Goal: Transaction & Acquisition: Purchase product/service

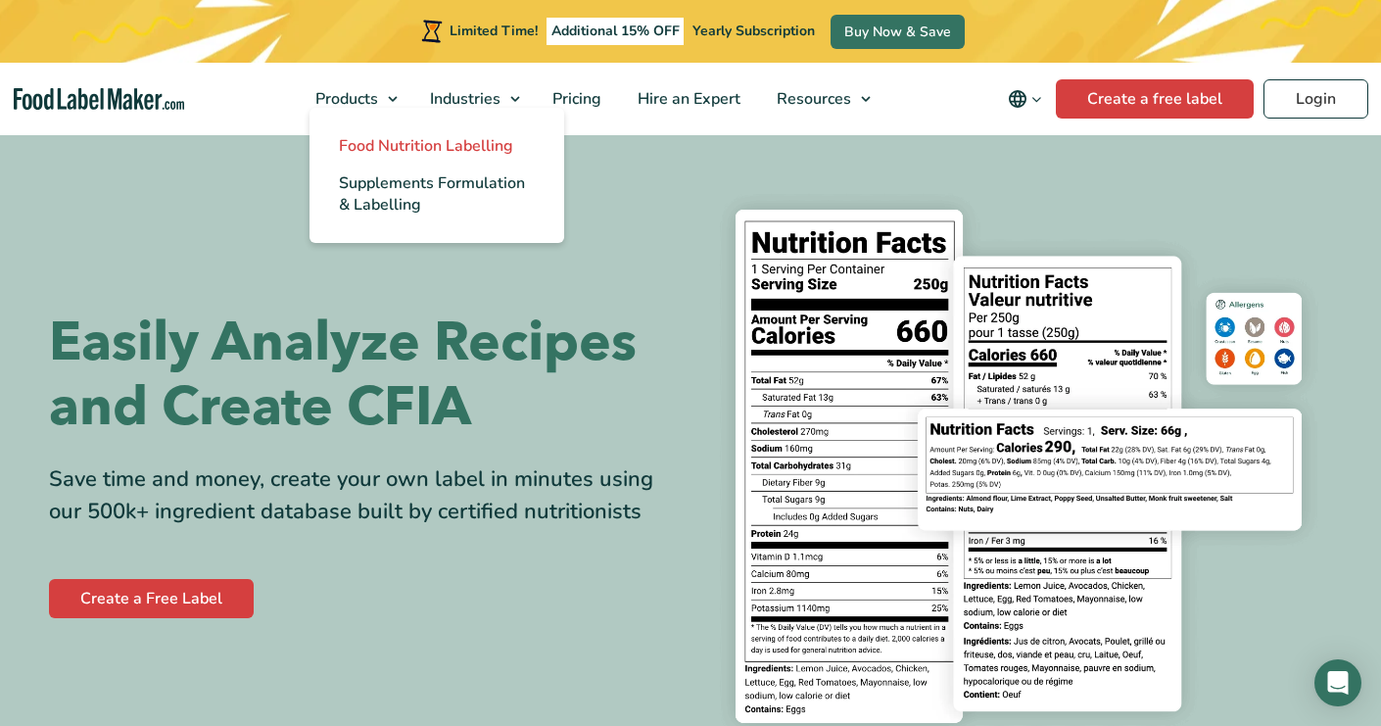
click at [375, 152] on span "Food Nutrition Labelling" at bounding box center [426, 146] width 174 height 22
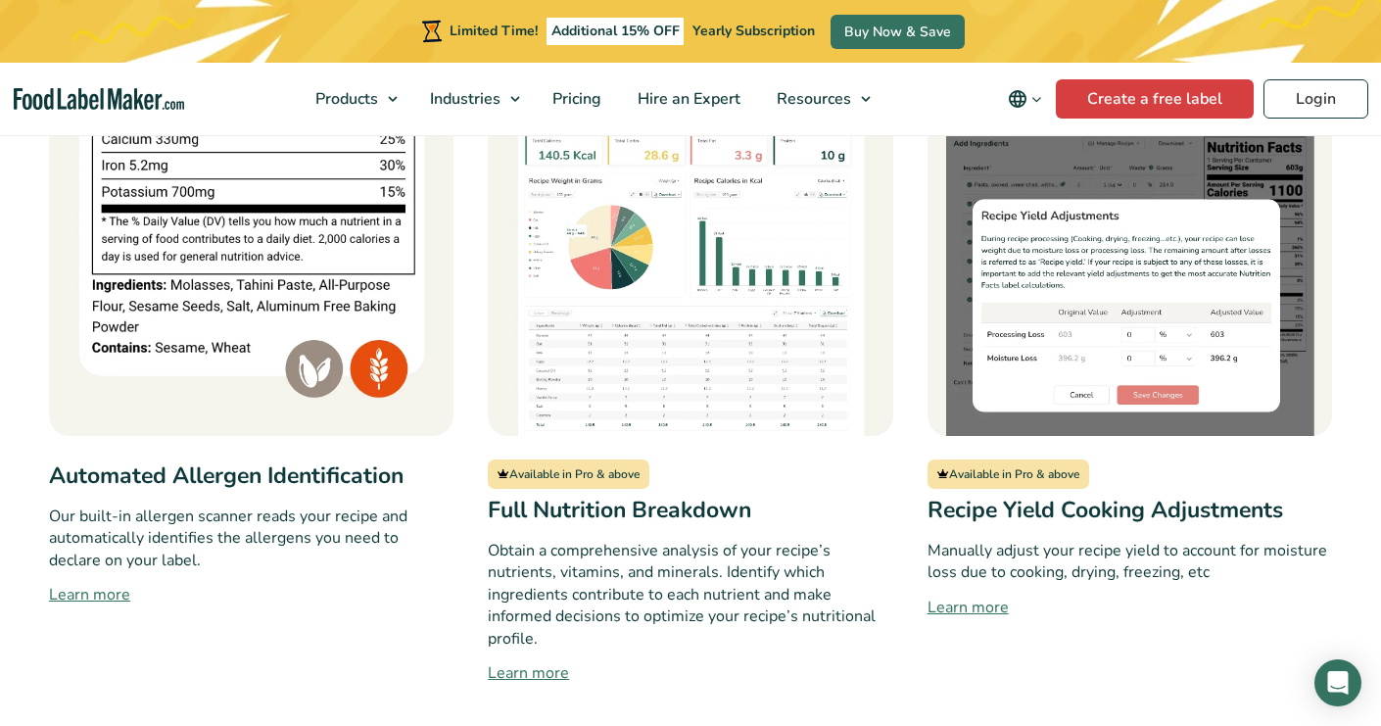
scroll to position [1760, 0]
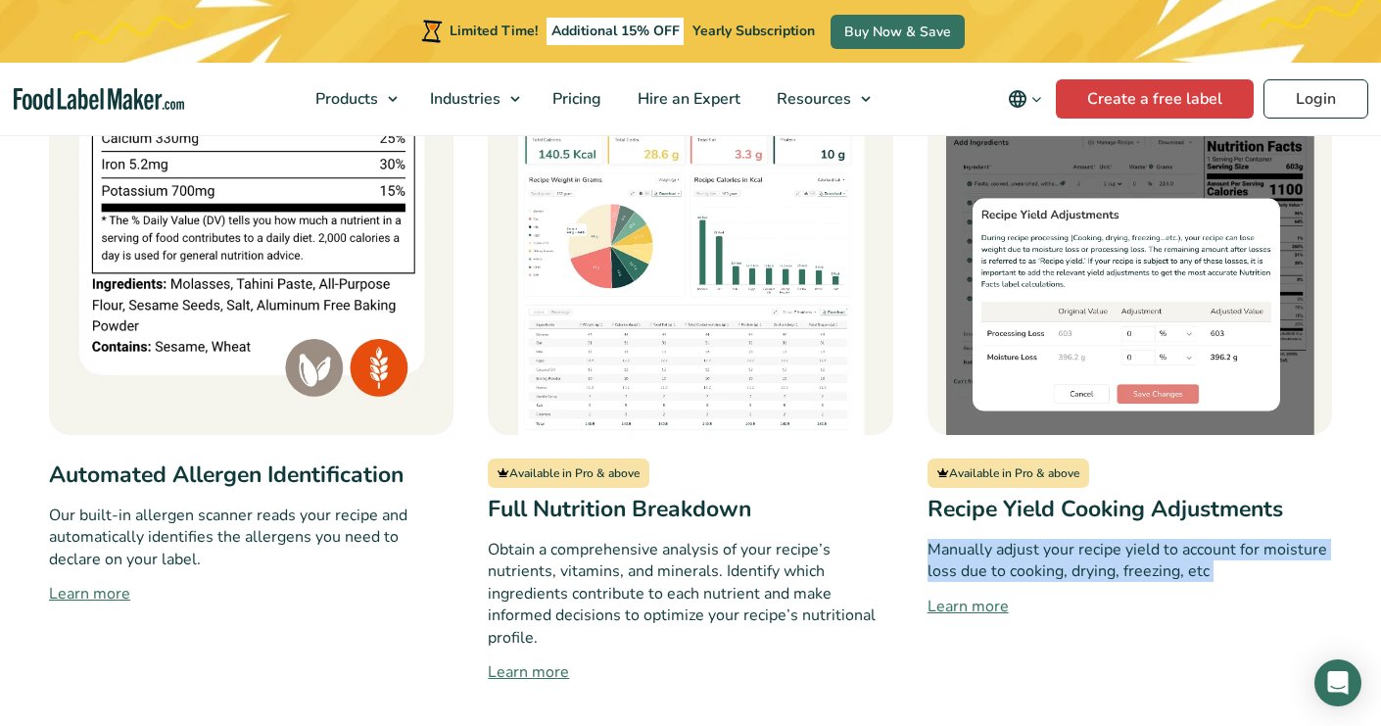
drag, startPoint x: 1090, startPoint y: 462, endPoint x: 1109, endPoint y: 526, distance: 66.3
click at [1109, 526] on div "Available in Pro & above Recipe Yield Cooking Adjustments Manually adjust your …" at bounding box center [1129, 356] width 404 height 653
drag, startPoint x: 1109, startPoint y: 468, endPoint x: 1232, endPoint y: 506, distance: 129.2
click at [1232, 506] on div "Available in Pro & above Recipe Yield Cooking Adjustments Manually adjust your …" at bounding box center [1129, 356] width 404 height 653
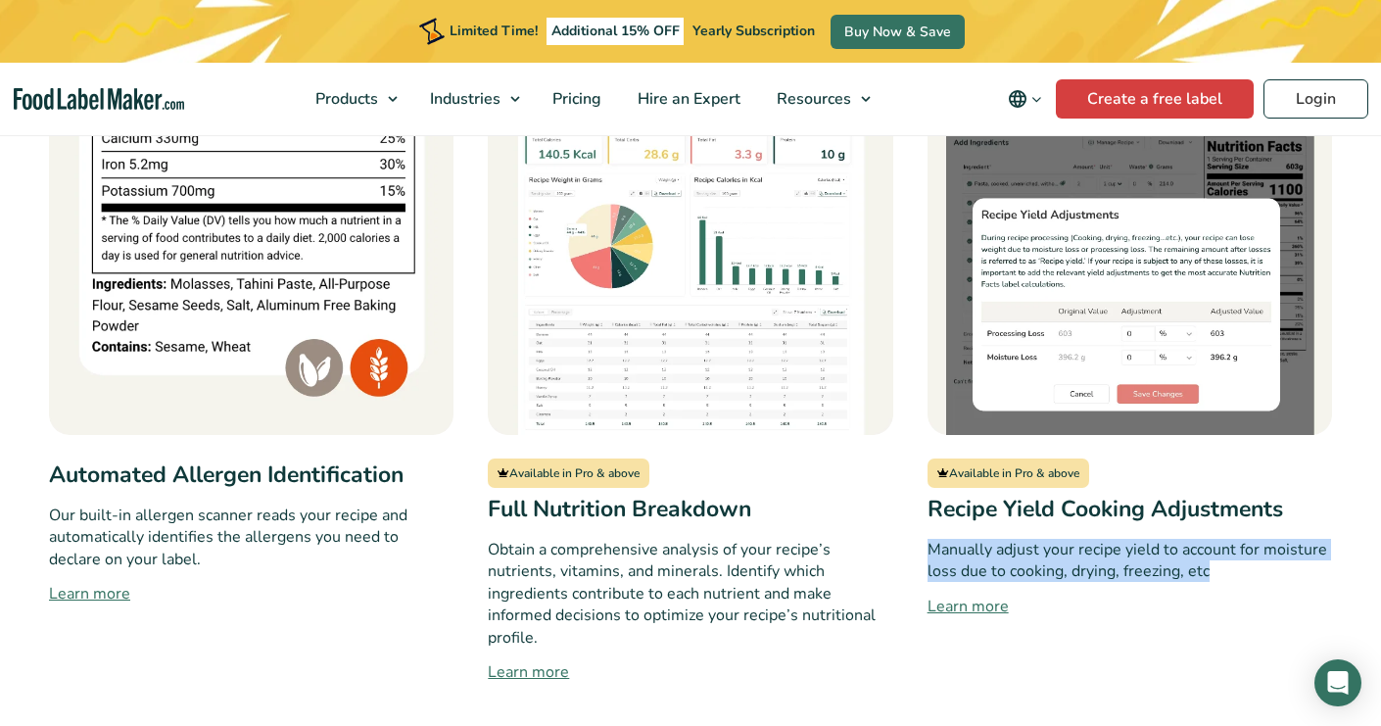
click at [1232, 539] on p "Manually adjust your recipe yield to account for moisture loss due to cooking, …" at bounding box center [1129, 561] width 404 height 44
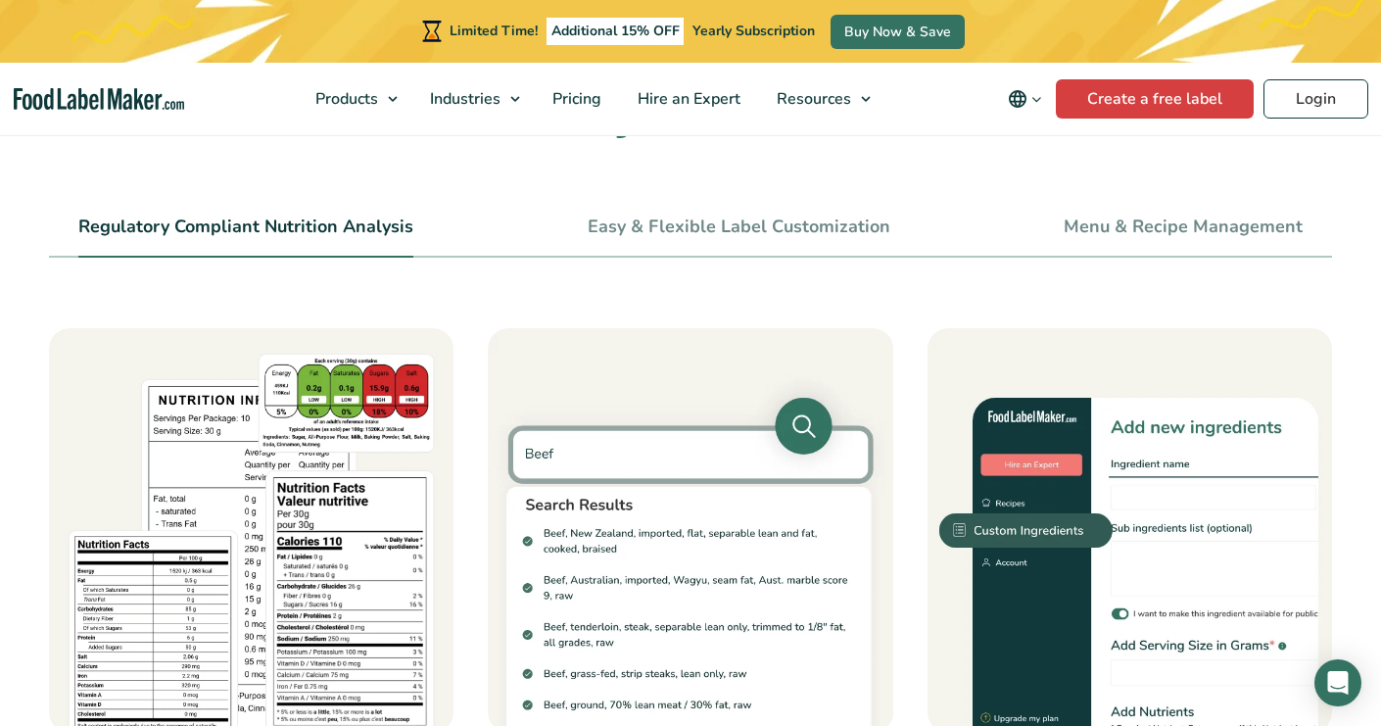
scroll to position [753, 0]
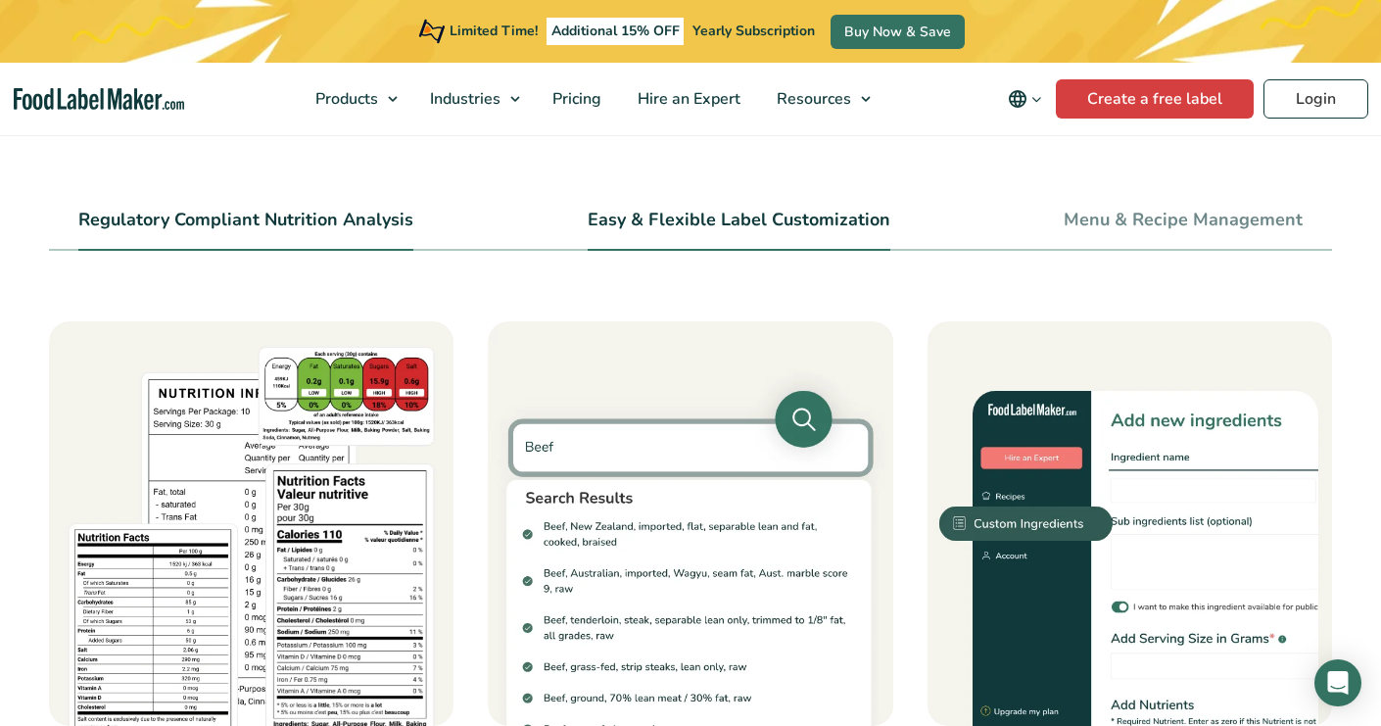
click at [731, 213] on link "Easy & Flexible Label Customization" at bounding box center [739, 221] width 303 height 22
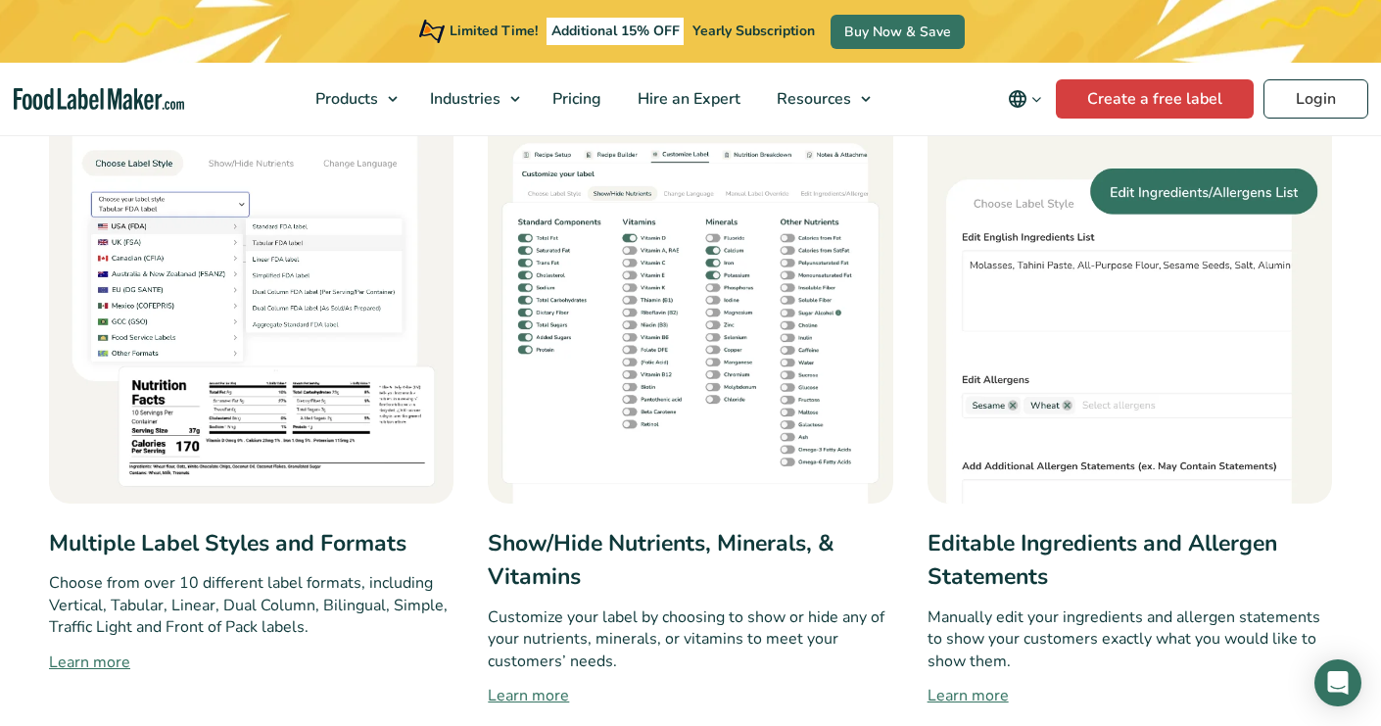
scroll to position [977, 0]
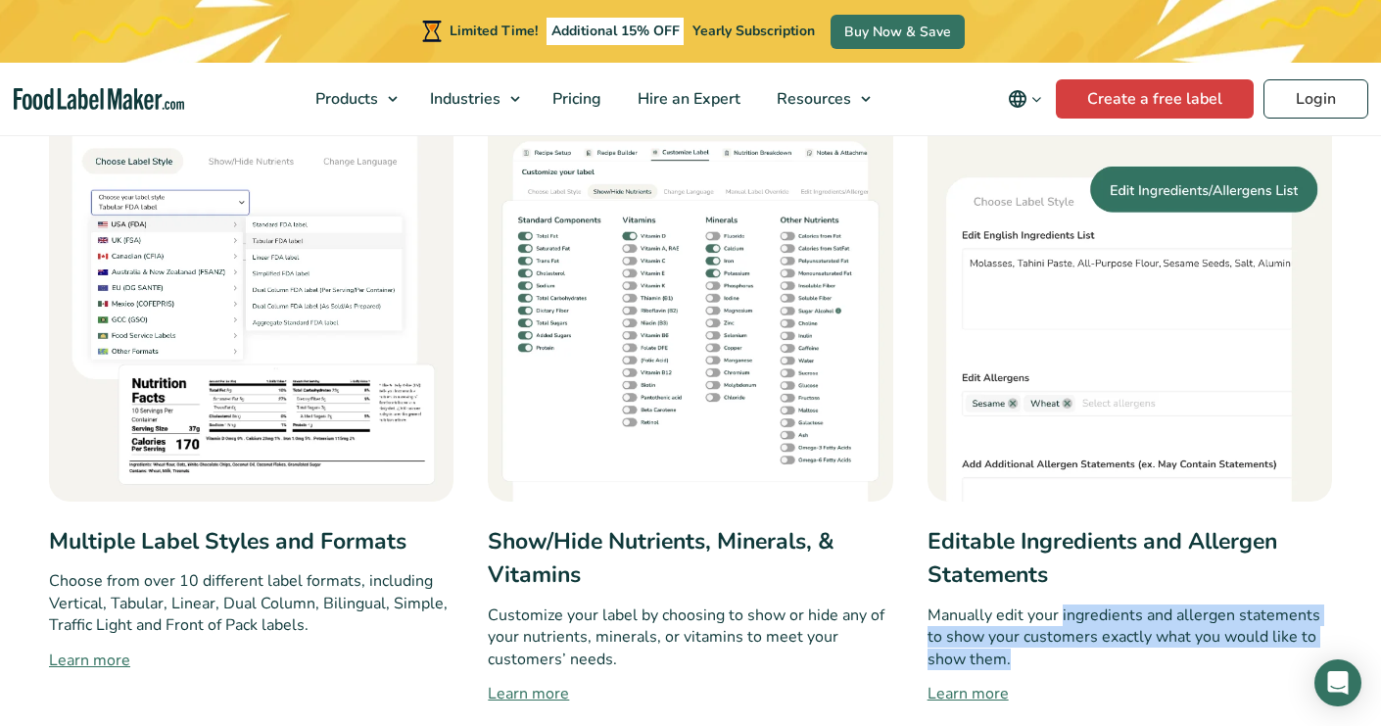
drag, startPoint x: 1062, startPoint y: 616, endPoint x: 1105, endPoint y: 668, distance: 67.5
click at [1105, 668] on p "Manually edit your ingredients and allergen statements to show your customers e…" at bounding box center [1129, 637] width 404 height 66
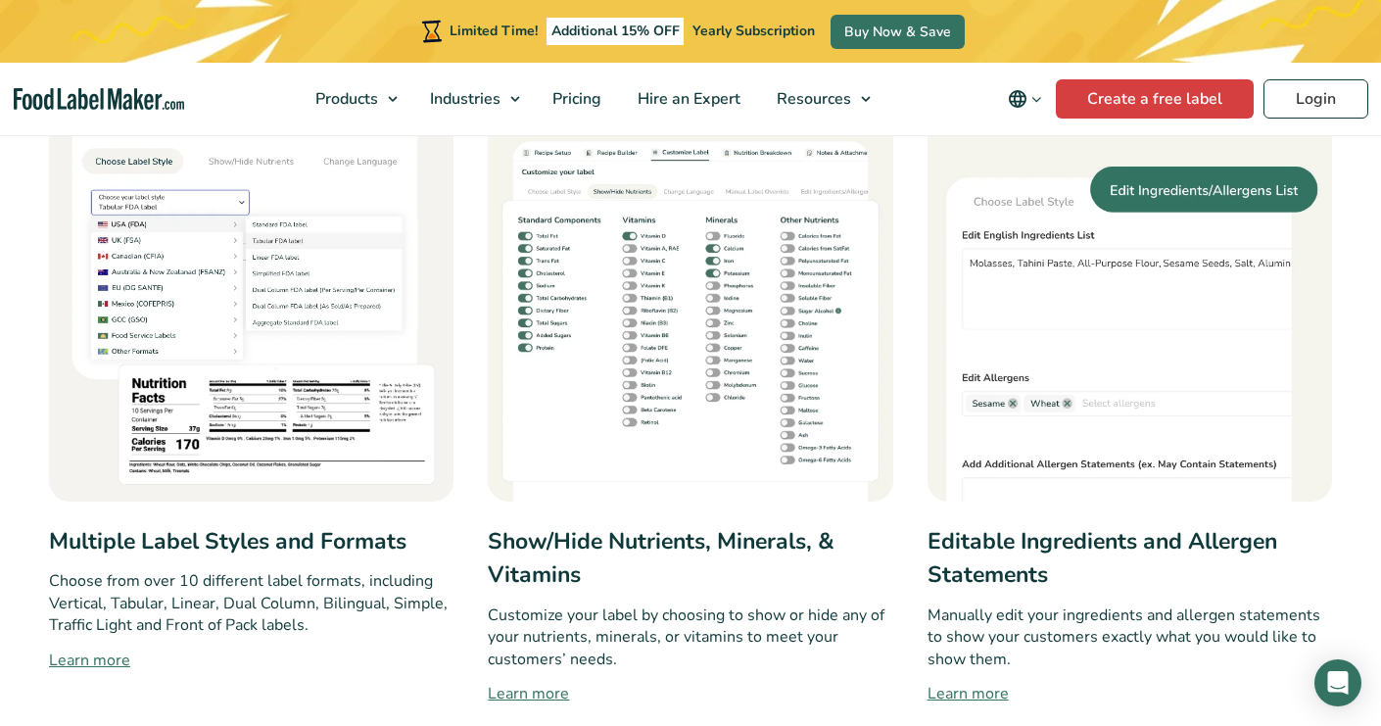
click at [1166, 656] on p "Manually edit your ingredients and allergen statements to show your customers e…" at bounding box center [1129, 637] width 404 height 66
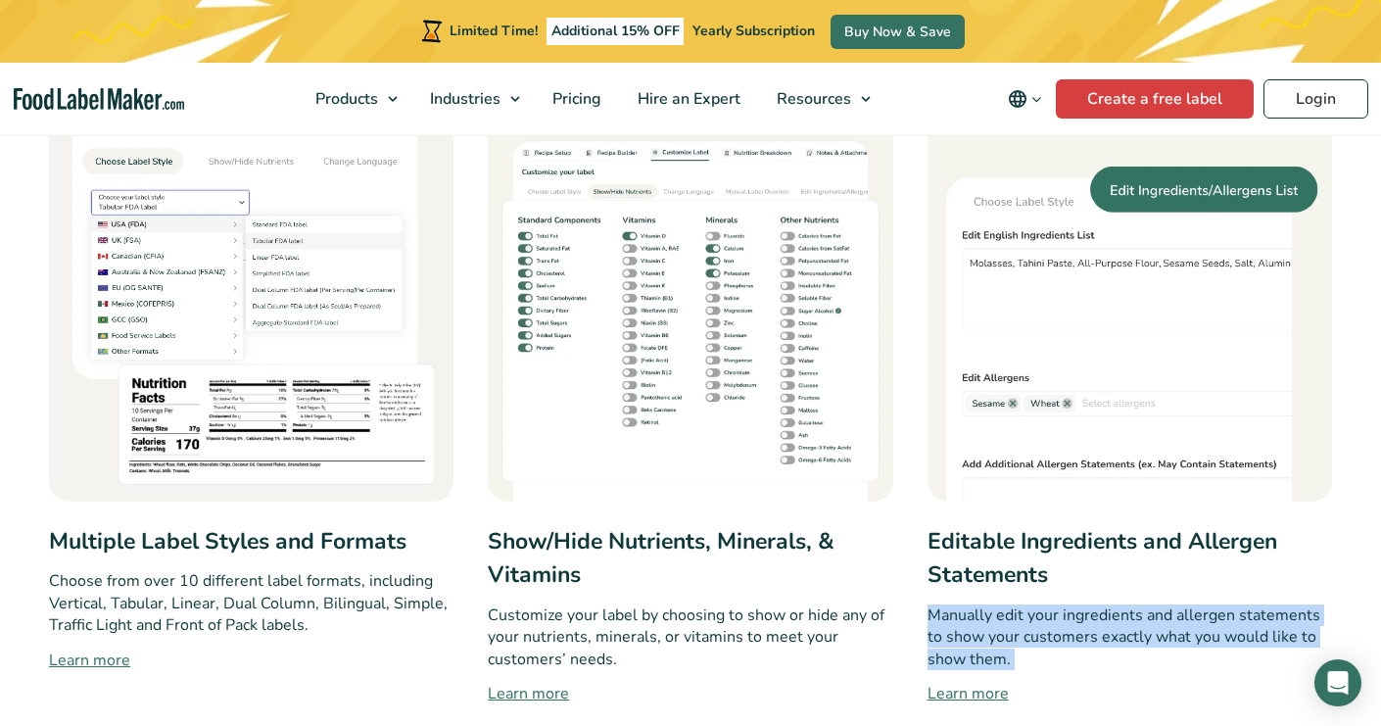
drag, startPoint x: 1033, startPoint y: 671, endPoint x: 953, endPoint y: 593, distance: 111.5
click at [953, 593] on div "Editable Ingredients and Allergen Statements Manually edit your ingredients and…" at bounding box center [1129, 401] width 404 height 609
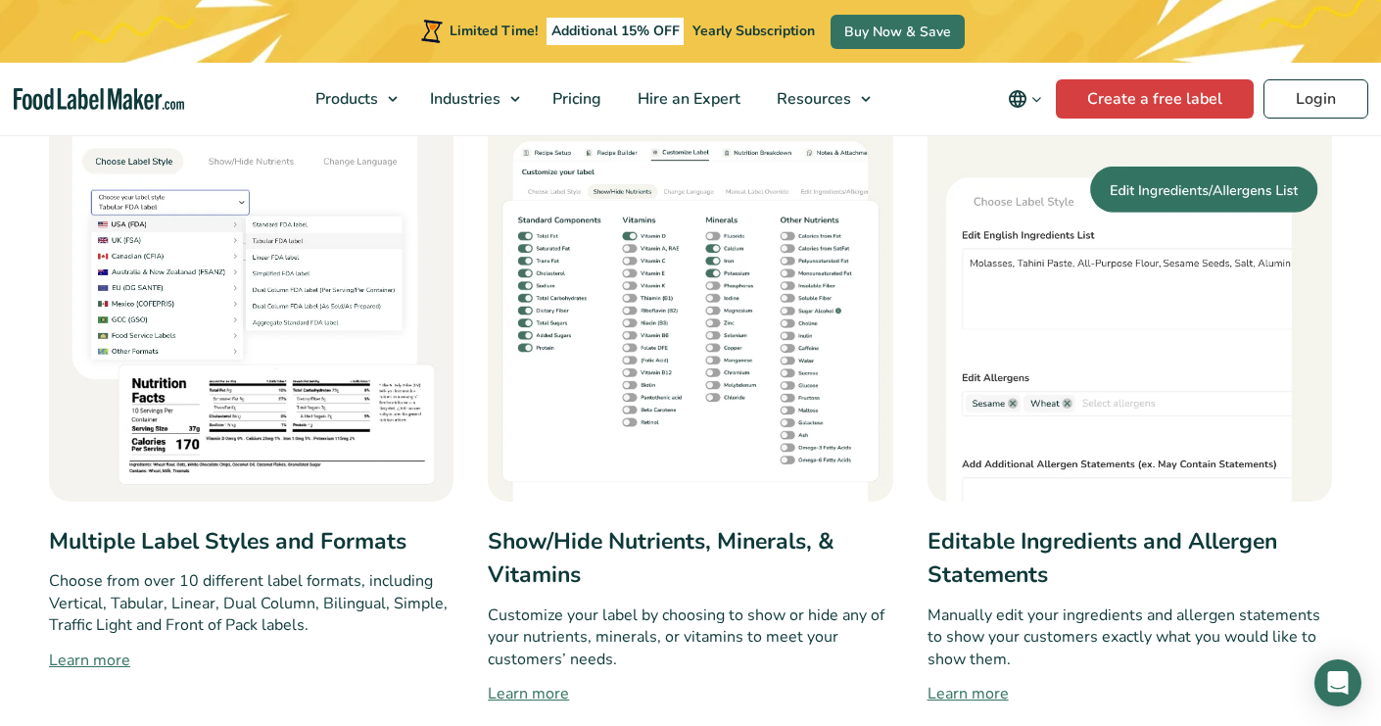
click at [1048, 625] on p "Manually edit your ingredients and allergen statements to show your customers e…" at bounding box center [1129, 637] width 404 height 66
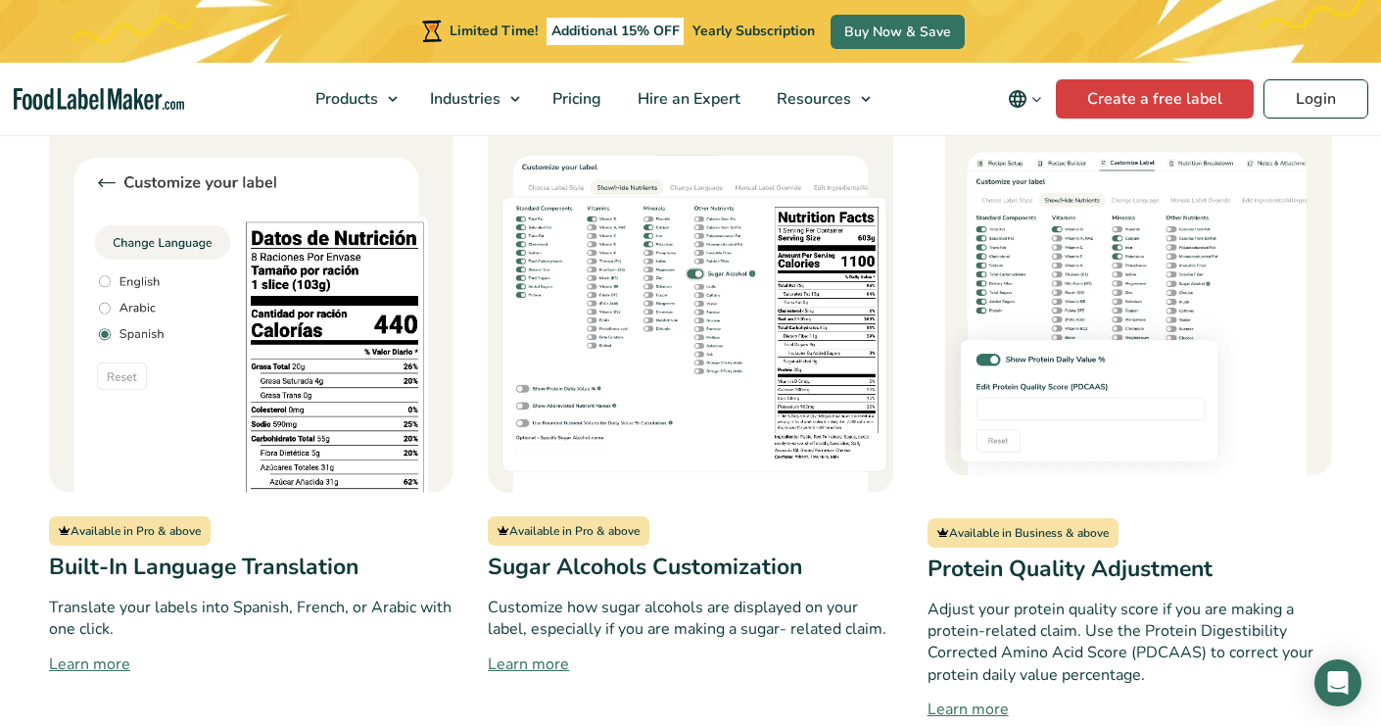
scroll to position [1651, 0]
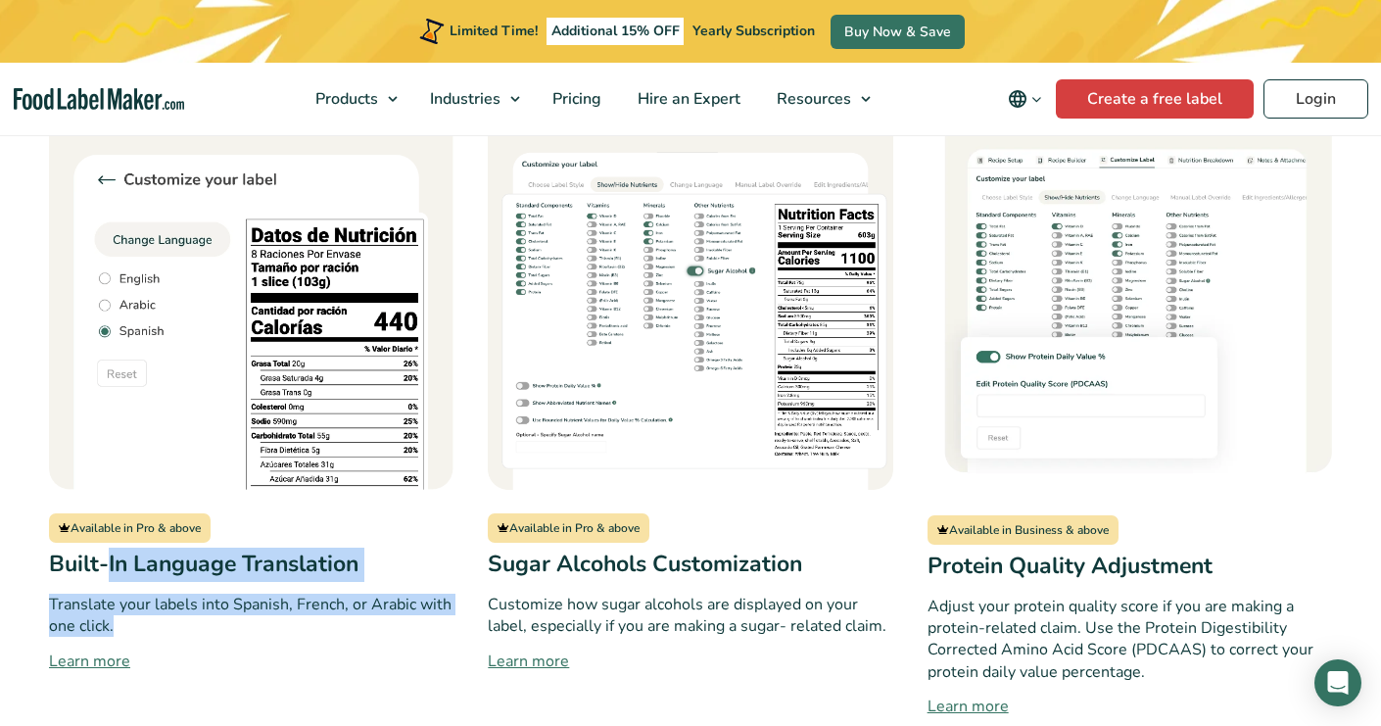
drag, startPoint x: 104, startPoint y: 549, endPoint x: 127, endPoint y: 628, distance: 81.8
click at [127, 629] on div "Available in Pro & above Built-In Language Translation Translate your labels in…" at bounding box center [251, 401] width 404 height 633
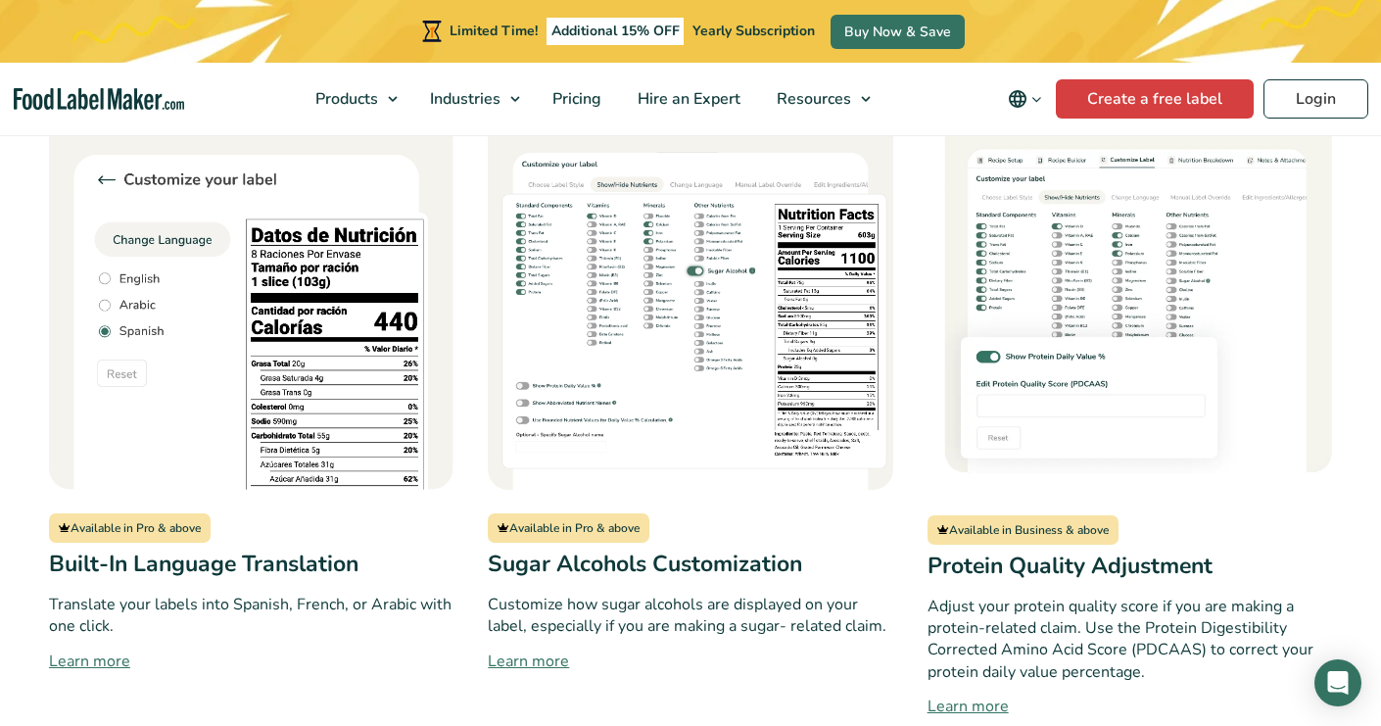
click at [249, 632] on p "Translate your labels into Spanish, French, or Arabic with one click." at bounding box center [251, 615] width 404 height 44
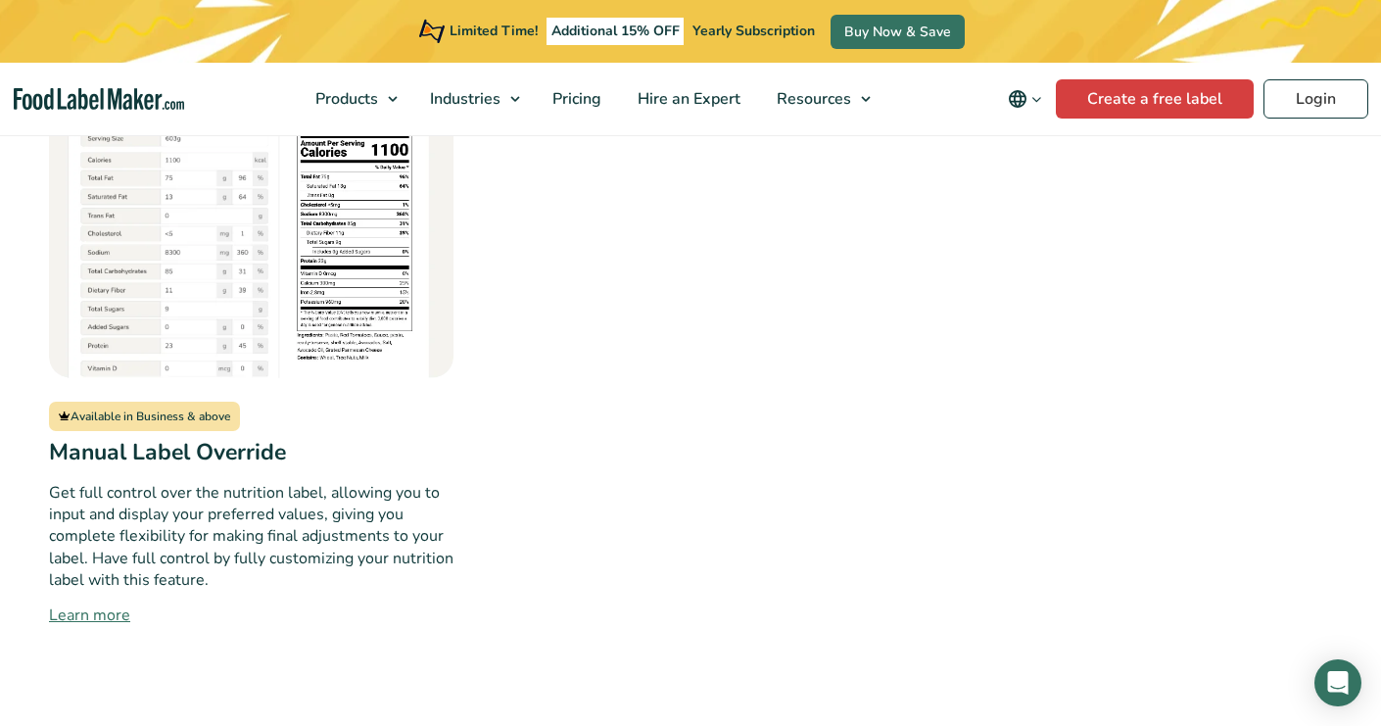
scroll to position [2455, 0]
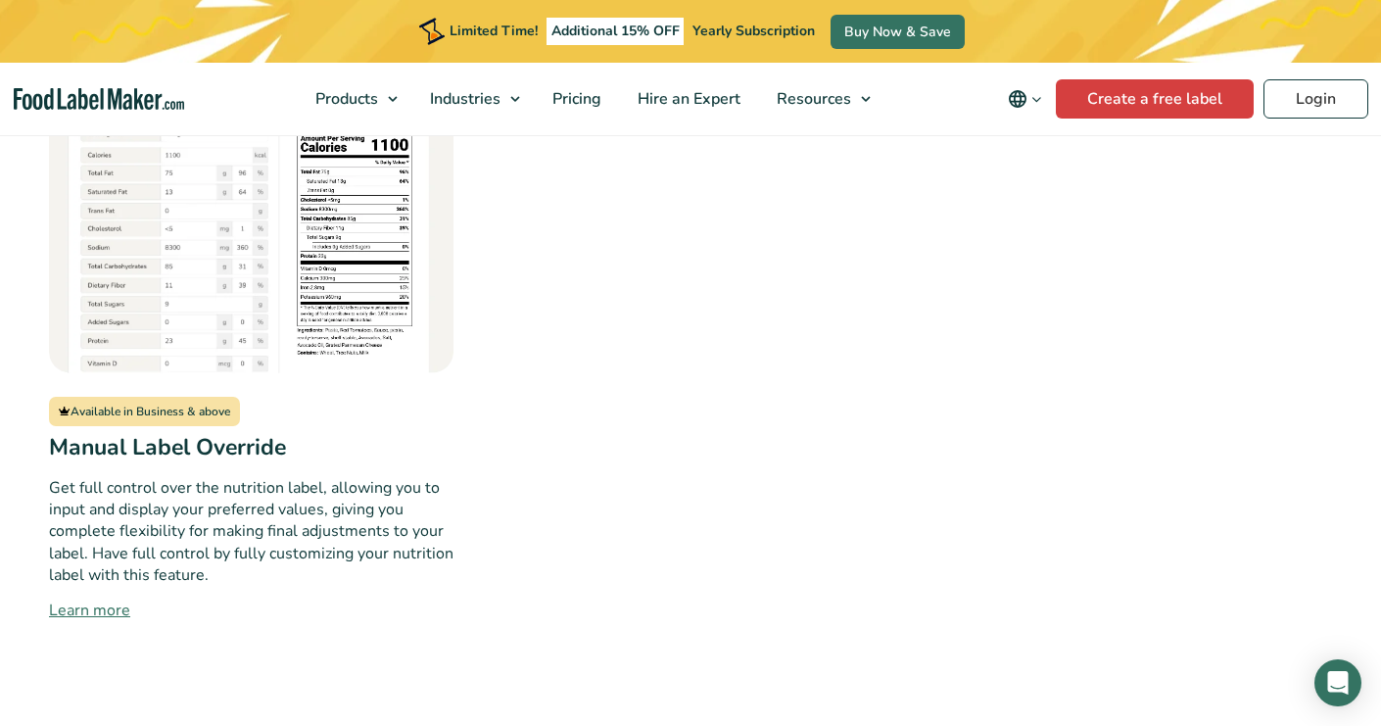
click at [92, 613] on link "Learn more" at bounding box center [251, 610] width 404 height 24
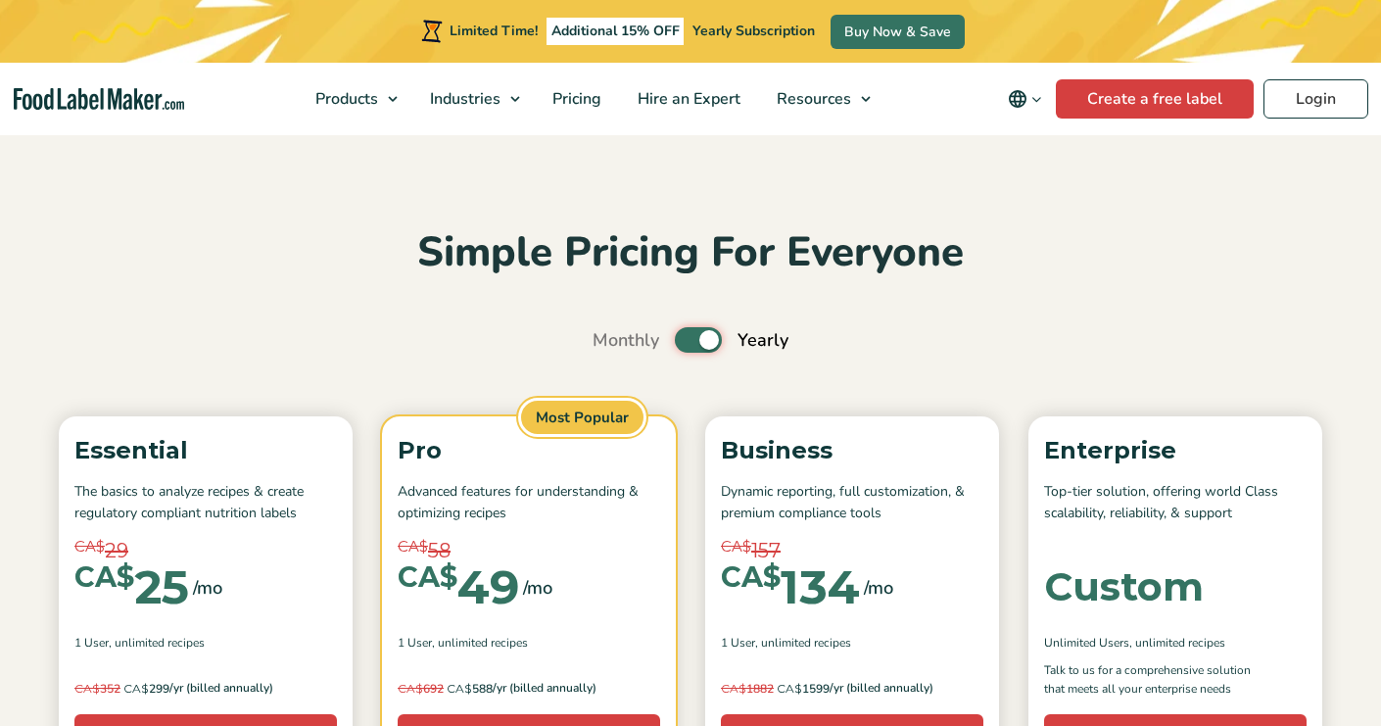
click at [609, 341] on input "Toggle" at bounding box center [602, 340] width 13 height 13
checkbox input "false"
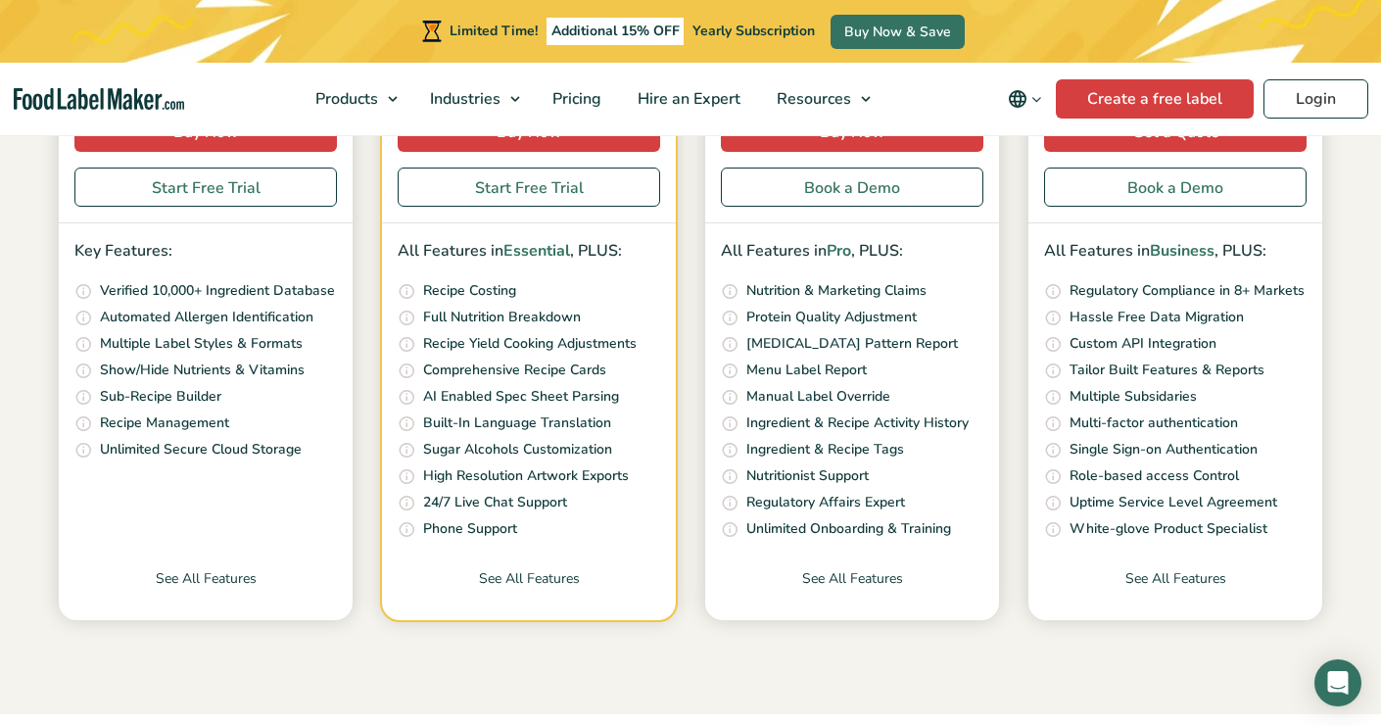
scroll to position [602, 0]
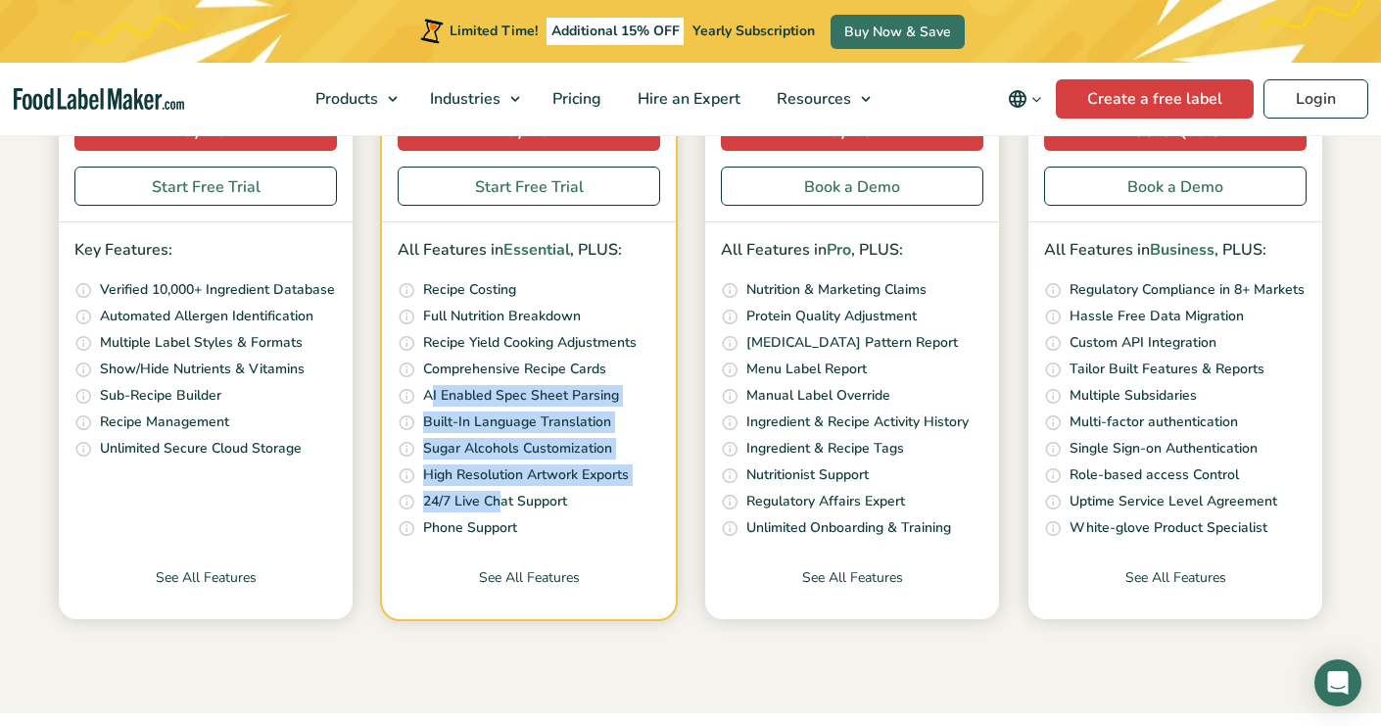
drag, startPoint x: 429, startPoint y: 398, endPoint x: 500, endPoint y: 500, distance: 125.2
click at [500, 500] on ul "Quickly and accurately calculate your recipe costs, including ingredients, pack…" at bounding box center [529, 409] width 262 height 261
click at [519, 481] on p "High Resolution Artwork Exports" at bounding box center [526, 475] width 206 height 22
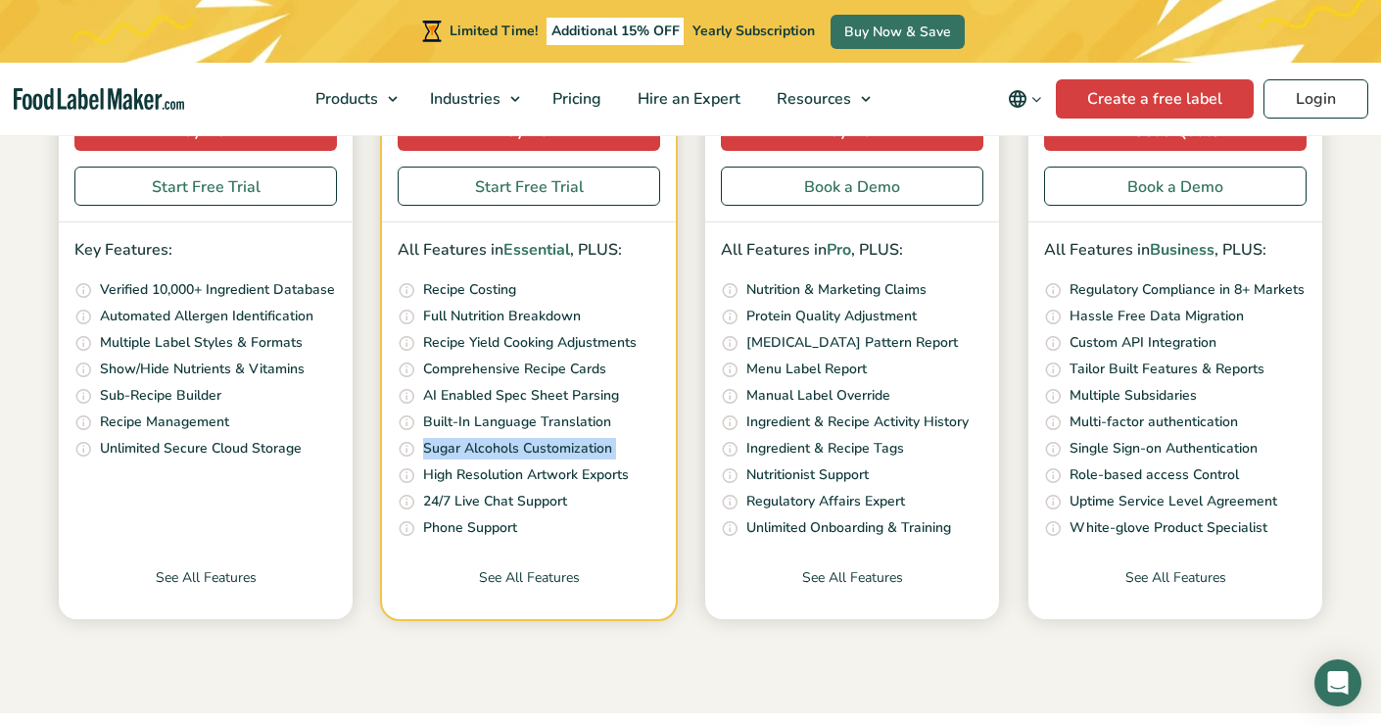
drag, startPoint x: 416, startPoint y: 440, endPoint x: 417, endPoint y: 471, distance: 31.4
click at [417, 471] on ul "Quickly and accurately calculate your recipe costs, including ingredients, pack…" at bounding box center [529, 409] width 262 height 261
click at [489, 473] on p "High Resolution Artwork Exports" at bounding box center [526, 475] width 206 height 22
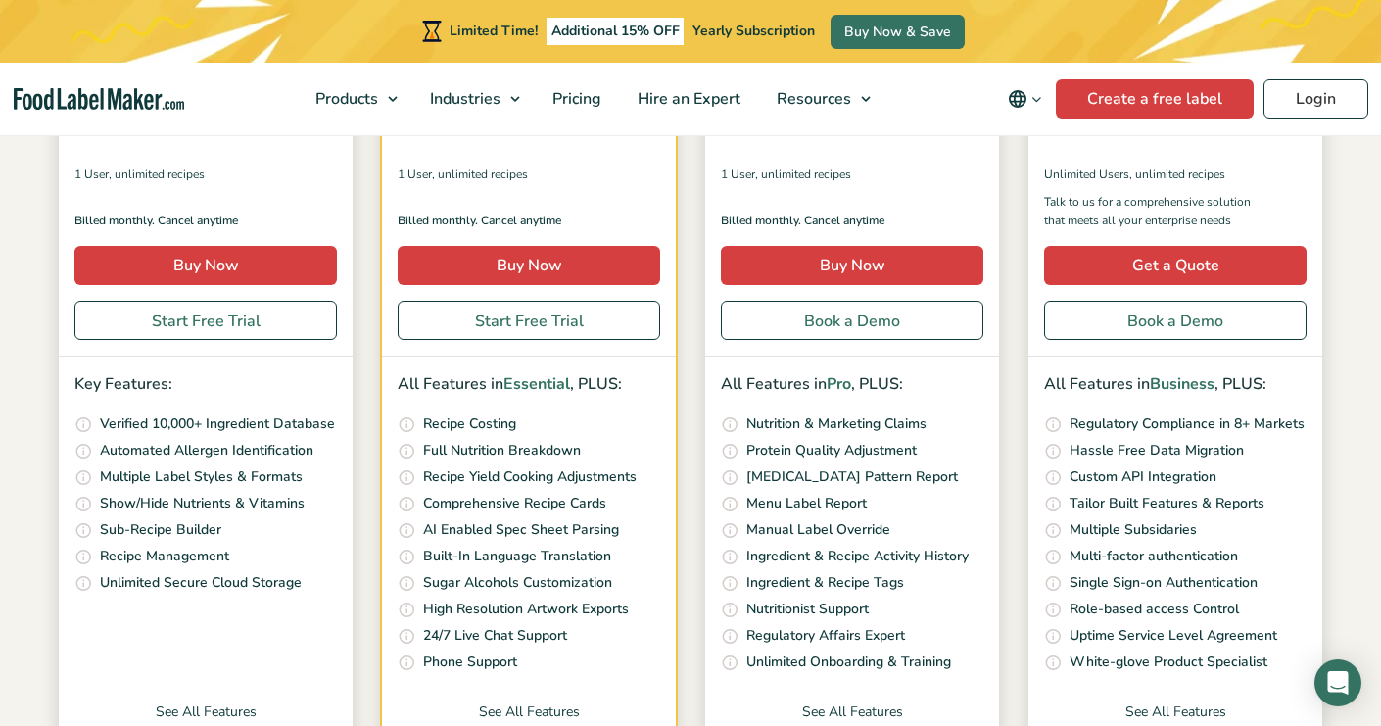
scroll to position [458, 0]
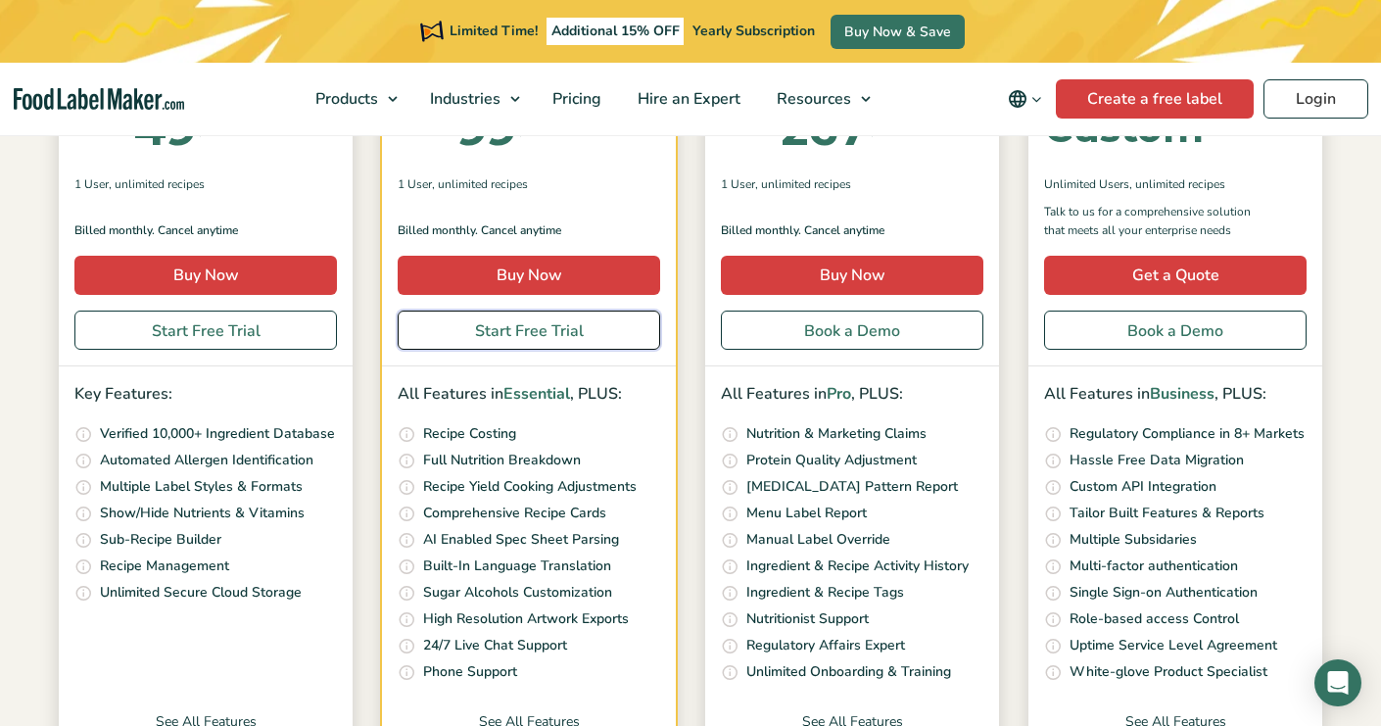
click at [554, 316] on link "Start Free Trial" at bounding box center [529, 329] width 262 height 39
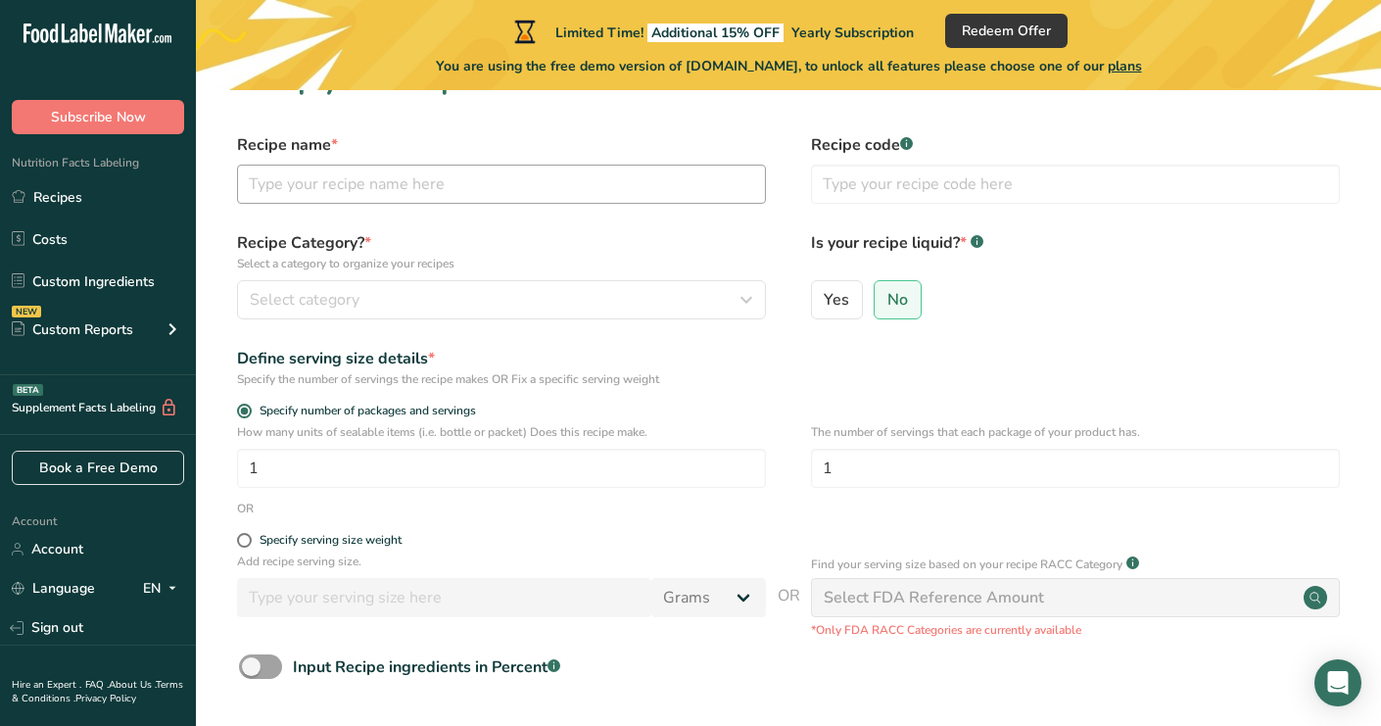
scroll to position [46, 0]
click at [471, 191] on input "text" at bounding box center [501, 185] width 529 height 39
type input "Chocolate cake"
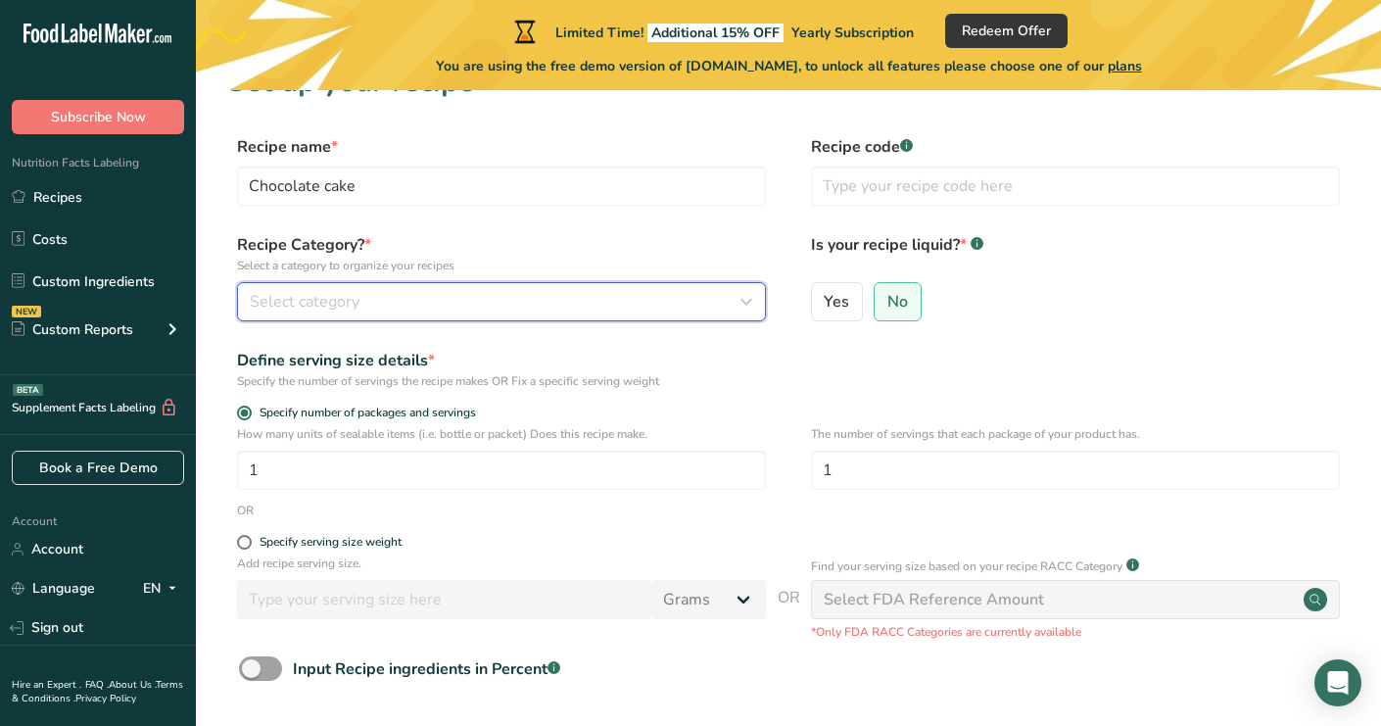
click at [379, 297] on div "Select category" at bounding box center [496, 302] width 492 height 24
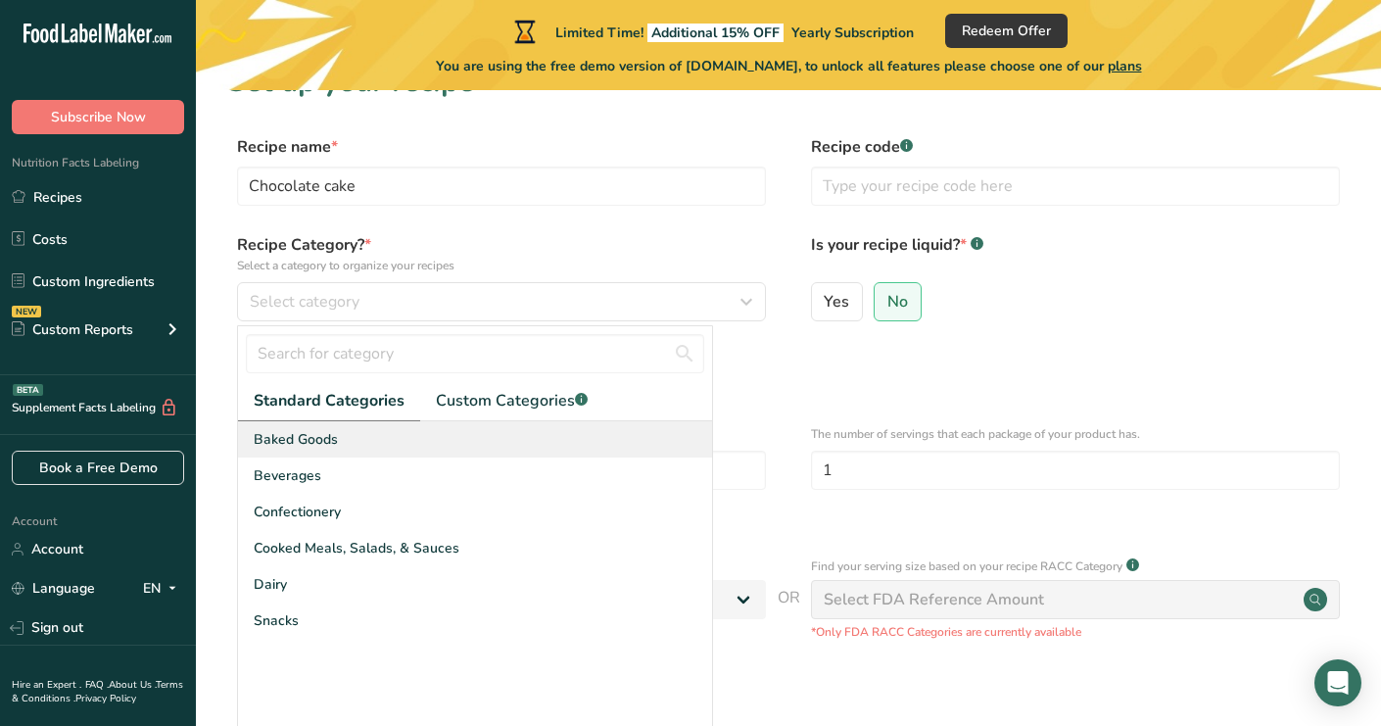
click at [320, 440] on span "Baked Goods" at bounding box center [296, 439] width 84 height 21
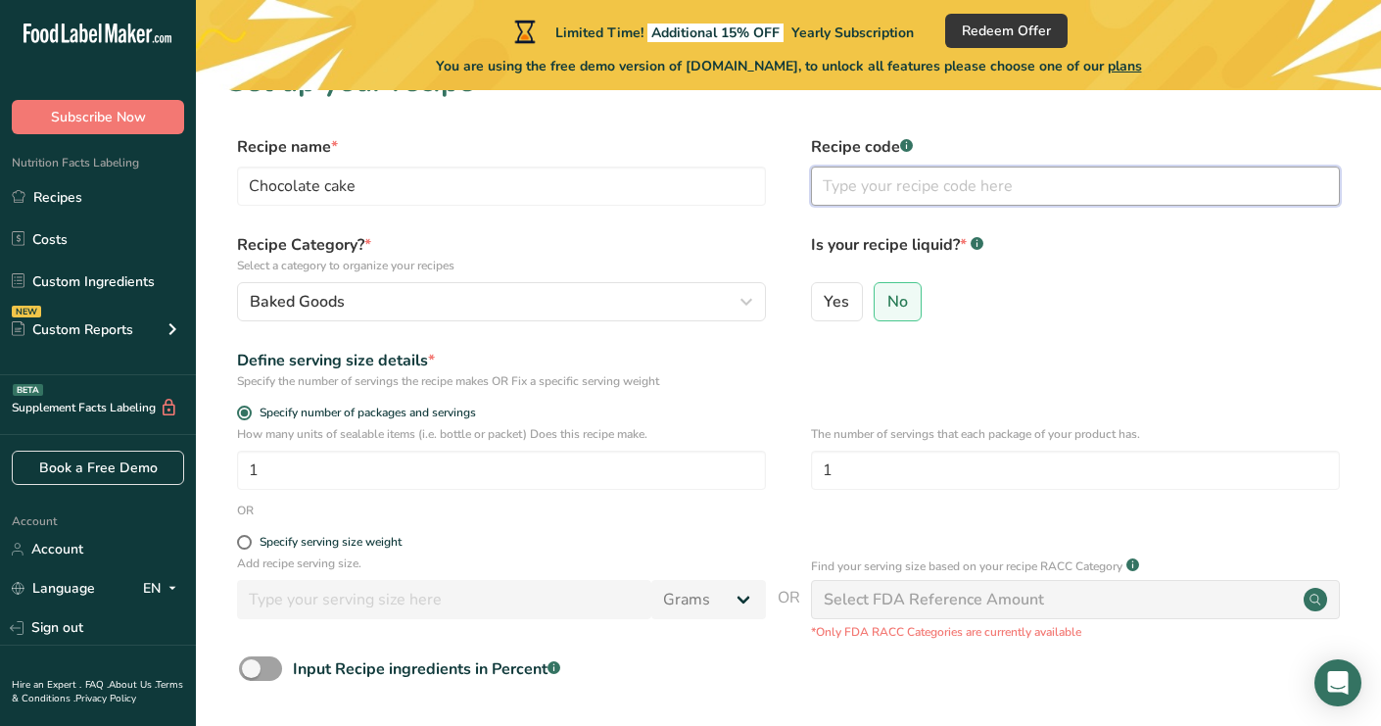
click at [865, 192] on input "text" at bounding box center [1075, 185] width 529 height 39
type input "1"
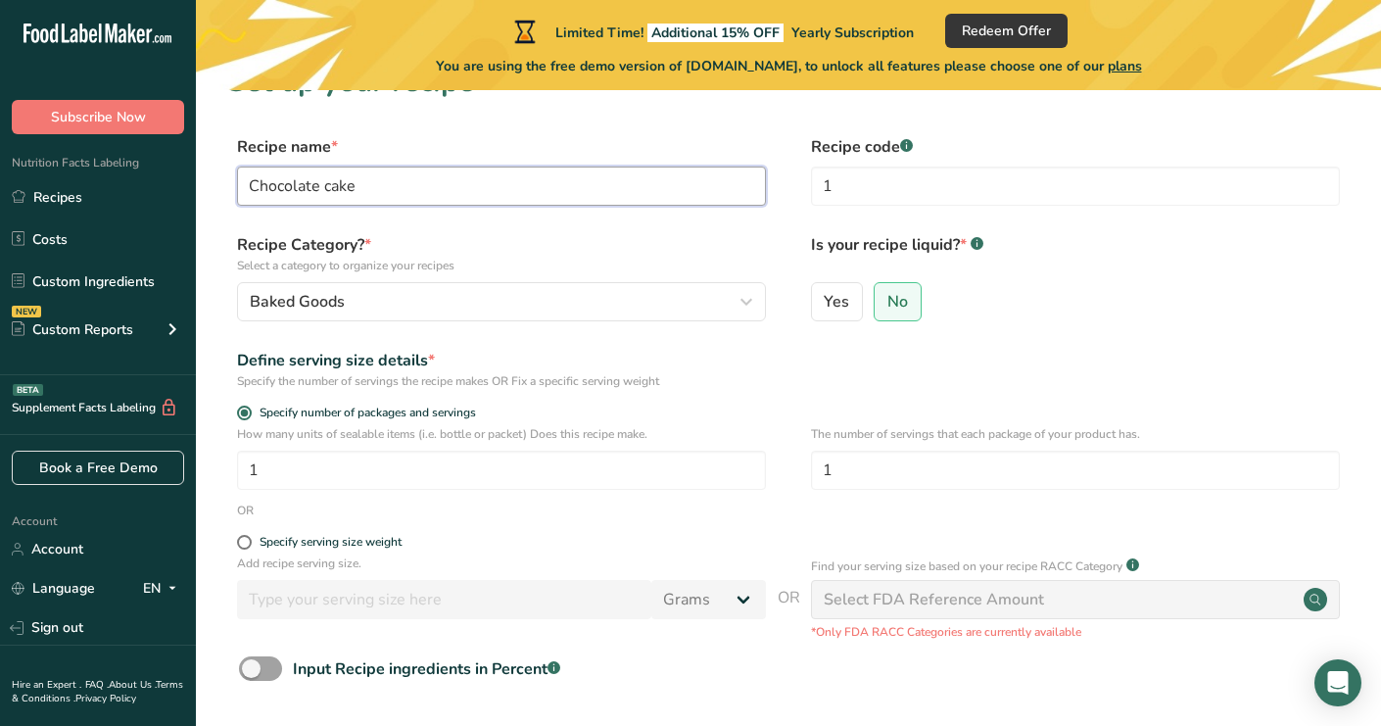
click at [711, 203] on input "Chocolate cake" at bounding box center [501, 185] width 529 height 39
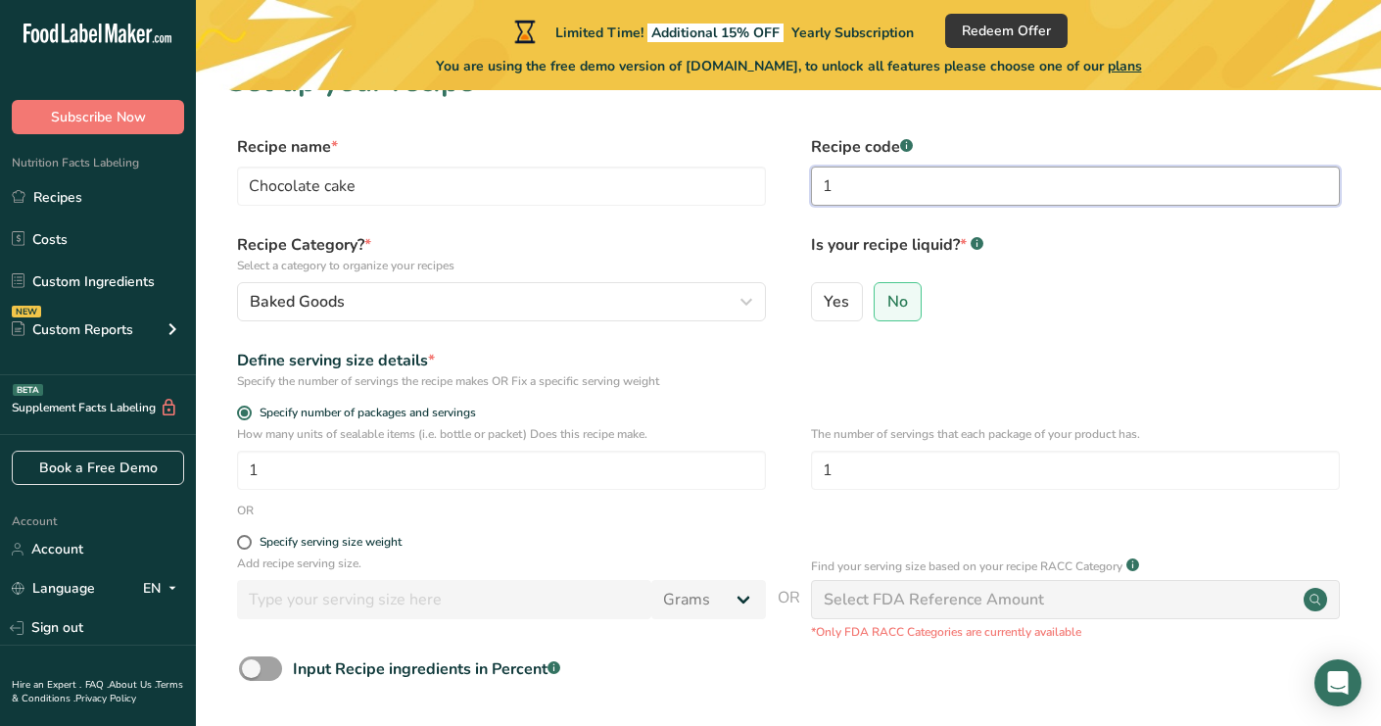
click at [856, 185] on input "1" at bounding box center [1075, 185] width 529 height 39
type input "Choco1"
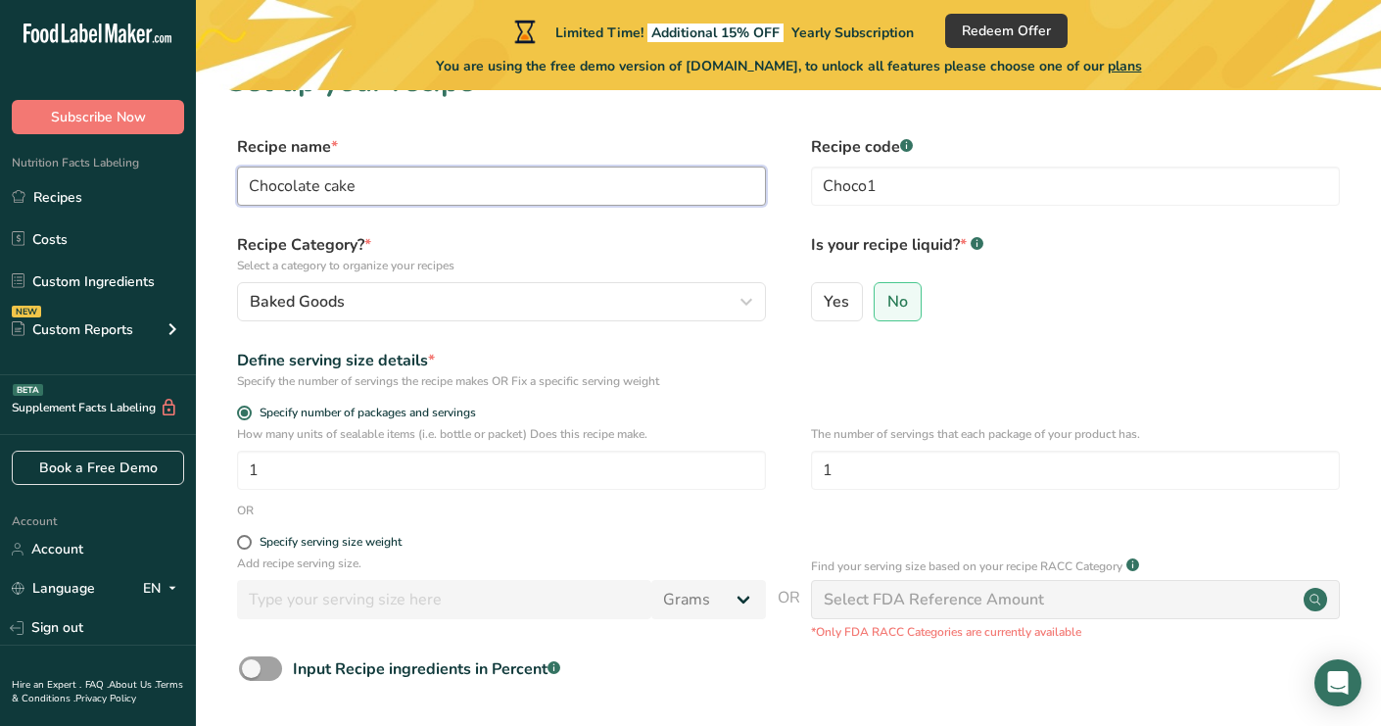
click at [727, 201] on input "Chocolate cake" at bounding box center [501, 185] width 529 height 39
click at [726, 266] on p "Select a category to organize your recipes" at bounding box center [501, 266] width 529 height 18
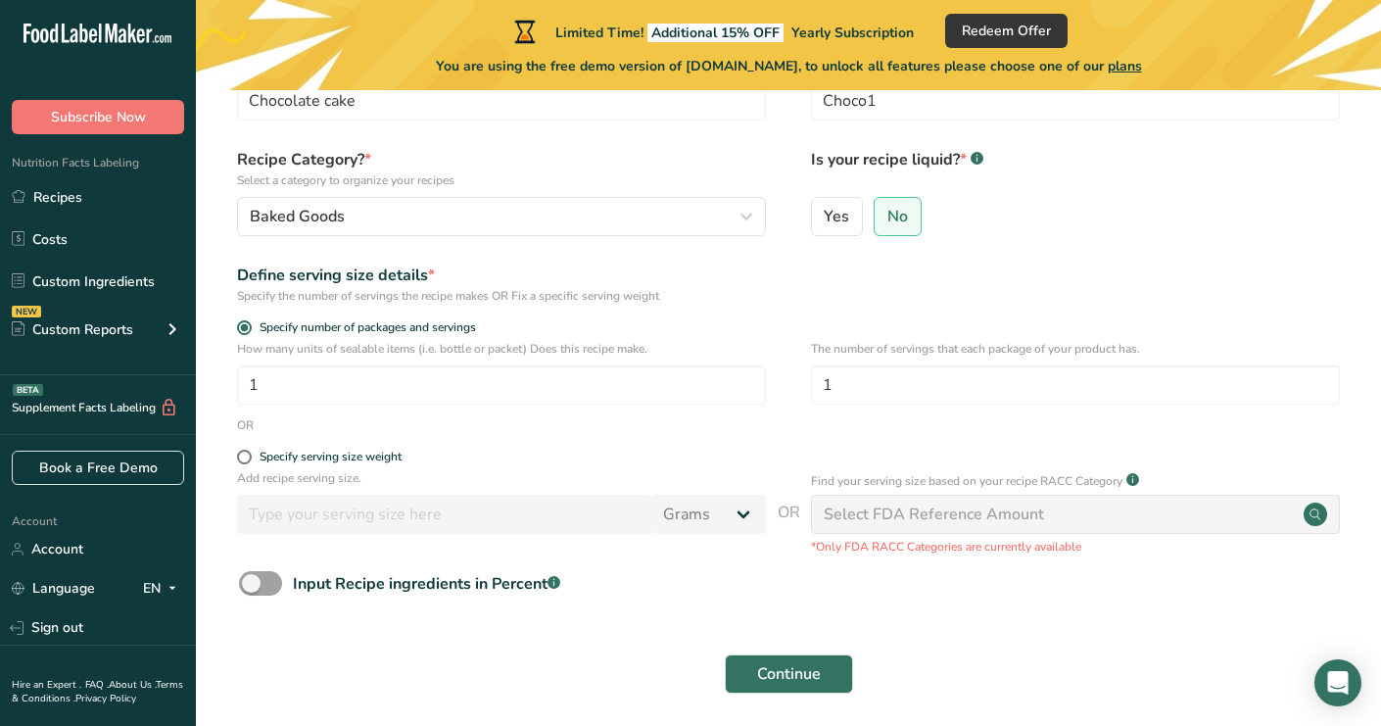
scroll to position [205, 0]
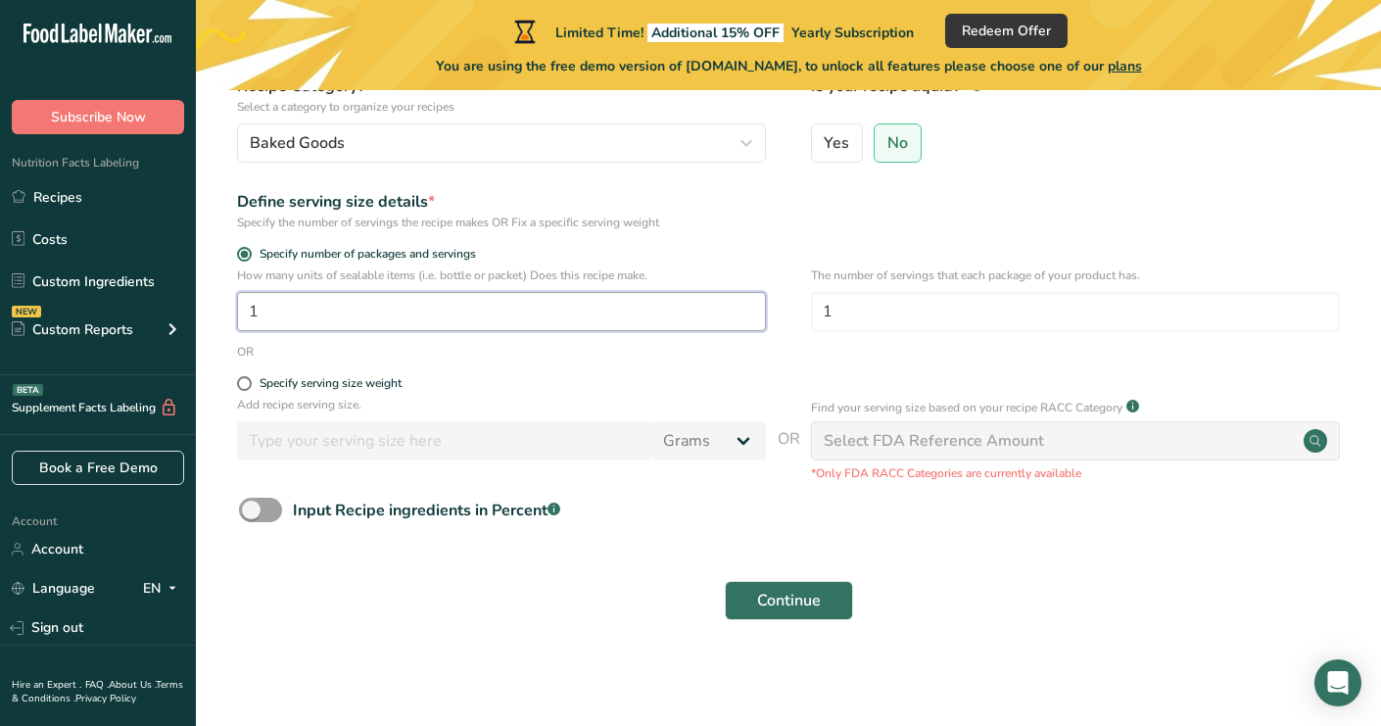
click at [268, 299] on input "1" at bounding box center [501, 311] width 529 height 39
click at [280, 315] on input "1" at bounding box center [501, 311] width 529 height 39
type input "20"
click at [284, 336] on div "How many units of sealable items (i.e. bottle or packet) Does this recipe make.…" at bounding box center [788, 304] width 1122 height 76
click at [254, 386] on span "Specify serving size weight" at bounding box center [327, 383] width 150 height 15
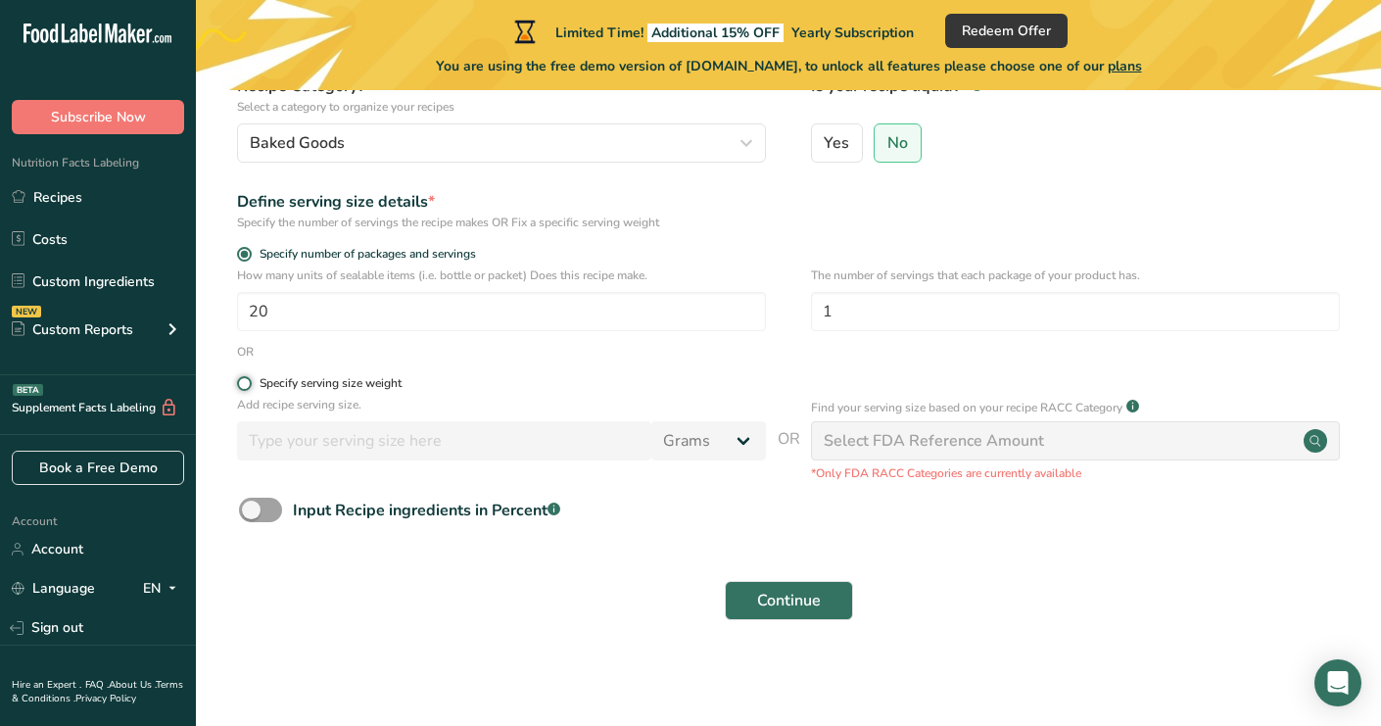
click at [250, 386] on input "Specify serving size weight" at bounding box center [243, 383] width 13 height 13
radio input "true"
radio input "false"
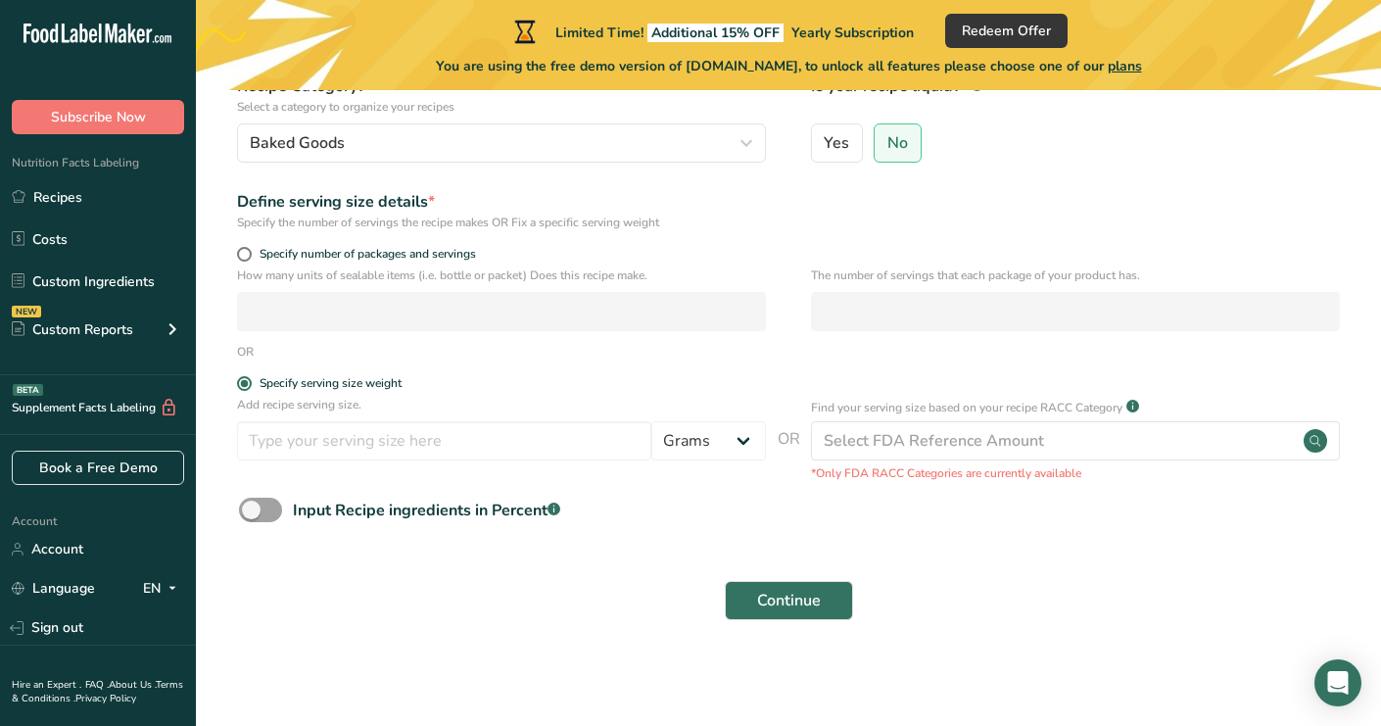
click at [233, 242] on form "Recipe name * Chocolate cake Recipe code .a-a{fill:#347362;}.b-a{fill:#fff;} Ch…" at bounding box center [788, 303] width 1122 height 655
click at [241, 248] on span at bounding box center [244, 254] width 15 height 15
click at [241, 248] on input "Specify number of packages and servings" at bounding box center [243, 254] width 13 height 13
radio input "true"
radio input "false"
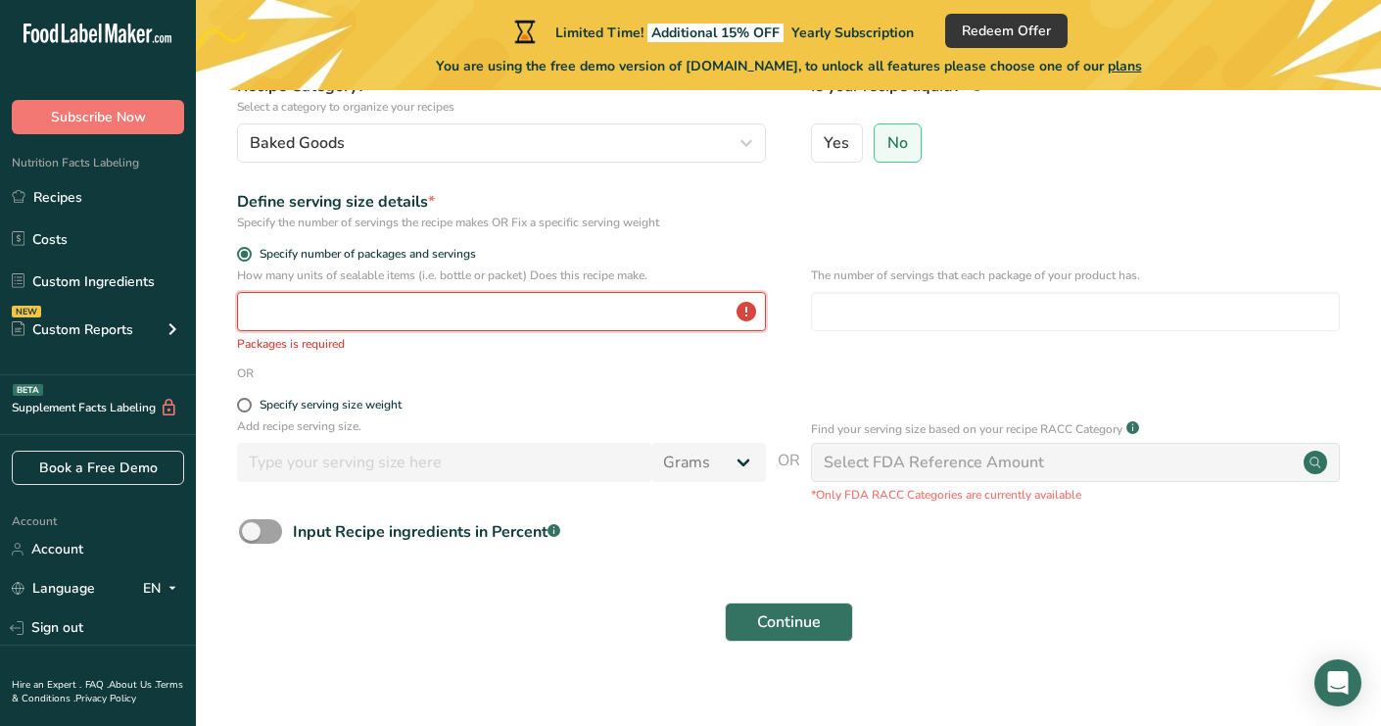
click at [268, 308] on input "number" at bounding box center [501, 311] width 529 height 39
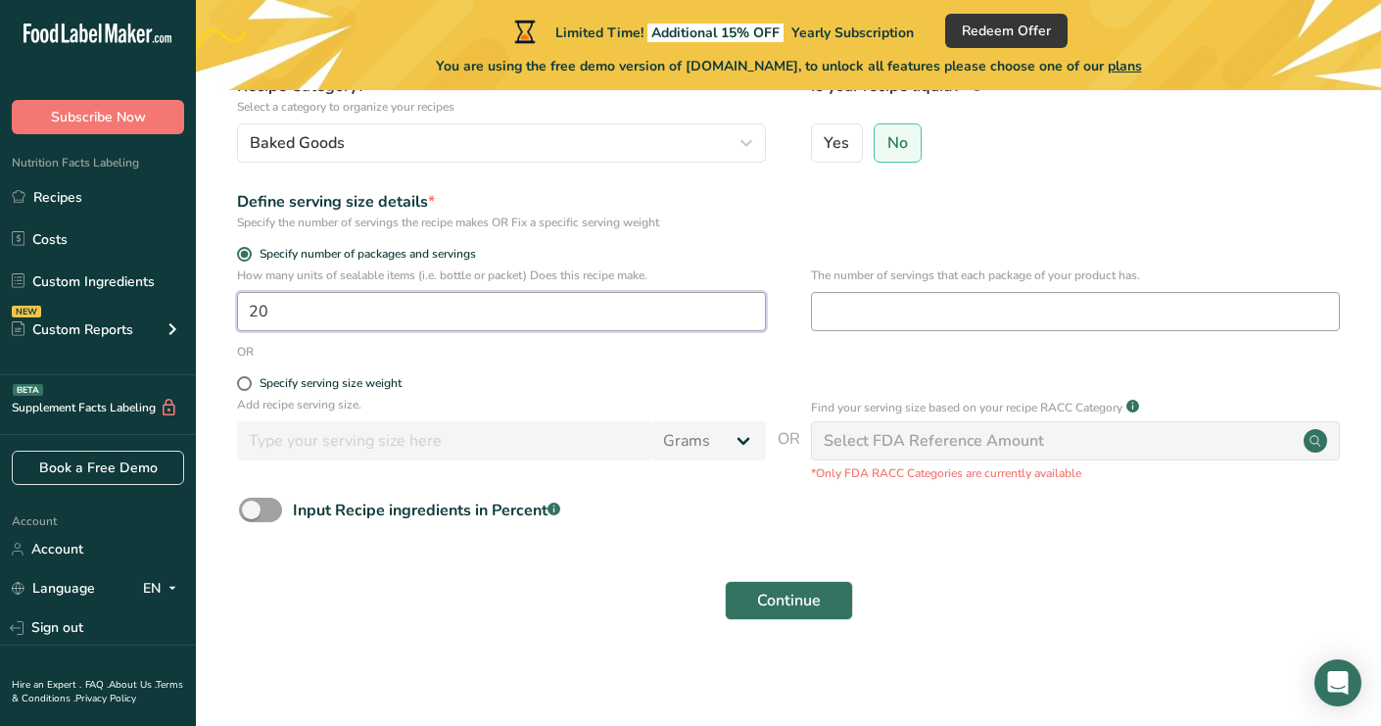
type input "20"
click at [871, 321] on input "number" at bounding box center [1075, 311] width 529 height 39
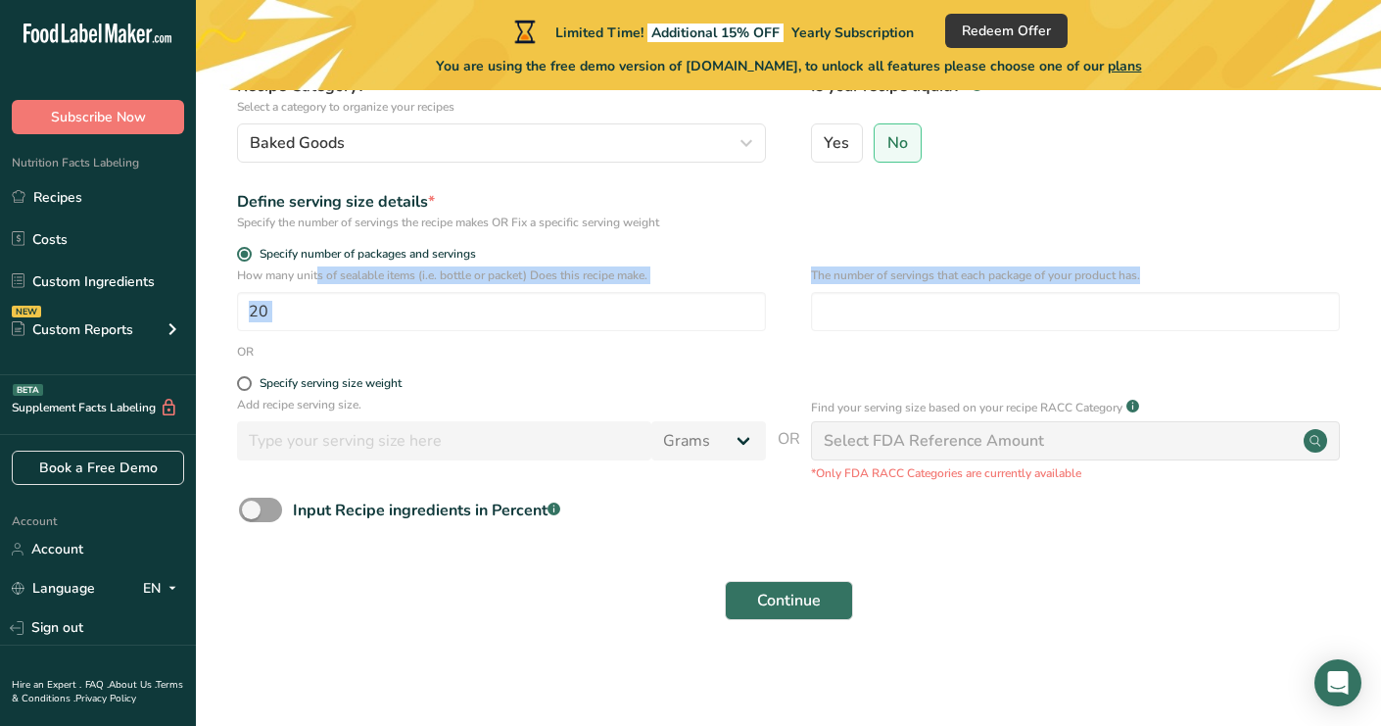
drag, startPoint x: 892, startPoint y: 261, endPoint x: 927, endPoint y: 285, distance: 42.4
click at [927, 285] on form "Recipe name * Chocolate cake Recipe code .a-a{fill:#347362;}.b-a{fill:#fff;} Ch…" at bounding box center [788, 303] width 1122 height 655
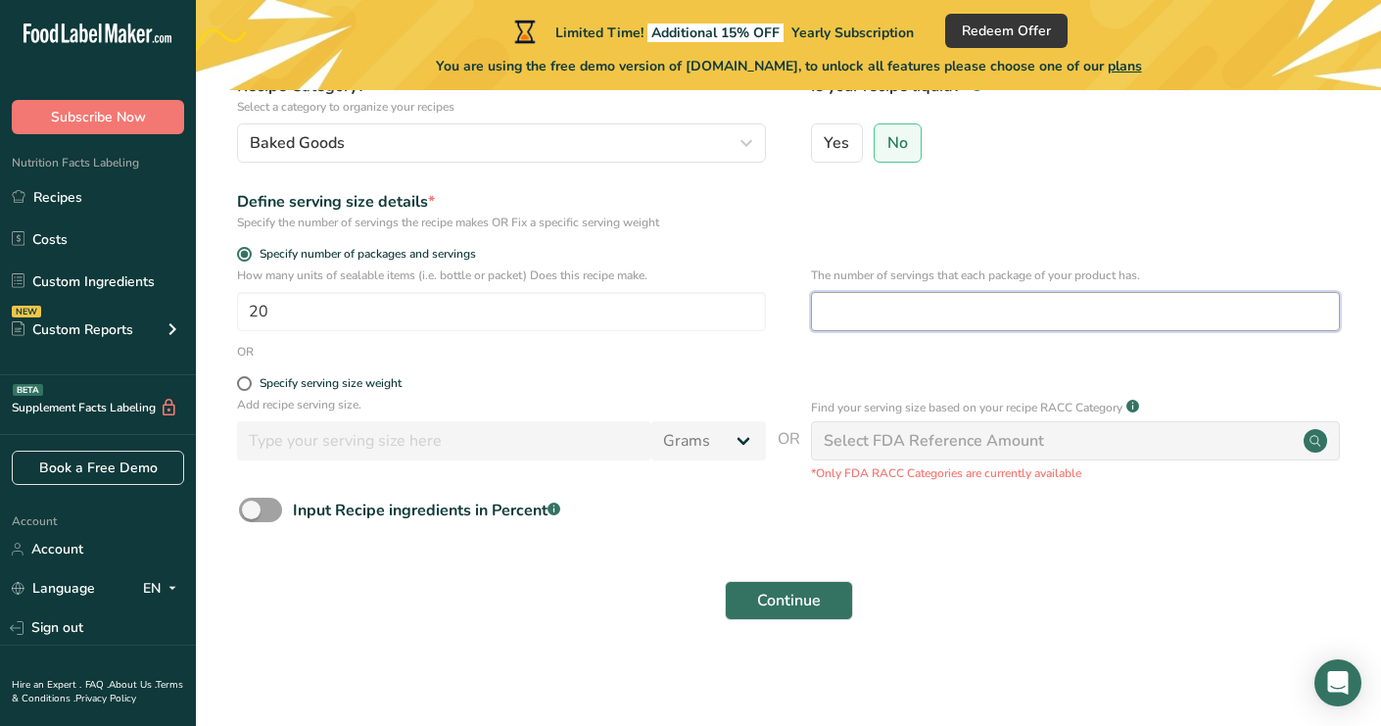
click at [897, 302] on input "number" at bounding box center [1075, 311] width 529 height 39
type input "1"
click at [736, 523] on div "Input Recipe ingredients in Percent .a-a{fill:#347362;}.b-a{fill:#fff;}" at bounding box center [788, 518] width 1122 height 40
click at [965, 443] on div "Select FDA Reference Amount" at bounding box center [934, 441] width 220 height 24
click at [768, 592] on span "Continue" at bounding box center [789, 601] width 64 height 24
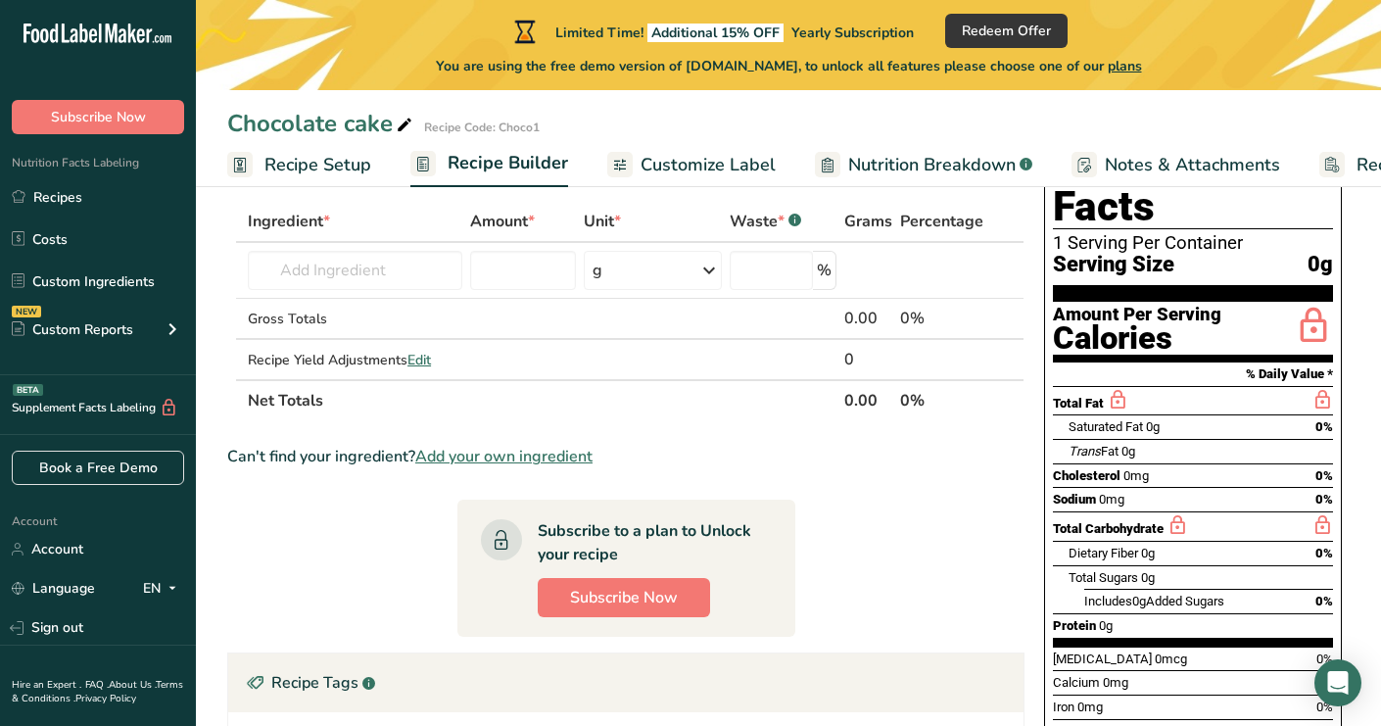
scroll to position [106, 0]
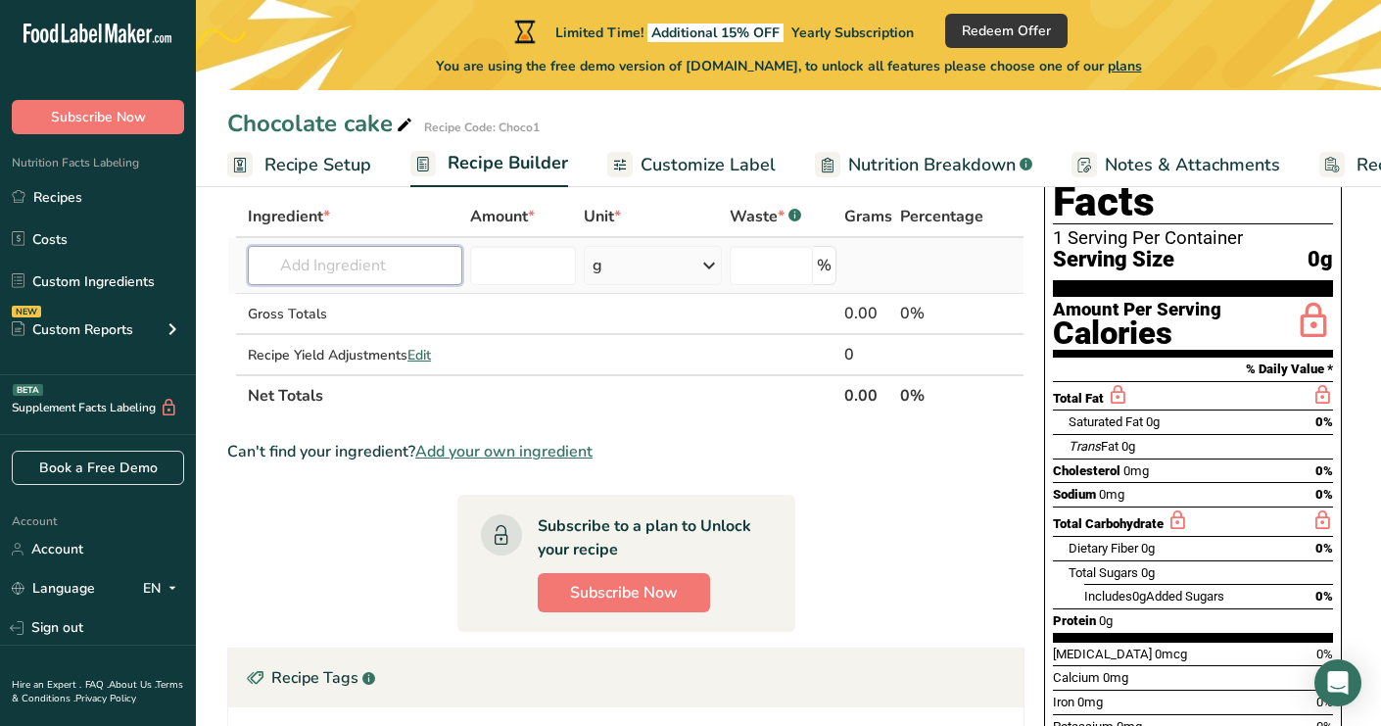
click at [402, 267] on input "text" at bounding box center [355, 265] width 214 height 39
type input "Almond flour"
click at [297, 296] on p "Almond flour" at bounding box center [312, 305] width 98 height 21
type input "Almond flour"
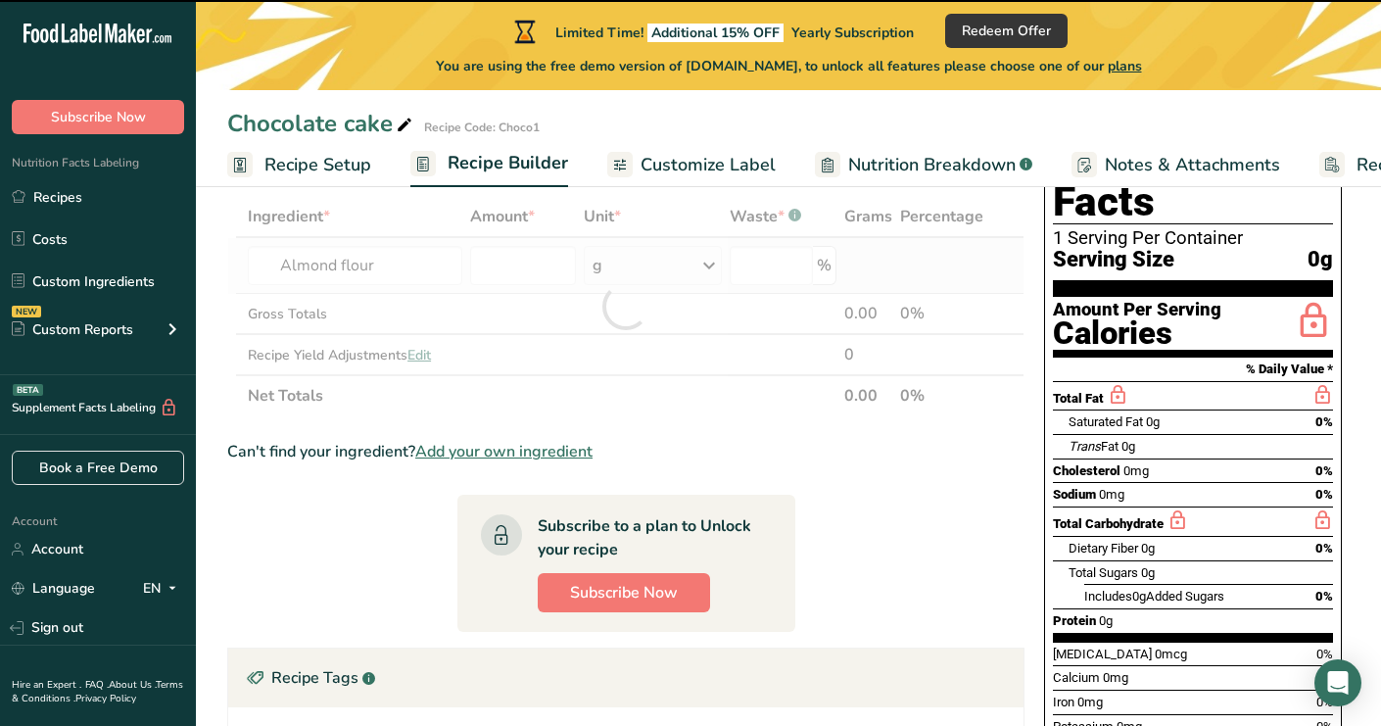
type input "0"
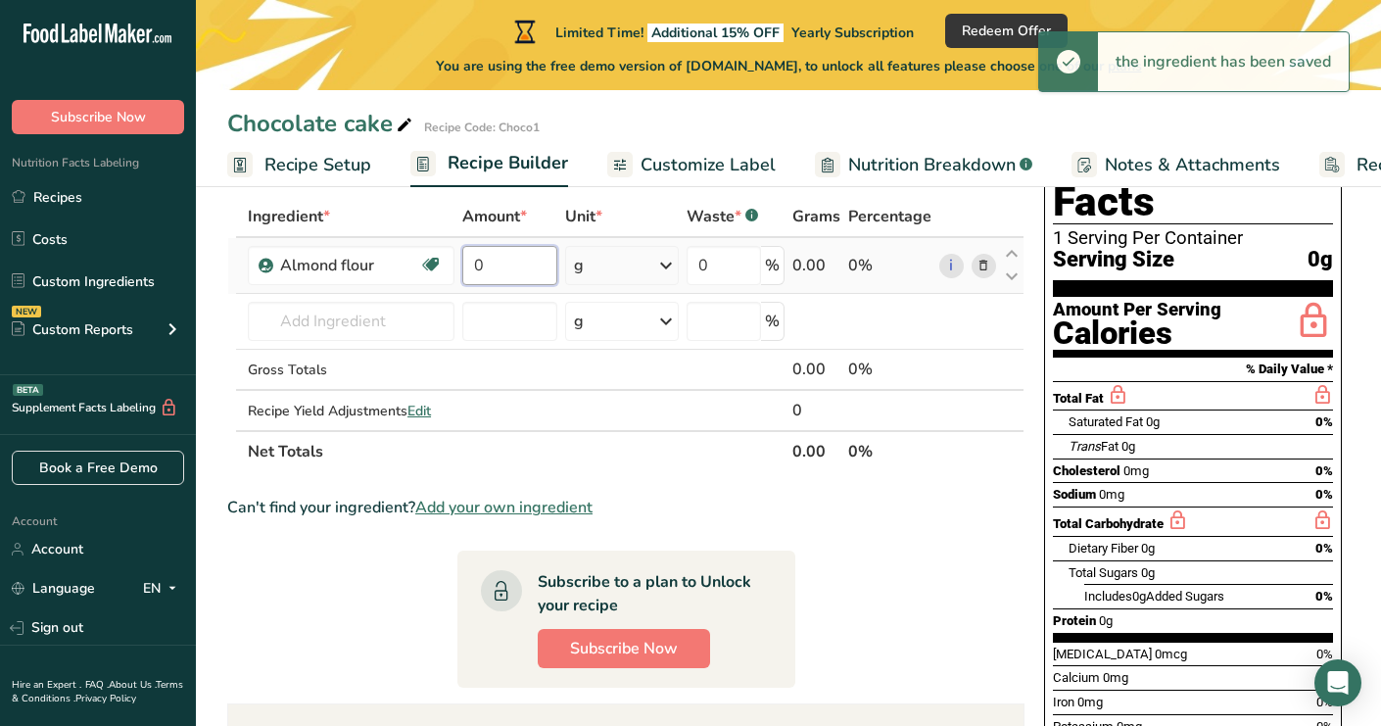
click at [508, 260] on input "0" at bounding box center [509, 265] width 95 height 39
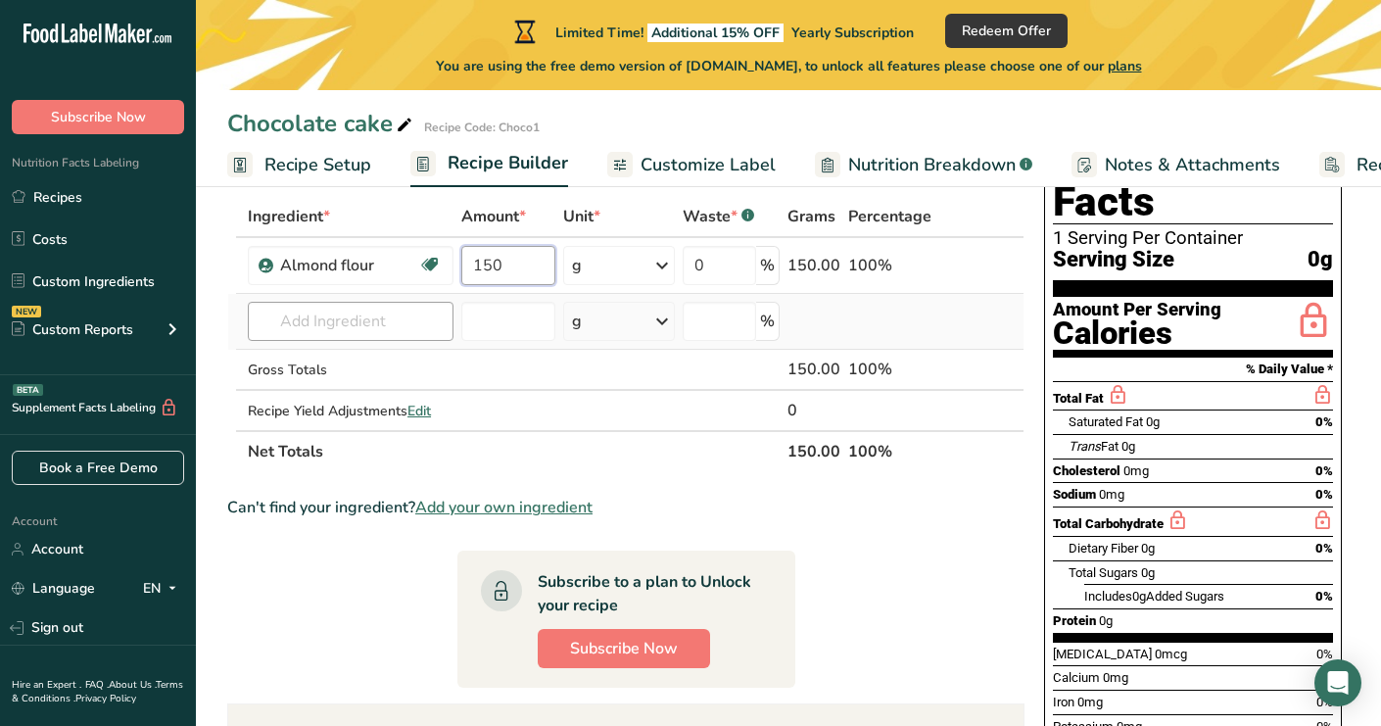
type input "150"
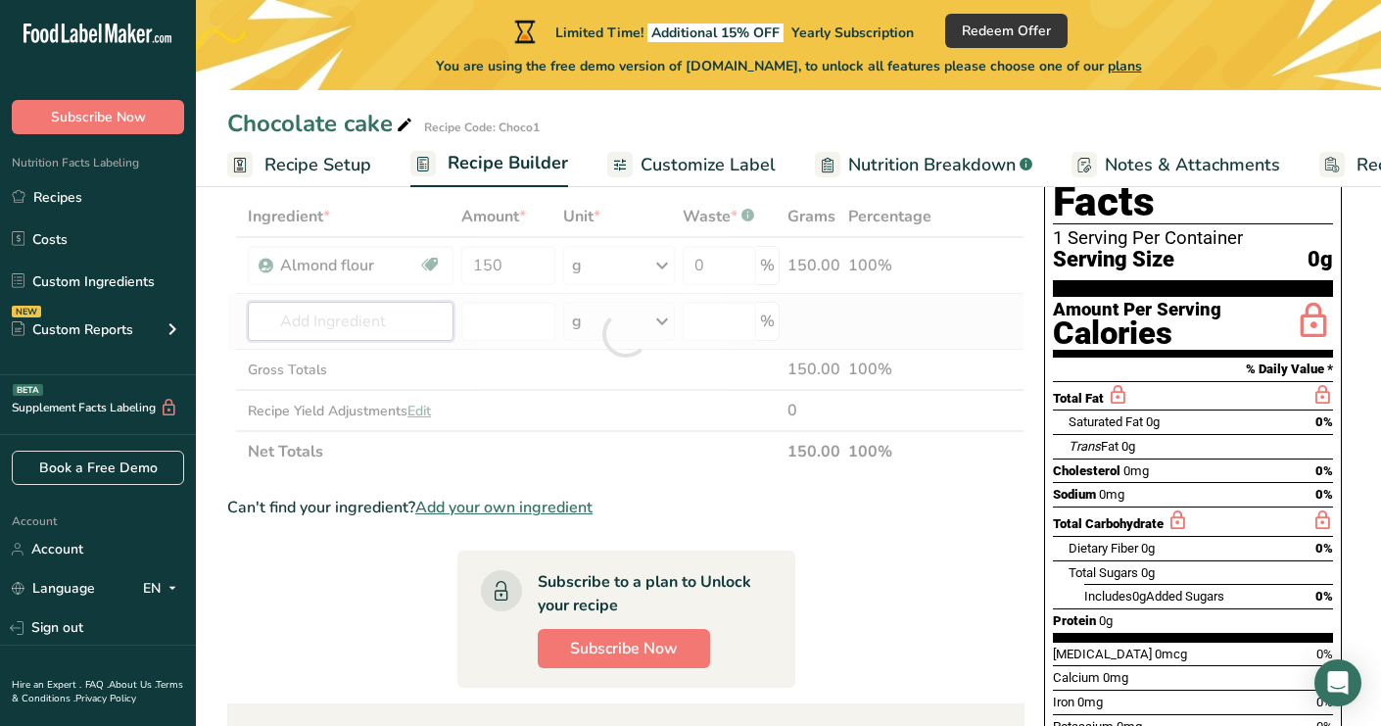
click at [365, 324] on div "Ingredient * Amount * Unit * Waste * .a-a{fill:#347362;}.b-a{fill:#fff;} Grams …" at bounding box center [625, 334] width 797 height 276
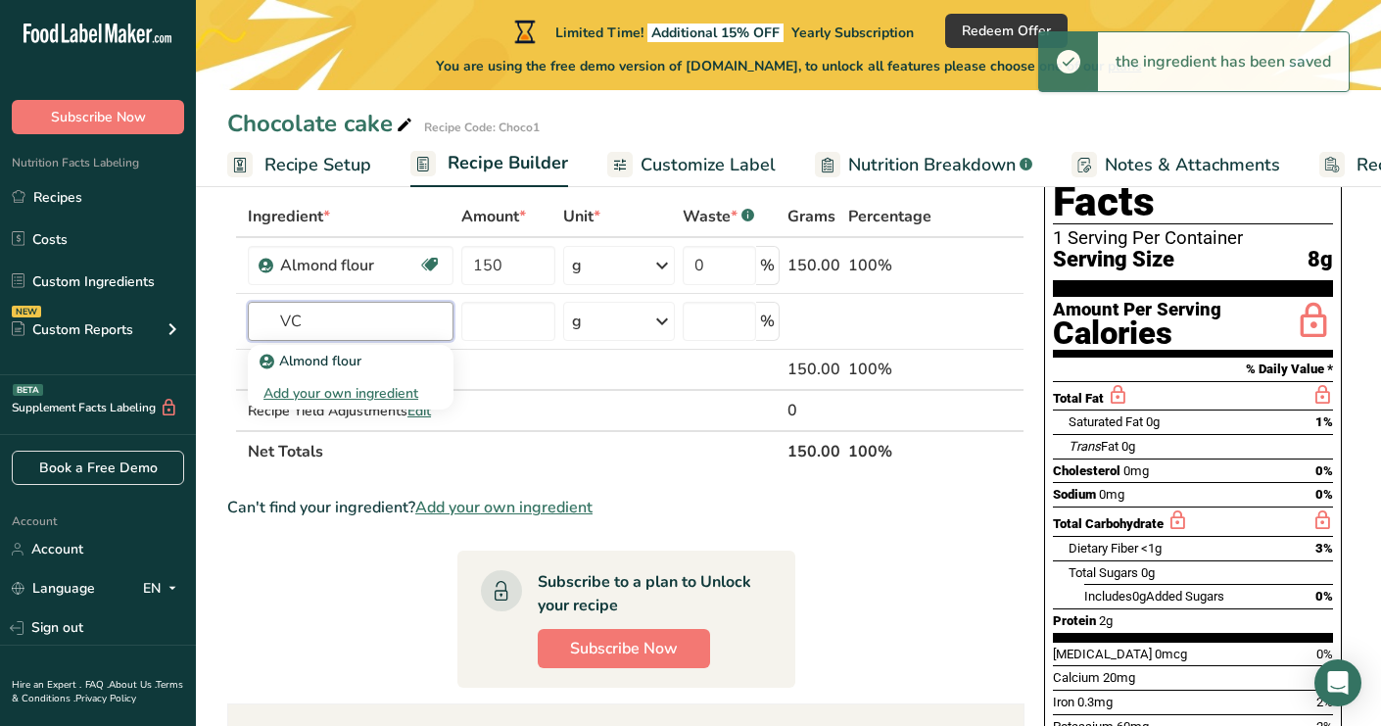
type input "V"
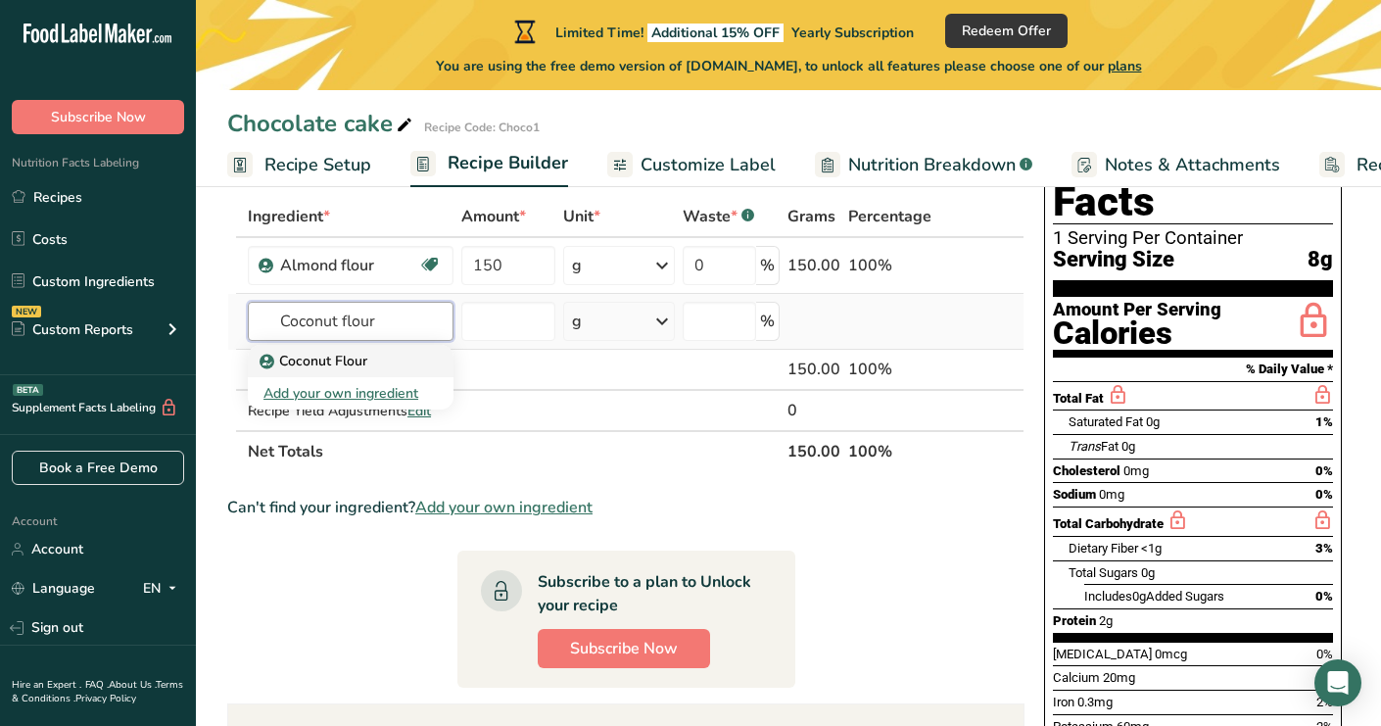
type input "Coconut flour"
click at [315, 362] on p "Coconut Flour" at bounding box center [315, 361] width 104 height 21
type input "Coconut Flour"
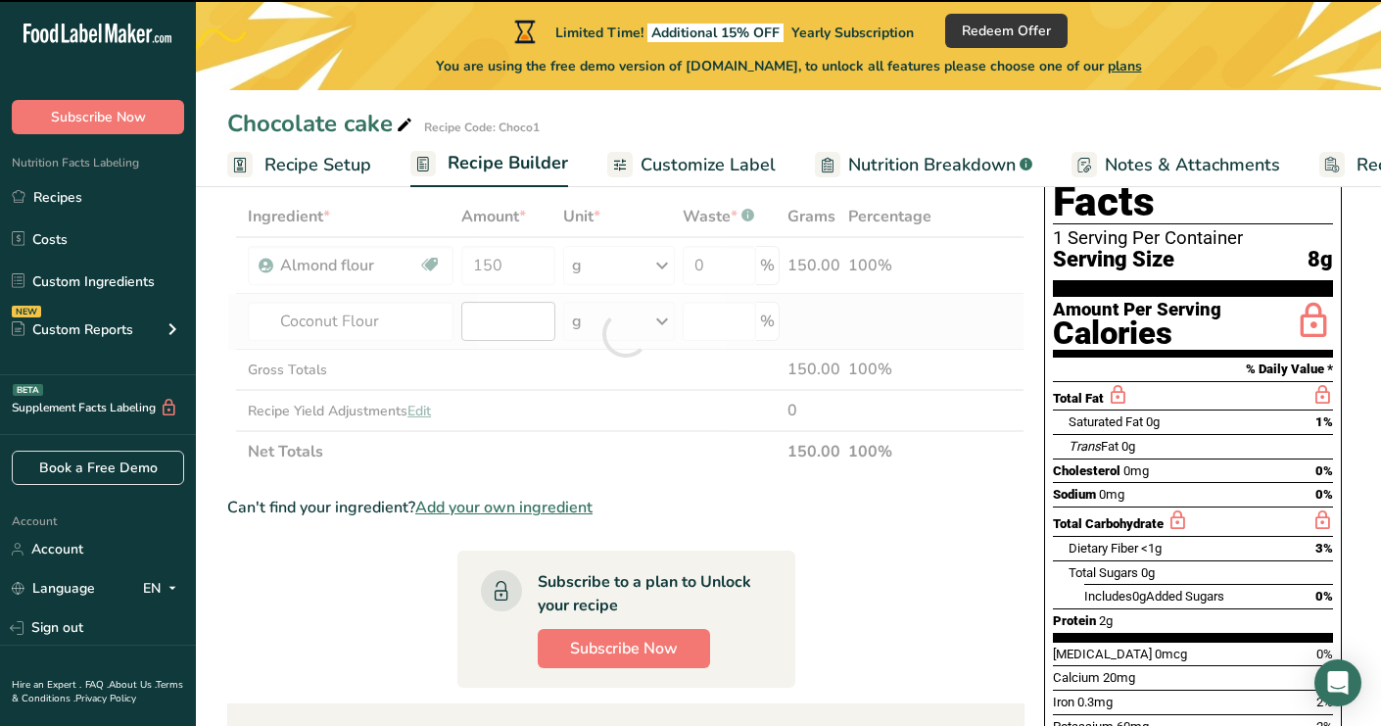
type input "0"
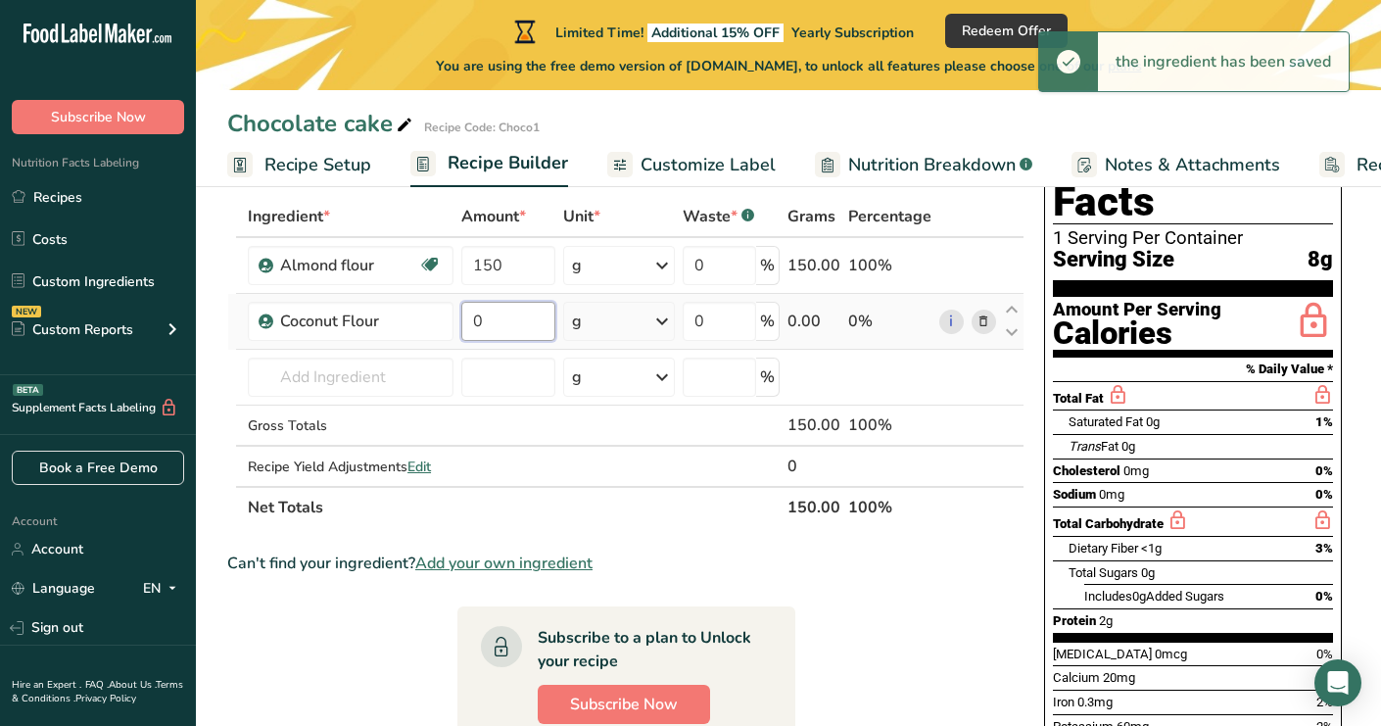
click at [499, 326] on input "0" at bounding box center [508, 321] width 94 height 39
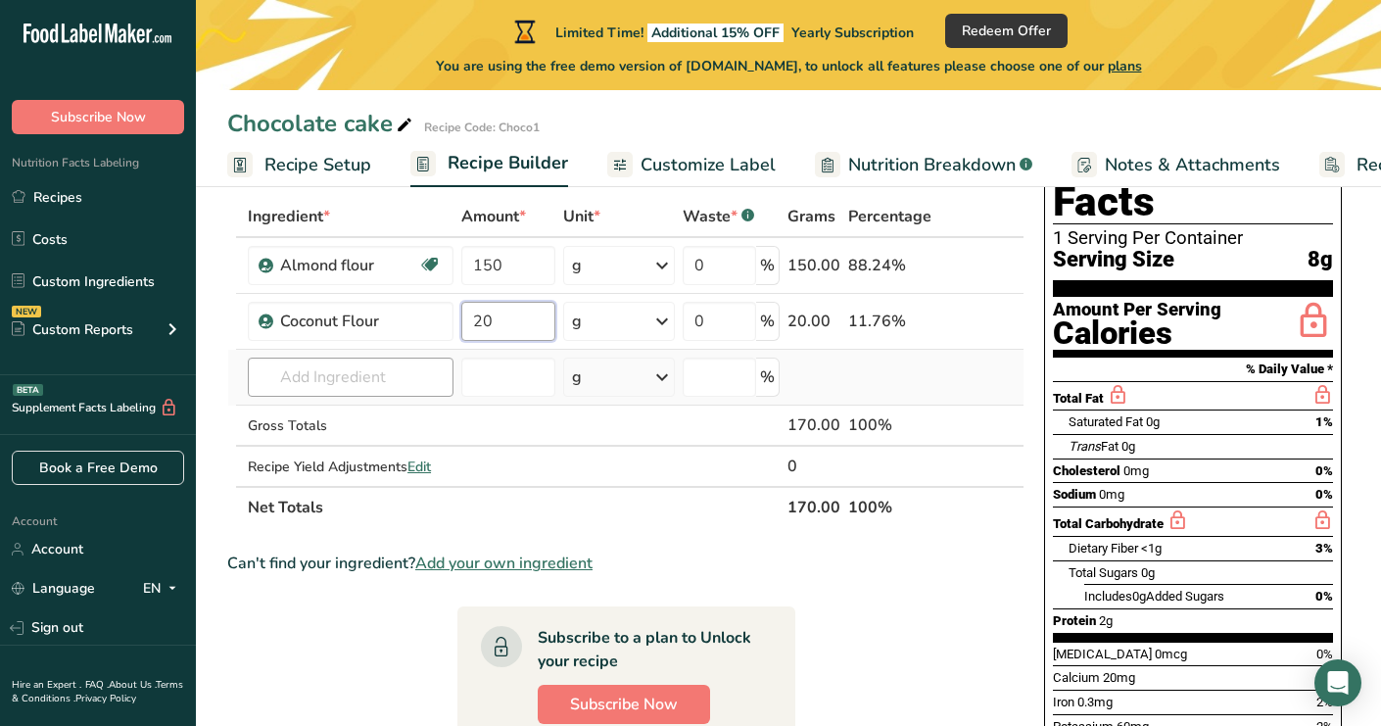
type input "20"
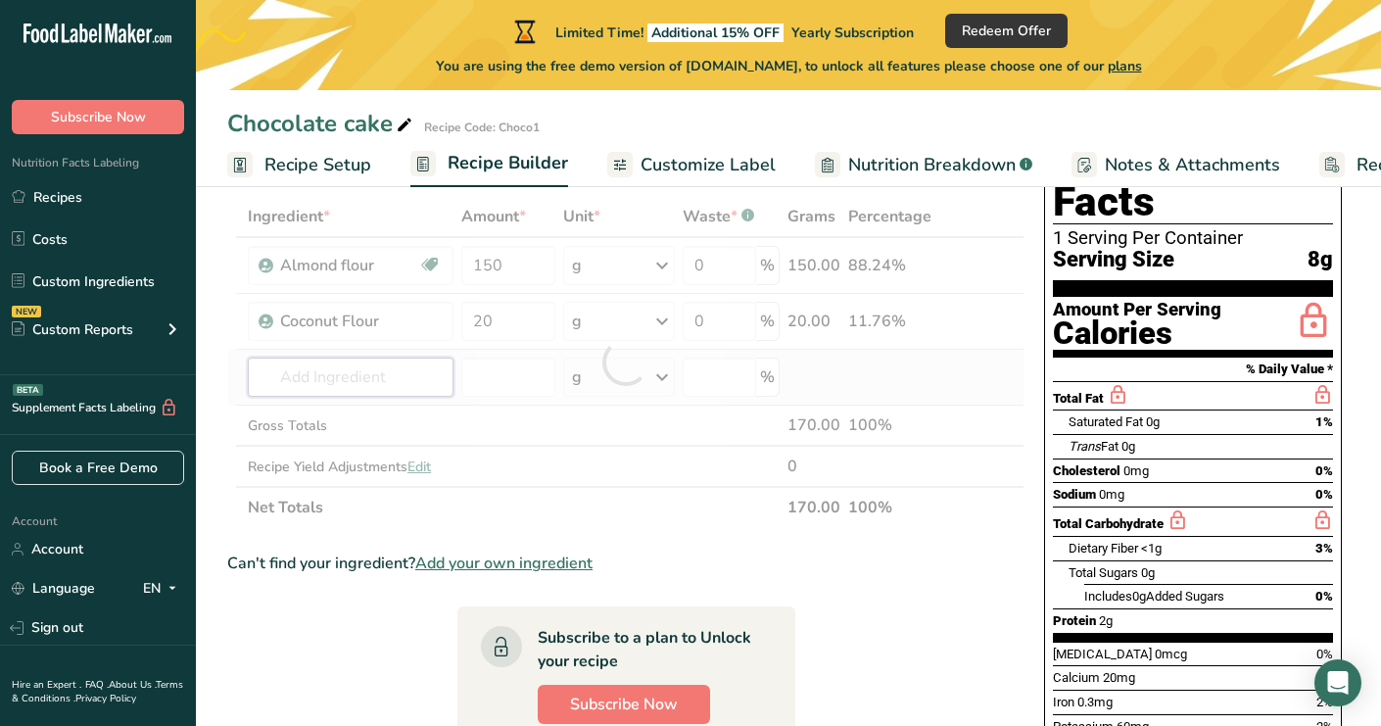
click at [282, 387] on div "Ingredient * Amount * Unit * Waste * .a-a{fill:#347362;}.b-a{fill:#fff;} Grams …" at bounding box center [625, 362] width 797 height 332
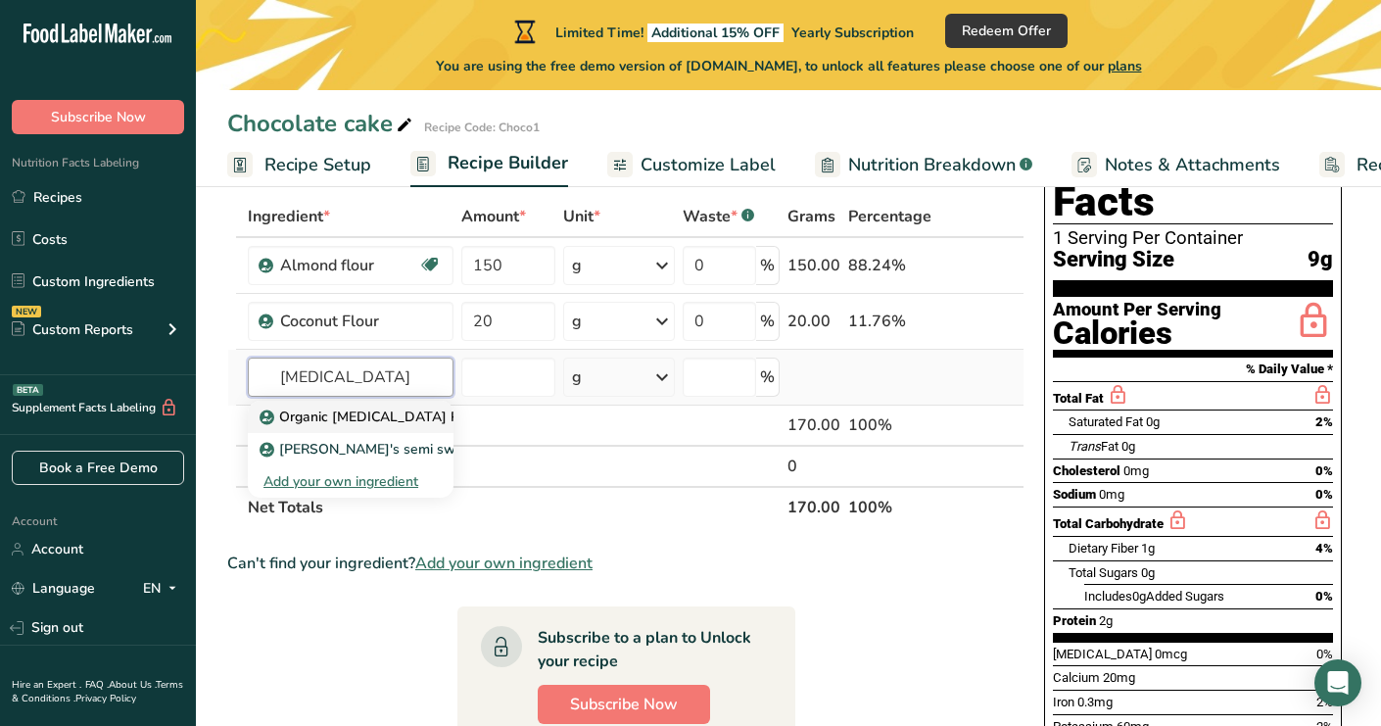
type input "inulin"
click at [337, 411] on p "Organic Inulin Powder" at bounding box center [381, 416] width 236 height 21
type input "Organic Inulin Powder"
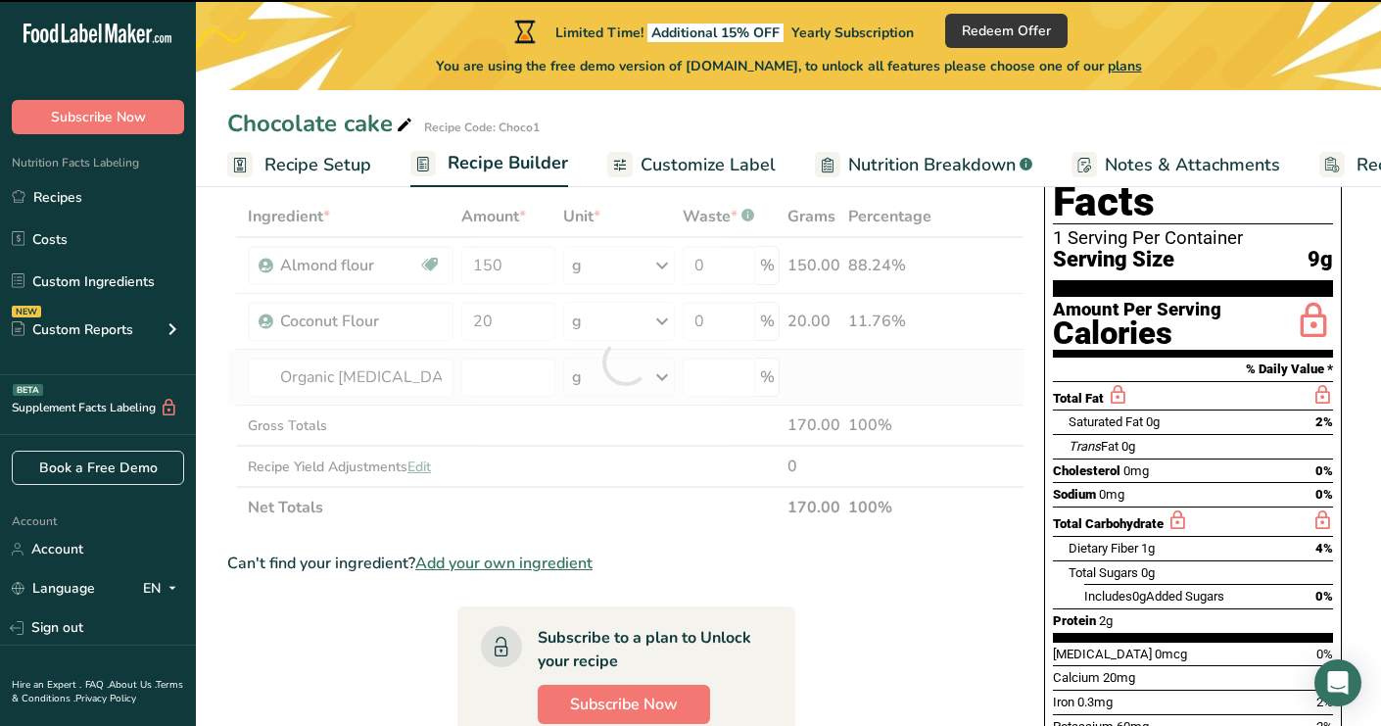
type input "0"
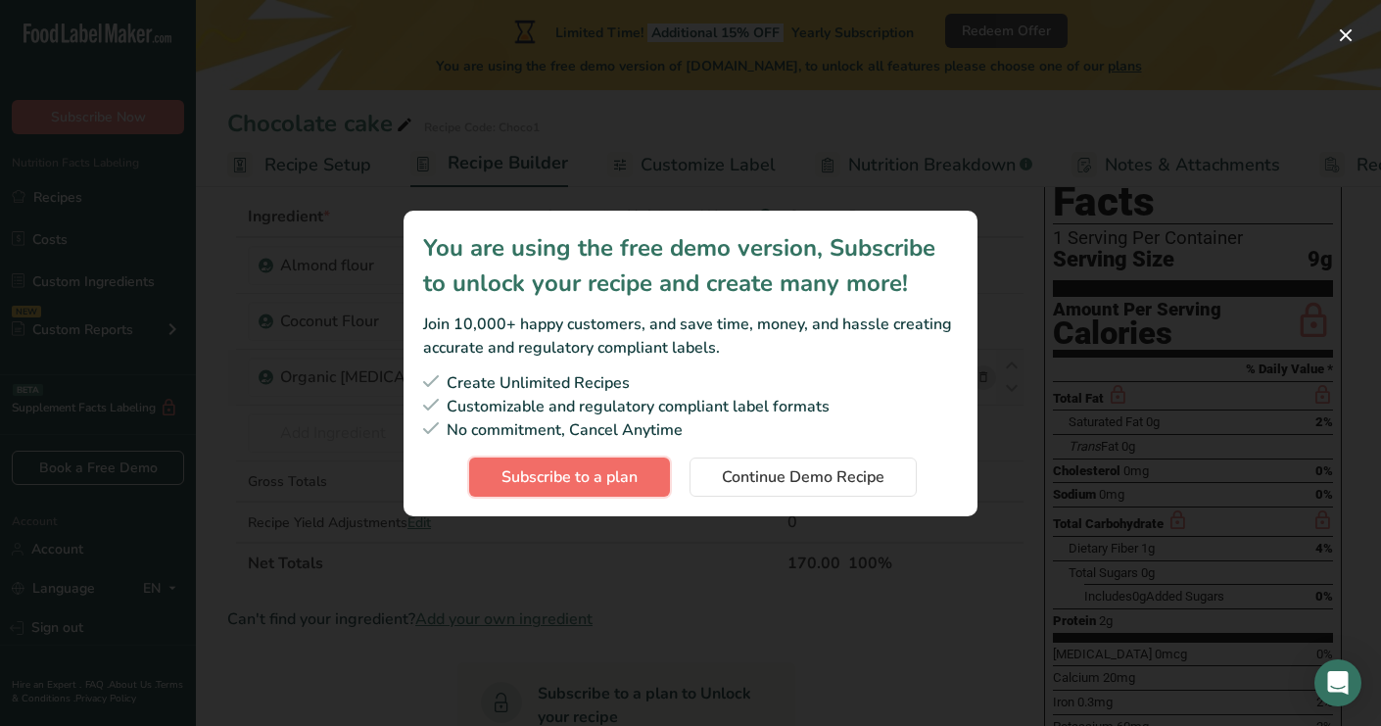
click at [585, 474] on span "Subscribe to a plan" at bounding box center [569, 477] width 136 height 24
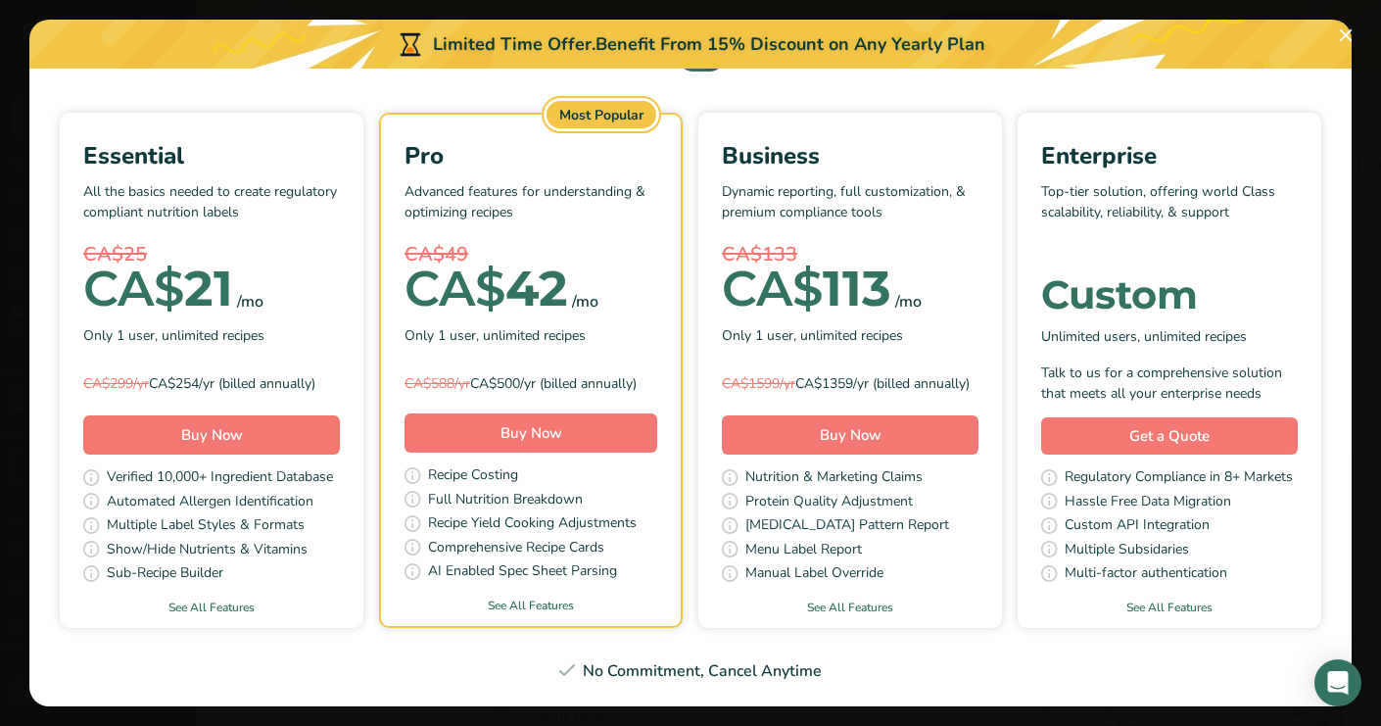
scroll to position [129, 0]
click at [545, 415] on button "Buy Now" at bounding box center [530, 432] width 253 height 39
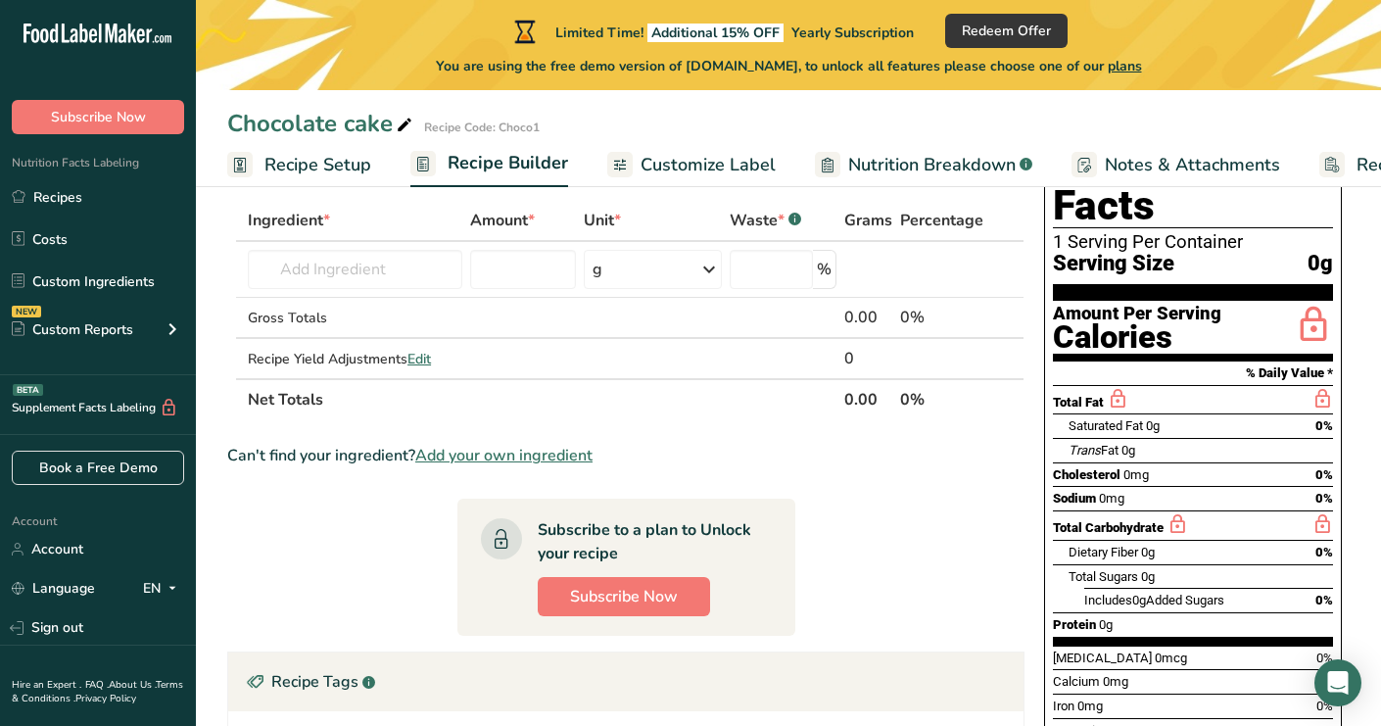
scroll to position [100, 0]
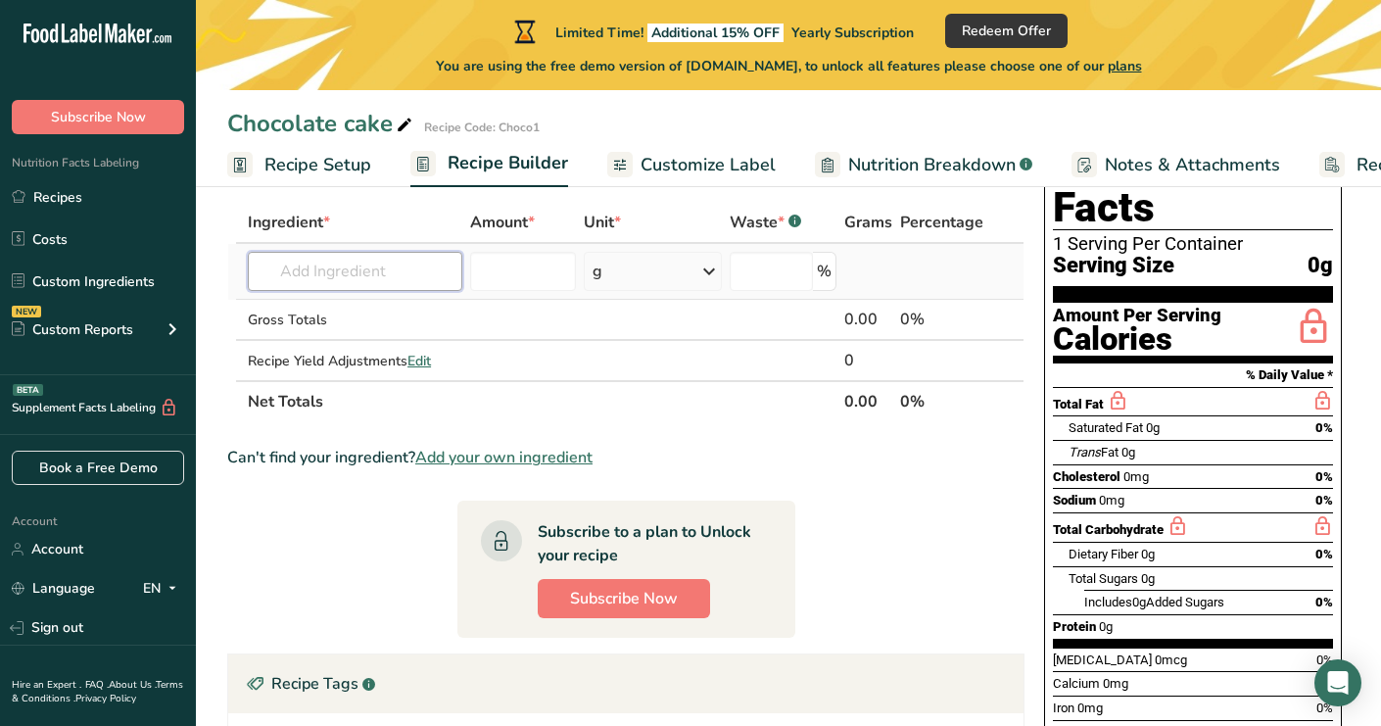
click at [315, 258] on input "text" at bounding box center [355, 271] width 214 height 39
click at [588, 593] on span "Subscribe Now" at bounding box center [624, 599] width 108 height 24
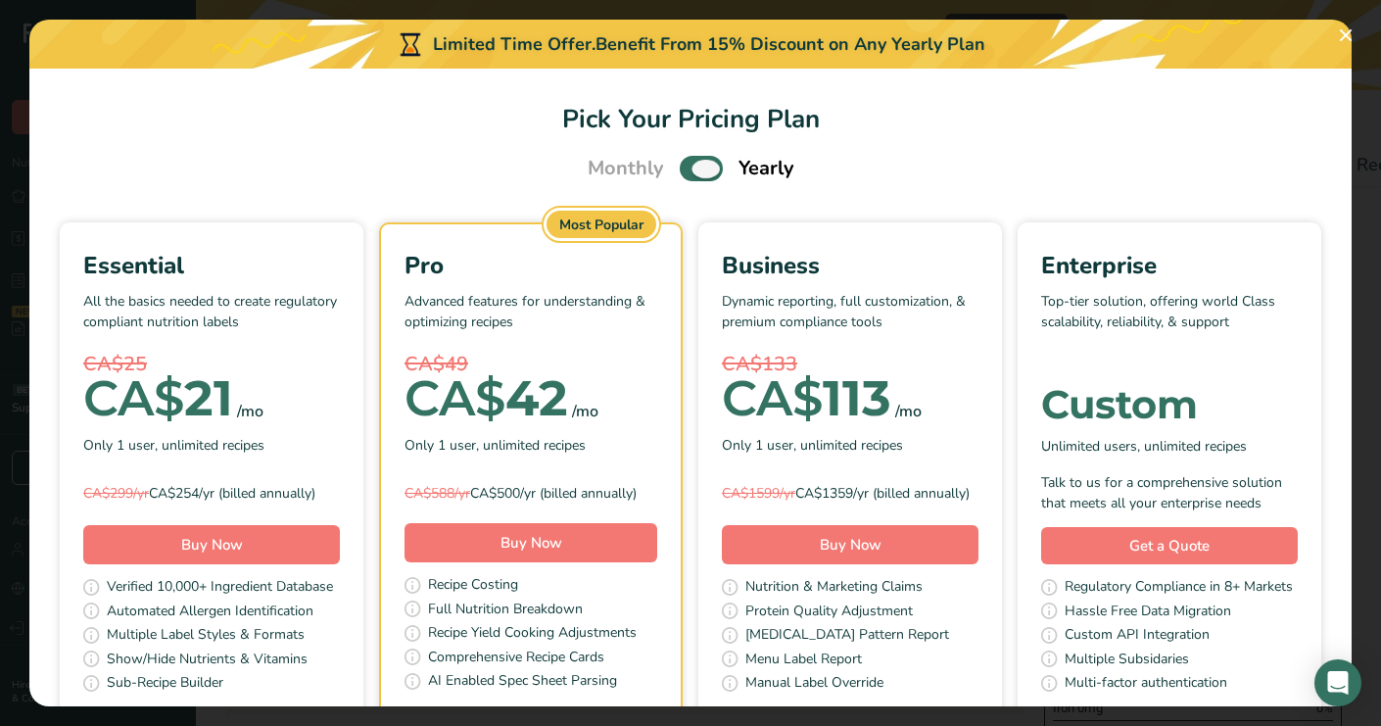
click at [706, 175] on span "Pick Your Pricing Plan Modal" at bounding box center [701, 168] width 43 height 24
click at [692, 175] on input "Pick Your Pricing Plan Modal" at bounding box center [686, 169] width 13 height 13
checkbox input "false"
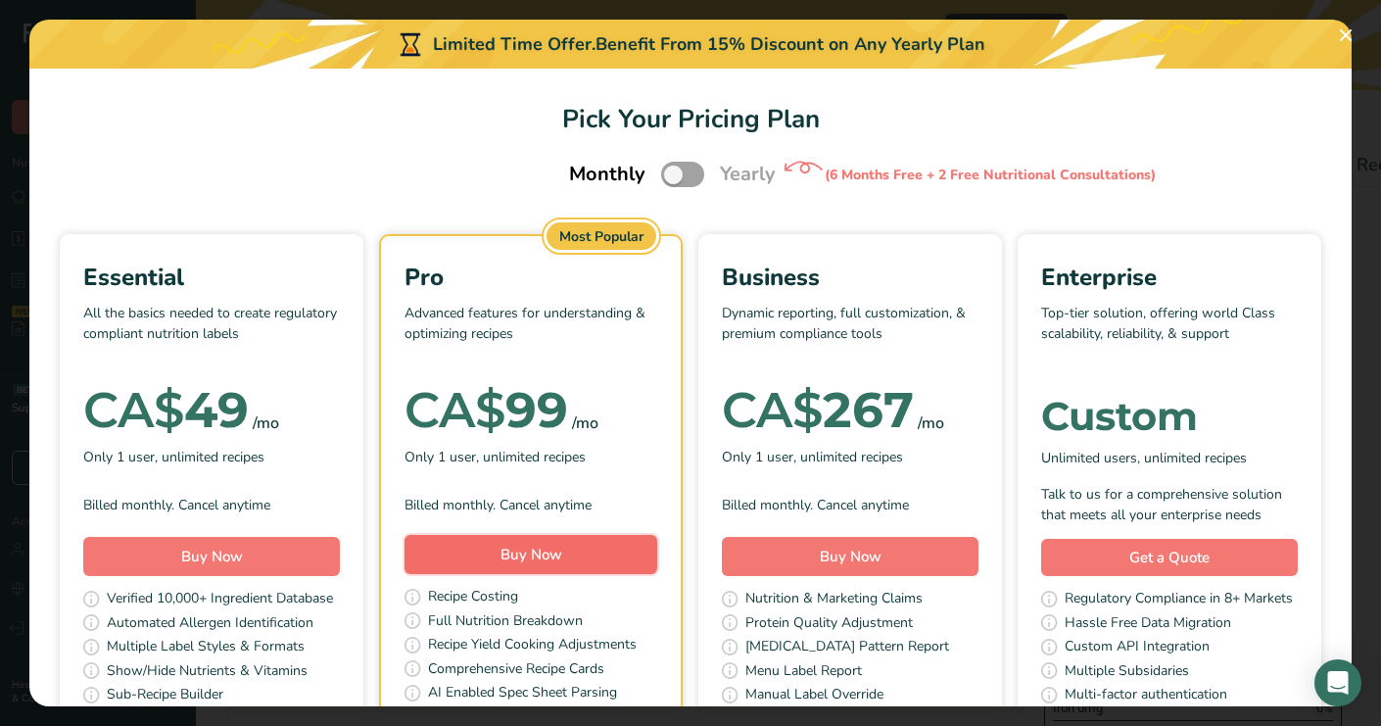
click at [484, 553] on button "Buy Now" at bounding box center [530, 554] width 253 height 39
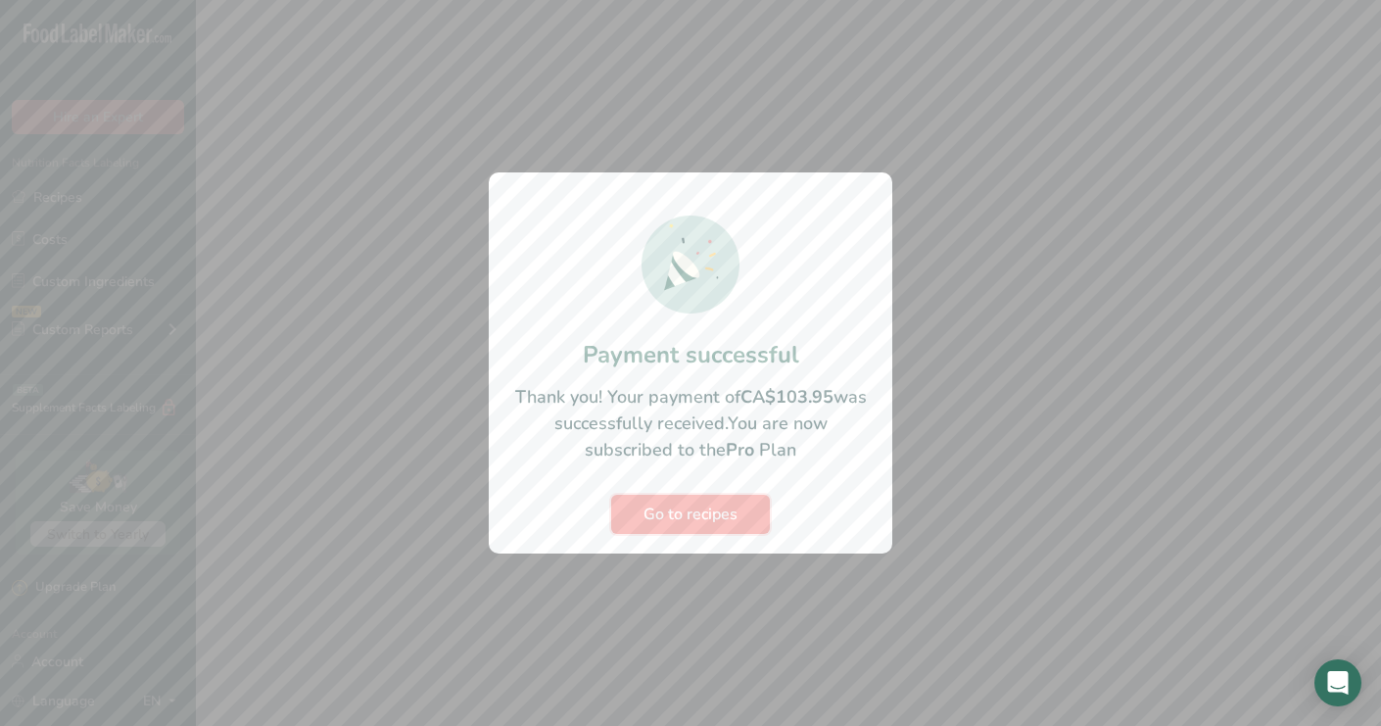
click at [651, 517] on span "Go to recipes" at bounding box center [690, 514] width 94 height 24
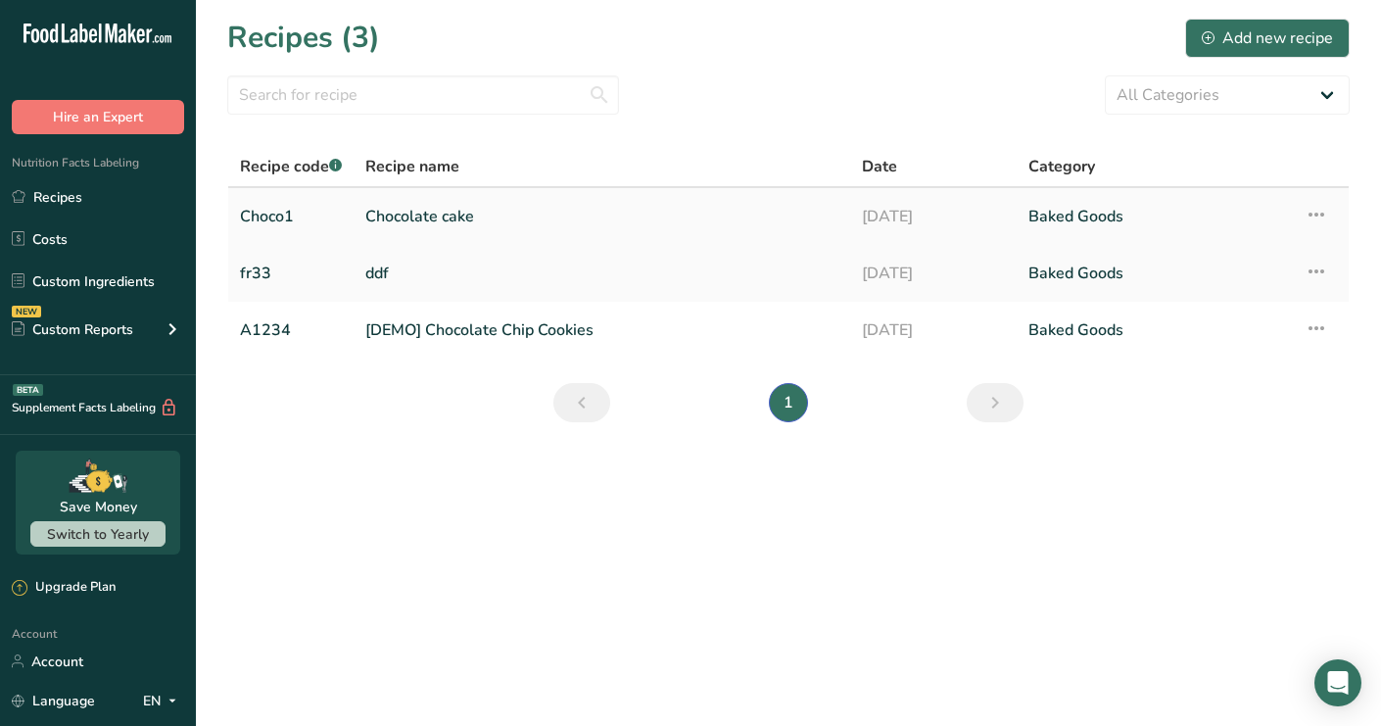
click at [395, 214] on link "Chocolate cake" at bounding box center [601, 216] width 473 height 41
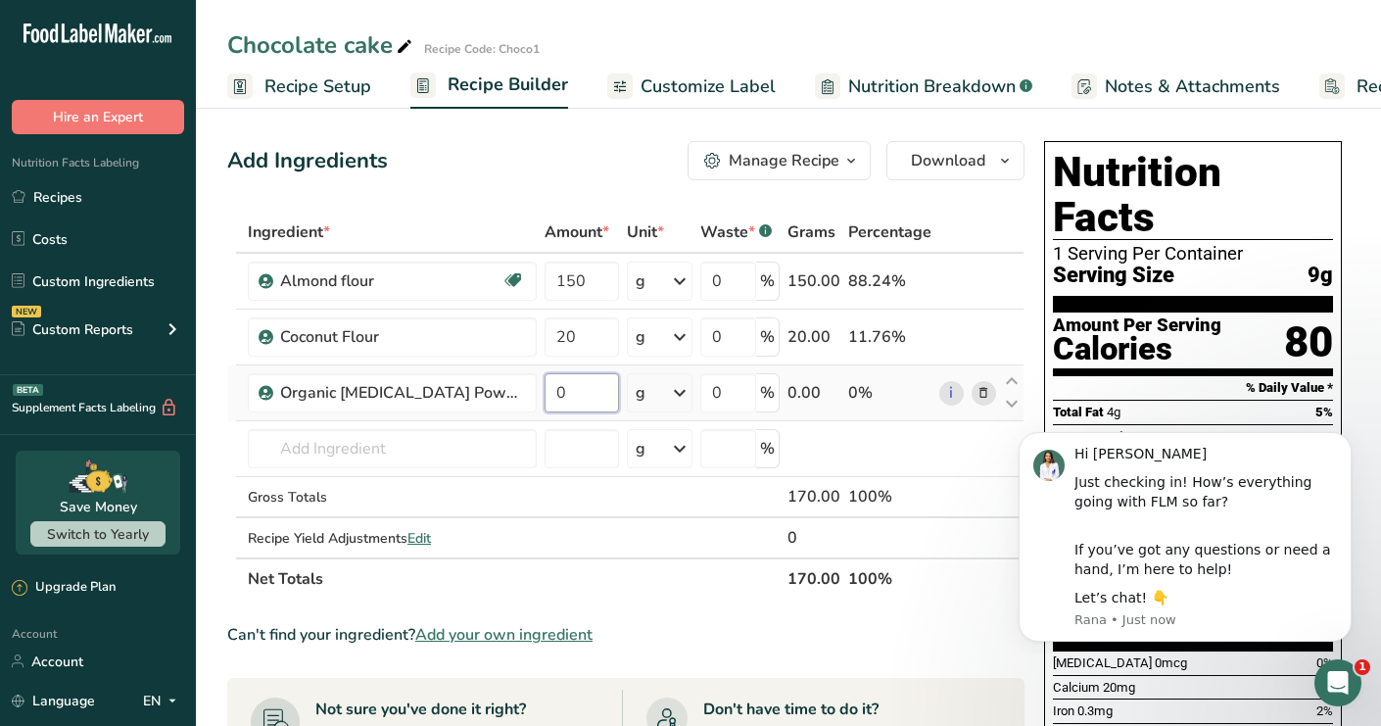
click at [545, 378] on input "0" at bounding box center [582, 392] width 74 height 39
type input "90"
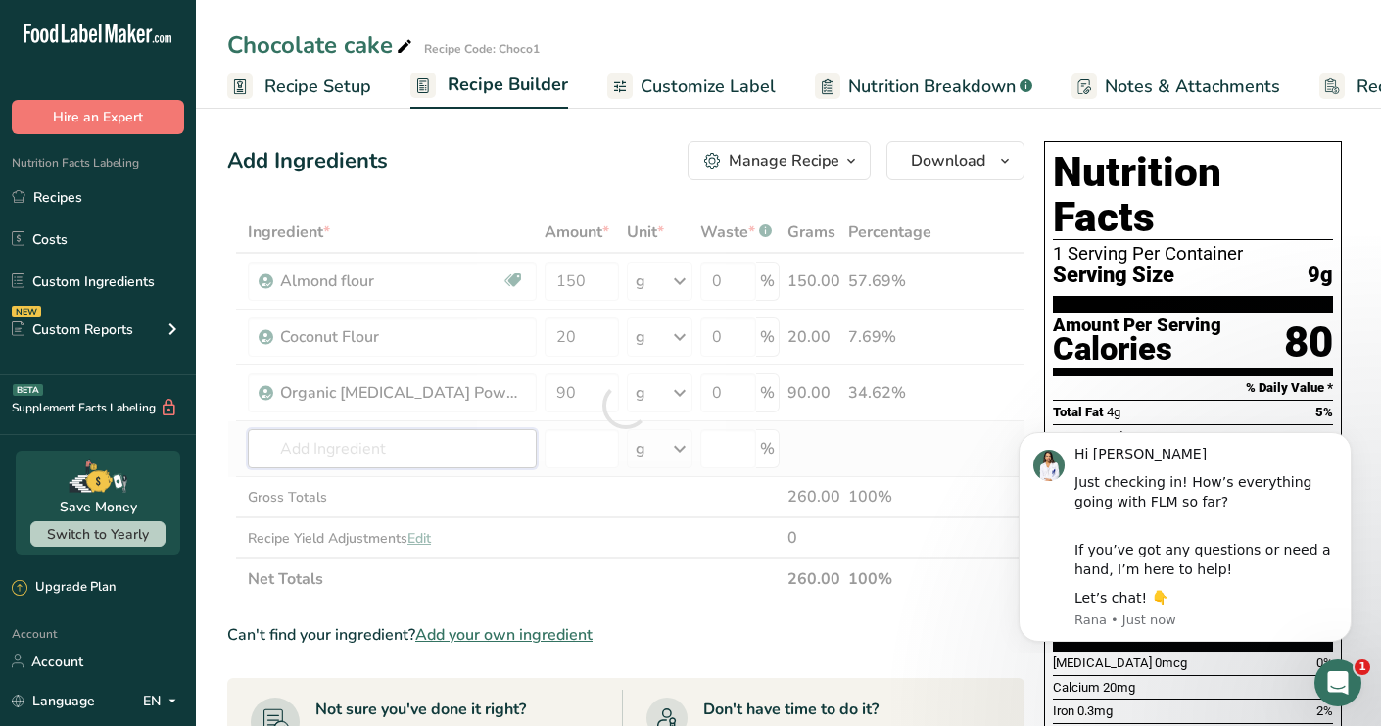
click at [348, 432] on div "Ingredient * Amount * Unit * Waste * .a-a{fill:#347362;}.b-a{fill:#fff;} Grams …" at bounding box center [625, 406] width 797 height 388
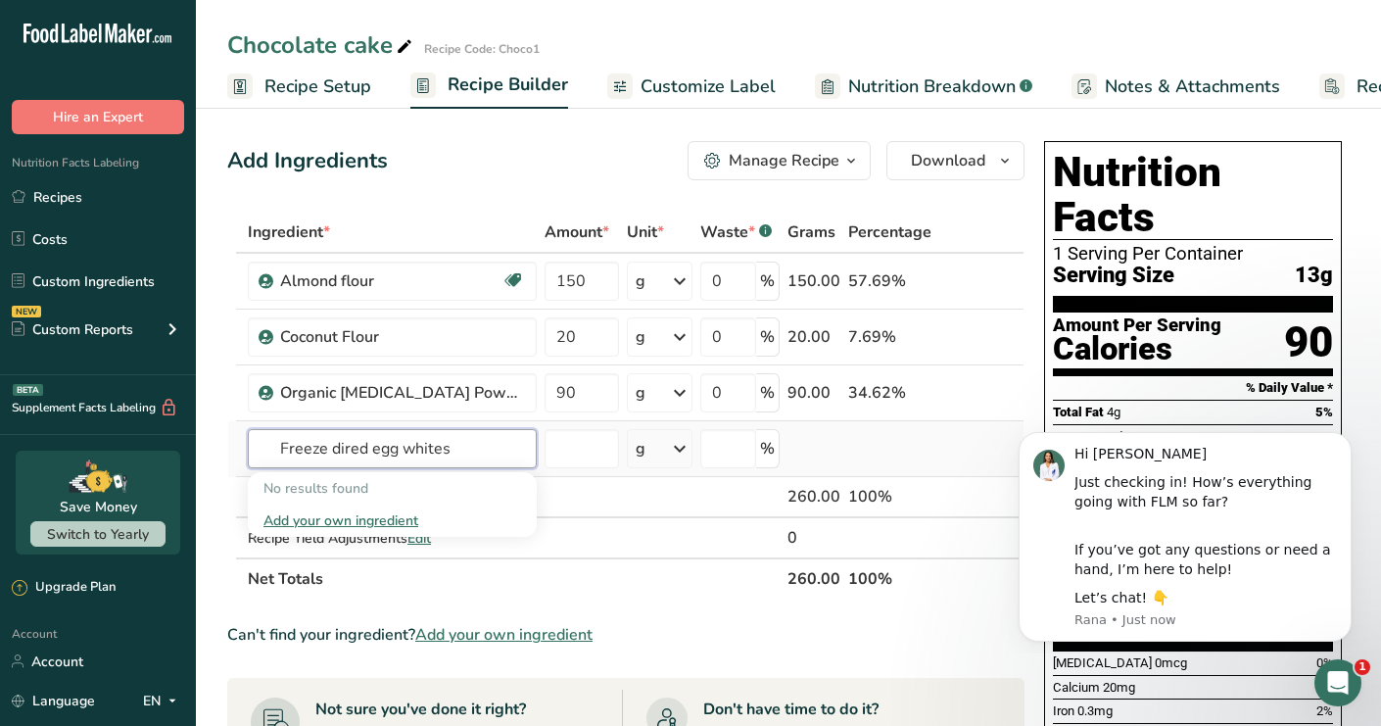
type input "Freeze dired egg whites"
click at [295, 518] on div "Add your own ingredient" at bounding box center [392, 520] width 258 height 21
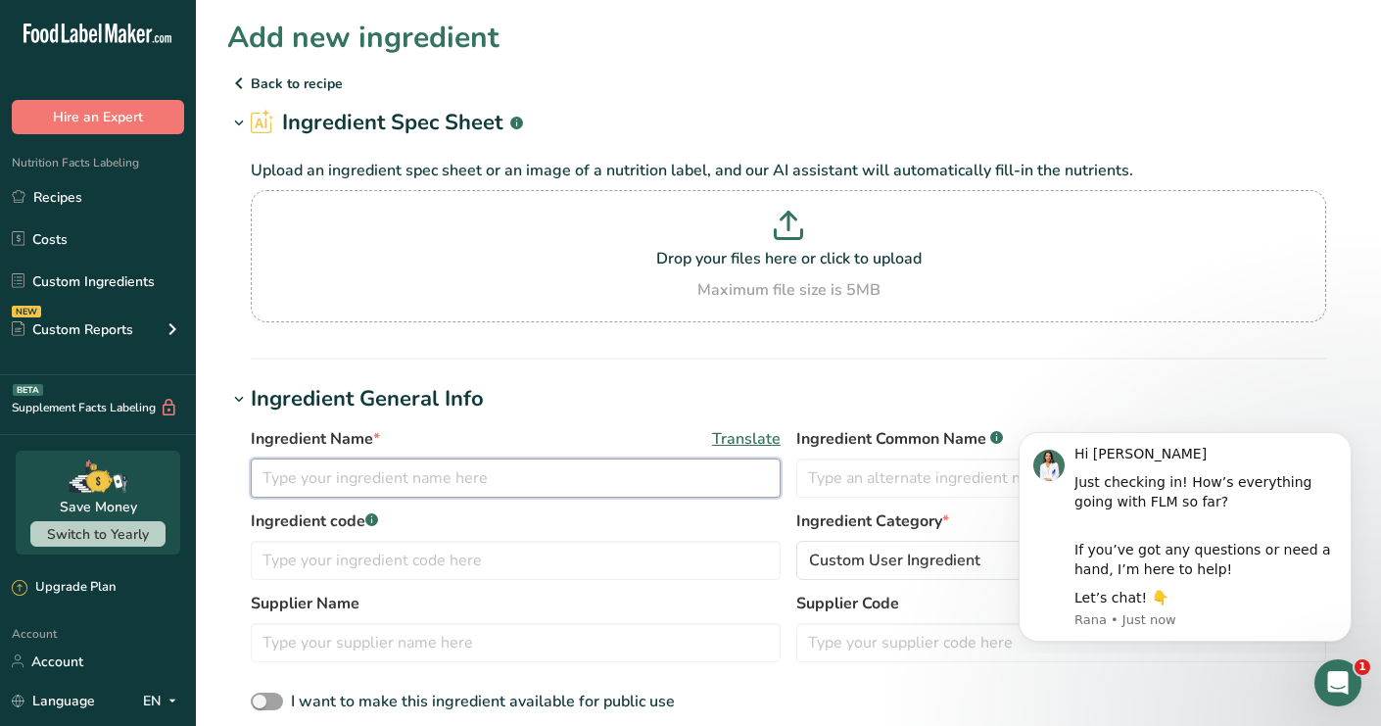
click at [285, 462] on input "text" at bounding box center [516, 477] width 530 height 39
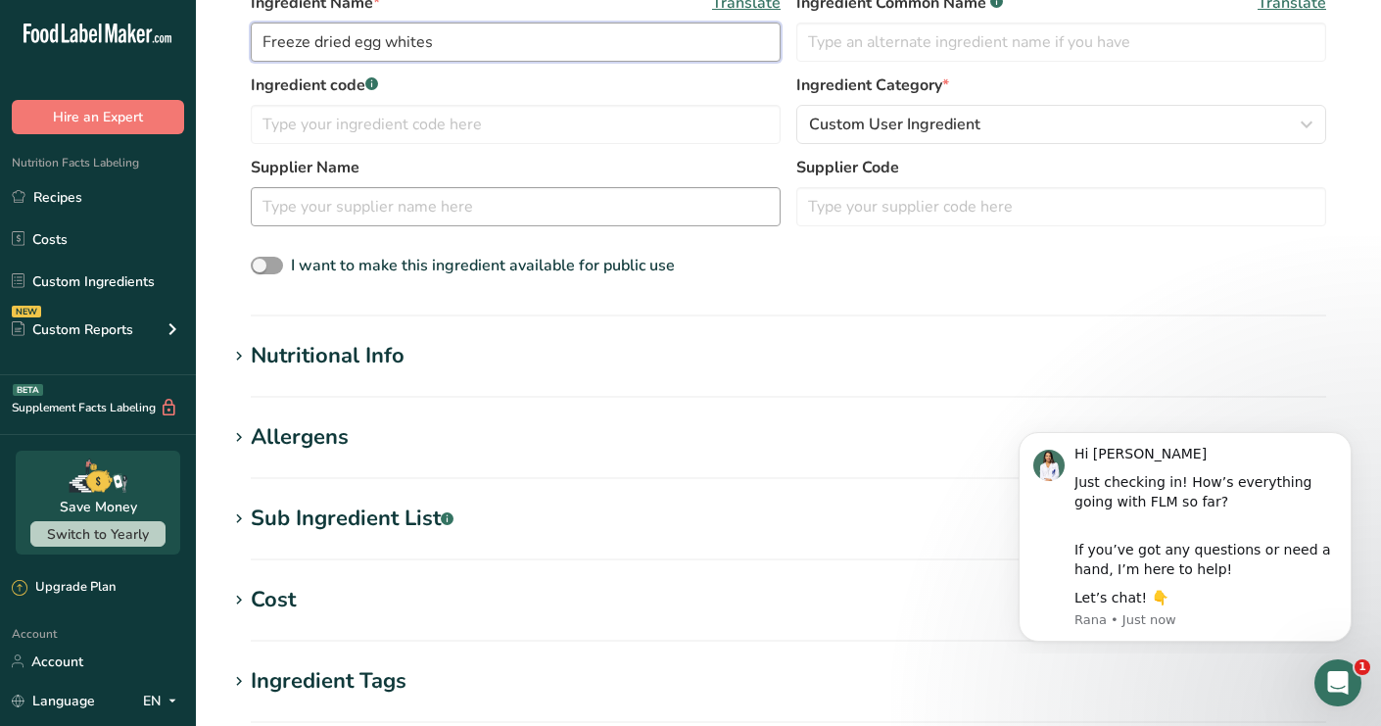
scroll to position [446, 0]
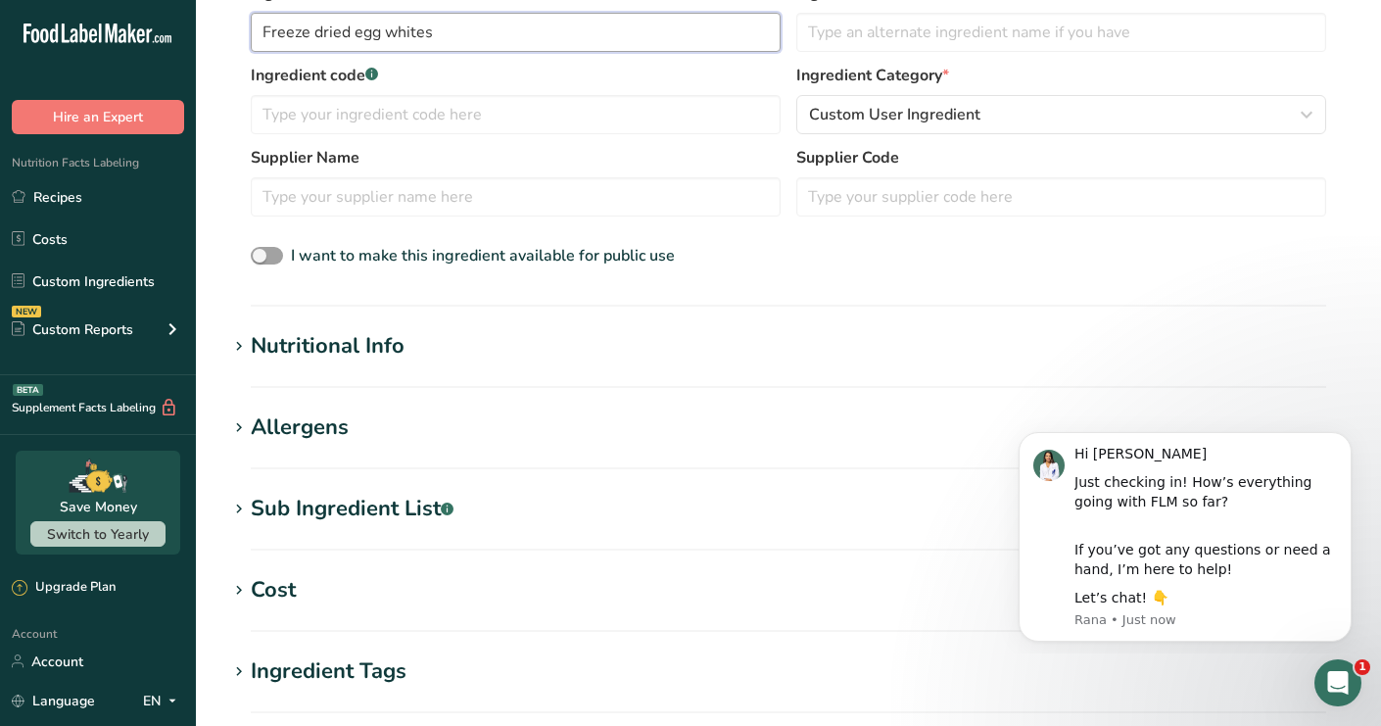
type input "Freeze dried egg whites"
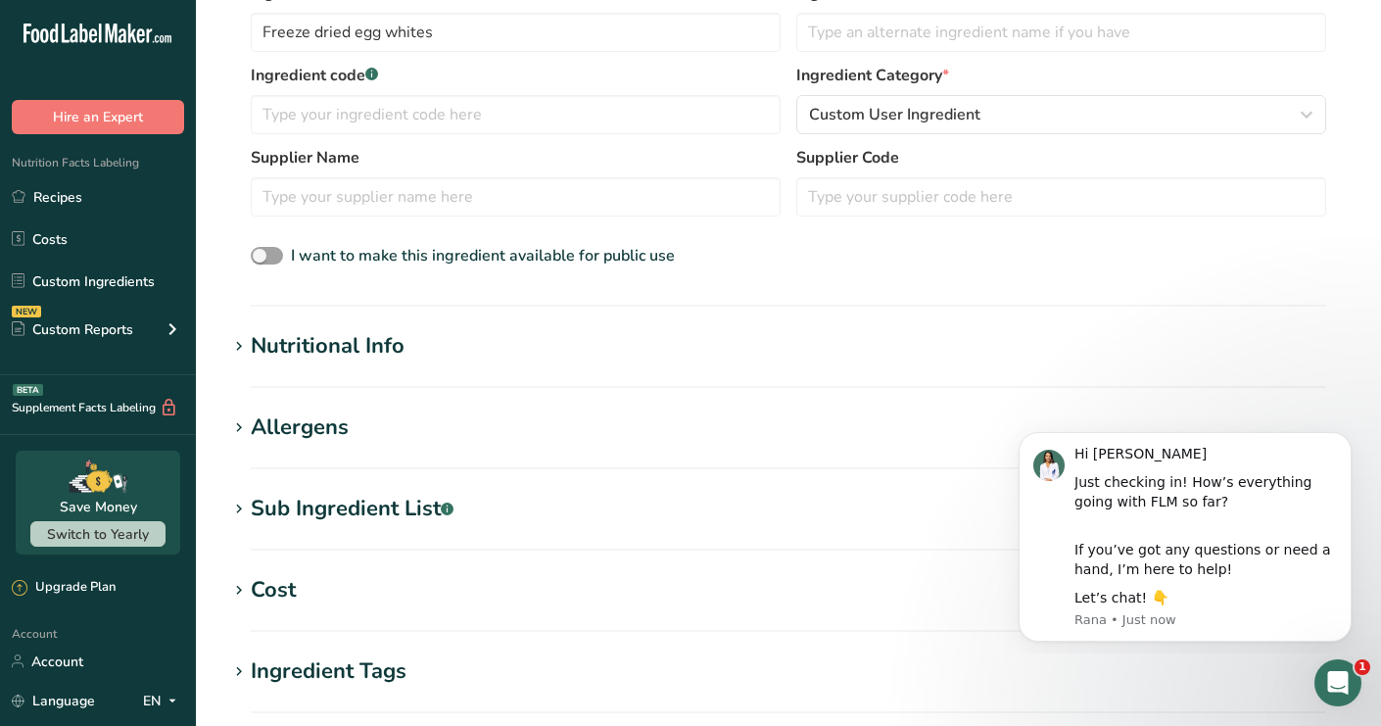
click at [899, 92] on div "Ingredient Category * Custom User Ingredient Standard Categories Custom Categor…" at bounding box center [1061, 99] width 530 height 71
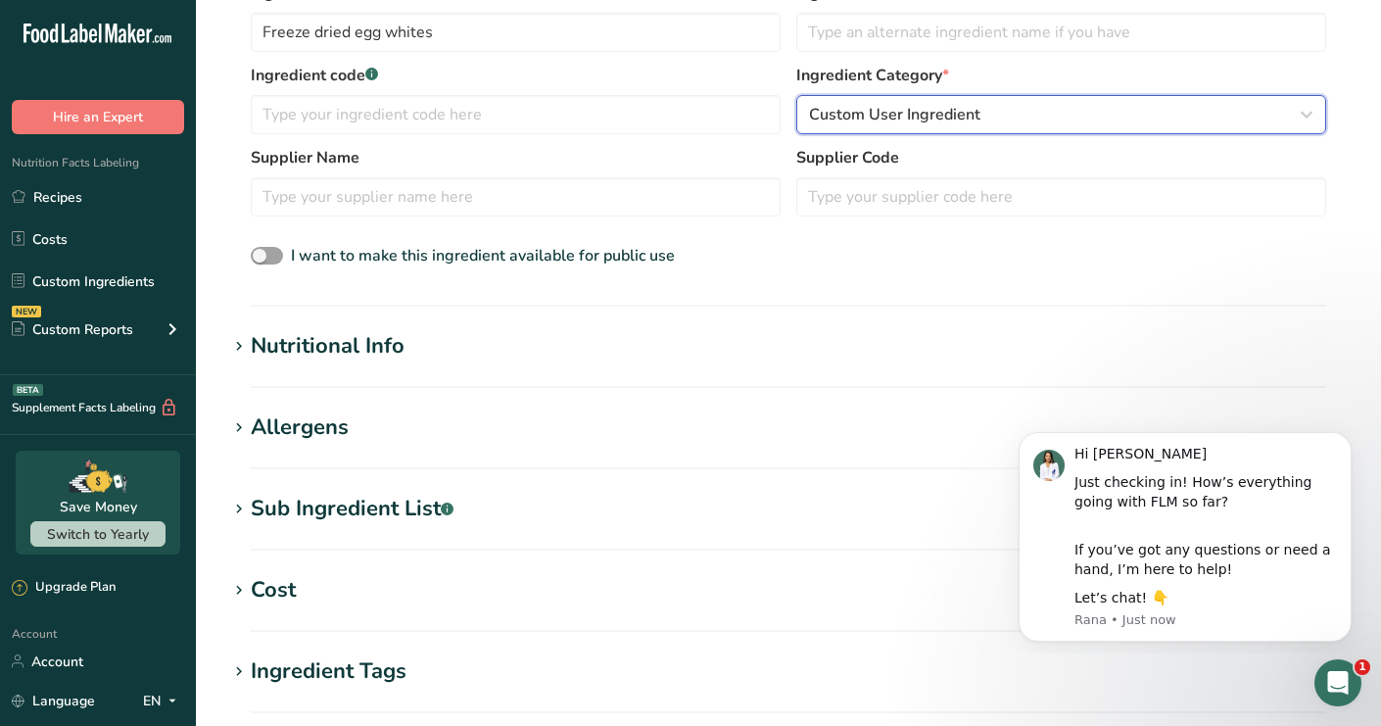
click at [906, 109] on span "Custom User Ingredient" at bounding box center [894, 115] width 171 height 24
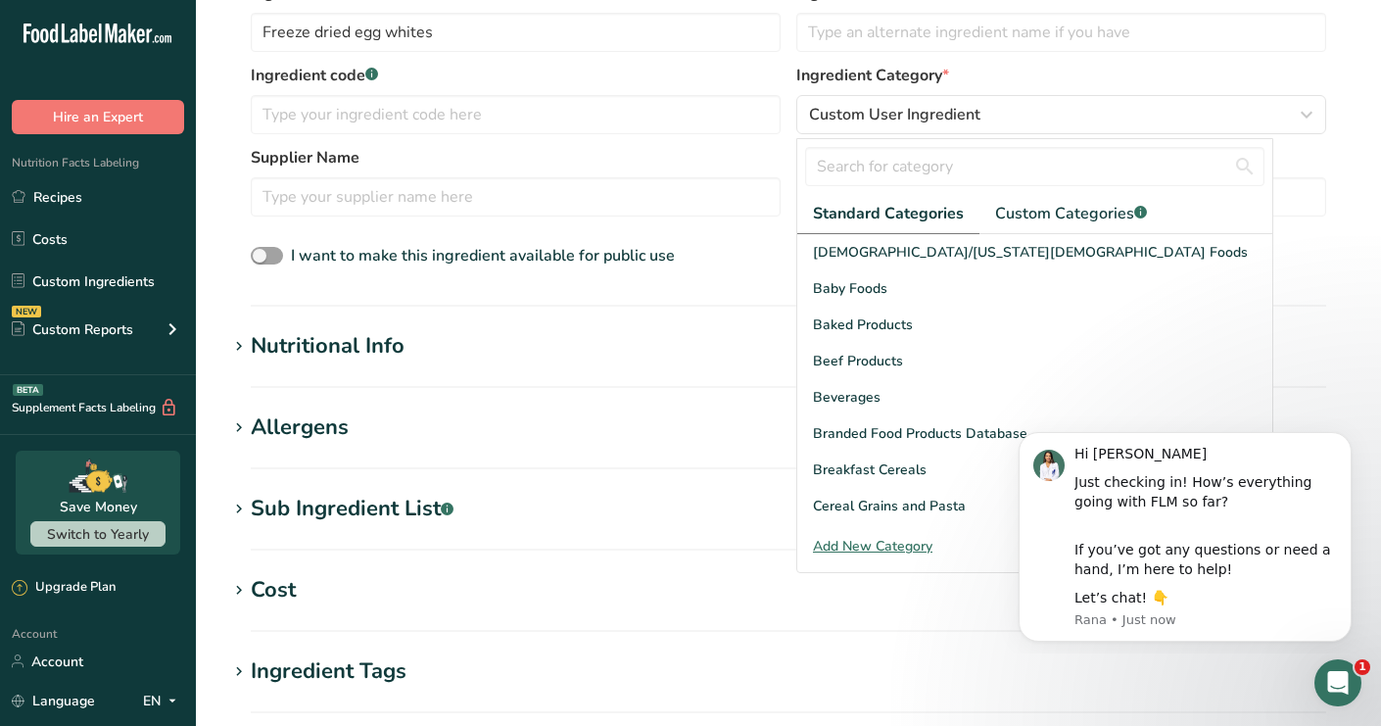
click at [704, 297] on section "Ingredient General Info Ingredient Name * Translate Freeze dried egg whites Ing…" at bounding box center [788, 121] width 1122 height 369
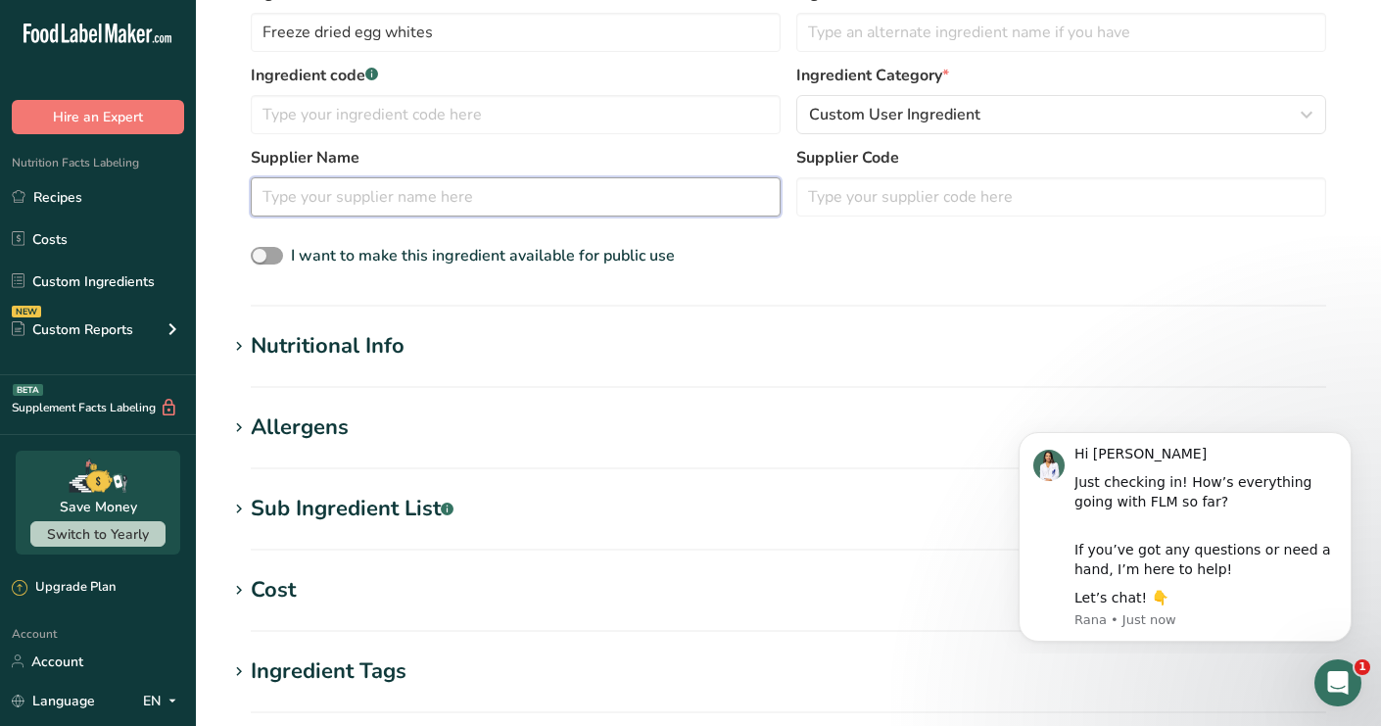
click at [615, 208] on input "text" at bounding box center [516, 196] width 530 height 39
type input "Orgfub"
click at [424, 354] on h1 "Nutritional Info" at bounding box center [788, 346] width 1122 height 32
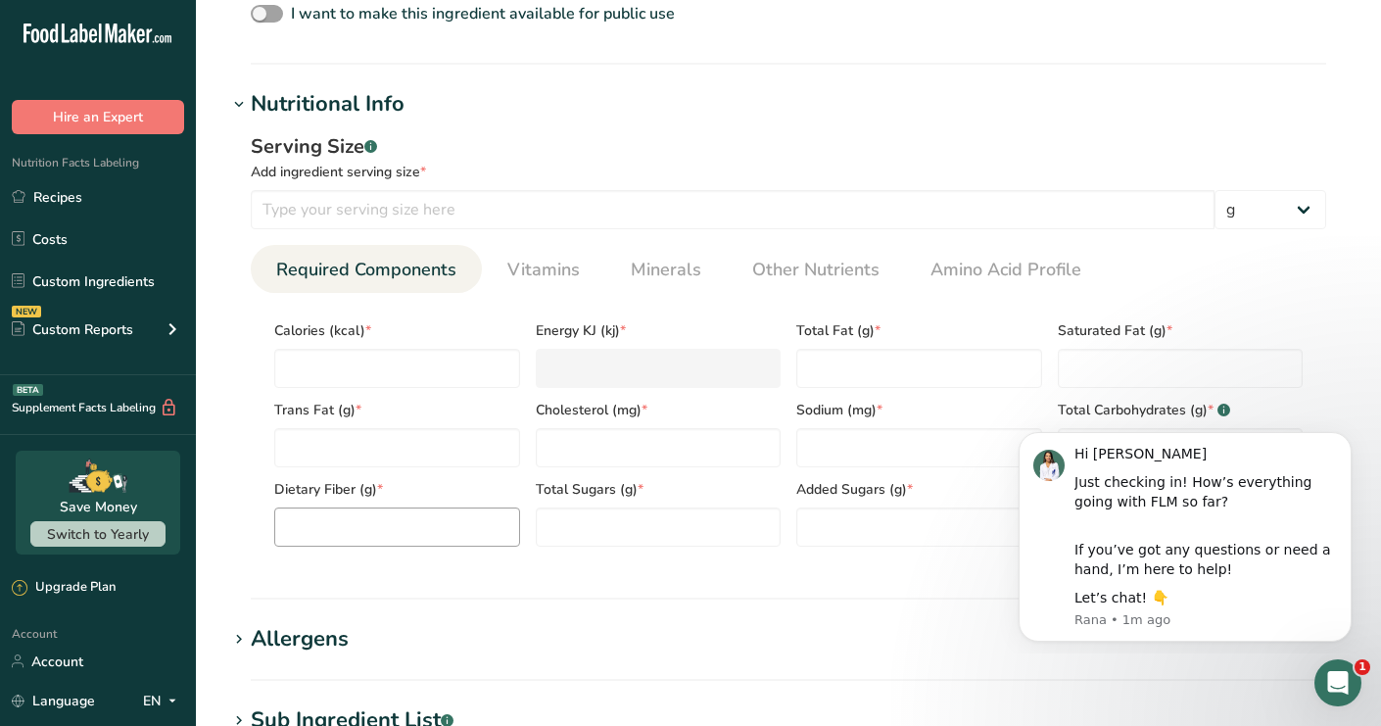
scroll to position [687, 0]
click at [345, 221] on input "number" at bounding box center [733, 210] width 964 height 39
type input "15"
click at [235, 355] on div "Serving Size .a-a{fill:#347362;}.b-a{fill:#fff;} Add ingredient serving size * …" at bounding box center [788, 347] width 1122 height 453
click at [320, 366] on input "number" at bounding box center [397, 369] width 246 height 39
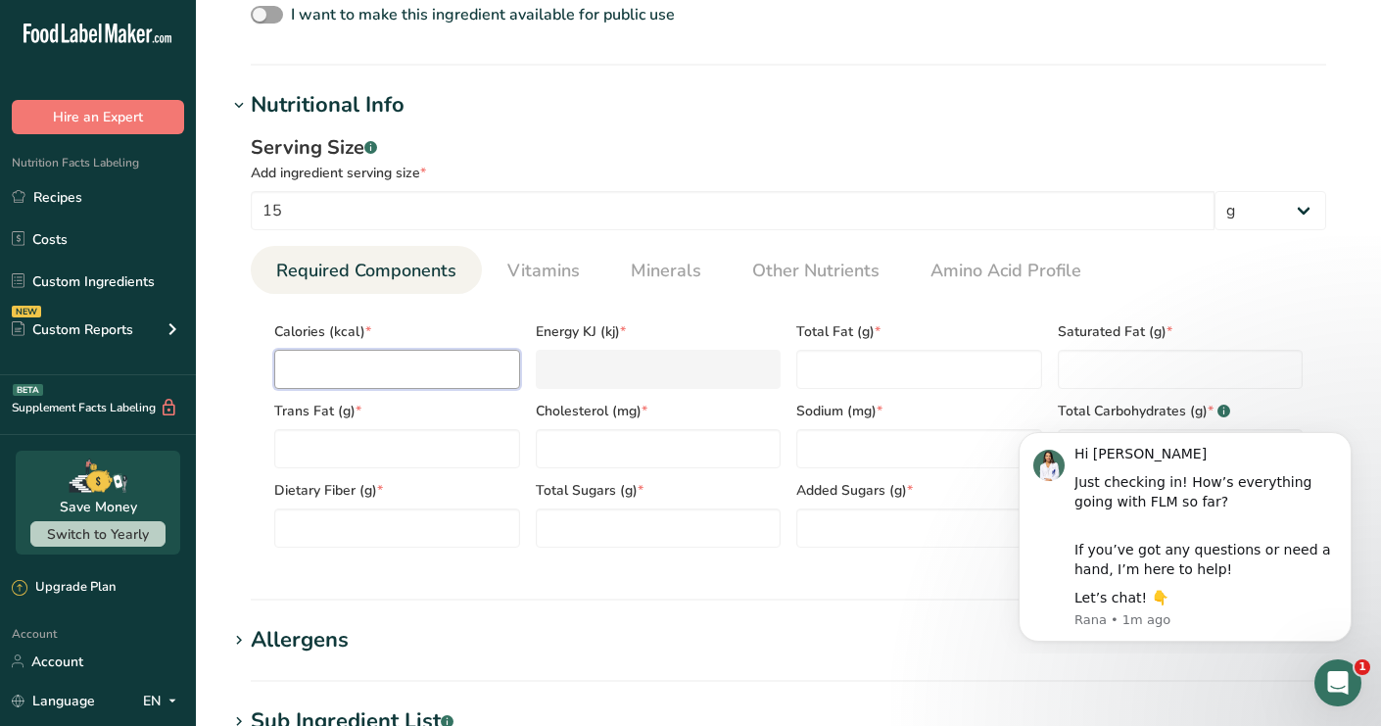
type input "5"
type KJ "20.9"
type input "55"
type KJ "230.1"
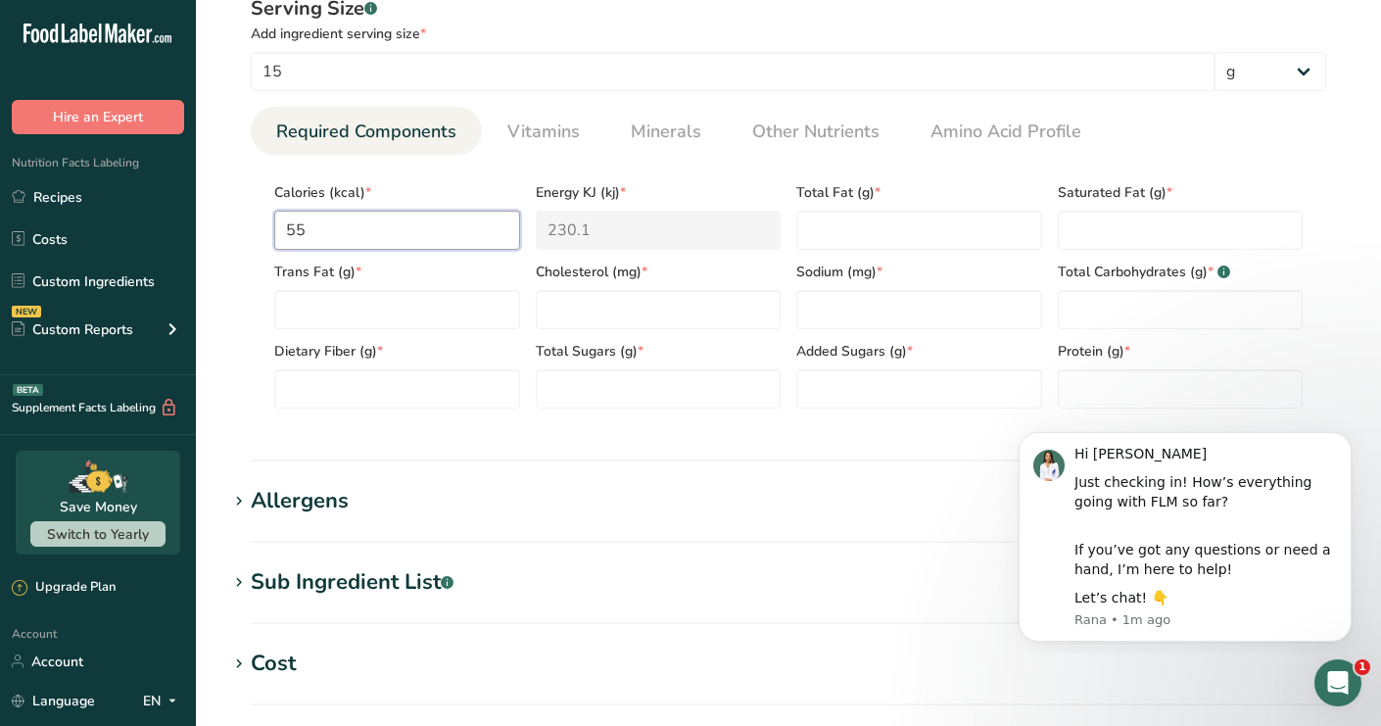
scroll to position [829, 0]
type input "55"
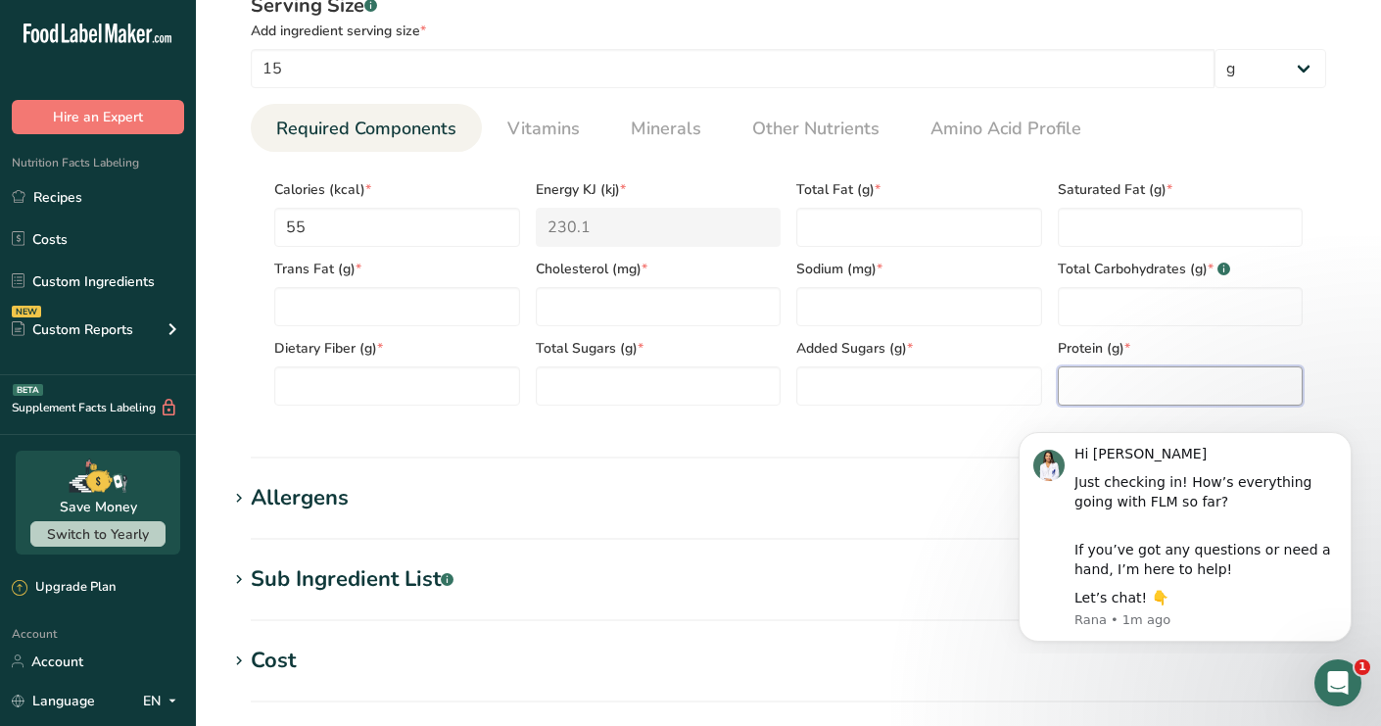
click at [1090, 387] on input "number" at bounding box center [1181, 385] width 246 height 39
type input "13"
click at [881, 441] on section "Nutritional Info Serving Size .a-a{fill:#347362;}.b-a{fill:#fff;} Add ingredien…" at bounding box center [788, 202] width 1122 height 511
click at [1093, 230] on Fat "number" at bounding box center [1181, 227] width 246 height 39
type Fat "0"
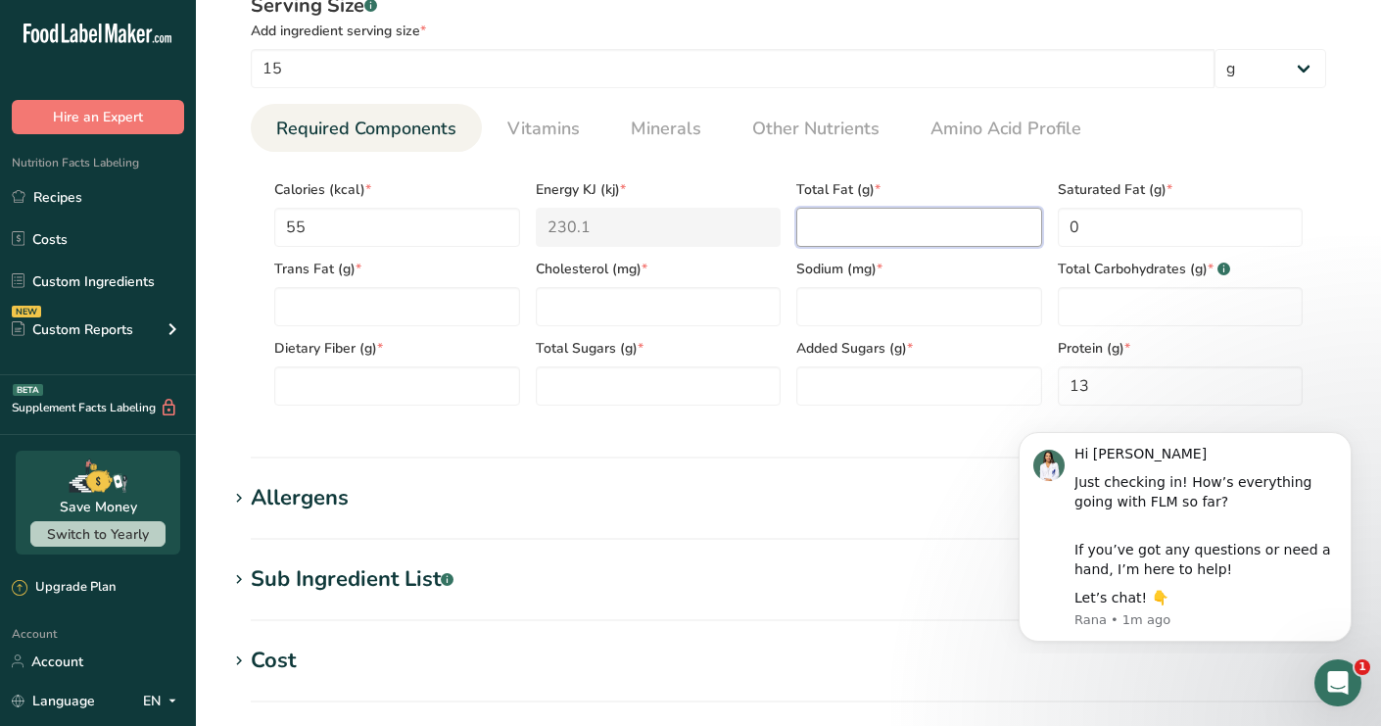
click at [876, 223] on Fat "number" at bounding box center [919, 227] width 246 height 39
type Fat "0"
click at [638, 296] on input "number" at bounding box center [659, 306] width 246 height 39
type input "0"
click at [329, 313] on Fat "number" at bounding box center [397, 306] width 246 height 39
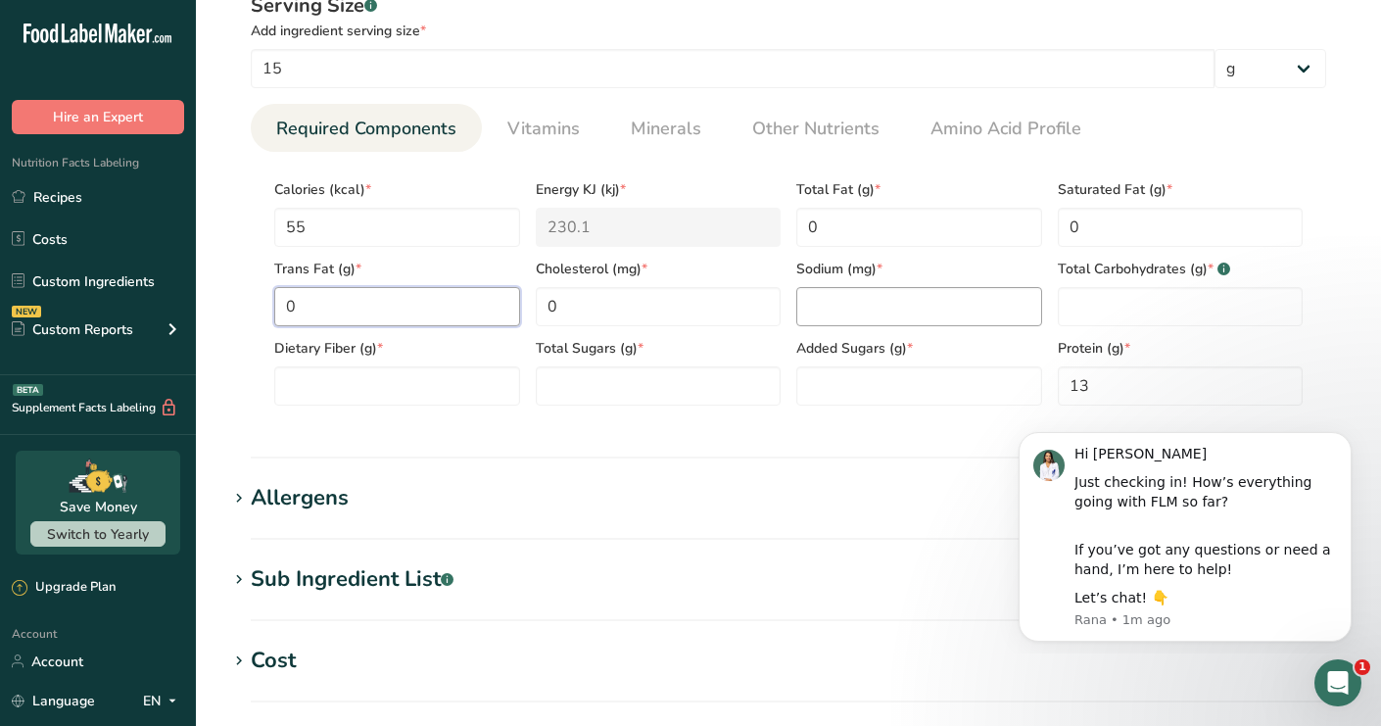
type Fat "0"
click at [931, 301] on input "number" at bounding box center [919, 306] width 246 height 39
type input "200"
click at [1096, 285] on div "Total Carbohydrates (g) * .a-a{fill:#347362;}.b-a{fill:#fff;}" at bounding box center [1180, 286] width 261 height 79
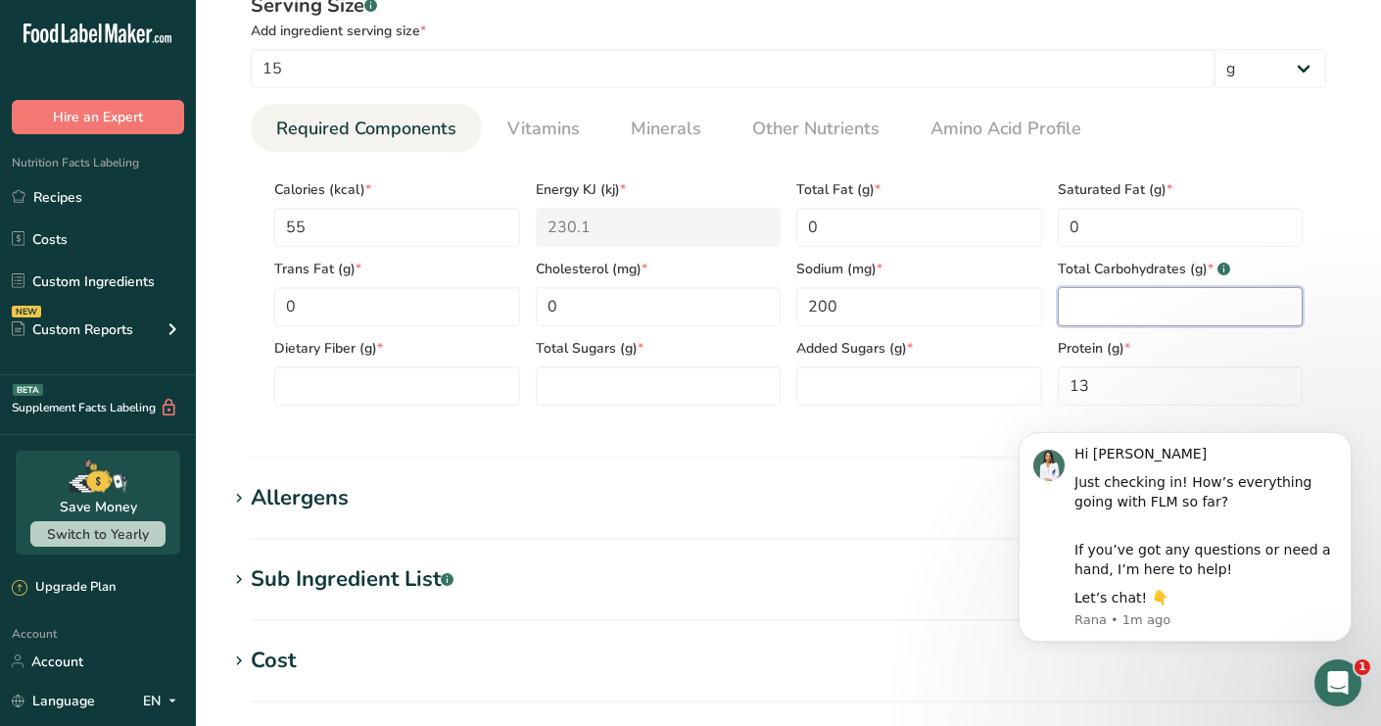
click at [1104, 302] on Carbohydrates "number" at bounding box center [1181, 306] width 246 height 39
type Carbohydrates "0"
click at [383, 384] on Fiber "number" at bounding box center [397, 385] width 246 height 39
type Fiber "0"
click at [662, 381] on Sugars "number" at bounding box center [659, 385] width 246 height 39
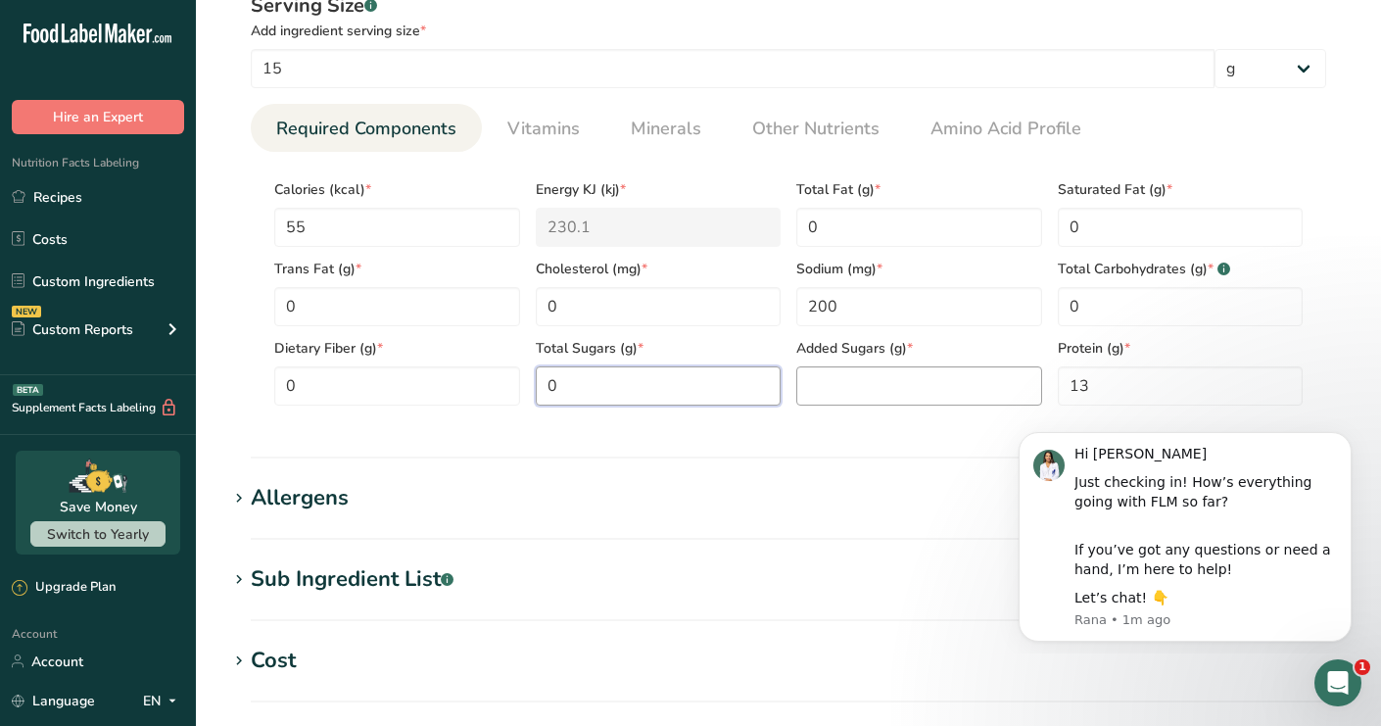
type Sugars "0"
click at [897, 393] on Sugars "number" at bounding box center [919, 385] width 246 height 39
type Sugars "0"
click at [408, 420] on section "Calories (kcal) * 55 Energy KJ (kj) * 230.1 Total Fat (g) * 0 Saturated Fat (g)…" at bounding box center [788, 286] width 1075 height 269
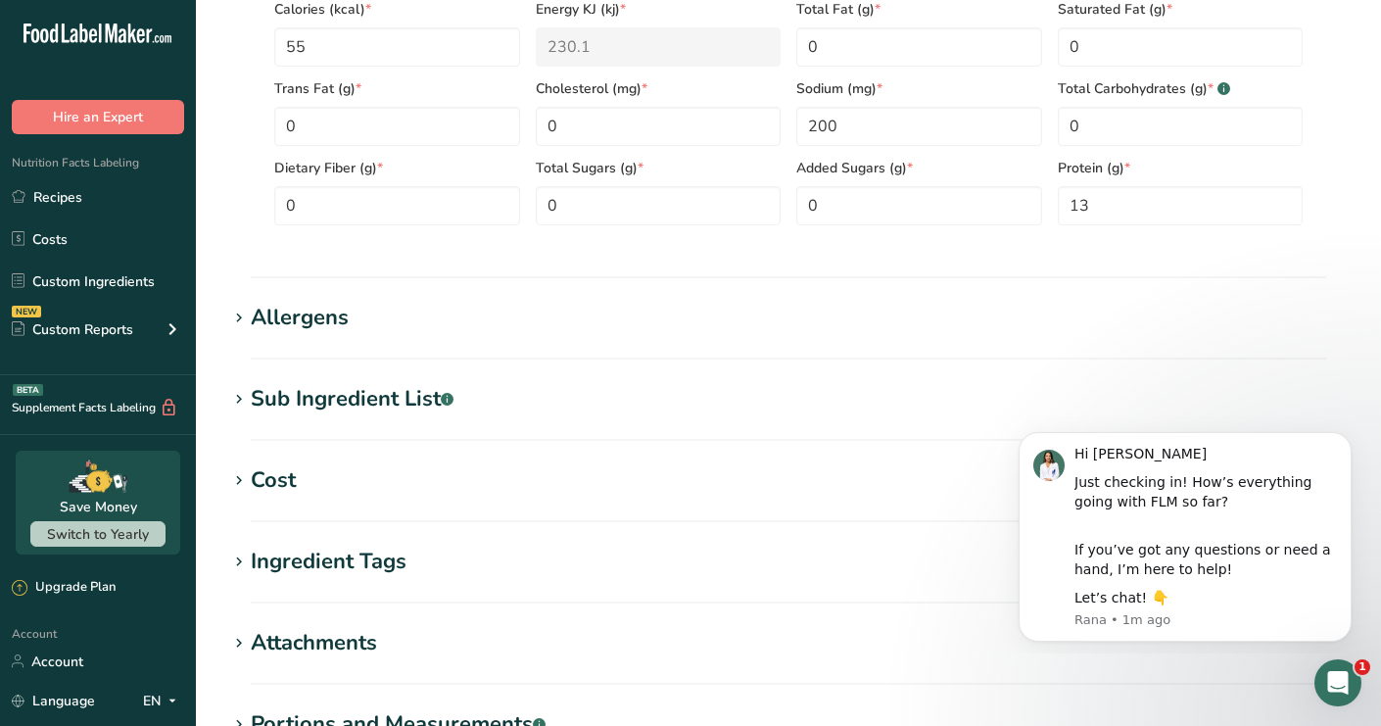
click at [377, 323] on h1 "Allergens" at bounding box center [788, 318] width 1122 height 32
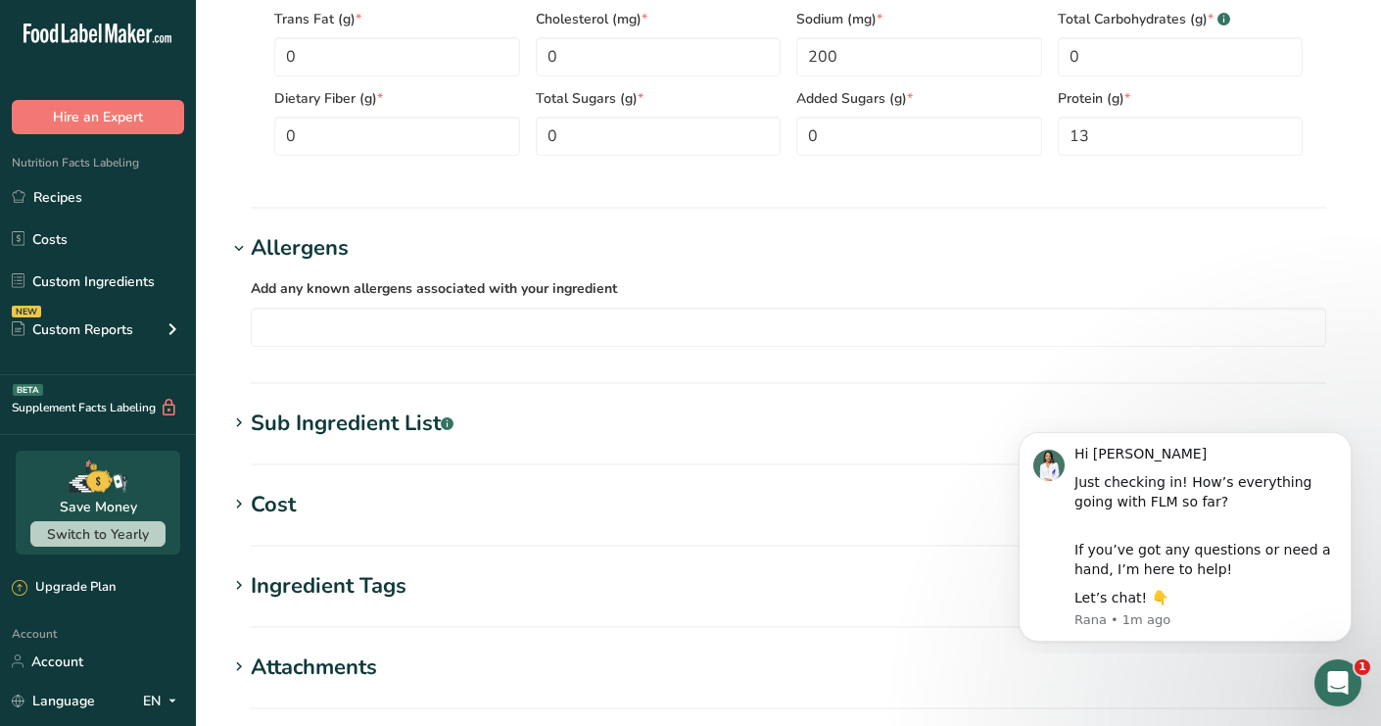
scroll to position [1104, 0]
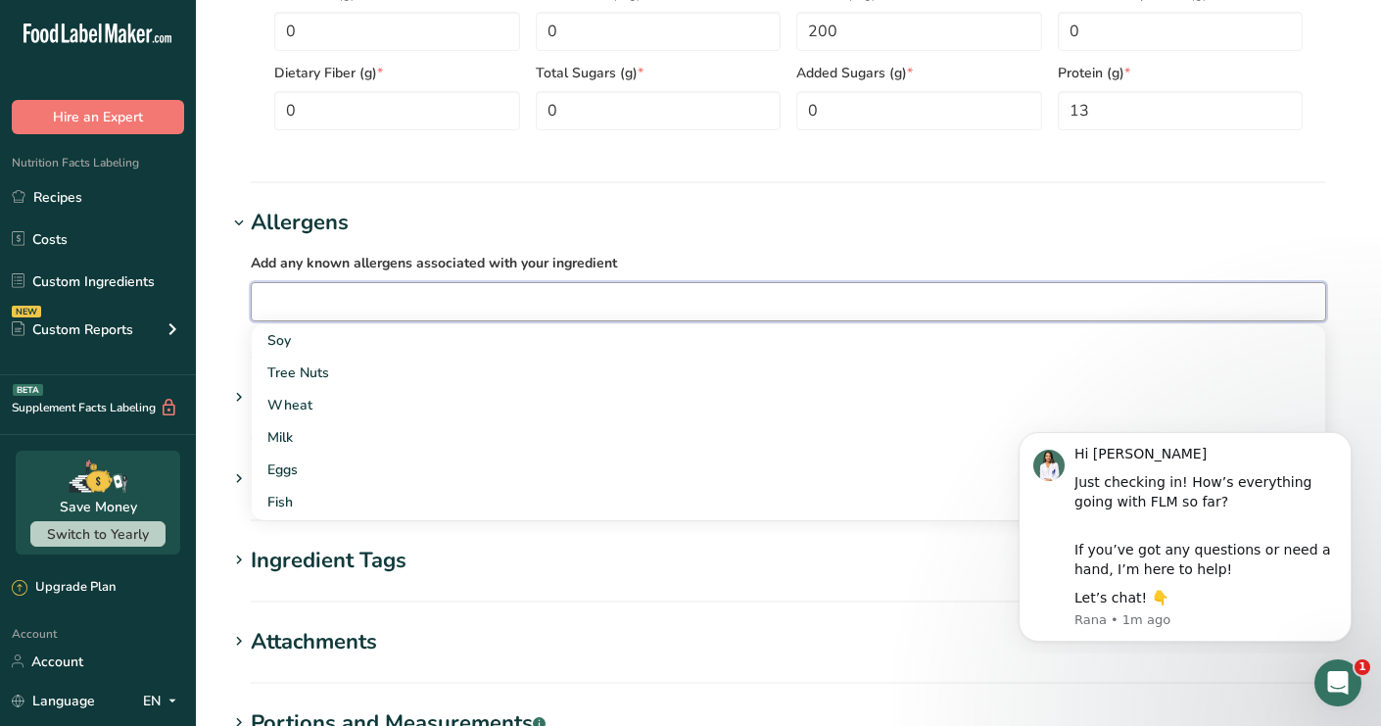
click at [387, 300] on input "text" at bounding box center [788, 301] width 1073 height 30
click at [320, 461] on div "Eggs" at bounding box center [772, 469] width 1011 height 21
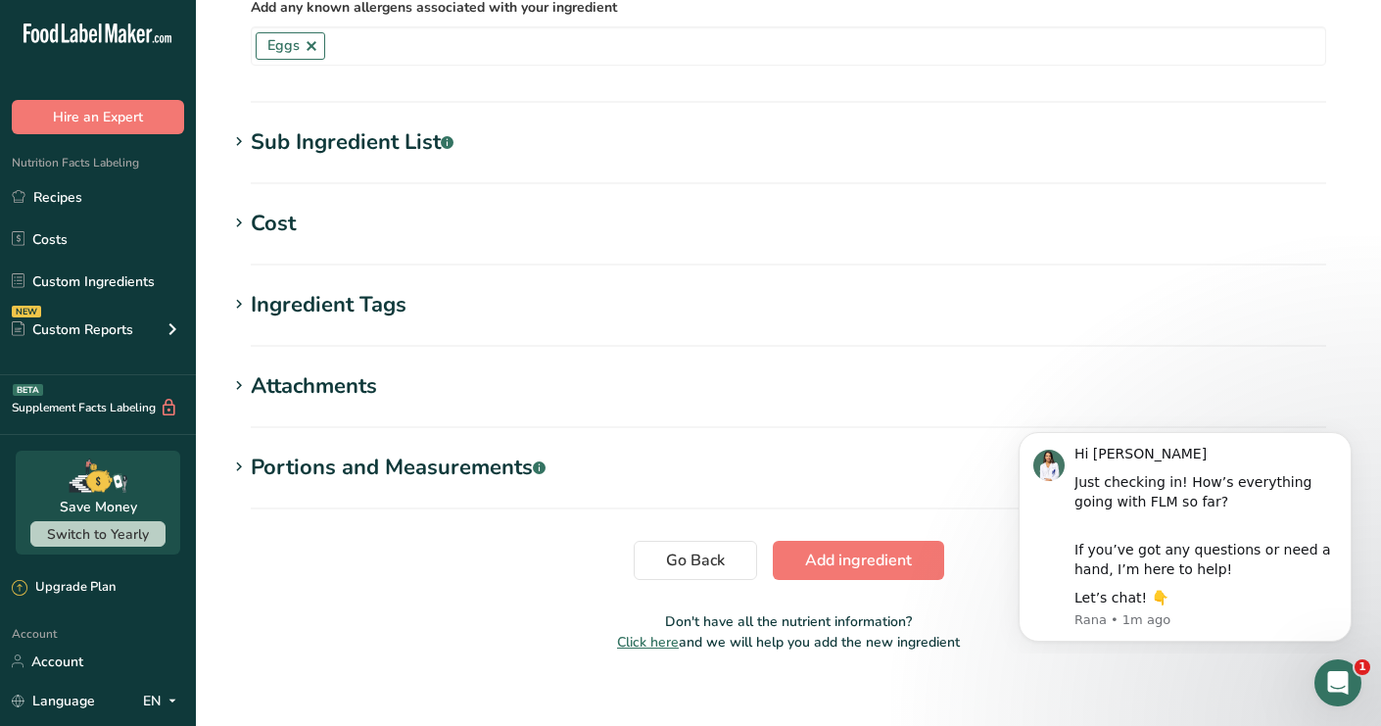
scroll to position [1360, 0]
click at [832, 556] on span "Add ingredient" at bounding box center [858, 559] width 107 height 24
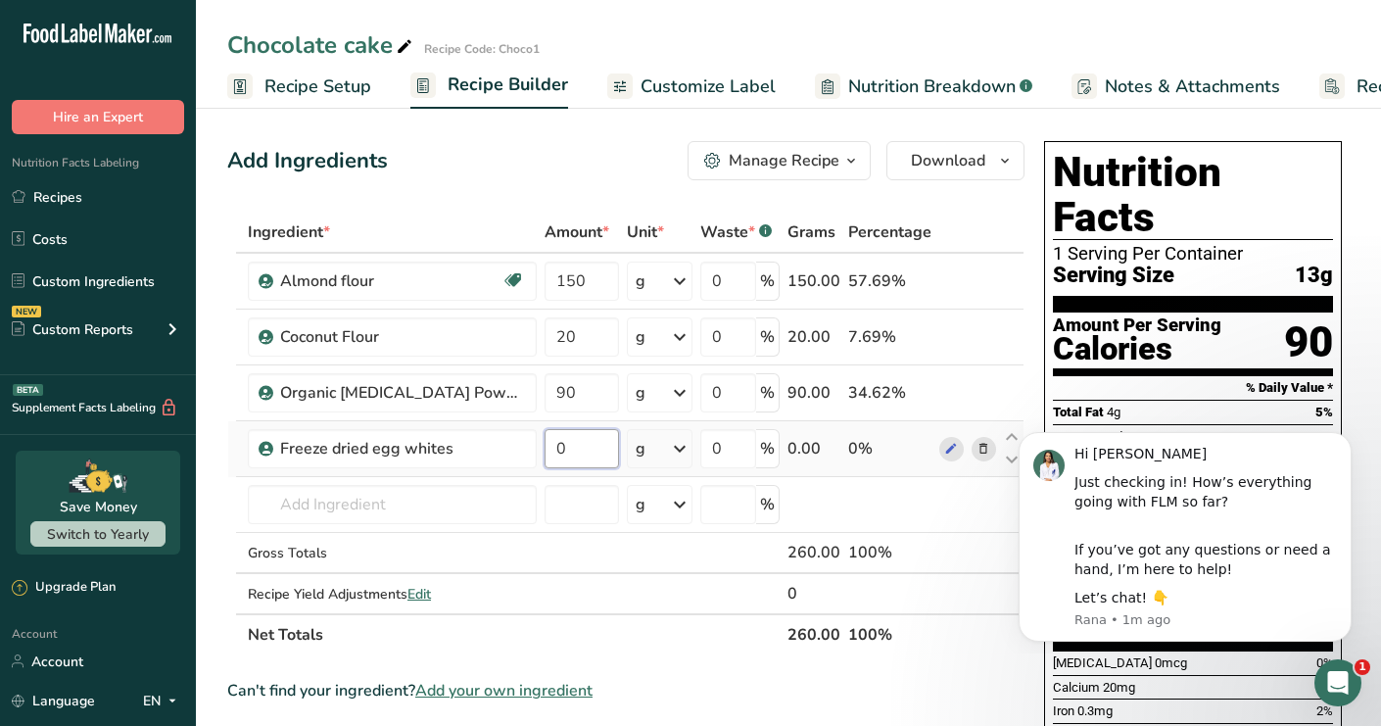
click at [545, 461] on input "0" at bounding box center [582, 448] width 74 height 39
type input "85"
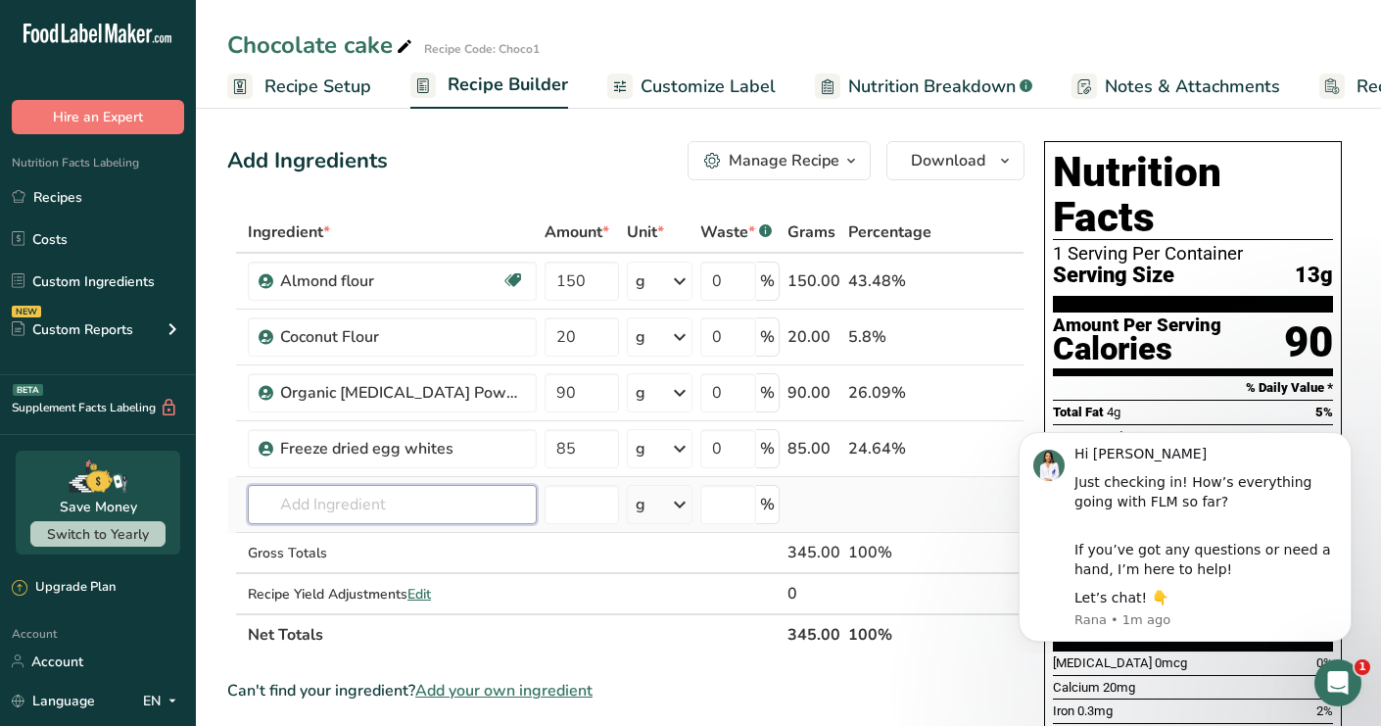
click at [323, 504] on div "Ingredient * Amount * Unit * Waste * .a-a{fill:#347362;}.b-a{fill:#fff;} Grams …" at bounding box center [625, 434] width 797 height 444
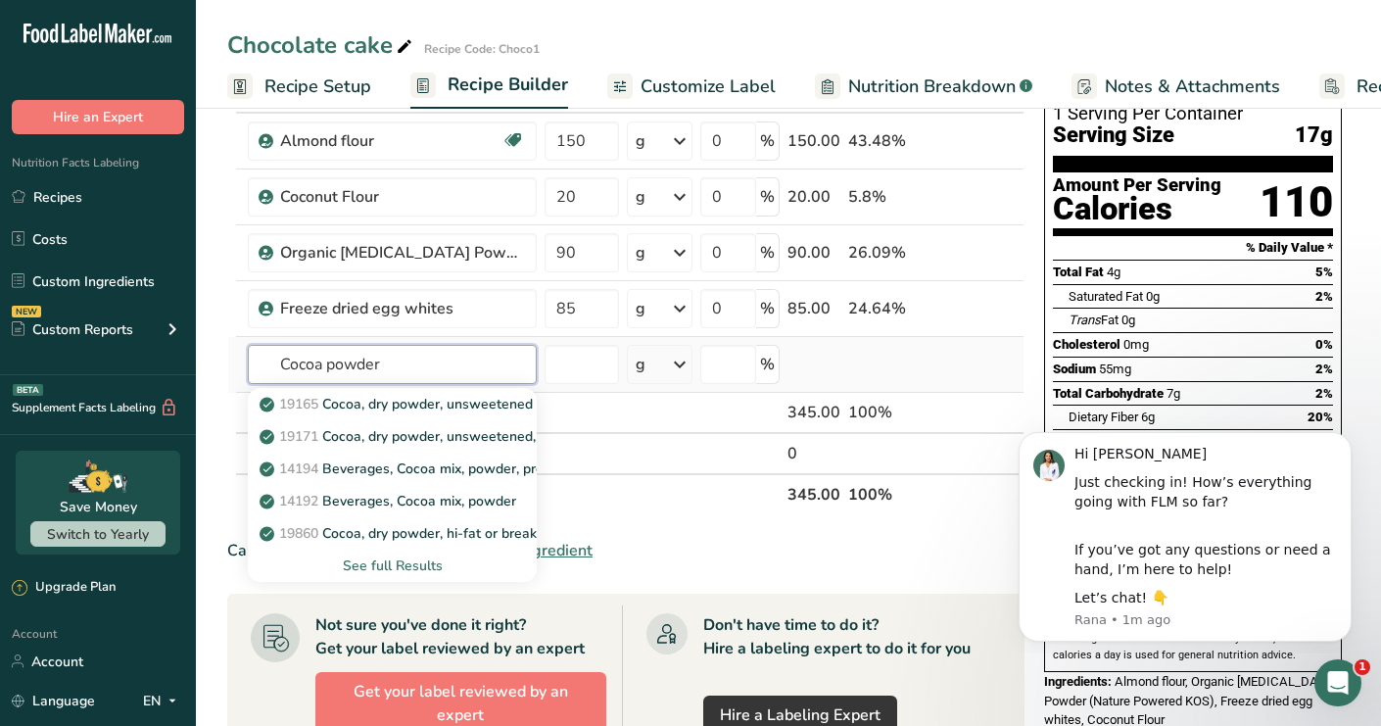
scroll to position [141, 0]
type input "Cocoa powder"
click at [374, 400] on p "19165 Cocoa, dry powder, unsweetened" at bounding box center [397, 403] width 269 height 21
type input "Cocoa, dry powder, unsweetened"
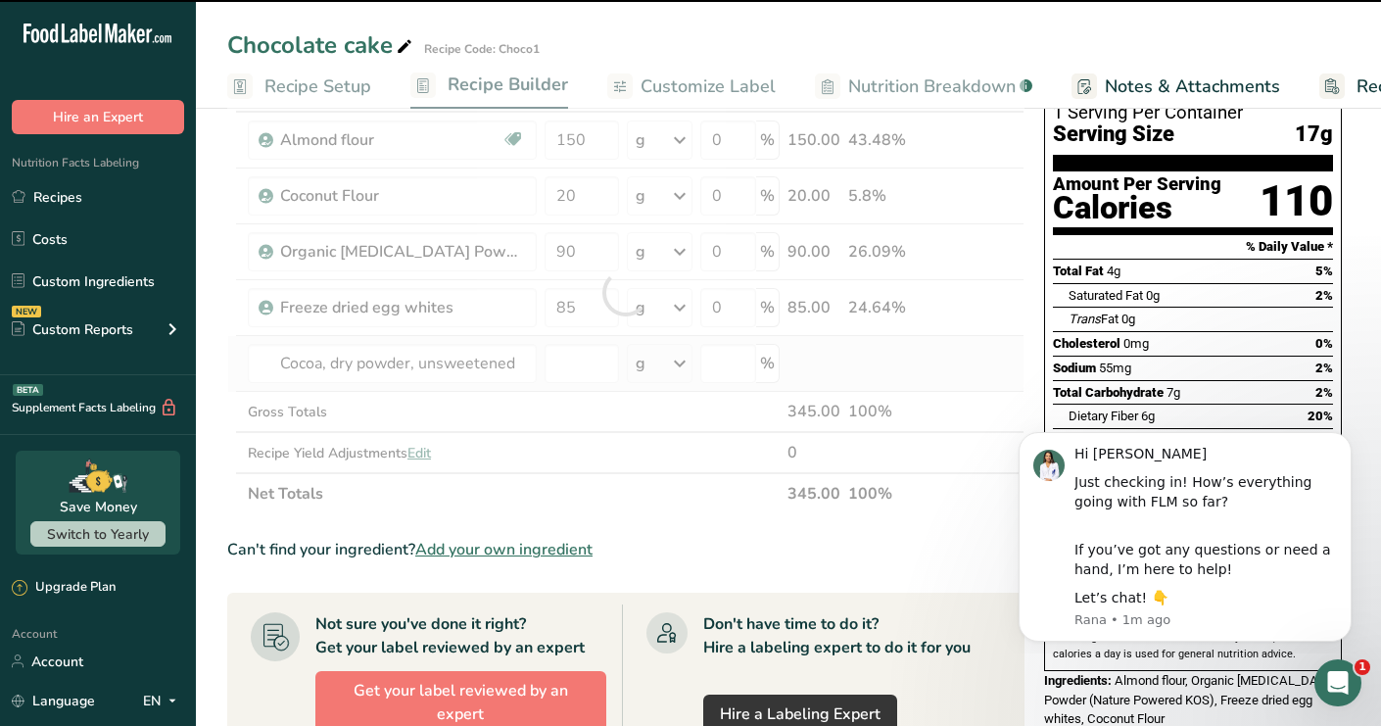
type input "0"
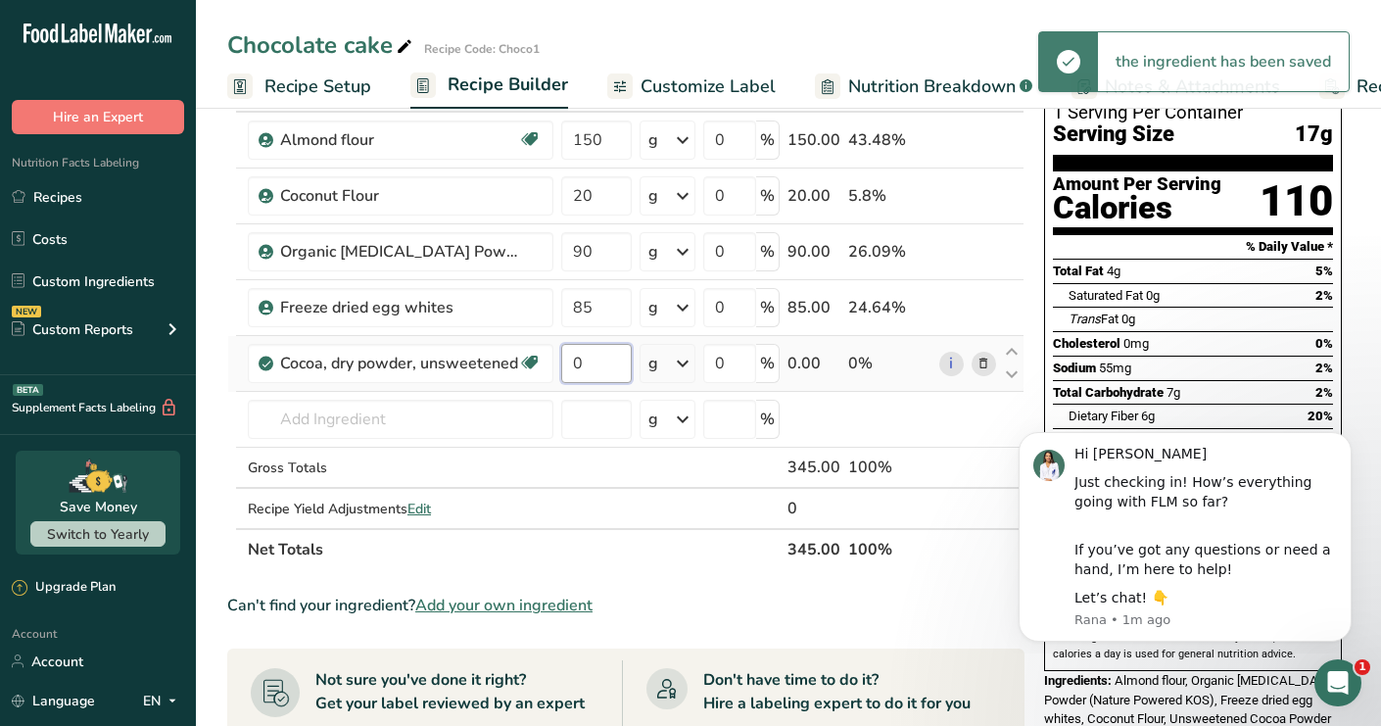
click at [593, 359] on input "0" at bounding box center [596, 363] width 71 height 39
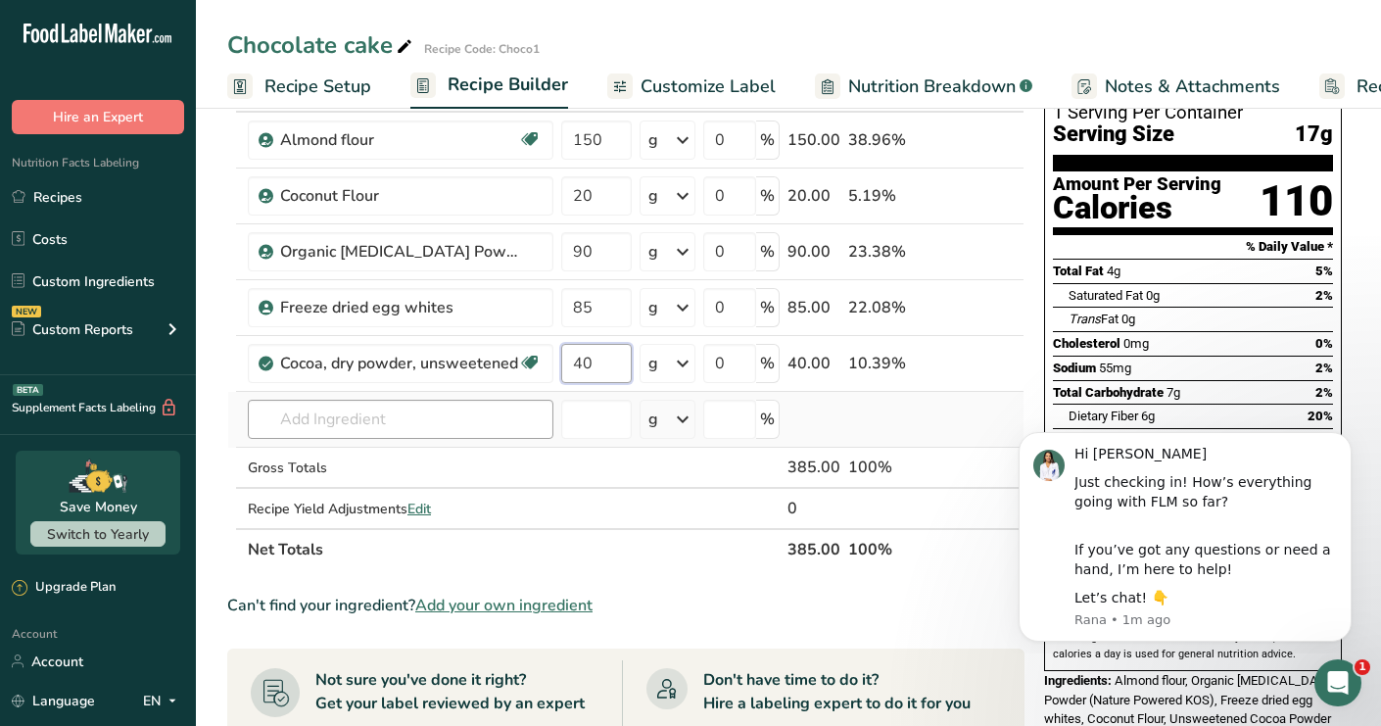
type input "40"
click at [399, 411] on div "Ingredient * Amount * Unit * Waste * .a-a{fill:#347362;}.b-a{fill:#fff;} Grams …" at bounding box center [625, 320] width 797 height 499
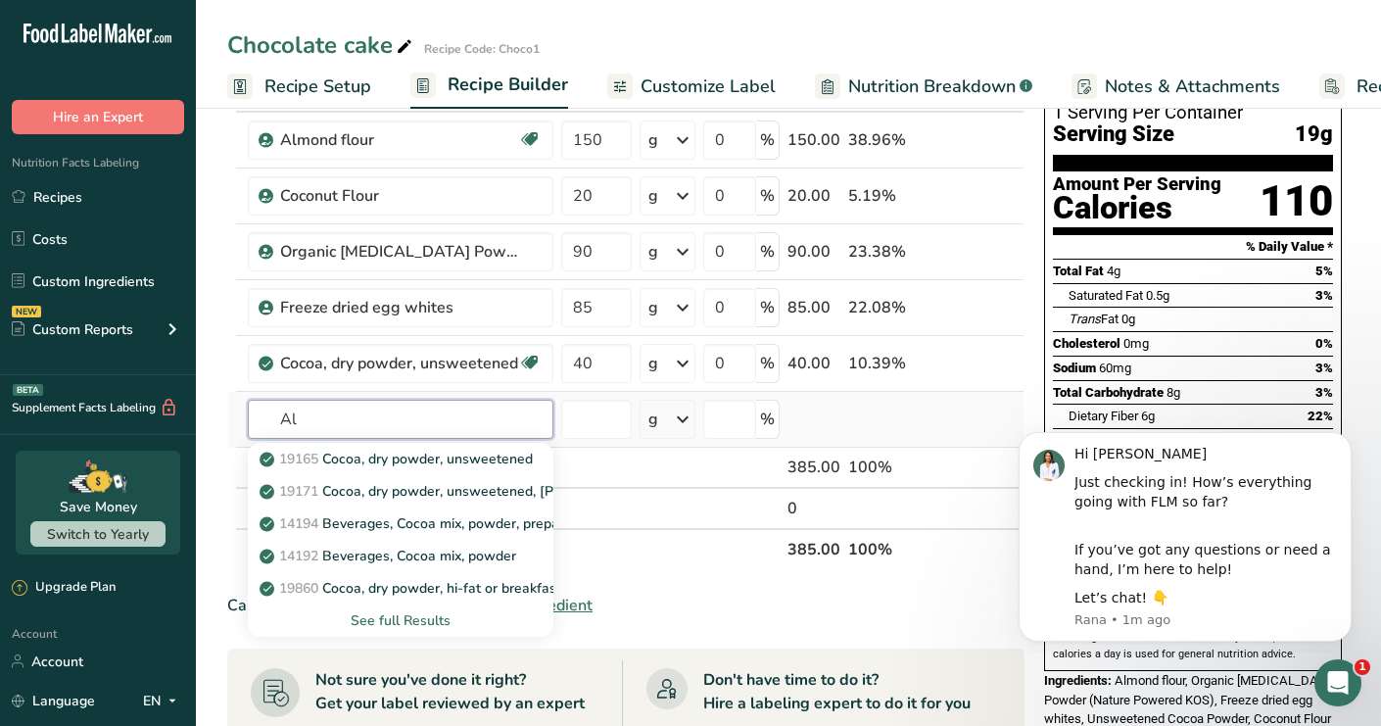
type input "A"
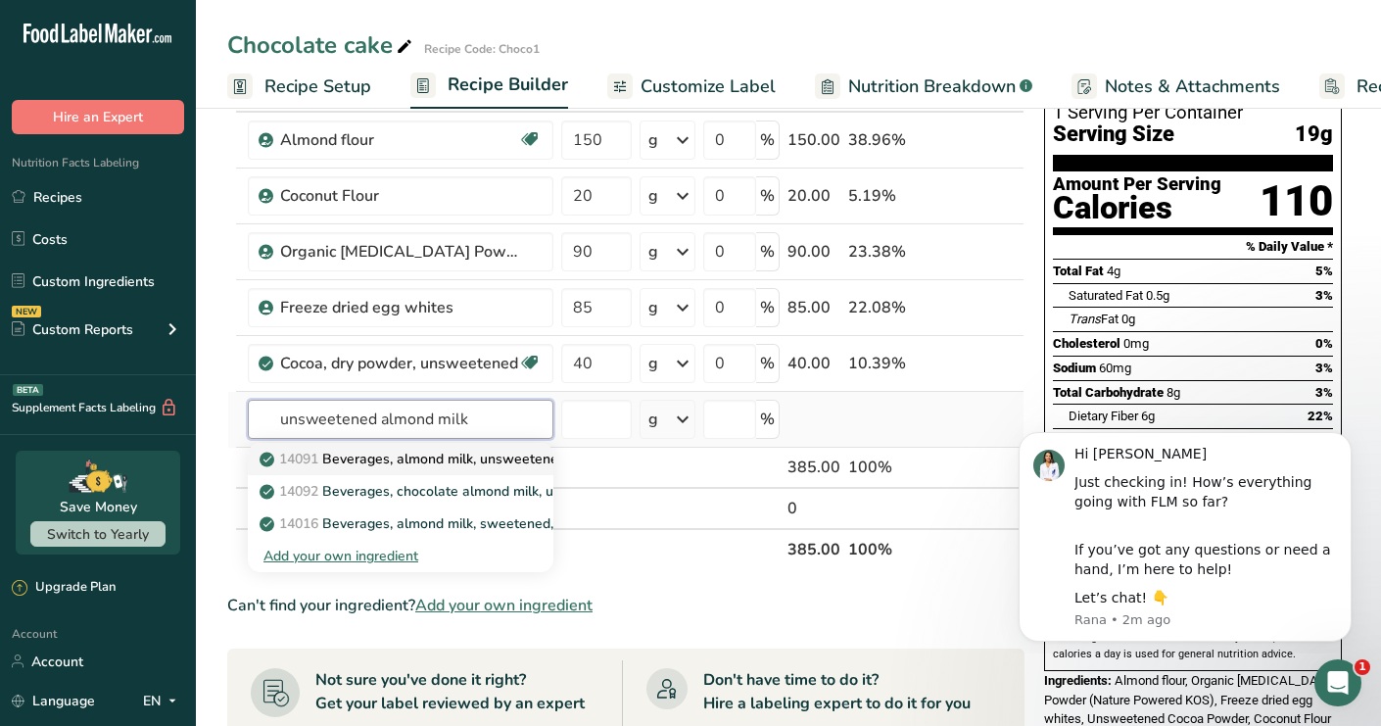
type input "unsweetened almond milk"
click at [387, 462] on p "14091 Beverages, almond milk, unsweetened, shelf stable" at bounding box center [455, 459] width 384 height 21
type input "Beverages, almond milk, unsweetened, shelf stable"
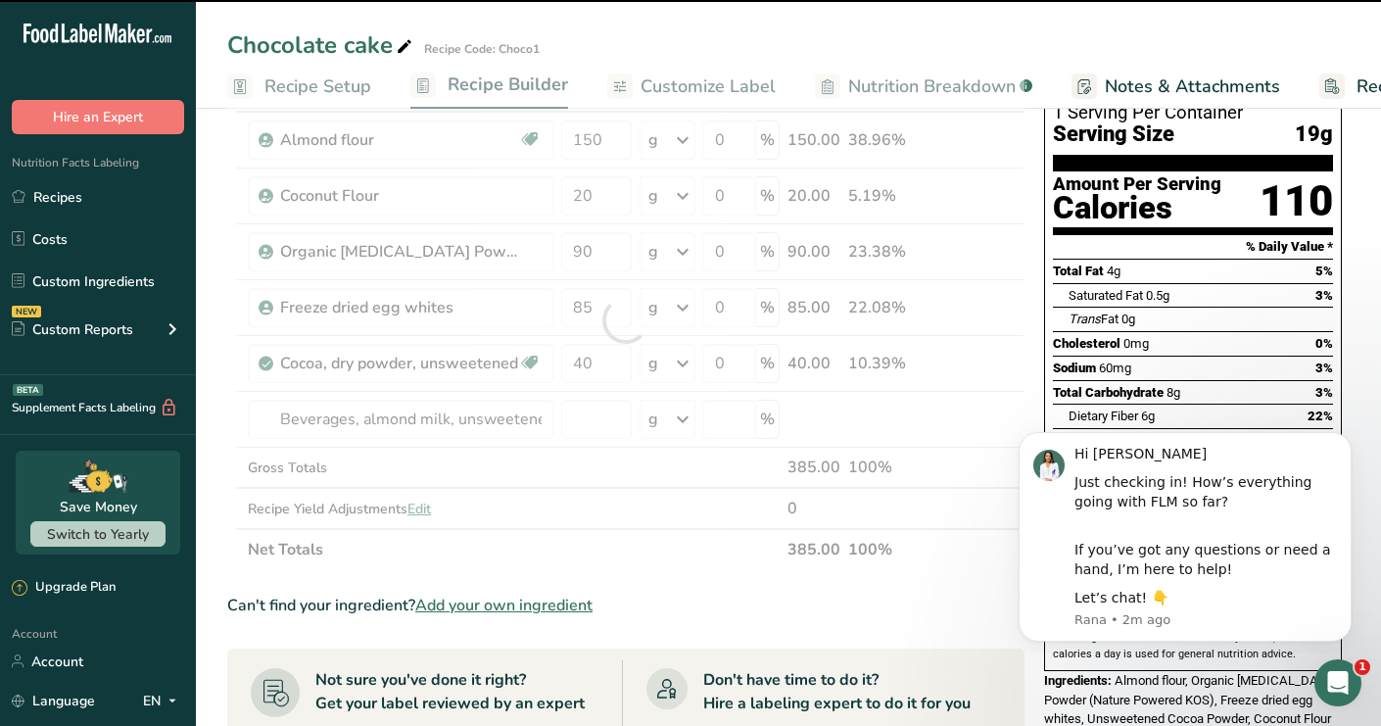
type input "0"
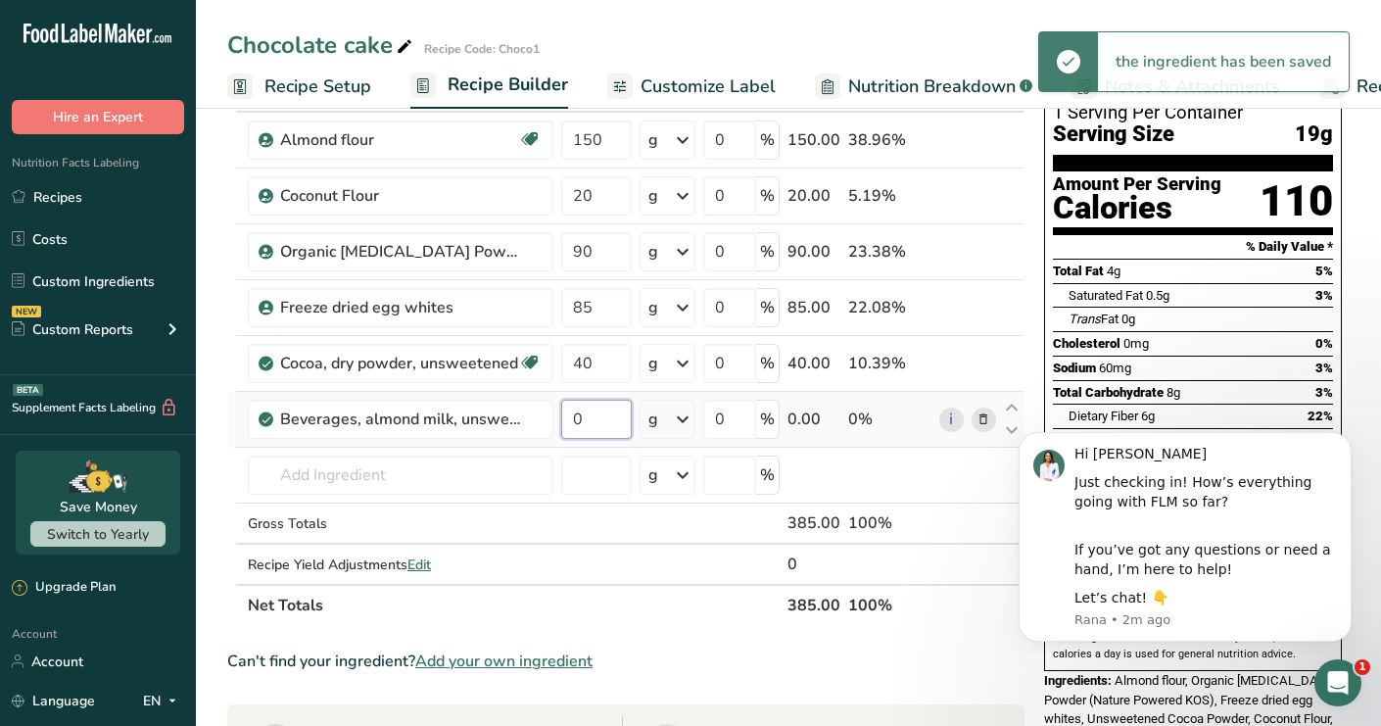
click at [591, 413] on input "0" at bounding box center [596, 419] width 71 height 39
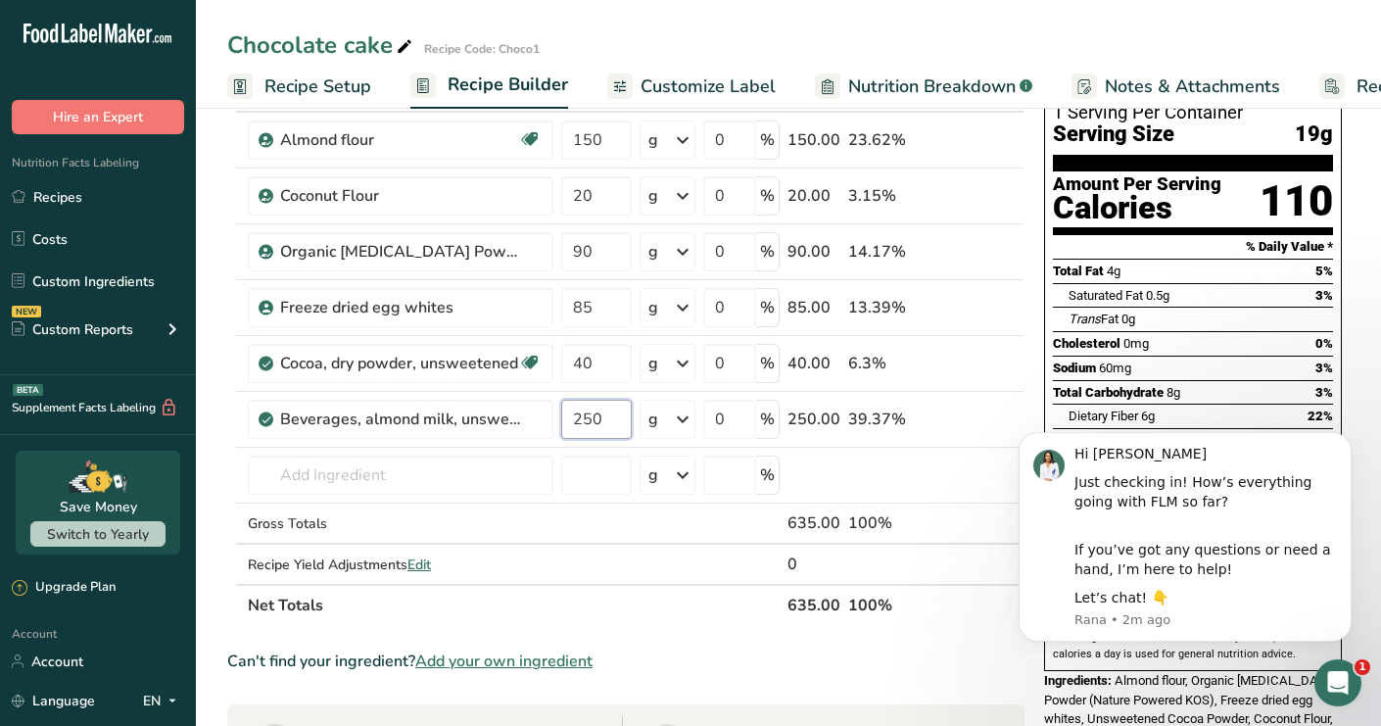
type input "250"
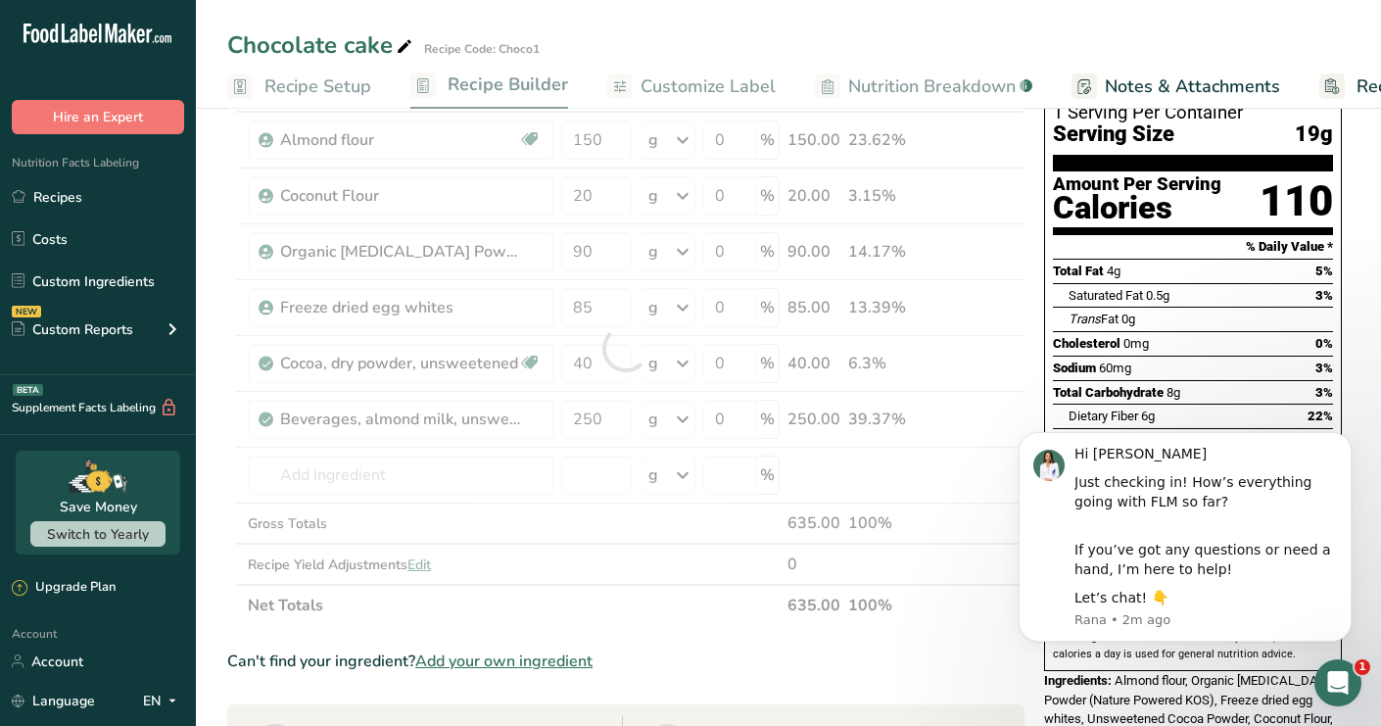
click at [626, 613] on div "Ingredient * Amount * Unit * Waste * .a-a{fill:#347362;}.b-a{fill:#fff;} Grams …" at bounding box center [625, 348] width 797 height 555
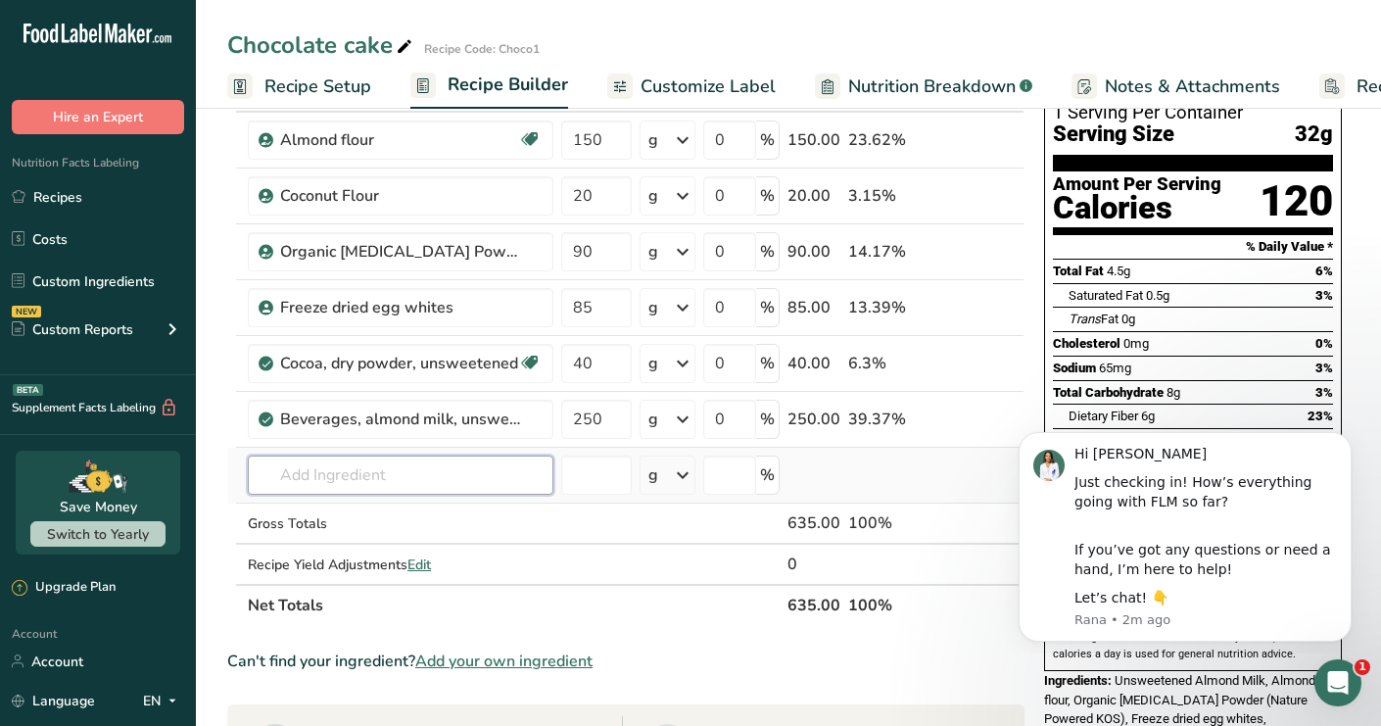
click at [286, 465] on input "text" at bounding box center [401, 474] width 306 height 39
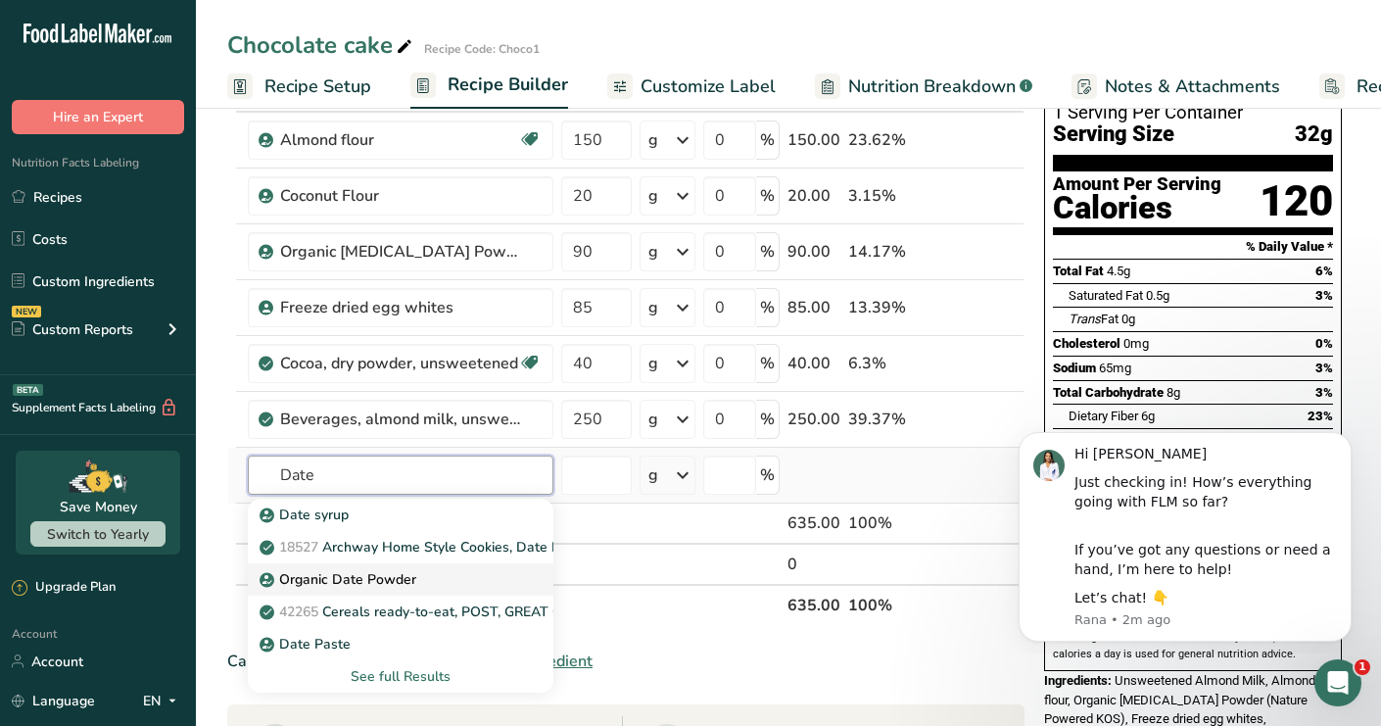
type input "Date"
click at [409, 580] on p "Organic Date Powder" at bounding box center [339, 579] width 153 height 21
type input "Organic Date Powder"
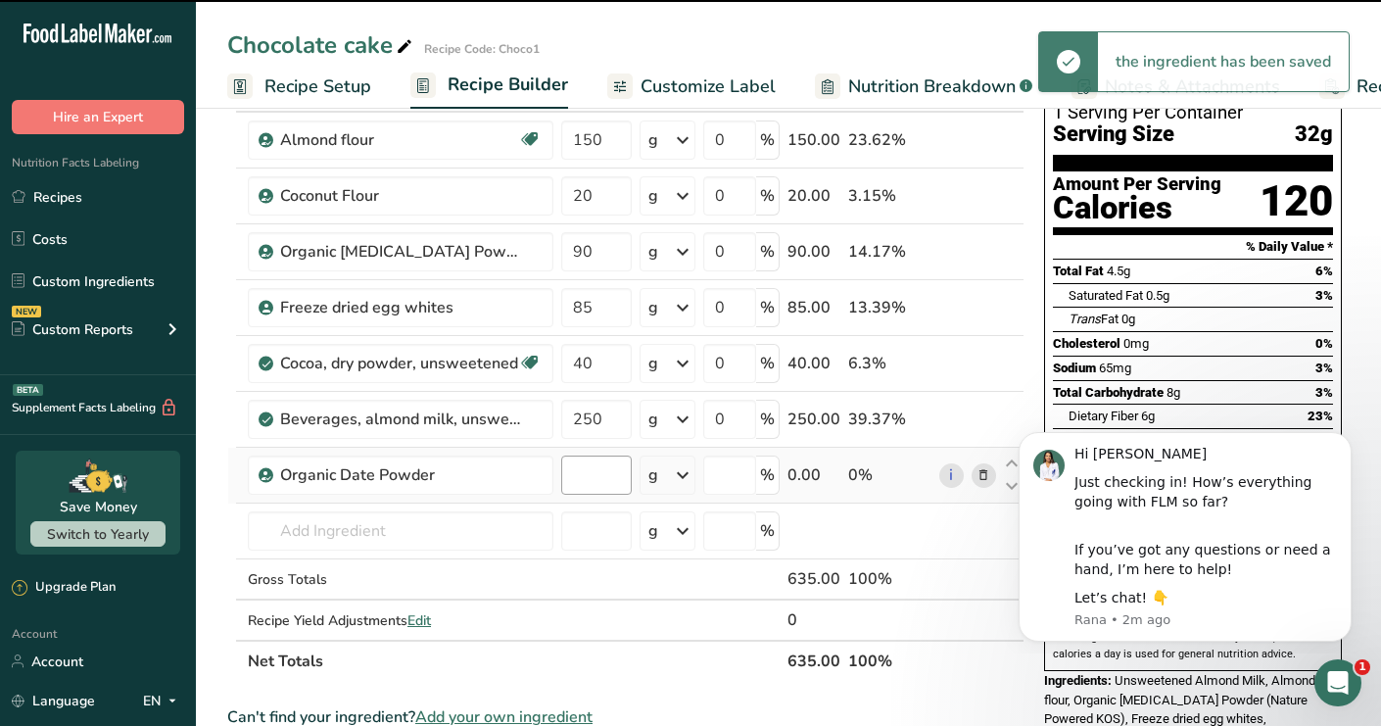
type input "0"
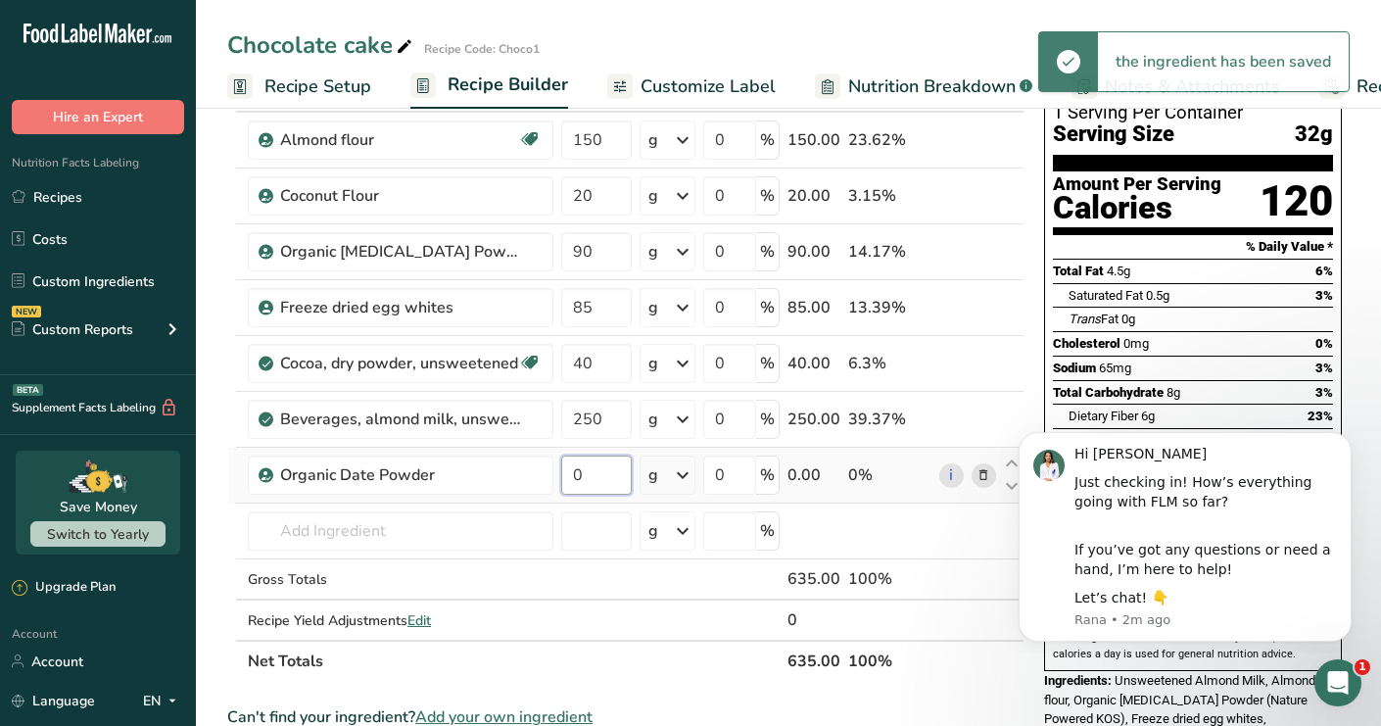
click at [585, 471] on input "0" at bounding box center [596, 474] width 71 height 39
type input "90"
click at [482, 530] on div "Ingredient * Amount * Unit * Waste * .a-a{fill:#347362;}.b-a{fill:#fff;} Grams …" at bounding box center [625, 376] width 797 height 611
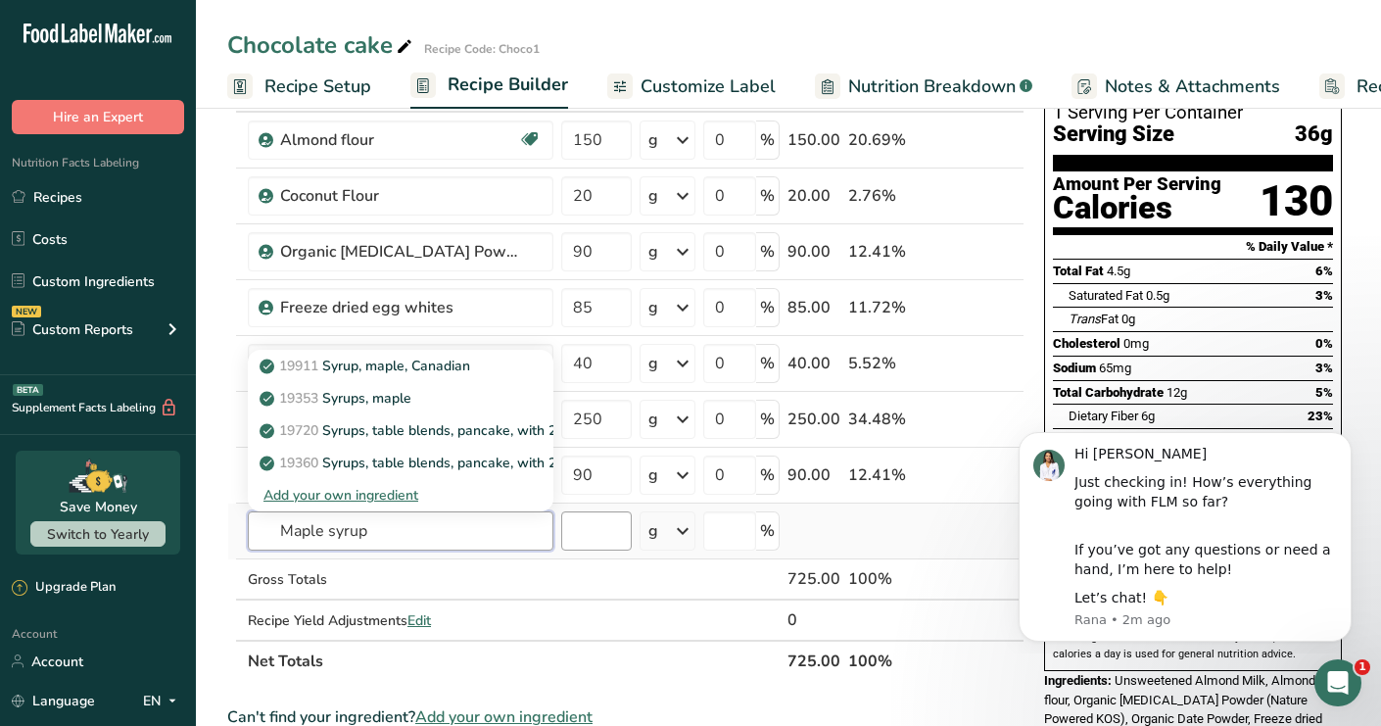
type input "Maple syrup"
click at [596, 539] on input "number" at bounding box center [596, 530] width 71 height 39
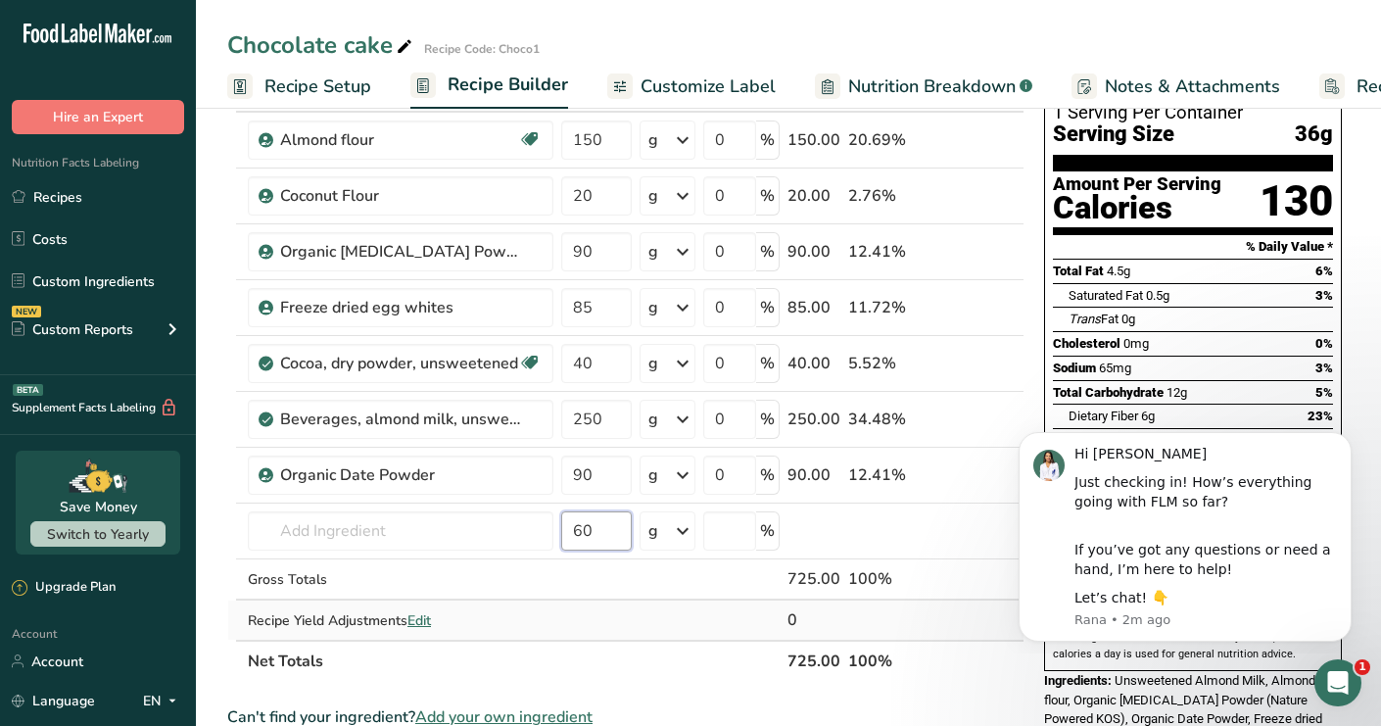
type input "60"
click at [578, 631] on td at bounding box center [596, 619] width 78 height 39
click at [417, 509] on td "19911 Syrup, maple, Canadian 19353 Syrups, maple 19720 Syrups, table blends, pa…" at bounding box center [400, 531] width 313 height 56
click at [418, 526] on input "text" at bounding box center [401, 530] width 306 height 39
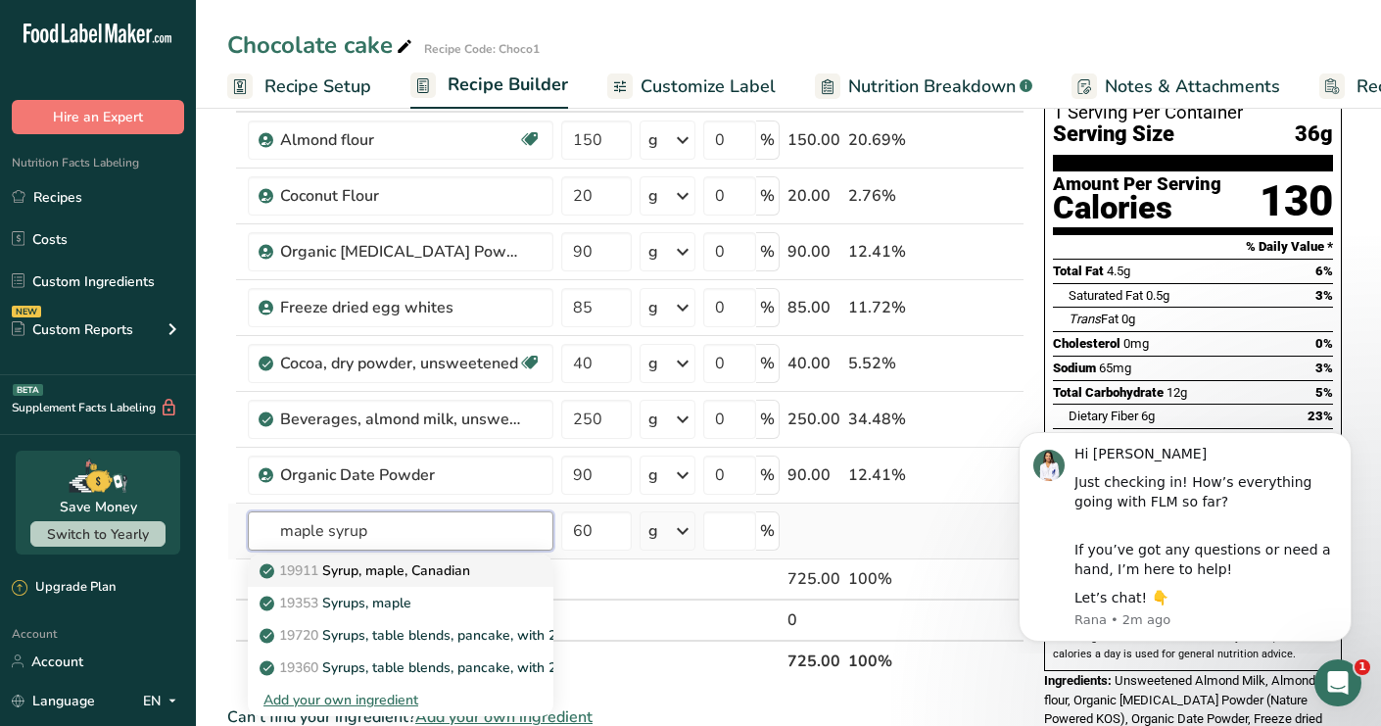
type input "maple syrup"
click at [373, 579] on p "19911 Syrup, maple, Canadian" at bounding box center [366, 570] width 207 height 21
type input "Syrup, maple, Canadian"
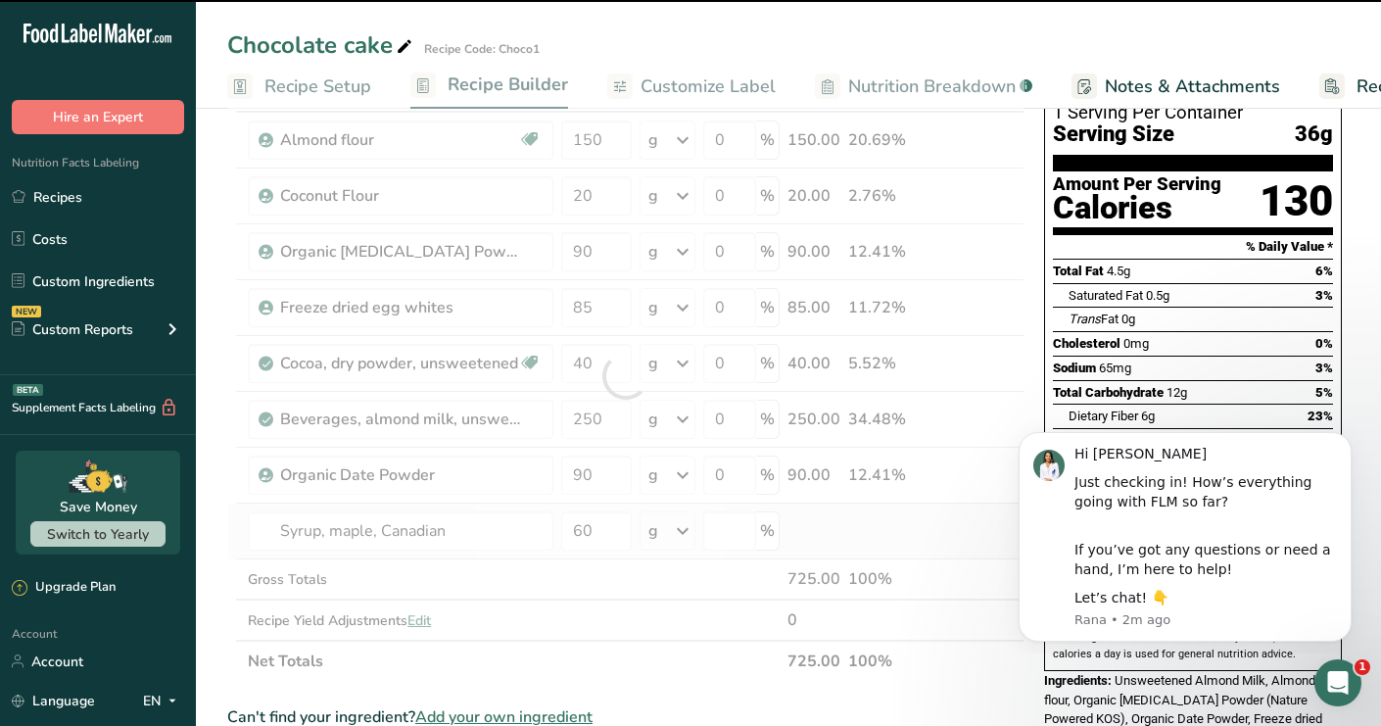
type input "0"
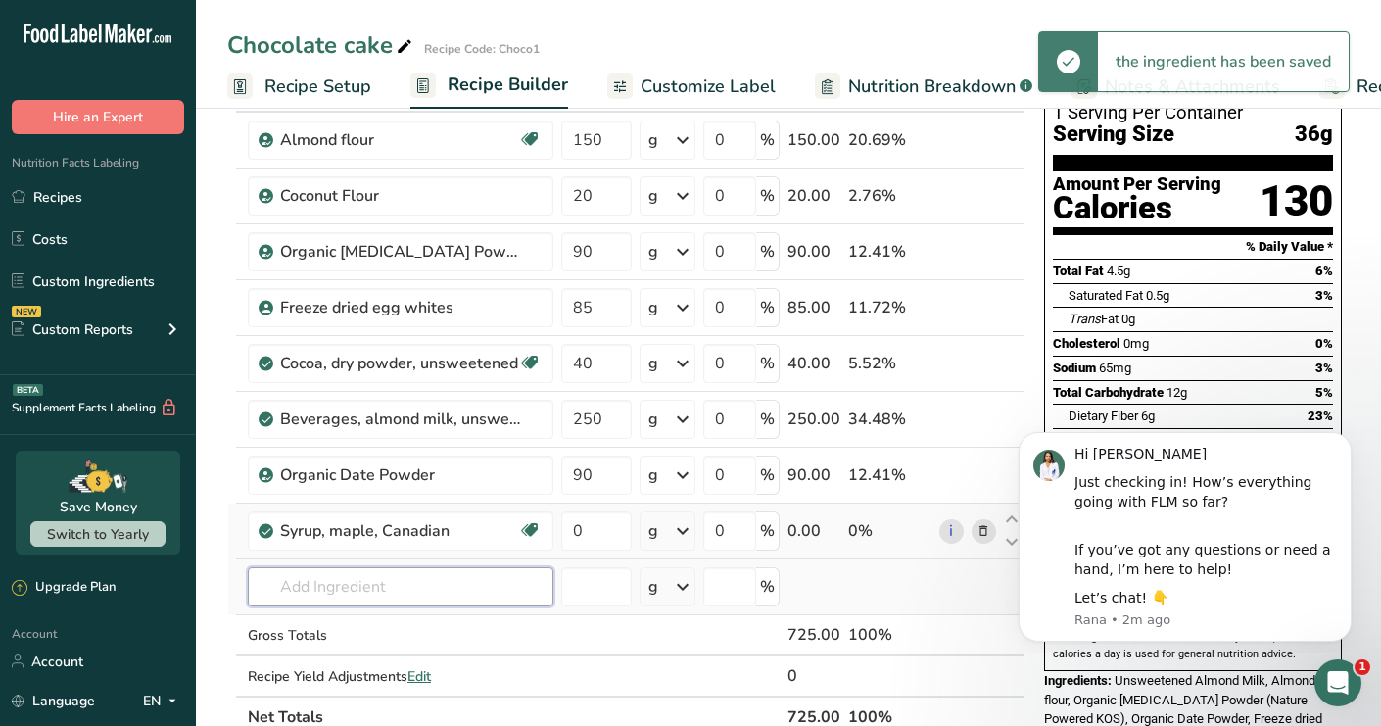
click at [327, 581] on input "text" at bounding box center [401, 586] width 306 height 39
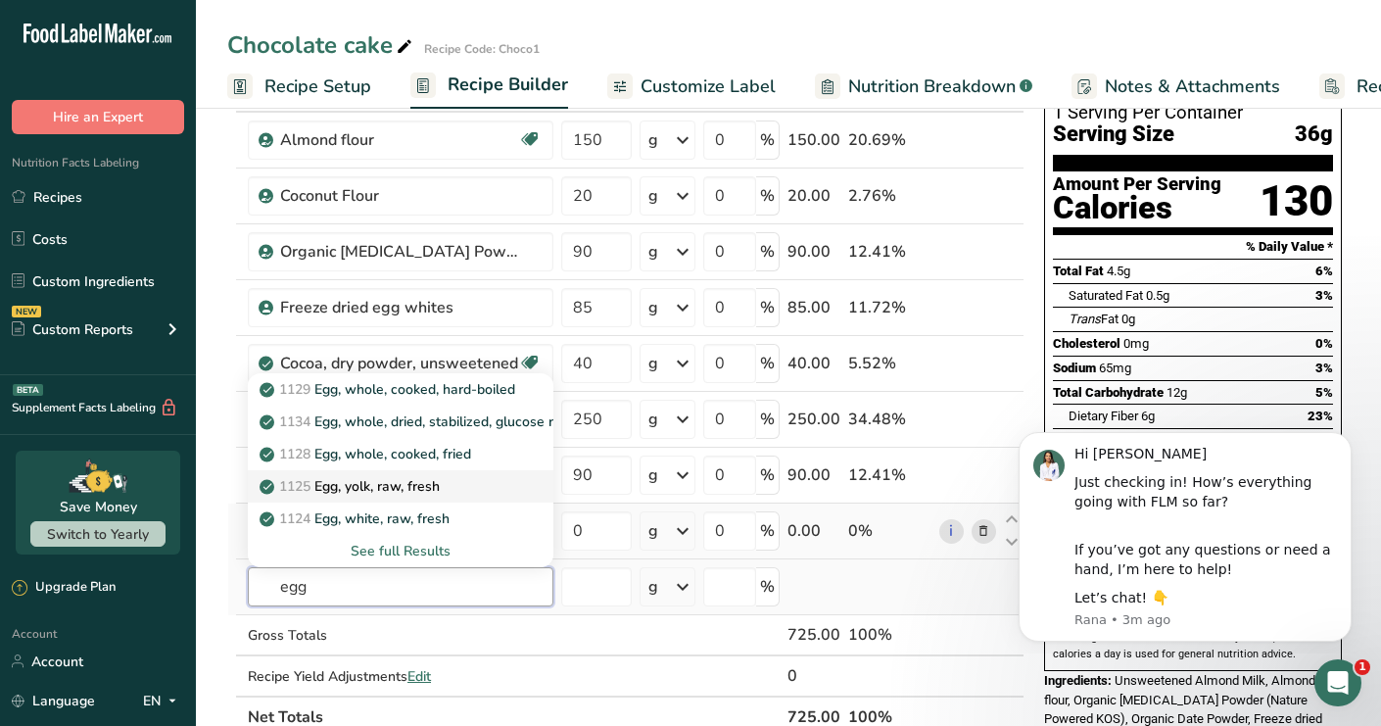
type input "egg"
click at [377, 488] on p "1125 Egg, yolk, raw, fresh" at bounding box center [351, 486] width 176 height 21
type input "Egg, yolk, raw, fresh"
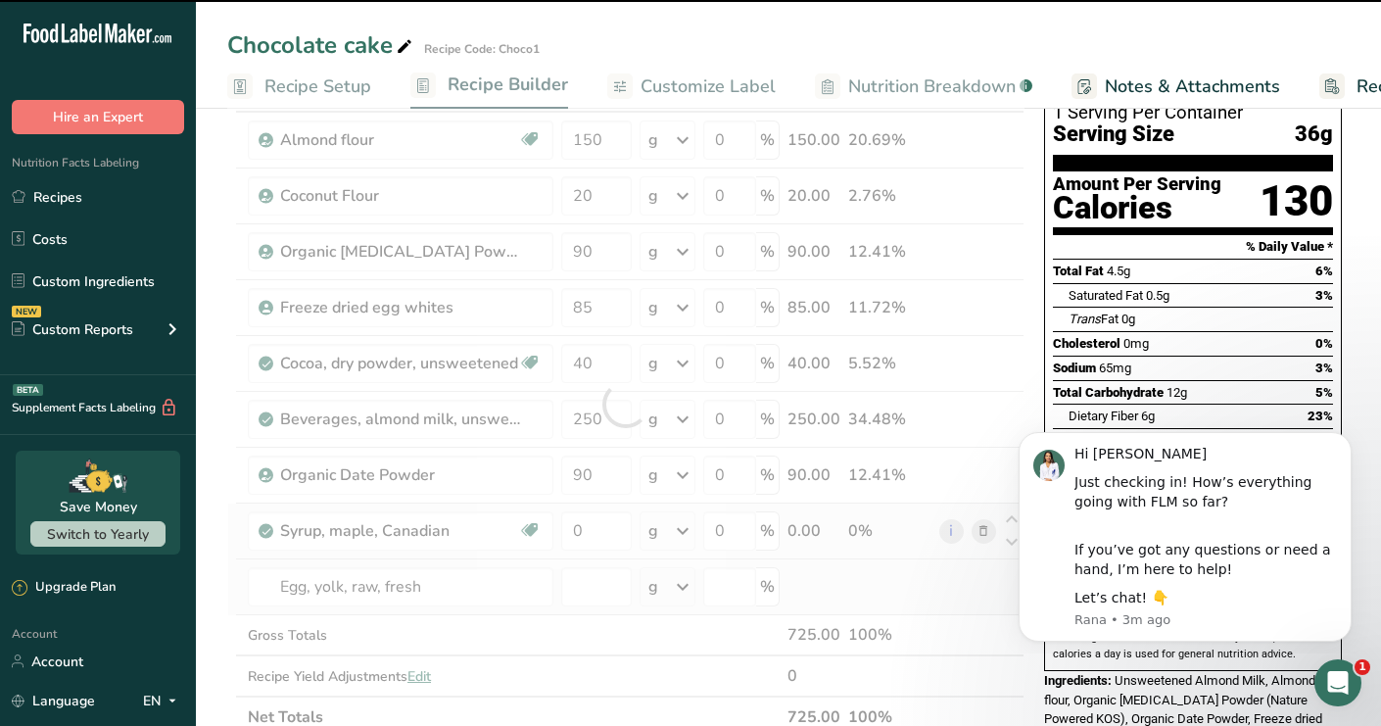
type input "0"
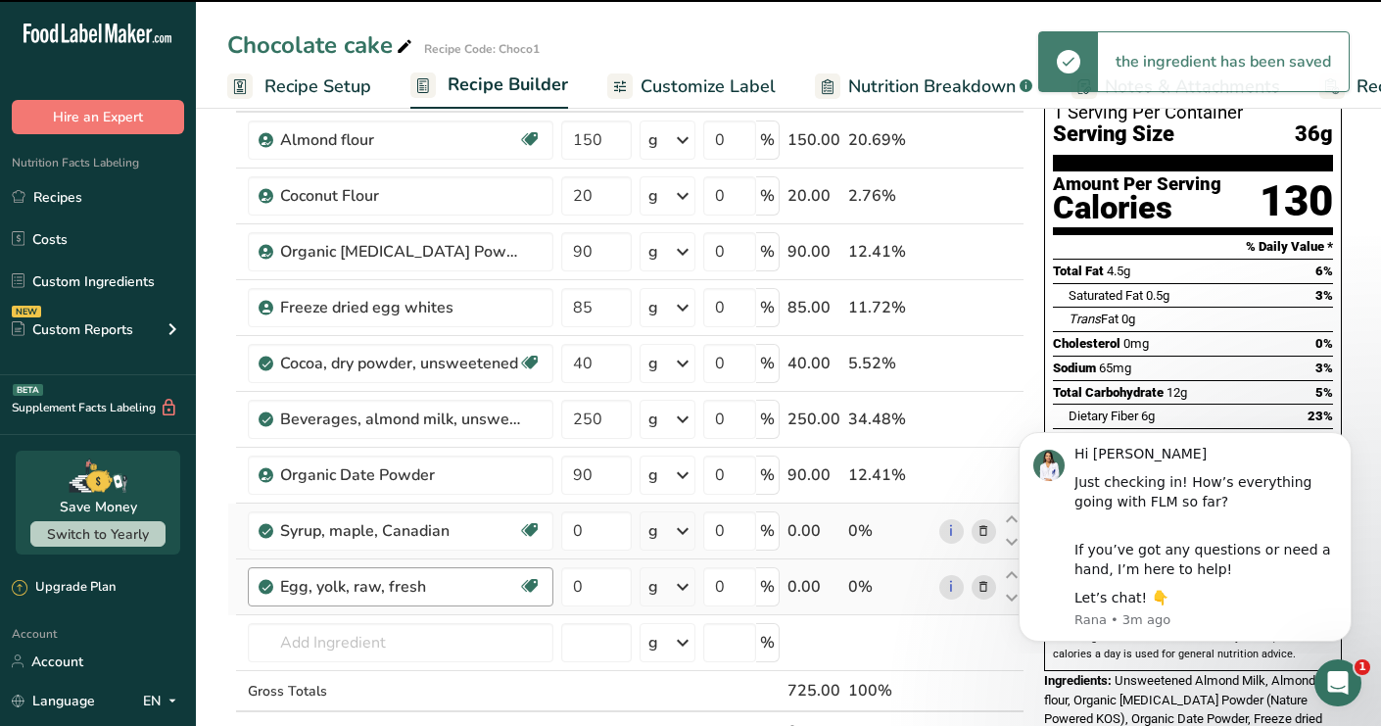
click at [345, 580] on div "Egg, yolk, raw, fresh" at bounding box center [399, 587] width 238 height 24
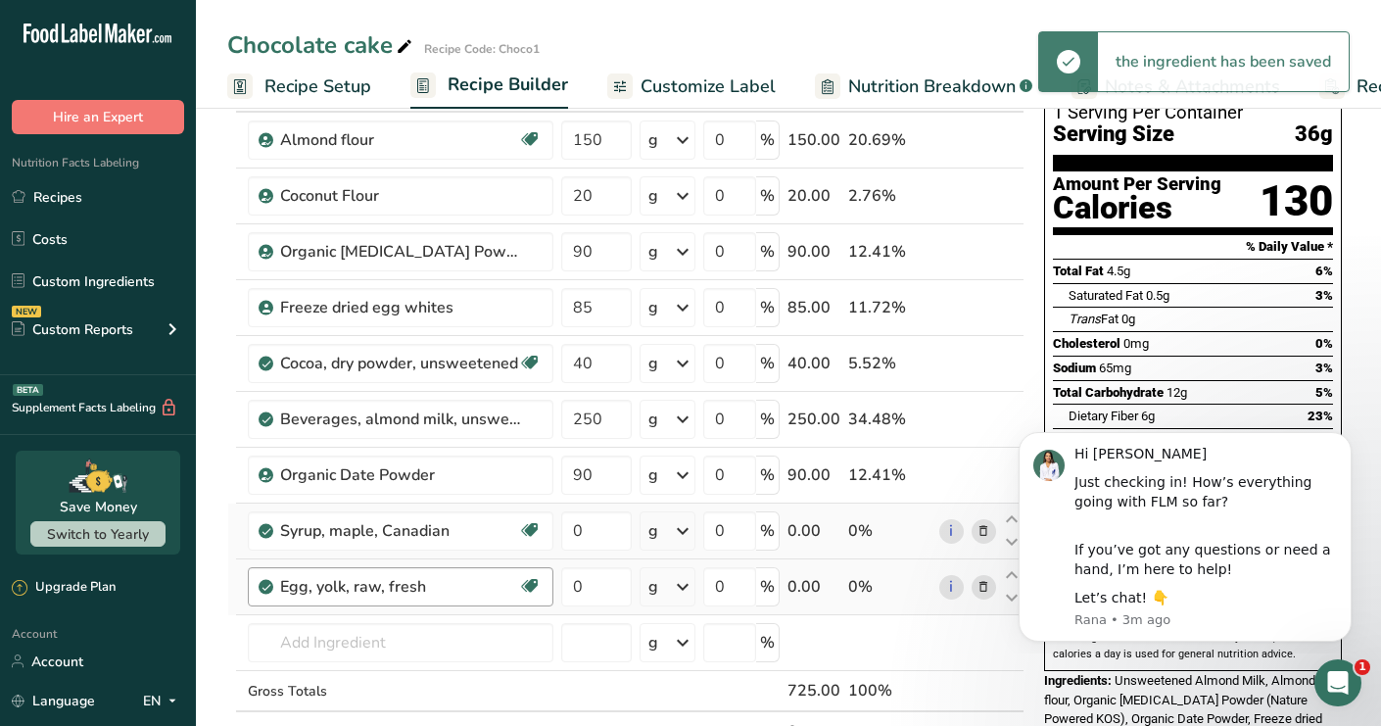
click at [455, 575] on div "Egg, yolk, raw, fresh" at bounding box center [399, 587] width 238 height 24
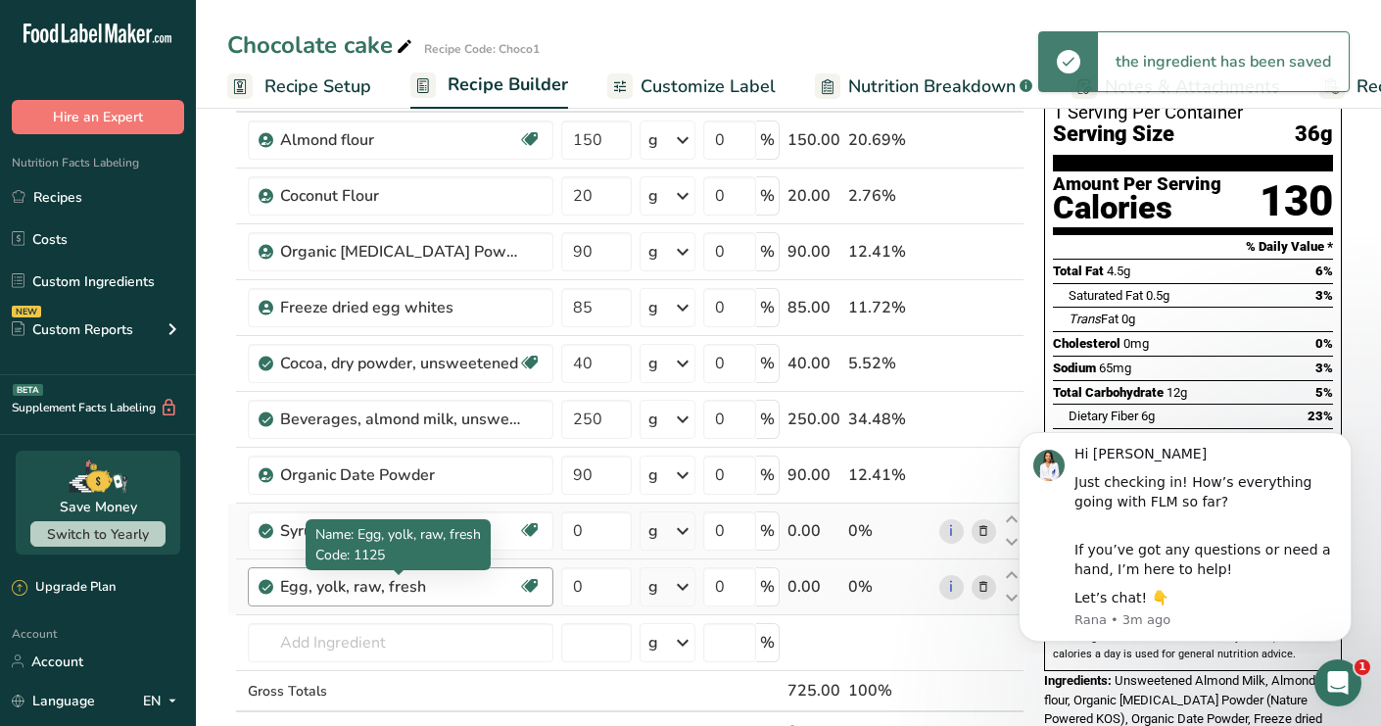
click at [434, 585] on div "Egg, yolk, raw, fresh" at bounding box center [399, 587] width 238 height 24
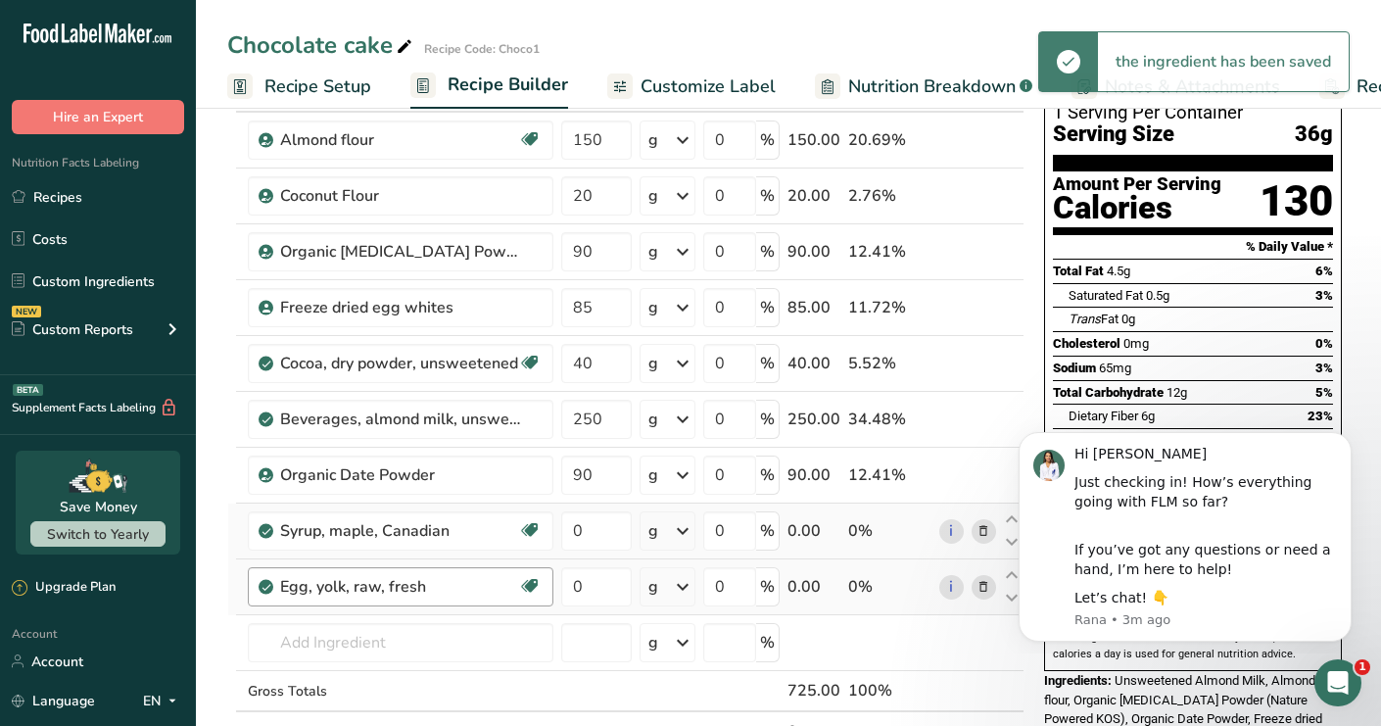
click at [433, 586] on div "Egg, yolk, raw, fresh" at bounding box center [399, 587] width 238 height 24
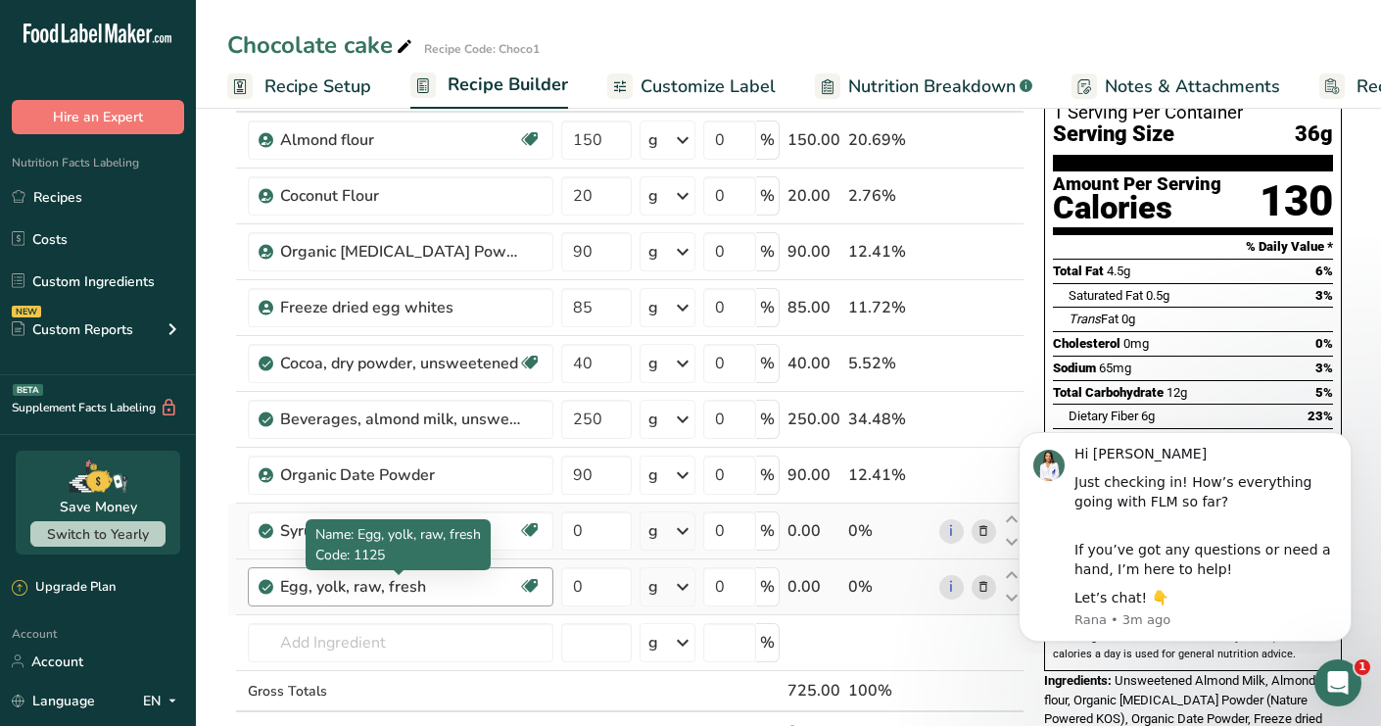
drag, startPoint x: 427, startPoint y: 574, endPoint x: 309, endPoint y: 574, distance: 117.5
click at [309, 575] on div "Egg, yolk, raw, fresh" at bounding box center [399, 587] width 238 height 24
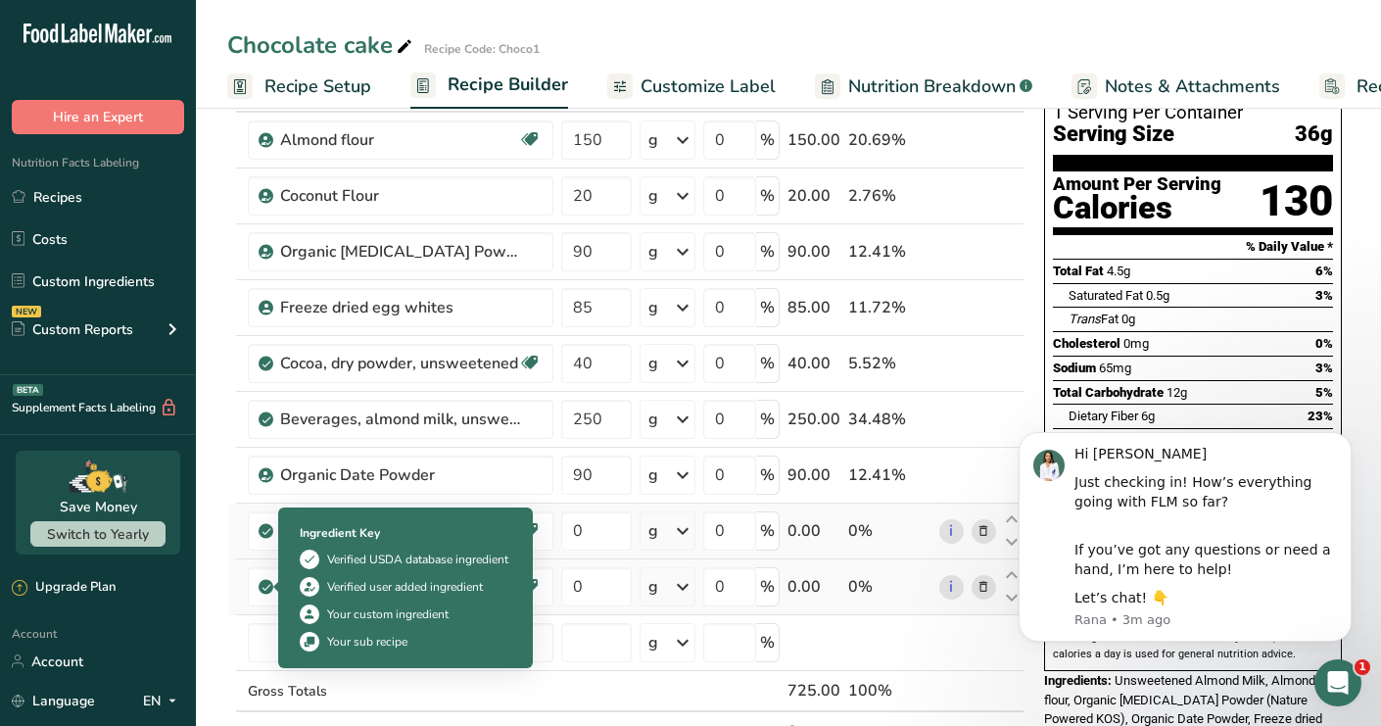
click at [259, 580] on span at bounding box center [266, 587] width 15 height 24
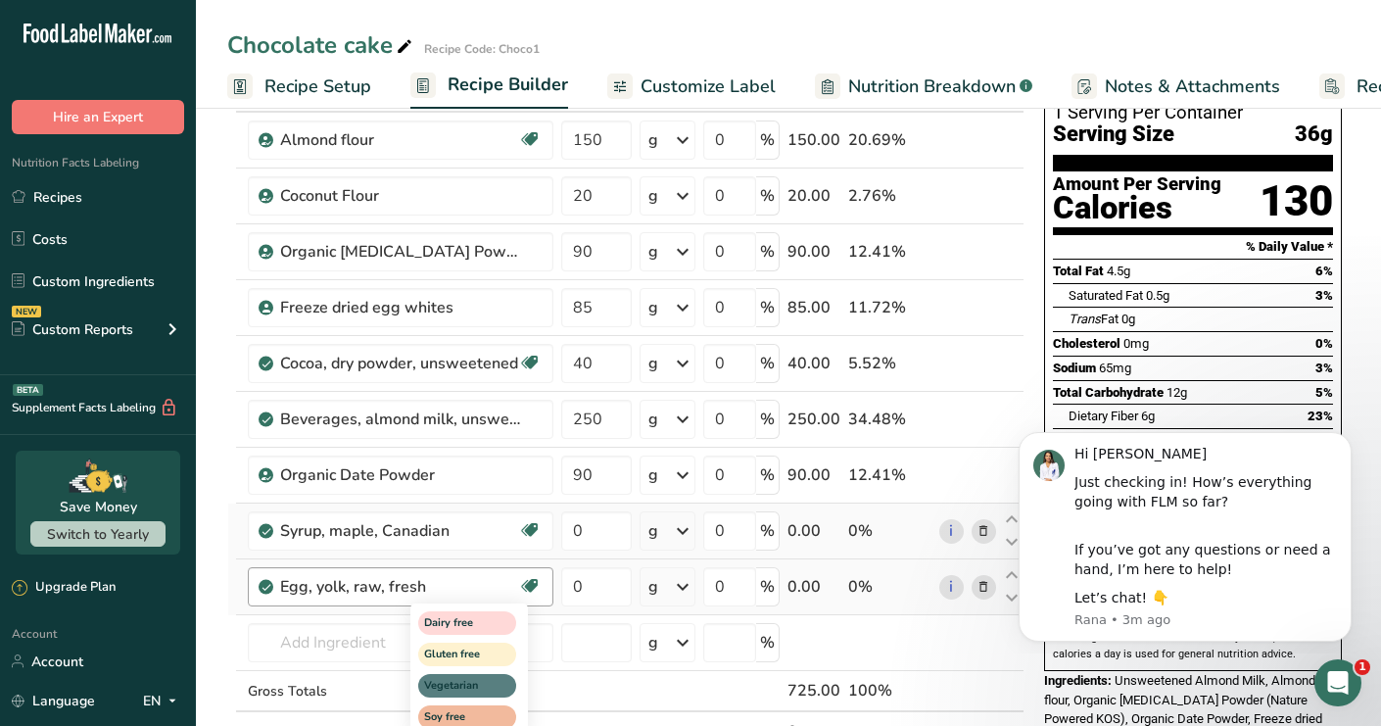
click at [528, 573] on icon at bounding box center [530, 586] width 20 height 30
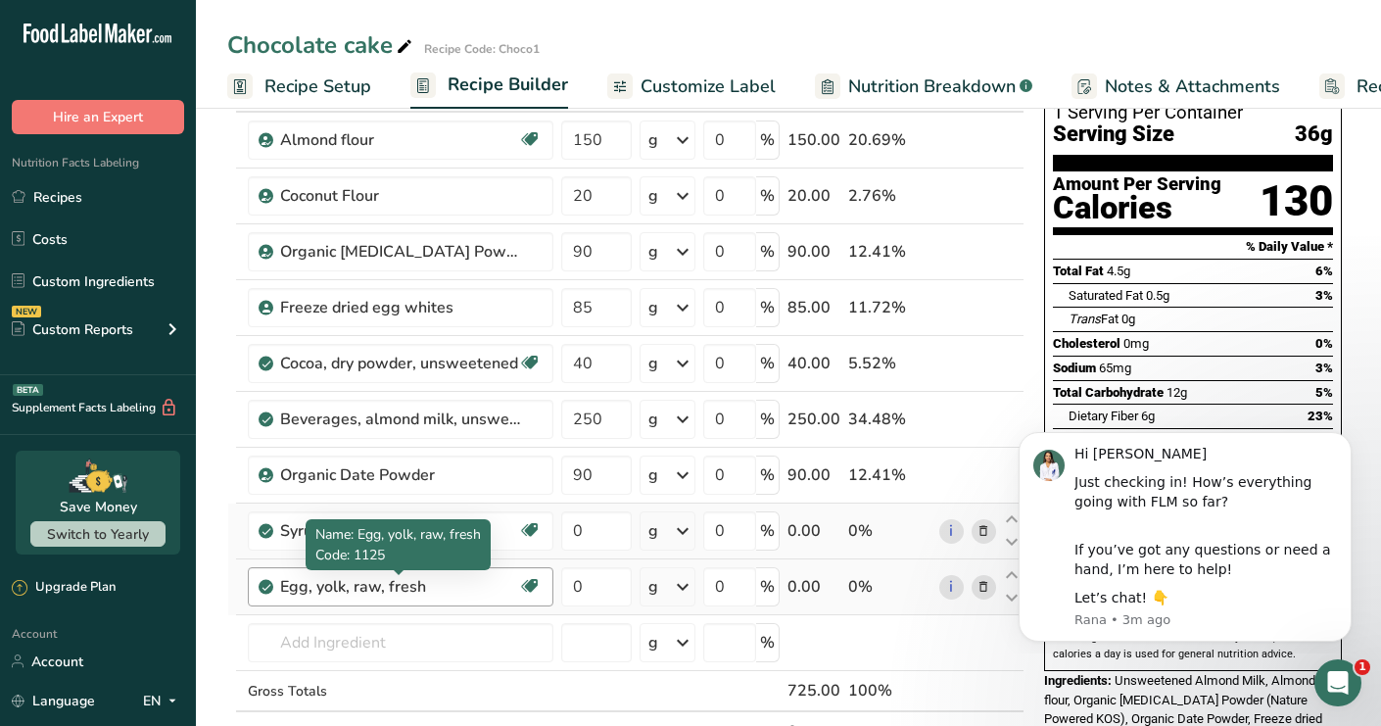
click at [475, 579] on div "Egg, yolk, raw, fresh" at bounding box center [399, 587] width 238 height 24
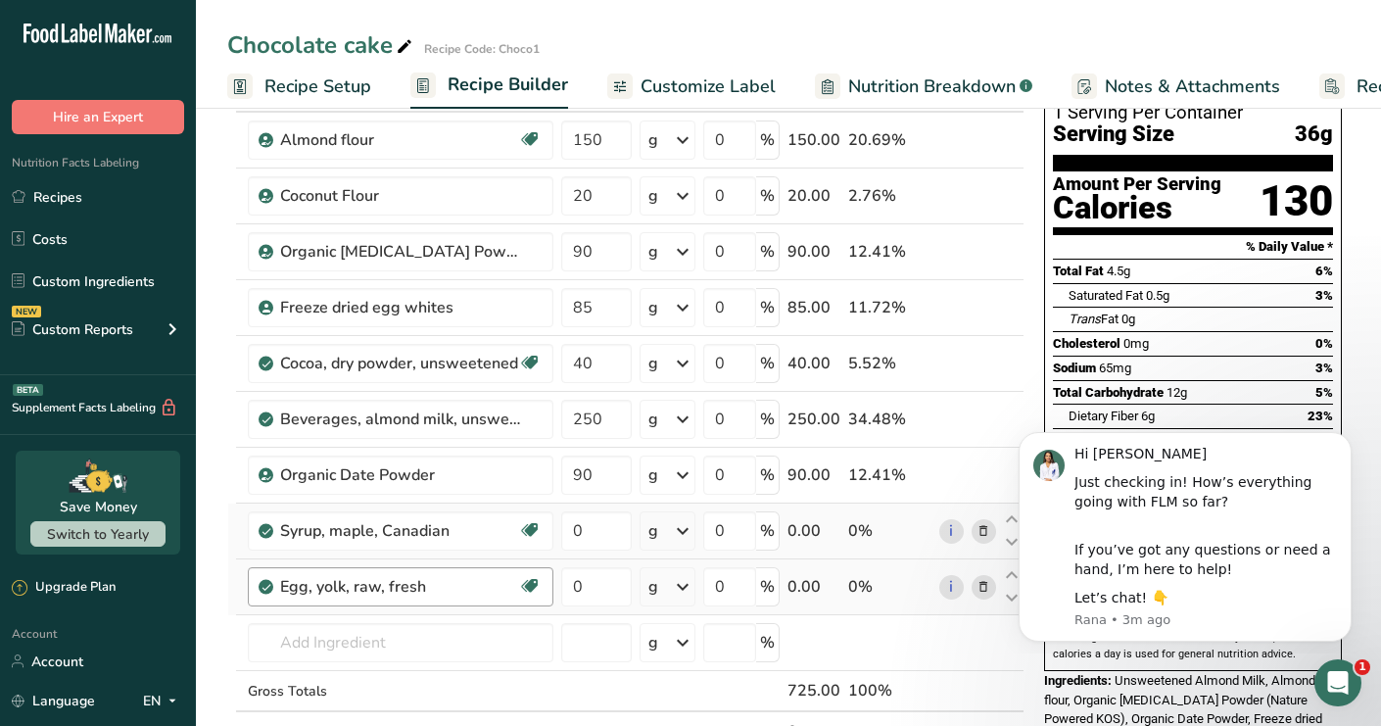
click at [475, 579] on div "Egg, yolk, raw, fresh" at bounding box center [399, 587] width 238 height 24
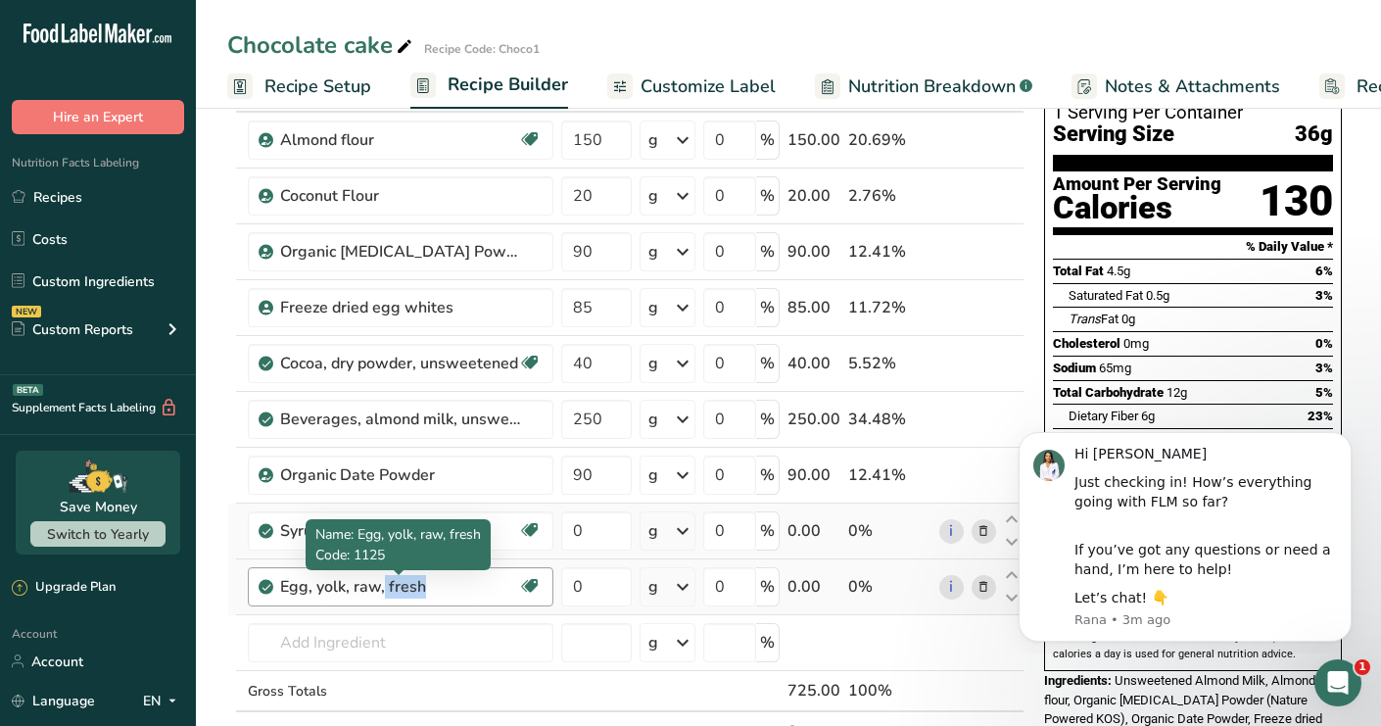
click at [475, 579] on div "Egg, yolk, raw, fresh" at bounding box center [399, 587] width 238 height 24
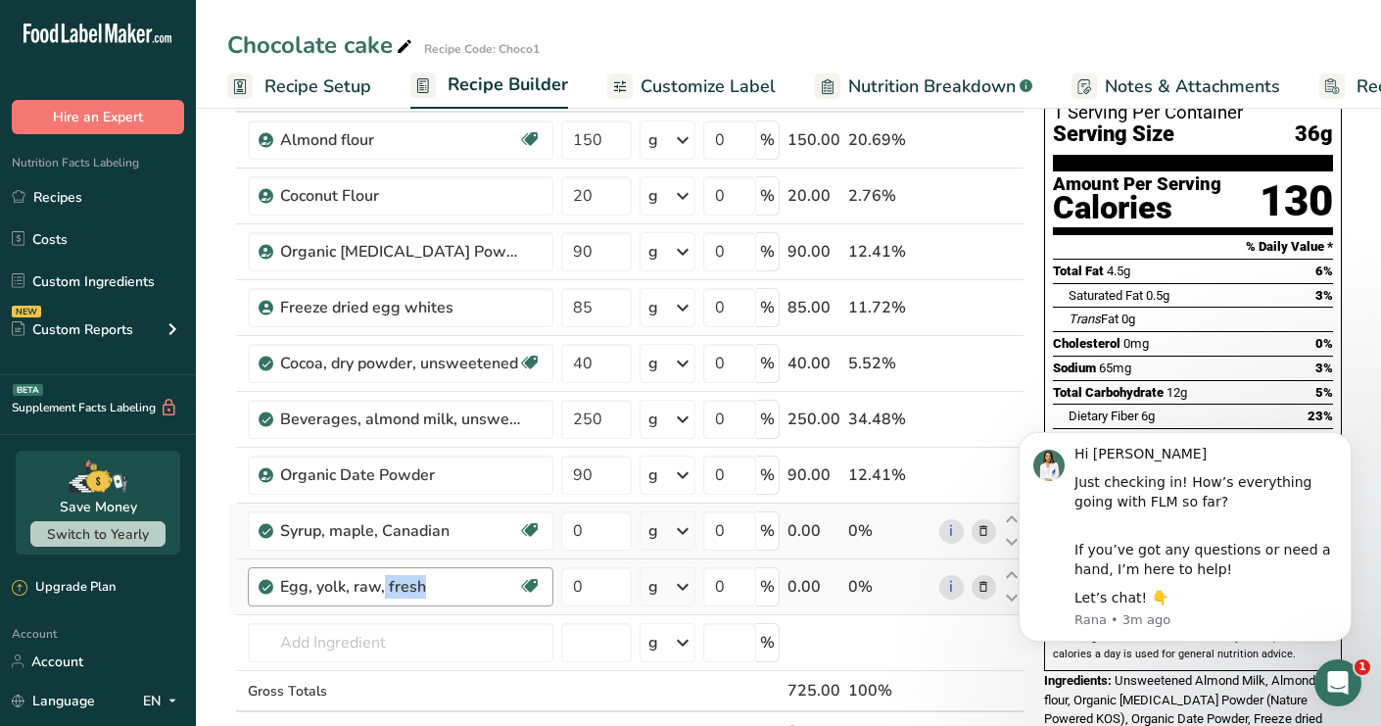
click at [475, 579] on div "Egg, yolk, raw, fresh" at bounding box center [399, 587] width 238 height 24
click at [990, 581] on span at bounding box center [984, 587] width 24 height 24
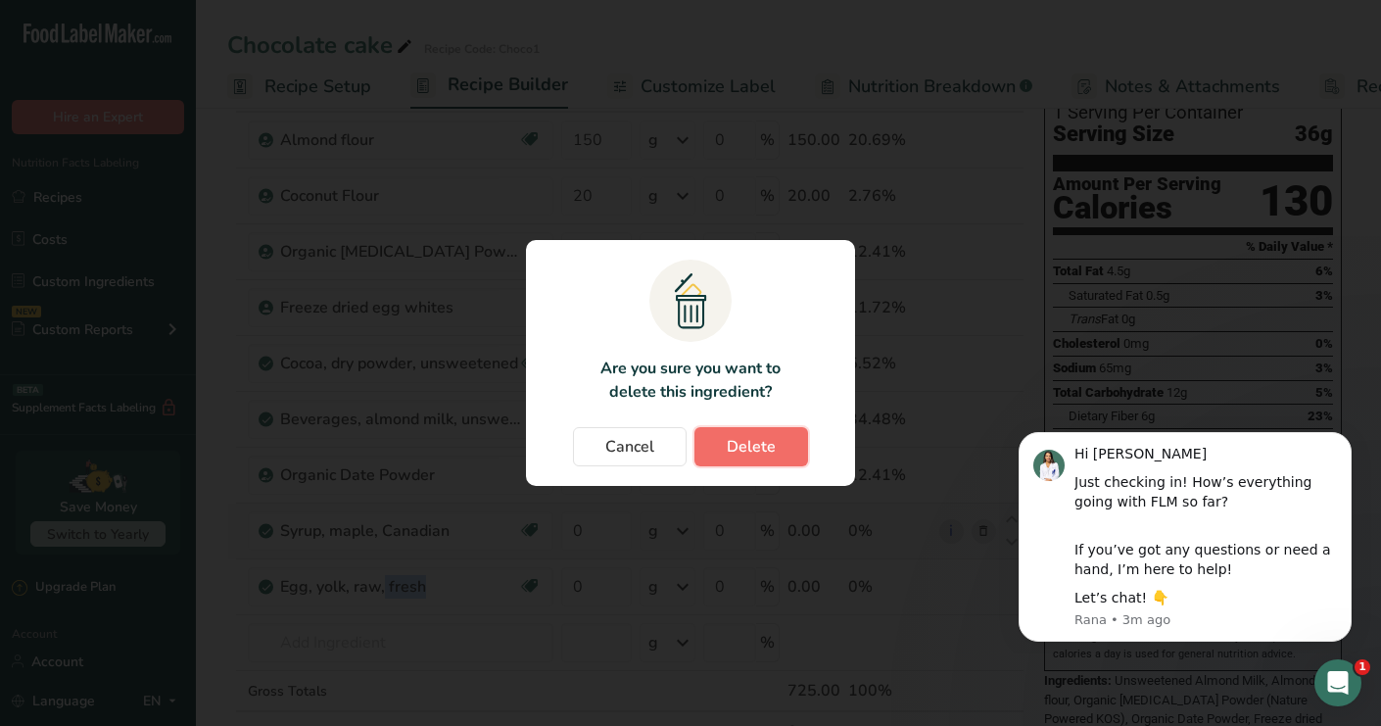
click at [740, 445] on span "Delete" at bounding box center [751, 447] width 49 height 24
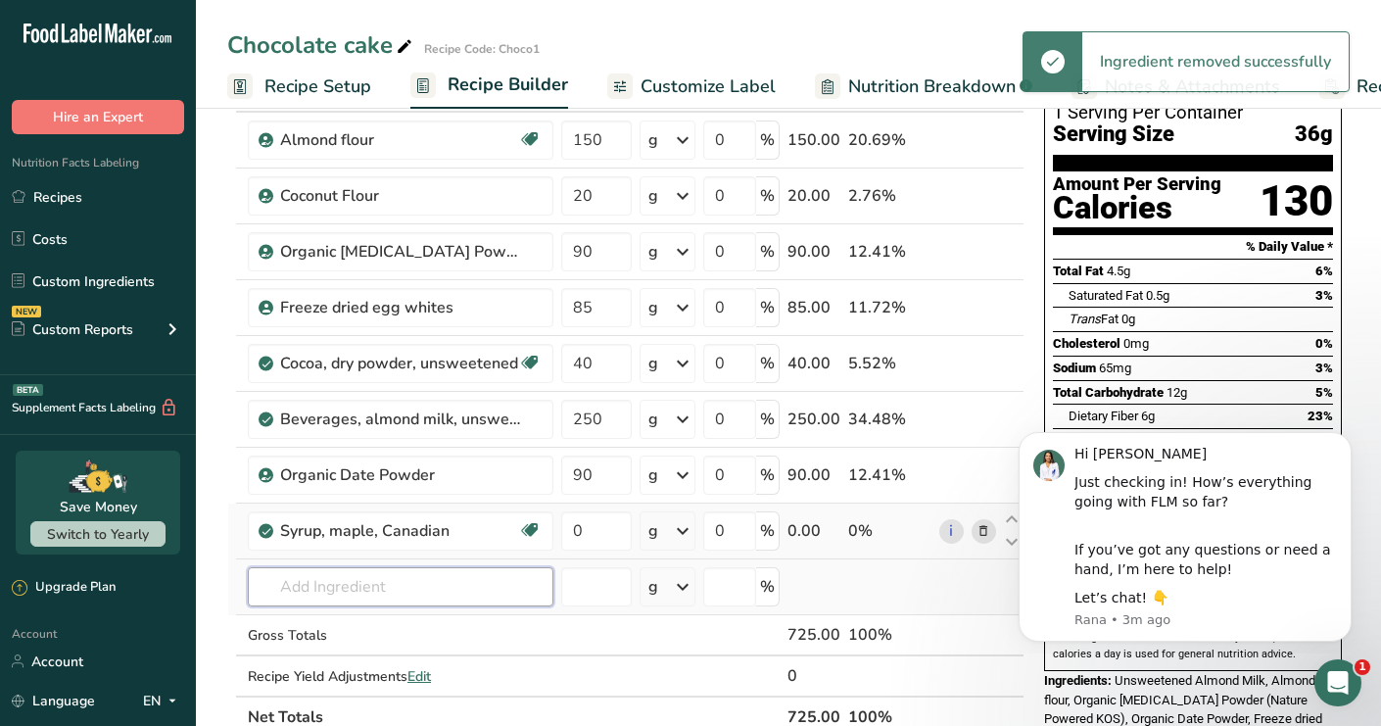
click at [307, 591] on input "text" at bounding box center [401, 586] width 306 height 39
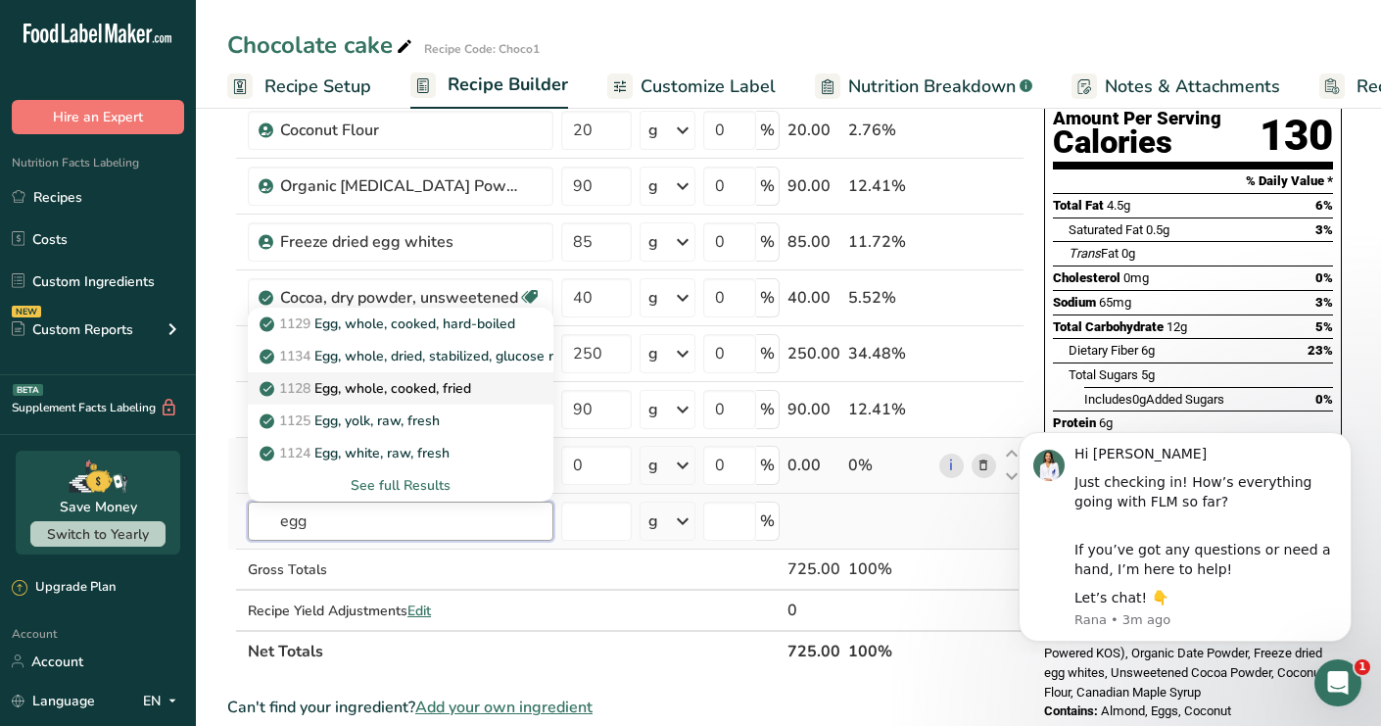
scroll to position [212, 0]
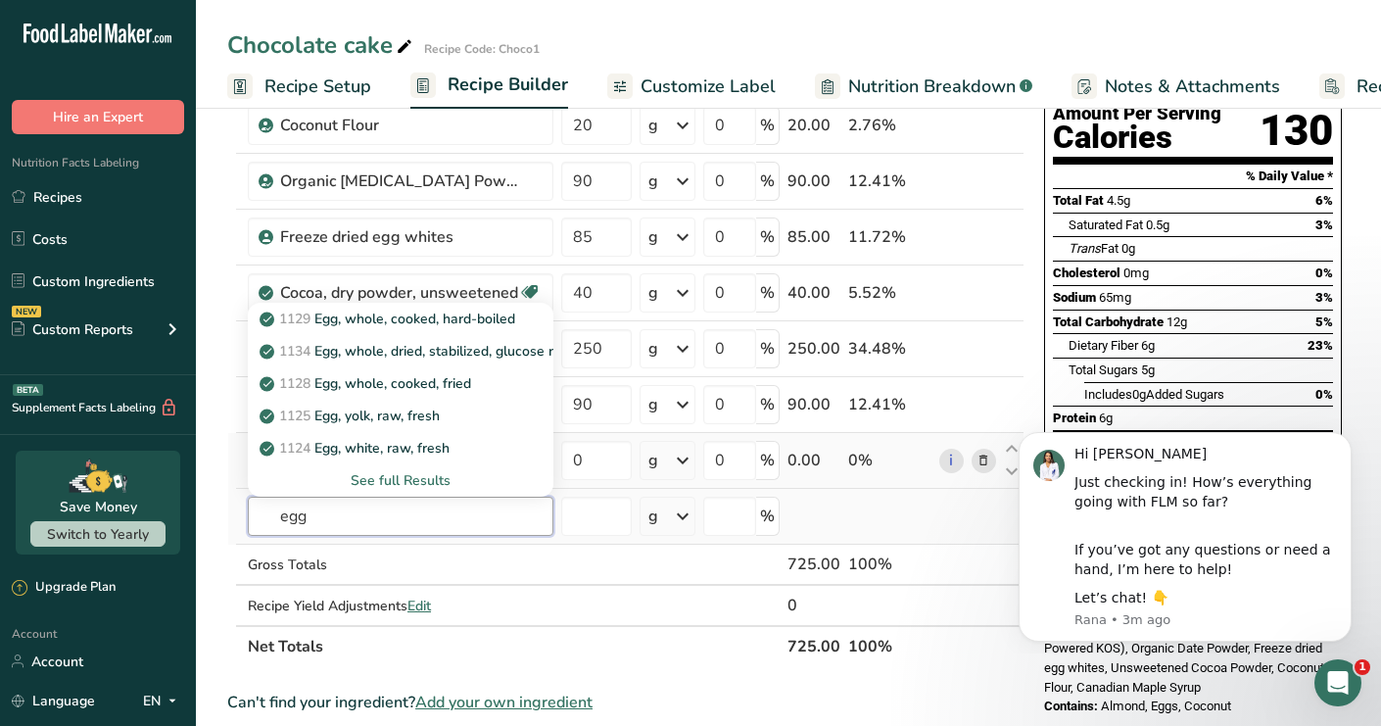
type input "egg"
click at [374, 476] on div "See full Results" at bounding box center [400, 480] width 274 height 21
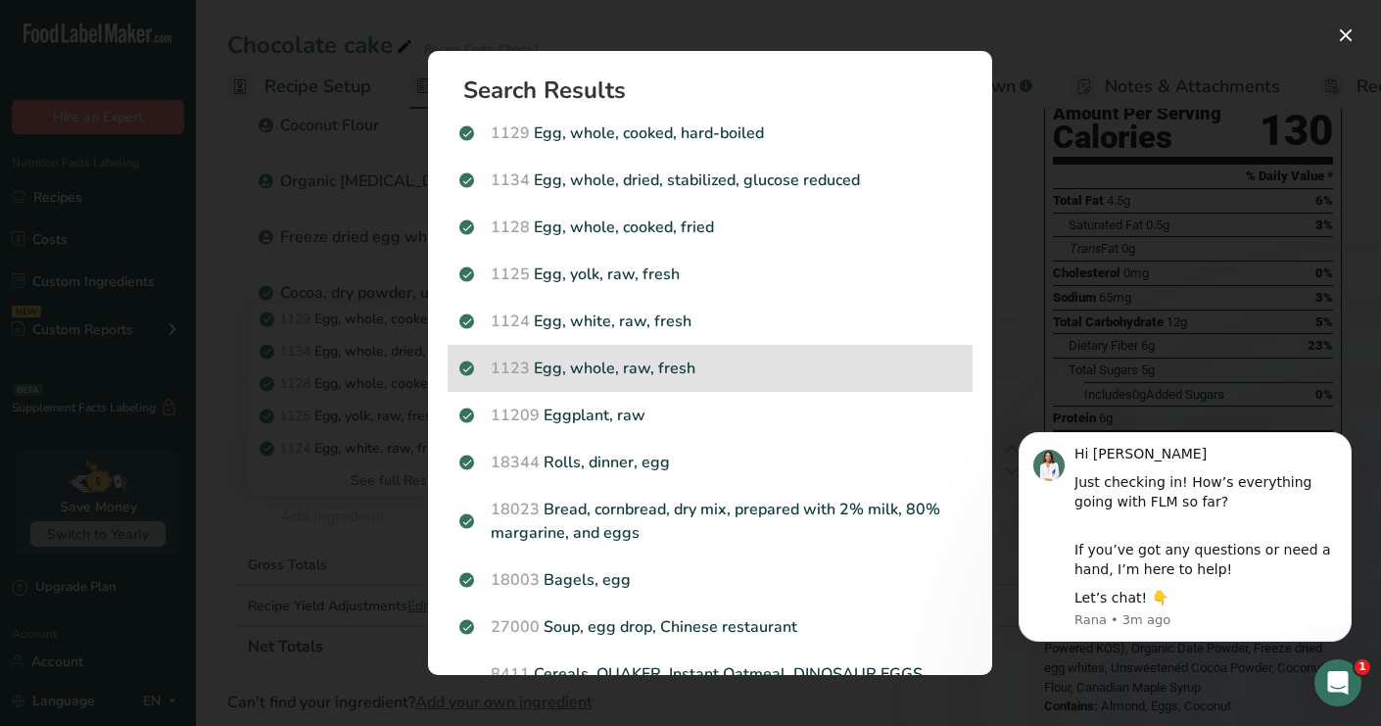
click at [624, 372] on p "1123 Egg, whole, raw, fresh" at bounding box center [709, 368] width 501 height 24
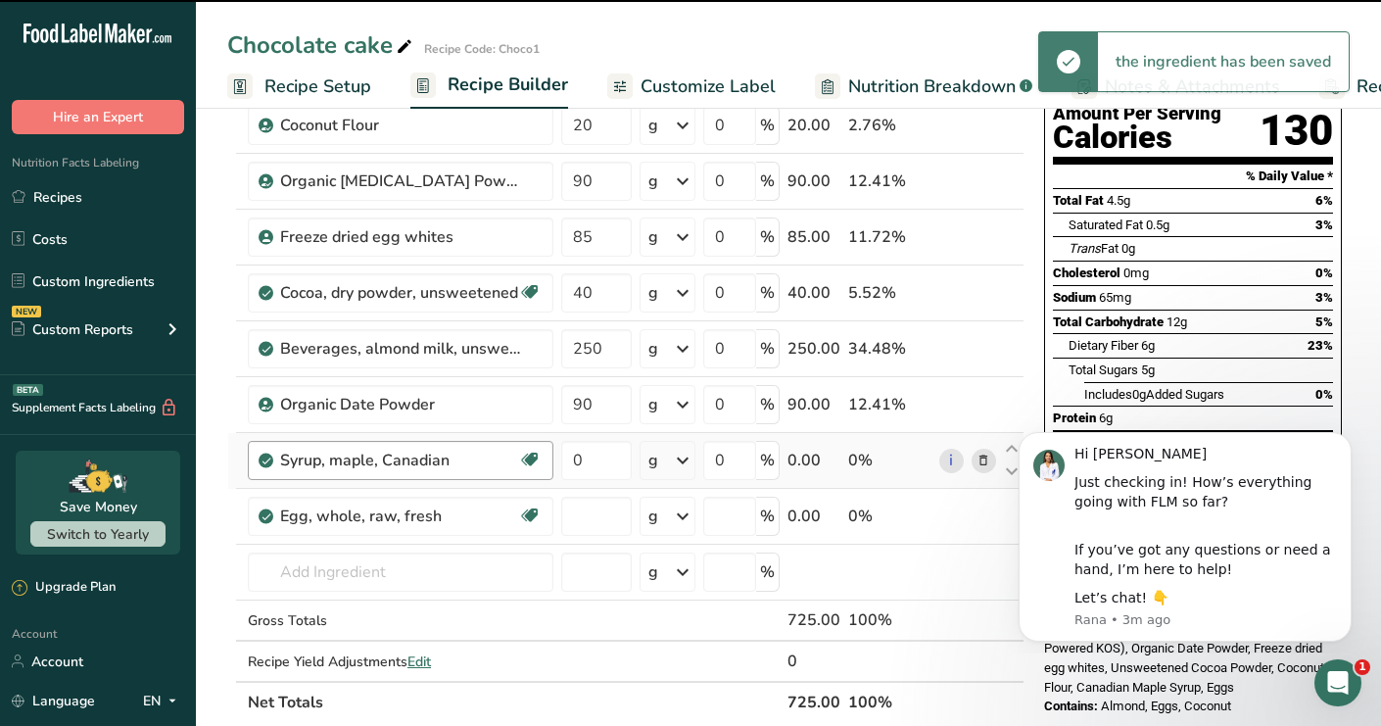
type input "0"
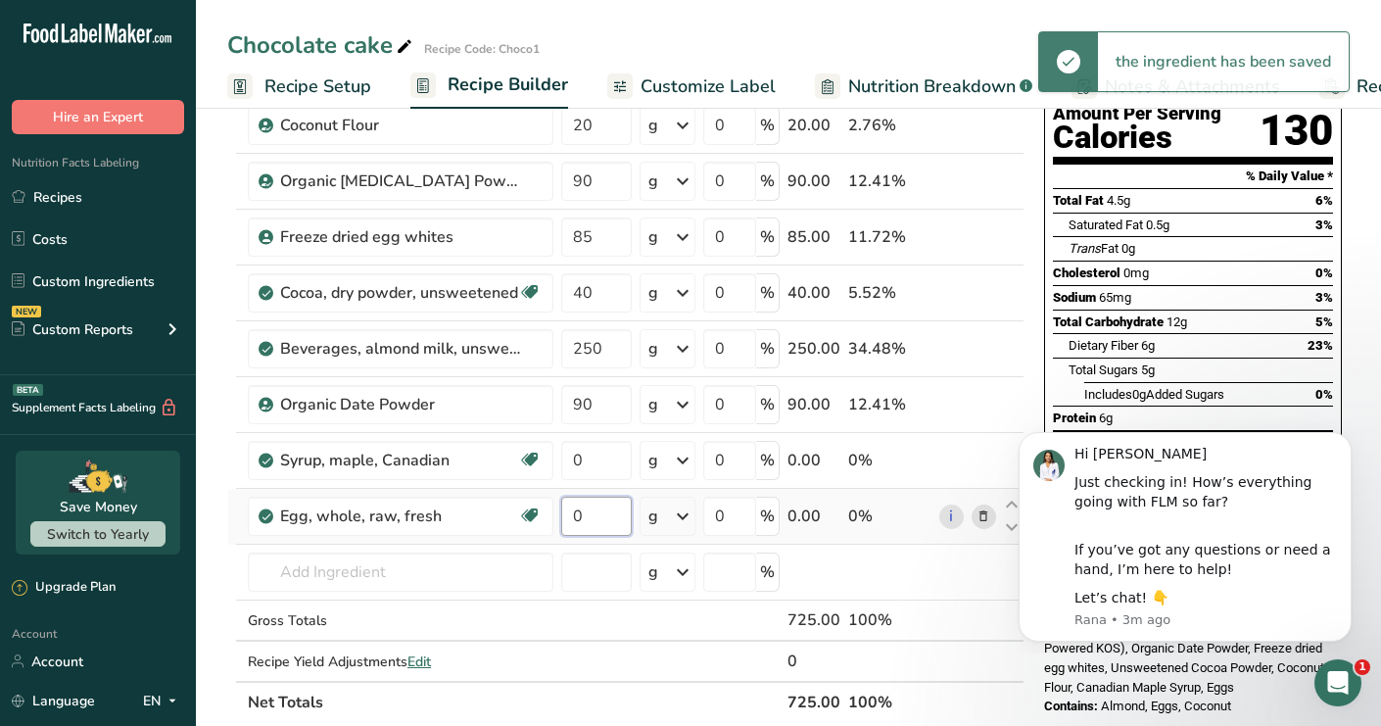
click at [593, 519] on input "0" at bounding box center [596, 516] width 71 height 39
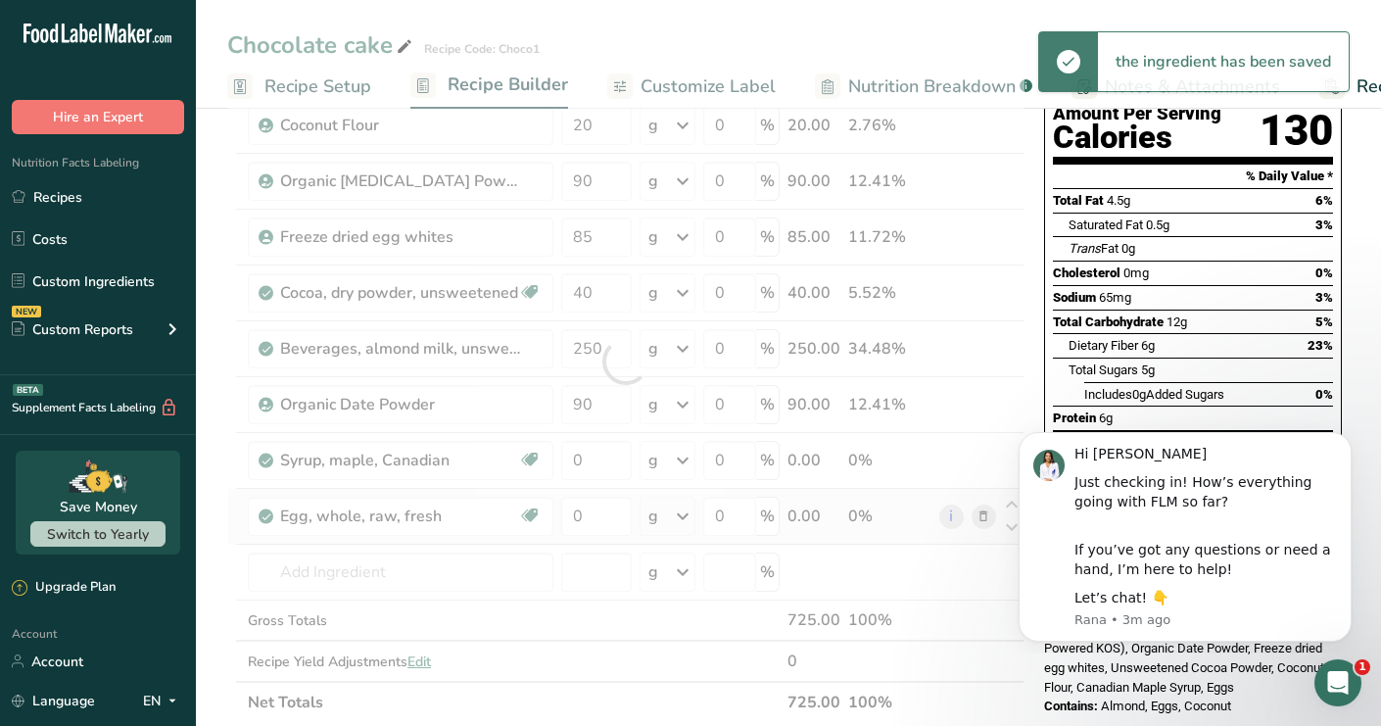
click at [657, 520] on div "Ingredient * Amount * Unit * Waste * .a-a{fill:#347362;}.b-a{fill:#fff;} Grams …" at bounding box center [625, 361] width 797 height 723
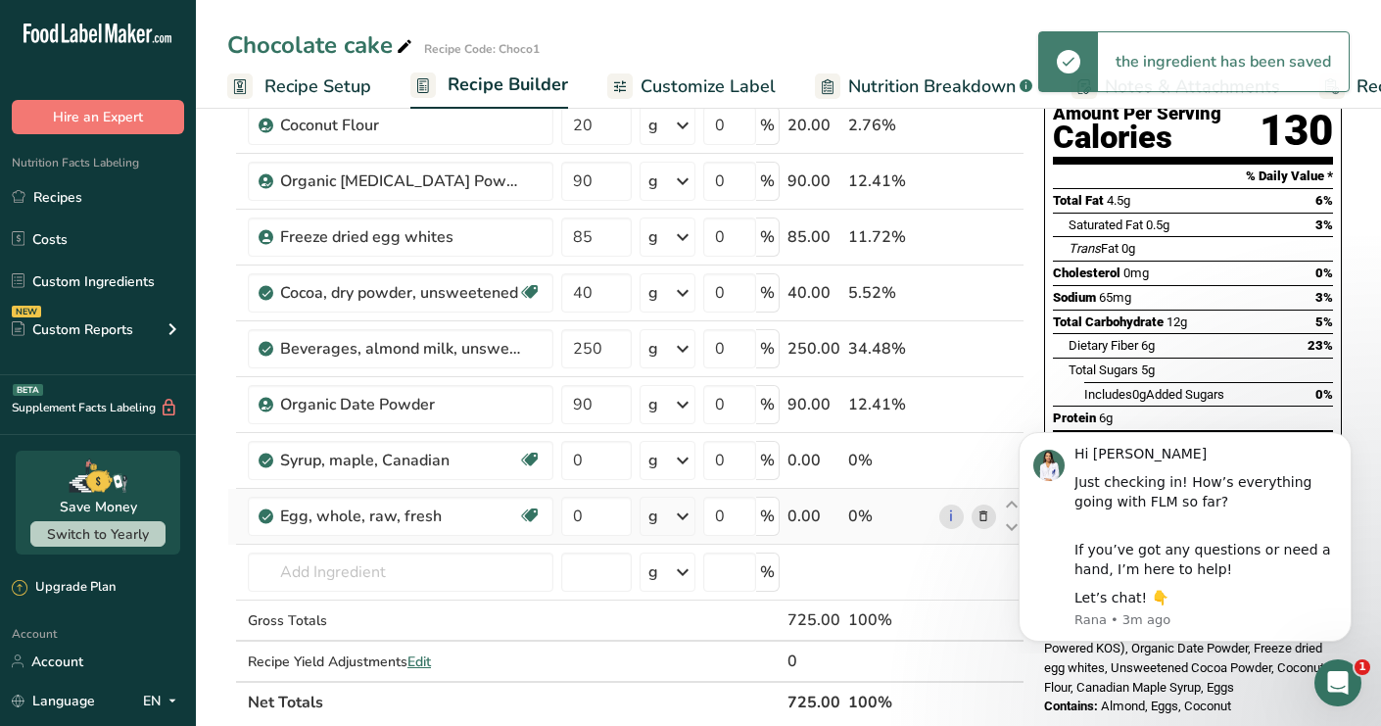
click at [679, 513] on icon at bounding box center [683, 516] width 24 height 35
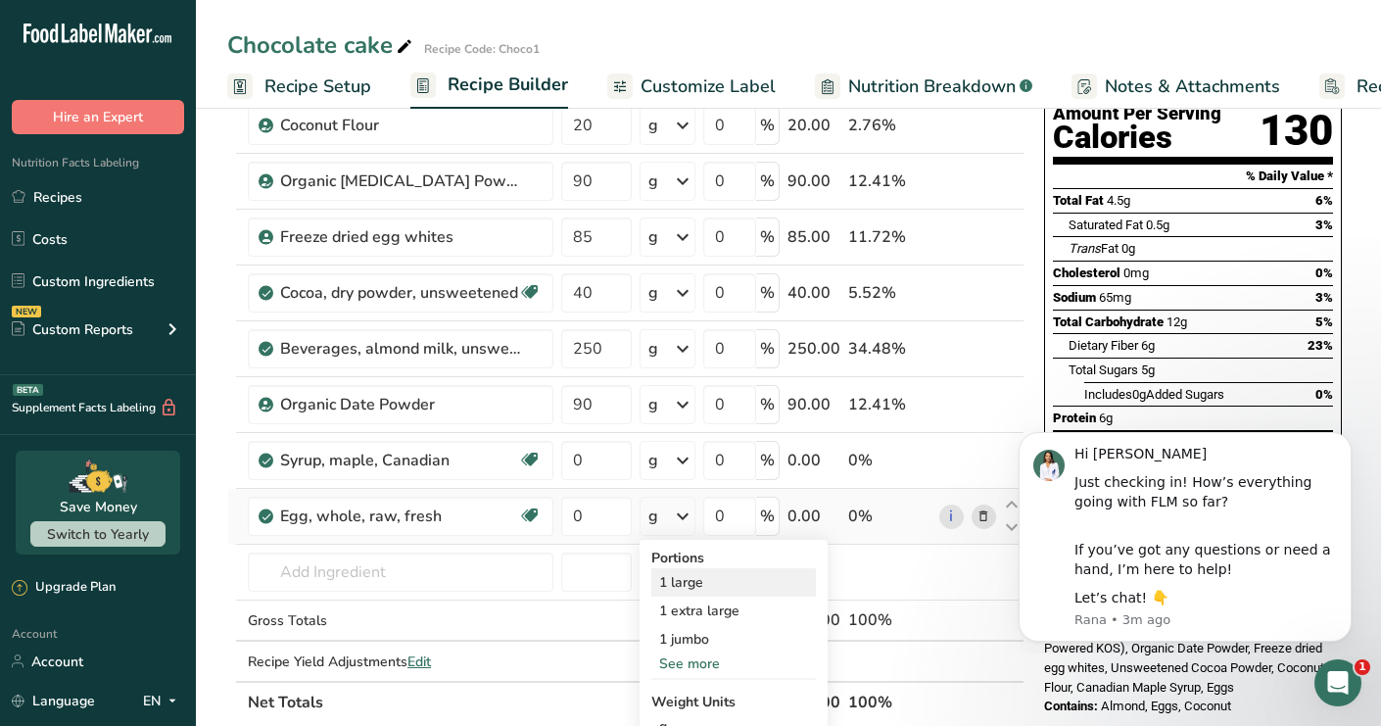
click at [691, 582] on div "1 large" at bounding box center [733, 582] width 165 height 28
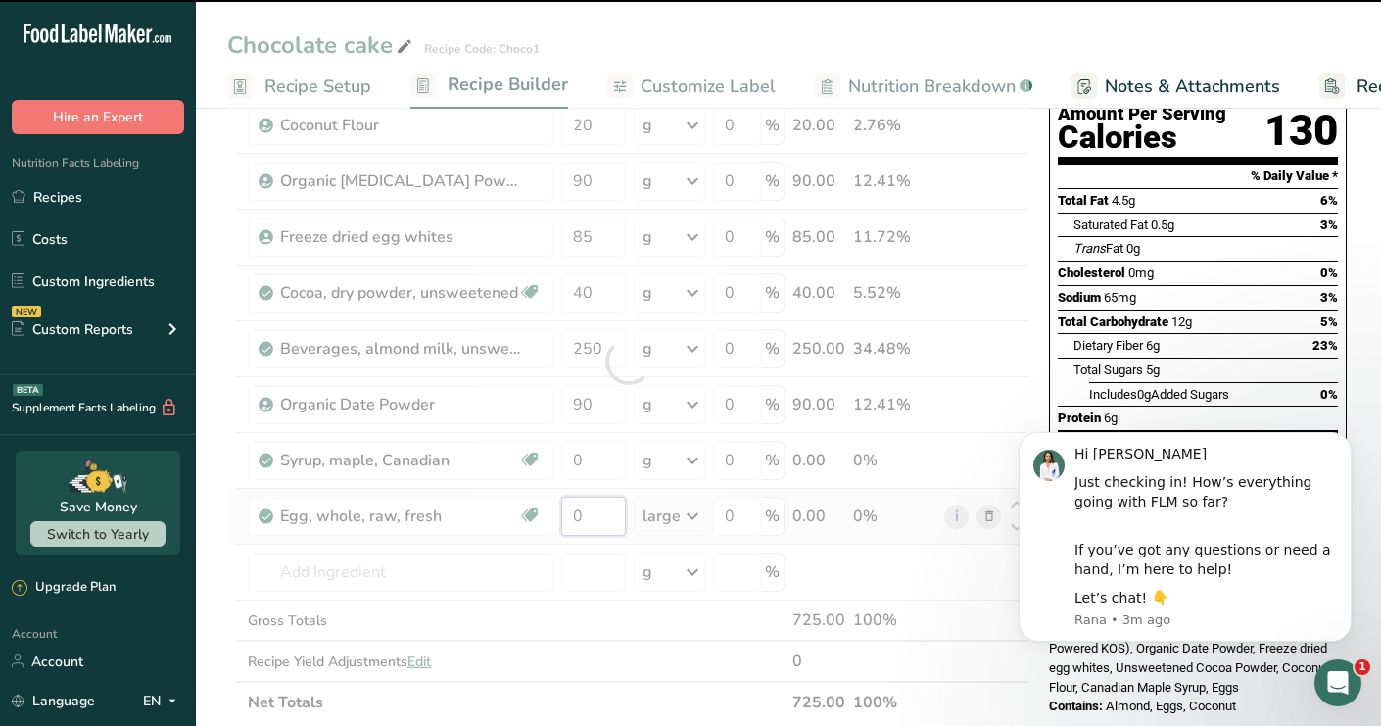
click at [595, 513] on input "0" at bounding box center [593, 516] width 65 height 39
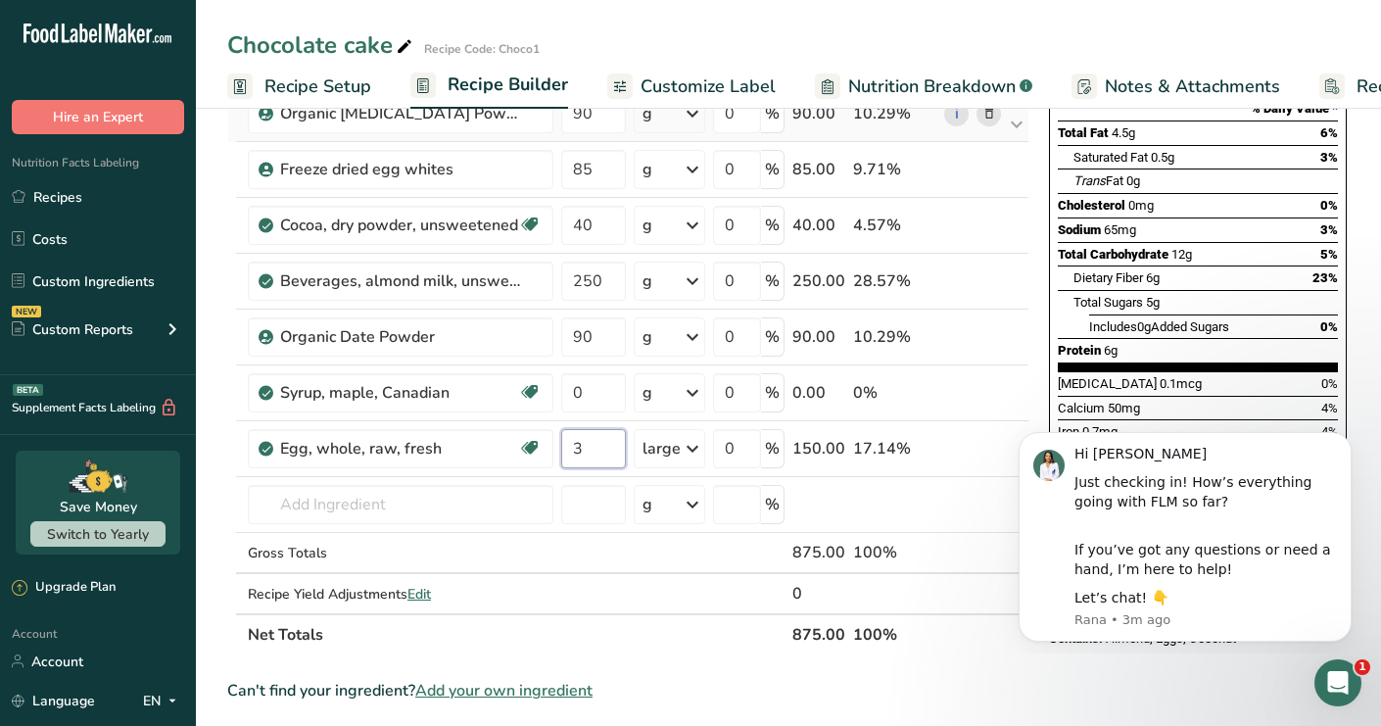
scroll to position [306, 0]
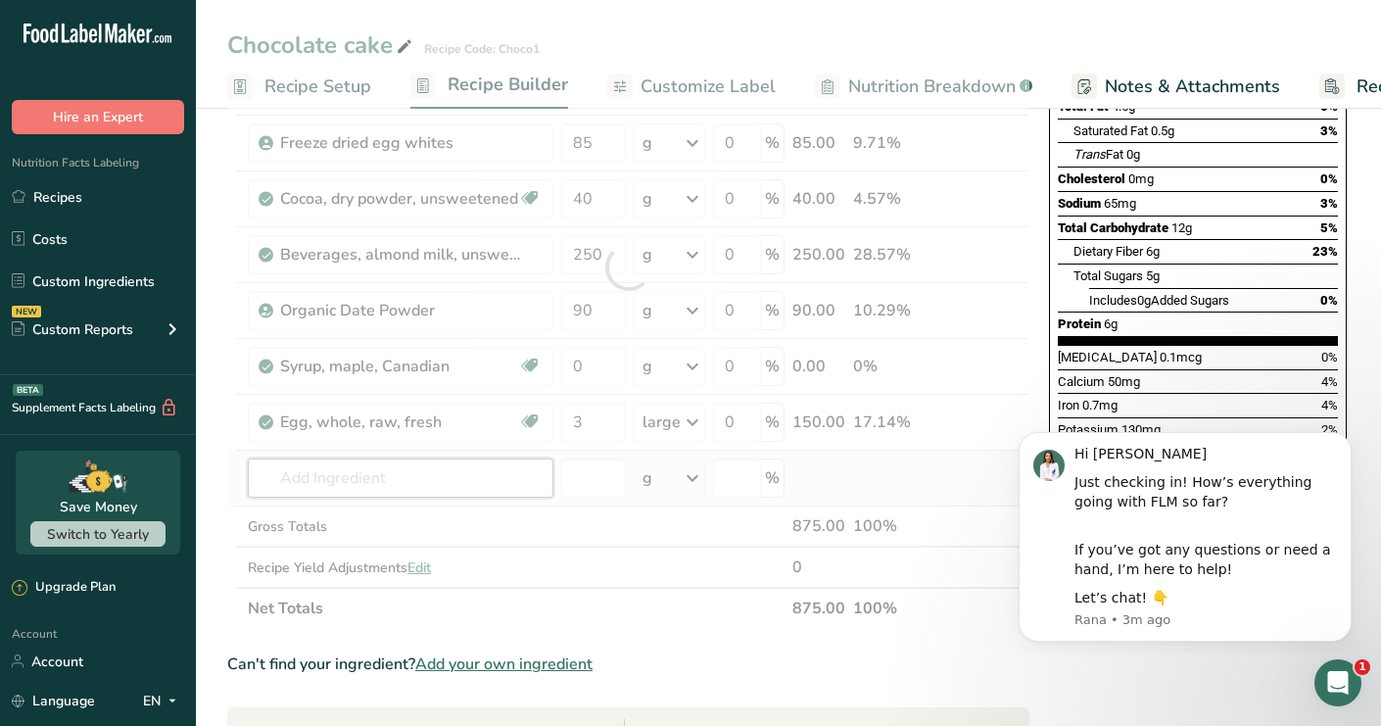
click at [404, 491] on div "Ingredient * Amount * Unit * Waste * .a-a{fill:#347362;}.b-a{fill:#fff;} Grams …" at bounding box center [628, 267] width 802 height 723
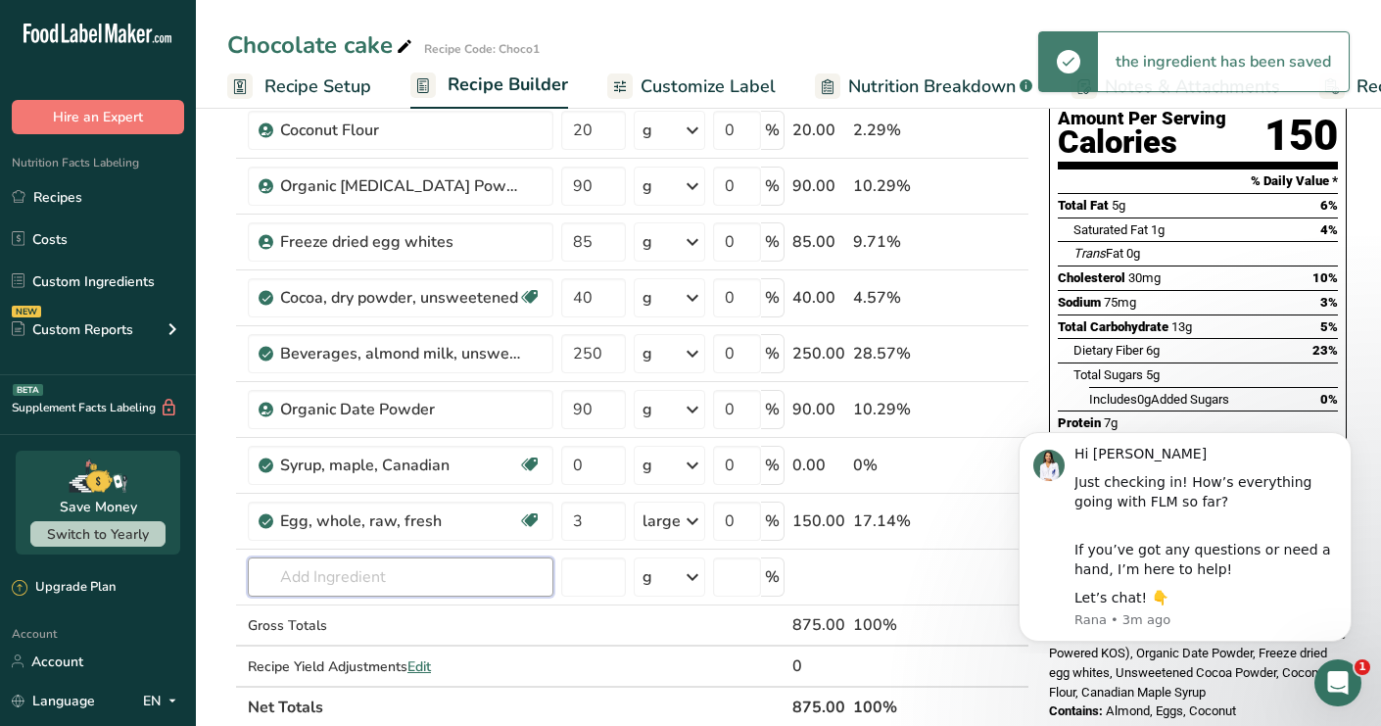
scroll to position [209, 0]
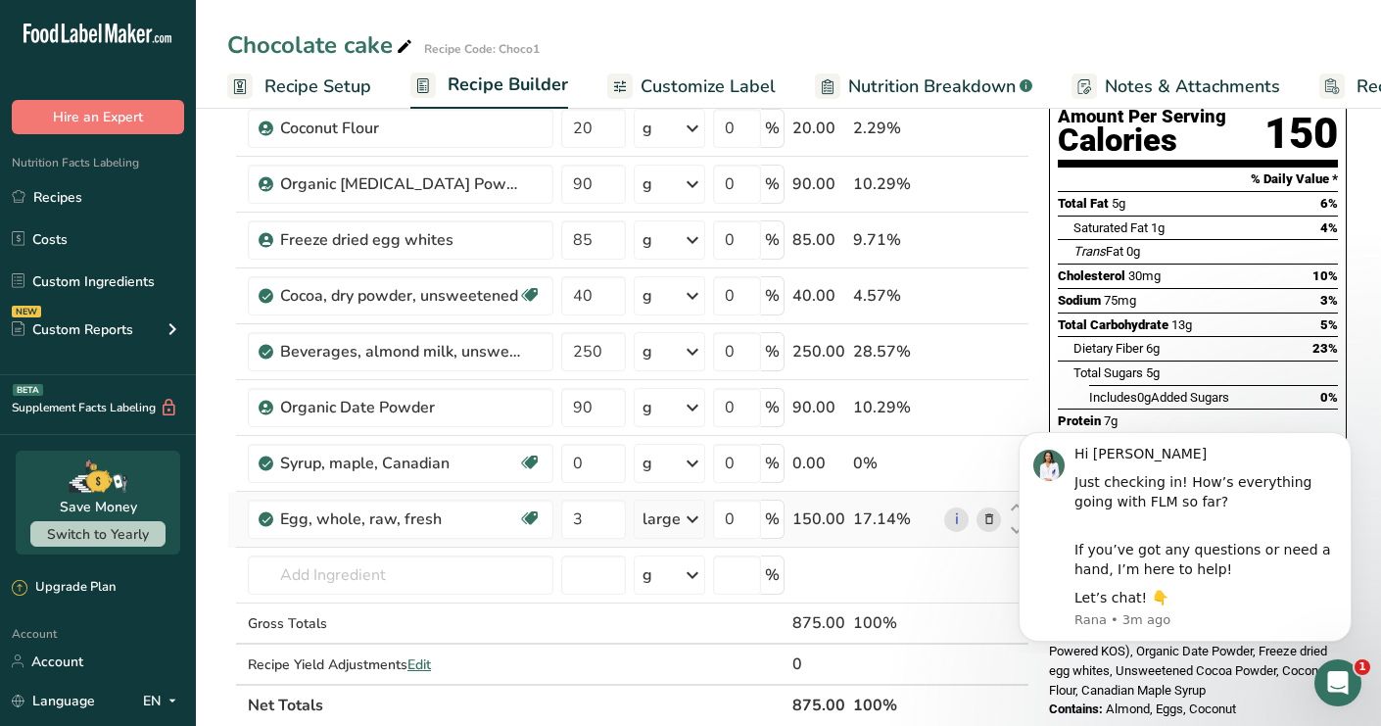
click at [658, 525] on div "large" at bounding box center [661, 519] width 38 height 24
click at [573, 525] on input "3" at bounding box center [593, 518] width 65 height 39
click at [590, 523] on input "3" at bounding box center [593, 518] width 65 height 39
click at [731, 521] on div "Ingredient * Amount * Unit * Waste * .a-a{fill:#347362;}.b-a{fill:#fff;} Grams …" at bounding box center [628, 364] width 802 height 723
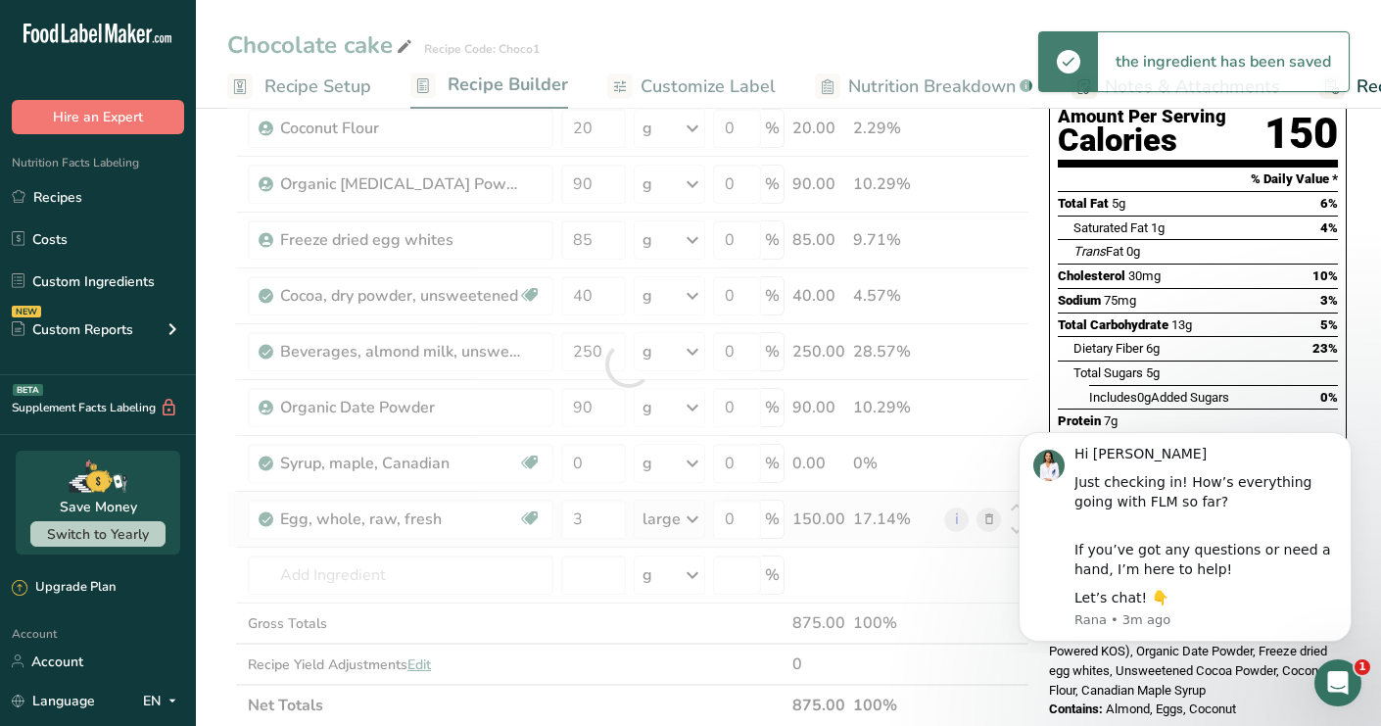
click at [652, 521] on div "Ingredient * Amount * Unit * Waste * .a-a{fill:#347362;}.b-a{fill:#fff;} Grams …" at bounding box center [628, 364] width 802 height 723
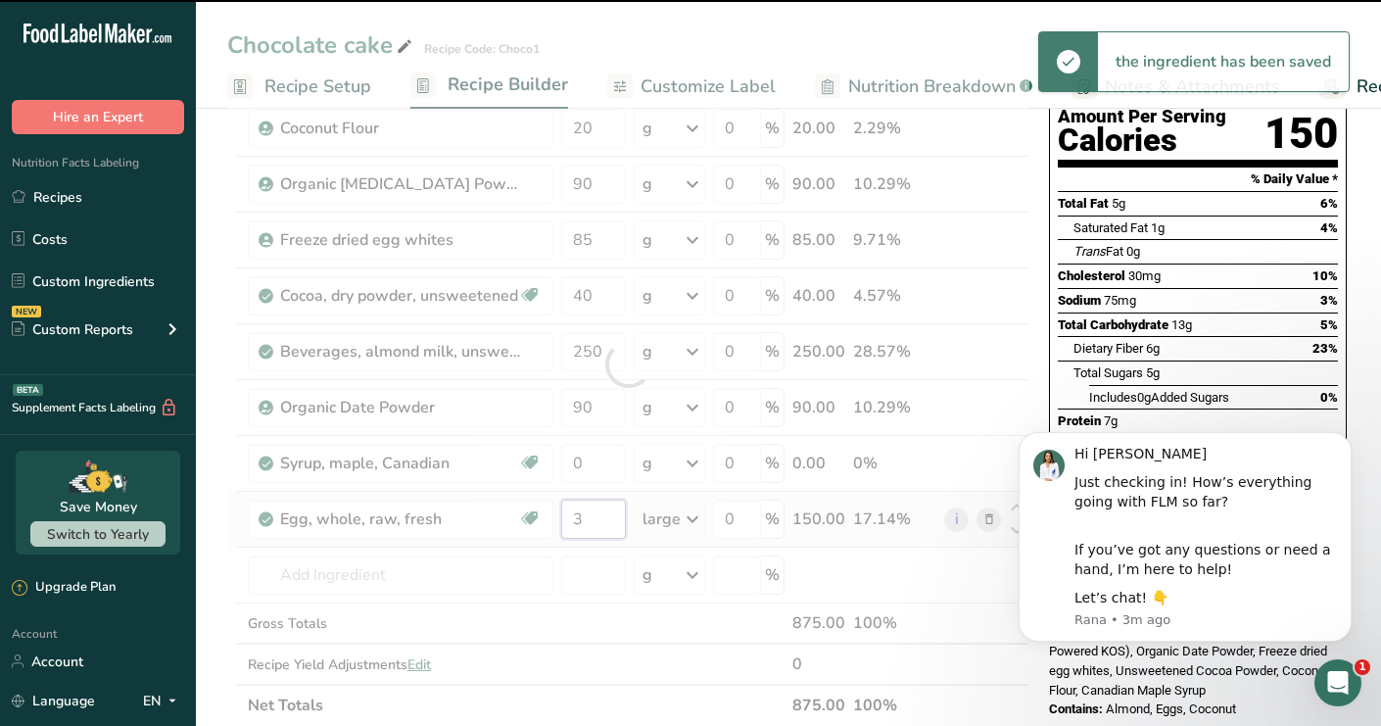
click at [586, 514] on input "3" at bounding box center [593, 518] width 65 height 39
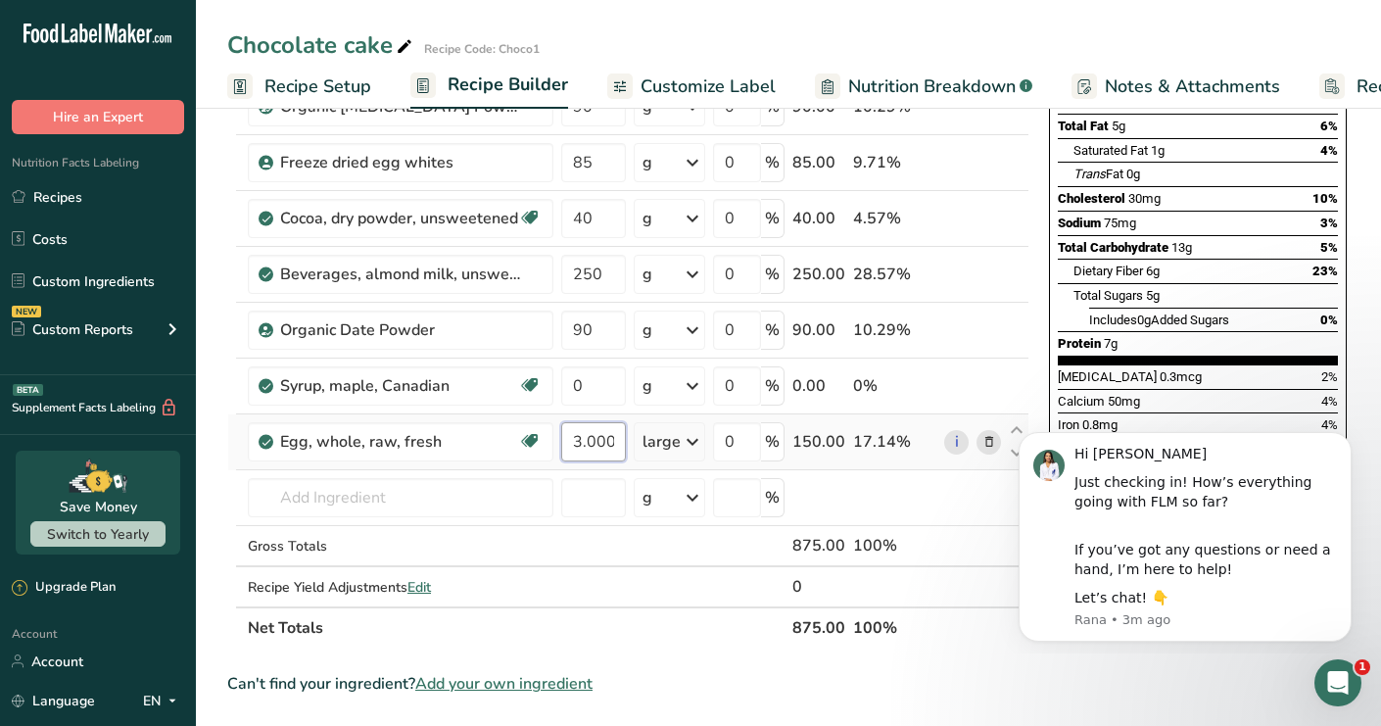
scroll to position [481, 0]
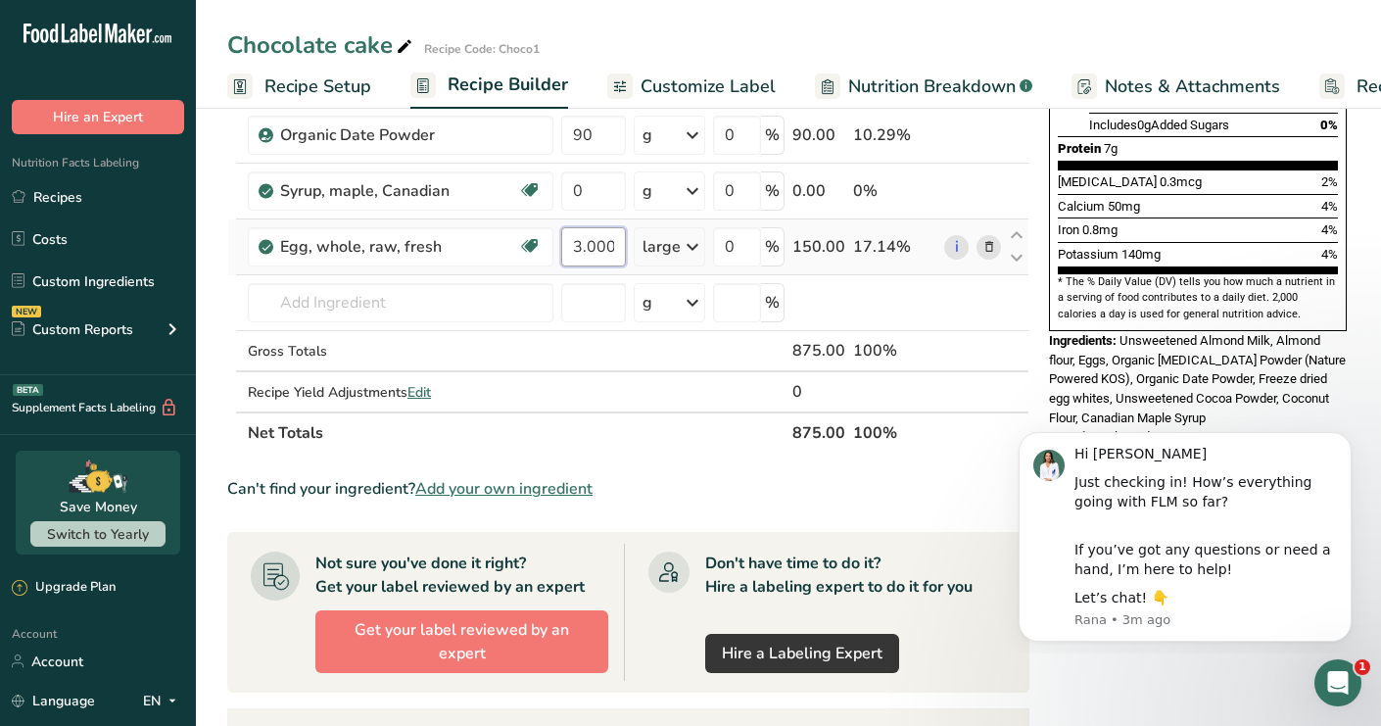
click at [607, 230] on input "3.000002" at bounding box center [593, 246] width 65 height 39
click at [607, 248] on input "3.000002" at bounding box center [593, 246] width 65 height 39
click at [616, 248] on input "3.000002" at bounding box center [593, 246] width 65 height 39
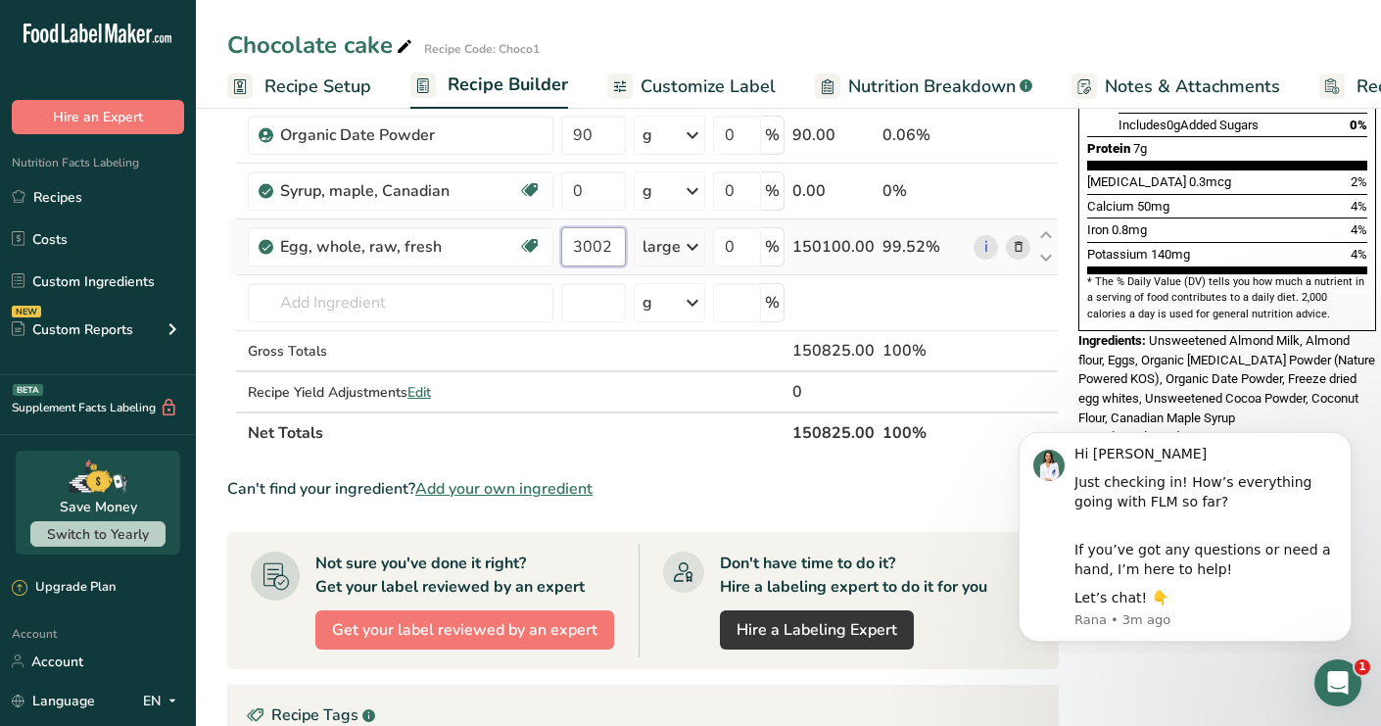
type input "2"
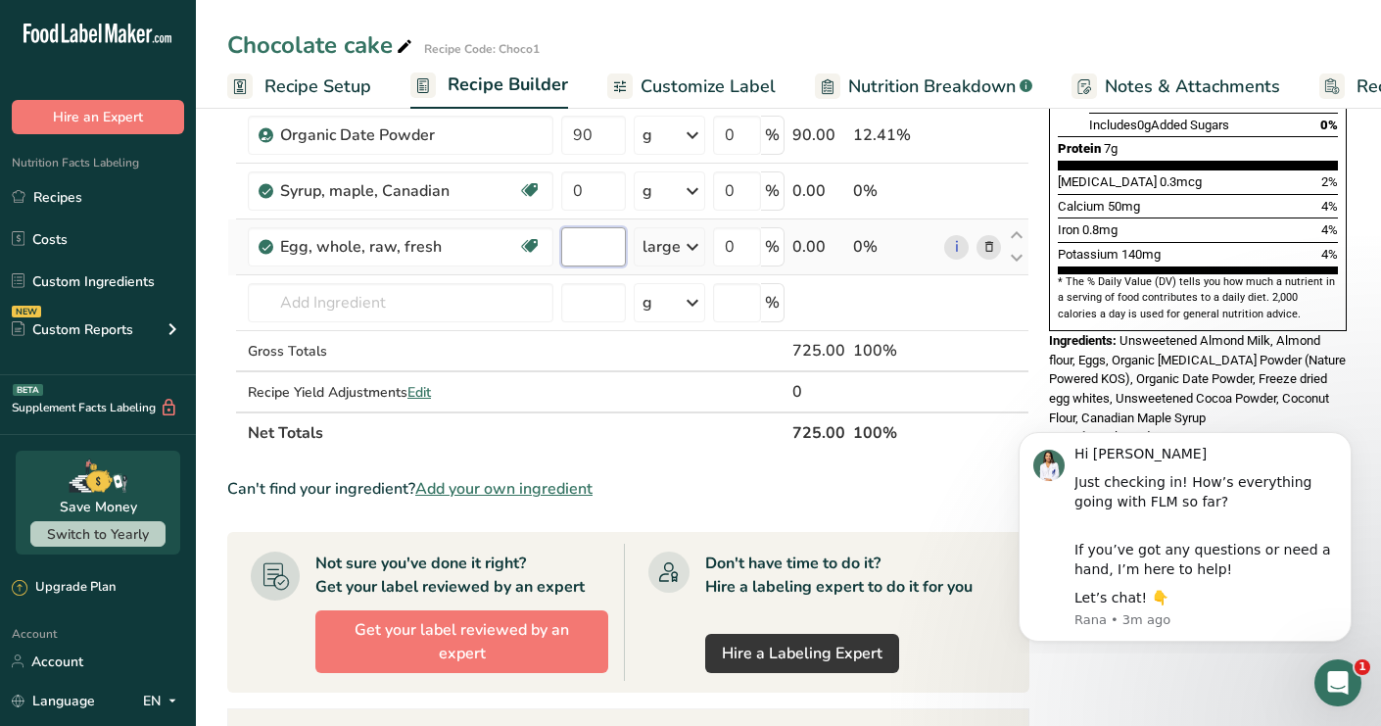
type input "3"
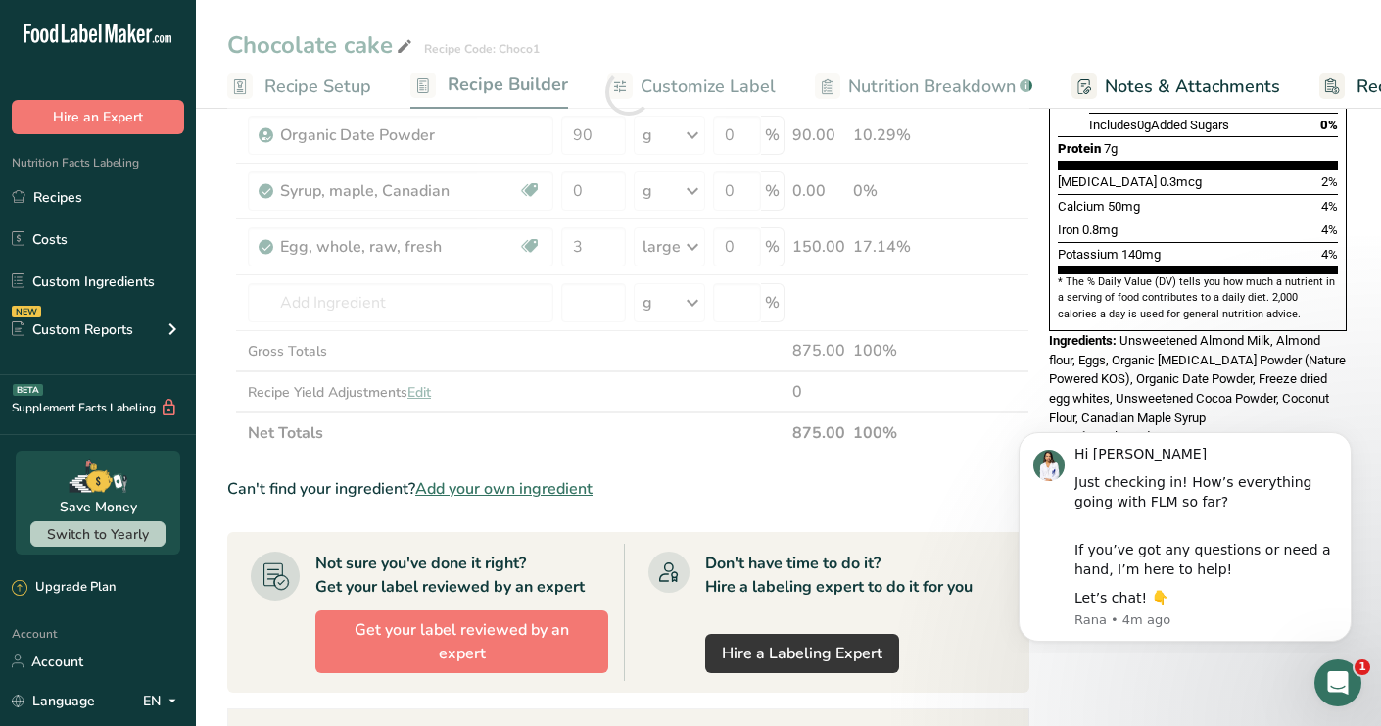
click at [609, 440] on div "Ingredient * Amount * Unit * Waste * .a-a{fill:#347362;}.b-a{fill:#fff;} Grams …" at bounding box center [628, 92] width 802 height 723
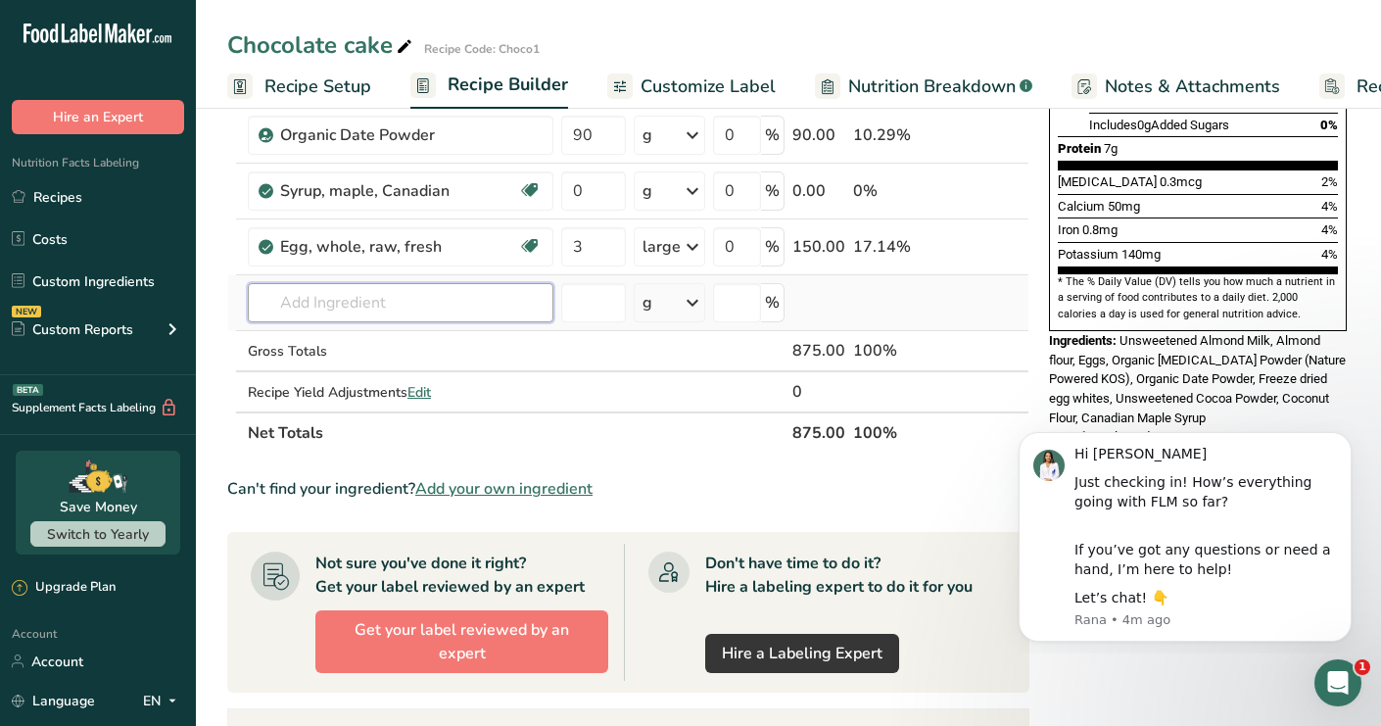
click at [342, 306] on input "text" at bounding box center [401, 302] width 306 height 39
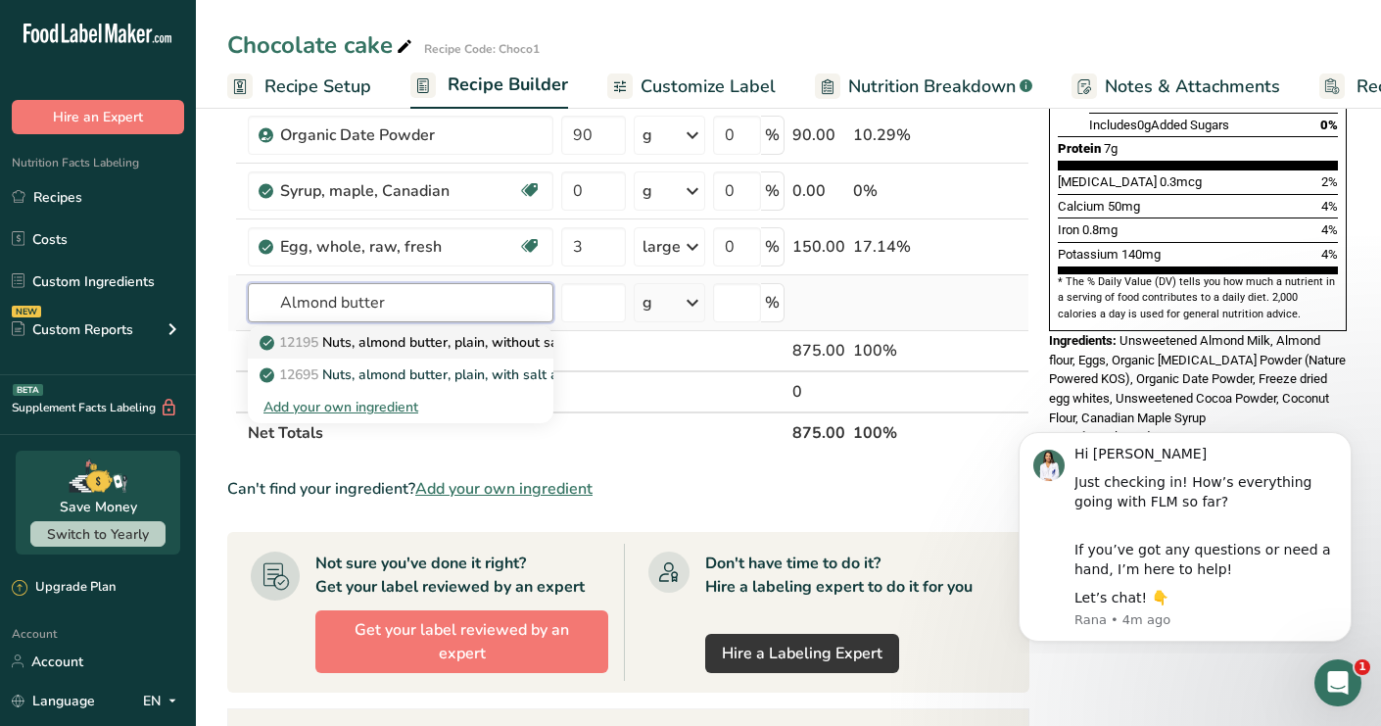
type input "Almond butter"
click at [340, 341] on p "12195 Nuts, almond butter, plain, without salt added" at bounding box center [436, 342] width 347 height 21
type input "Nuts, almond butter, plain, without salt added"
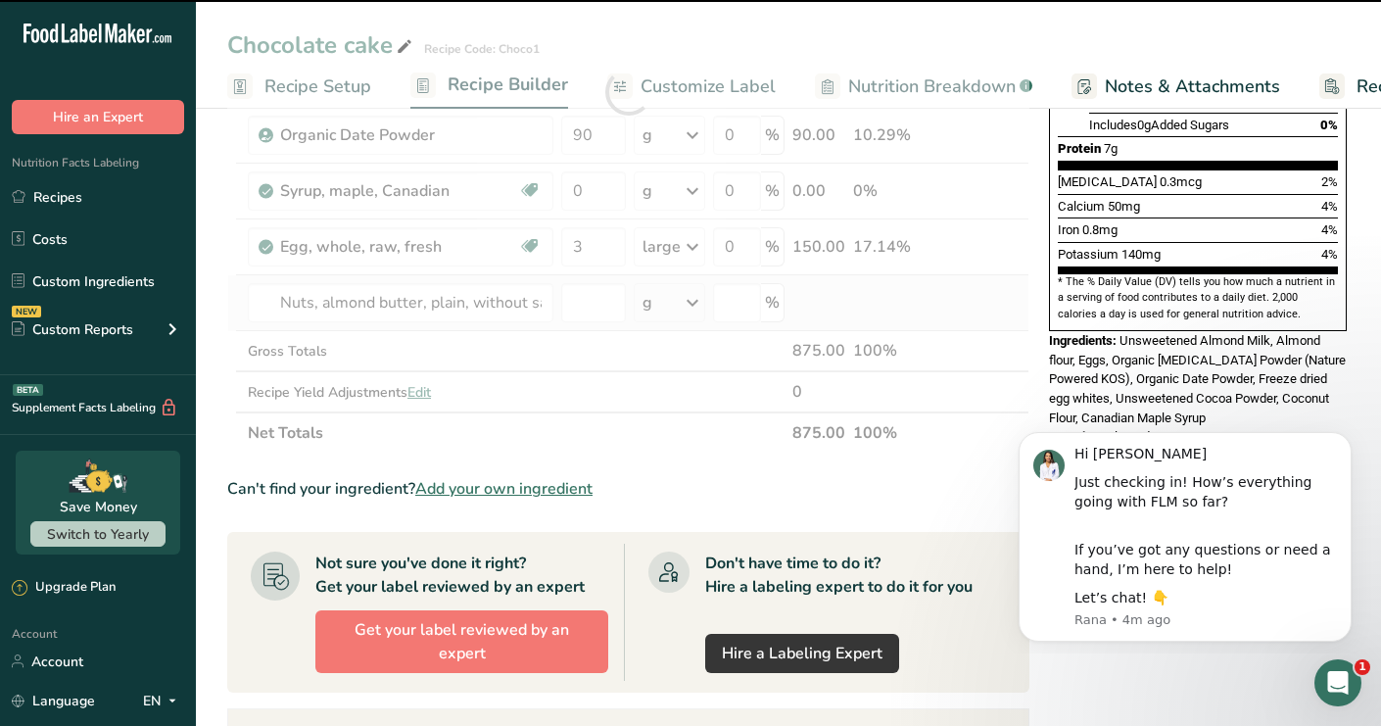
type input "0"
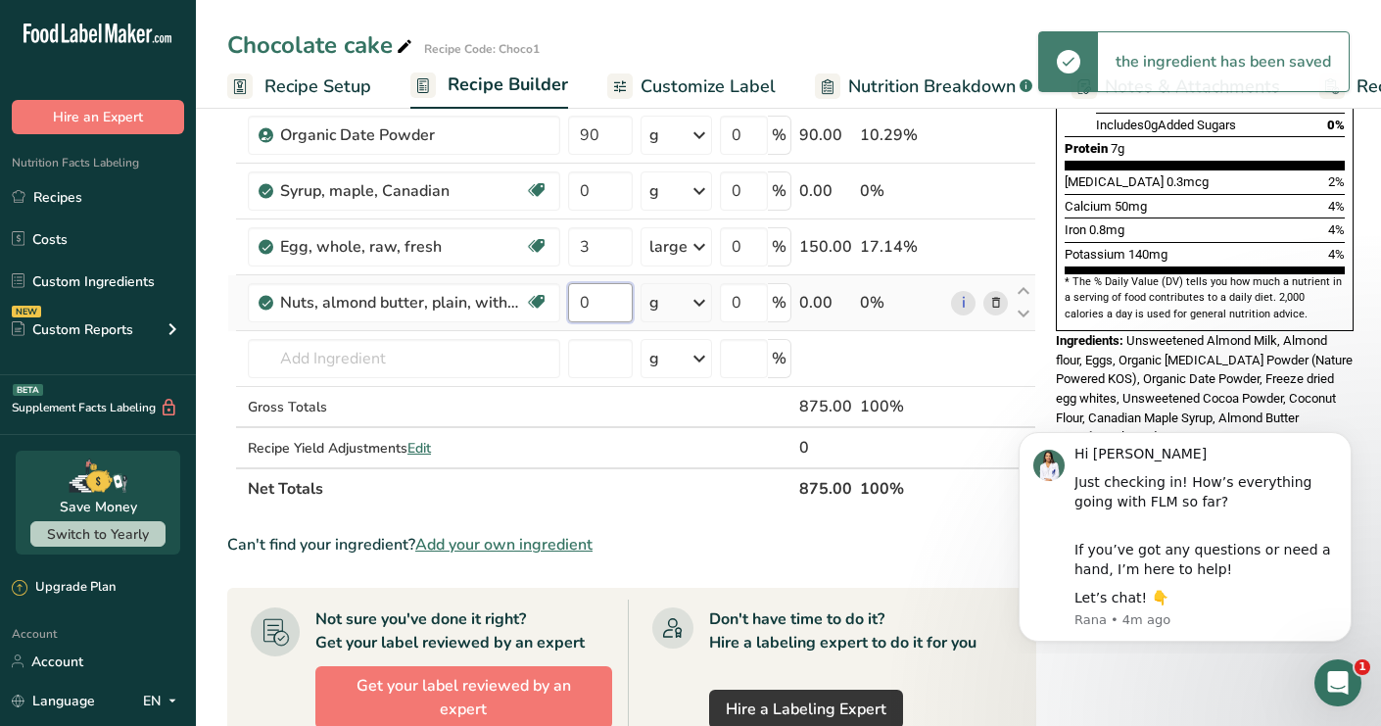
click at [598, 308] on input "0" at bounding box center [600, 302] width 65 height 39
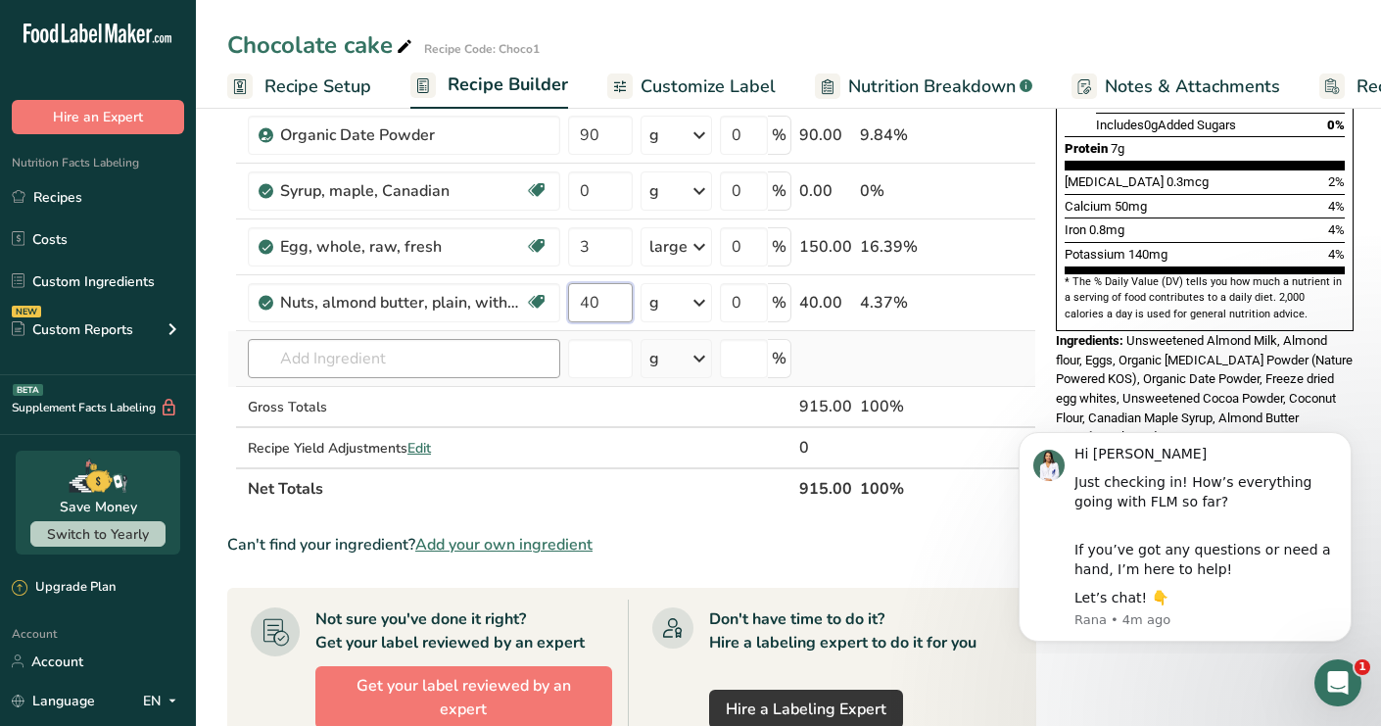
type input "40"
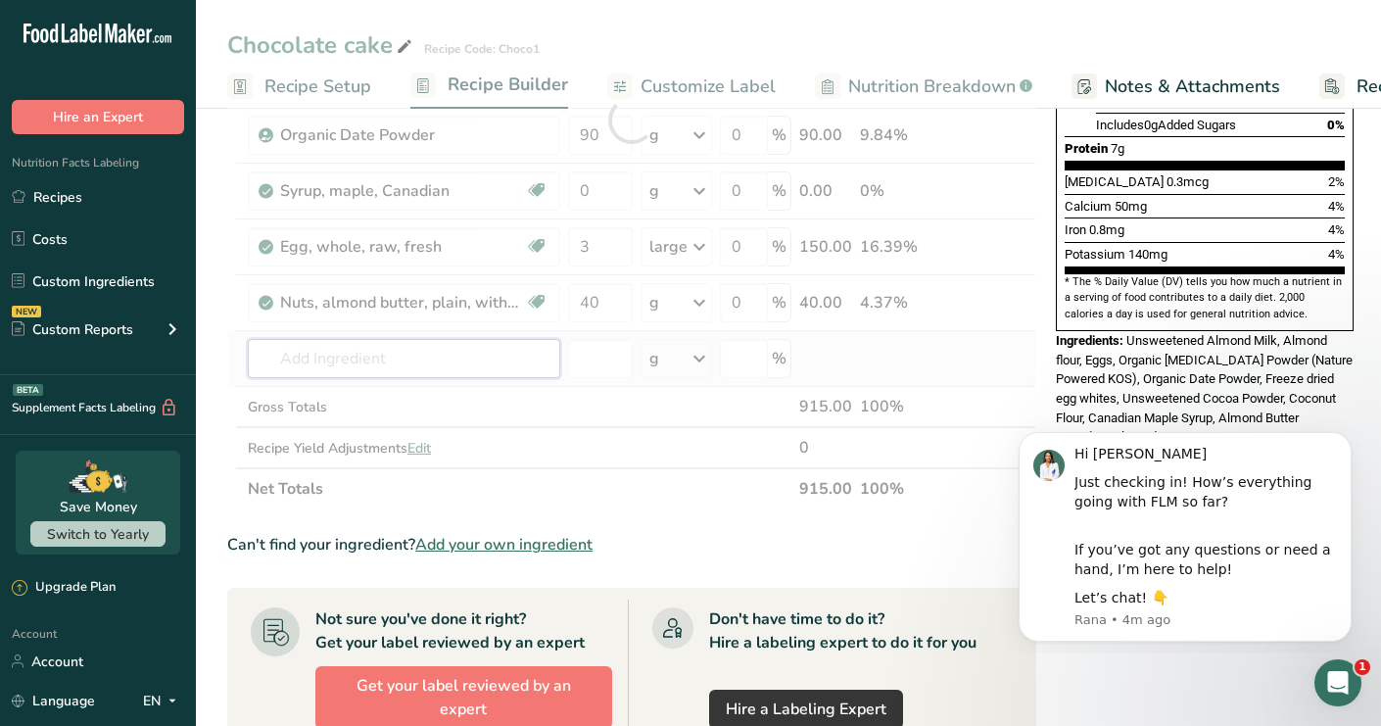
click at [466, 366] on div "Ingredient * Amount * Unit * Waste * .a-a{fill:#347362;}.b-a{fill:#fff;} Grams …" at bounding box center [631, 120] width 809 height 779
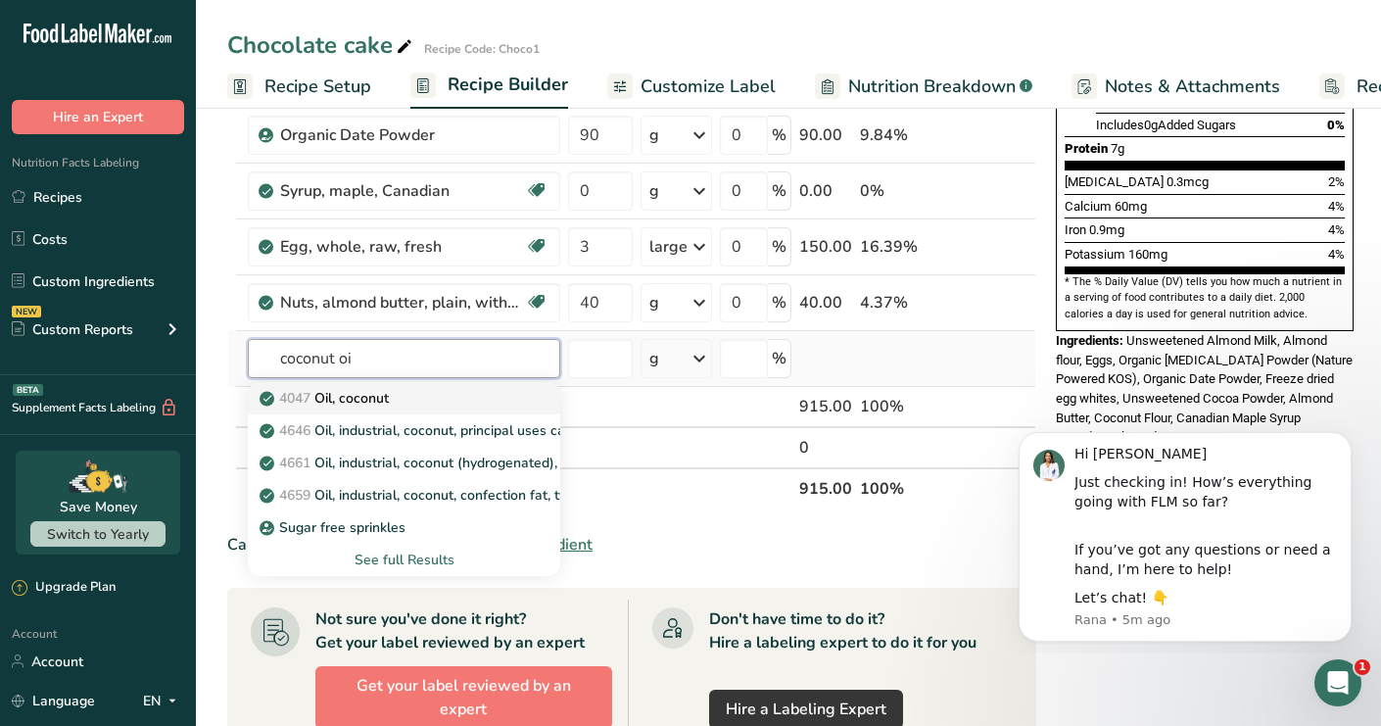
type input "coconut oi"
click at [404, 398] on div "4047 Oil, coconut" at bounding box center [388, 398] width 250 height 21
type input "Oil, coconut"
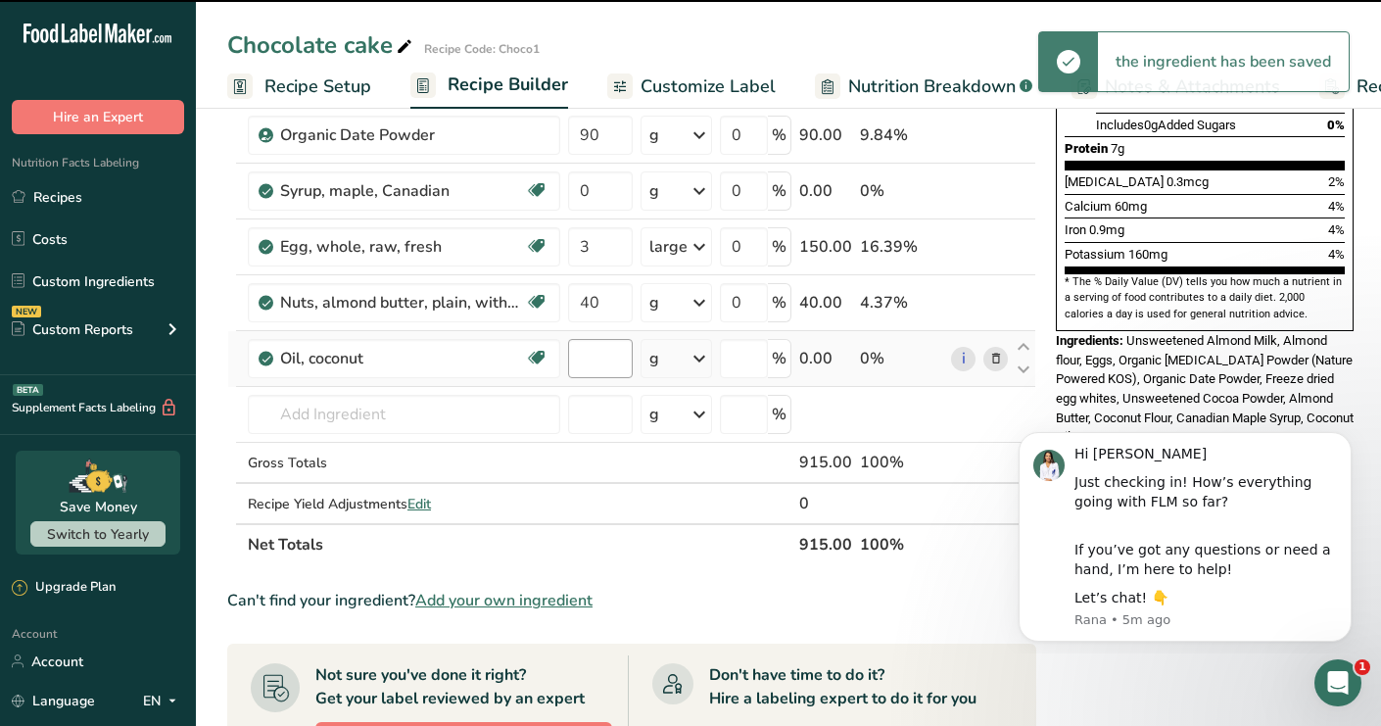
type input "0"
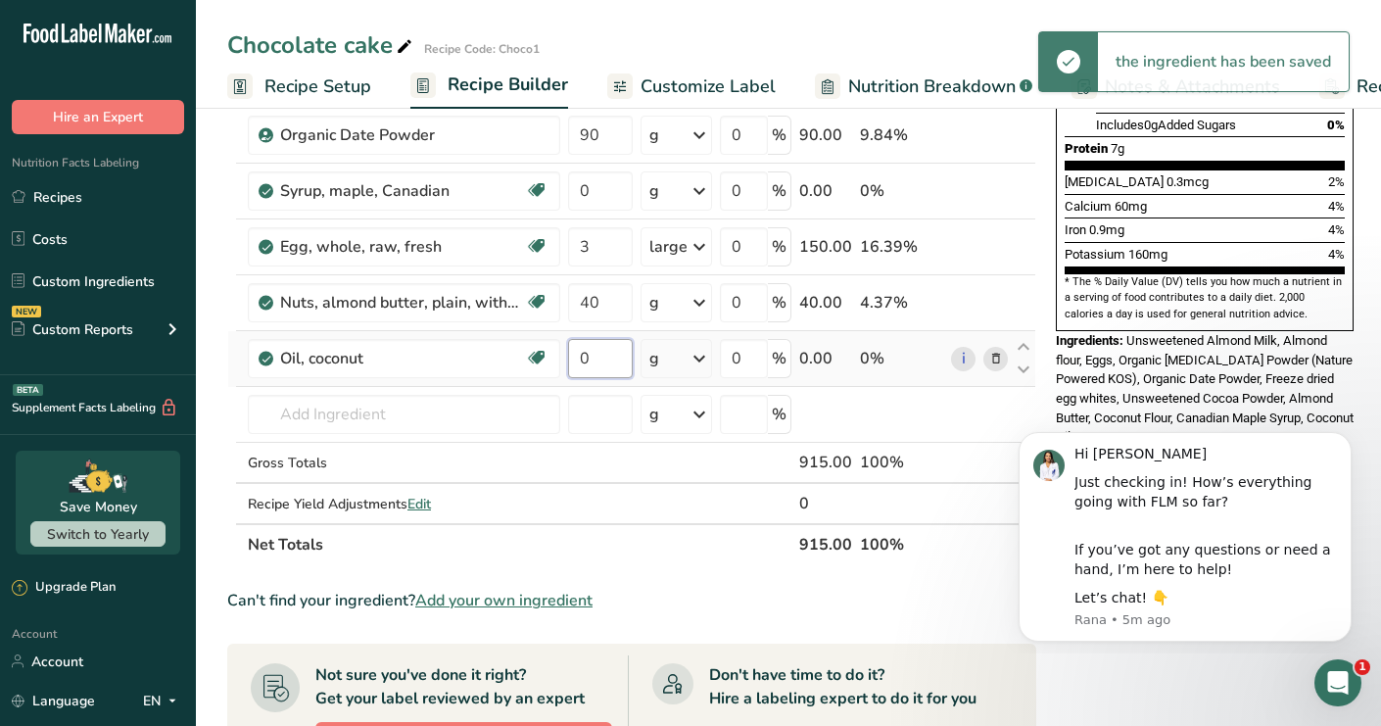
click at [595, 359] on input "0" at bounding box center [600, 358] width 65 height 39
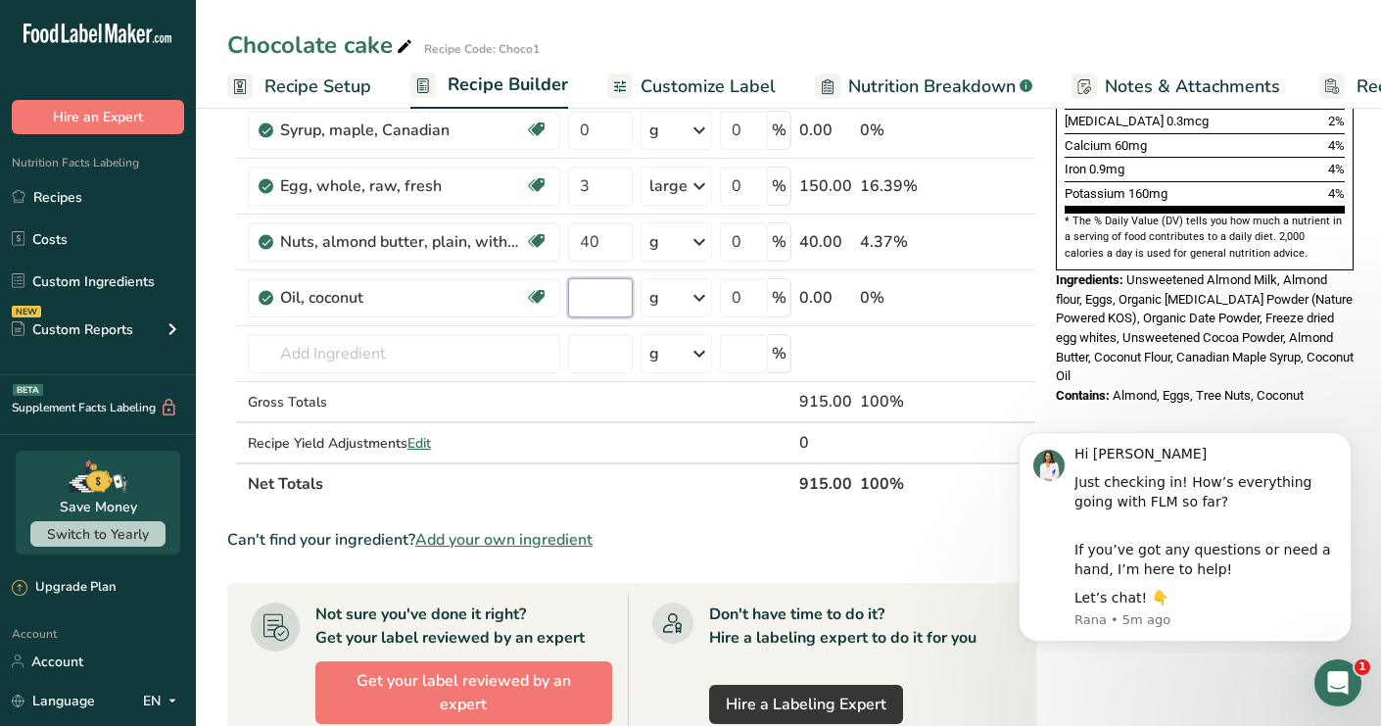
scroll to position [544, 0]
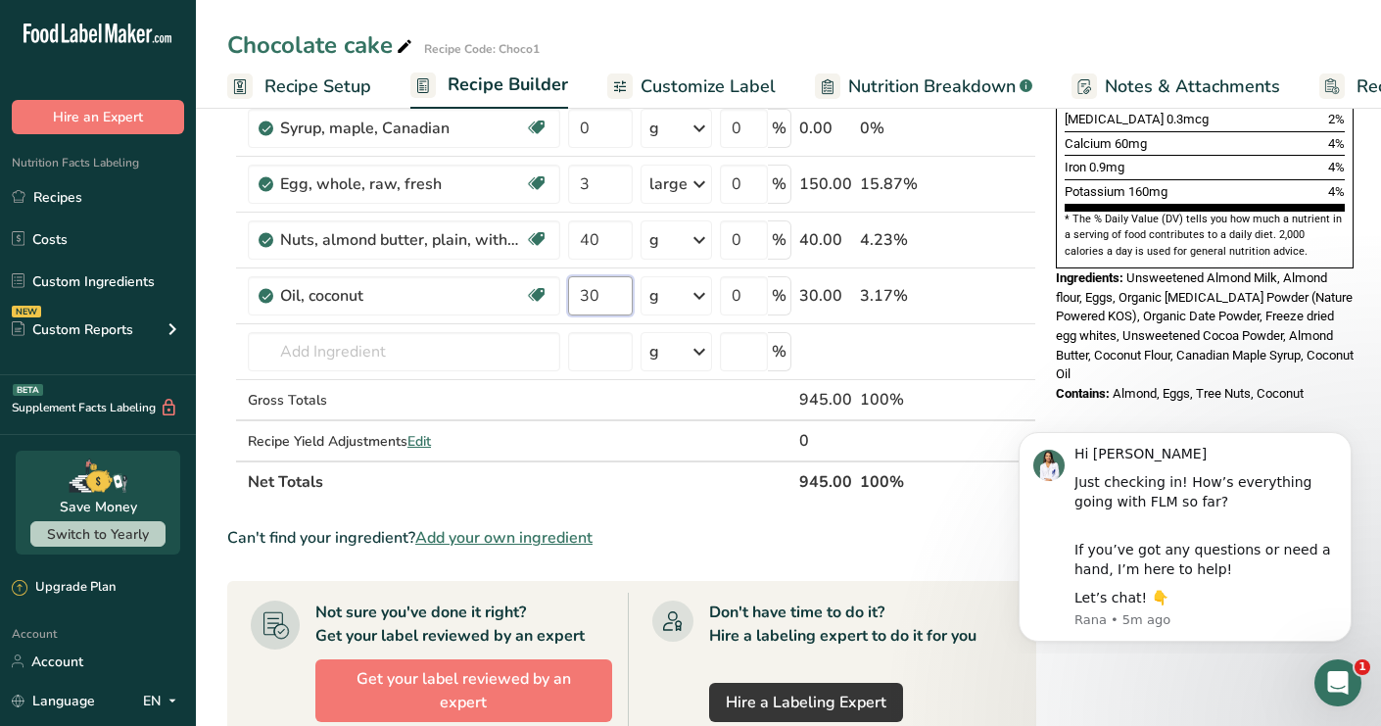
type input "30"
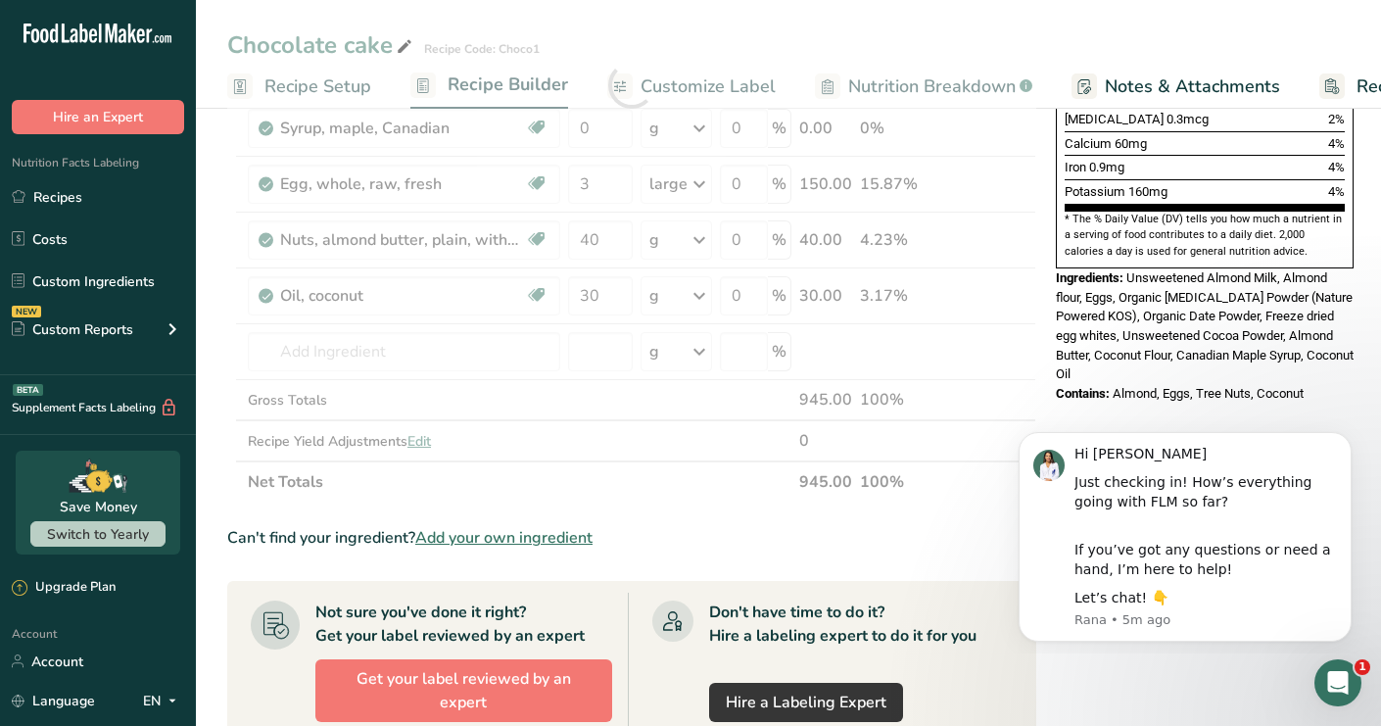
click at [687, 500] on div "Ingredient * Amount * Unit * Waste * .a-a{fill:#347362;}.b-a{fill:#fff;} Grams …" at bounding box center [631, 85] width 809 height 834
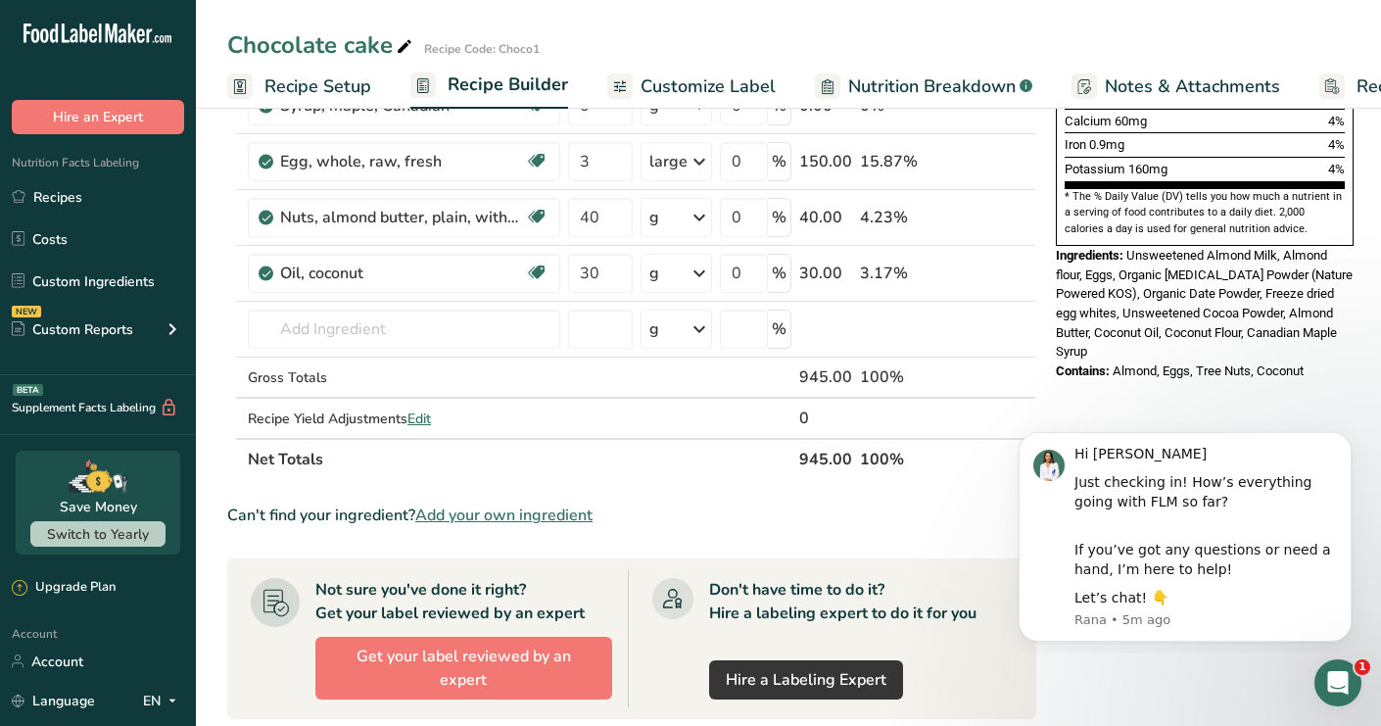
scroll to position [573, 0]
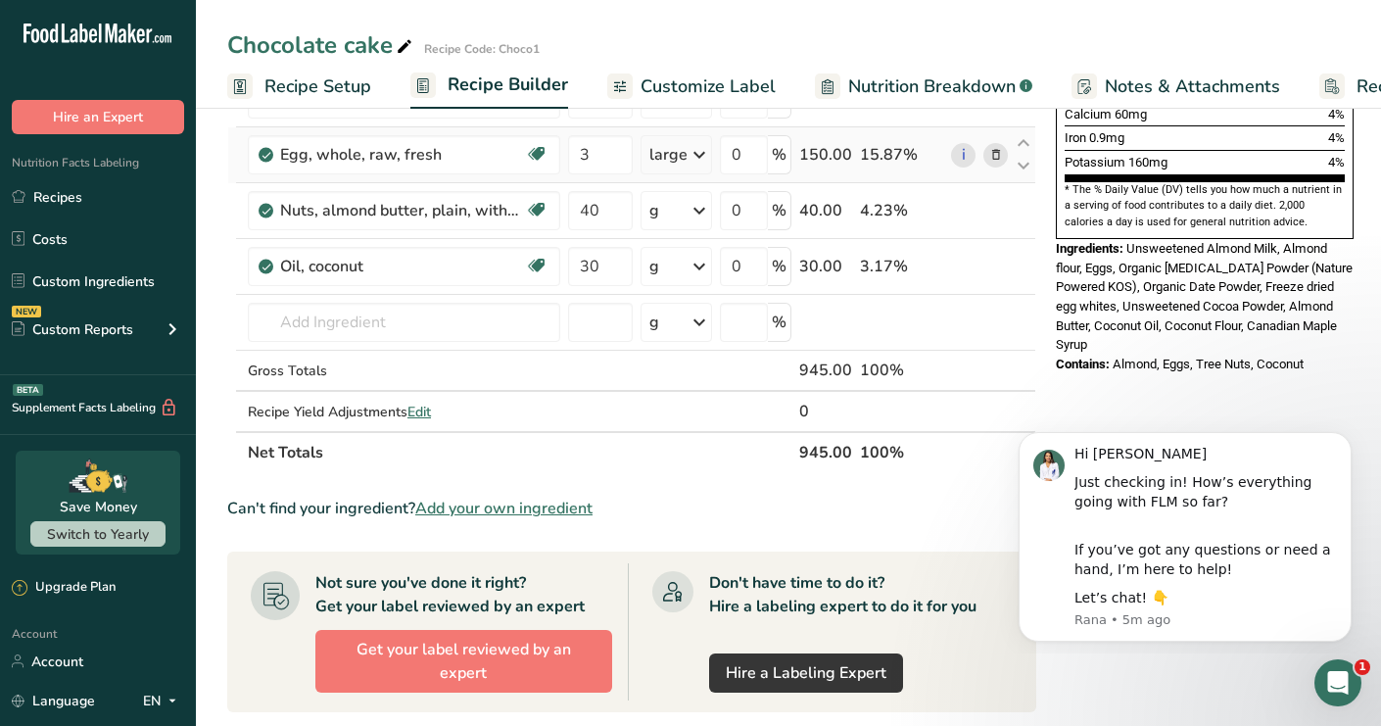
click at [247, 127] on td "Egg, whole, raw, fresh Gluten free Vegetarian Soy free" at bounding box center [404, 155] width 320 height 56
click at [312, 308] on input "text" at bounding box center [404, 322] width 312 height 39
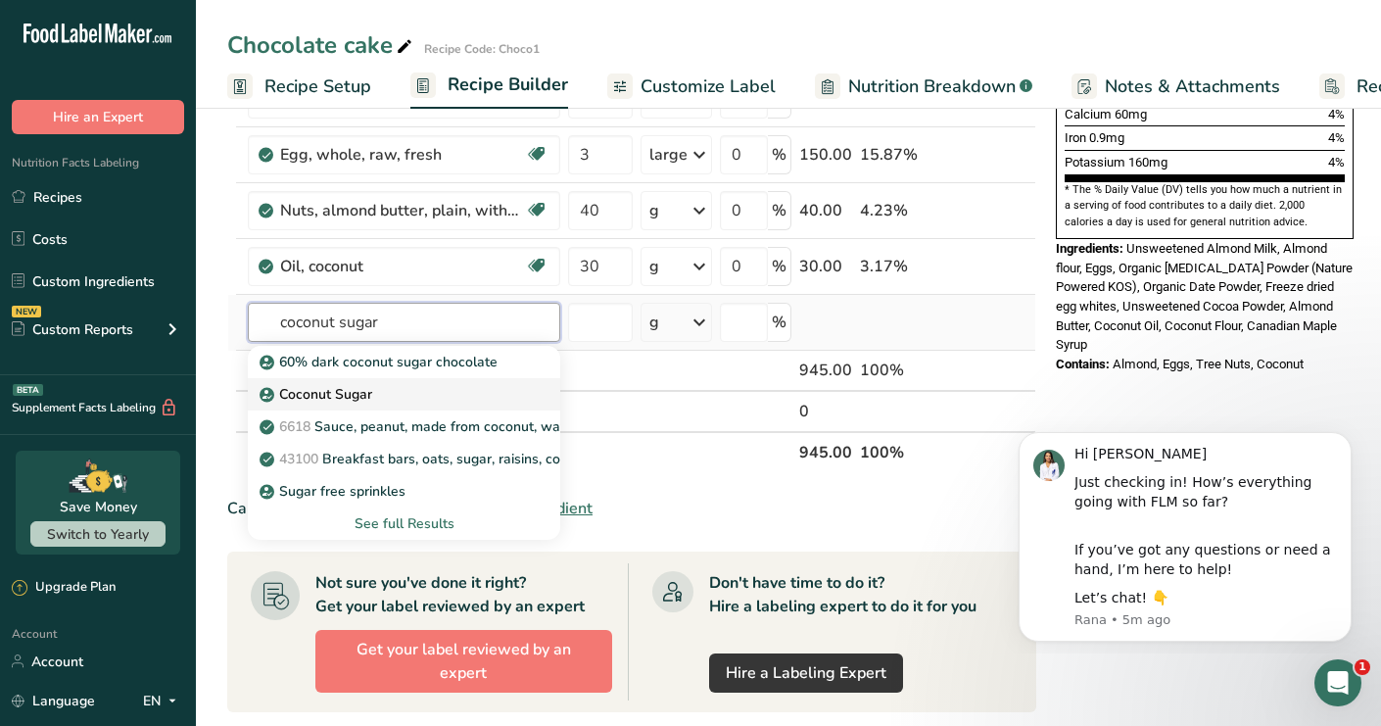
type input "coconut sugar"
click at [339, 379] on link "Coconut Sugar" at bounding box center [404, 394] width 312 height 32
type input "Coconut Sugar"
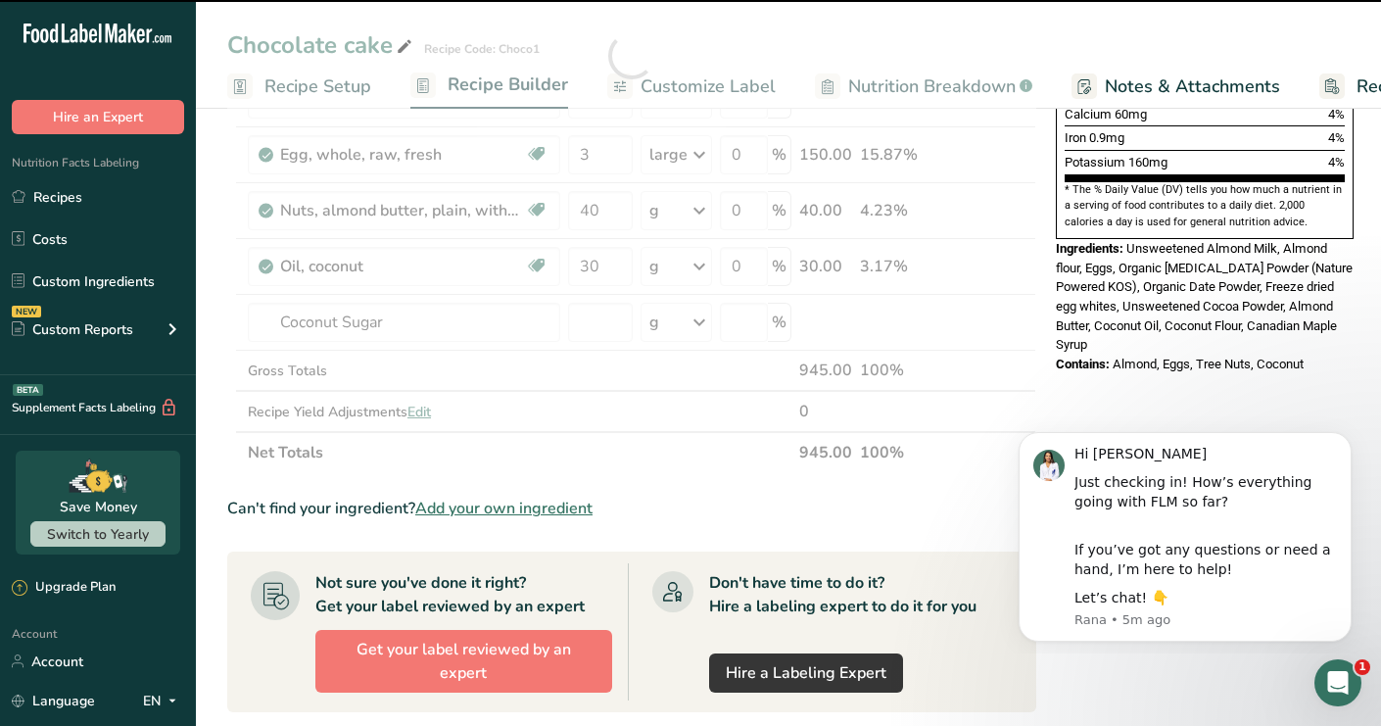
type input "0"
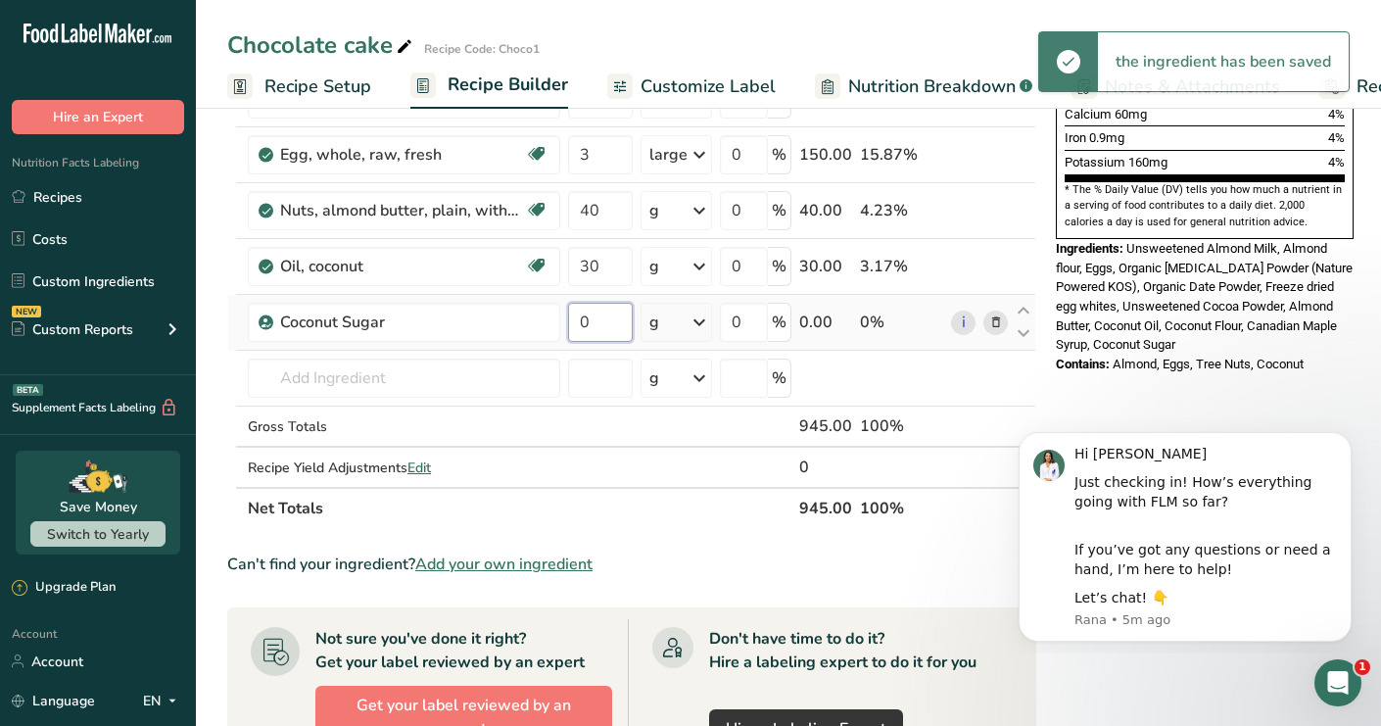
click at [604, 318] on input "0" at bounding box center [600, 322] width 65 height 39
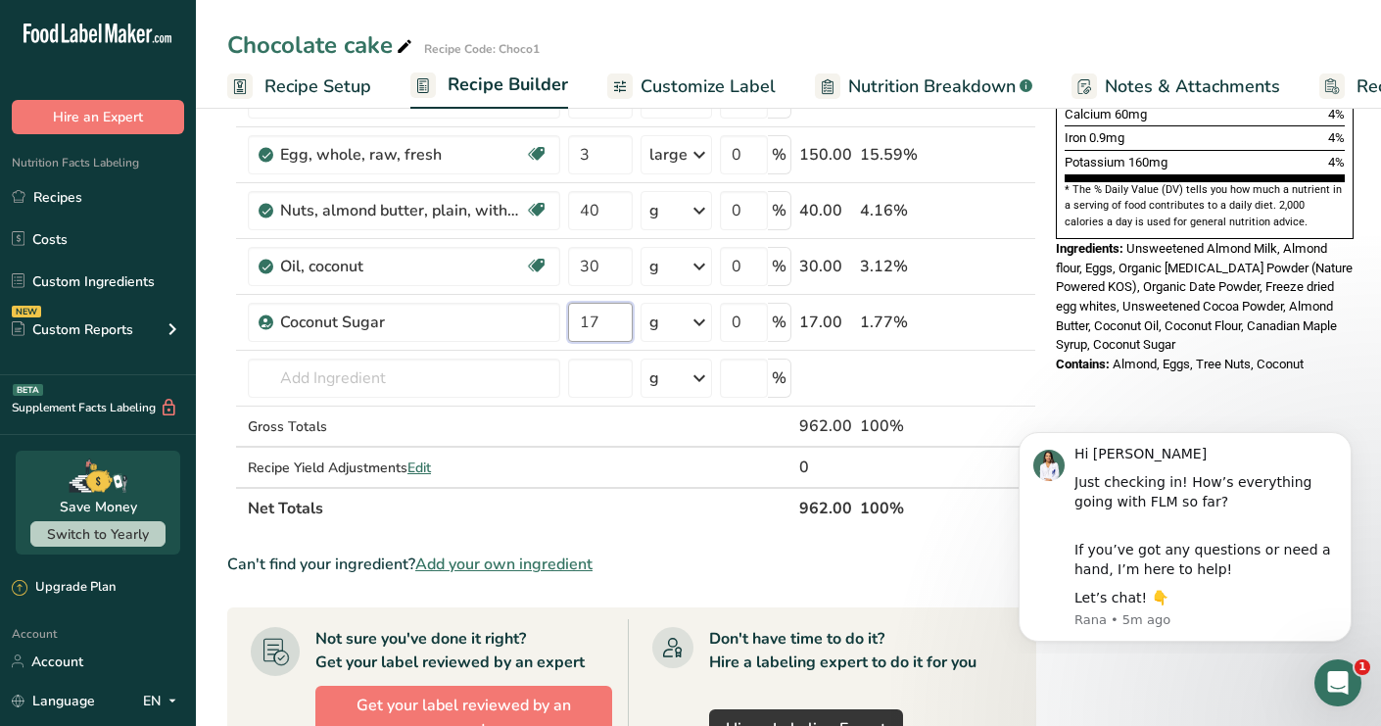
type input "17"
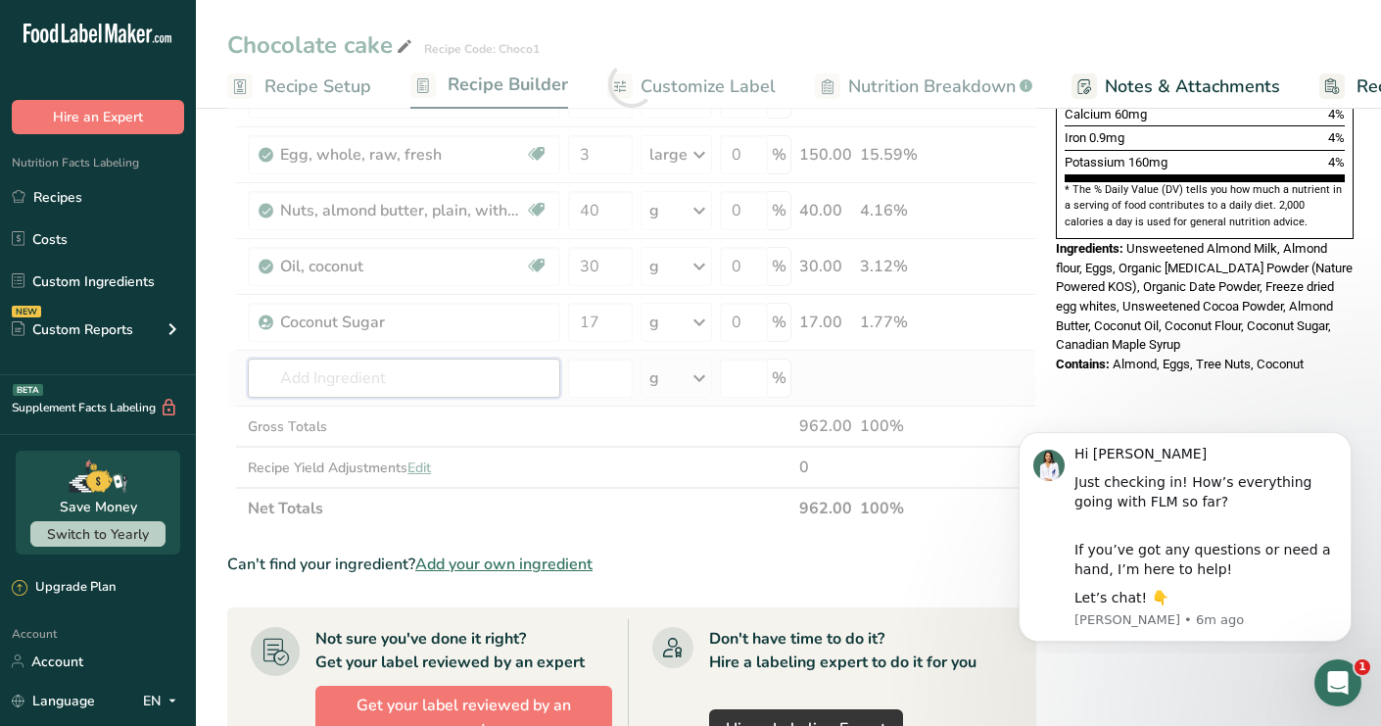
click at [285, 370] on div "Ingredient * Amount * Unit * Waste * .a-a{fill:#347362;}.b-a{fill:#fff;} Grams …" at bounding box center [631, 84] width 809 height 890
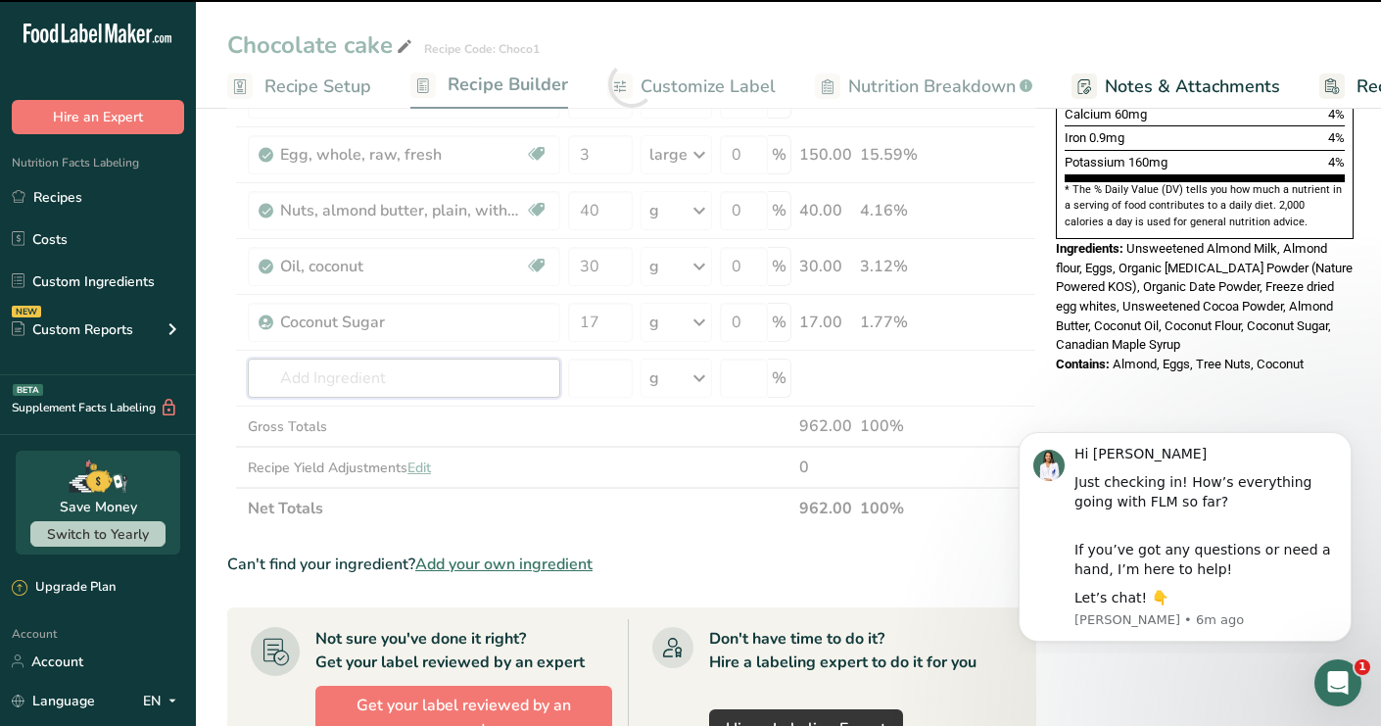
type input "c"
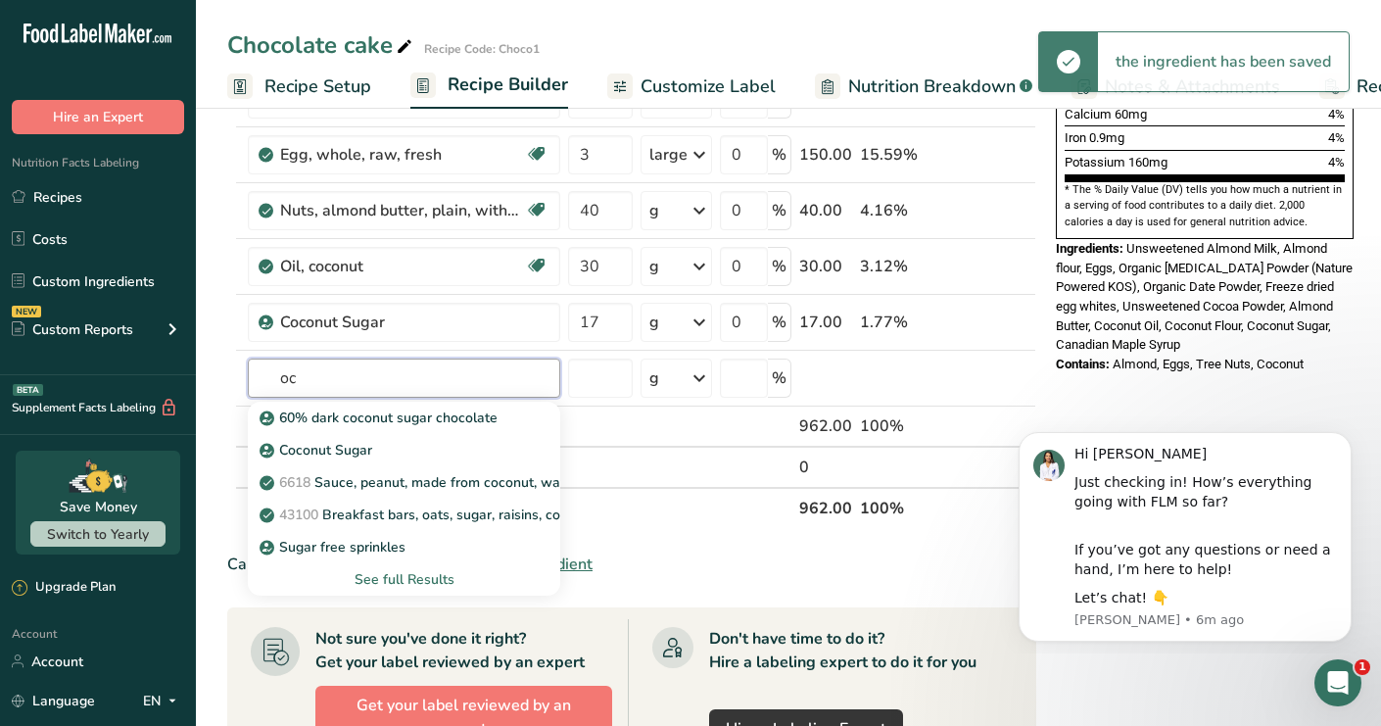
type input "o"
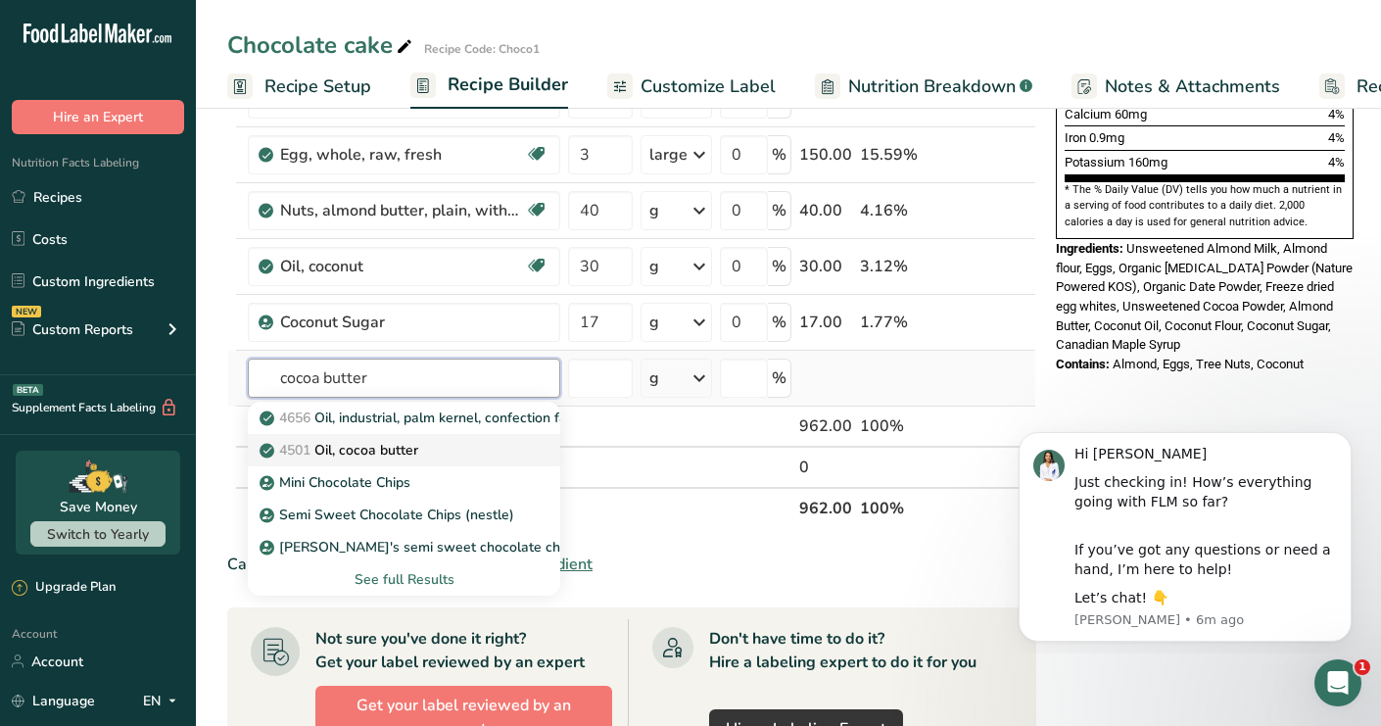
type input "cocoa butter"
click at [385, 448] on p "4501 Oil, cocoa butter" at bounding box center [340, 450] width 155 height 21
type input "Oil, cocoa butter"
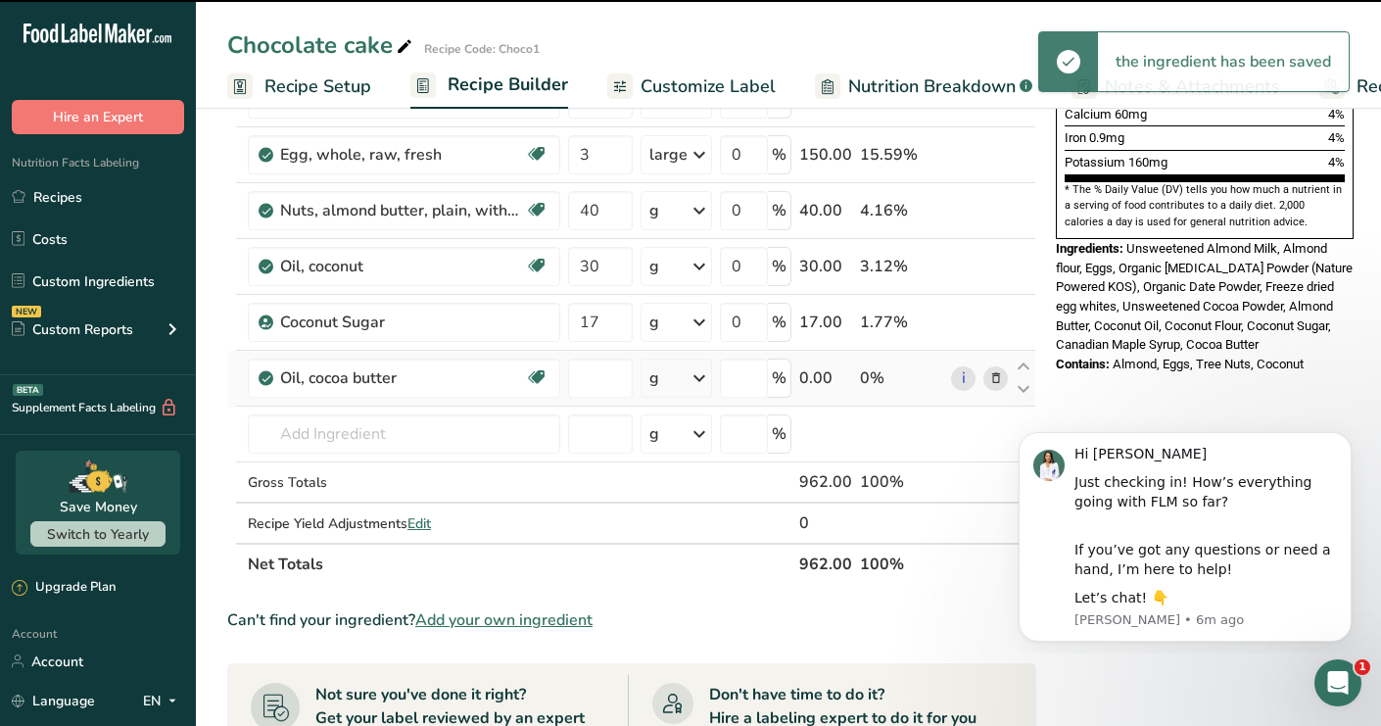
type input "0"
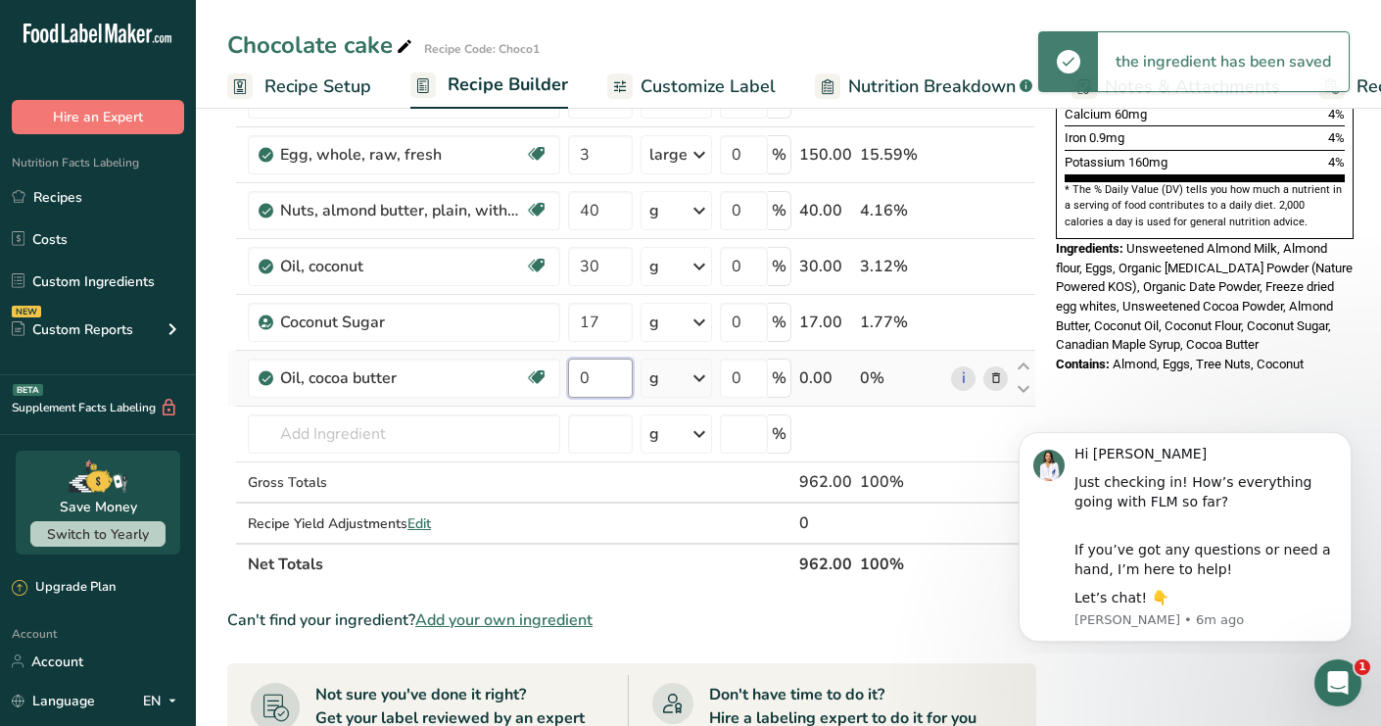
click at [601, 370] on input "0" at bounding box center [600, 377] width 65 height 39
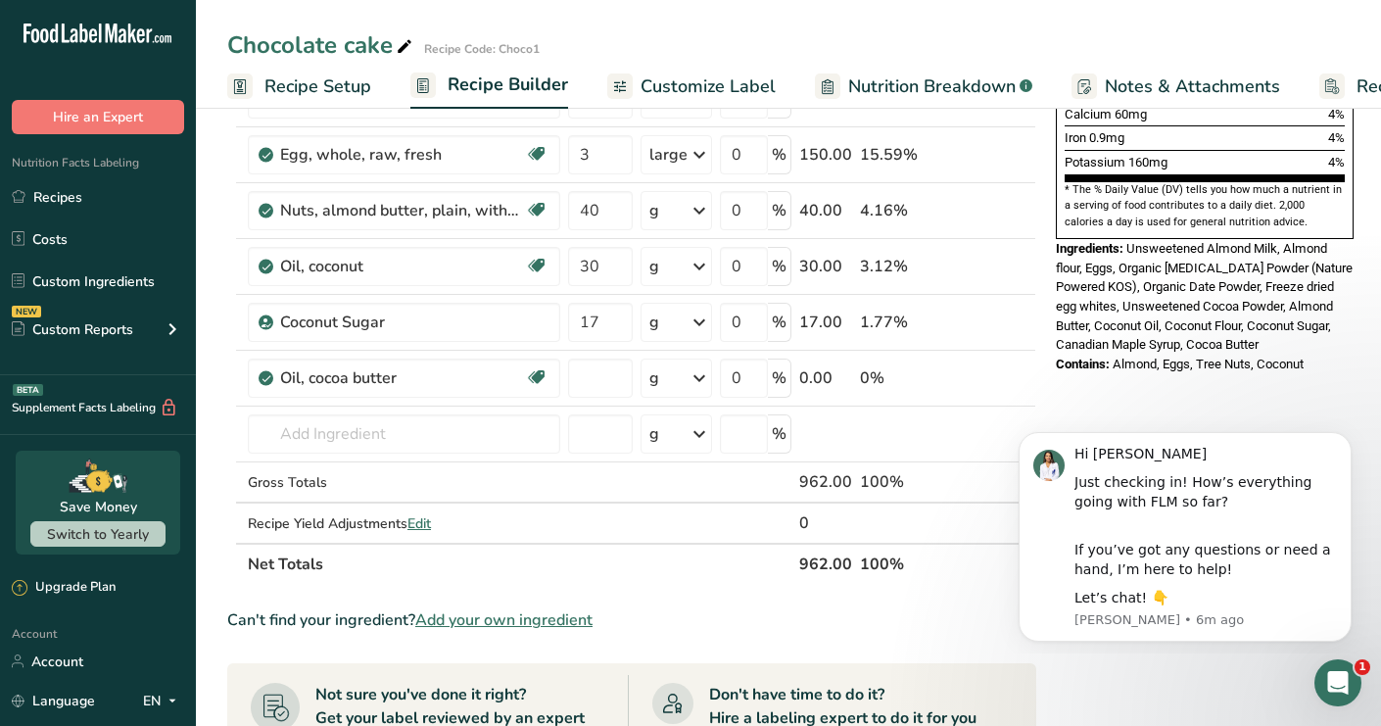
type input "0"
type input "11.7"
click at [676, 561] on div "Ingredient * Amount * Unit * Waste * .a-a{fill:#347362;}.b-a{fill:#fff;} Grams …" at bounding box center [631, 112] width 809 height 946
click at [421, 455] on td "4656 Oil, industrial, palm kernel, confection fat, uses similar to high quality…" at bounding box center [404, 434] width 320 height 56
click at [427, 442] on input "text" at bounding box center [404, 433] width 312 height 39
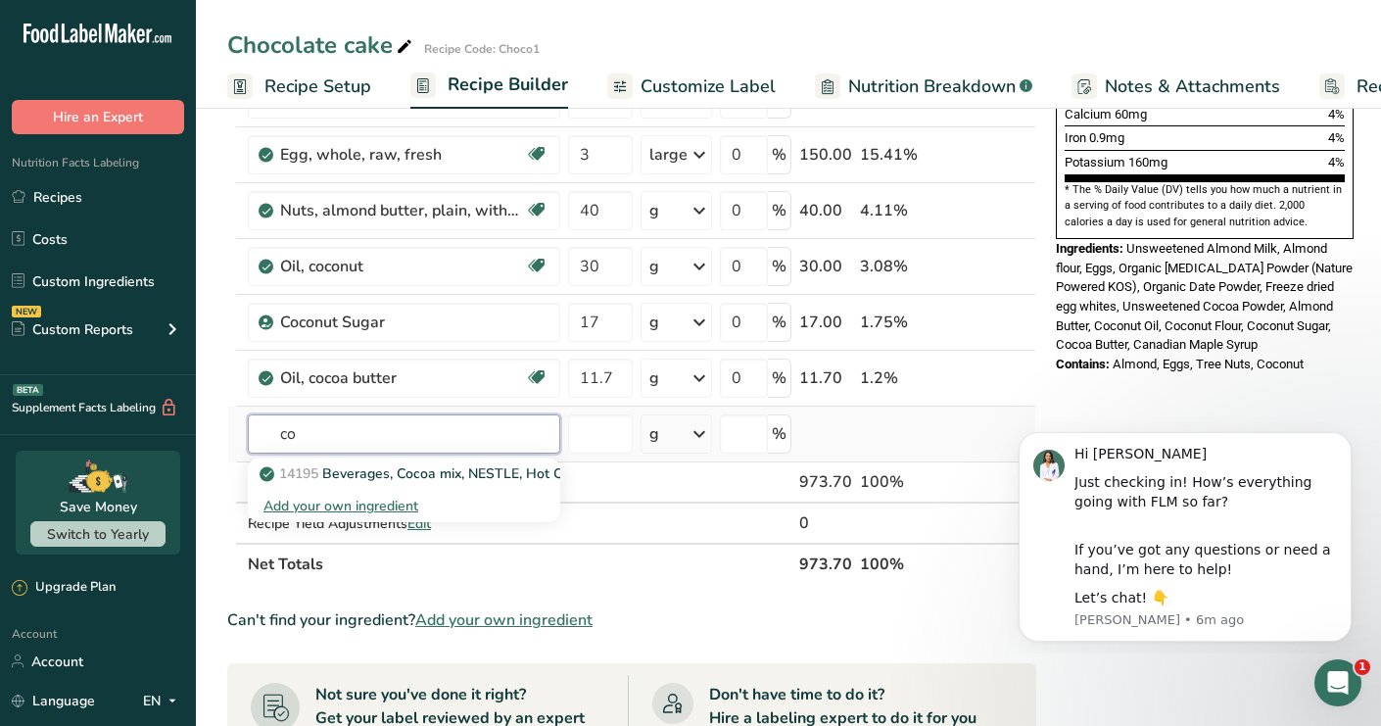
type input "c"
type input "100% chocolate"
click at [354, 474] on p "100% Chocolate Chips No Added Sugar" at bounding box center [395, 473] width 265 height 21
type input "100% Chocolate Chips No Added Sugar"
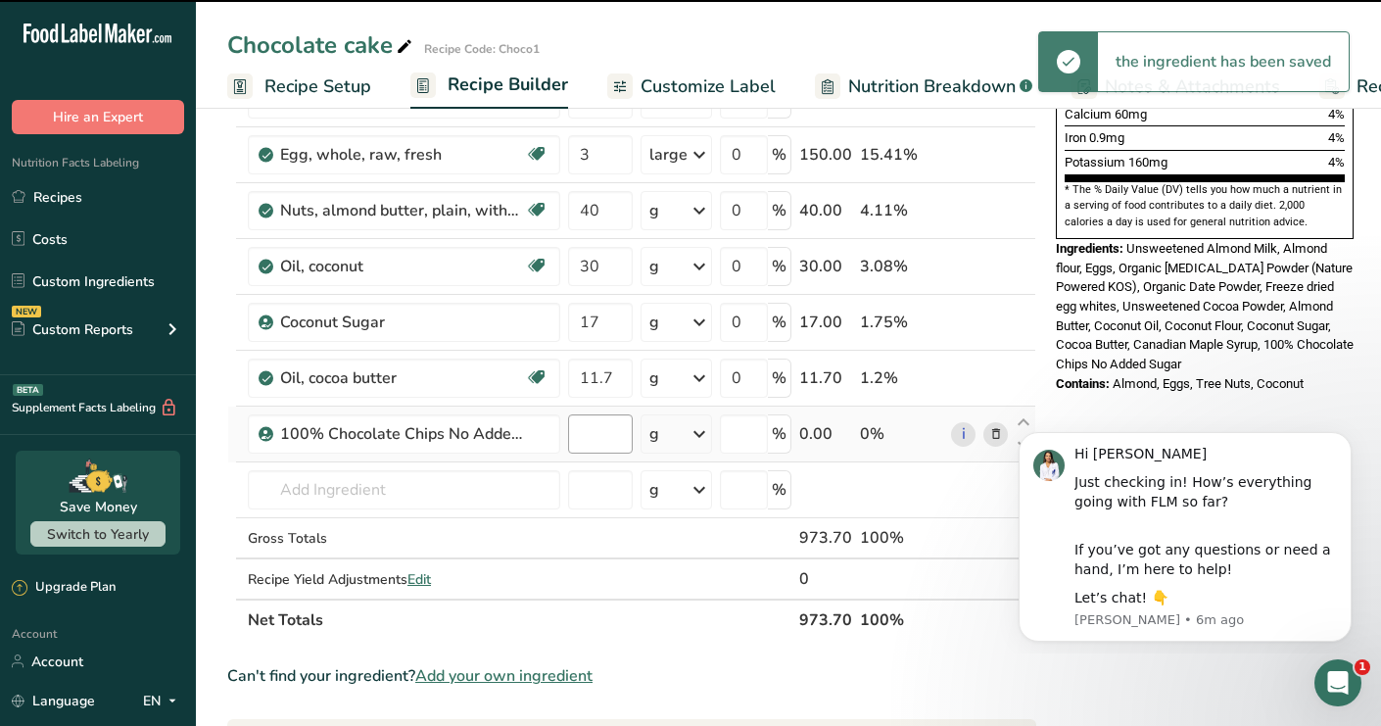
type input "0"
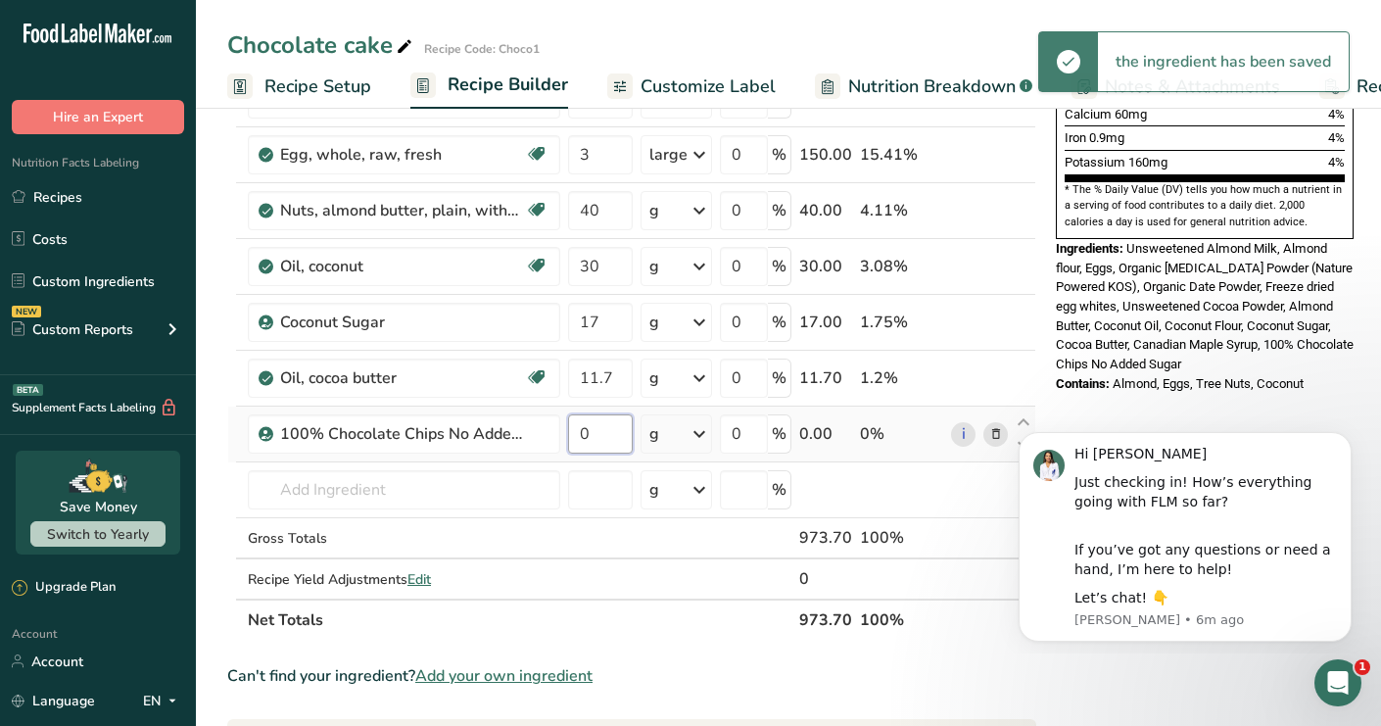
click at [599, 421] on input "0" at bounding box center [600, 433] width 65 height 39
click at [604, 424] on input "0" at bounding box center [600, 433] width 65 height 39
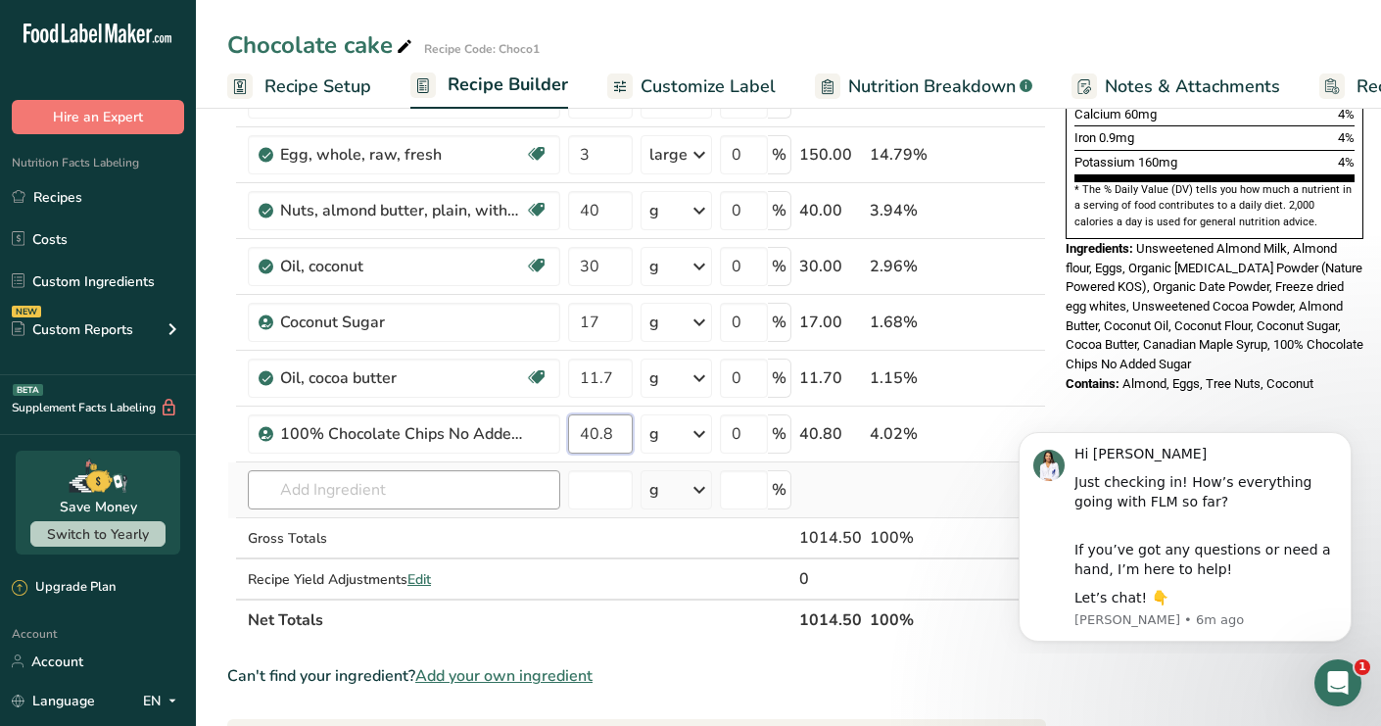
type input "40.8"
click at [411, 487] on div "Ingredient * Amount * Unit * Waste * .a-a{fill:#347362;}.b-a{fill:#fff;} Grams …" at bounding box center [636, 140] width 819 height 1002
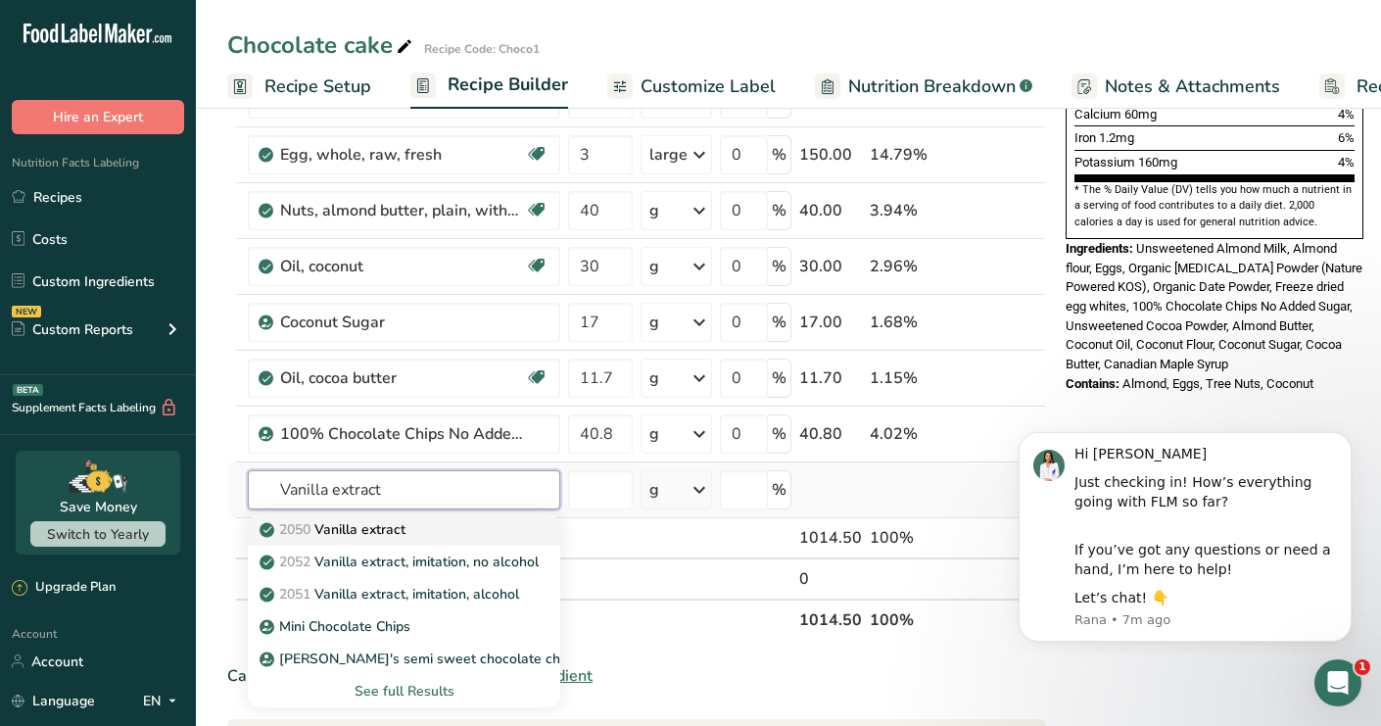
type input "Vanilla extract"
click at [400, 523] on p "2050 Vanilla extract" at bounding box center [334, 529] width 142 height 21
type input "Vanilla extract"
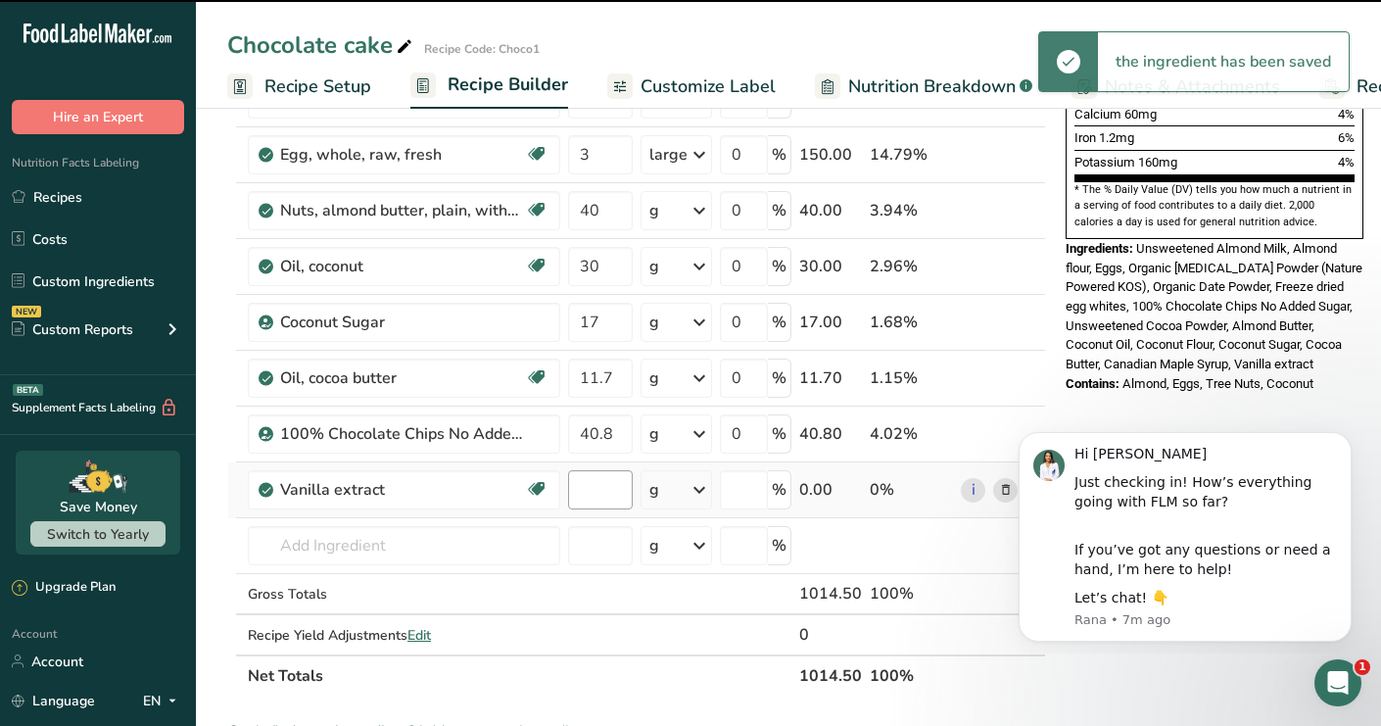
type input "0"
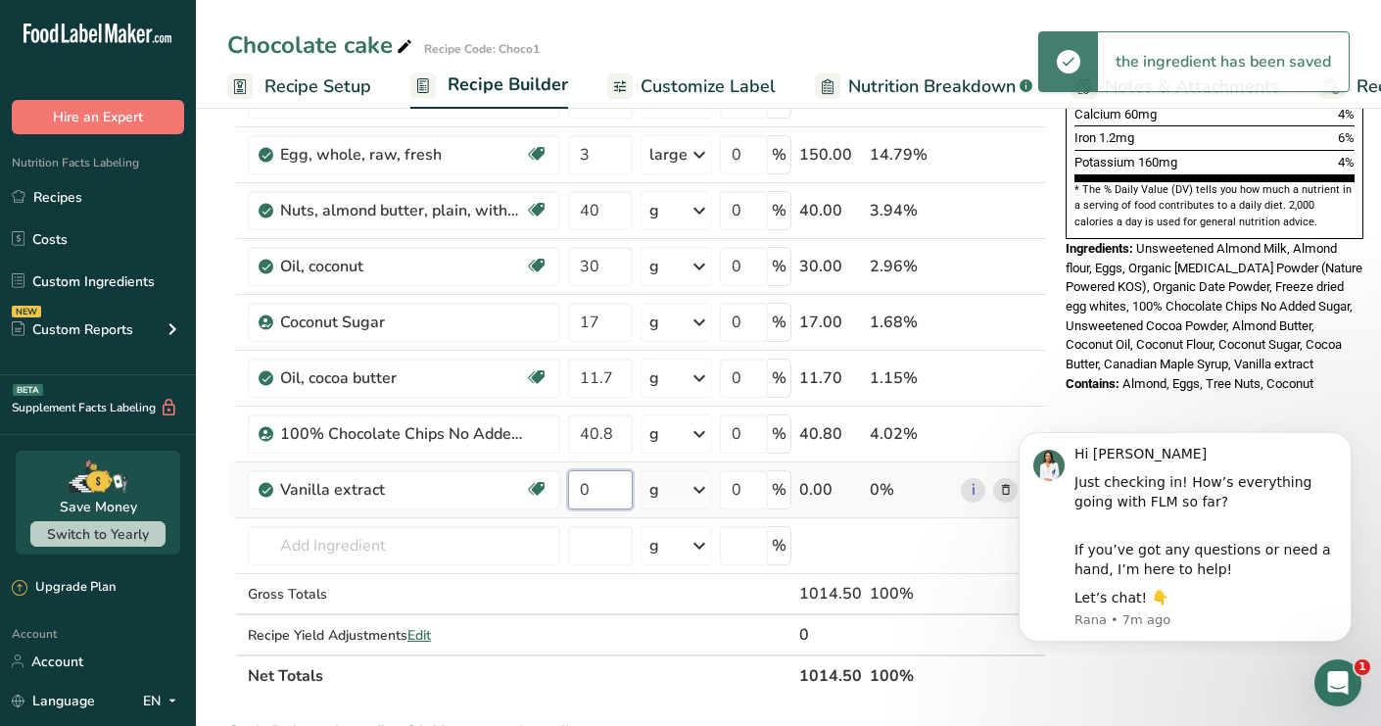
click at [623, 486] on input "0" at bounding box center [600, 489] width 65 height 39
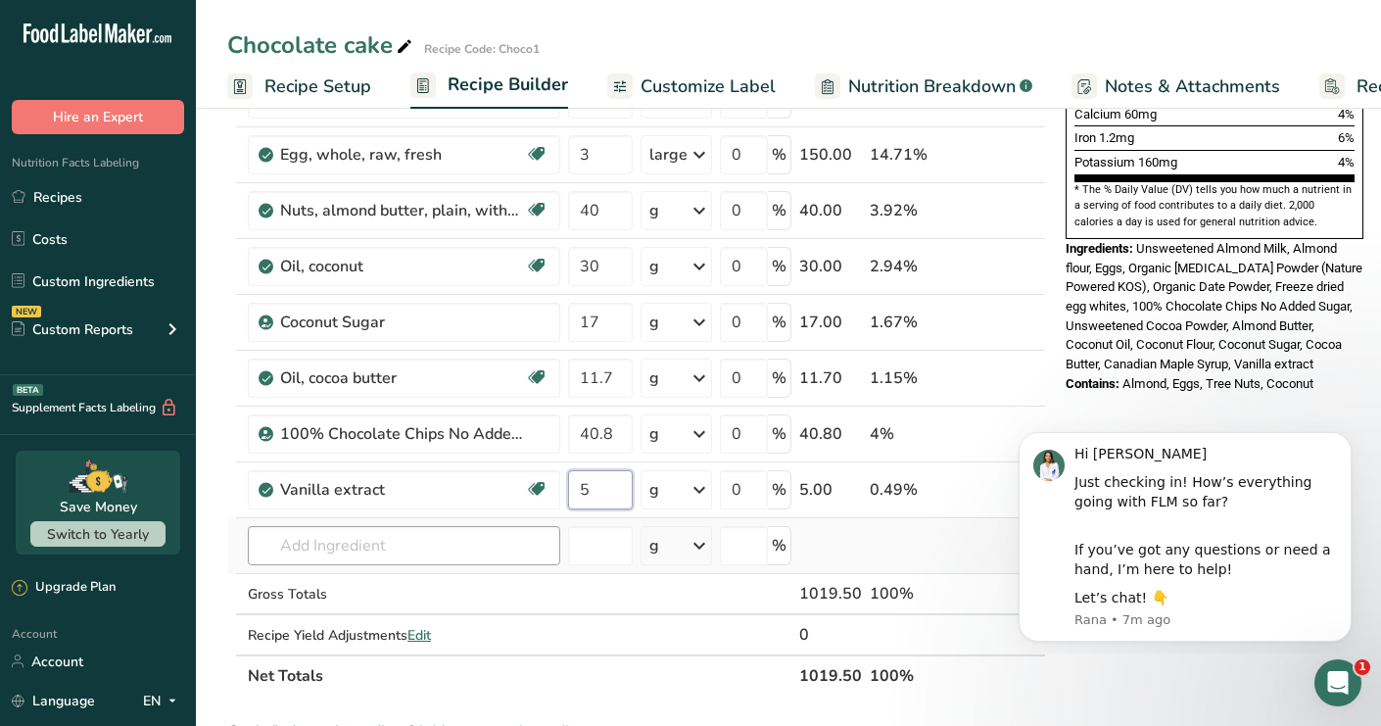
type input "5"
click at [363, 546] on div "Ingredient * Amount * Unit * Waste * .a-a{fill:#347362;}.b-a{fill:#fff;} Grams …" at bounding box center [636, 168] width 819 height 1058
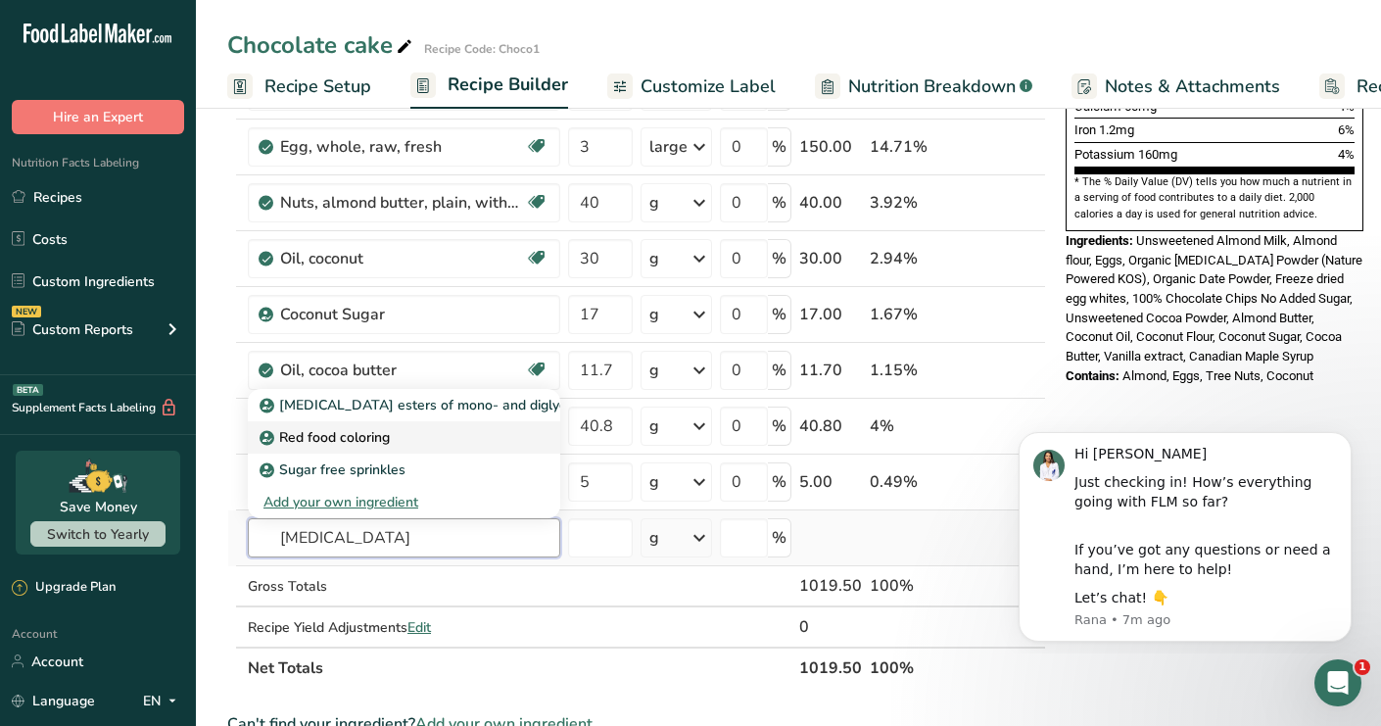
scroll to position [570, 0]
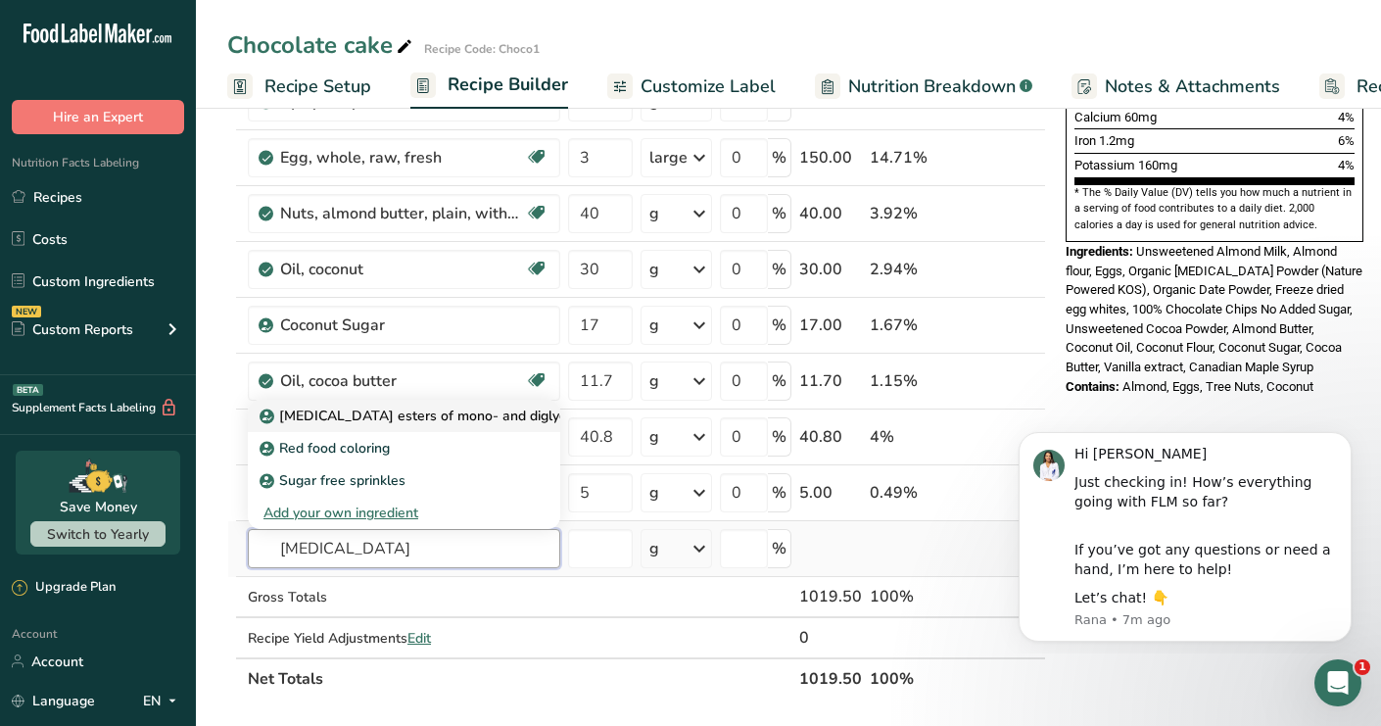
type input "citric acid"
click at [308, 414] on p "[MEDICAL_DATA] esters of mono- and diglycerides of fatty acids (E472c)" at bounding box center [502, 415] width 479 height 21
type input "[MEDICAL_DATA] esters of mono- and diglycerides of fatty acids (E472c)"
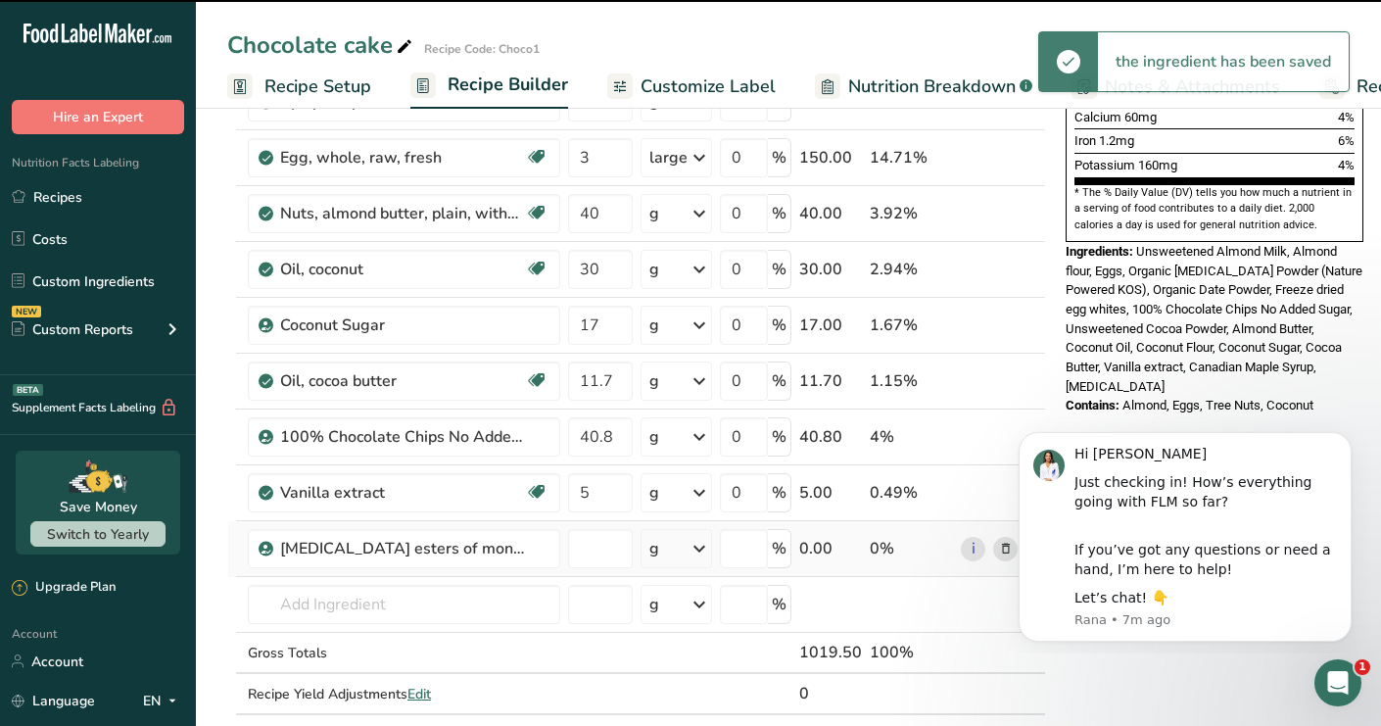
type input "0"
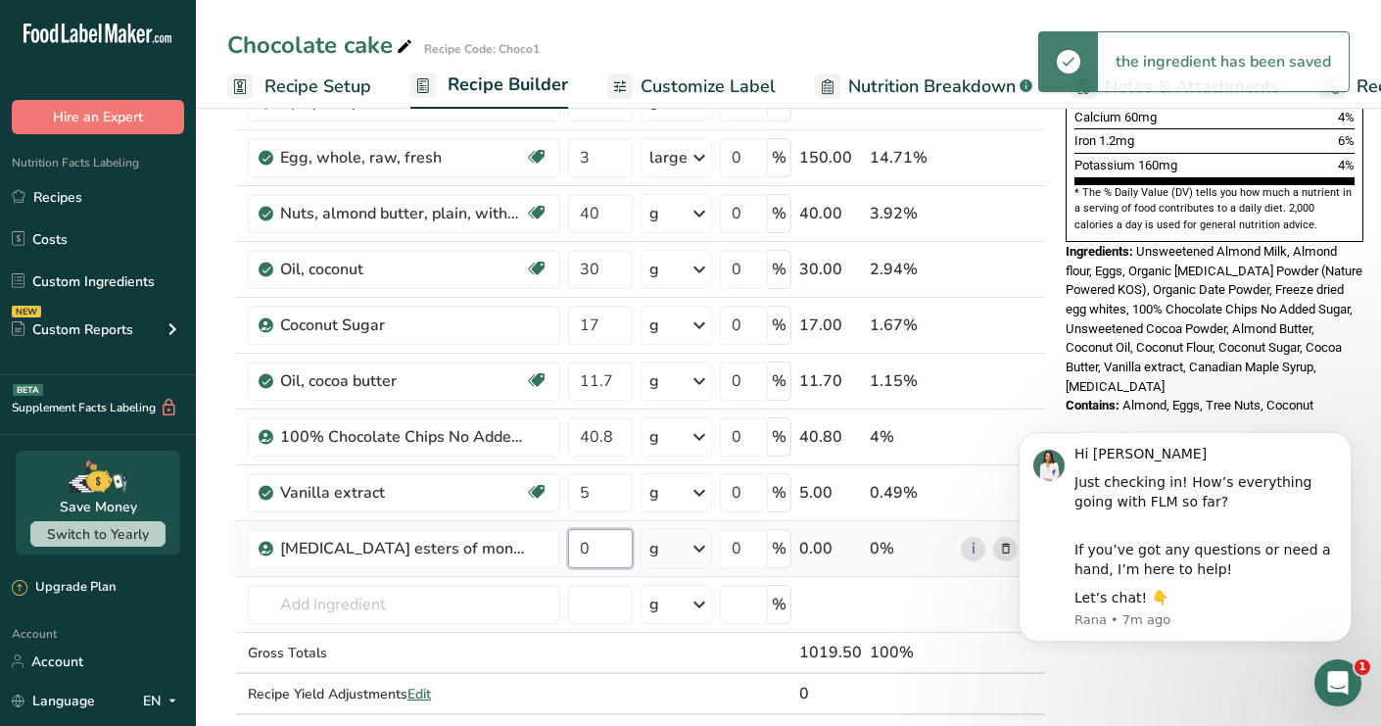
click at [596, 546] on input "0" at bounding box center [600, 548] width 65 height 39
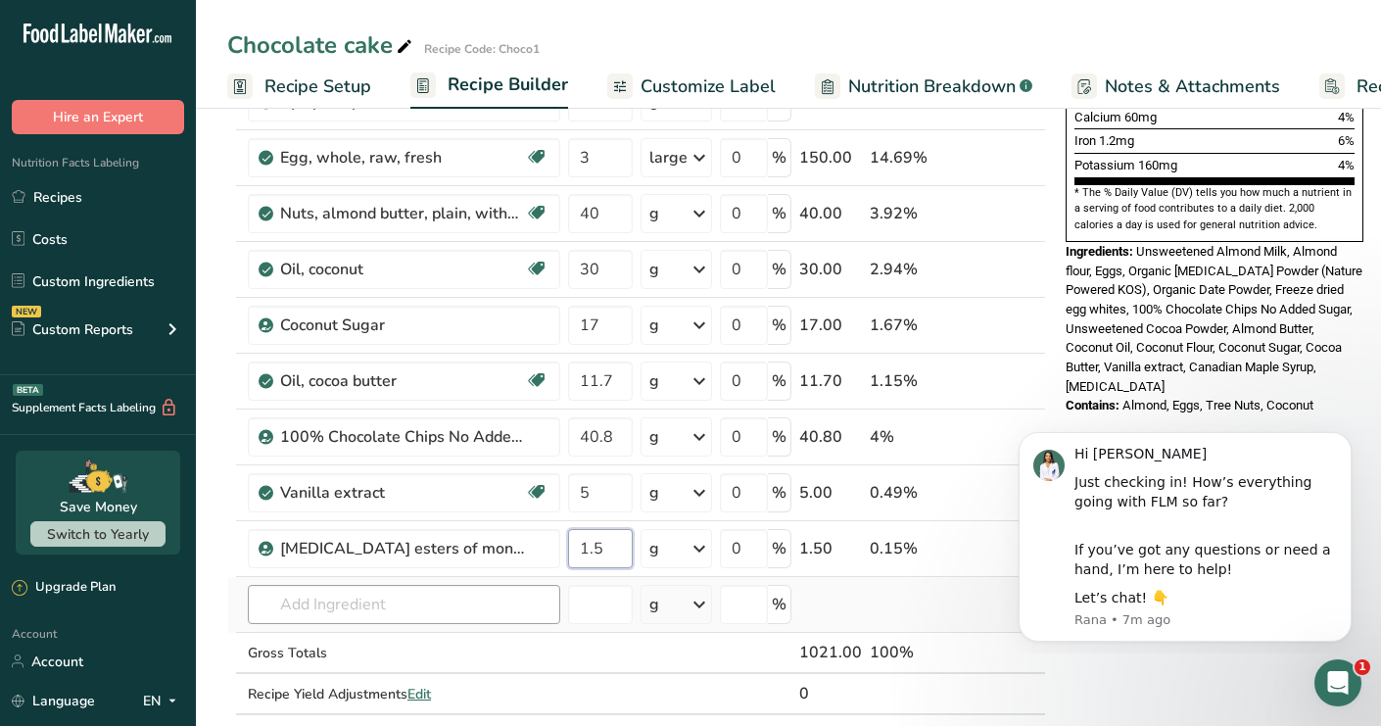
type input "1.5"
click at [451, 622] on div "Ingredient * Amount * Unit * Waste * .a-a{fill:#347362;}.b-a{fill:#fff;} Grams …" at bounding box center [636, 199] width 819 height 1114
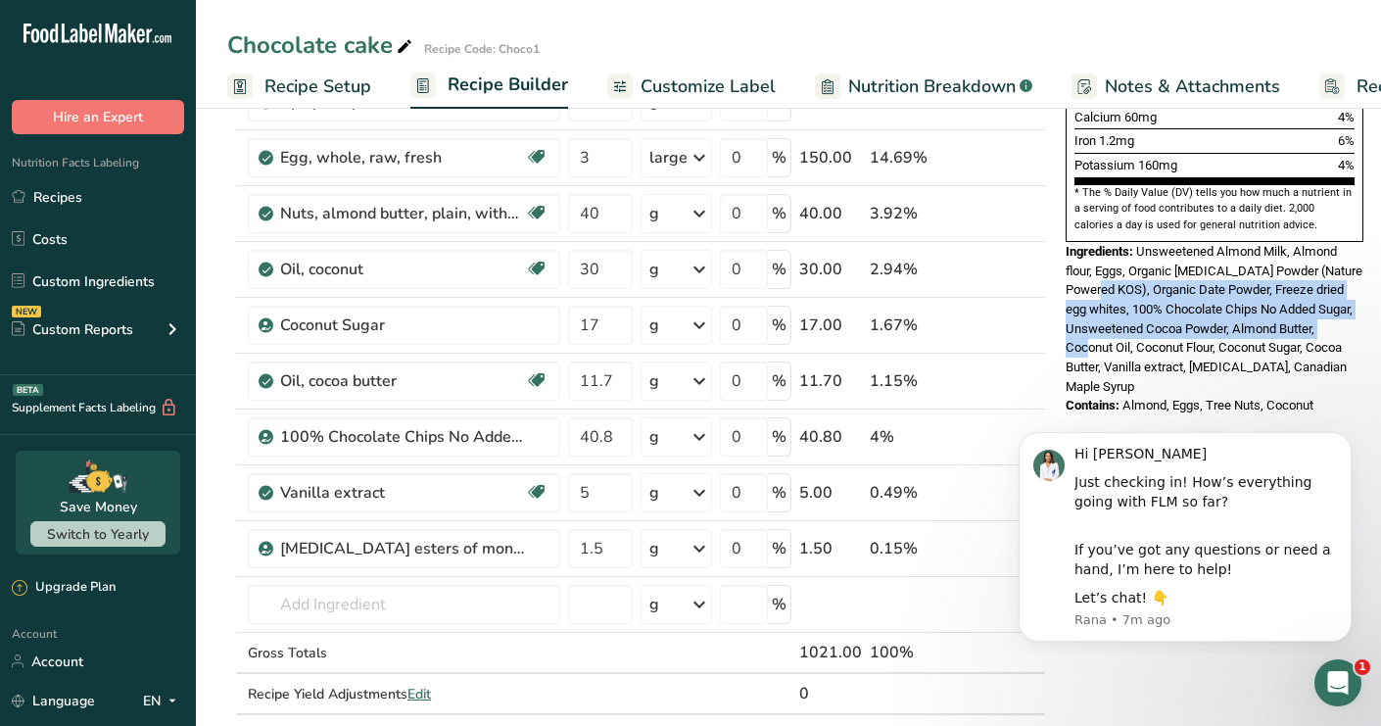
drag, startPoint x: 1093, startPoint y: 240, endPoint x: 1126, endPoint y: 299, distance: 67.5
click at [1126, 299] on span "Unsweetened Almond Milk, Almond flour, Eggs, Organic Inulin Powder (Nature Powe…" at bounding box center [1214, 319] width 297 height 150
click at [1265, 263] on span "Unsweetened Almond Milk, Almond flour, Eggs, Organic Inulin Powder (Nature Powe…" at bounding box center [1214, 319] width 297 height 150
drag, startPoint x: 1081, startPoint y: 273, endPoint x: 1133, endPoint y: 305, distance: 60.6
click at [1133, 305] on div "Ingredients: Unsweetened Almond Milk, Almond flour, Eggs, Organic Inulin Powder…" at bounding box center [1215, 319] width 298 height 155
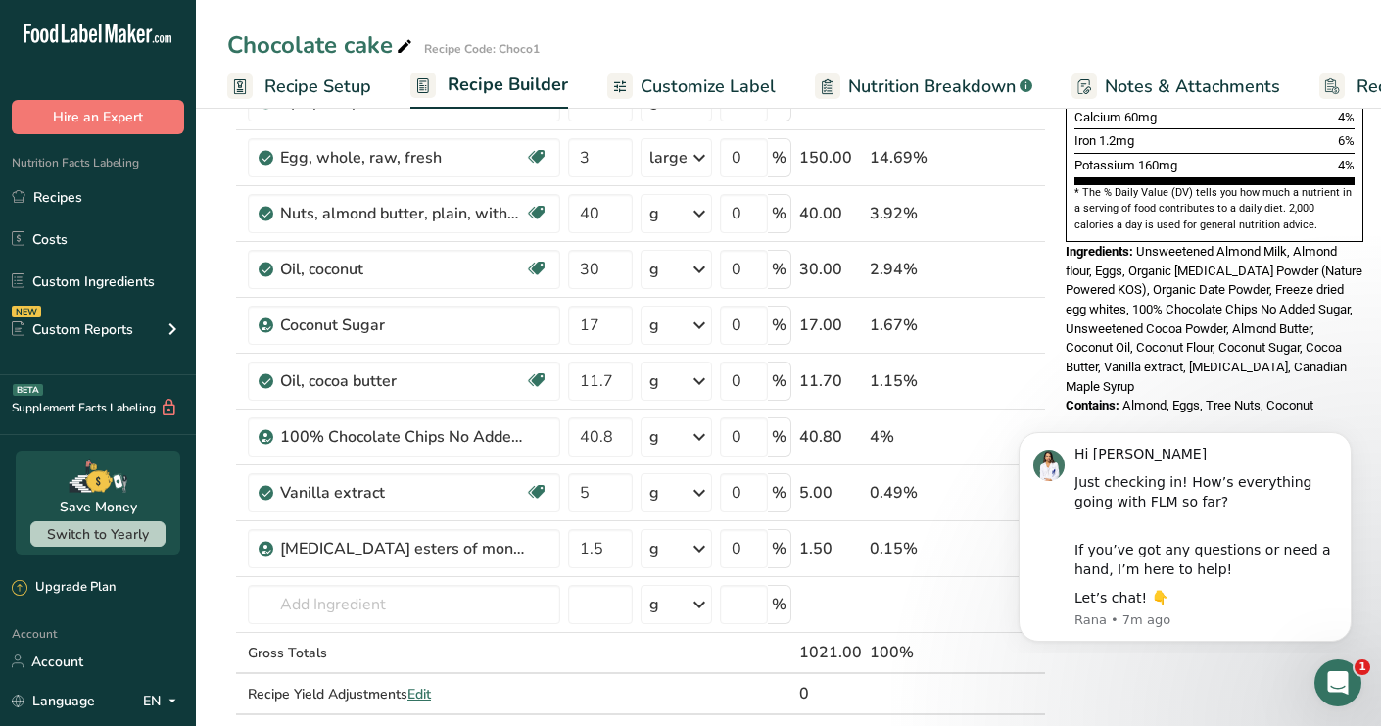
click at [1145, 309] on span "Unsweetened Almond Milk, Almond flour, Eggs, Organic Inulin Powder (Nature Powe…" at bounding box center [1214, 319] width 297 height 150
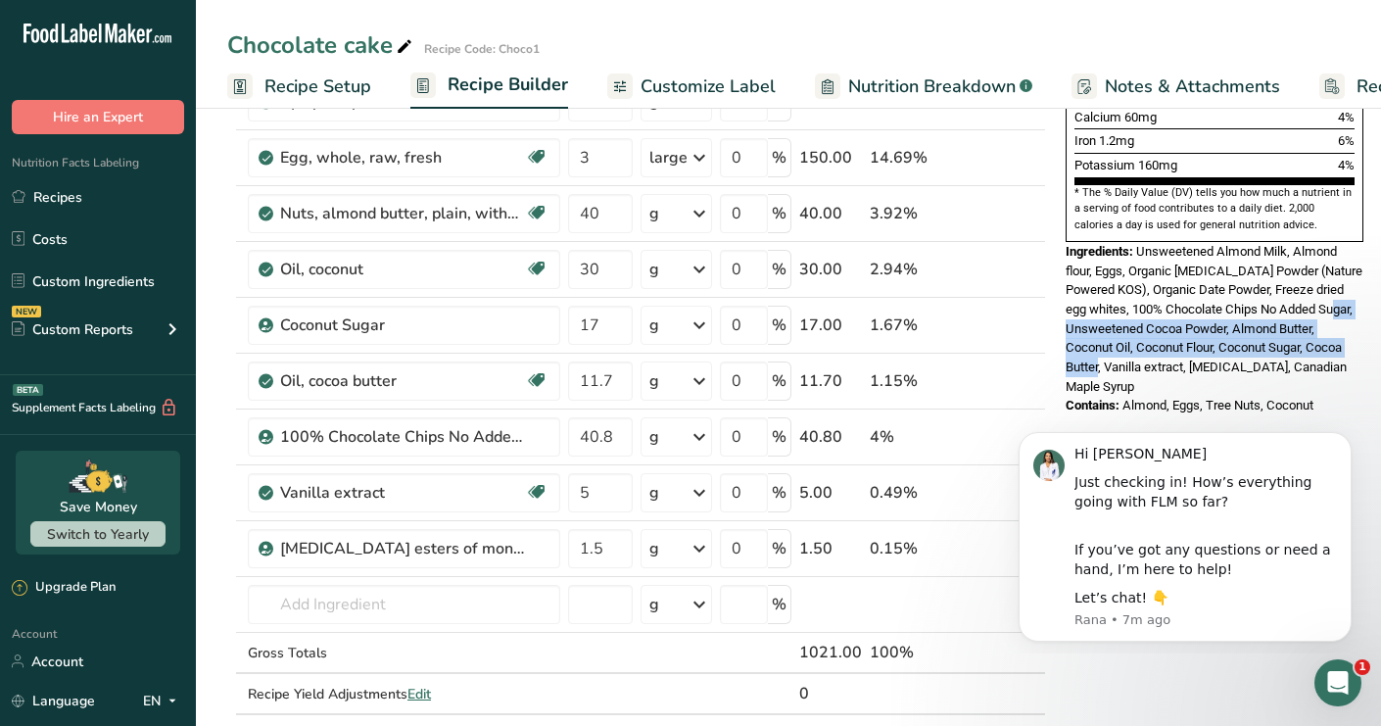
drag, startPoint x: 1087, startPoint y: 283, endPoint x: 1134, endPoint y: 320, distance: 60.0
click at [1134, 320] on span "Unsweetened Almond Milk, Almond flour, Eggs, Organic Inulin Powder (Nature Powe…" at bounding box center [1214, 319] width 297 height 150
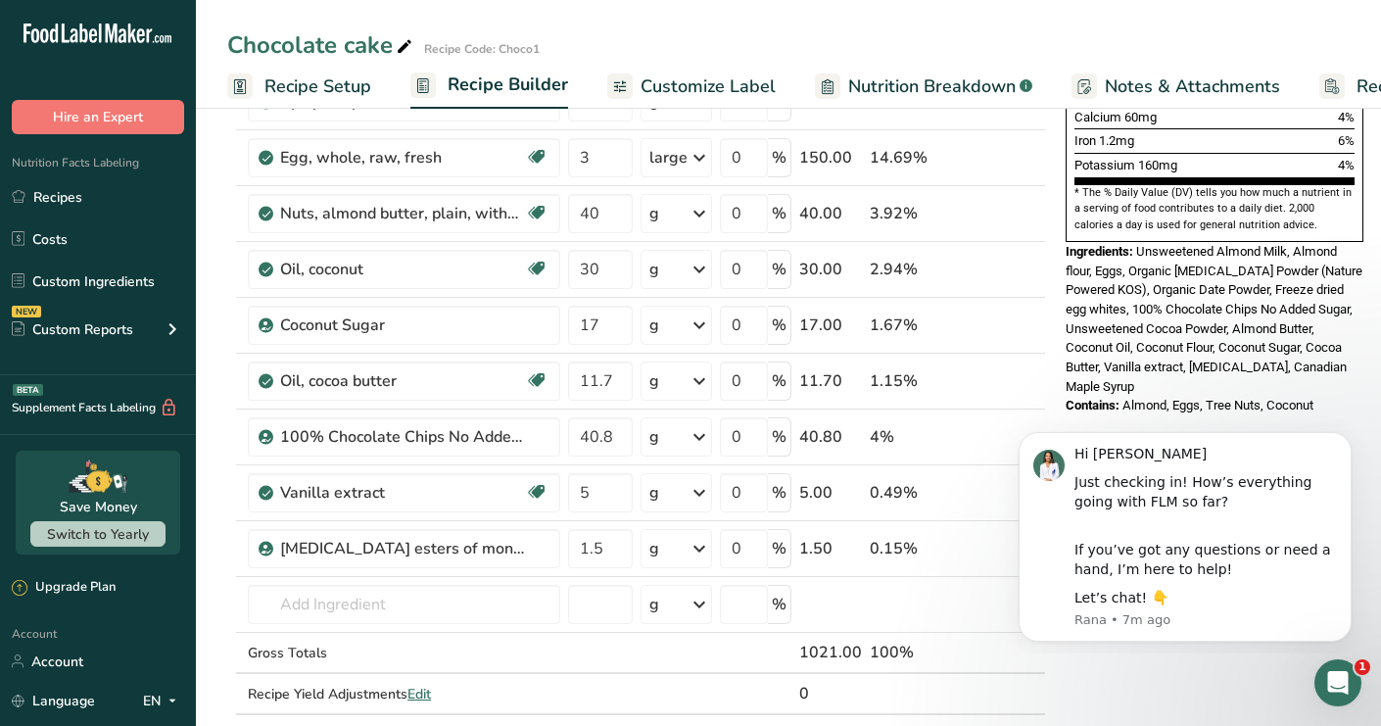
click at [1226, 305] on span "Unsweetened Almond Milk, Almond flour, Eggs, Organic Inulin Powder (Nature Powe…" at bounding box center [1214, 319] width 297 height 150
drag, startPoint x: 1176, startPoint y: 316, endPoint x: 1177, endPoint y: 374, distance: 57.8
click at [1155, 338] on div "Ingredients: Unsweetened Almond Milk, Almond flour, Eggs, Organic Inulin Powder…" at bounding box center [1215, 319] width 298 height 155
click at [433, 612] on input "text" at bounding box center [404, 604] width 312 height 39
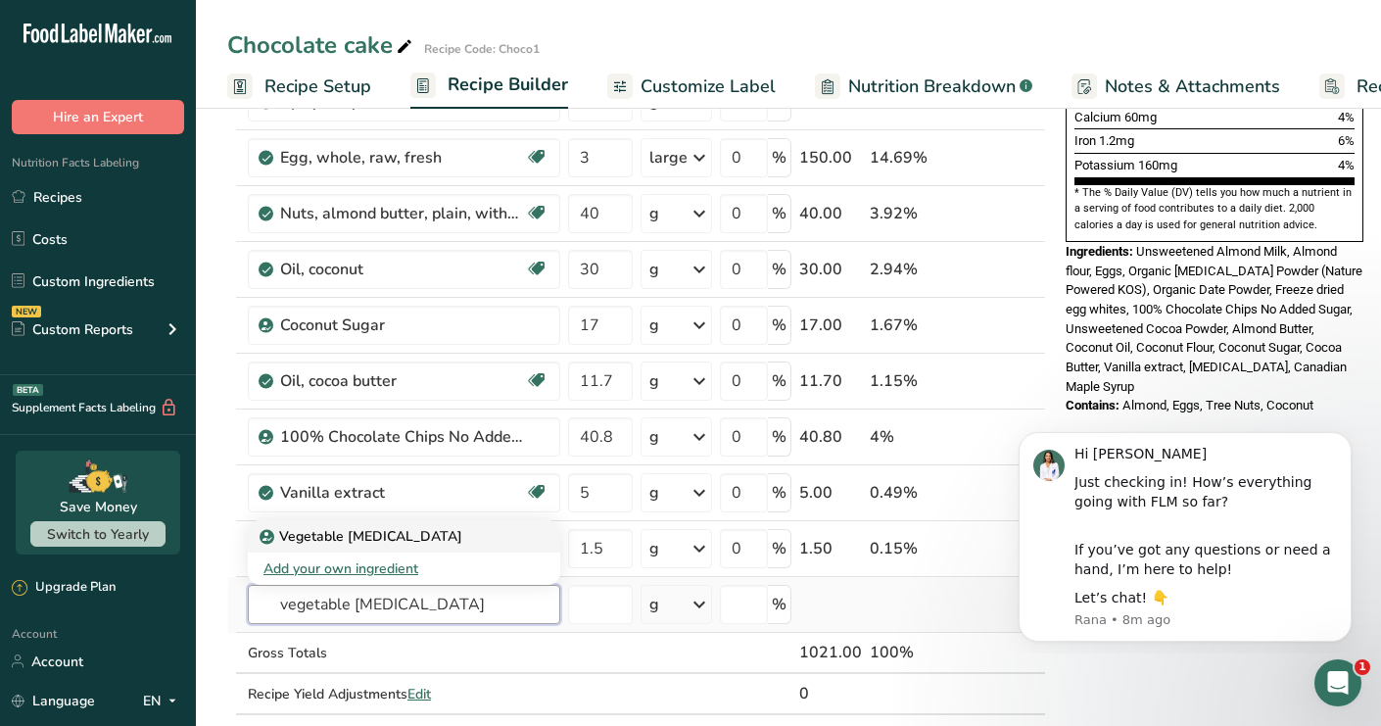
type input "vegetable glycerin"
click at [316, 535] on p "Vegetable [MEDICAL_DATA]" at bounding box center [362, 536] width 199 height 21
type input "Vegetable [MEDICAL_DATA]"
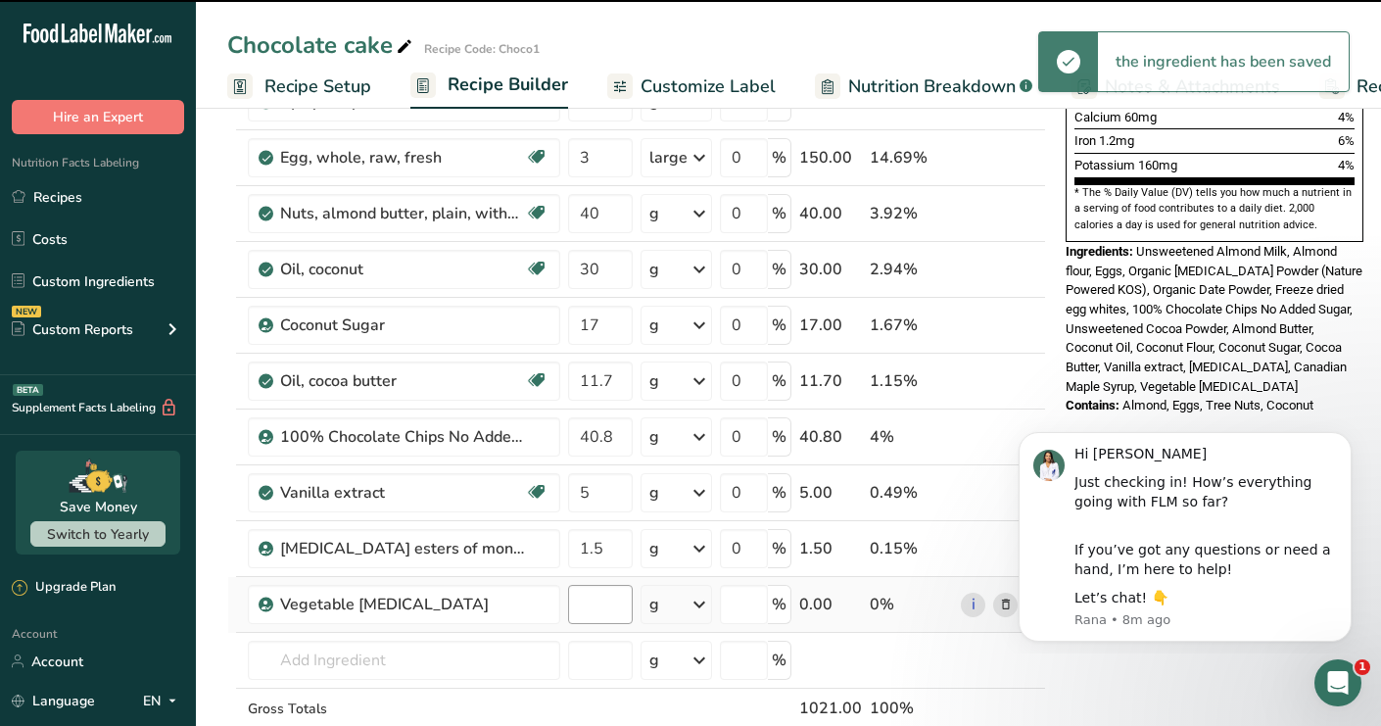
type input "0"
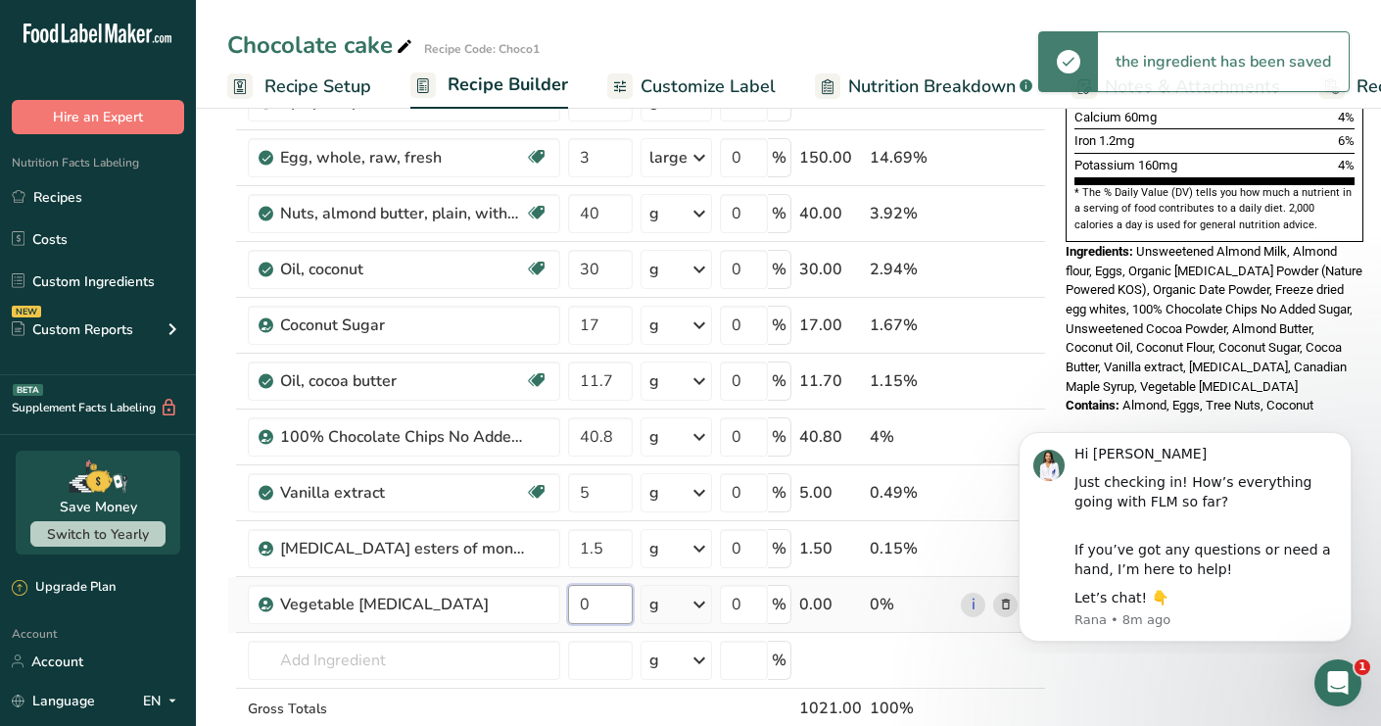
click at [592, 606] on input "0" at bounding box center [600, 604] width 65 height 39
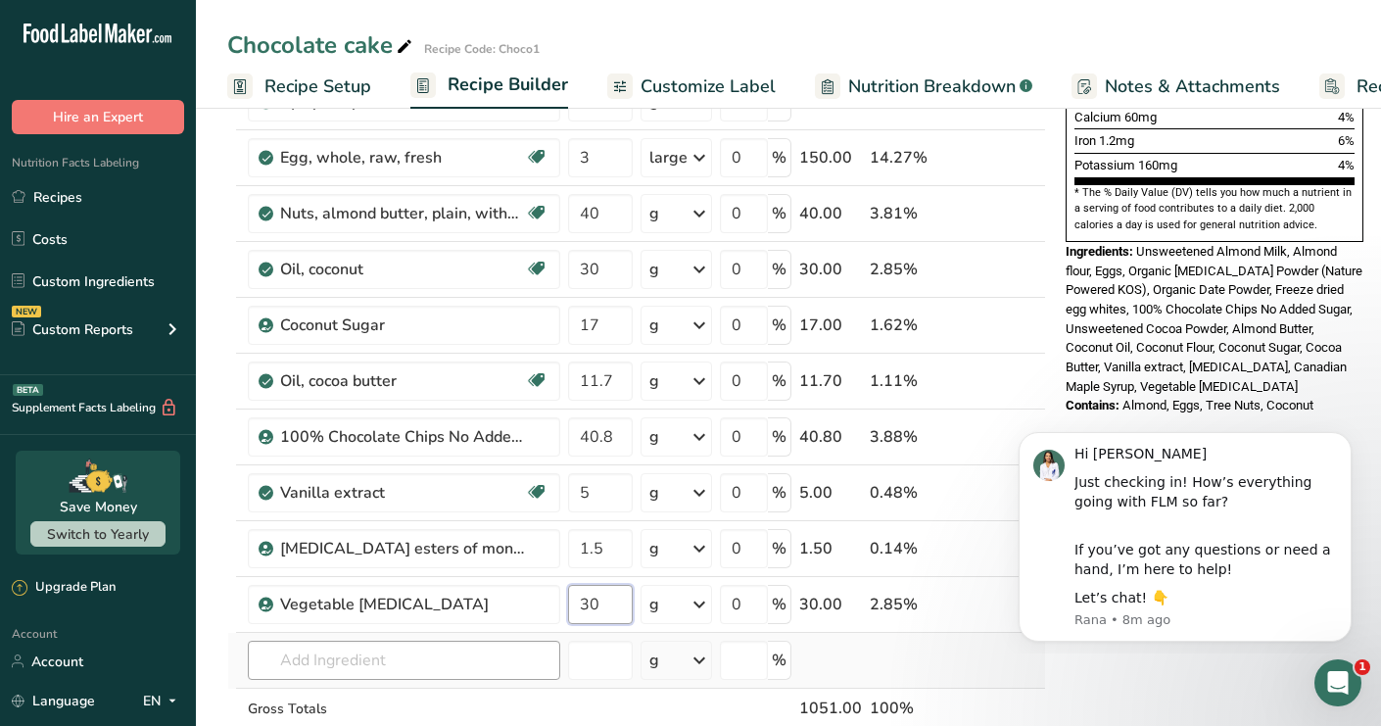
type input "30"
click at [440, 649] on div "Ingredient * Amount * Unit * Waste * .a-a{fill:#347362;}.b-a{fill:#fff;} Grams …" at bounding box center [636, 226] width 819 height 1169
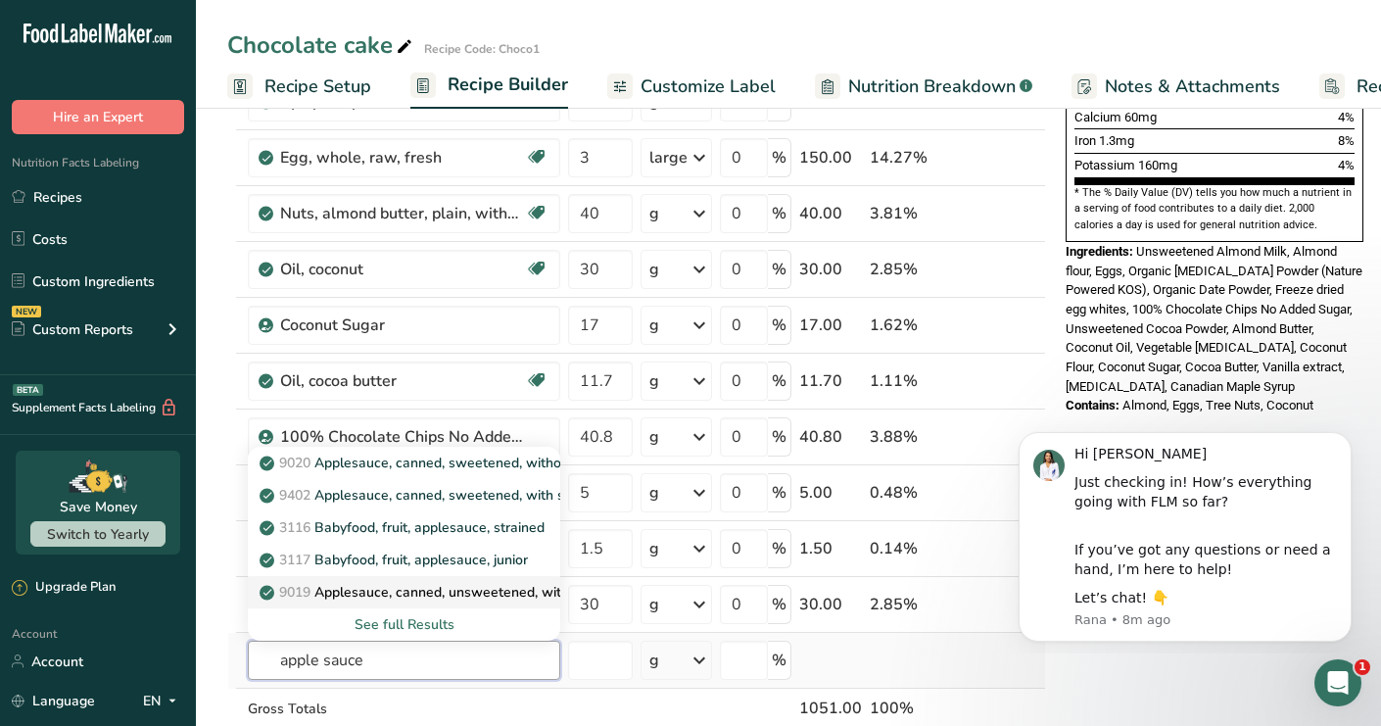
type input "apple sauce"
click at [393, 593] on p "9019 Applesauce, canned, unsweetened, without added ascorbic acid (Includes foo…" at bounding box center [681, 592] width 837 height 21
type input "Applesauce, canned, unsweetened, without added [MEDICAL_DATA] (Includes foods f…"
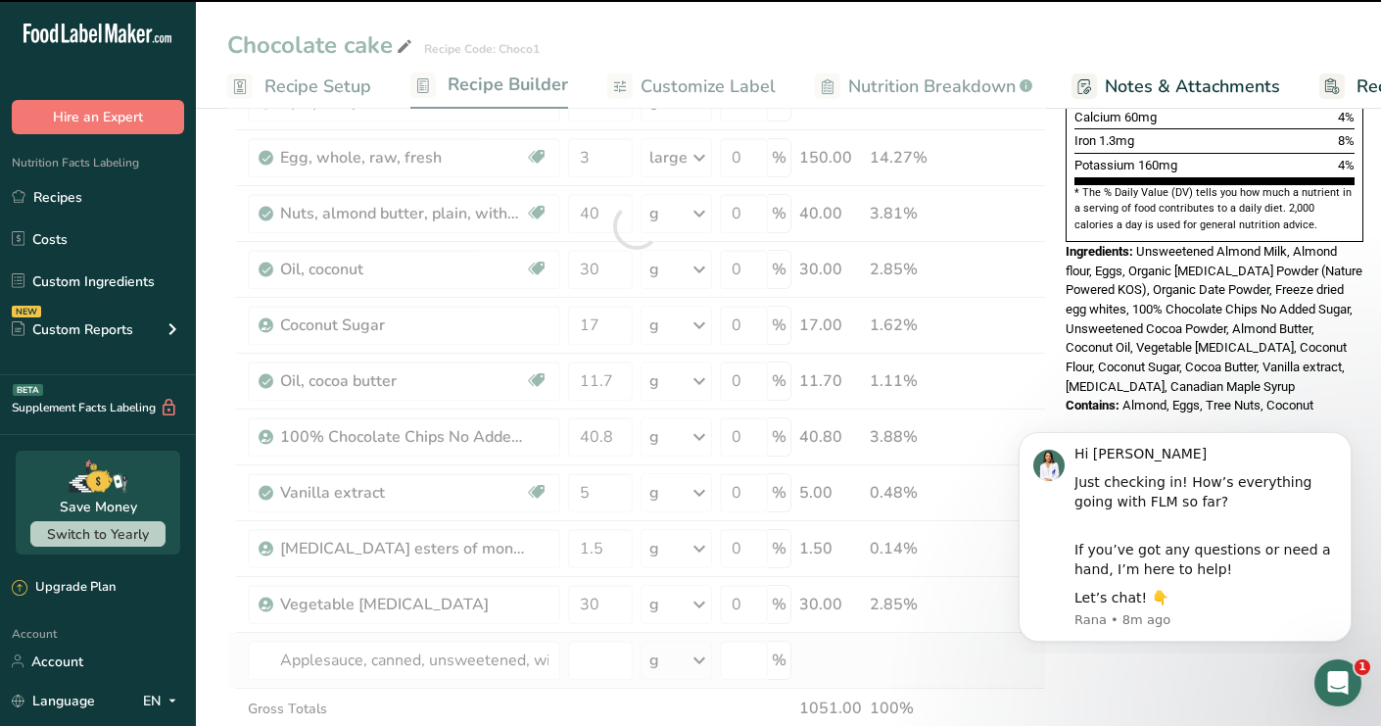
type input "0"
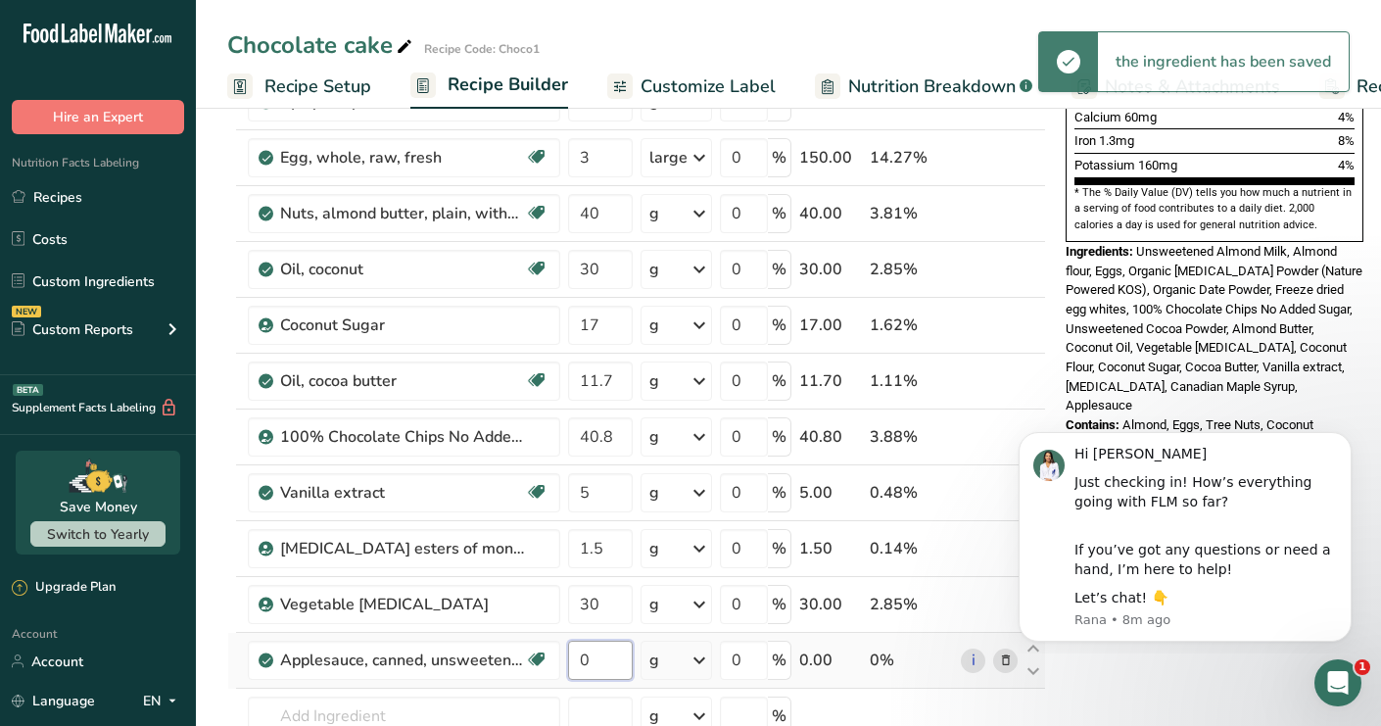
click at [609, 656] on input "0" at bounding box center [600, 660] width 65 height 39
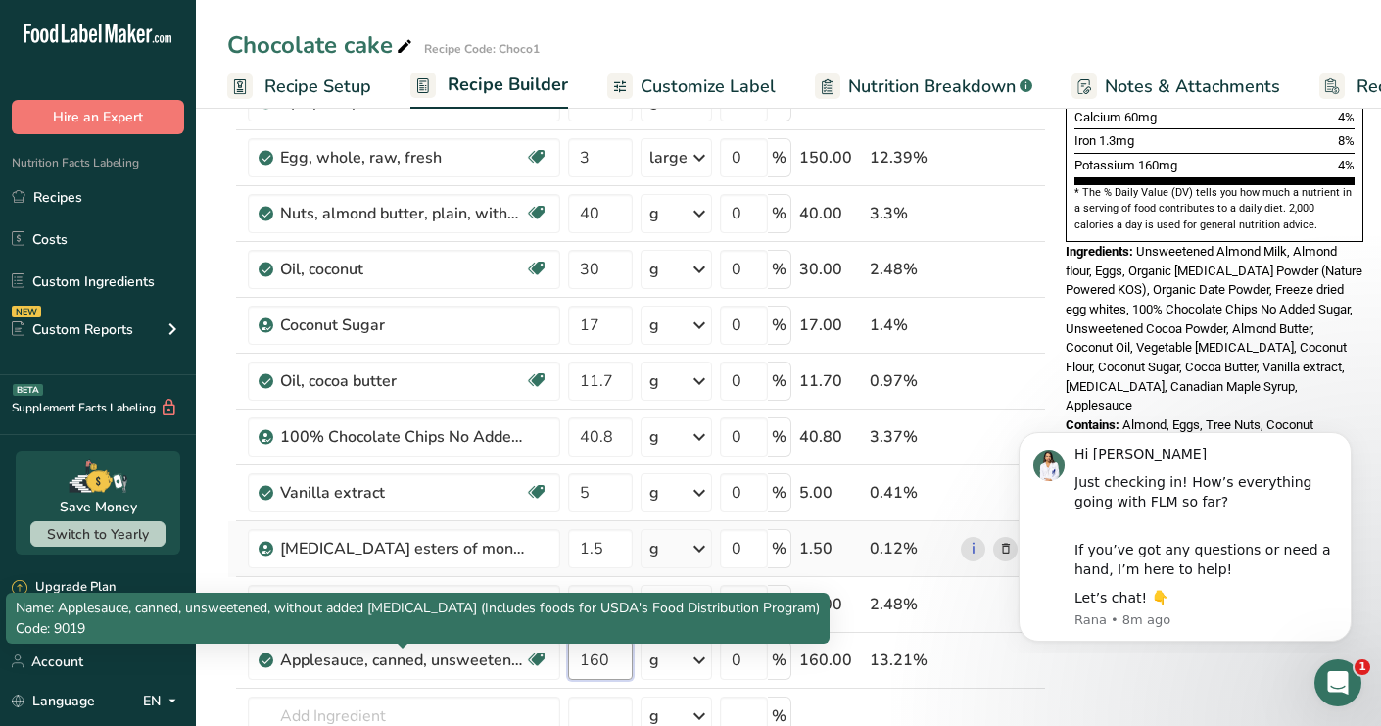
type input "160"
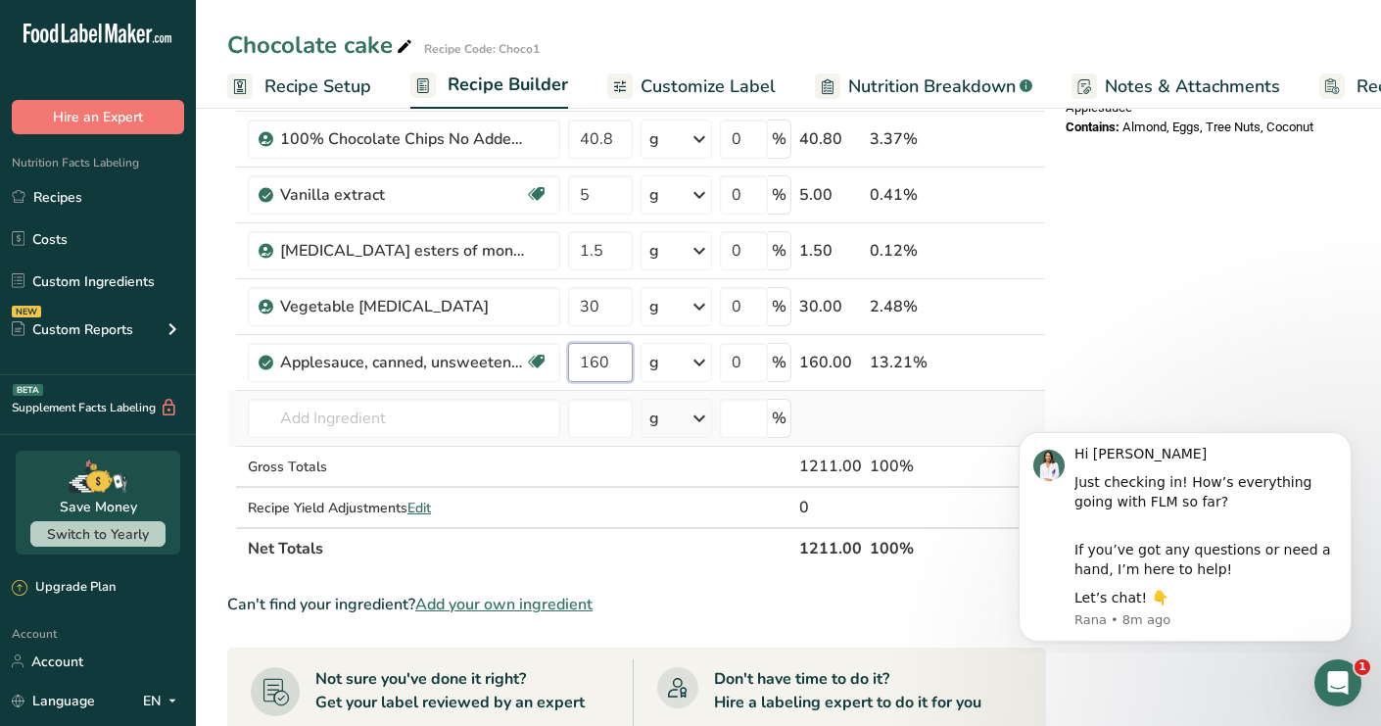
scroll to position [870, 0]
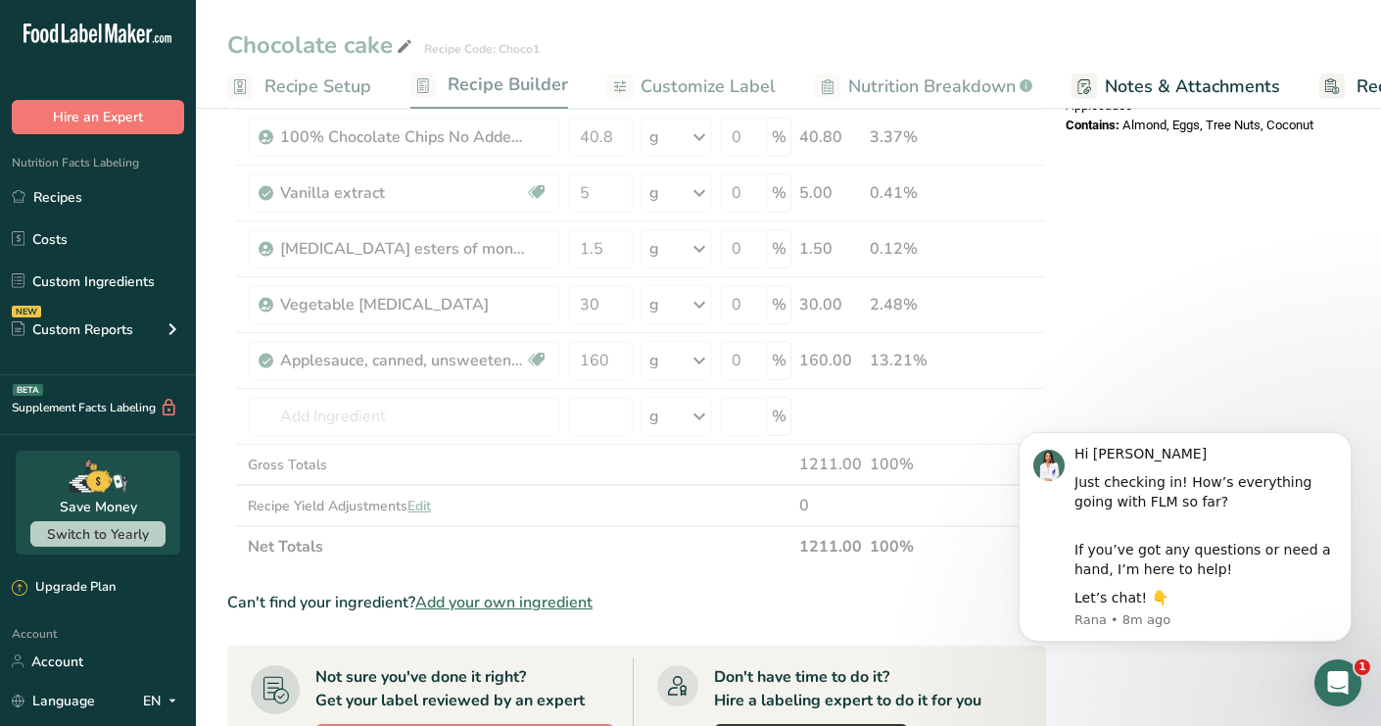
click at [709, 575] on section "Ingredient * Amount * Unit * Waste * .a-a{fill:#347362;}.b-a{fill:#fff;} Grams …" at bounding box center [636, 269] width 819 height 1855
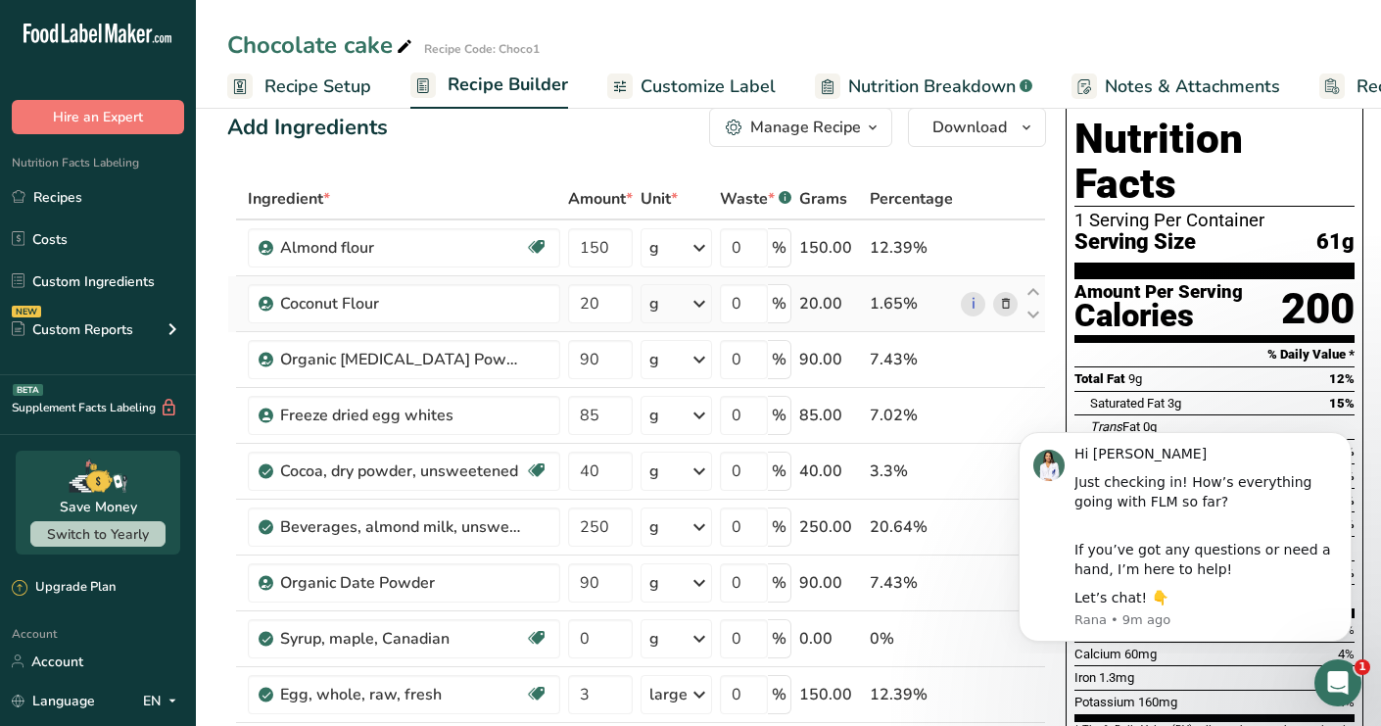
scroll to position [171, 0]
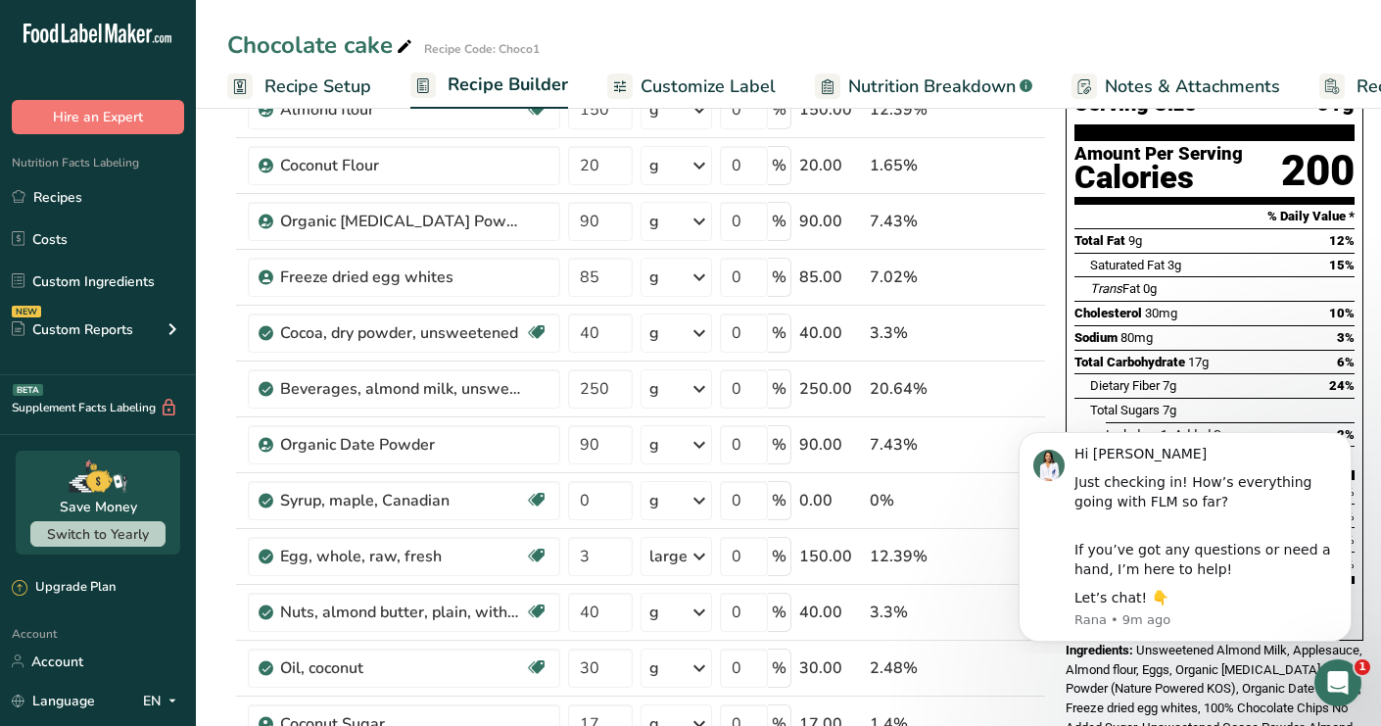
drag, startPoint x: 1095, startPoint y: 379, endPoint x: 1276, endPoint y: 411, distance: 184.0
click at [1275, 412] on section "Total Fat 9g 12% Saturated Fat 3g 15% Trans Fat 0g Cholesterol 30mg 10% Sodium …" at bounding box center [1214, 353] width 280 height 251
click at [978, 124] on td "i" at bounding box center [989, 110] width 65 height 56
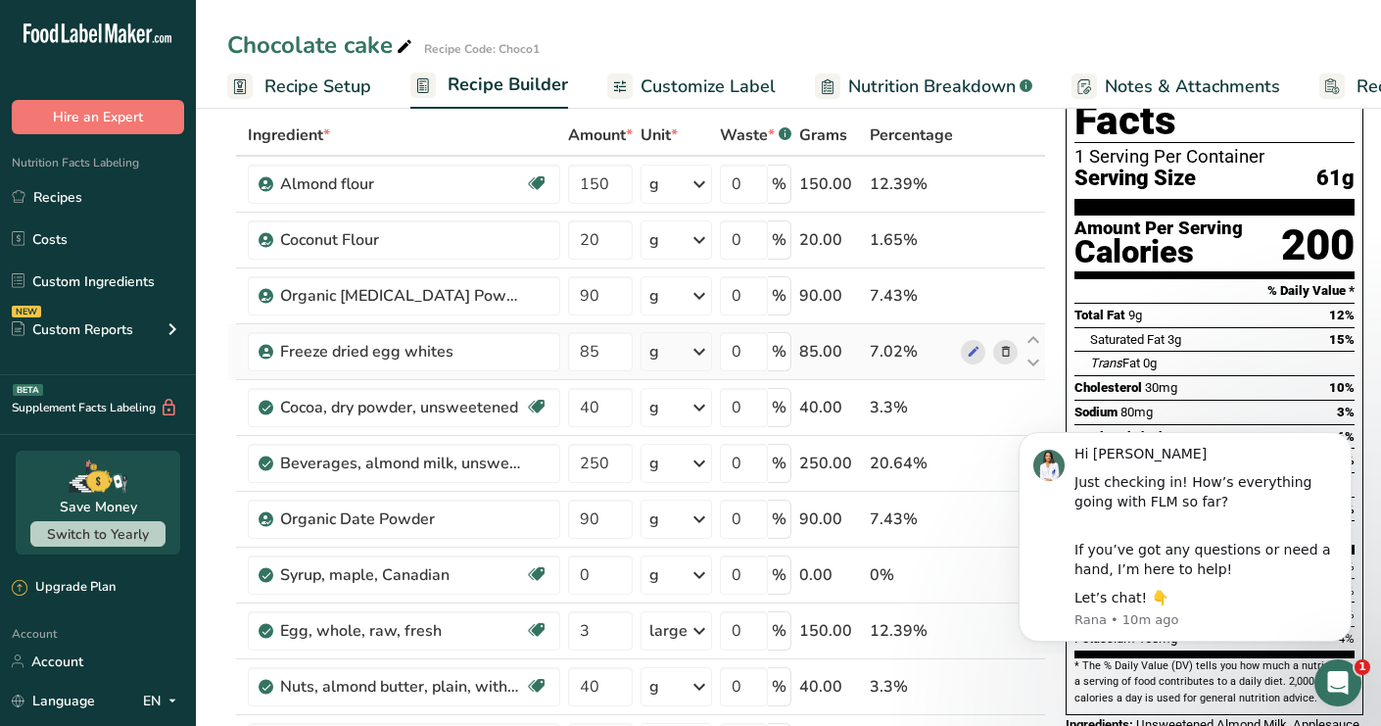
scroll to position [127, 0]
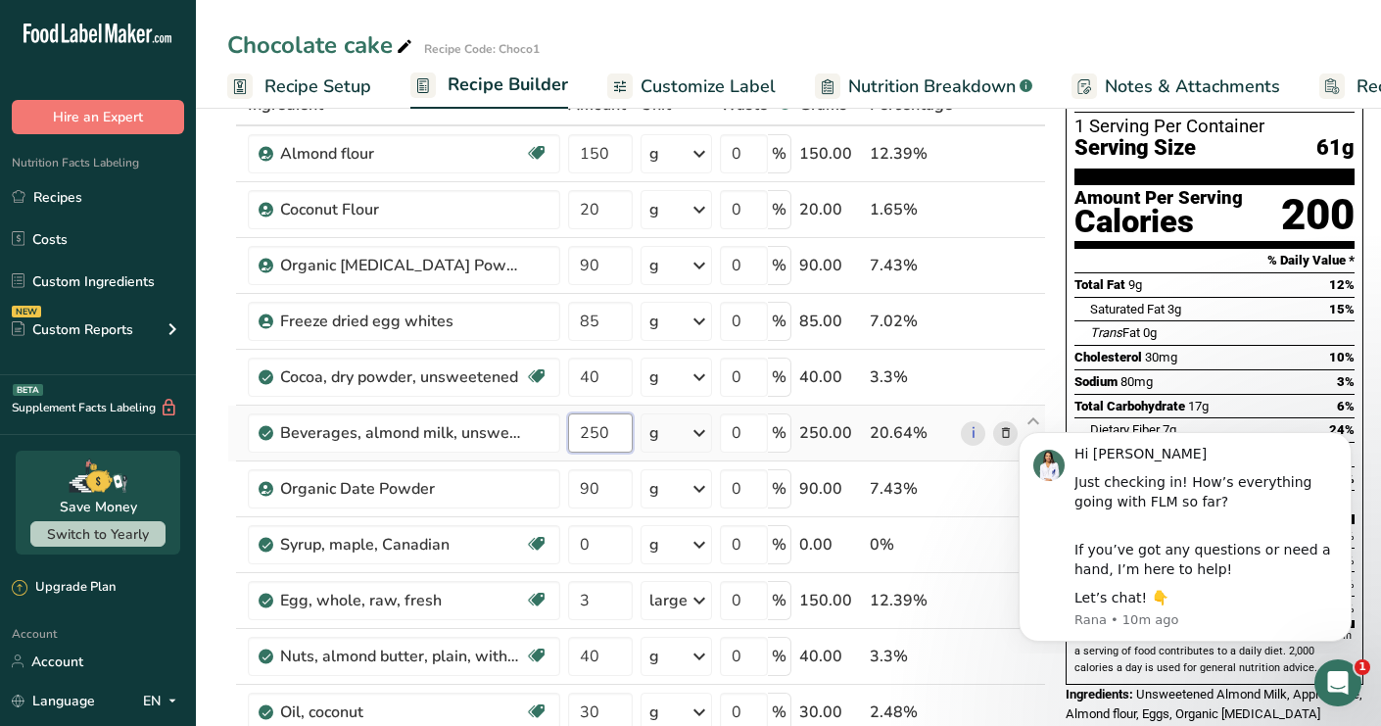
click at [620, 438] on input "250" at bounding box center [600, 432] width 65 height 39
type input "266"
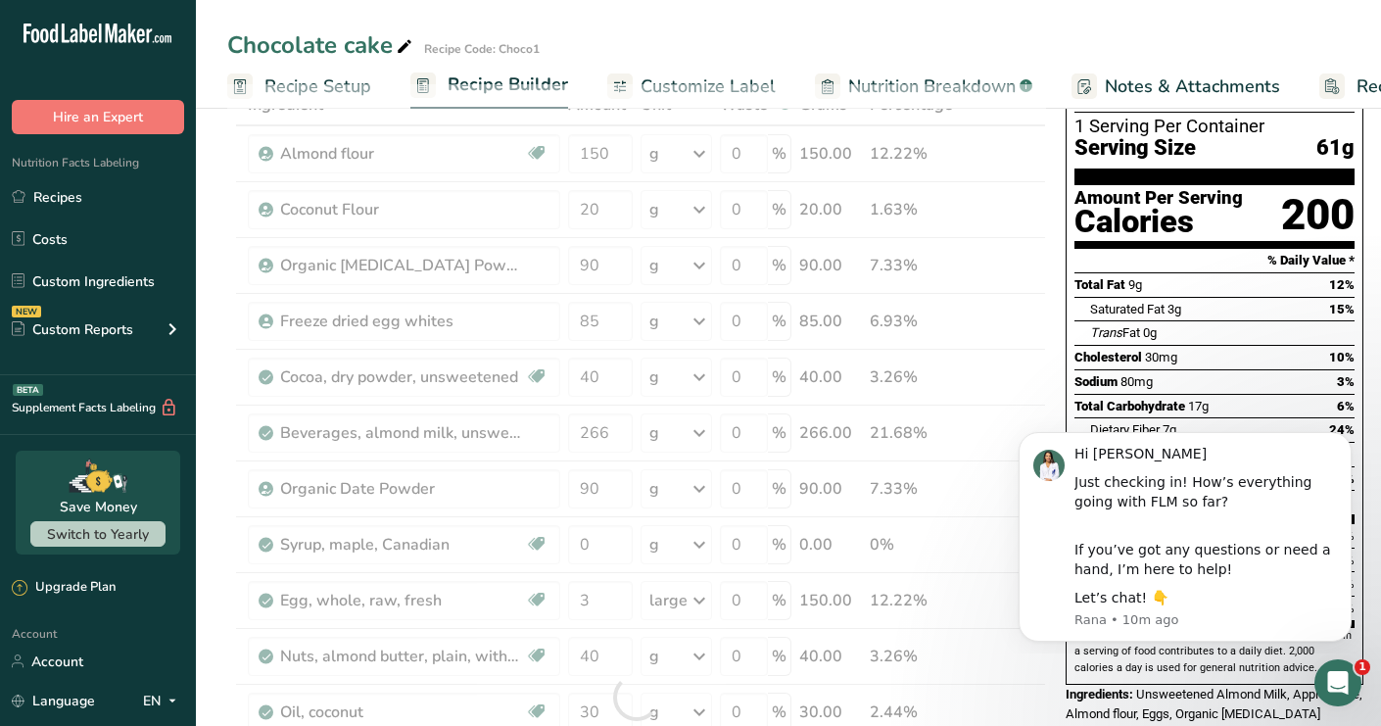
click at [1252, 43] on div "Chocolate cake Recipe Code: Choco1" at bounding box center [788, 44] width 1185 height 35
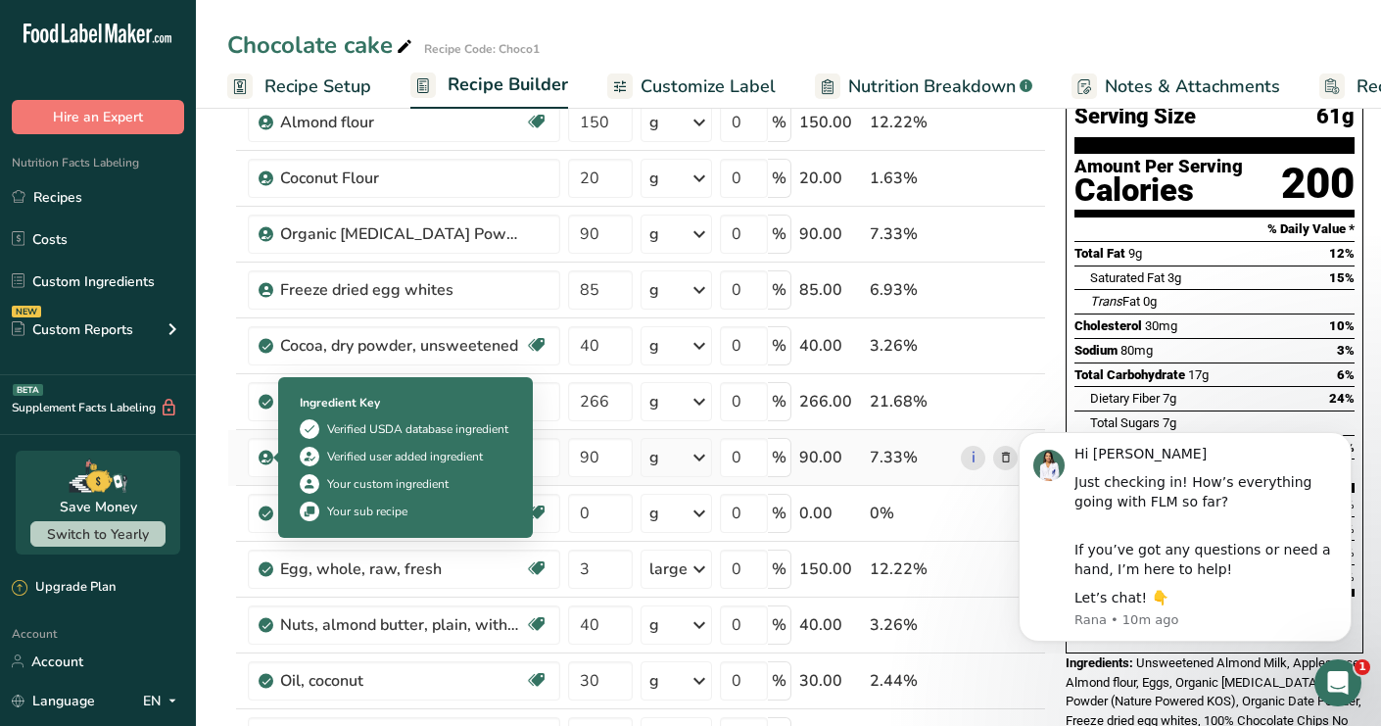
scroll to position [215, 0]
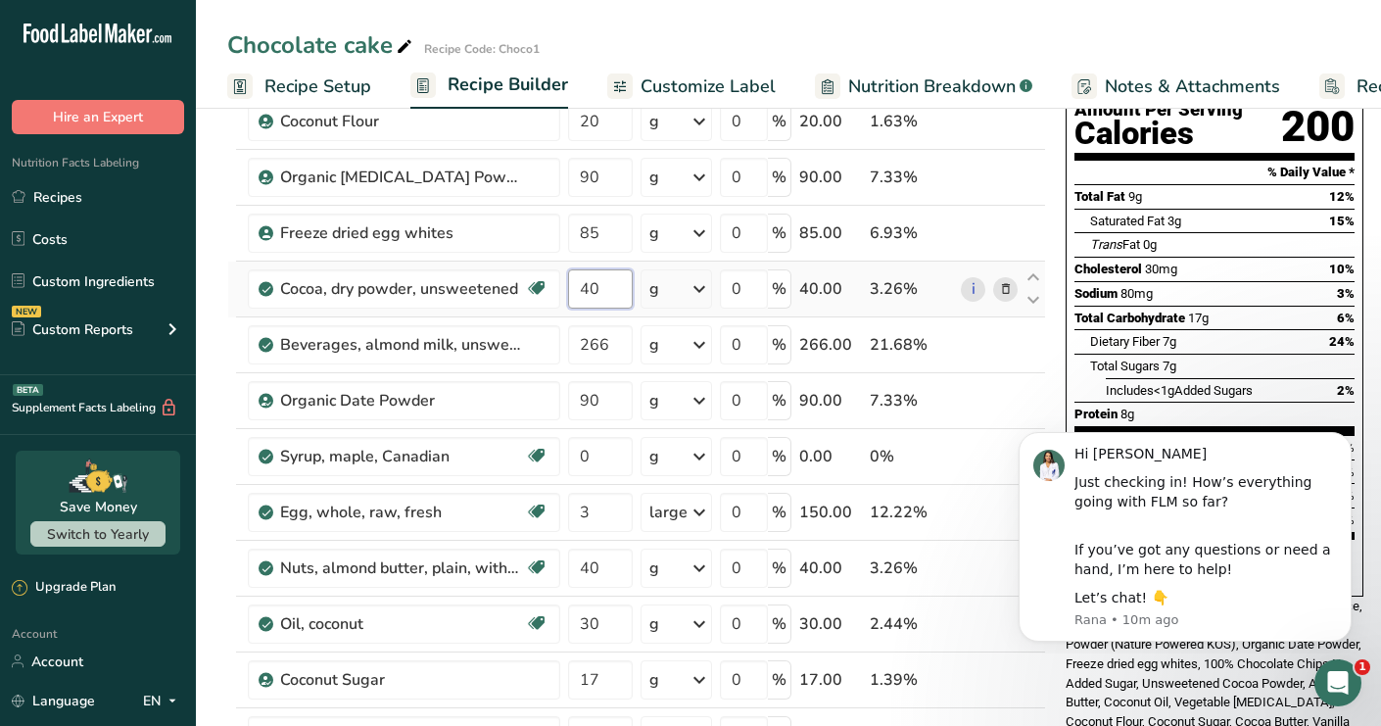
click at [612, 275] on input "40" at bounding box center [600, 288] width 65 height 39
click at [585, 296] on input "40" at bounding box center [600, 288] width 65 height 39
type input "4"
type input "53"
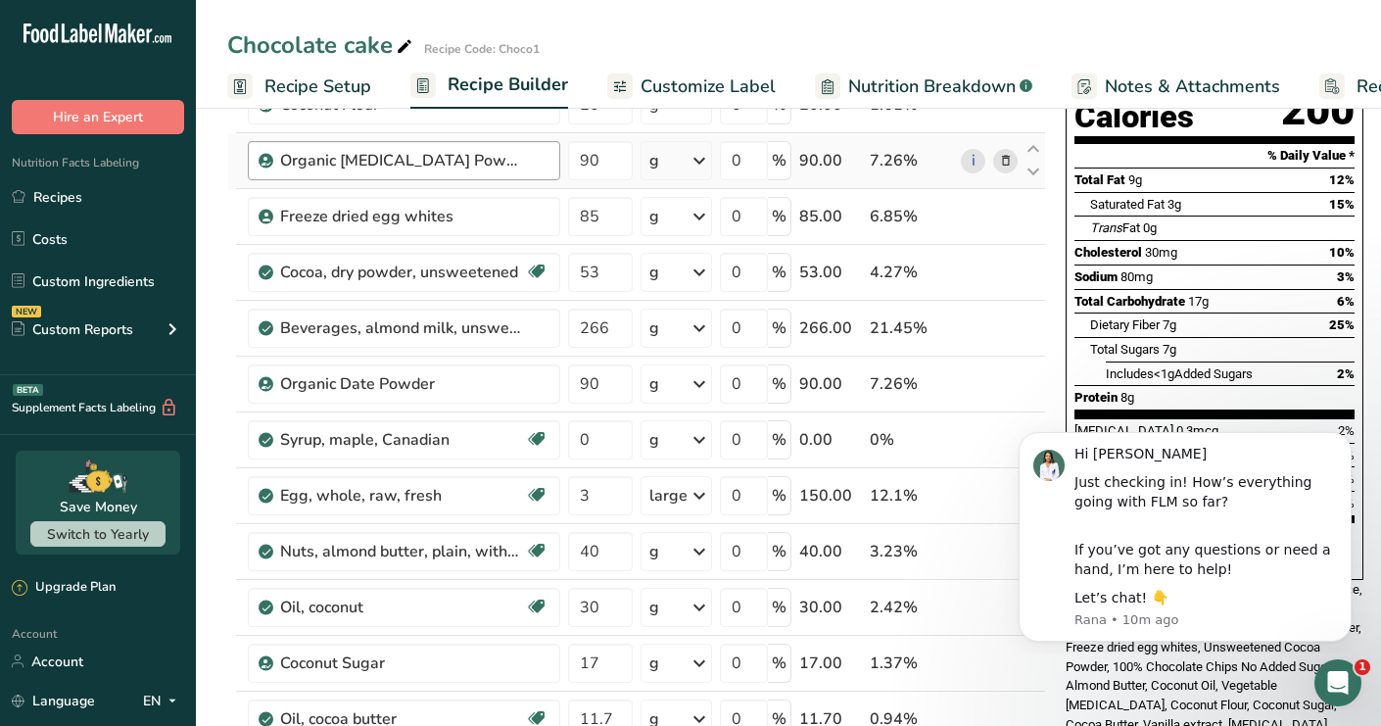
scroll to position [233, 0]
click at [599, 430] on input "0" at bounding box center [600, 438] width 65 height 39
type input "75"
click at [236, 418] on div "Ingredient * Amount * Unit * Waste * .a-a{fill:#347362;}.b-a{fill:#fff;} Grams …" at bounding box center [636, 590] width 819 height 1225
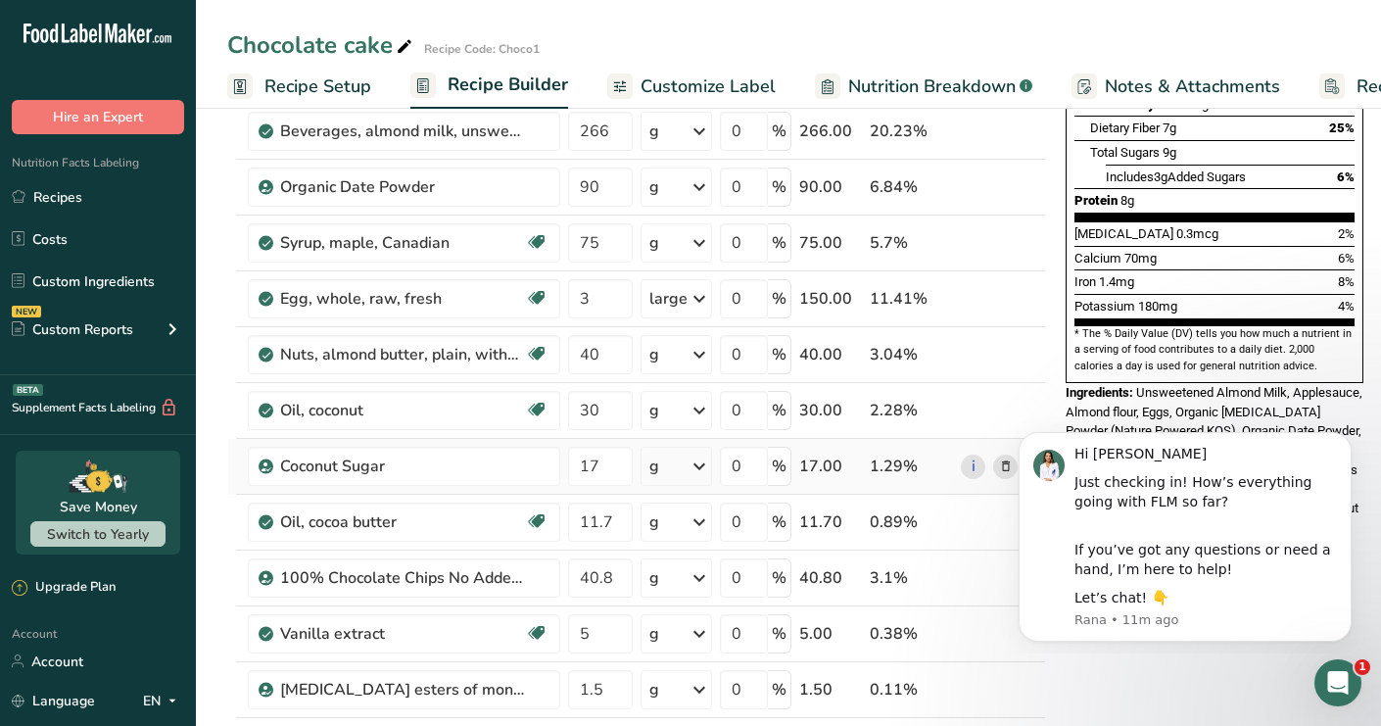
scroll to position [442, 0]
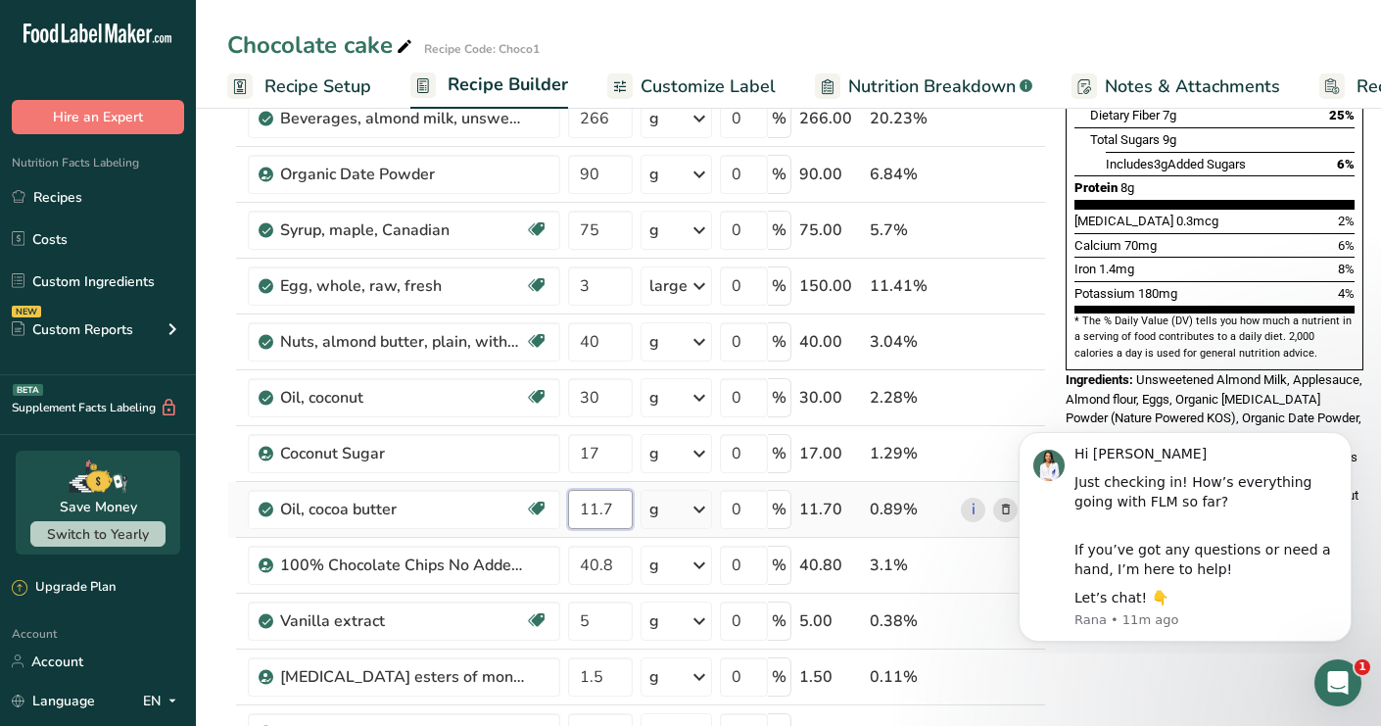
click at [588, 508] on input "11.7" at bounding box center [600, 509] width 65 height 39
type input "41.7"
click at [227, 465] on div "Ingredient * Amount * Unit * Waste * .a-a{fill:#347362;}.b-a{fill:#fff;} Grams …" at bounding box center [636, 382] width 819 height 1225
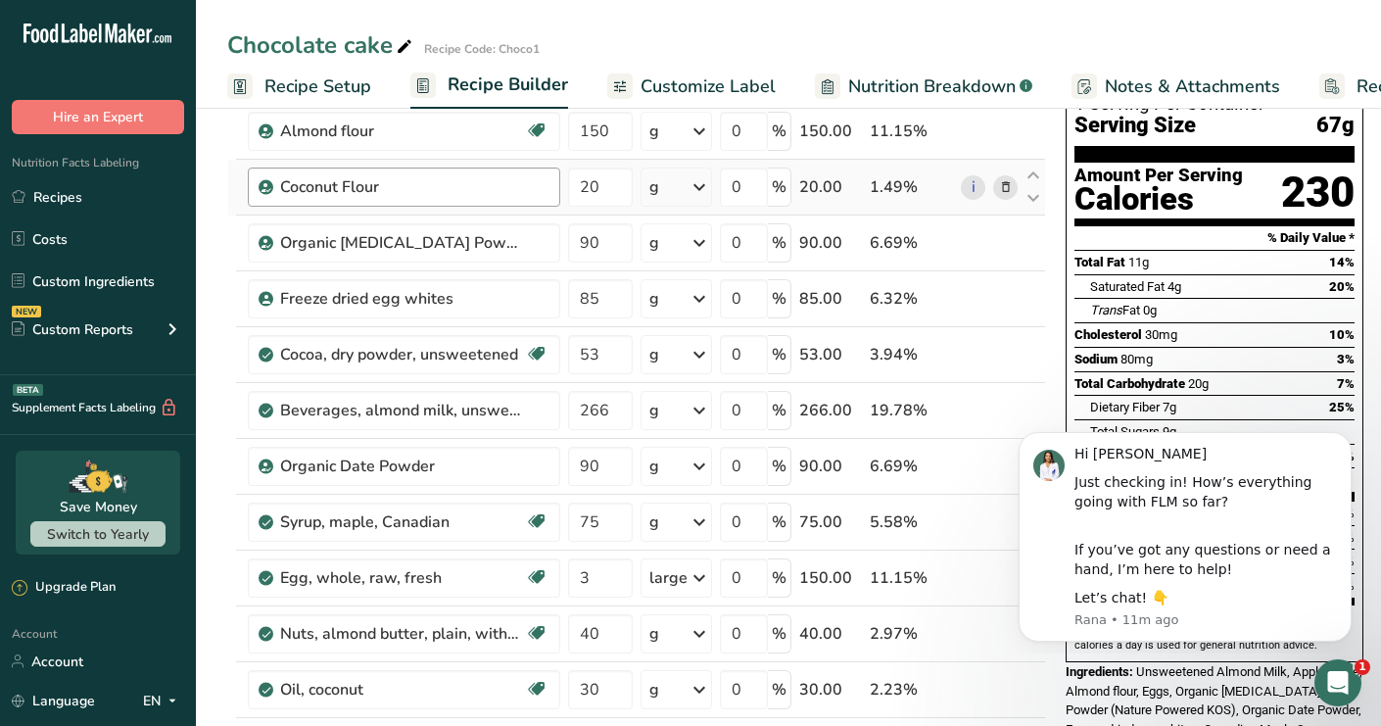
scroll to position [0, 0]
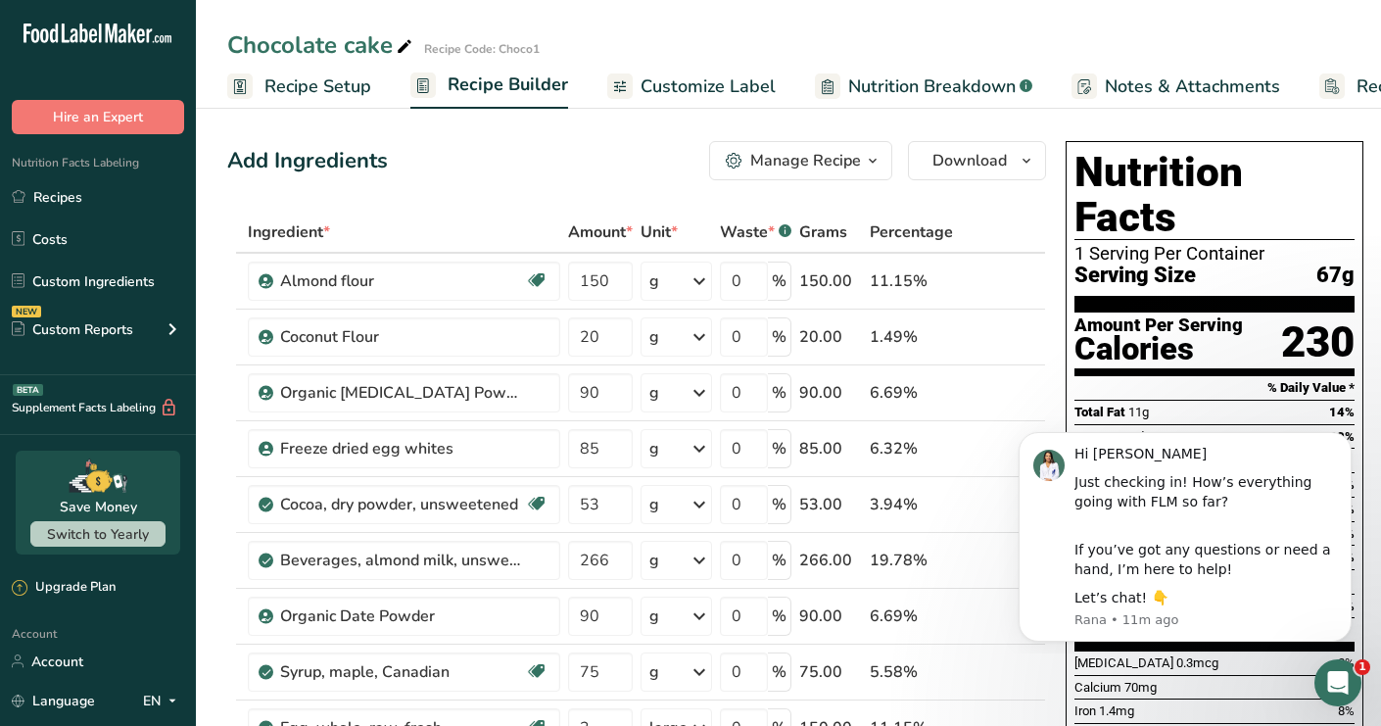
click at [769, 162] on div "Manage Recipe" at bounding box center [805, 161] width 111 height 24
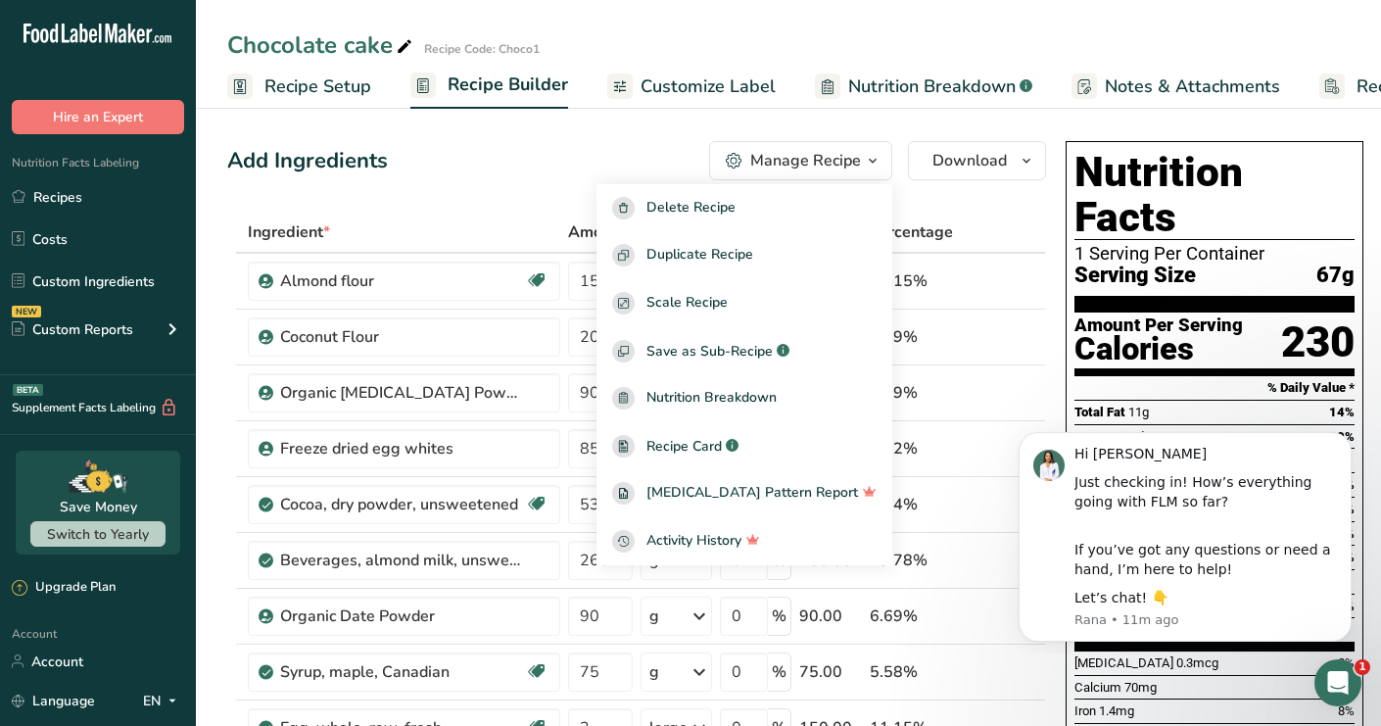
click at [521, 171] on div "Add Ingredients Manage Recipe Delete Recipe Duplicate Recipe Scale Recipe Save …" at bounding box center [636, 160] width 819 height 39
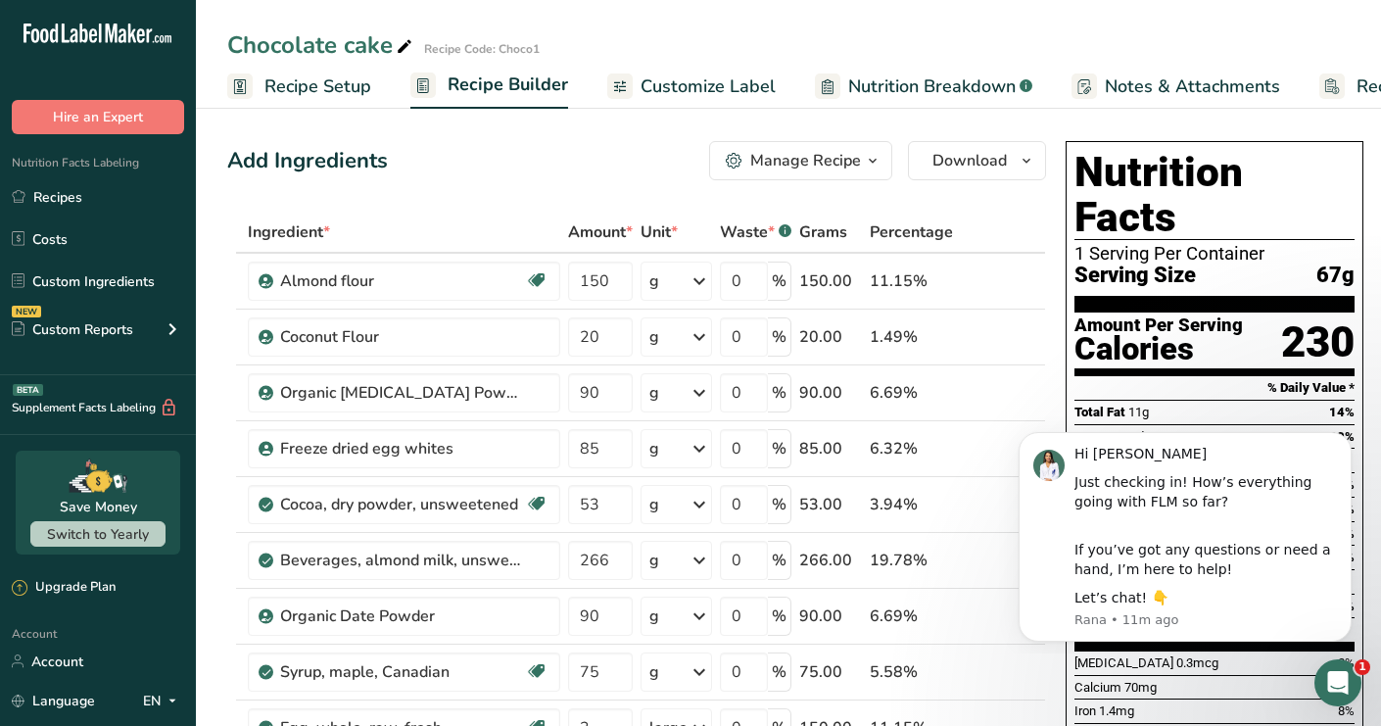
click at [317, 73] on span "Recipe Setup" at bounding box center [317, 86] width 107 height 26
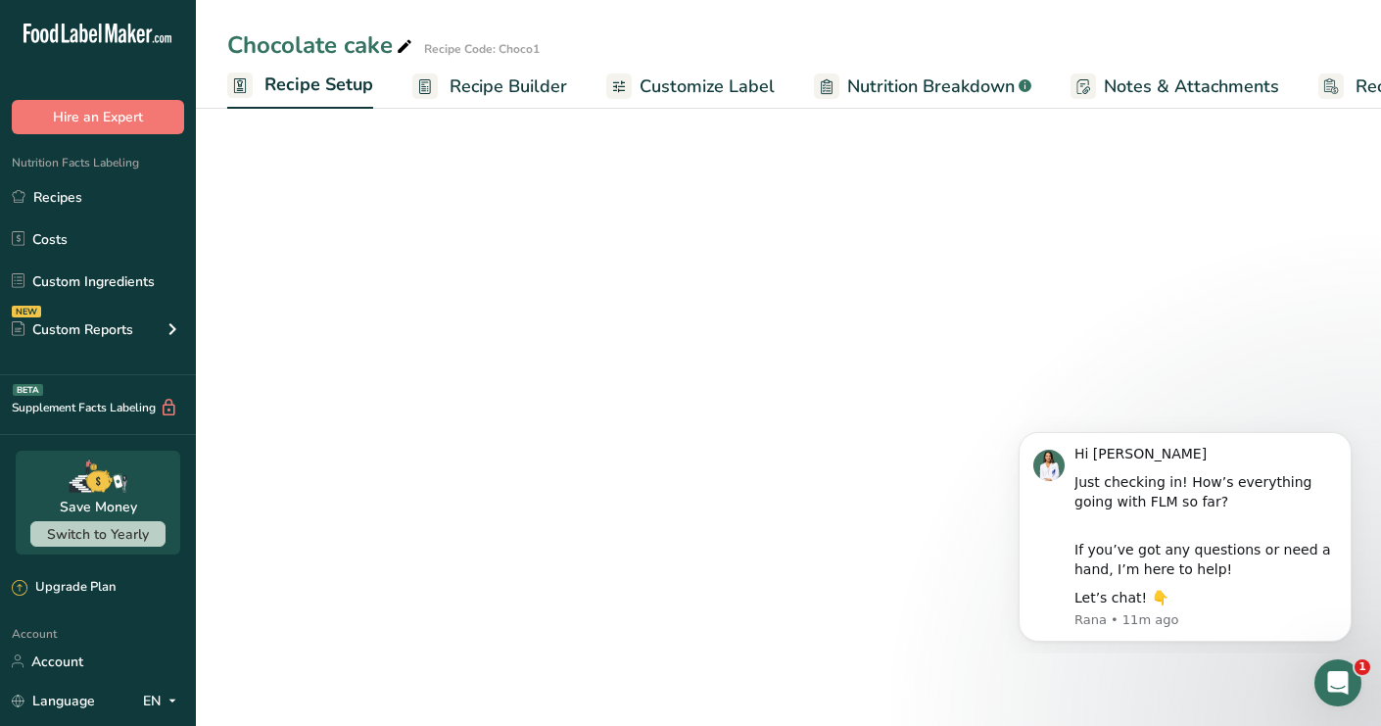
scroll to position [0, 7]
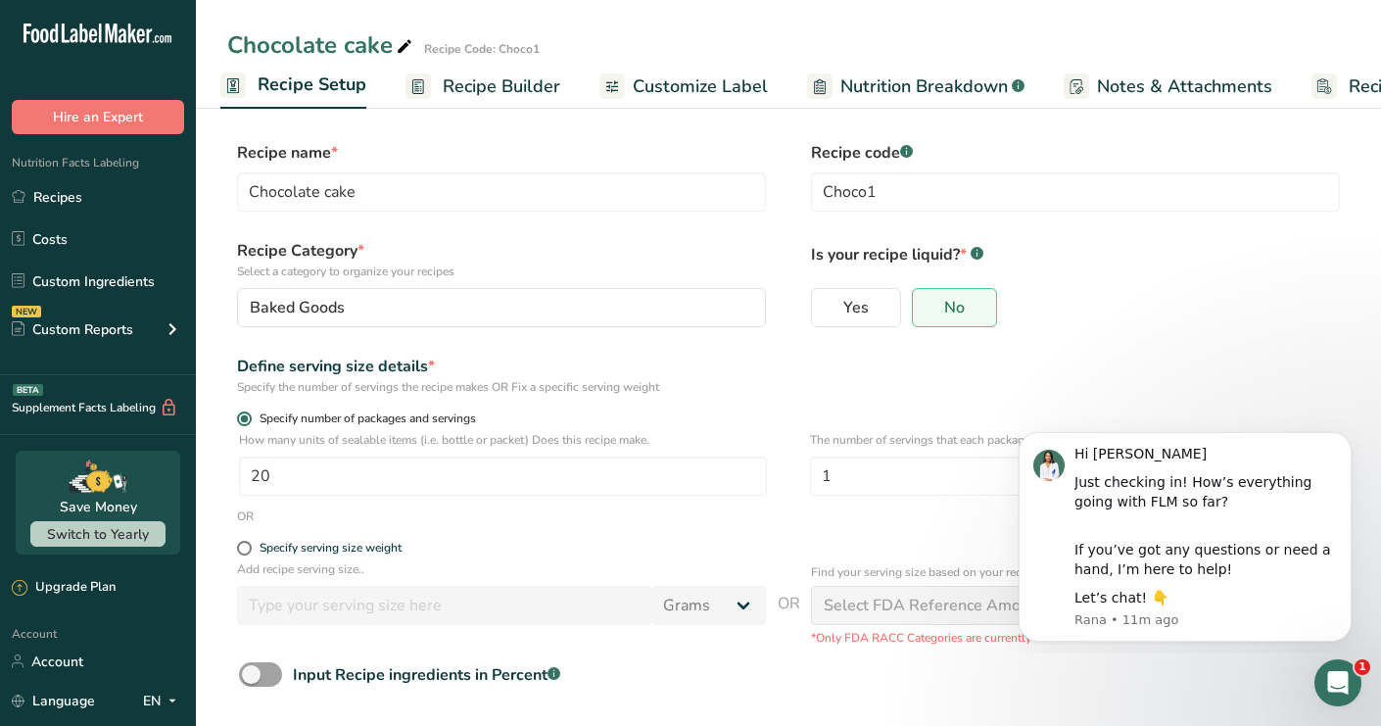
drag, startPoint x: 271, startPoint y: 416, endPoint x: 432, endPoint y: 424, distance: 160.8
click at [432, 424] on span "Specify number of packages and servings" at bounding box center [364, 418] width 224 height 15
click at [250, 424] on input "Specify number of packages and servings" at bounding box center [243, 418] width 13 height 13
drag, startPoint x: 337, startPoint y: 419, endPoint x: 498, endPoint y: 419, distance: 160.6
click at [498, 419] on label "Specify number of packages and servings" at bounding box center [501, 418] width 529 height 15
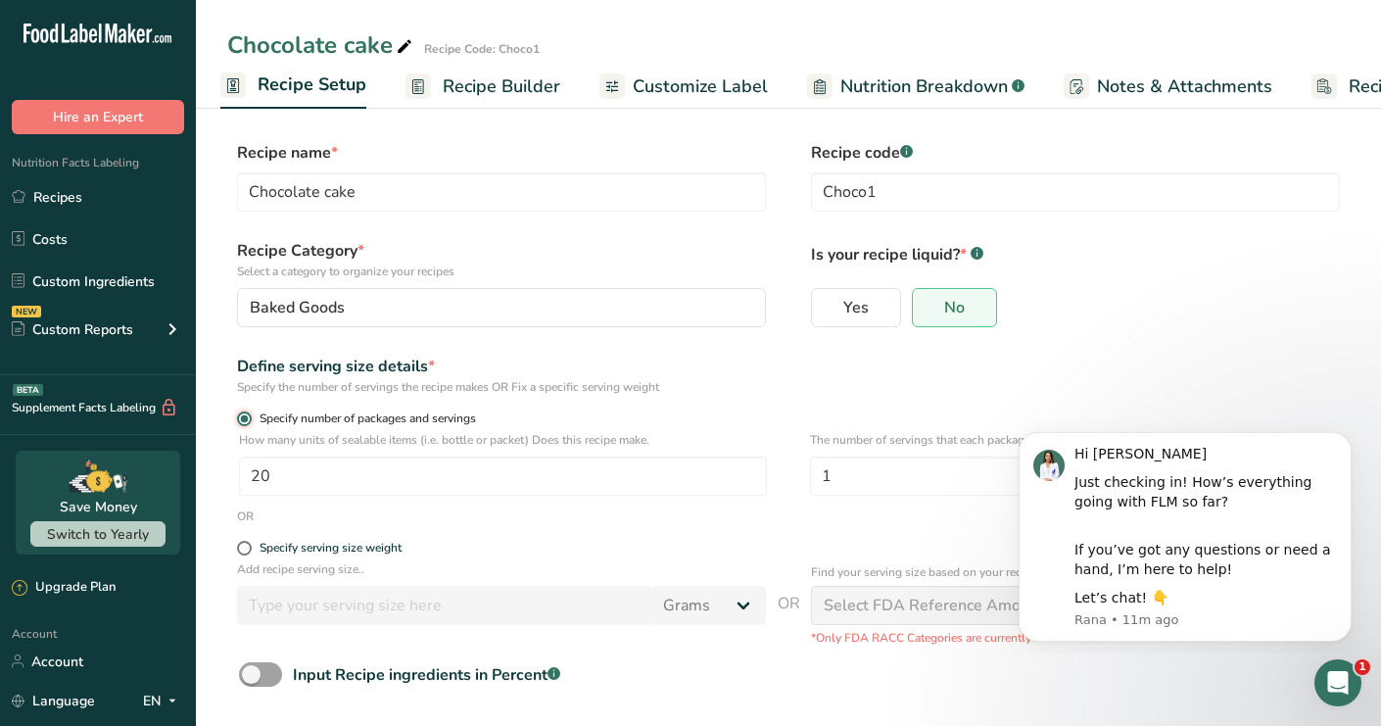
click at [250, 419] on input "Specify number of packages and servings" at bounding box center [243, 418] width 13 height 13
click at [413, 398] on form "Recipe name * Chocolate cake Recipe code .a-a{fill:#347362;}.b-a{fill:#fff;} Ch…" at bounding box center [788, 461] width 1122 height 640
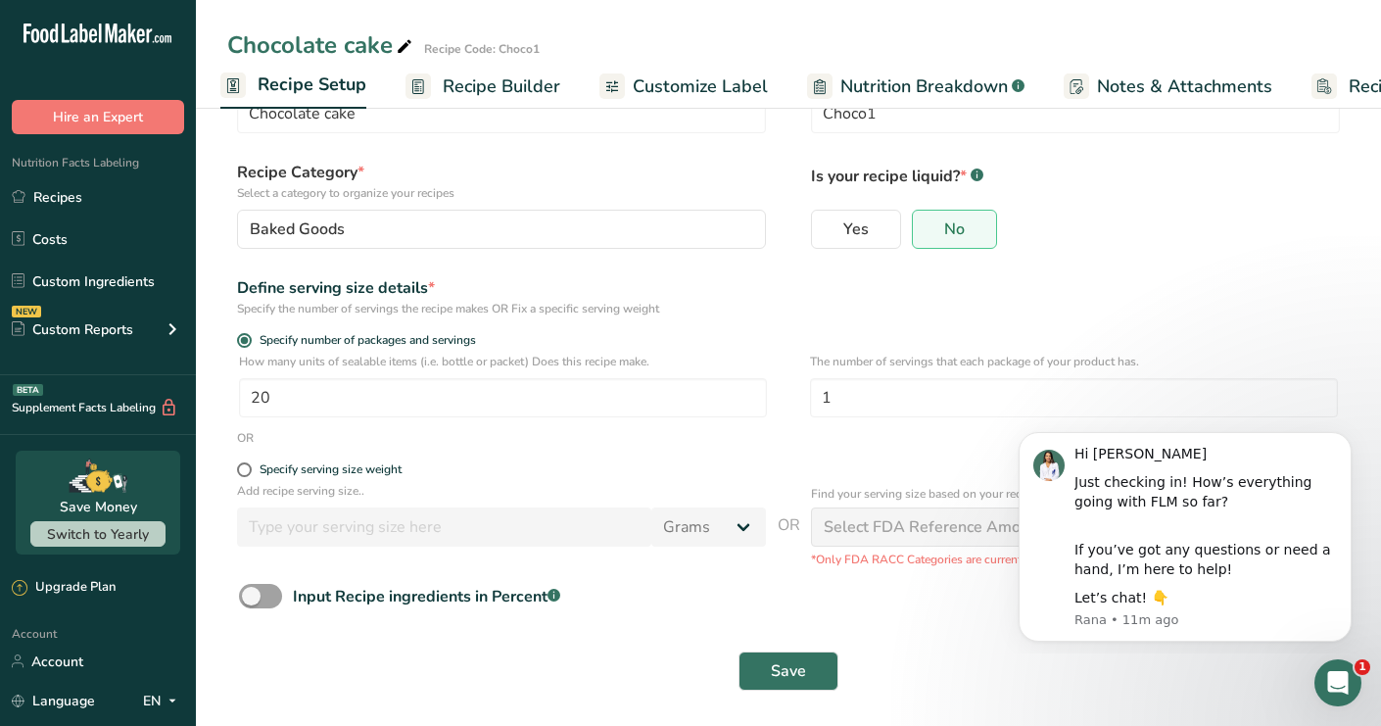
scroll to position [86, 0]
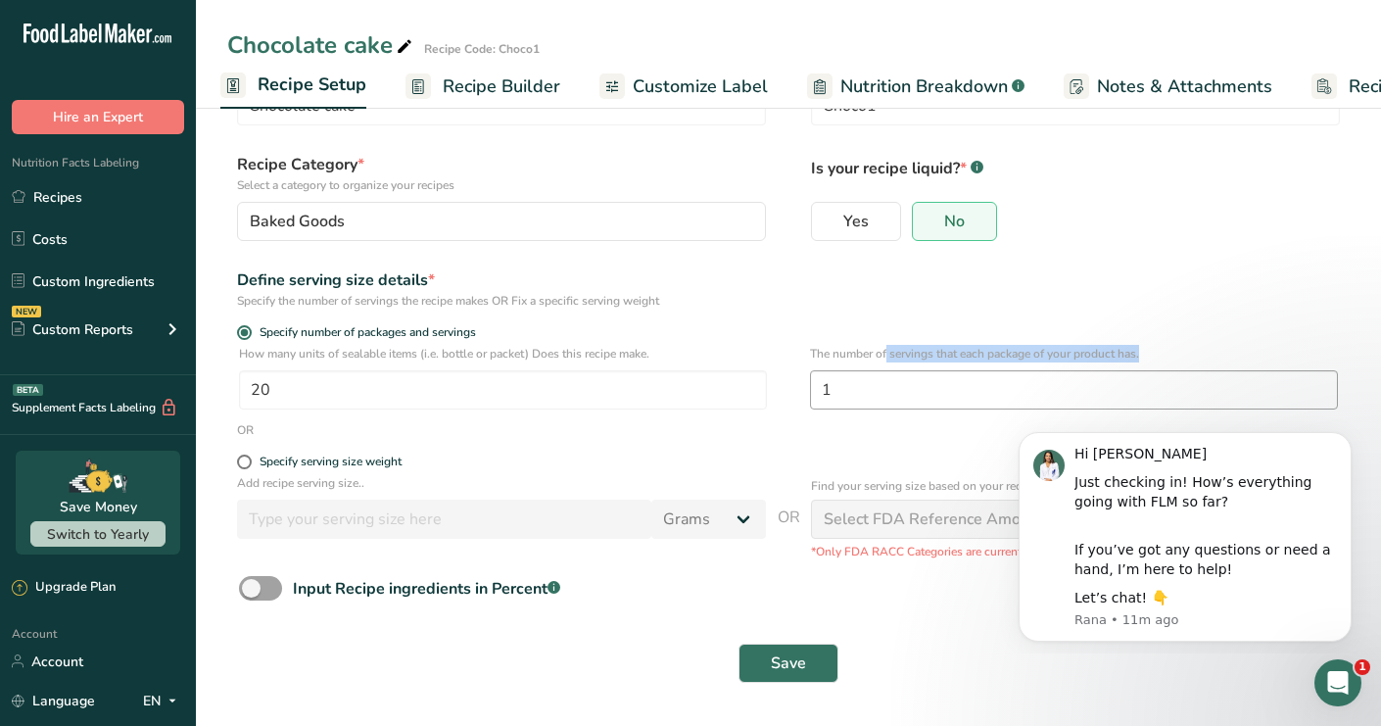
drag, startPoint x: 812, startPoint y: 354, endPoint x: 889, endPoint y: 403, distance: 91.6
click at [889, 403] on div "The number of servings that each package of your product has. 1" at bounding box center [1074, 383] width 528 height 76
click at [969, 305] on div "Define serving size details * Specify the number of servings the recipe makes O…" at bounding box center [788, 288] width 1122 height 41
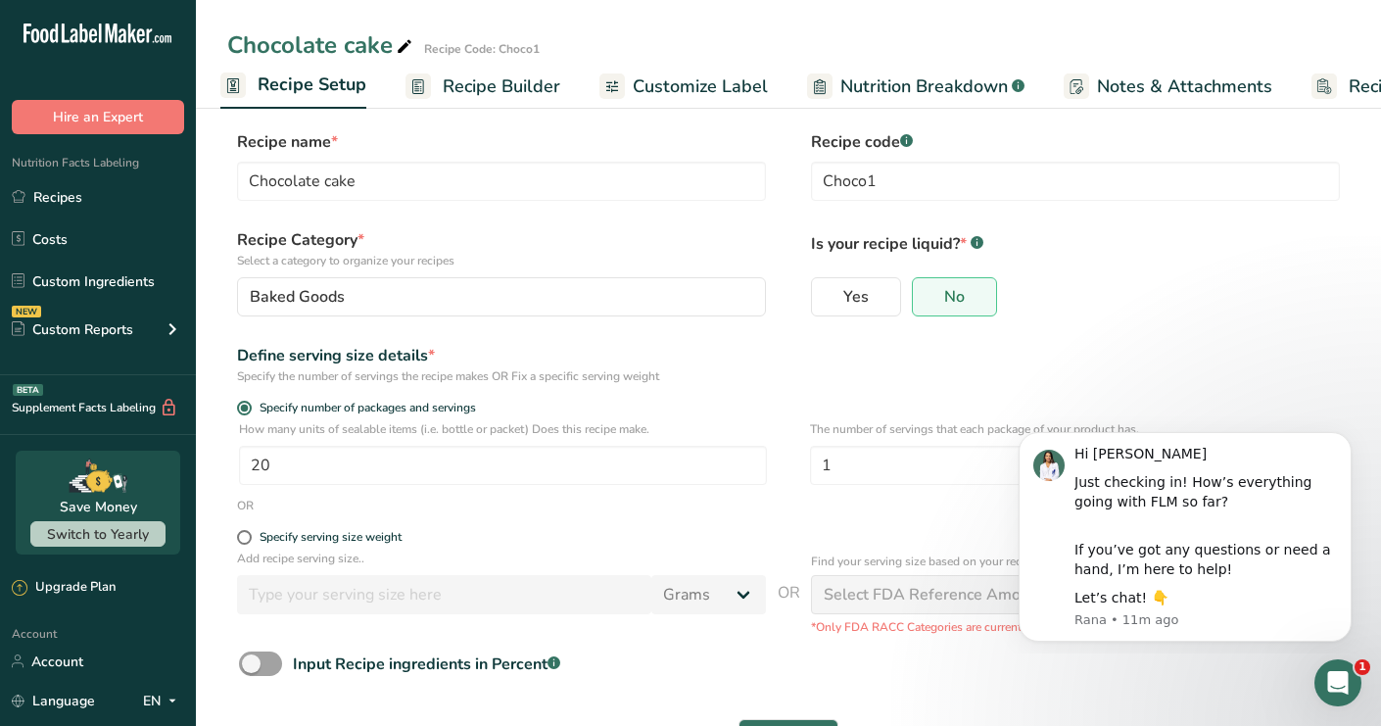
scroll to position [0, 0]
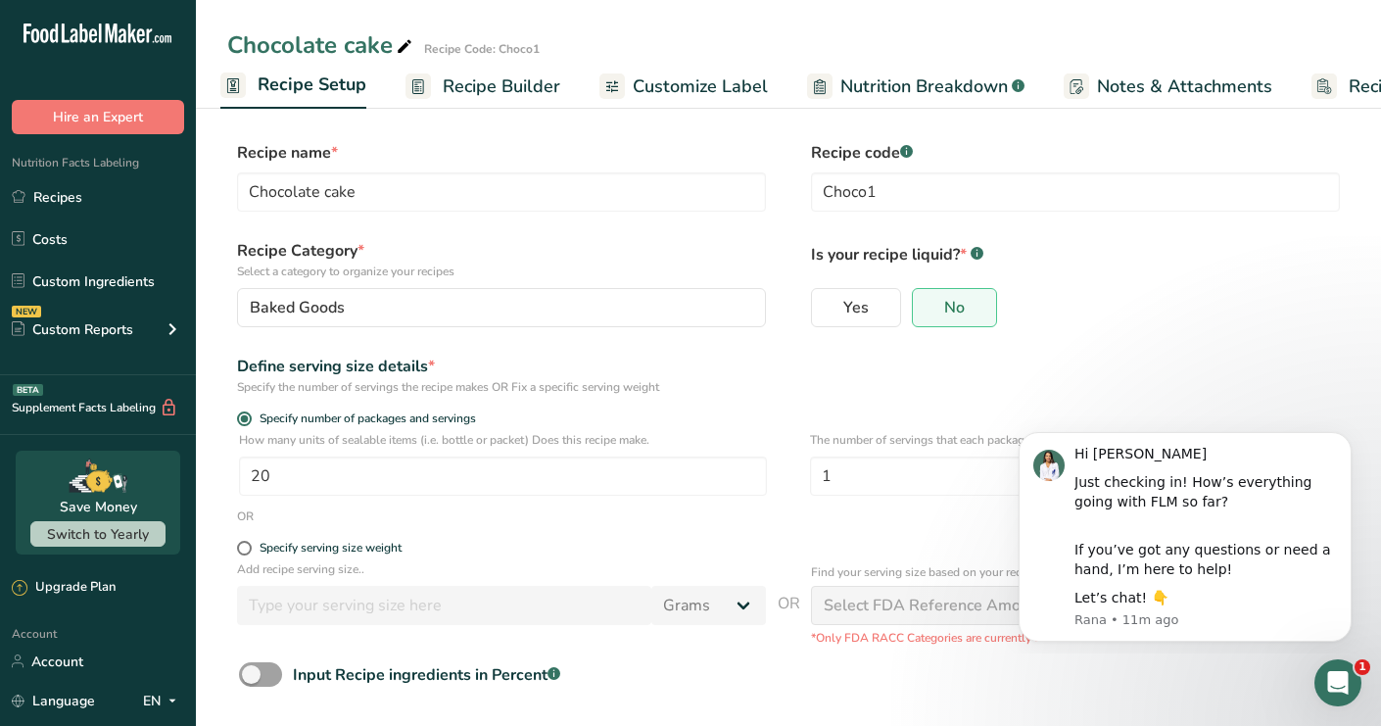
click at [460, 85] on span "Recipe Builder" at bounding box center [502, 86] width 118 height 26
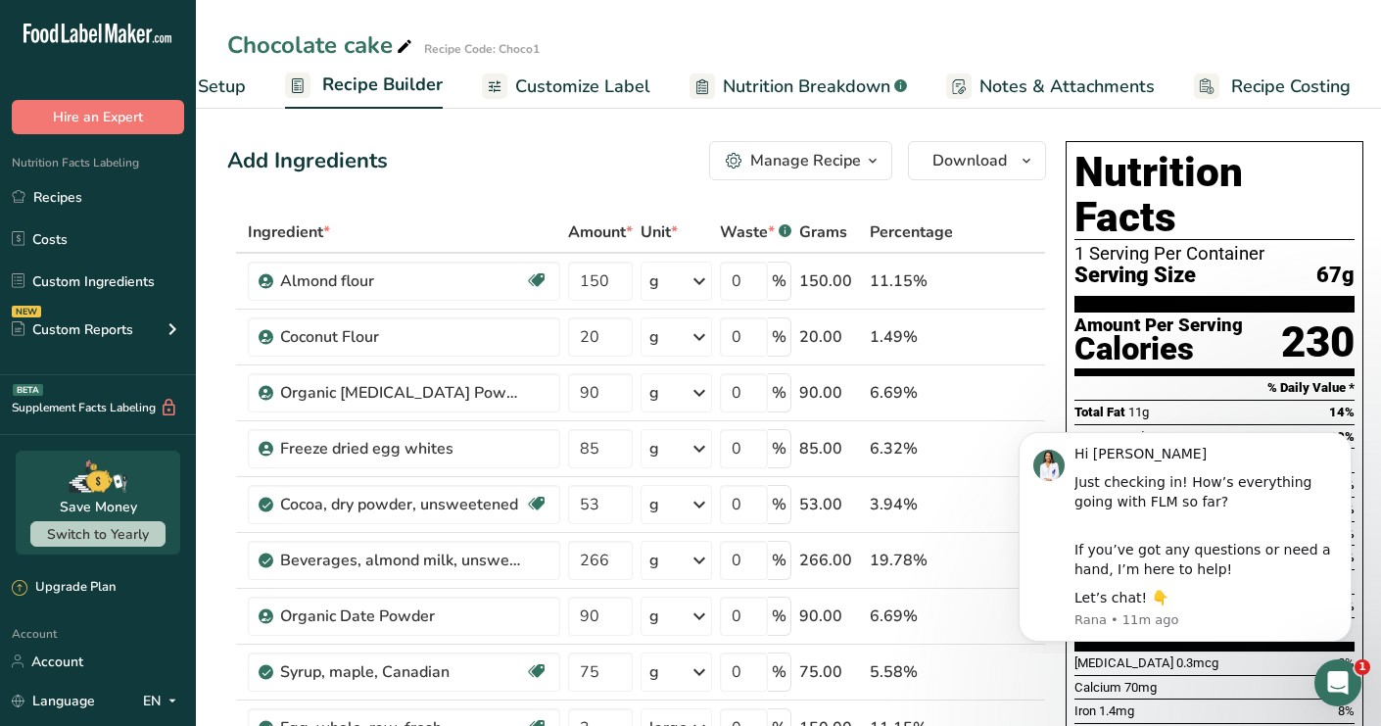
click at [604, 101] on link "Customize Label" at bounding box center [566, 87] width 168 height 44
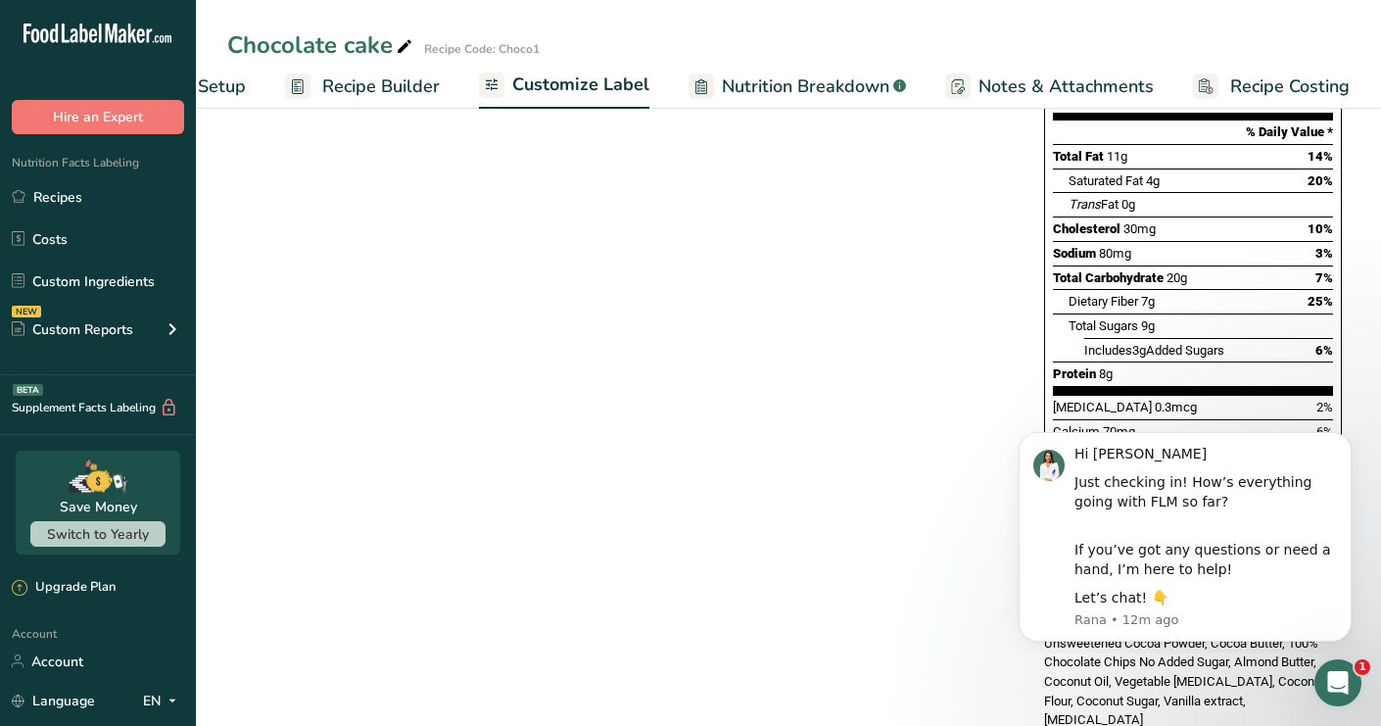
scroll to position [391, 0]
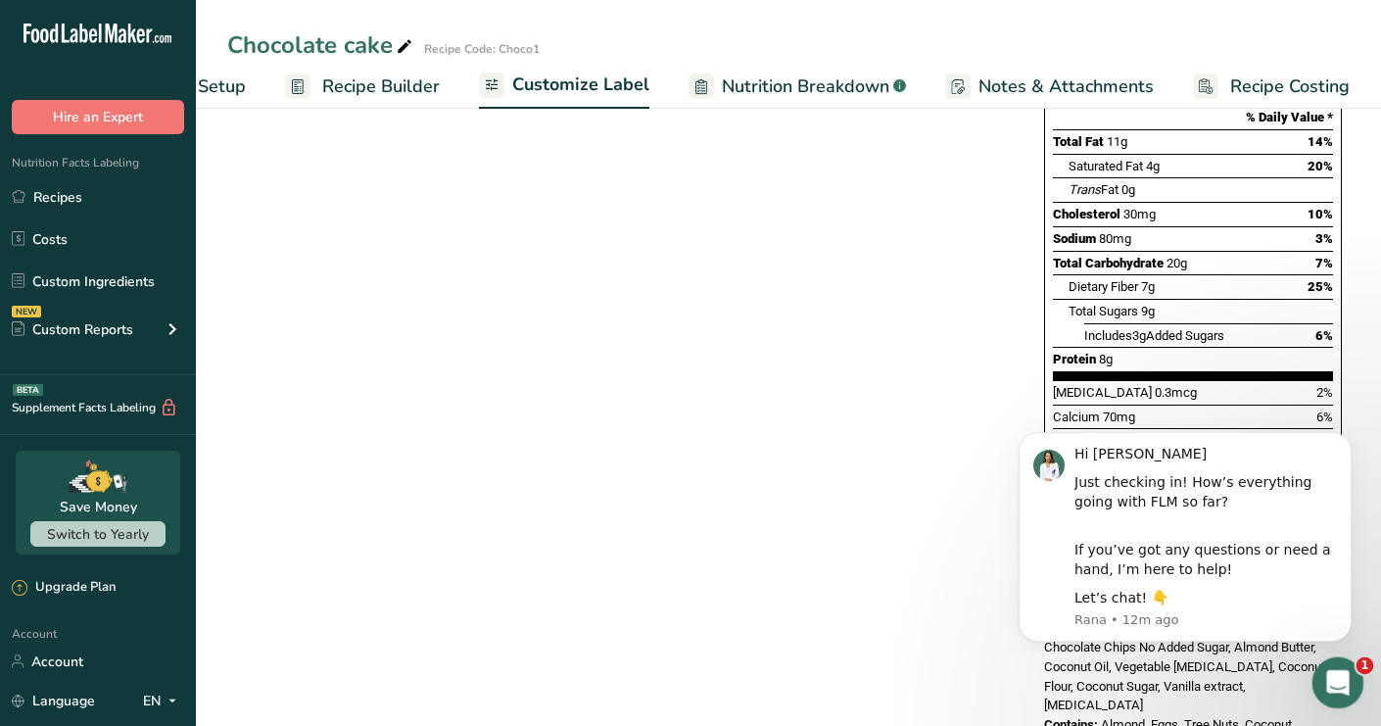
click at [1312, 684] on div "Open Intercom Messenger" at bounding box center [1335, 679] width 65 height 65
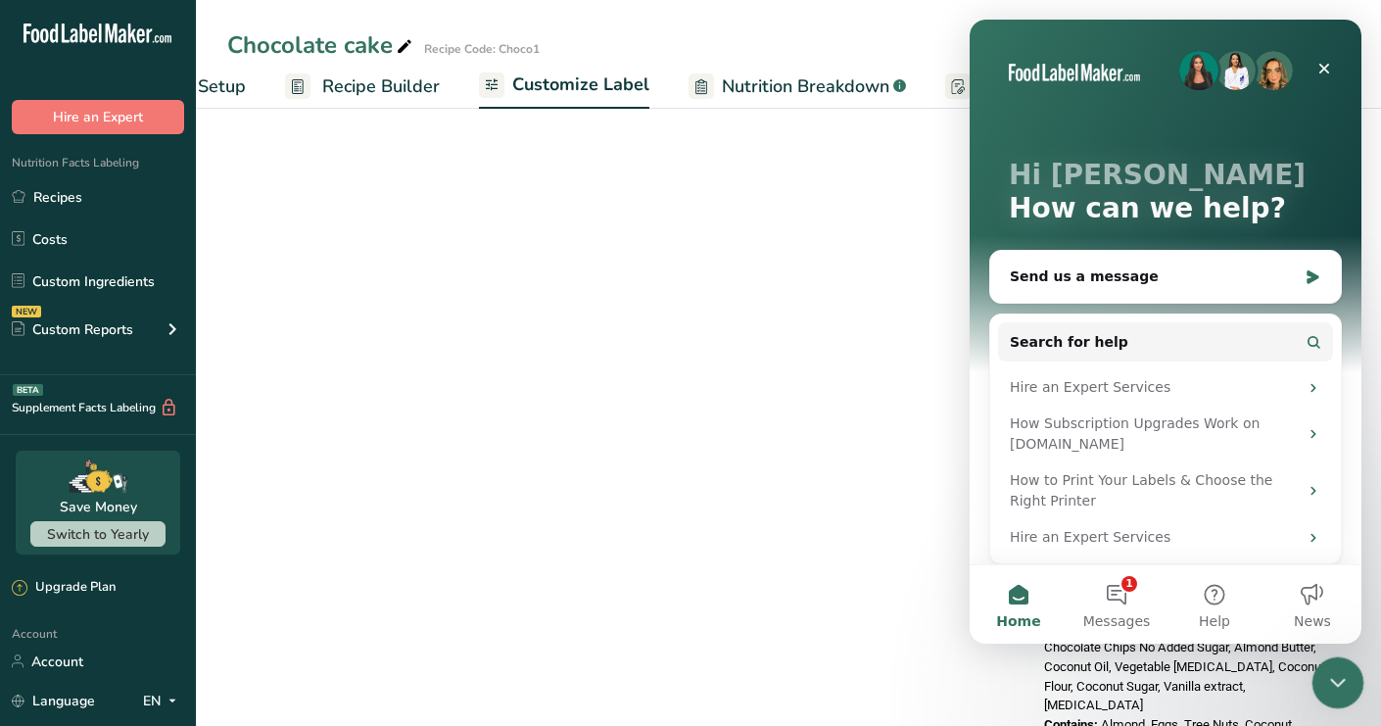
scroll to position [0, 0]
click at [632, 493] on div "Choose your label style Standard FDA label USA (FDA) Standard FDA label Tabular…" at bounding box center [788, 302] width 1122 height 903
click at [1325, 72] on icon "Close" at bounding box center [1324, 69] width 16 height 16
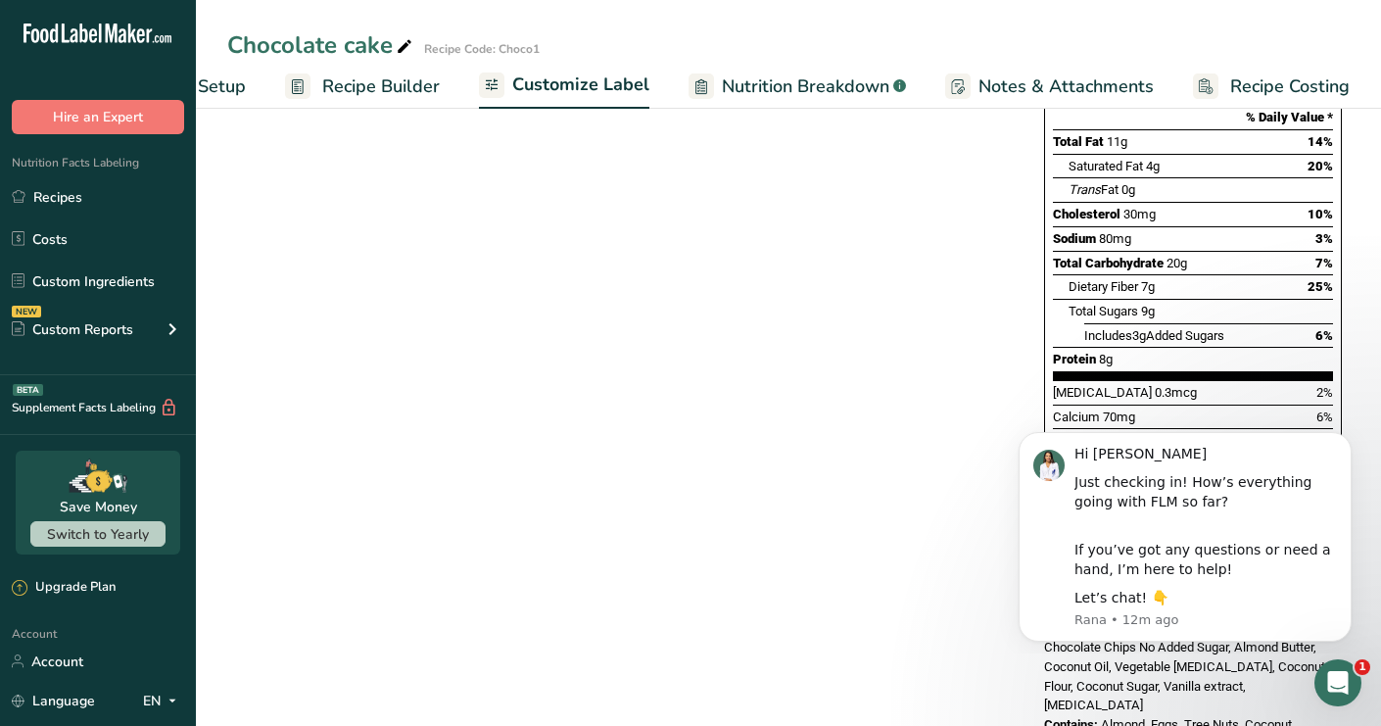
click at [1325, 642] on body "Hi Alex Just checking in! How’s everything going with FLM so far? If you’ve got…" at bounding box center [1185, 533] width 376 height 223
click at [1330, 715] on div "Contains: Almond, Eggs, Tree Nuts, Coconut" at bounding box center [1193, 725] width 298 height 20
click at [1325, 666] on div "Open Intercom Messenger" at bounding box center [1335, 679] width 65 height 65
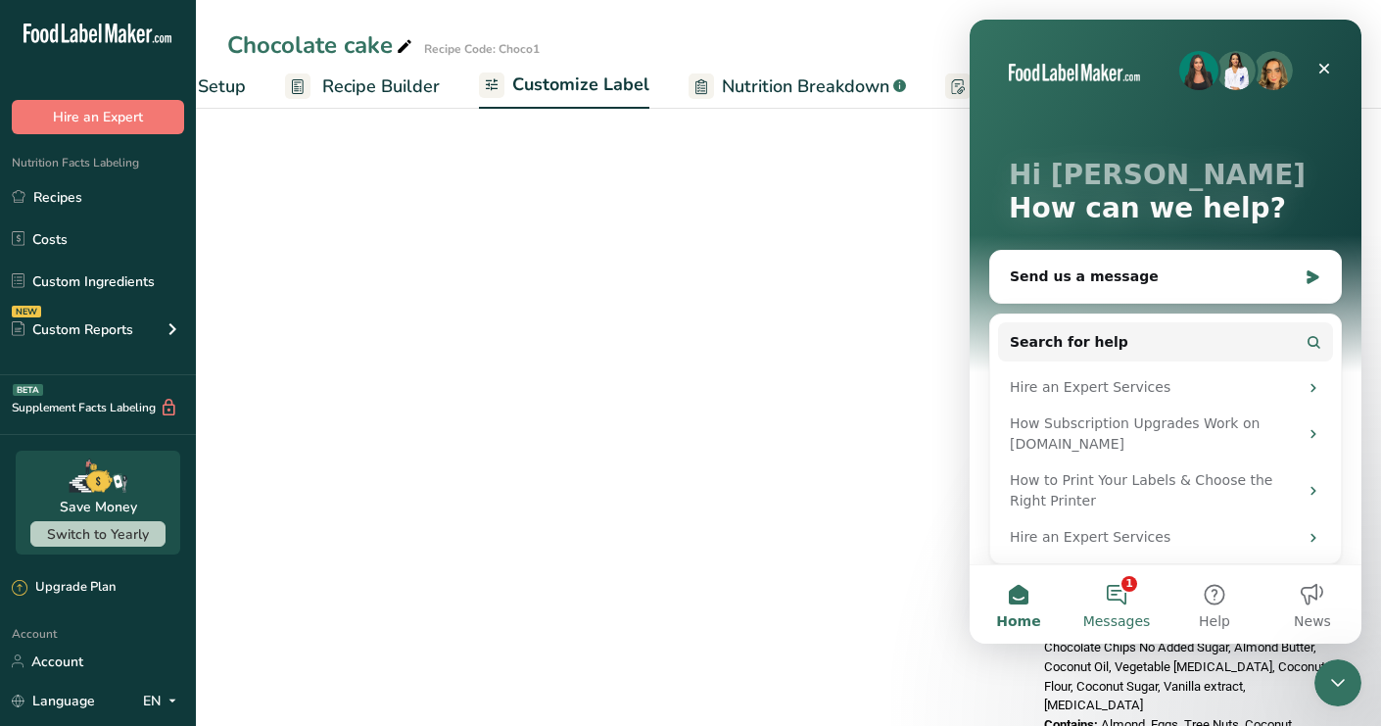
click at [1119, 605] on button "1 Messages" at bounding box center [1117, 604] width 98 height 78
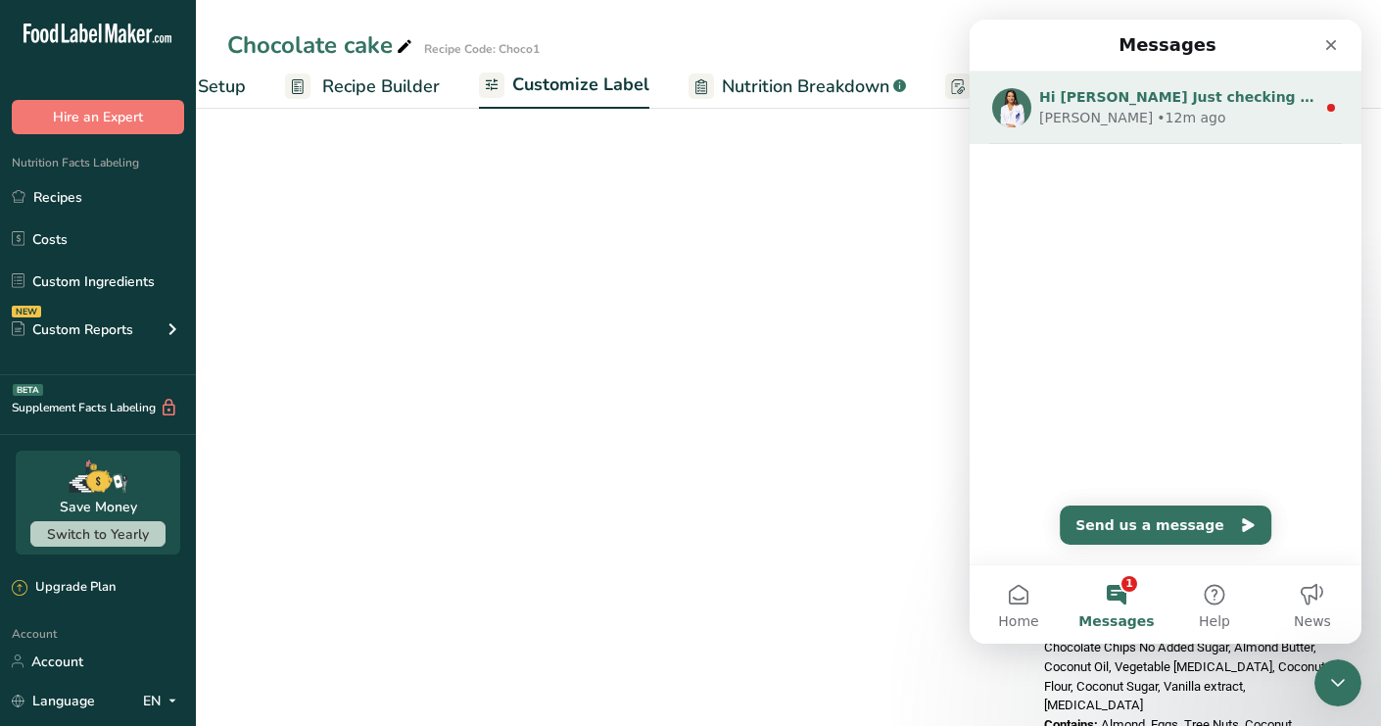
click at [1277, 128] on div "Hi Alex Just checking in! How’s everything going with FLM so far? If you’ve got…" at bounding box center [1166, 107] width 392 height 72
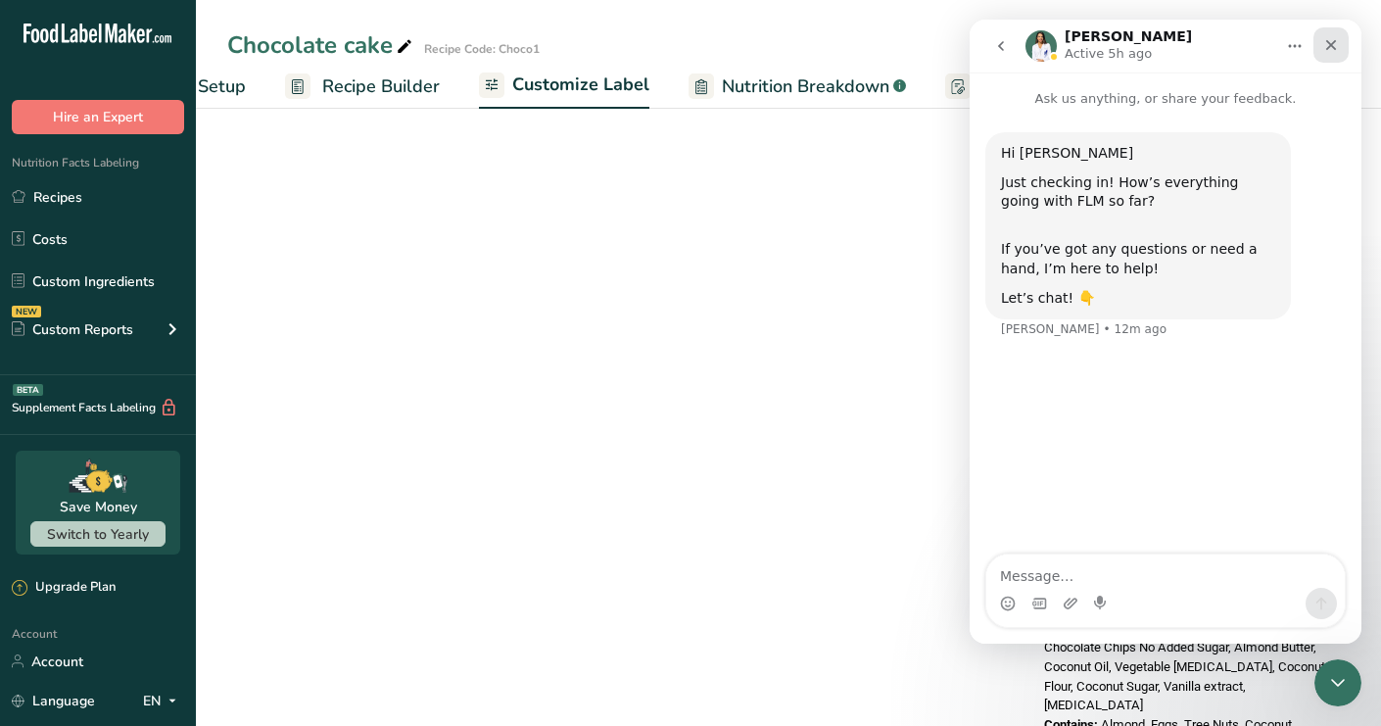
click at [1327, 43] on icon "Close" at bounding box center [1331, 45] width 16 height 16
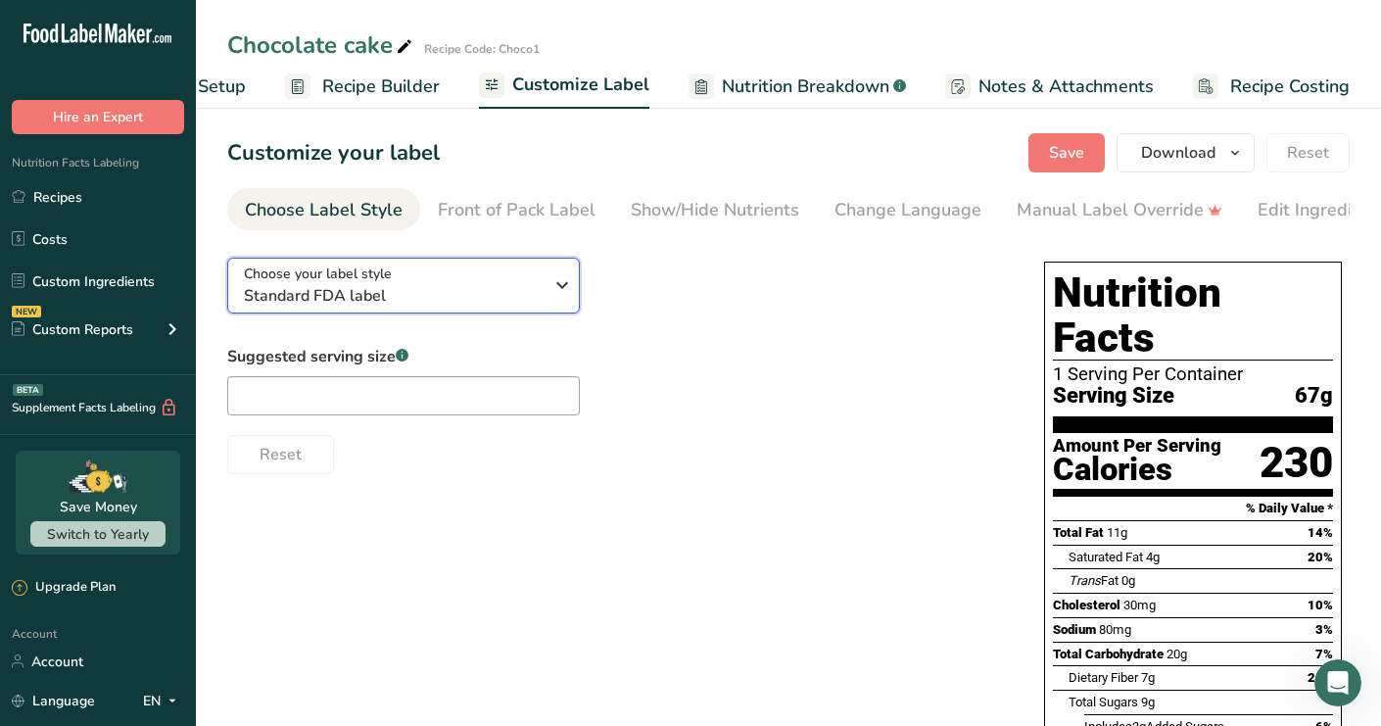
click at [501, 290] on span "Standard FDA label" at bounding box center [393, 296] width 299 height 24
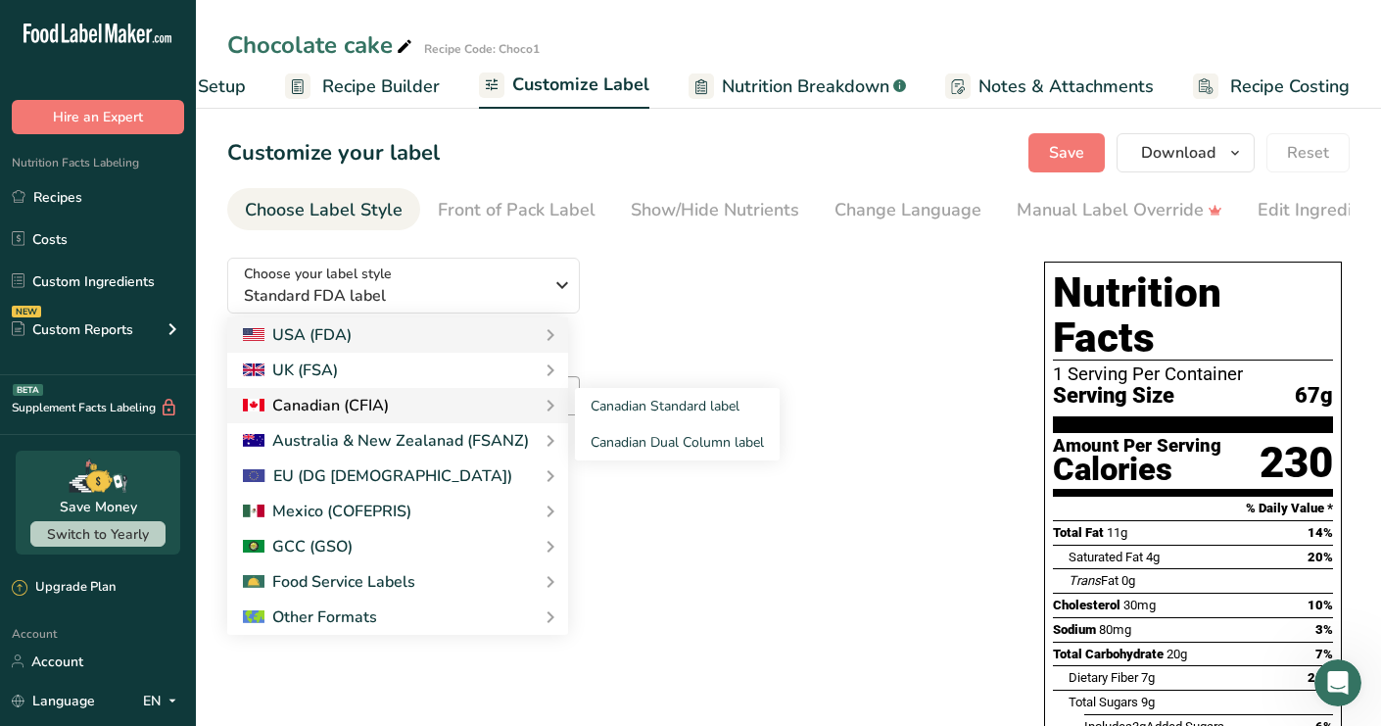
click at [440, 412] on div "Canadian (CFIA)" at bounding box center [397, 406] width 309 height 24
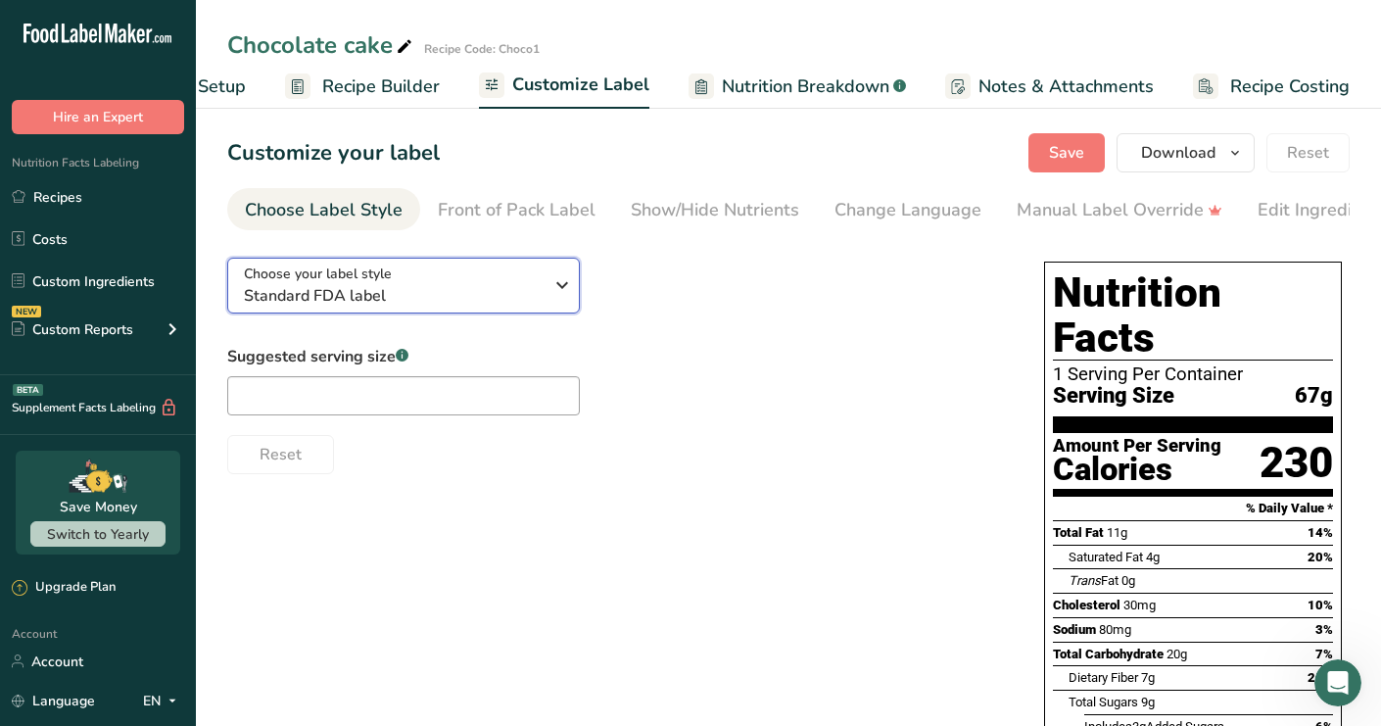
click at [477, 304] on span "Standard FDA label" at bounding box center [393, 296] width 299 height 24
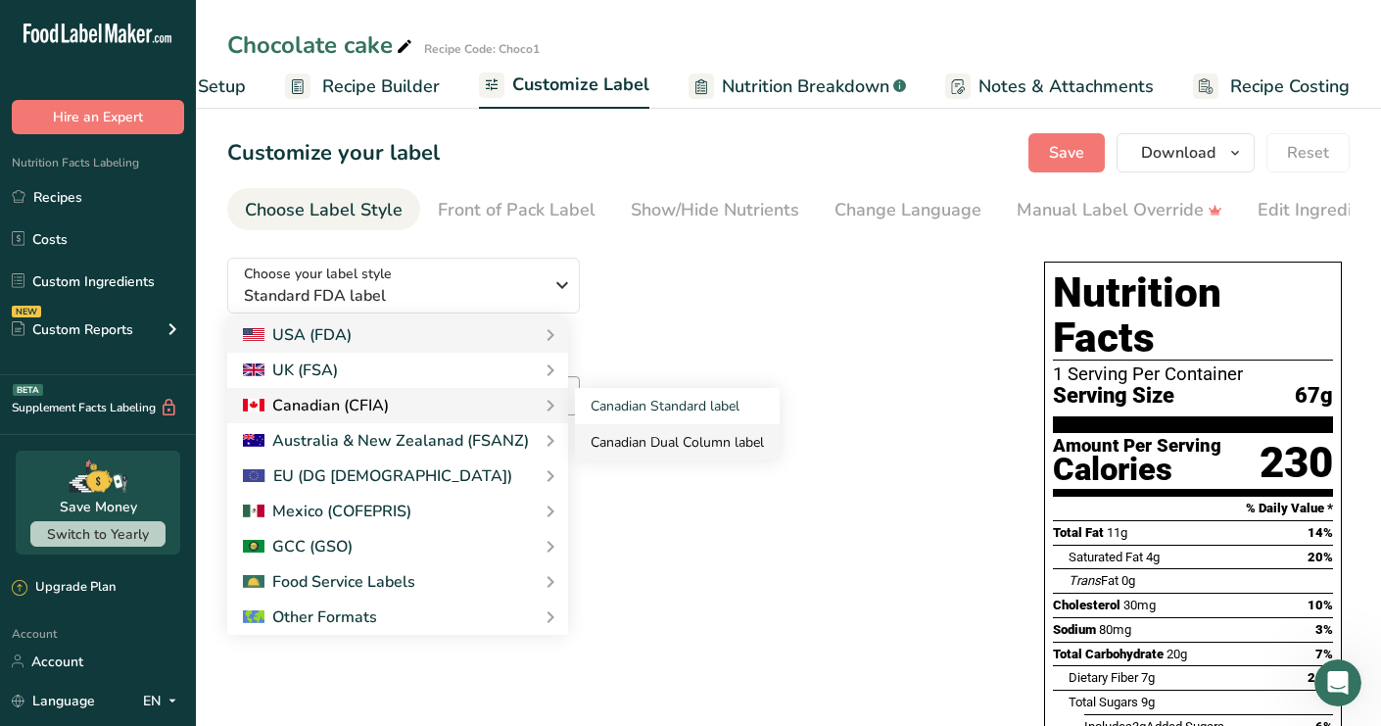
click at [653, 437] on link "Canadian Dual Column label" at bounding box center [677, 442] width 205 height 36
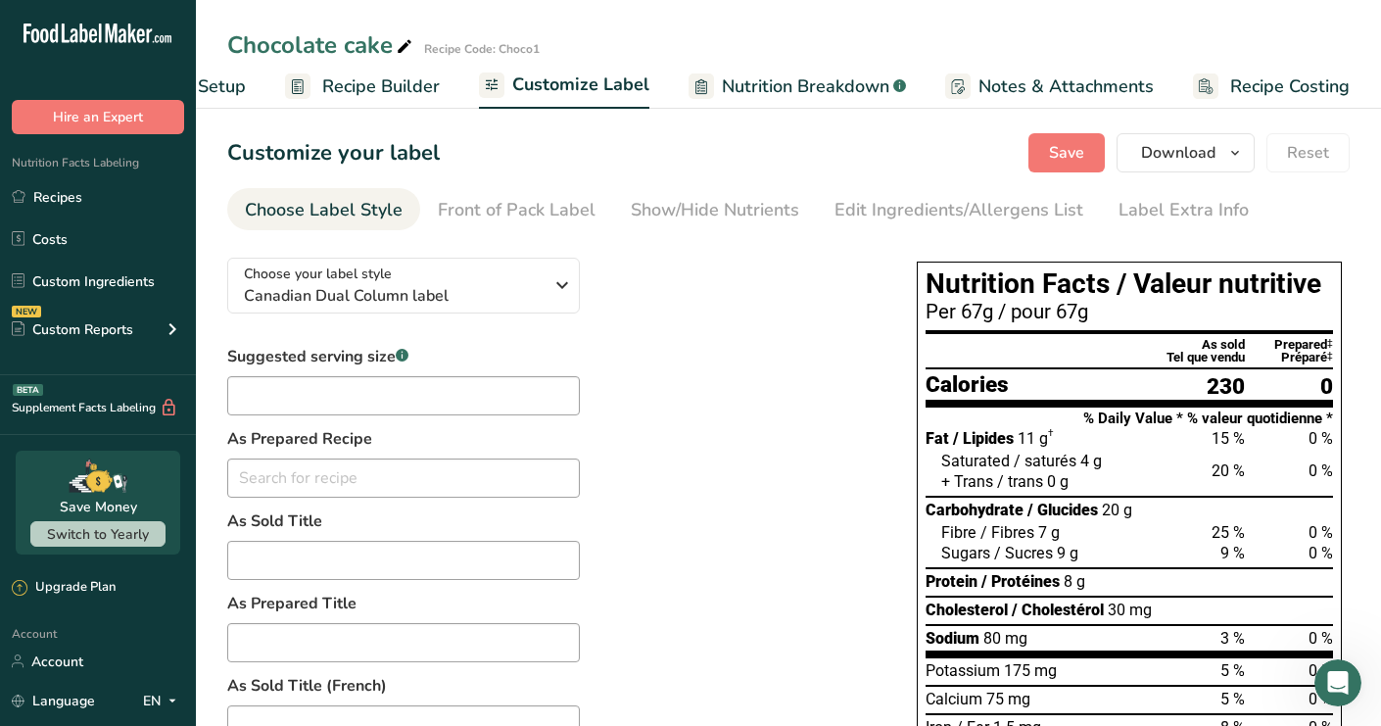
click at [349, 329] on div "Choose your label style Canadian Dual Column label USA (FDA) Standard FDA label…" at bounding box center [552, 713] width 650 height 942
click at [363, 295] on span "Canadian Dual Column label" at bounding box center [393, 296] width 299 height 24
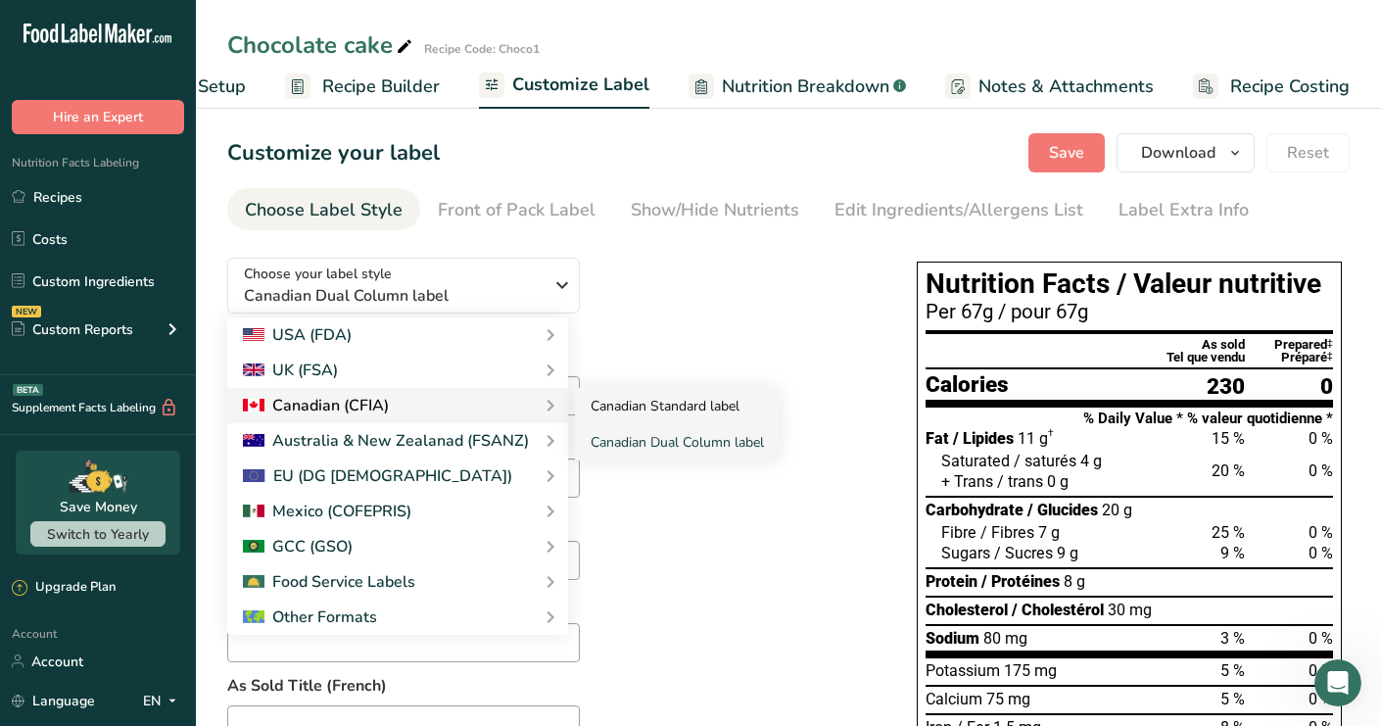
click at [615, 406] on link "Canadian Standard label" at bounding box center [677, 406] width 205 height 36
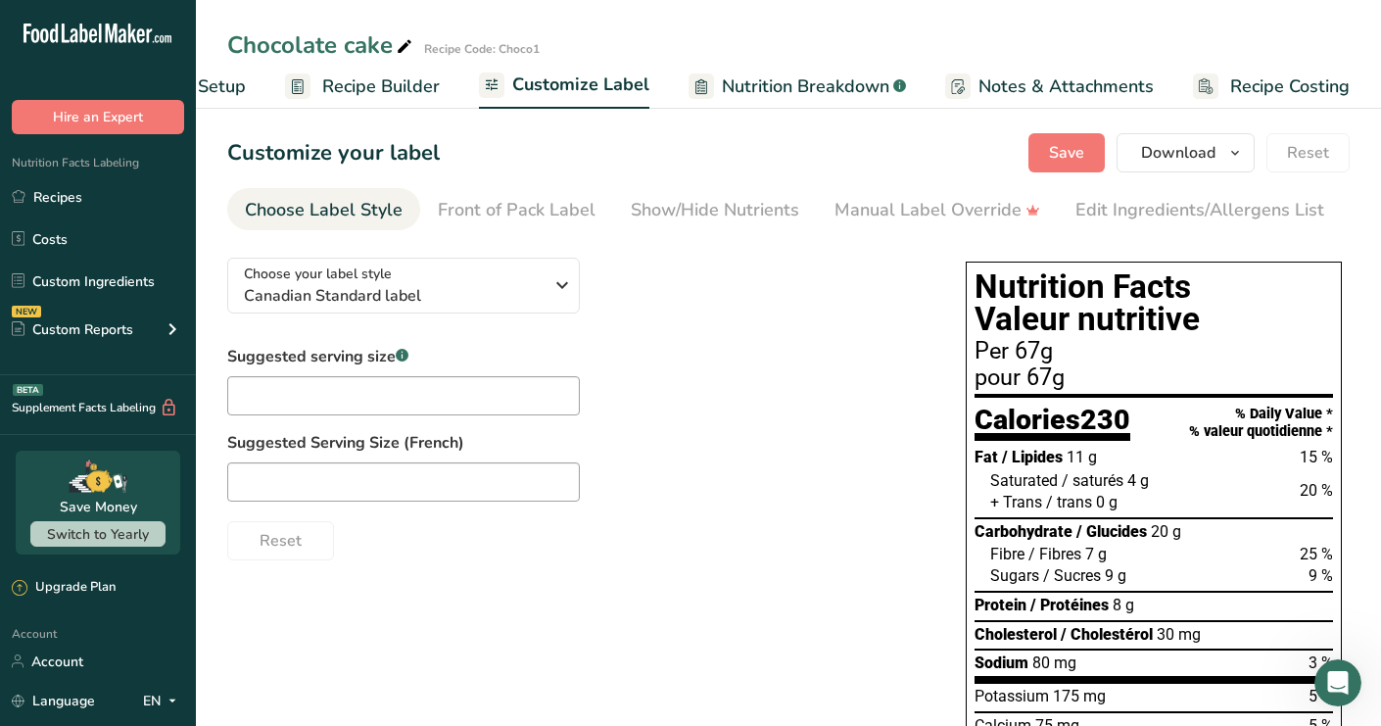
click at [810, 85] on span "Nutrition Breakdown" at bounding box center [805, 86] width 167 height 26
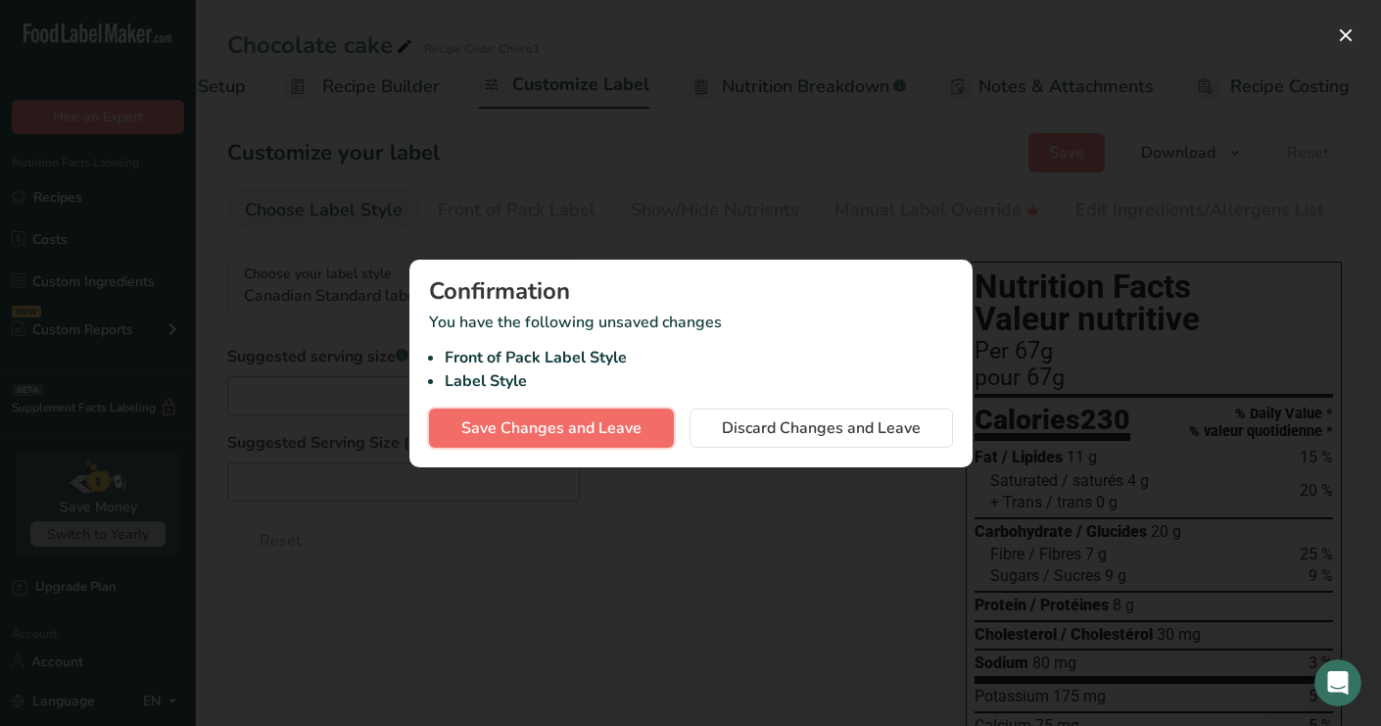
click at [603, 430] on span "Save Changes and Leave" at bounding box center [551, 428] width 180 height 24
click at [878, 177] on div at bounding box center [690, 363] width 1381 height 726
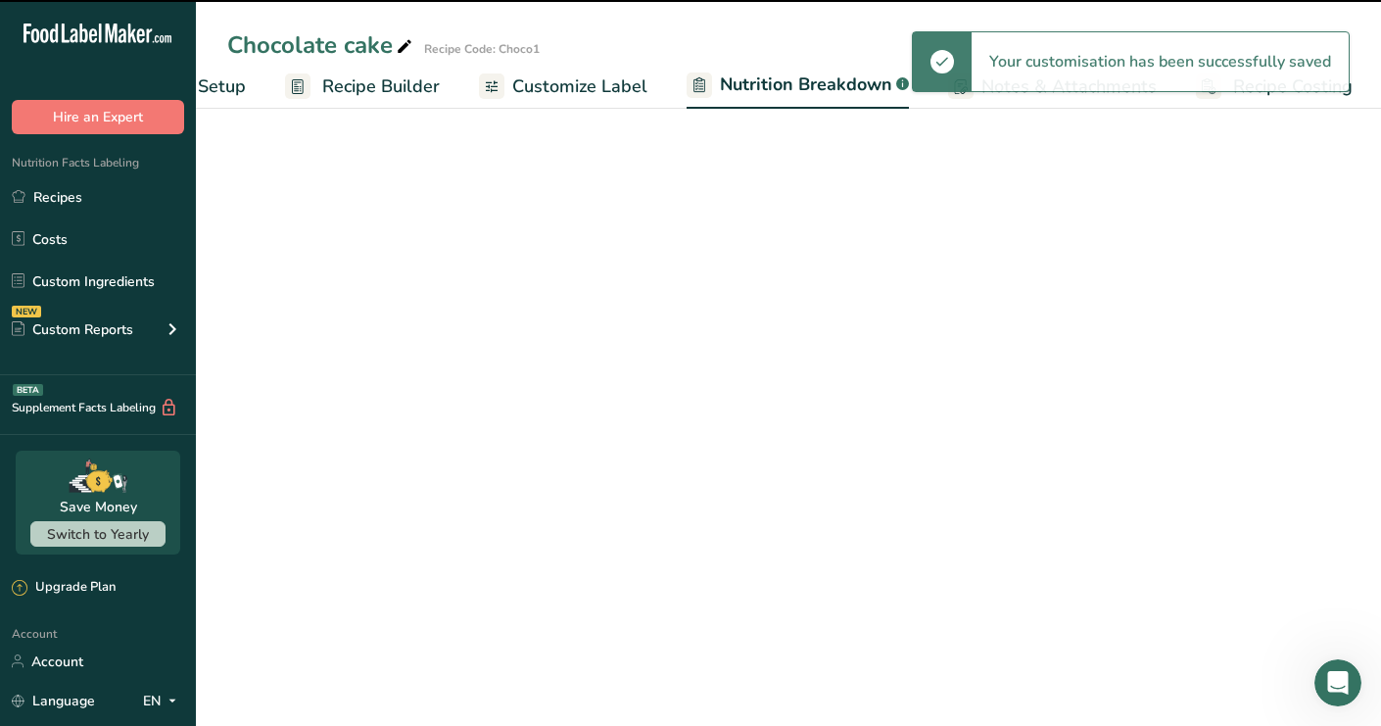
select select "Calories"
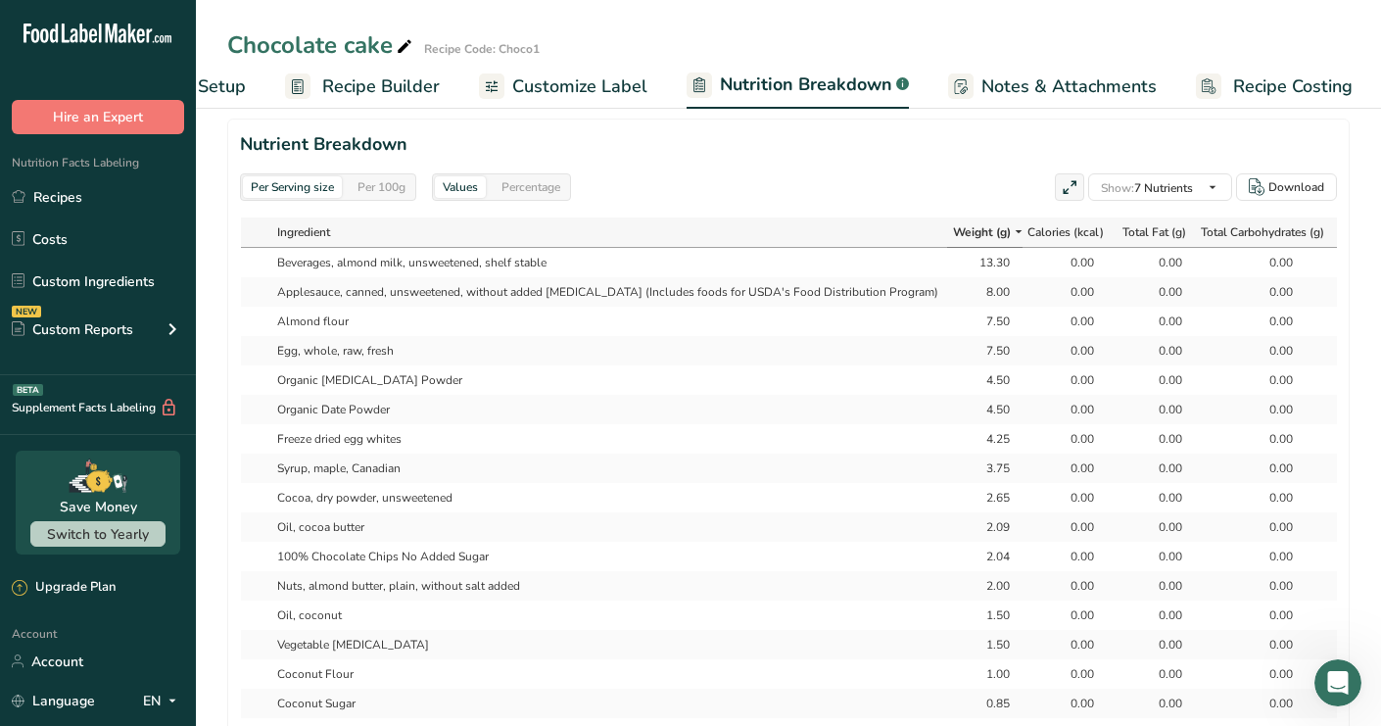
scroll to position [931, 0]
click at [965, 252] on div "13.30" at bounding box center [985, 261] width 49 height 18
drag, startPoint x: 958, startPoint y: 226, endPoint x: 886, endPoint y: 557, distance: 338.7
click at [891, 556] on tbody "Beverages, almond milk, unsweetened, shelf stable 13.30 0.00 0.00 0.00 0.00 0.0…" at bounding box center [932, 510] width 1382 height 529
click at [886, 598] on td "Oil, coconut" at bounding box center [607, 612] width 679 height 29
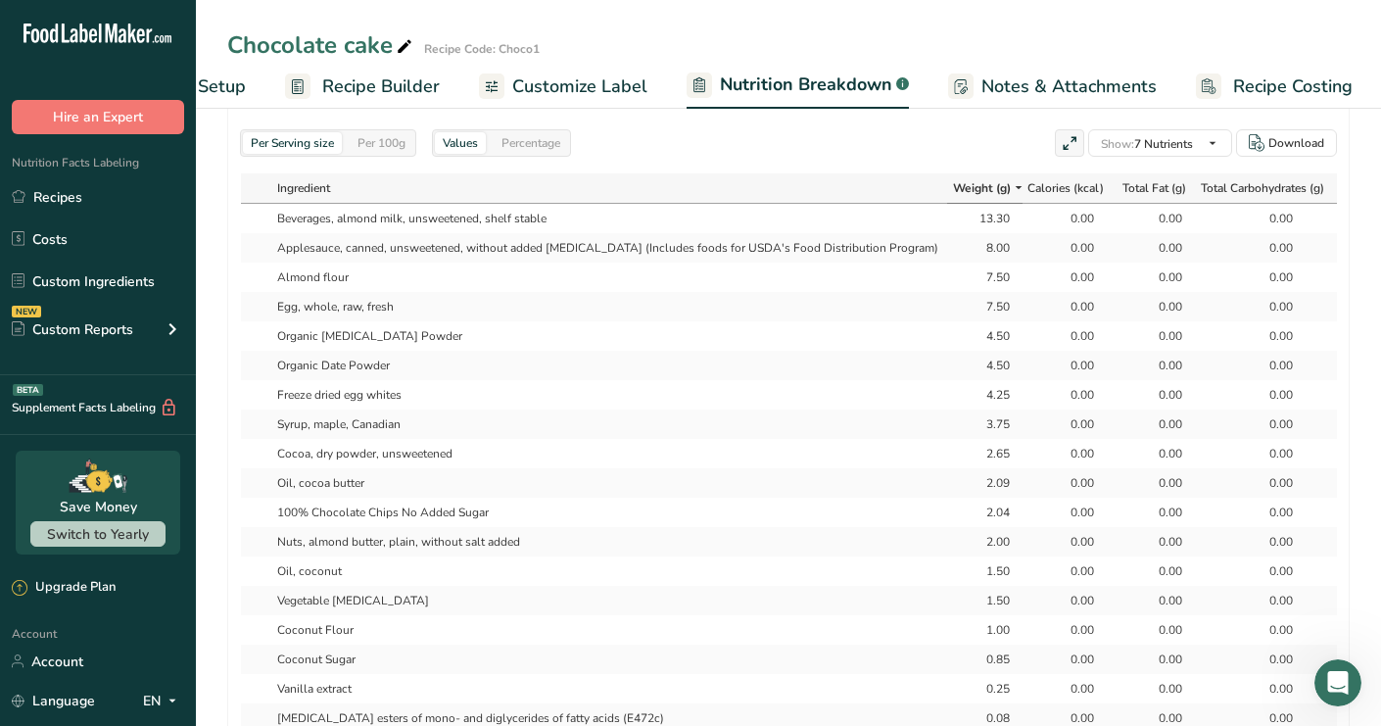
scroll to position [975, 0]
drag, startPoint x: 839, startPoint y: 537, endPoint x: 900, endPoint y: 516, distance: 64.1
click at [900, 516] on tbody "Beverages, almond milk, unsweetened, shelf stable 13.30 0.00 0.00 0.00 0.00 0.0…" at bounding box center [932, 466] width 1382 height 529
click at [909, 554] on td "Oil, coconut" at bounding box center [607, 568] width 679 height 29
drag, startPoint x: 915, startPoint y: 523, endPoint x: 1175, endPoint y: 521, distance: 260.5
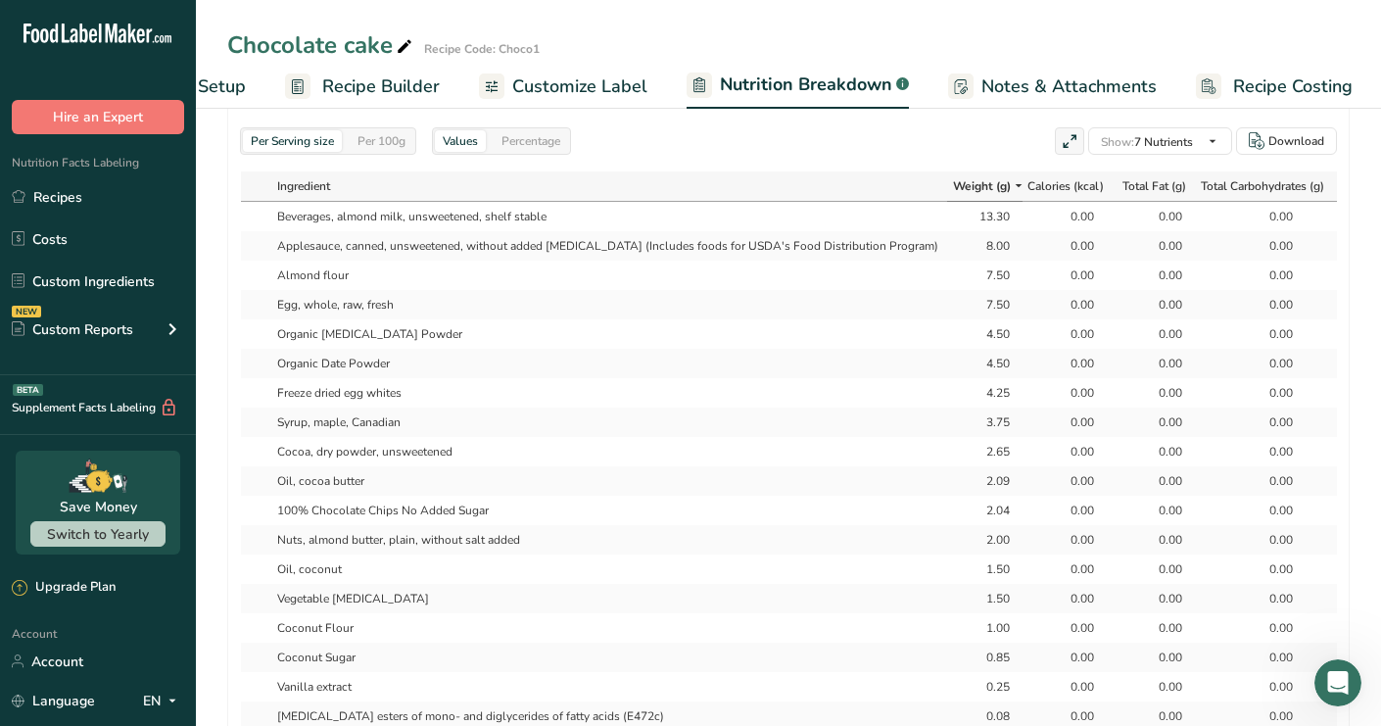
click at [1175, 554] on tr "Oil, coconut 1.50 0.00 0.00 0.00 0.00 0.00 0.00" at bounding box center [932, 568] width 1382 height 29
click at [1207, 560] on div "0.00" at bounding box center [1268, 569] width 123 height 18
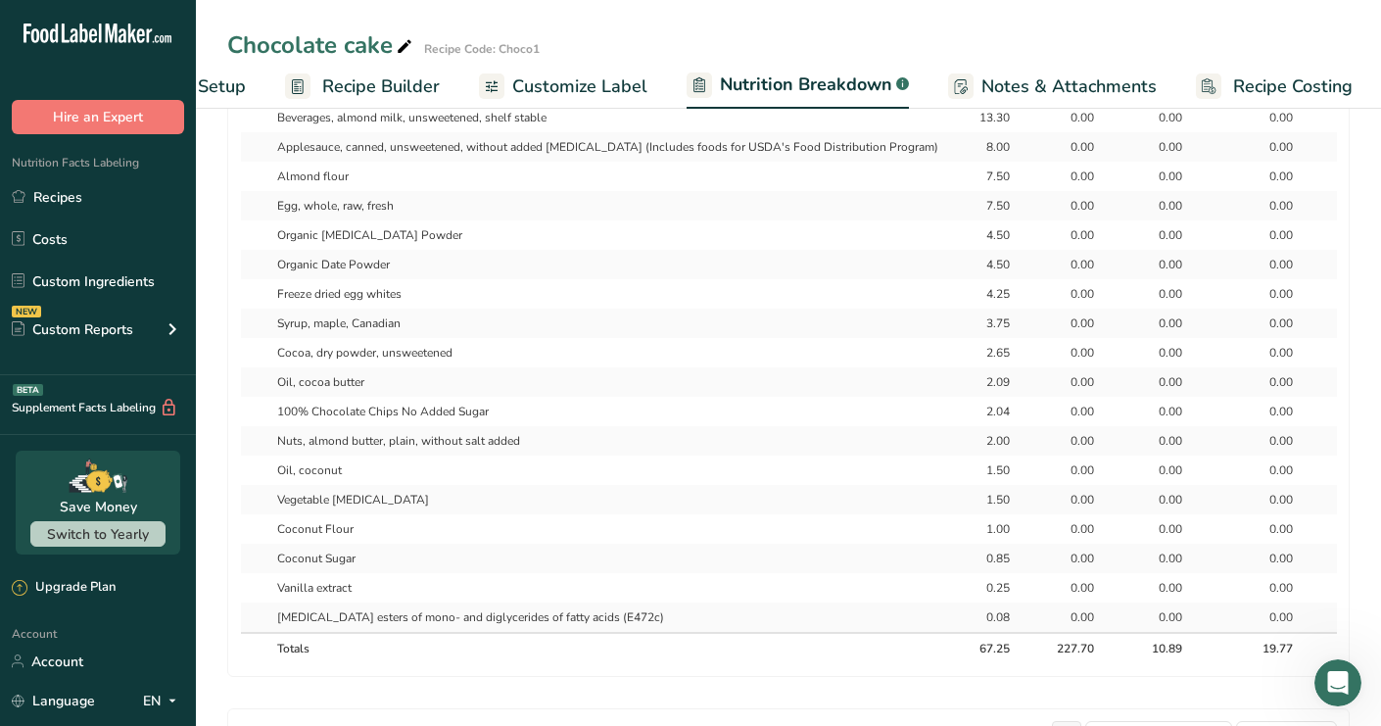
scroll to position [0, 3]
click at [1020, 514] on td "0.00" at bounding box center [1067, 528] width 94 height 29
click at [1020, 485] on td "0.00" at bounding box center [1067, 499] width 94 height 29
click at [1135, 461] on div "0.00" at bounding box center [1154, 470] width 49 height 18
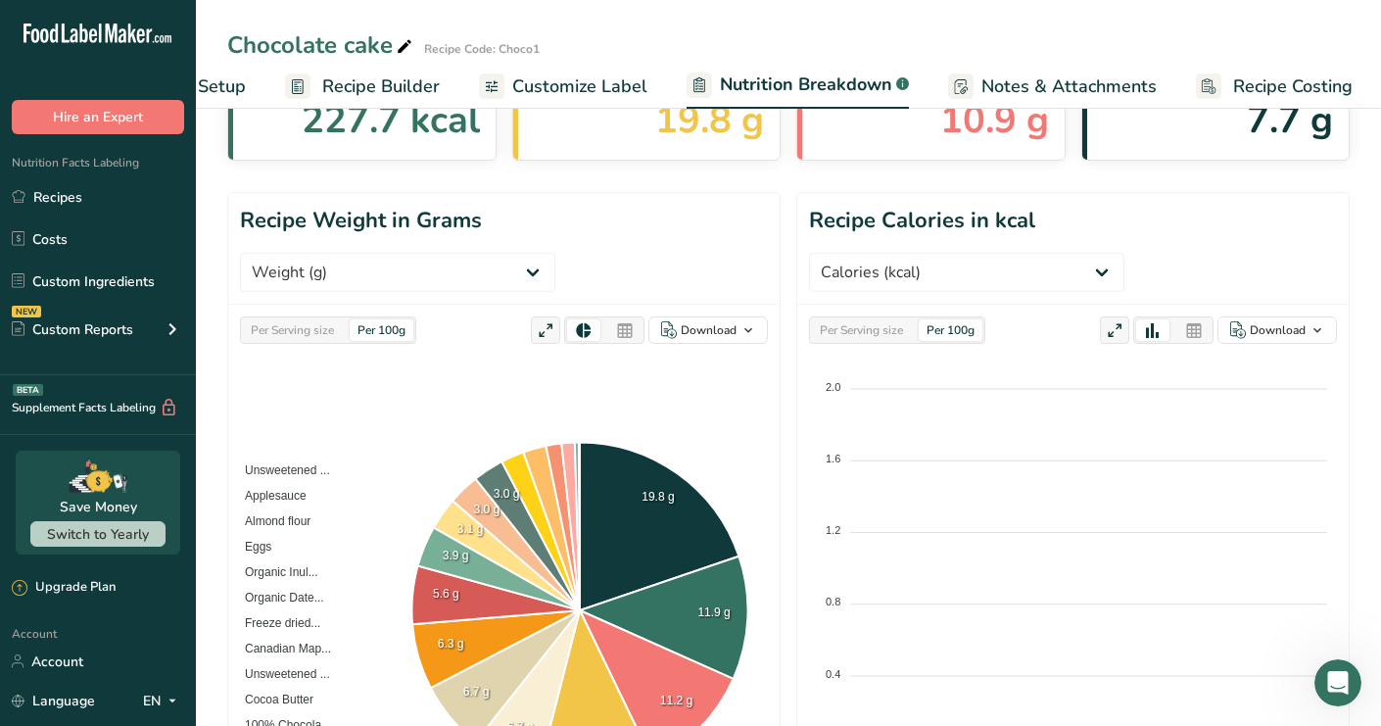
scroll to position [158, 0]
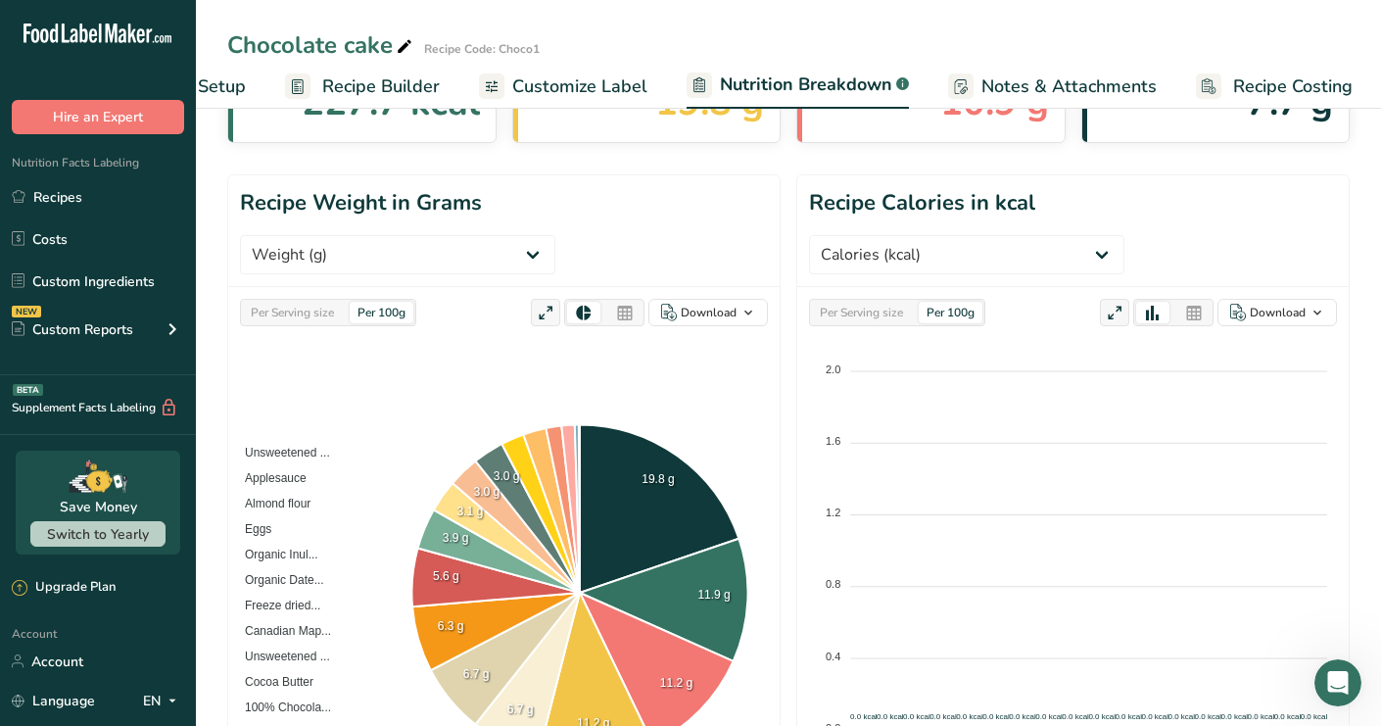
click at [979, 302] on div "Per 100g" at bounding box center [951, 313] width 64 height 22
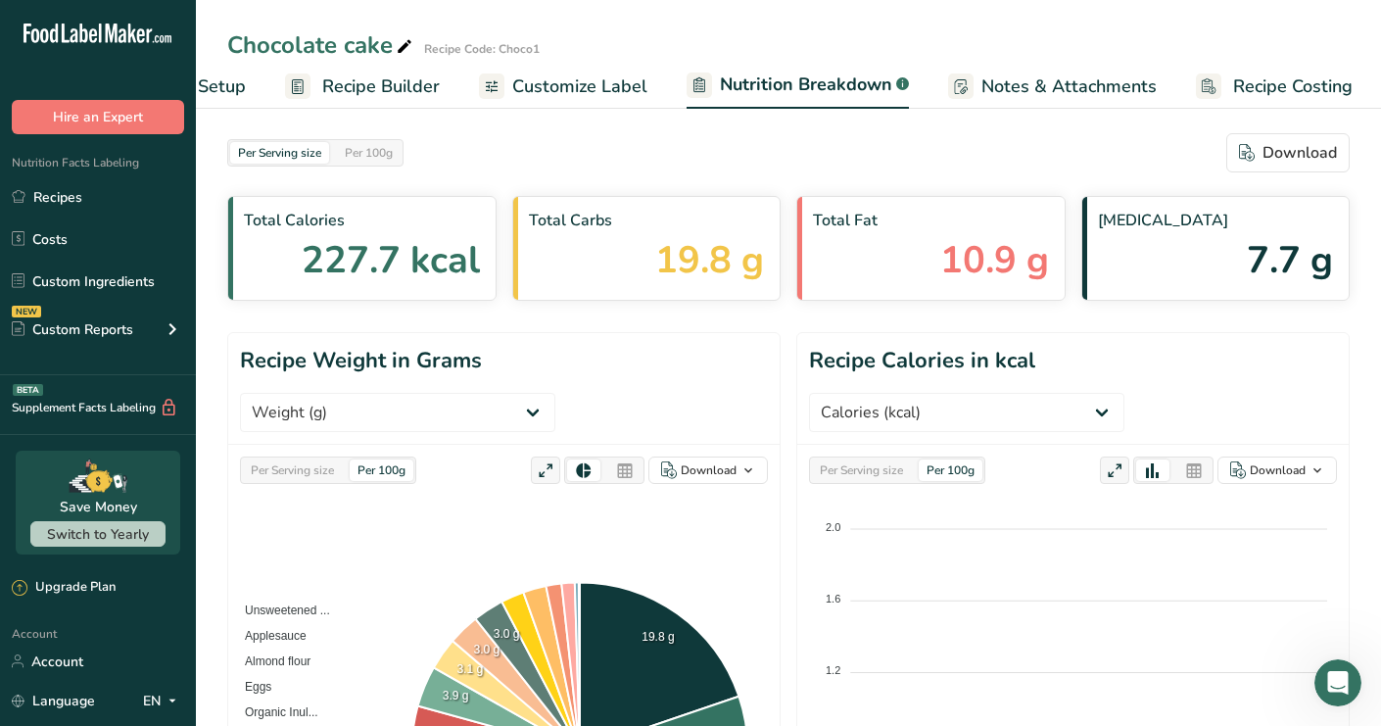
click at [407, 81] on span "Recipe Builder" at bounding box center [381, 86] width 118 height 26
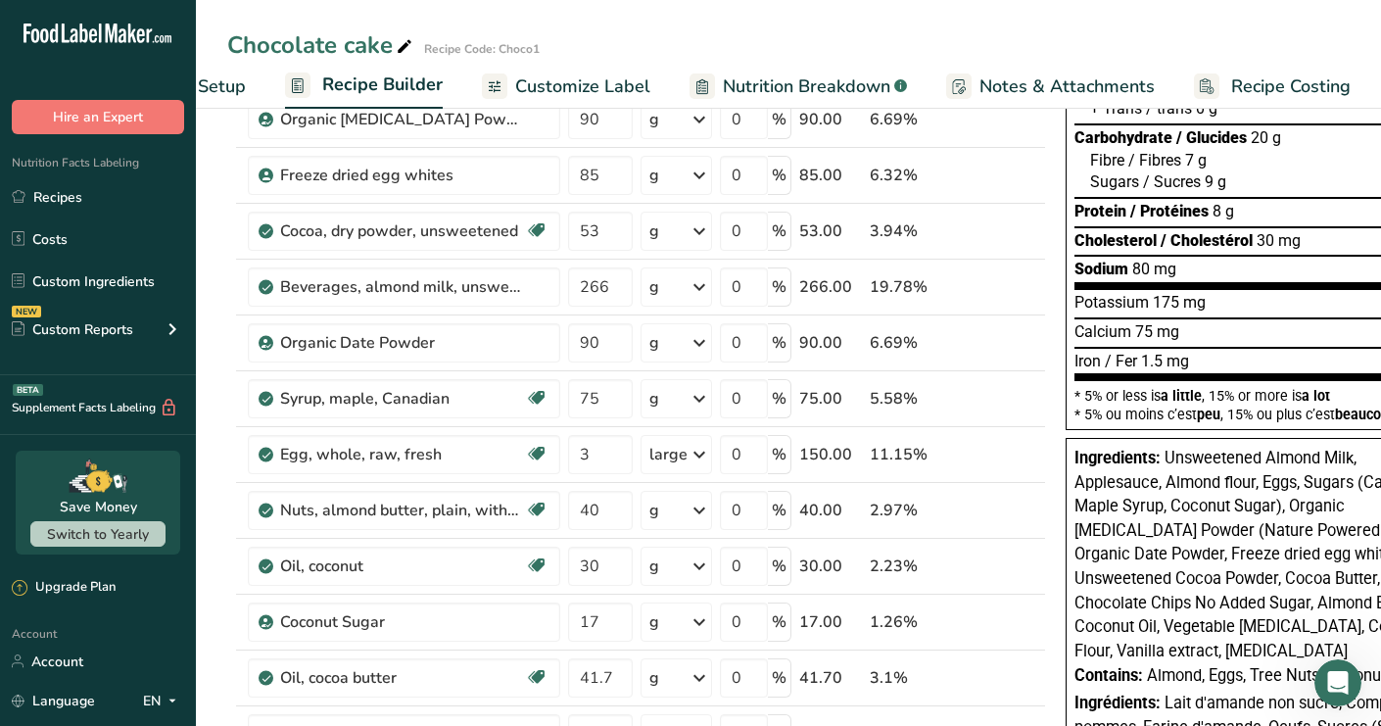
scroll to position [292, 0]
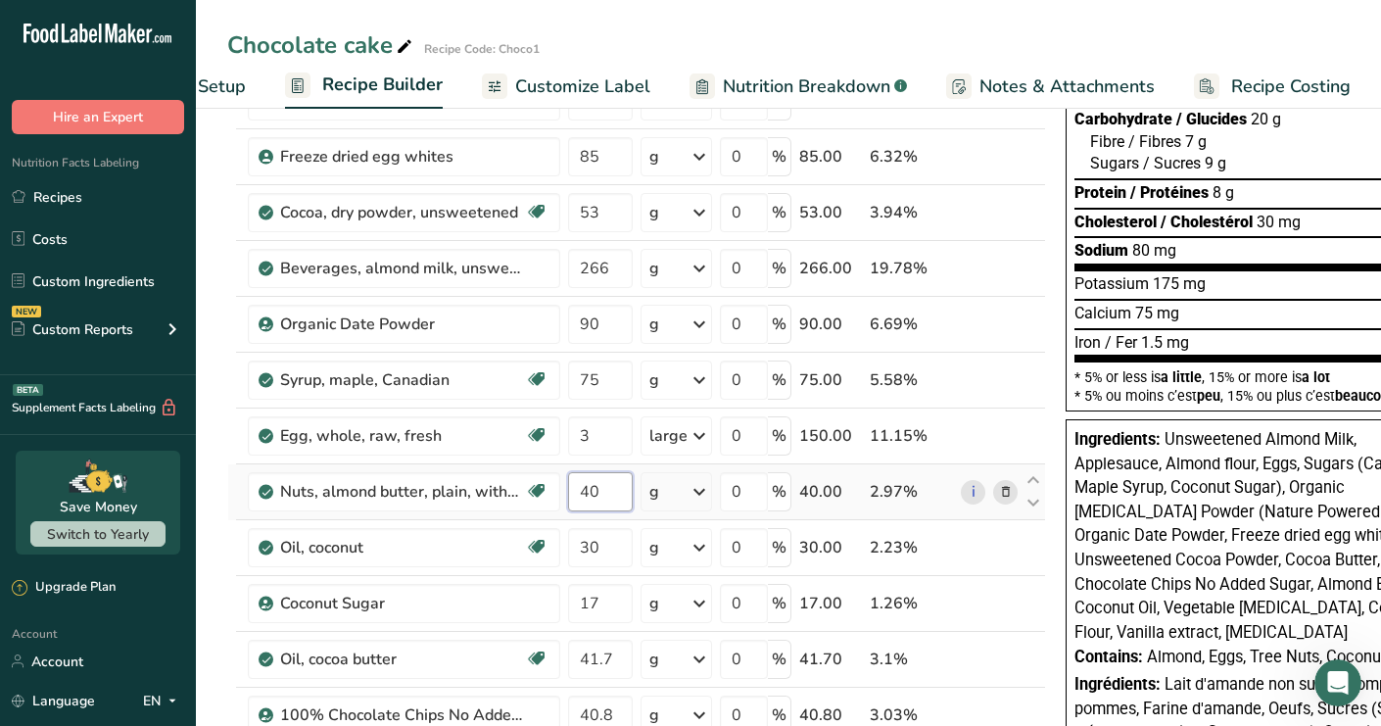
click at [593, 499] on input "40" at bounding box center [600, 491] width 65 height 39
type input "50"
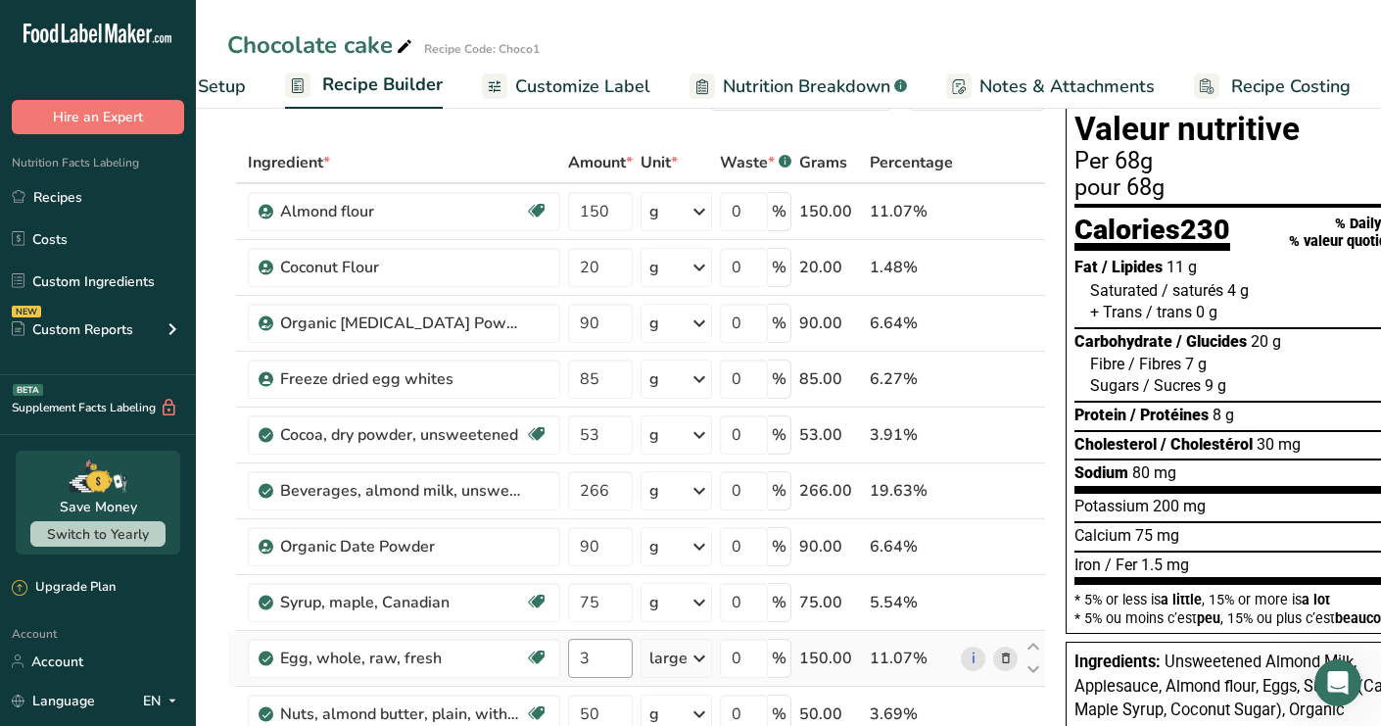
scroll to position [27, 0]
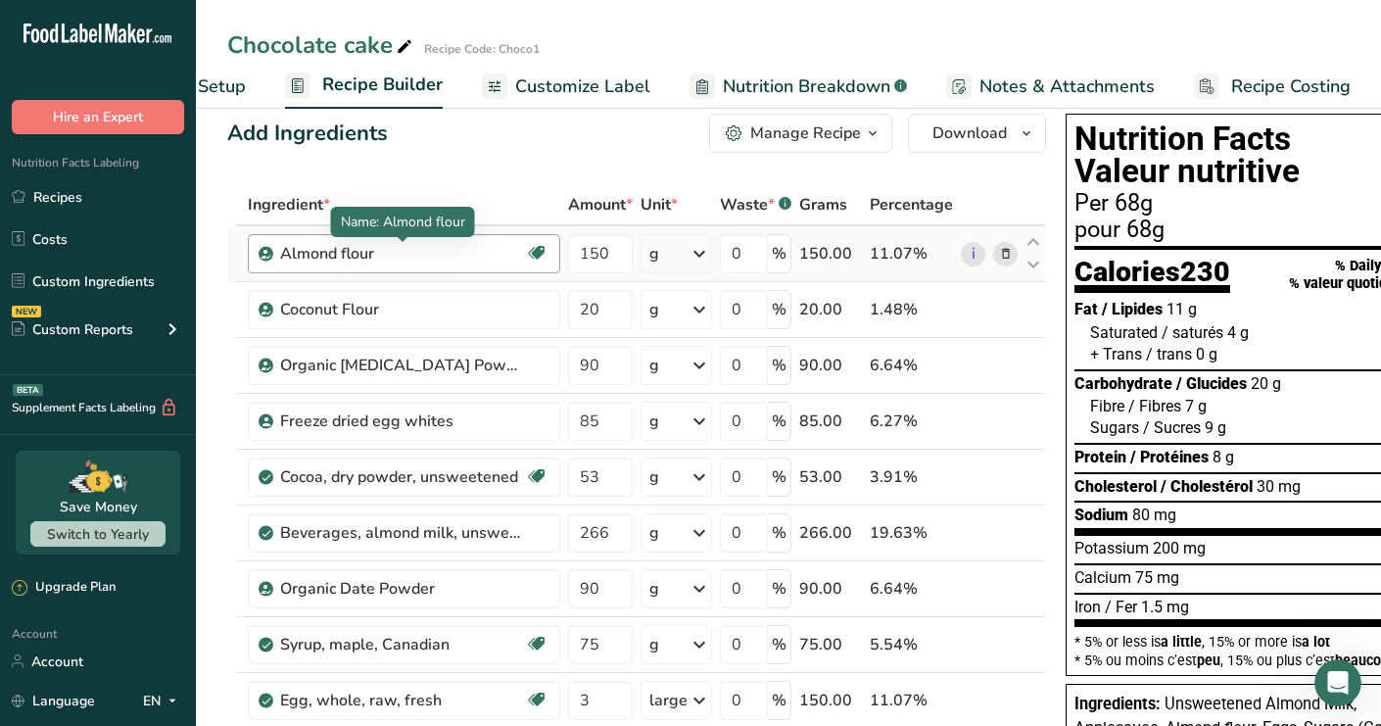
click at [486, 256] on div "Almond flour" at bounding box center [402, 254] width 245 height 24
click at [967, 246] on link "i" at bounding box center [973, 254] width 24 height 24
click at [1023, 261] on icon at bounding box center [1033, 265] width 24 height 15
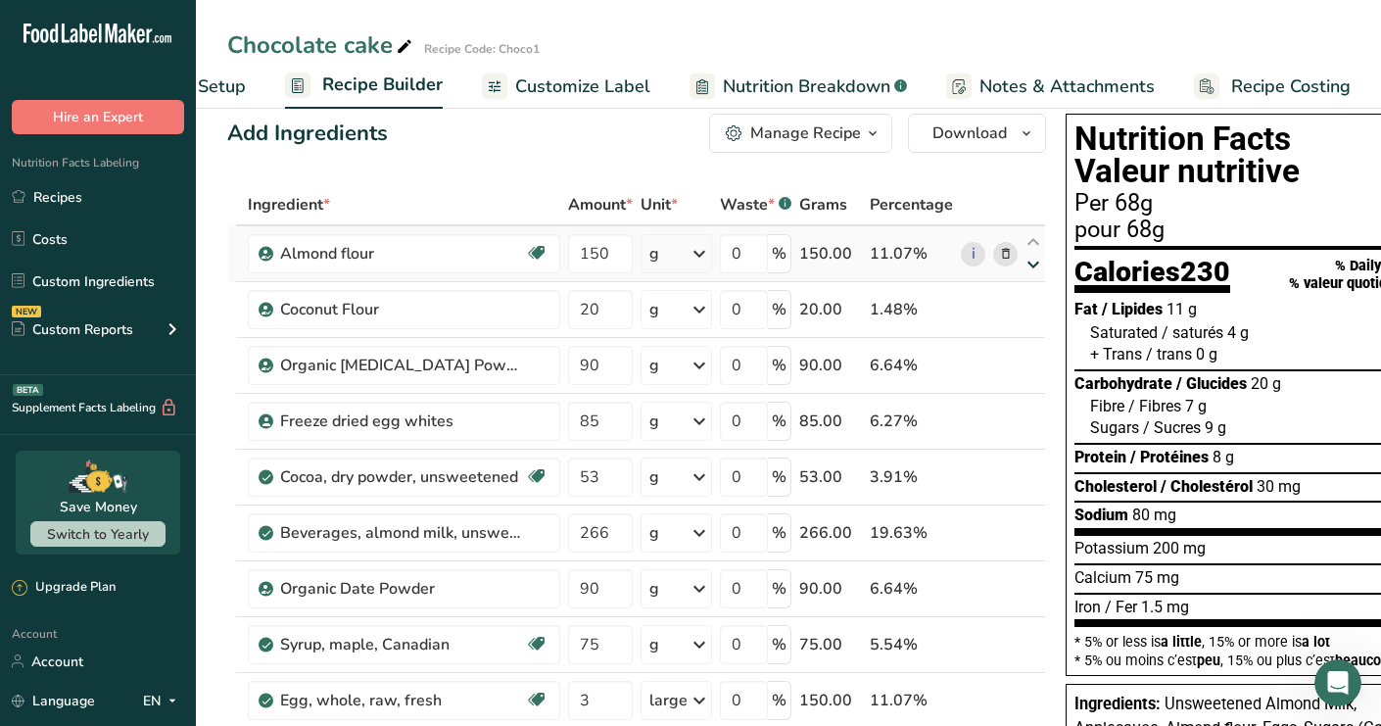
type input "20"
type input "150"
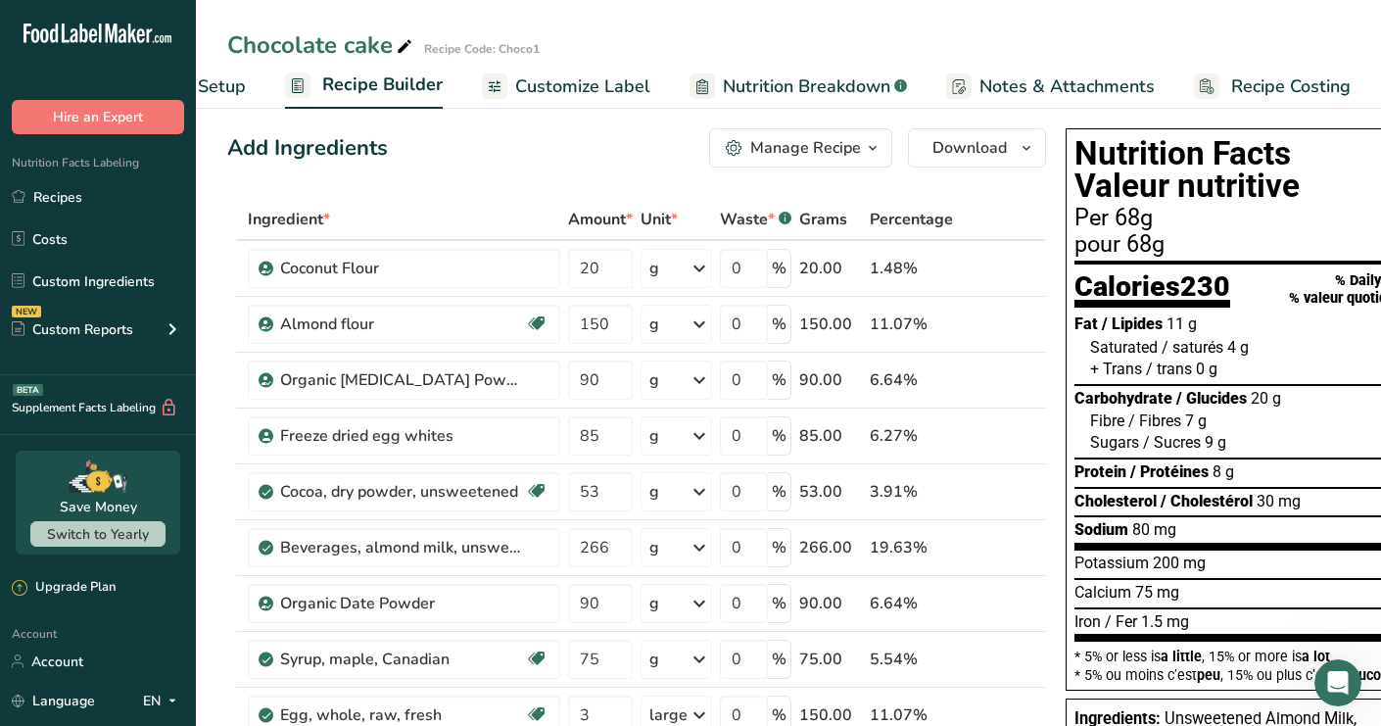
scroll to position [0, 0]
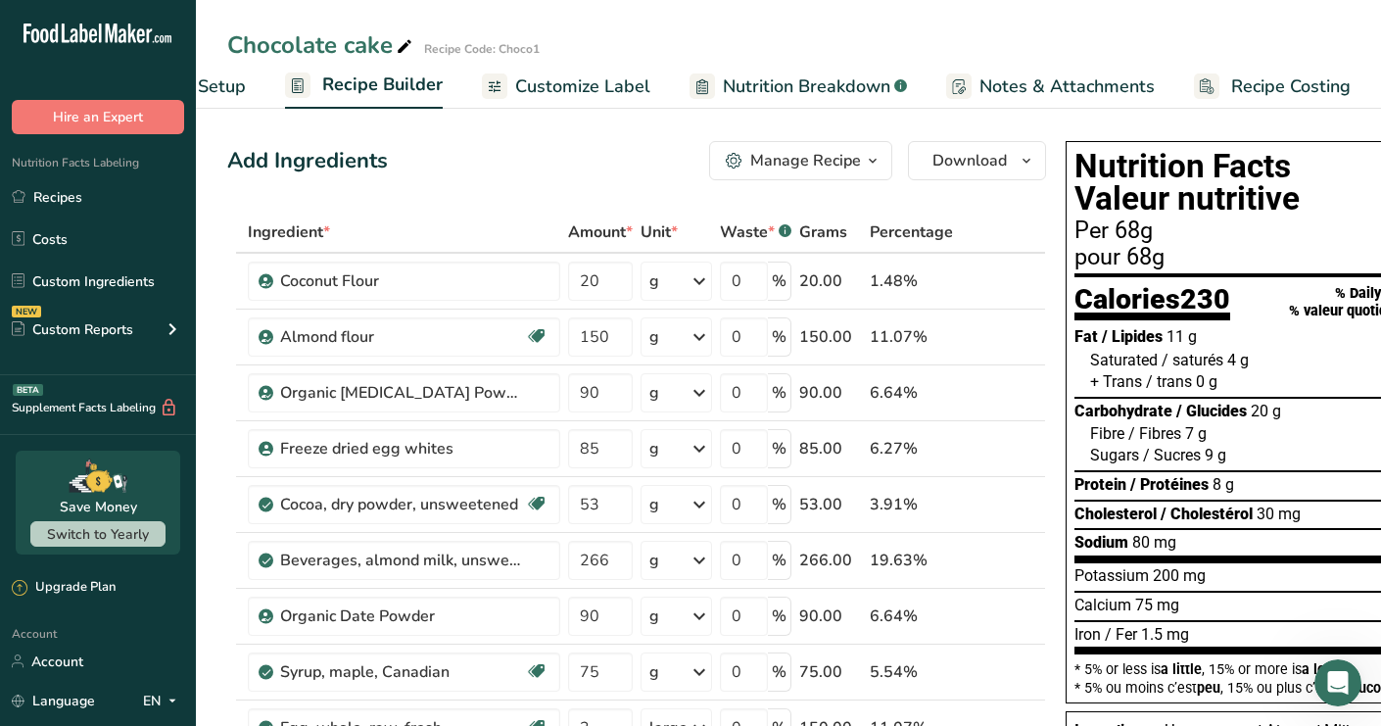
click at [561, 146] on div "Add Ingredients Manage Recipe Delete Recipe Duplicate Recipe Scale Recipe Save …" at bounding box center [636, 160] width 819 height 39
click at [1035, 327] on icon at bounding box center [1033, 325] width 24 height 15
type input "150"
type input "20"
click at [1003, 273] on icon at bounding box center [1006, 281] width 14 height 21
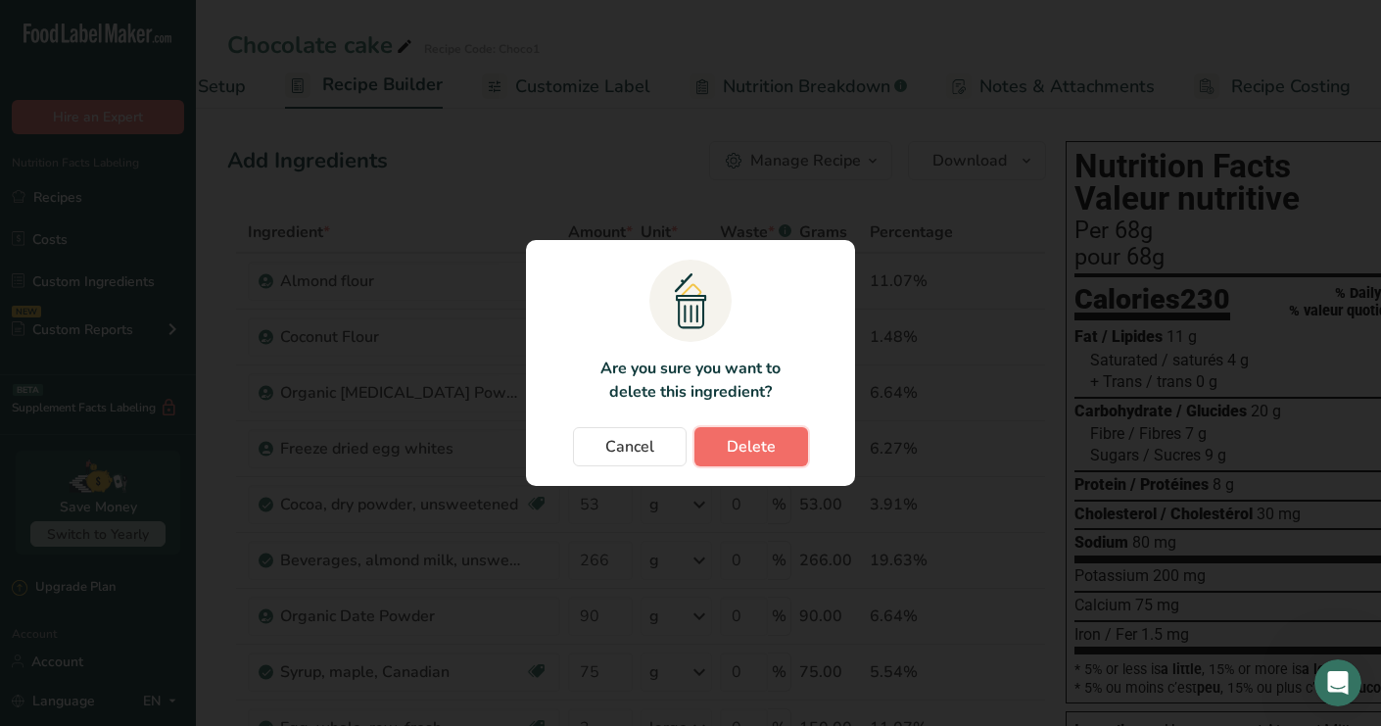
click at [751, 451] on span "Delete" at bounding box center [751, 447] width 49 height 24
type input "20"
type input "90"
type input "85"
type input "53"
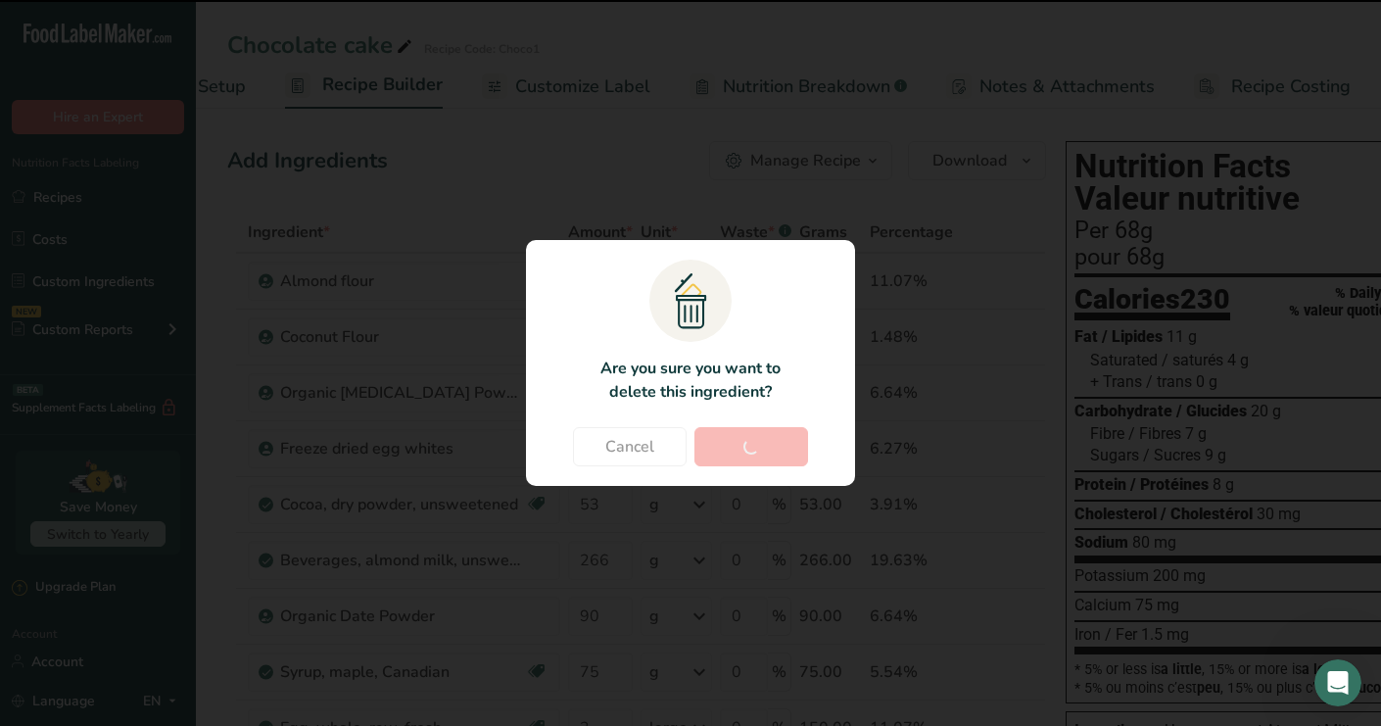
type input "266"
type input "90"
type input "75"
type input "3"
type input "50"
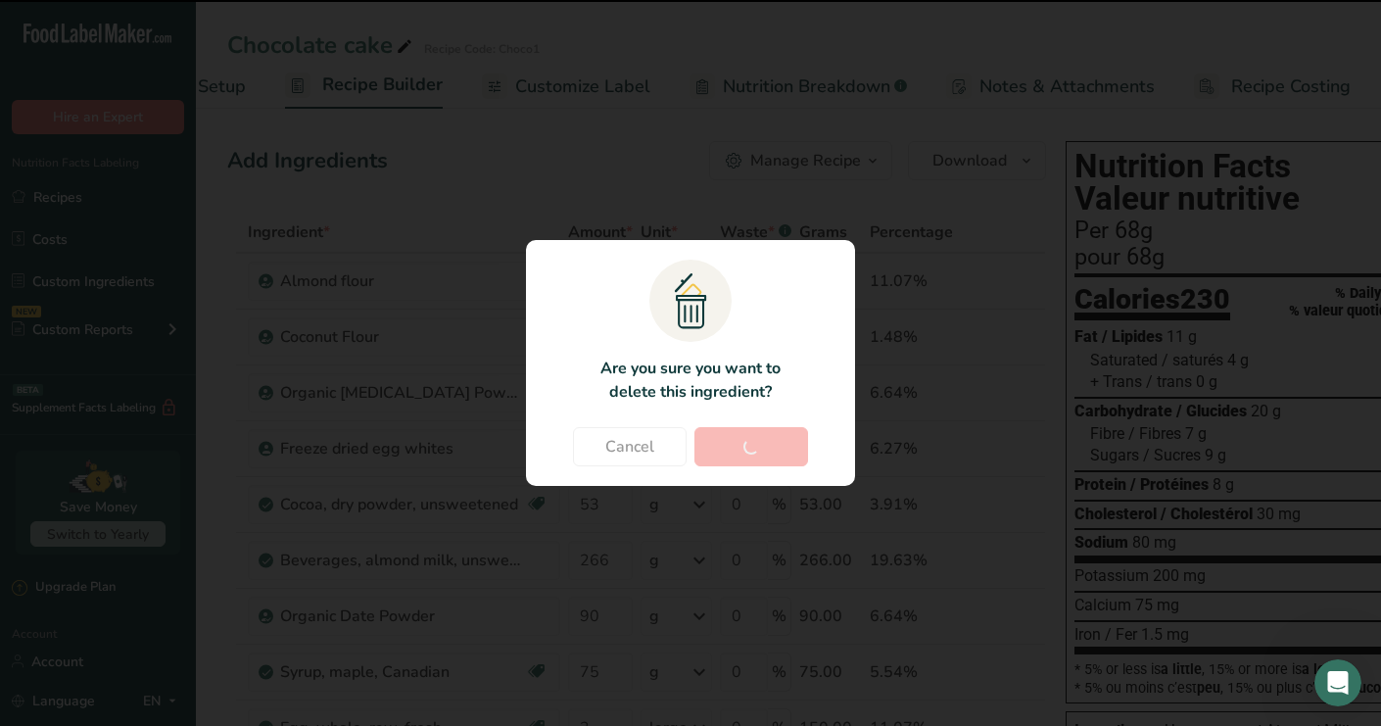
type input "30"
type input "17"
type input "41.7"
type input "40.8"
type input "5"
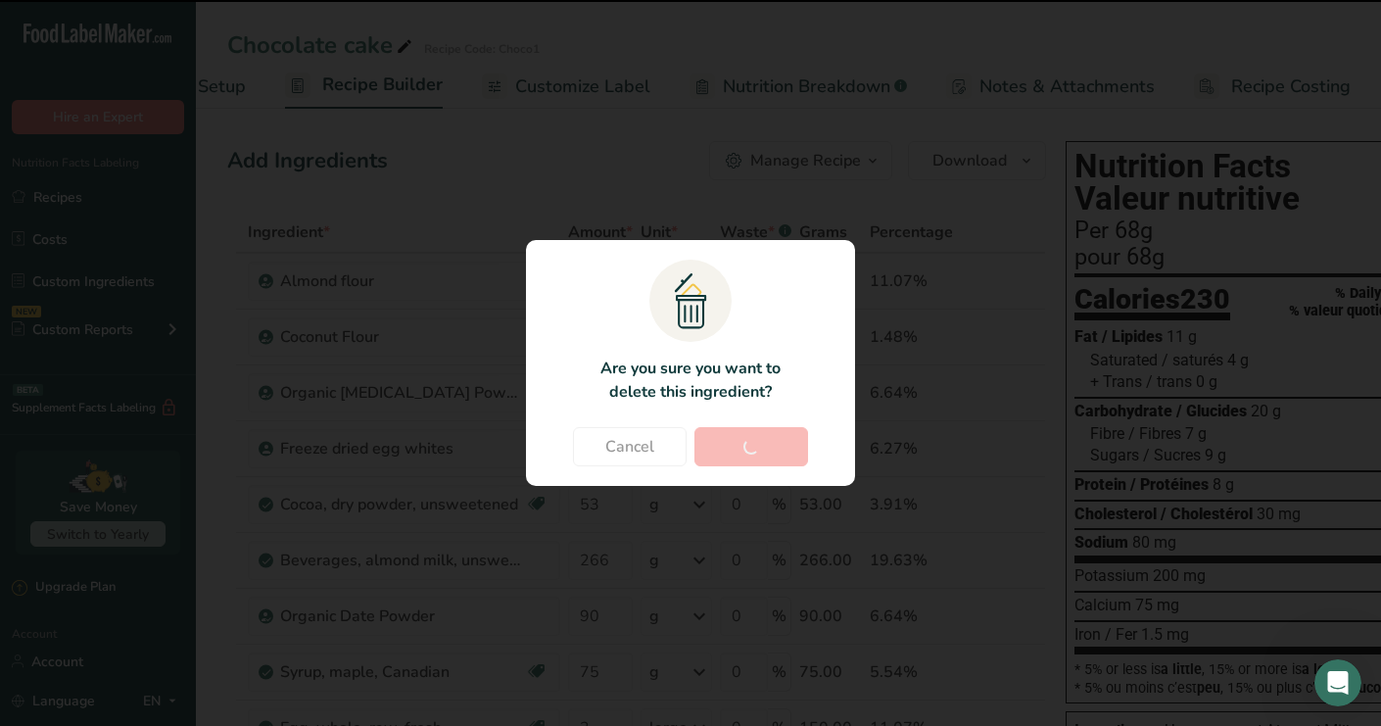
type input "1.5"
type input "30"
type input "160"
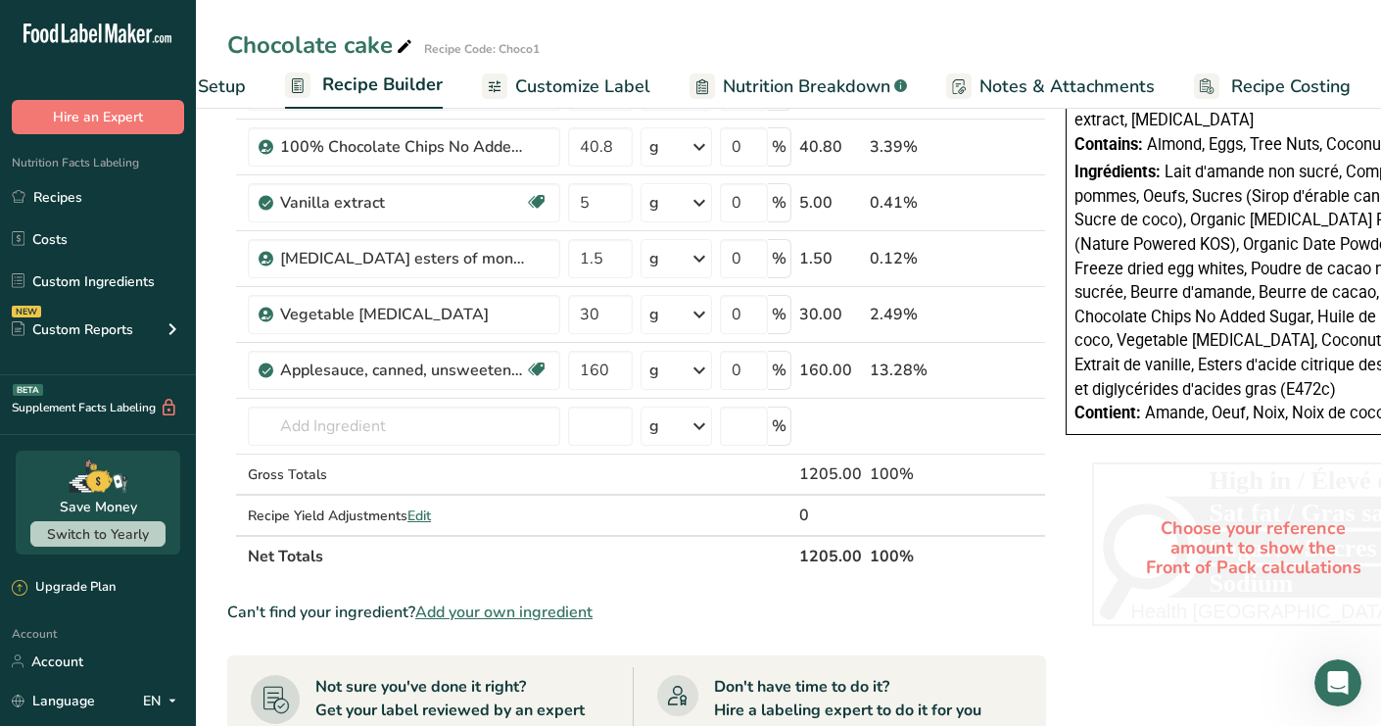
scroll to position [904, 0]
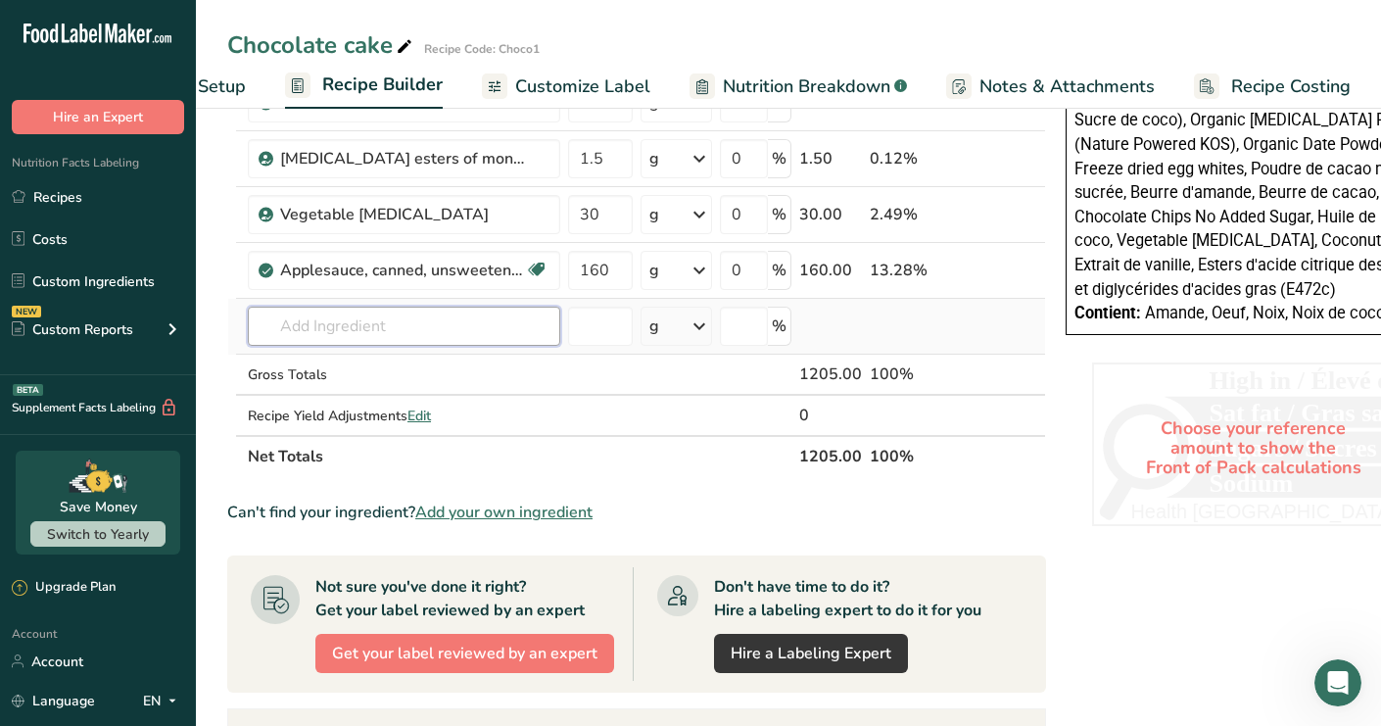
click at [365, 344] on input "text" at bounding box center [404, 326] width 312 height 39
type input "Almond flour"
click at [334, 403] on div "Add your own ingredient" at bounding box center [403, 398] width 281 height 21
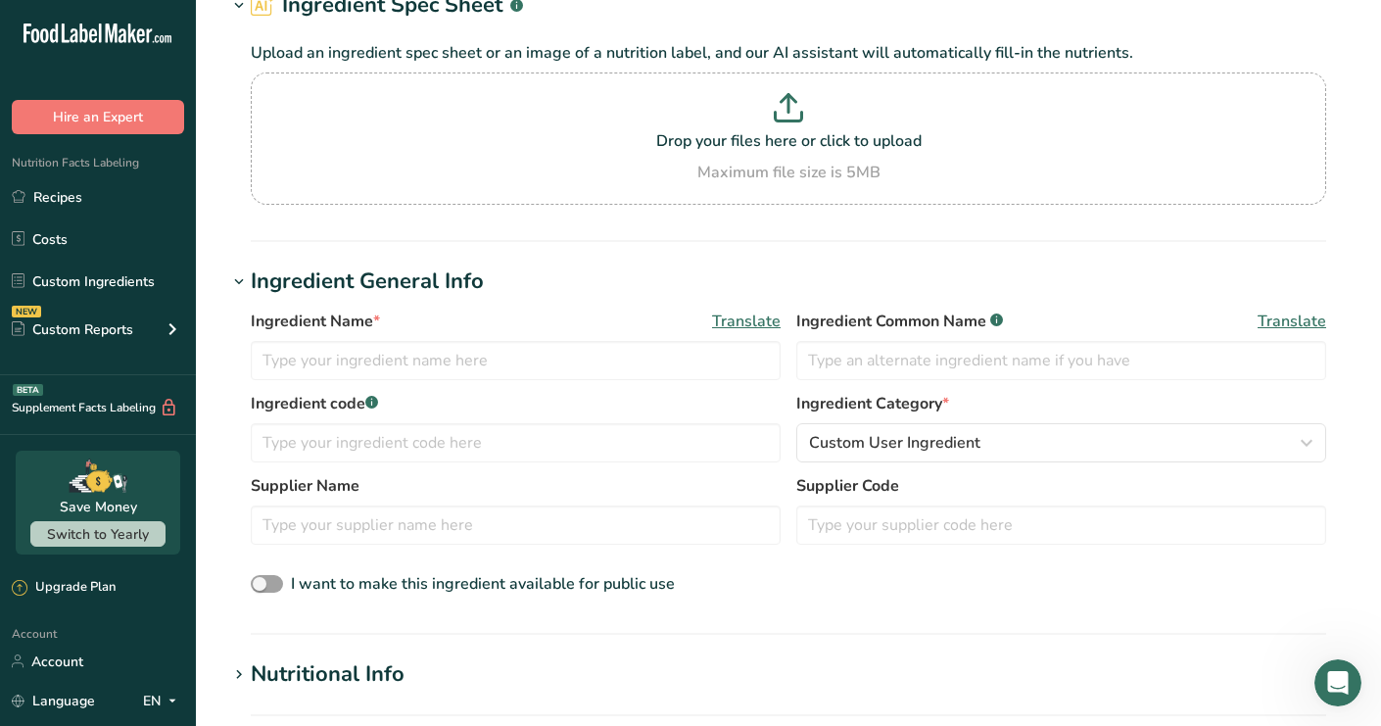
scroll to position [122, 0]
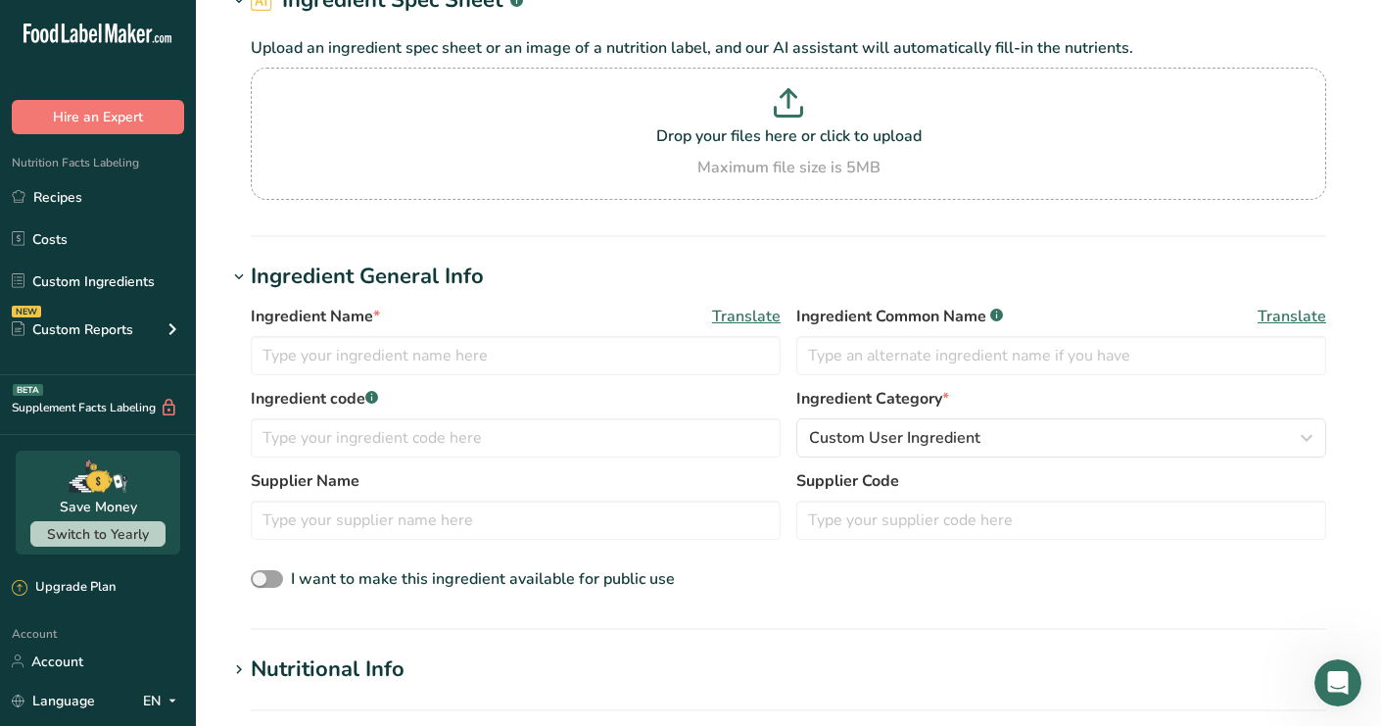
click at [498, 375] on div "Ingredient Name * Translate Ingredient Common Name .a-a{fill:#347362;}.b-a{fill…" at bounding box center [788, 346] width 1075 height 82
click at [501, 348] on input "text" at bounding box center [516, 355] width 530 height 39
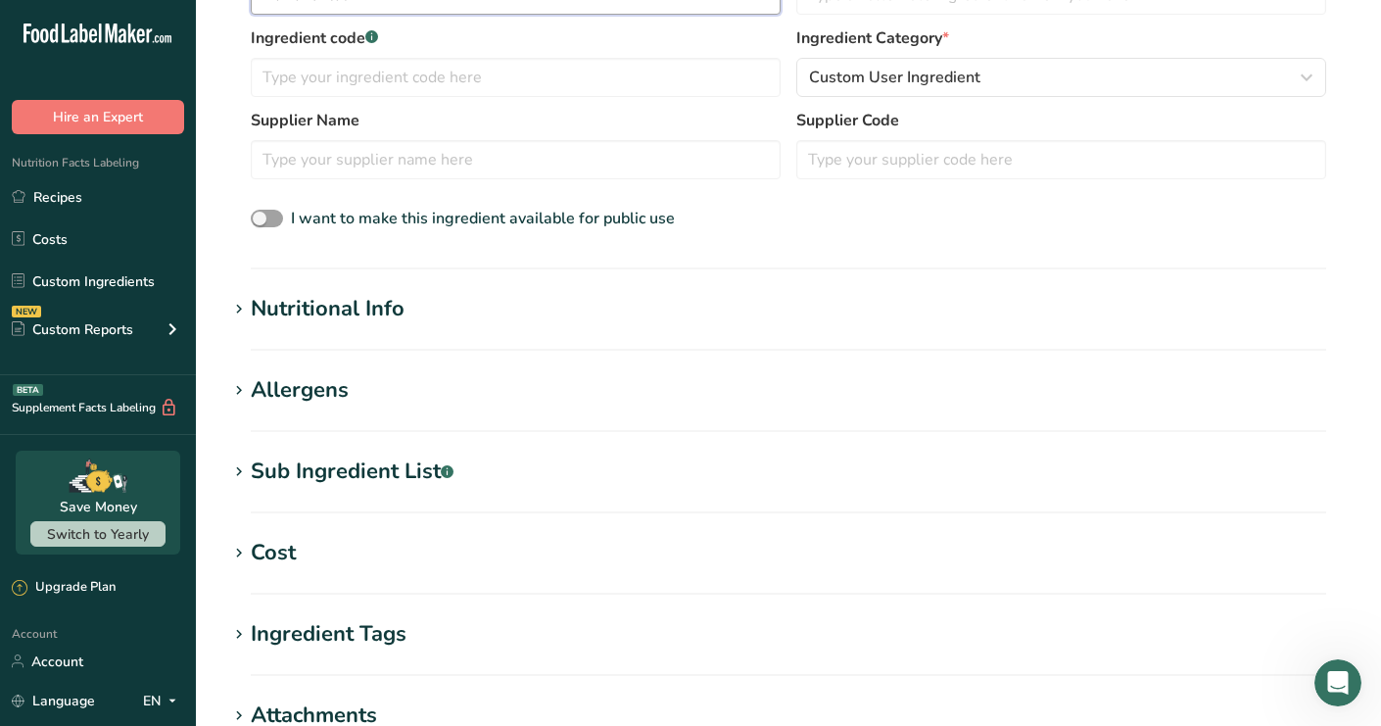
scroll to position [489, 0]
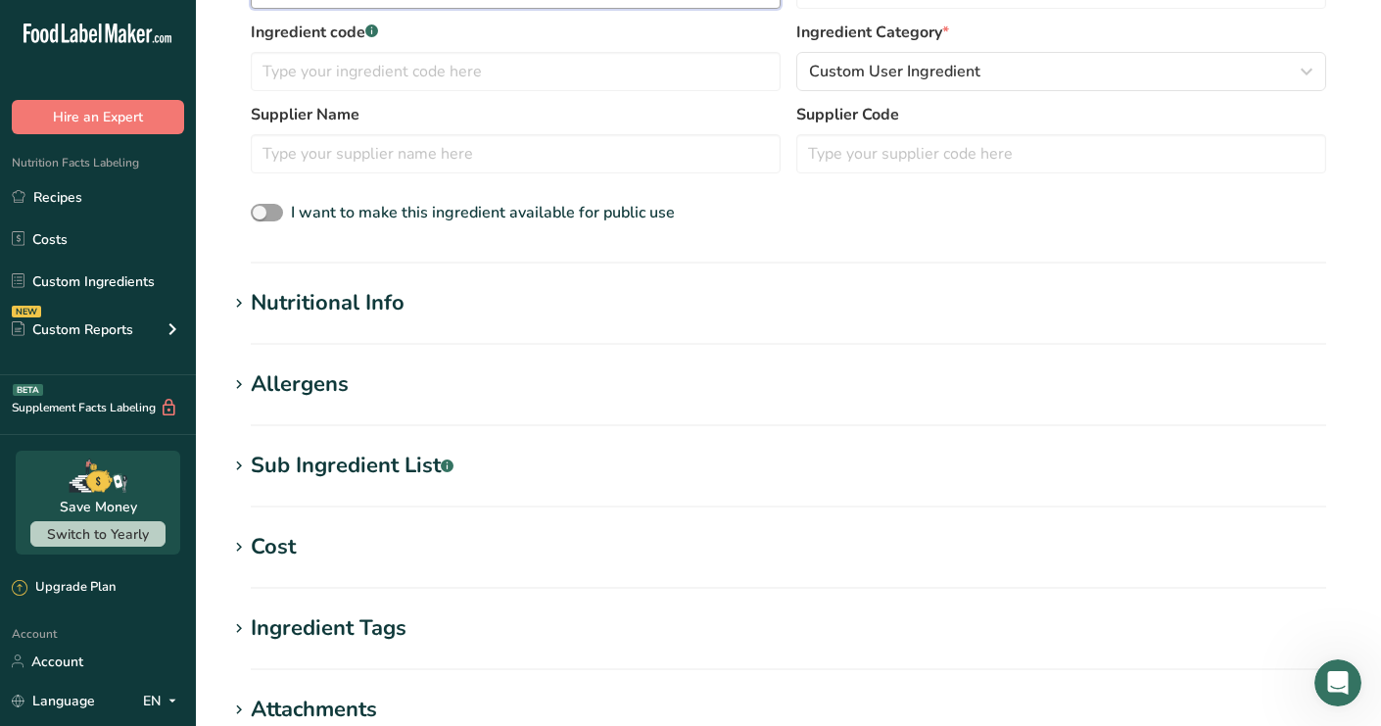
type input "Almond flour"
click at [505, 299] on h1 "Nutritional Info" at bounding box center [788, 303] width 1122 height 32
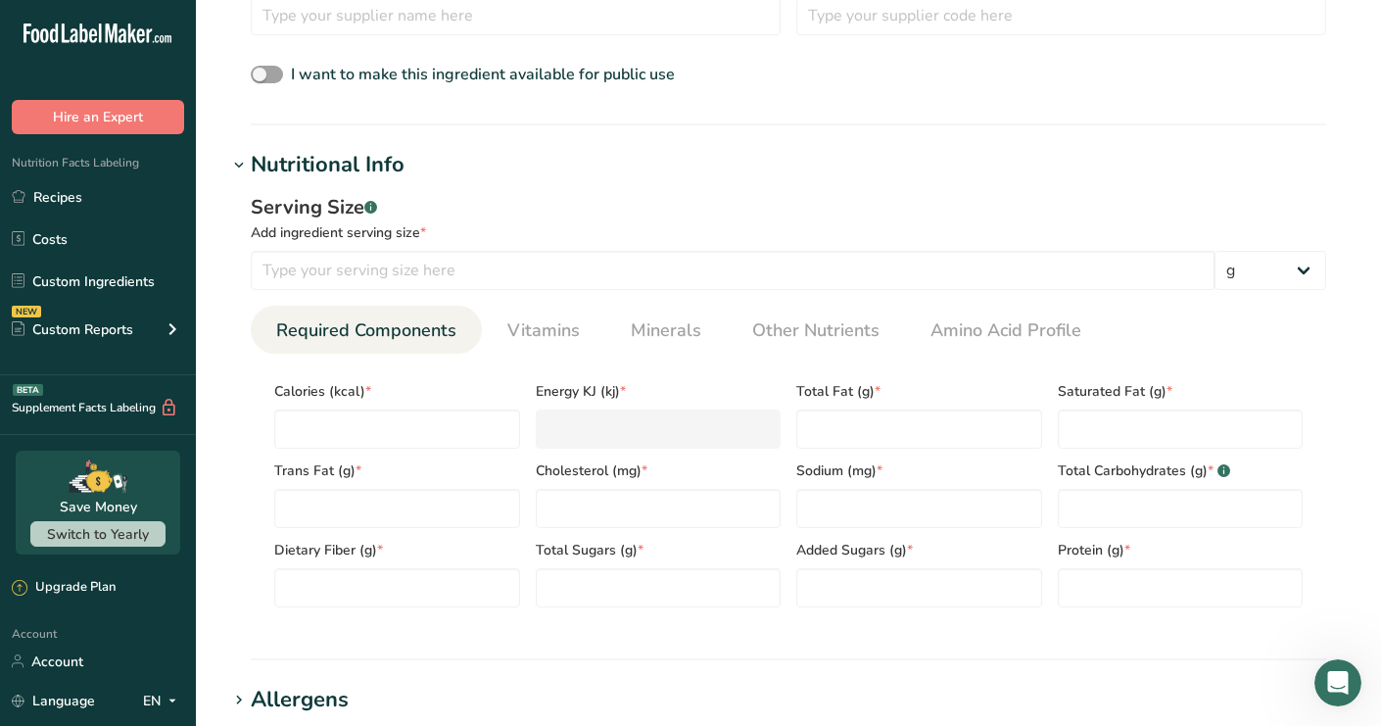
scroll to position [686, 0]
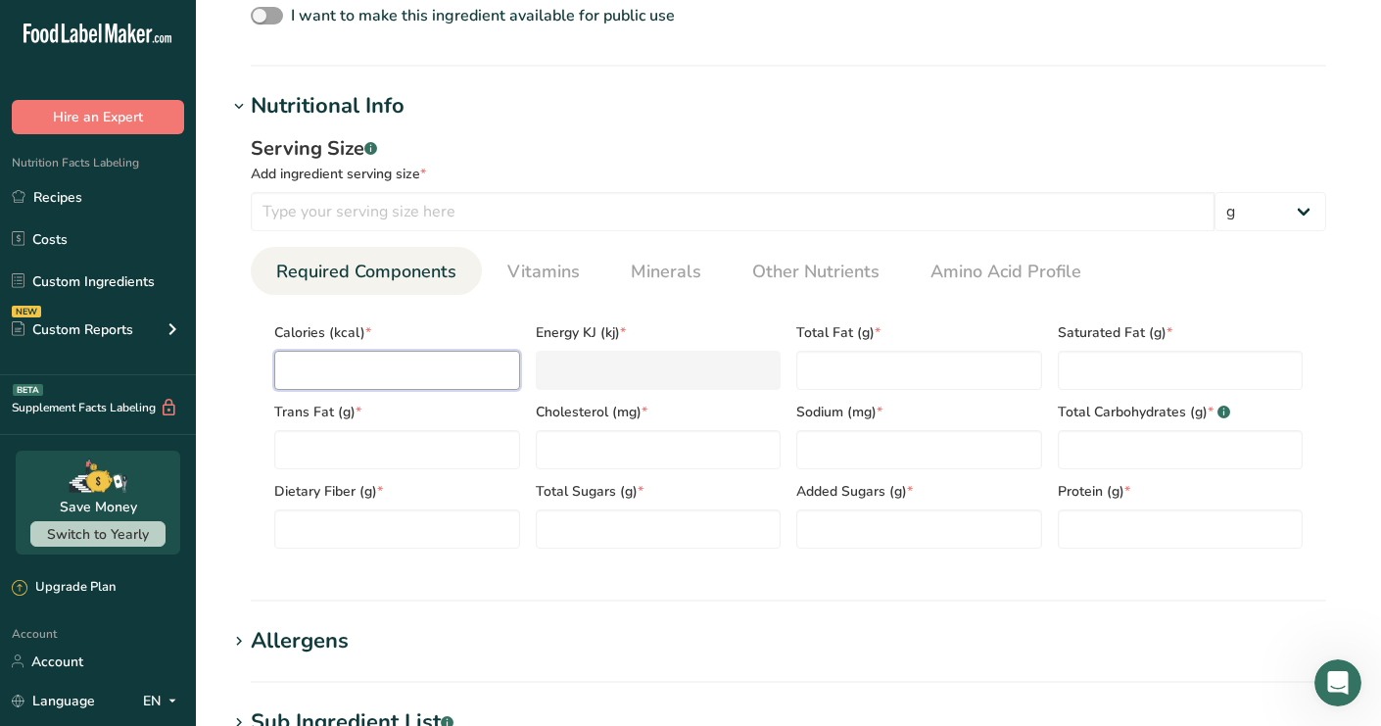
click at [367, 354] on input "number" at bounding box center [397, 370] width 246 height 39
type input "1"
type KJ "4.2"
type input "18"
type KJ "75.3"
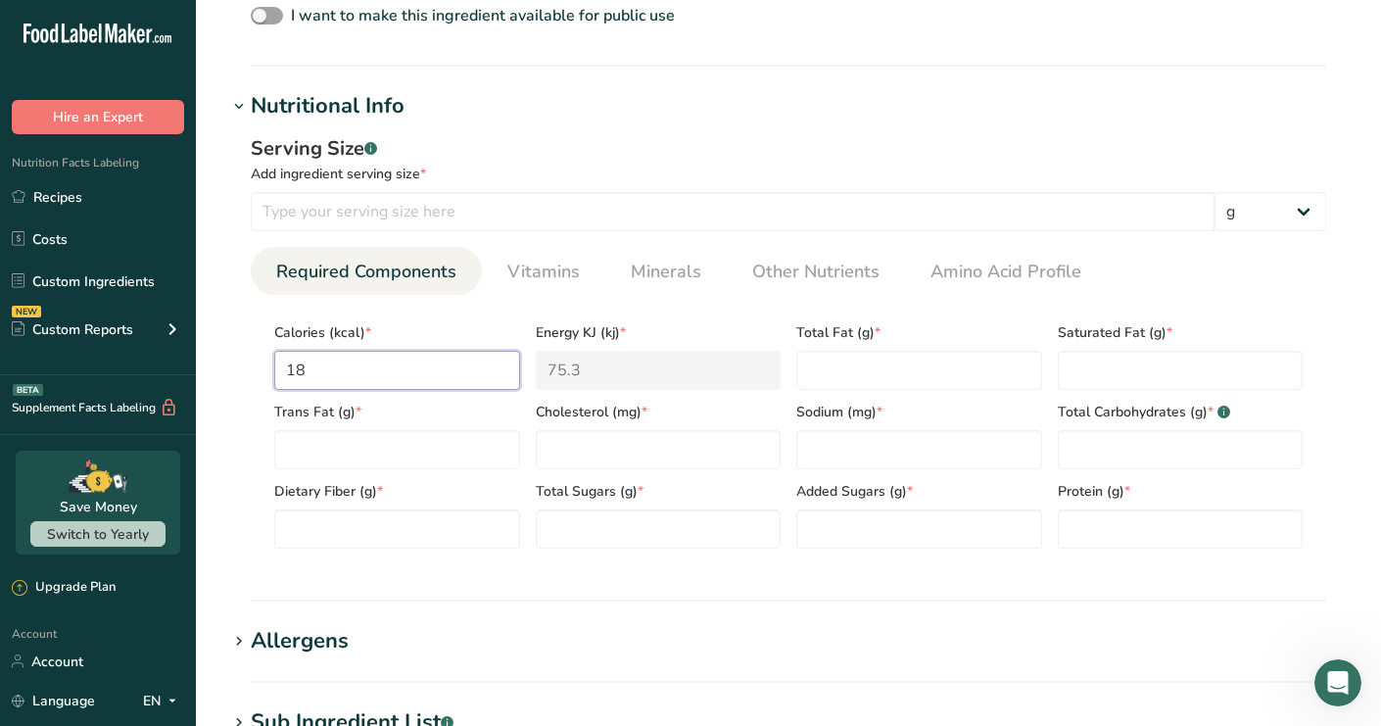
type input "180"
type KJ "753.1"
type input "180"
click at [896, 366] on Fat "number" at bounding box center [919, 370] width 246 height 39
type Fat "15"
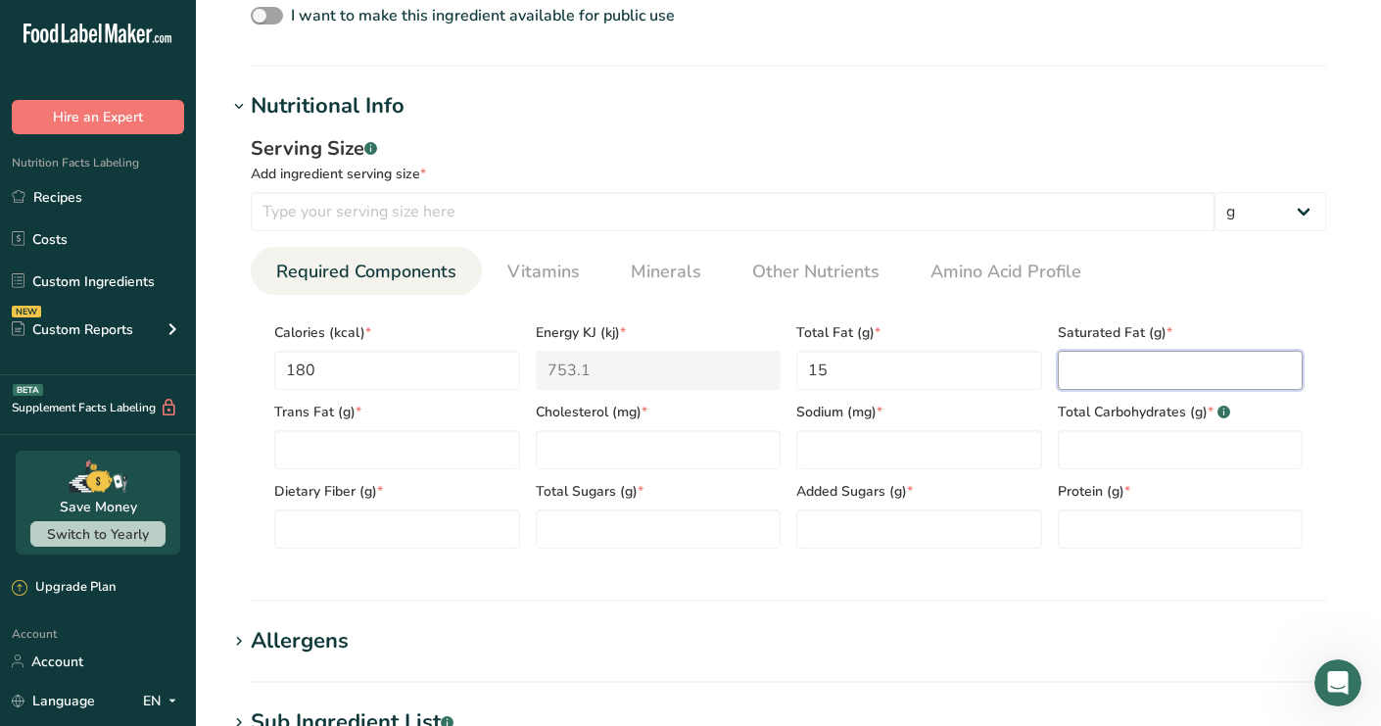
click at [1094, 356] on Fat "number" at bounding box center [1181, 370] width 246 height 39
type Fat "1"
click at [335, 440] on Fat "number" at bounding box center [397, 449] width 246 height 39
type Fat "0"
click at [1084, 464] on Carbohydrates "number" at bounding box center [1181, 449] width 246 height 39
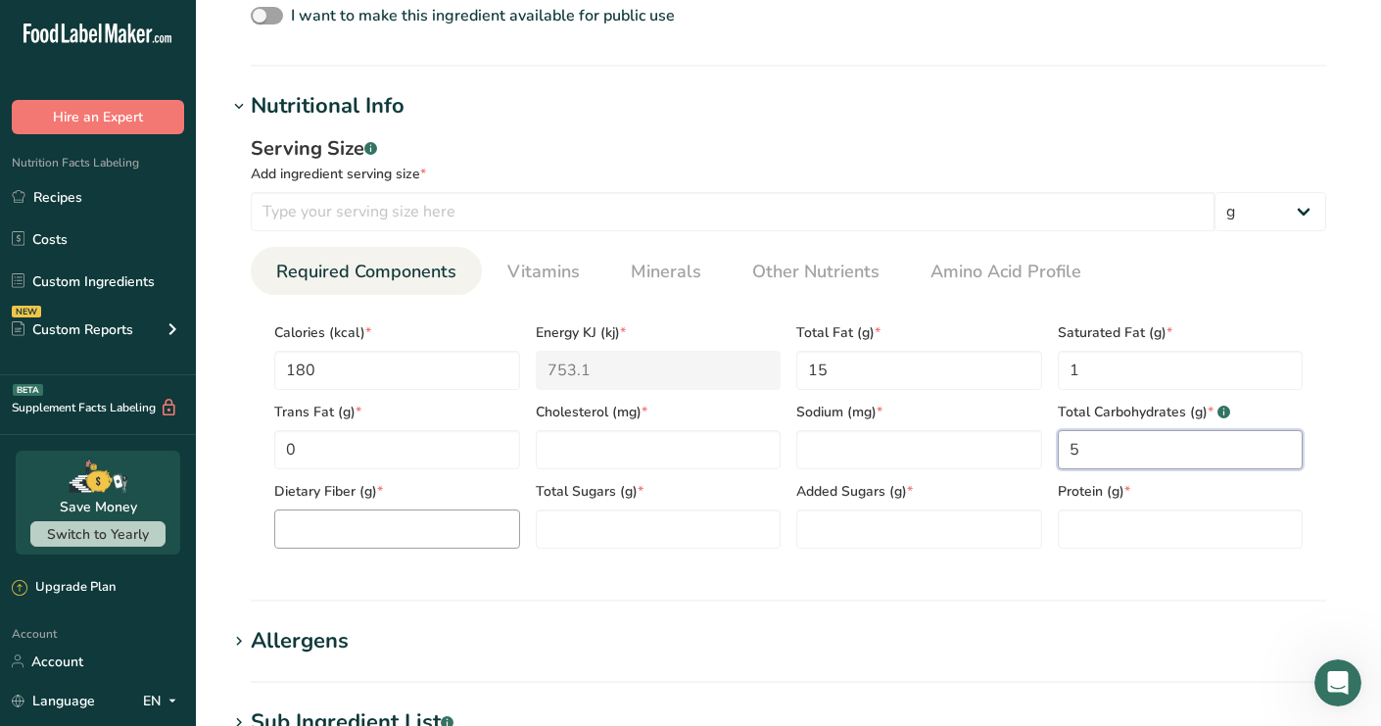
type Carbohydrates "5"
click at [393, 514] on Fiber "number" at bounding box center [397, 528] width 246 height 39
type Fiber "3"
click at [612, 520] on Sugars "number" at bounding box center [659, 528] width 246 height 39
type Sugars "1"
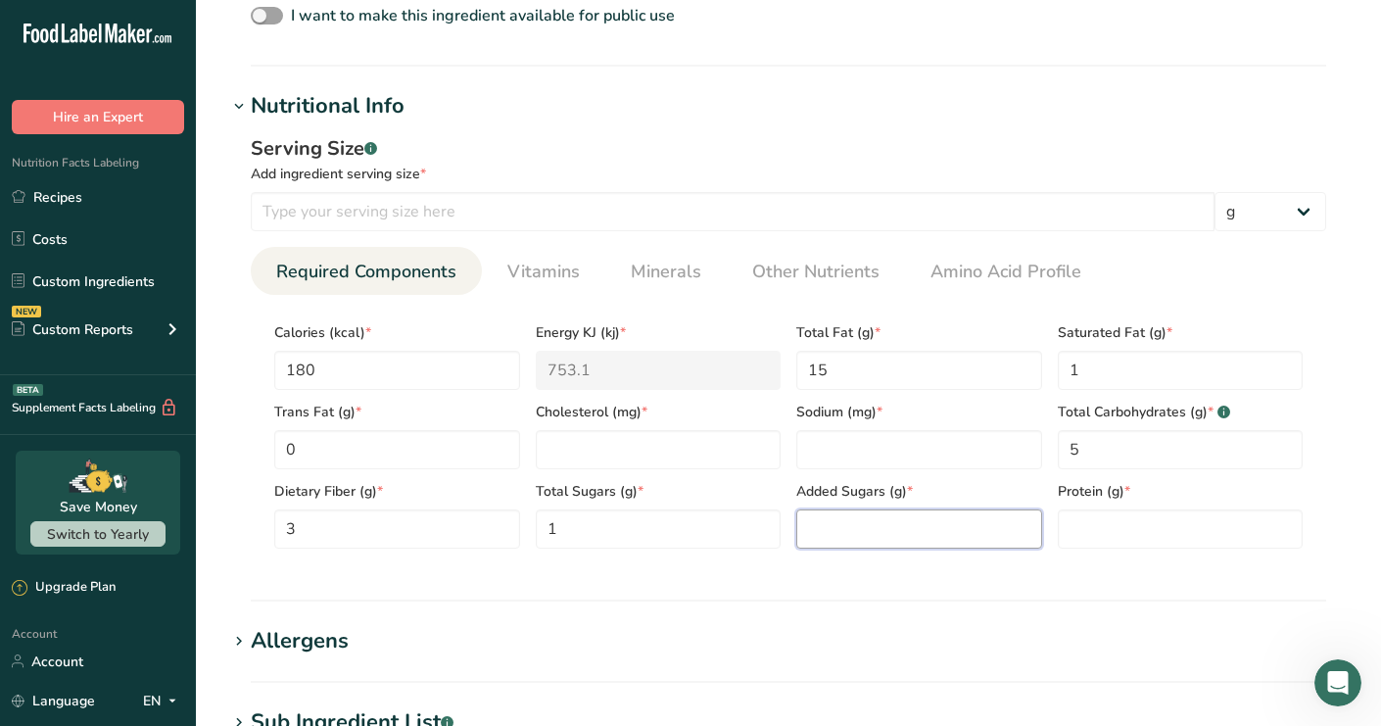
click at [885, 529] on Sugars "number" at bounding box center [919, 528] width 246 height 39
type Sugars "0"
click at [1106, 524] on input "number" at bounding box center [1181, 528] width 246 height 39
type input "6"
click at [623, 431] on input "number" at bounding box center [659, 449] width 246 height 39
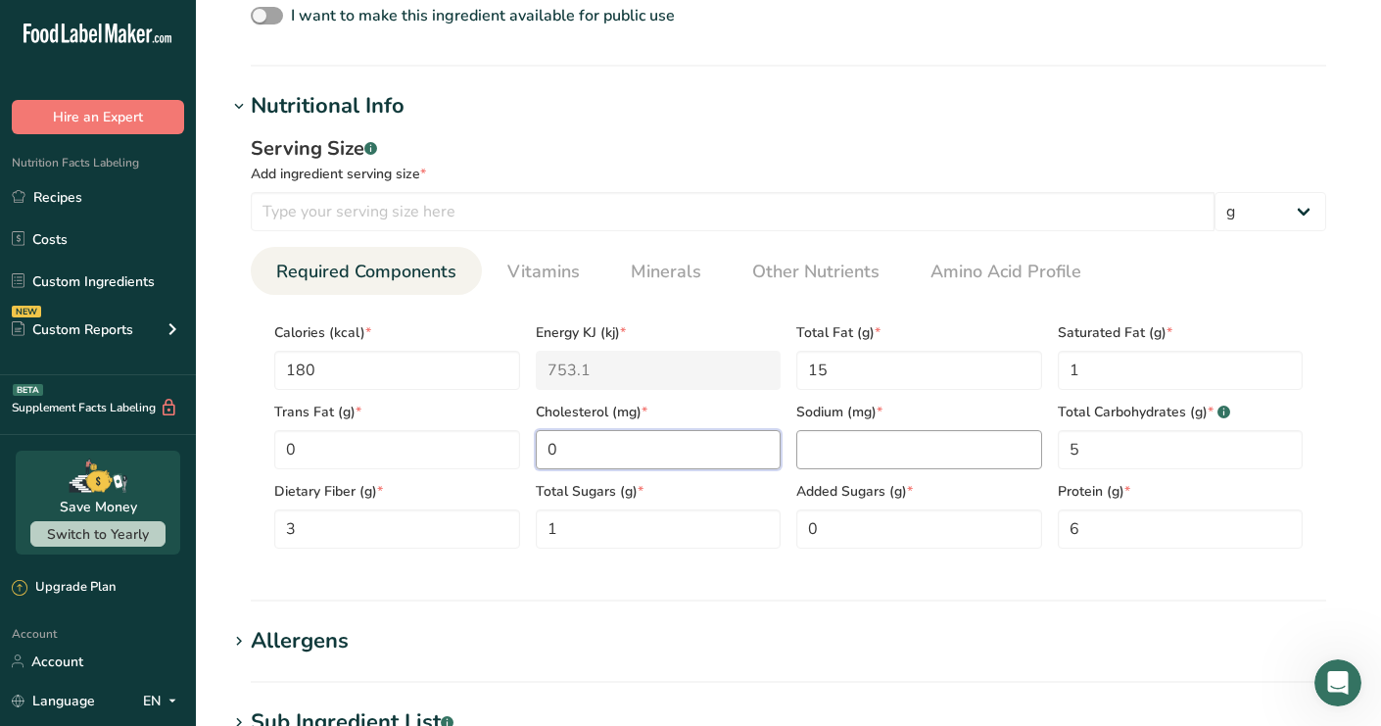
type input "0"
click at [830, 430] on input "number" at bounding box center [919, 449] width 246 height 39
type input "0"
click at [629, 567] on div "Serving Size .a-a{fill:#347362;}.b-a{fill:#fff;} Add ingredient serving size * …" at bounding box center [788, 348] width 1122 height 453
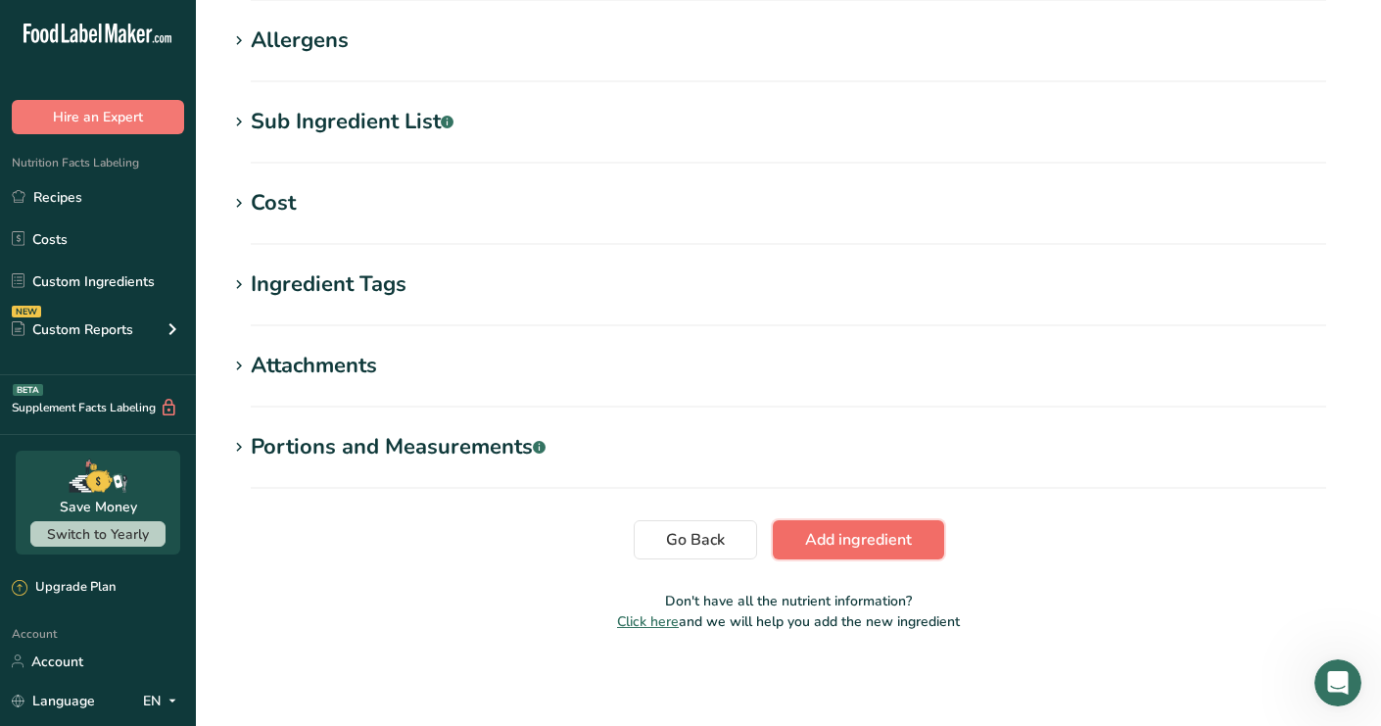
click at [843, 537] on span "Add ingredient" at bounding box center [858, 540] width 107 height 24
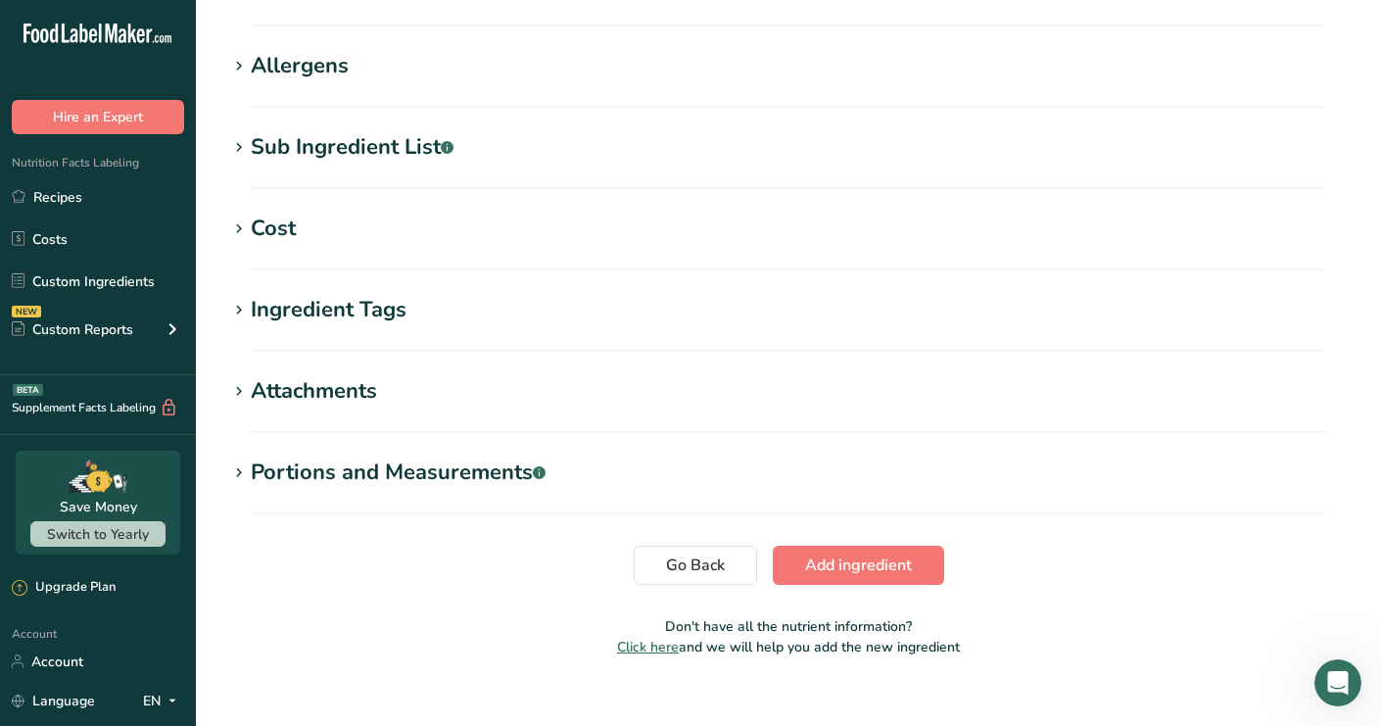
click at [345, 89] on section "Allergens Add any known allergens associated with your ingredient Soy Tree Nuts…" at bounding box center [788, 79] width 1122 height 58
click at [288, 65] on div "Allergens" at bounding box center [300, 66] width 98 height 32
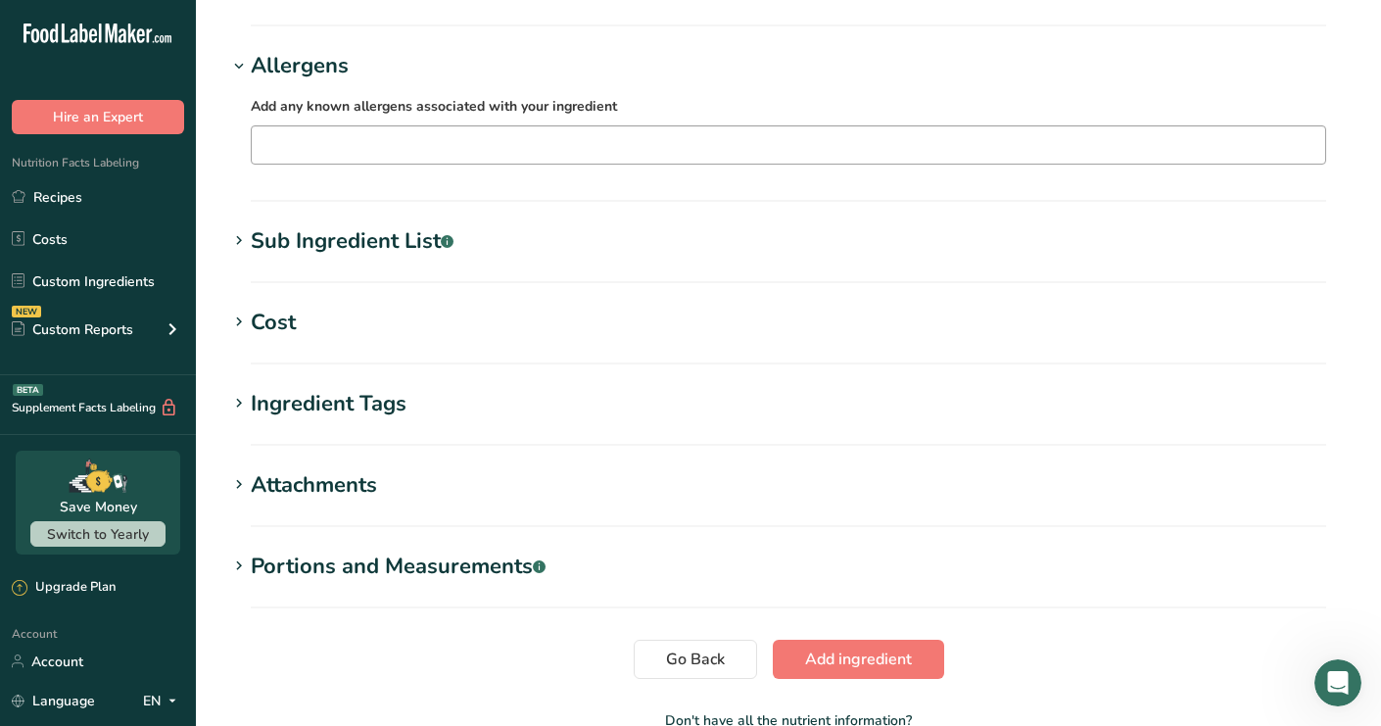
click at [316, 136] on input "text" at bounding box center [788, 144] width 1073 height 30
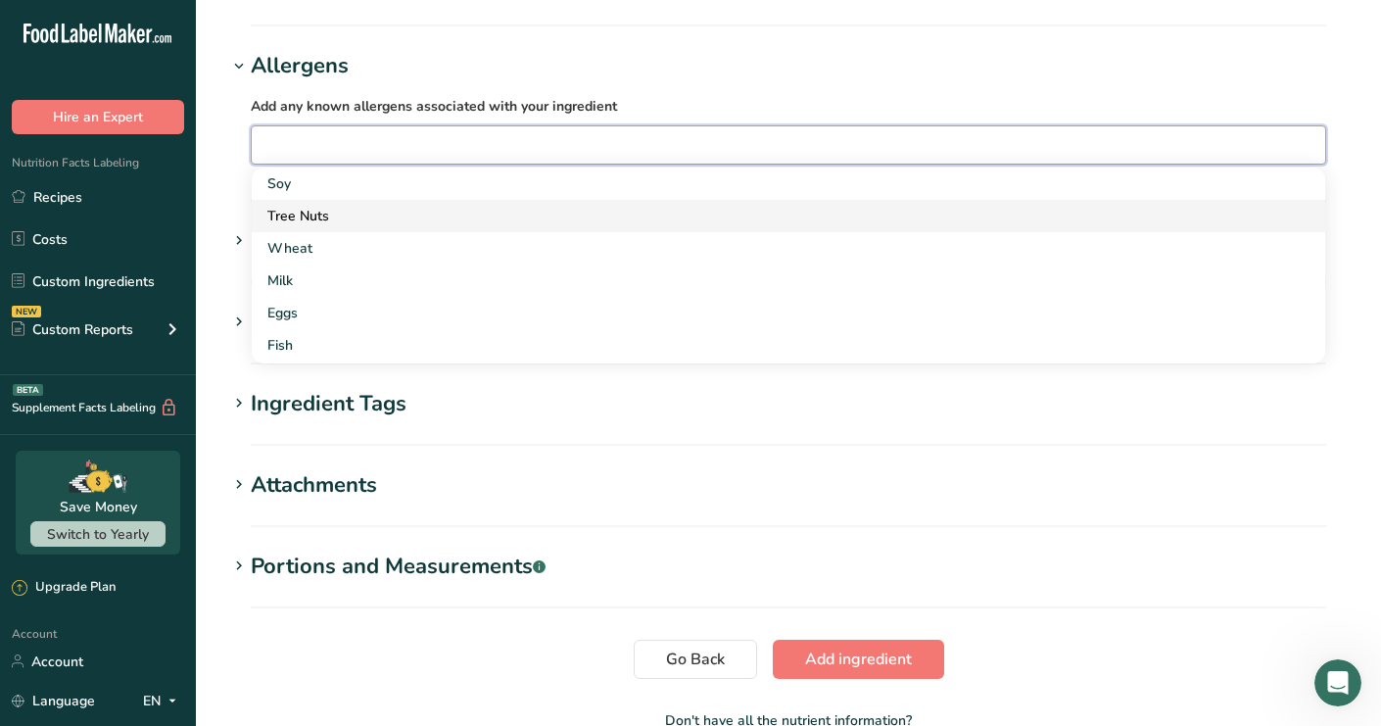
click at [322, 214] on div "Tree Nuts" at bounding box center [772, 216] width 1011 height 21
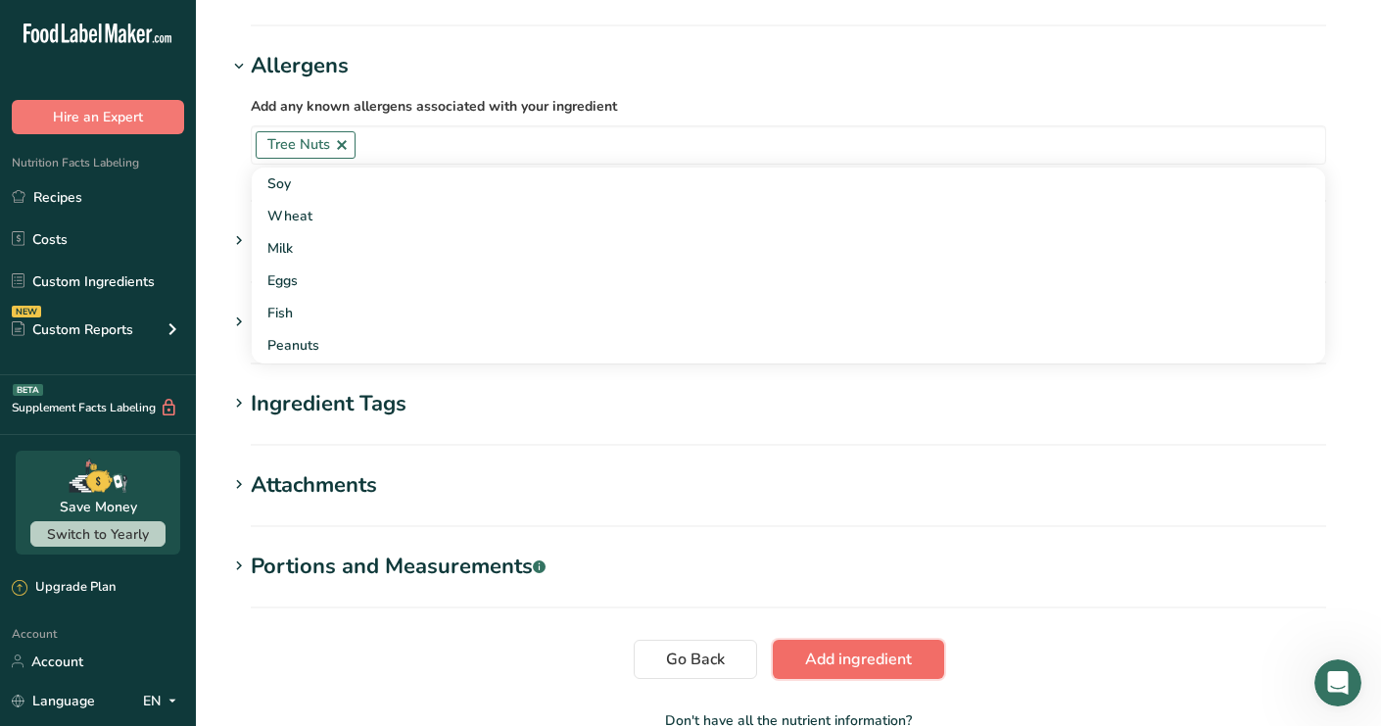
click at [875, 651] on span "Add ingredient" at bounding box center [858, 659] width 107 height 24
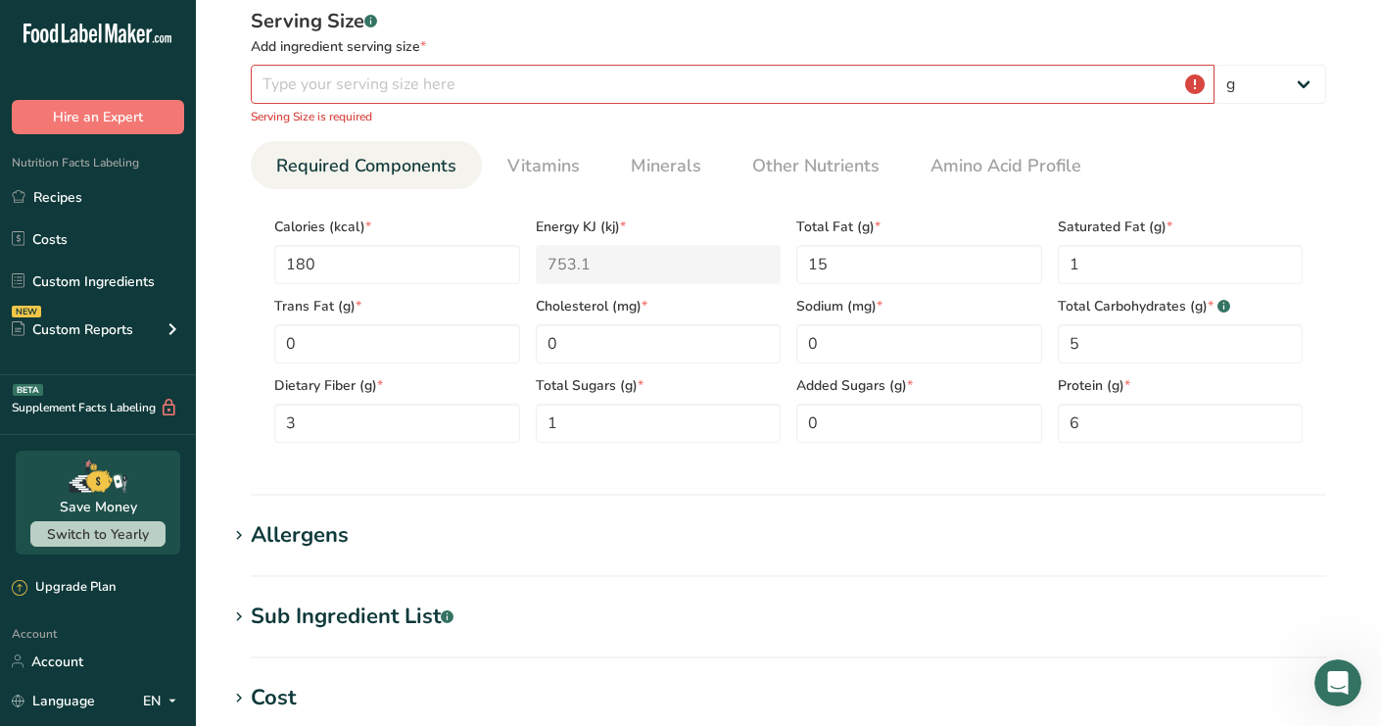
scroll to position [269, 0]
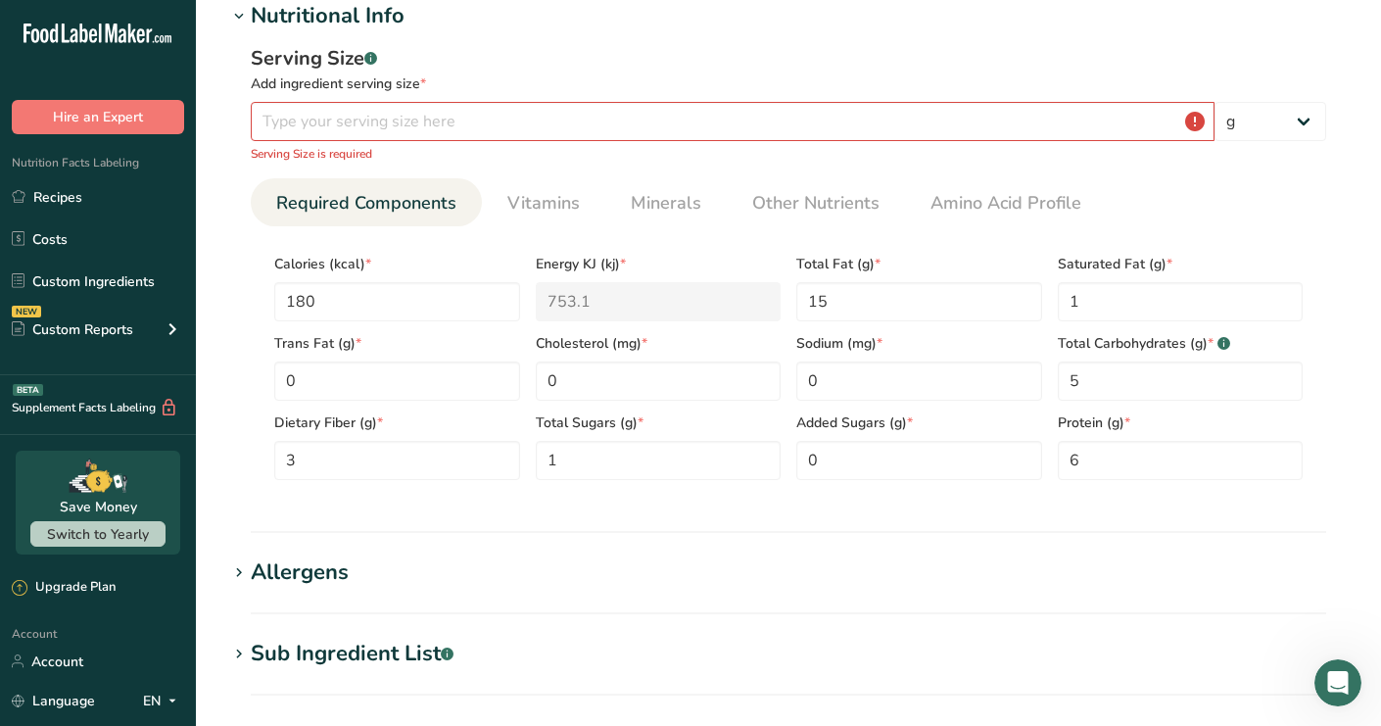
click at [326, 142] on div "Serving Size .a-a{fill:#347362;}.b-a{fill:#fff;} Add ingredient serving size * …" at bounding box center [788, 103] width 1075 height 119
click at [352, 122] on input "number" at bounding box center [733, 121] width 964 height 39
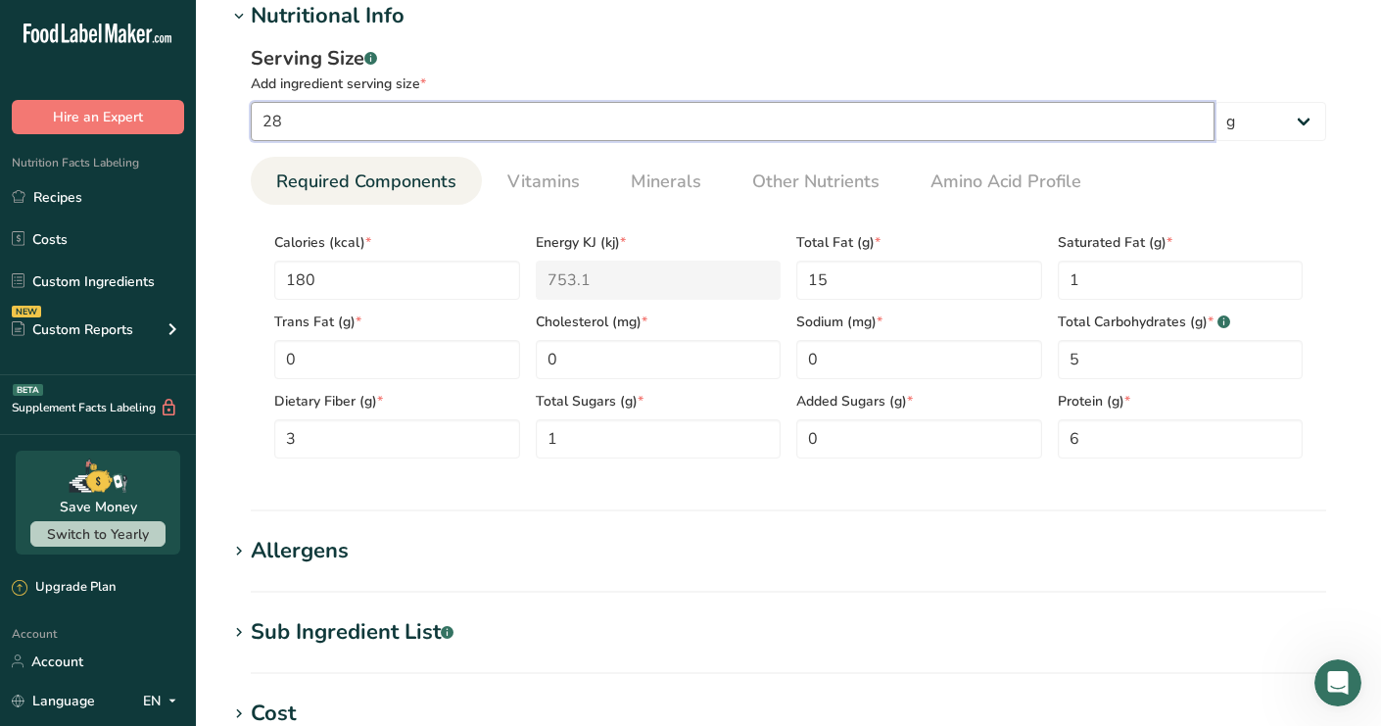
type input "28"
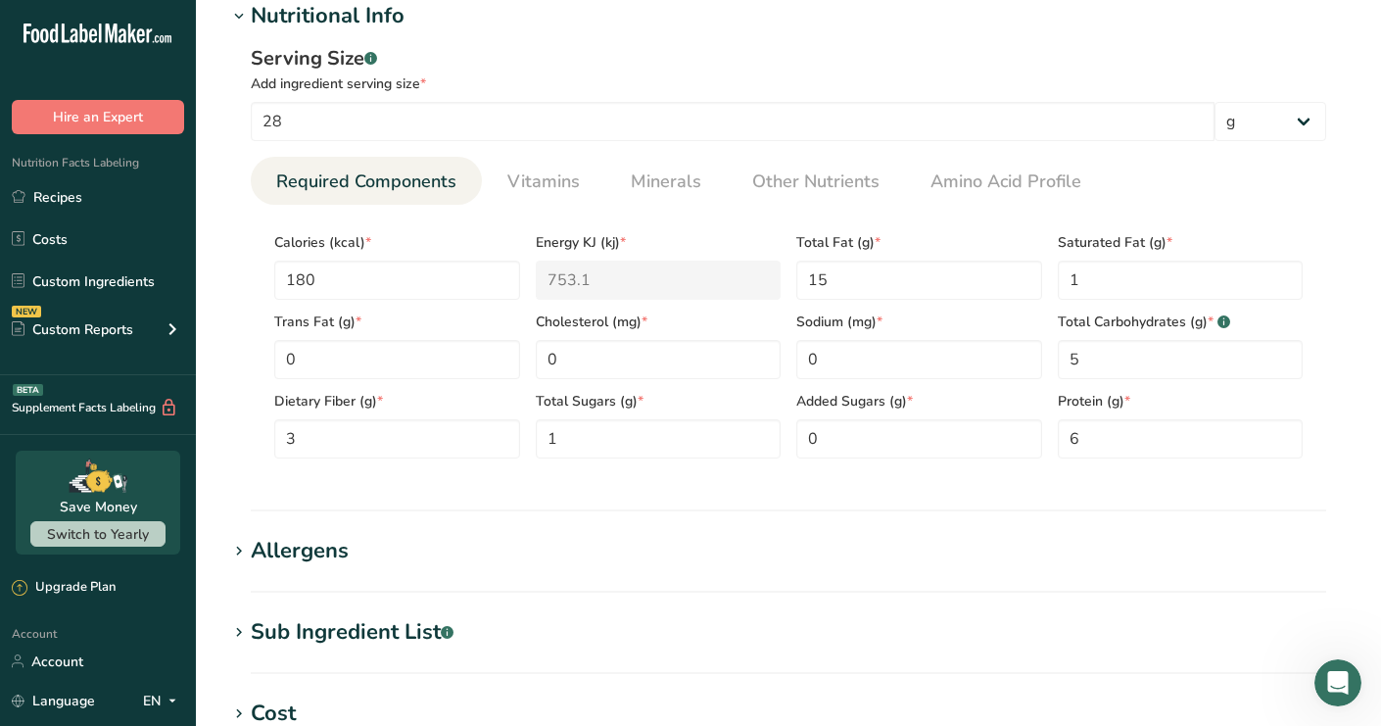
click at [223, 225] on section "Add new ingredient Back to recipe Ingredient Spec Sheet .a-a{fill:#347362;}.b-a…" at bounding box center [788, 452] width 1185 height 1443
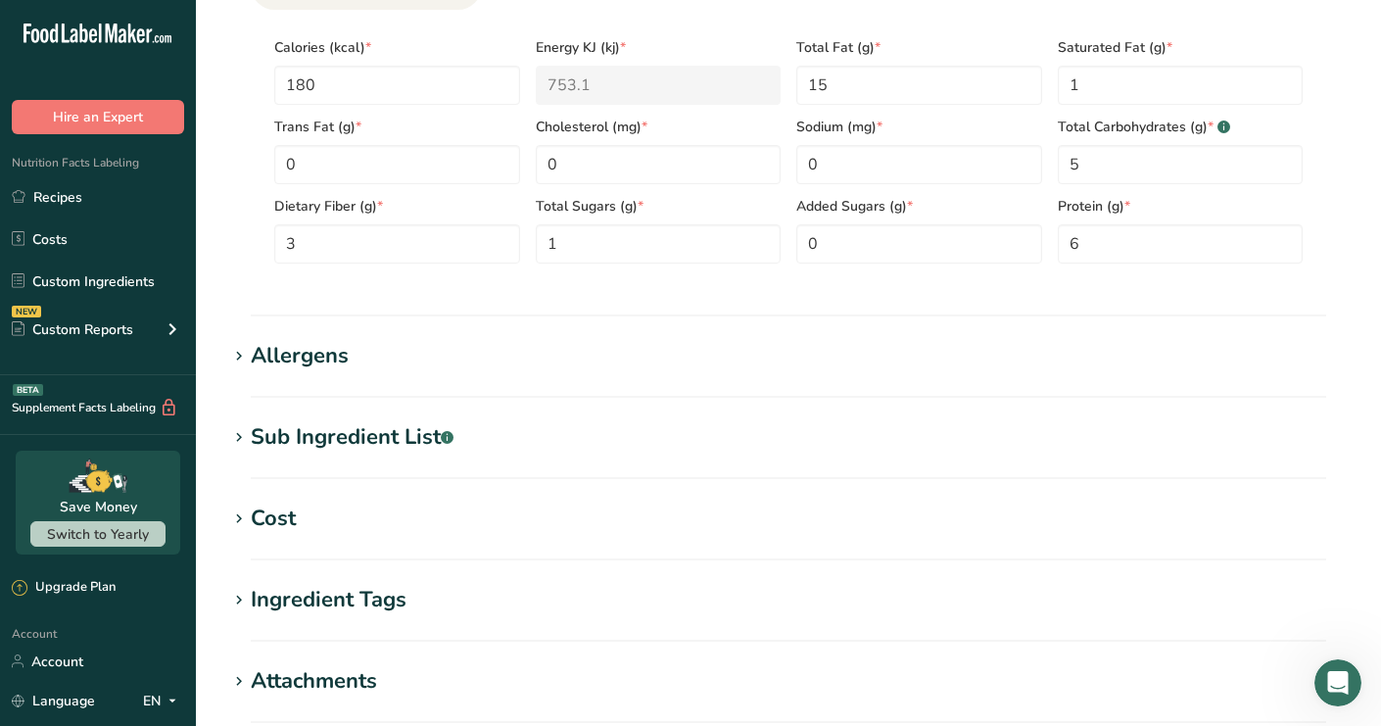
scroll to position [780, 0]
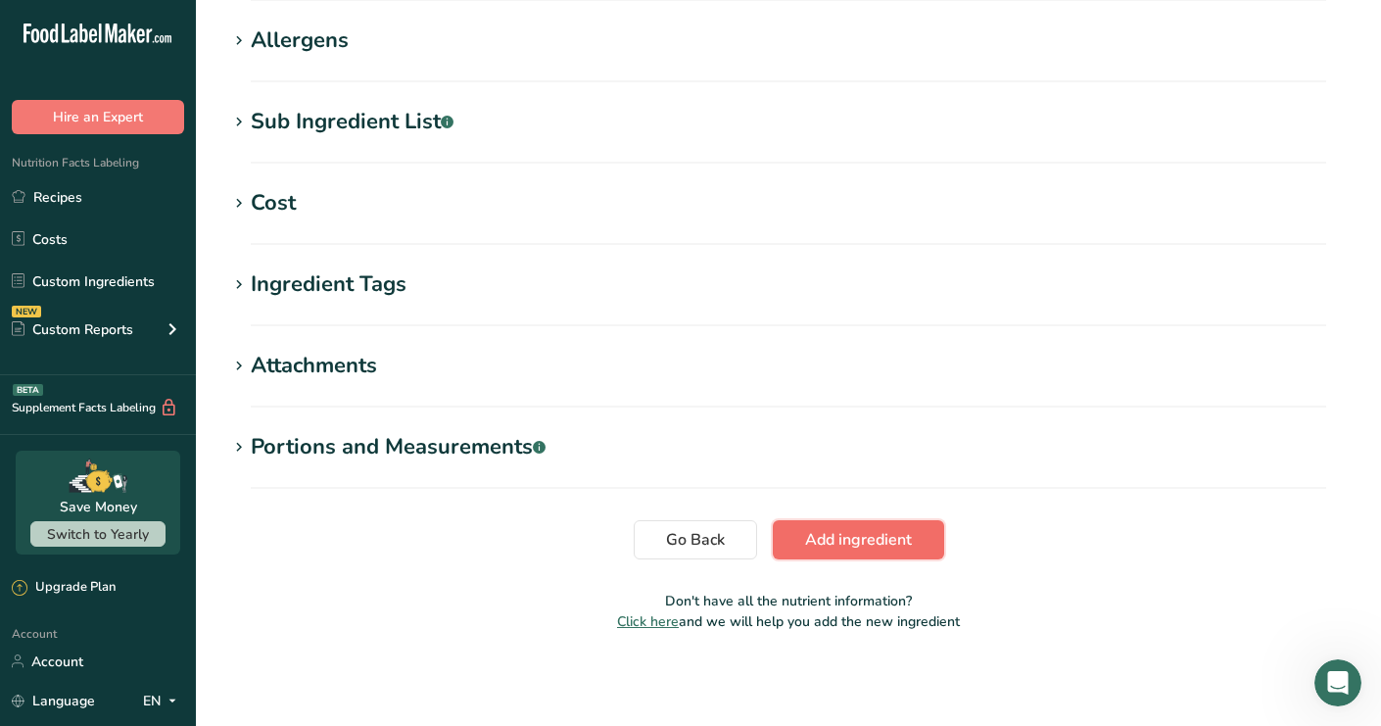
click at [880, 553] on button "Add ingredient" at bounding box center [858, 539] width 171 height 39
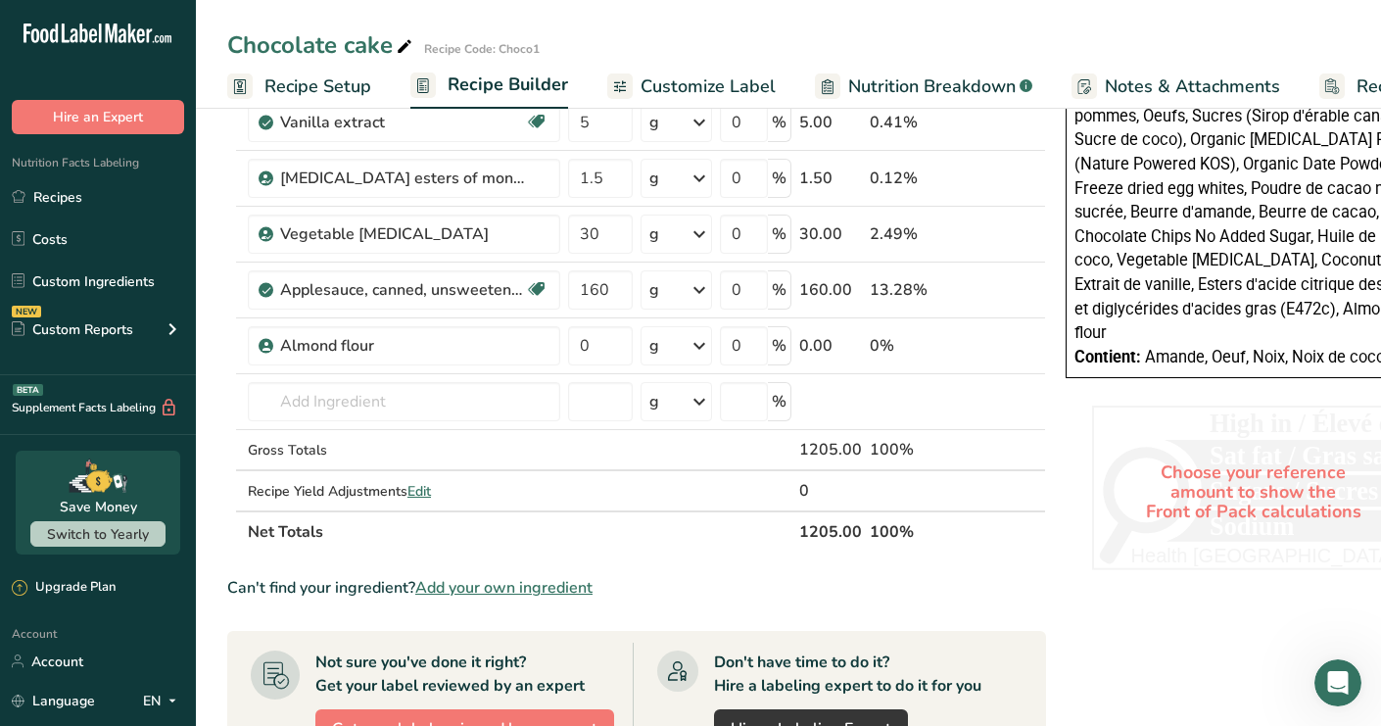
scroll to position [834, 0]
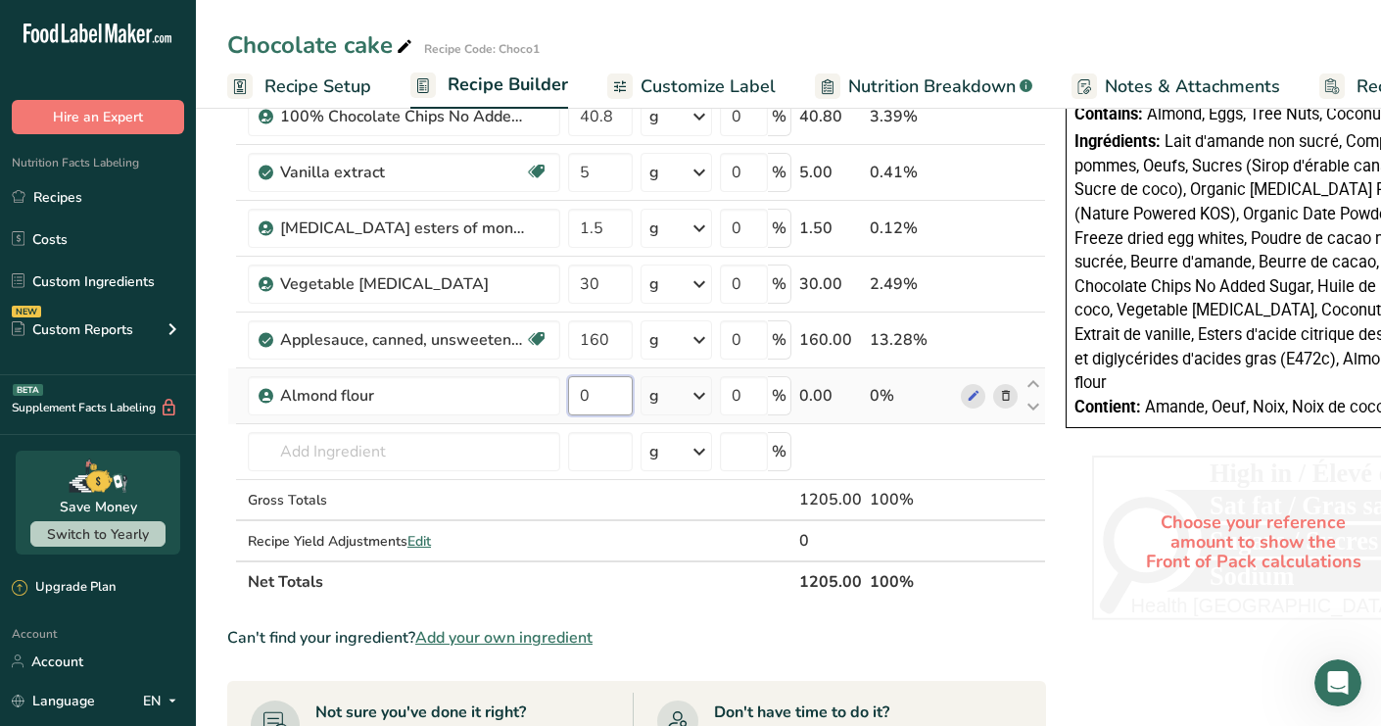
click at [609, 384] on input "0" at bounding box center [600, 395] width 65 height 39
type input "150"
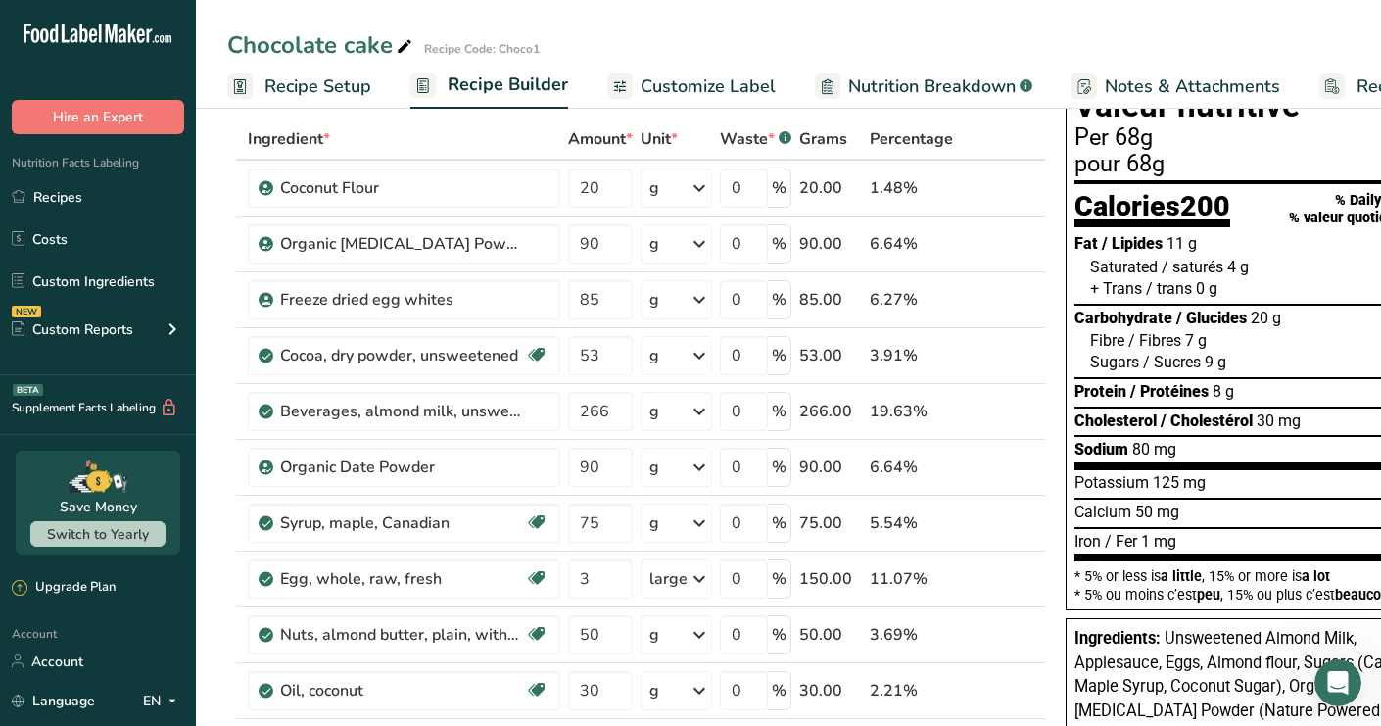
scroll to position [96, 0]
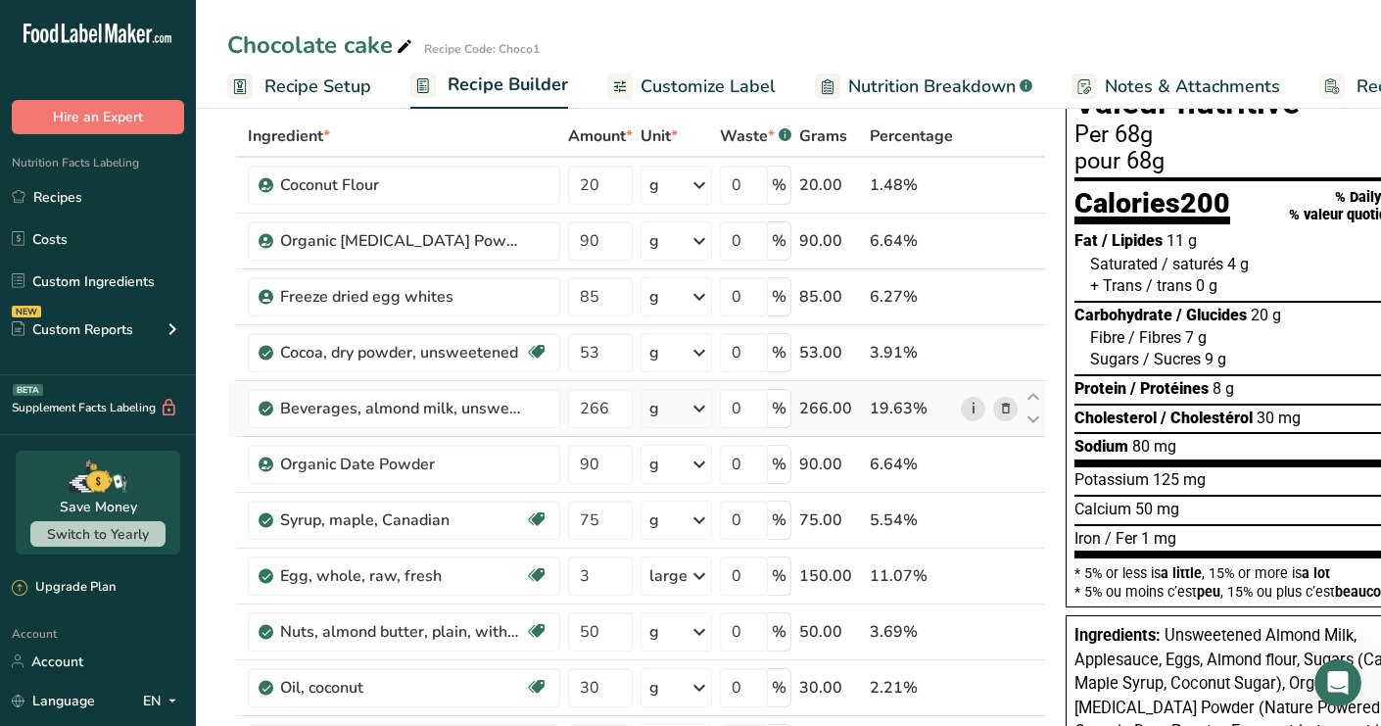
click at [967, 412] on link "i" at bounding box center [973, 409] width 24 height 24
click at [967, 238] on link "i" at bounding box center [973, 241] width 24 height 24
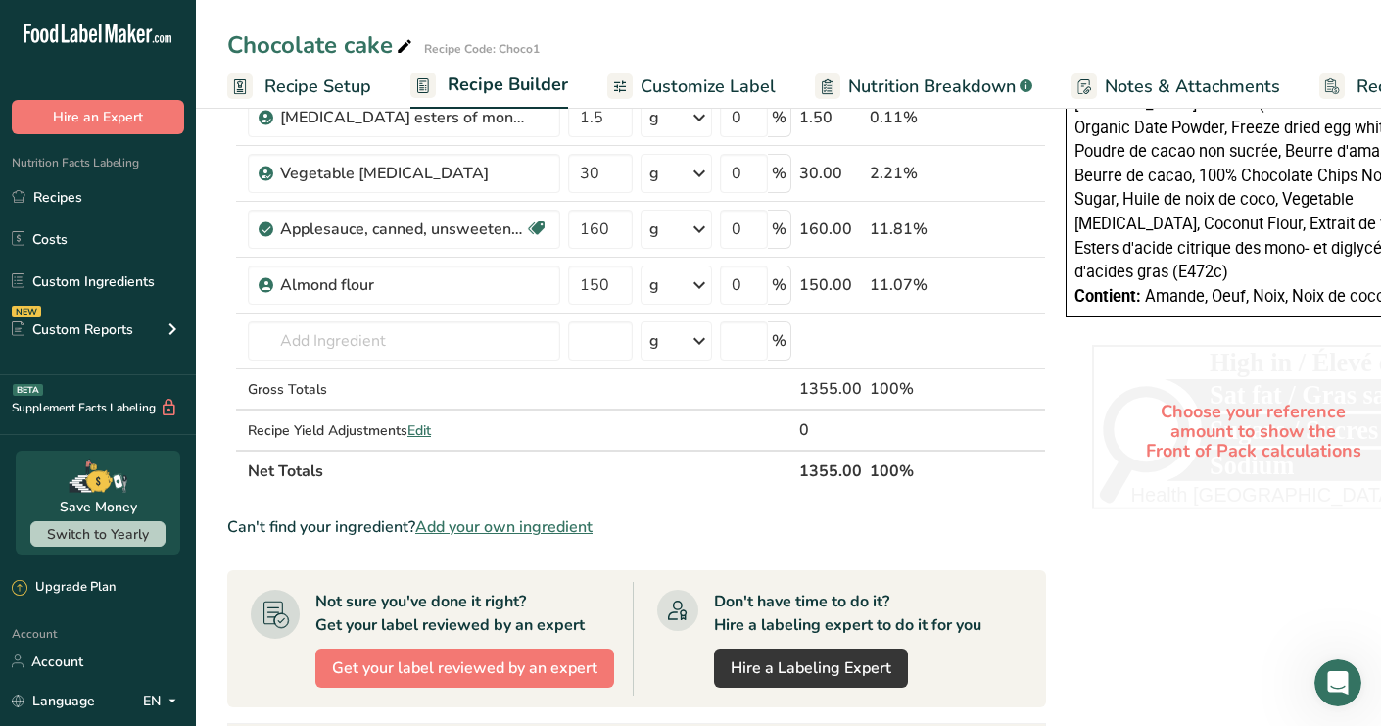
scroll to position [946, 0]
click at [483, 520] on span "Add your own ingredient" at bounding box center [503, 526] width 177 height 24
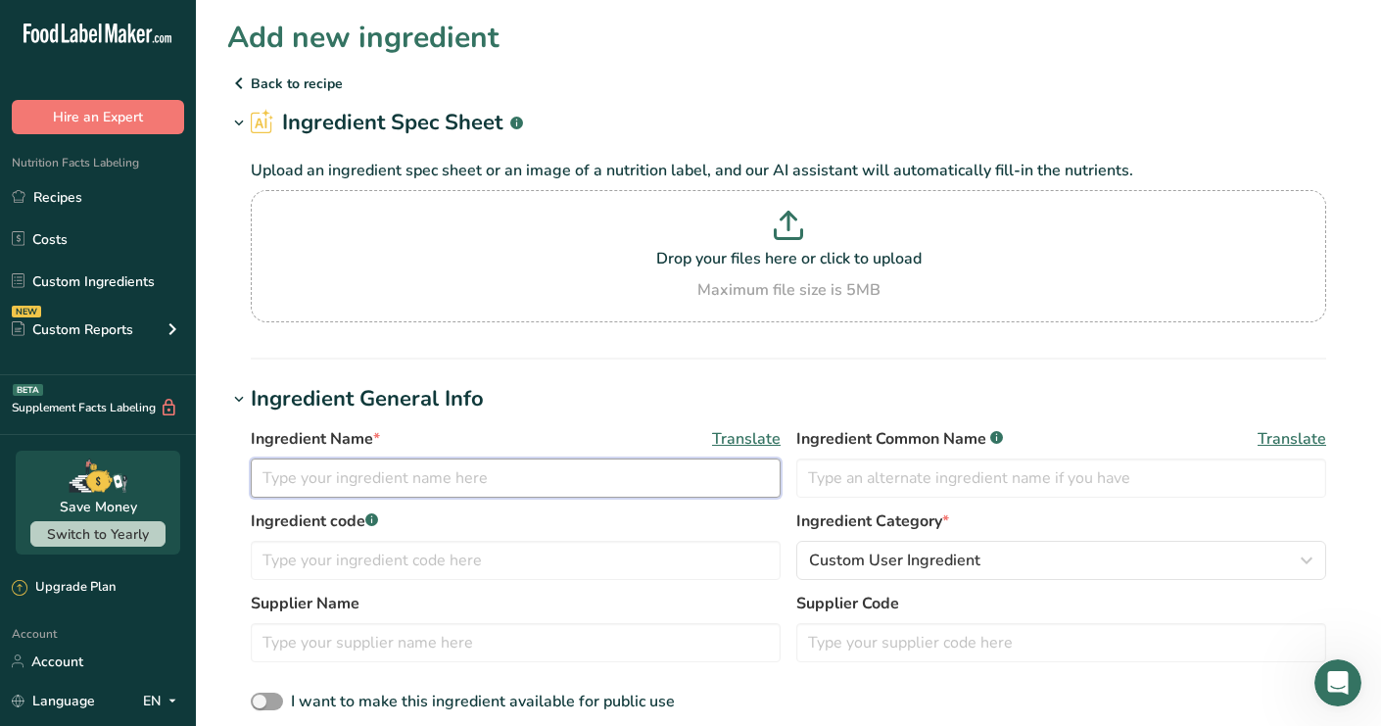
click at [375, 473] on input "text" at bounding box center [516, 477] width 530 height 39
type input "i"
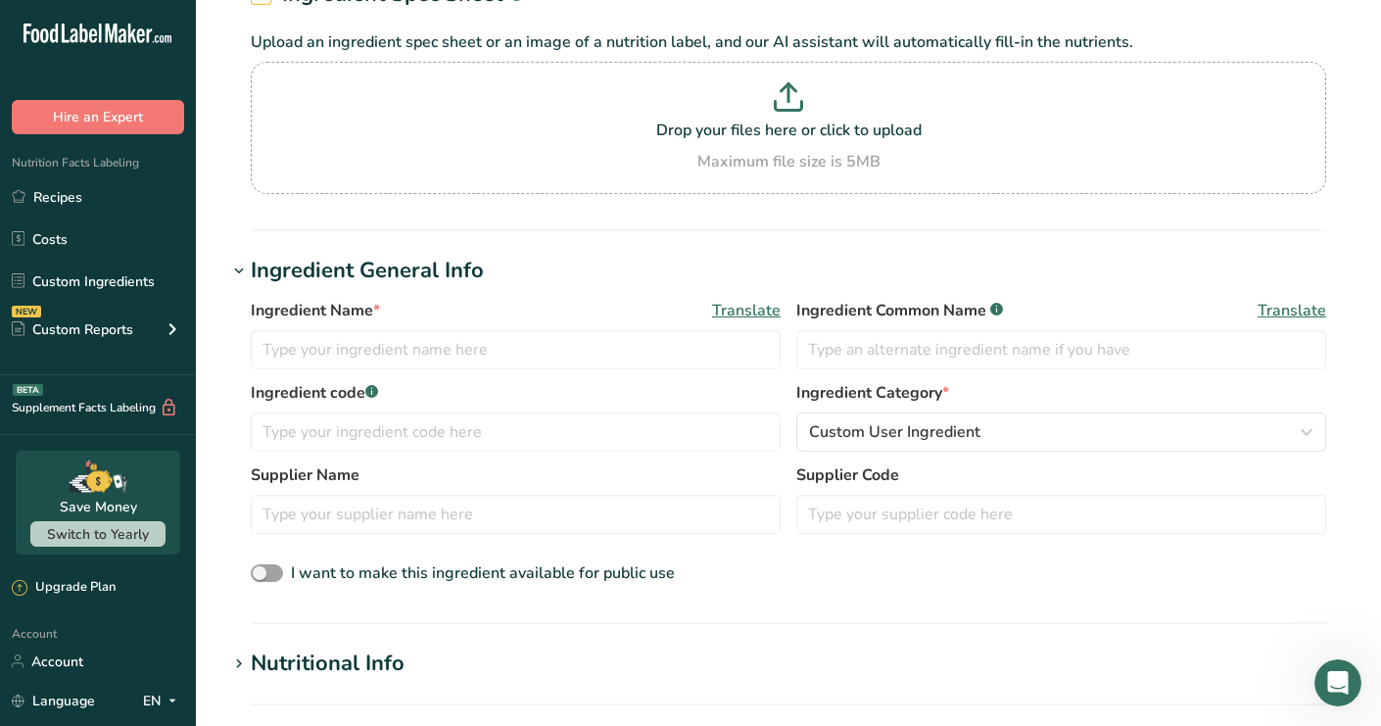
scroll to position [251, 0]
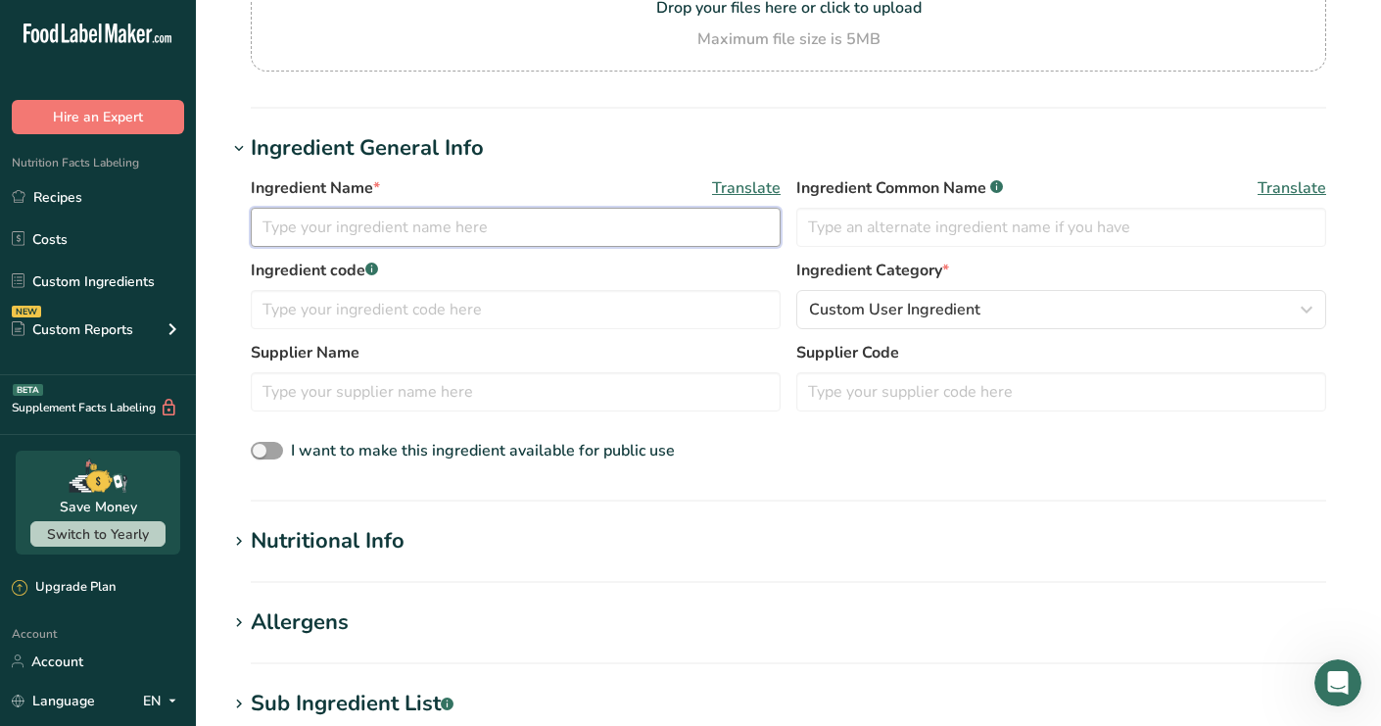
click at [521, 225] on input "text" at bounding box center [516, 227] width 530 height 39
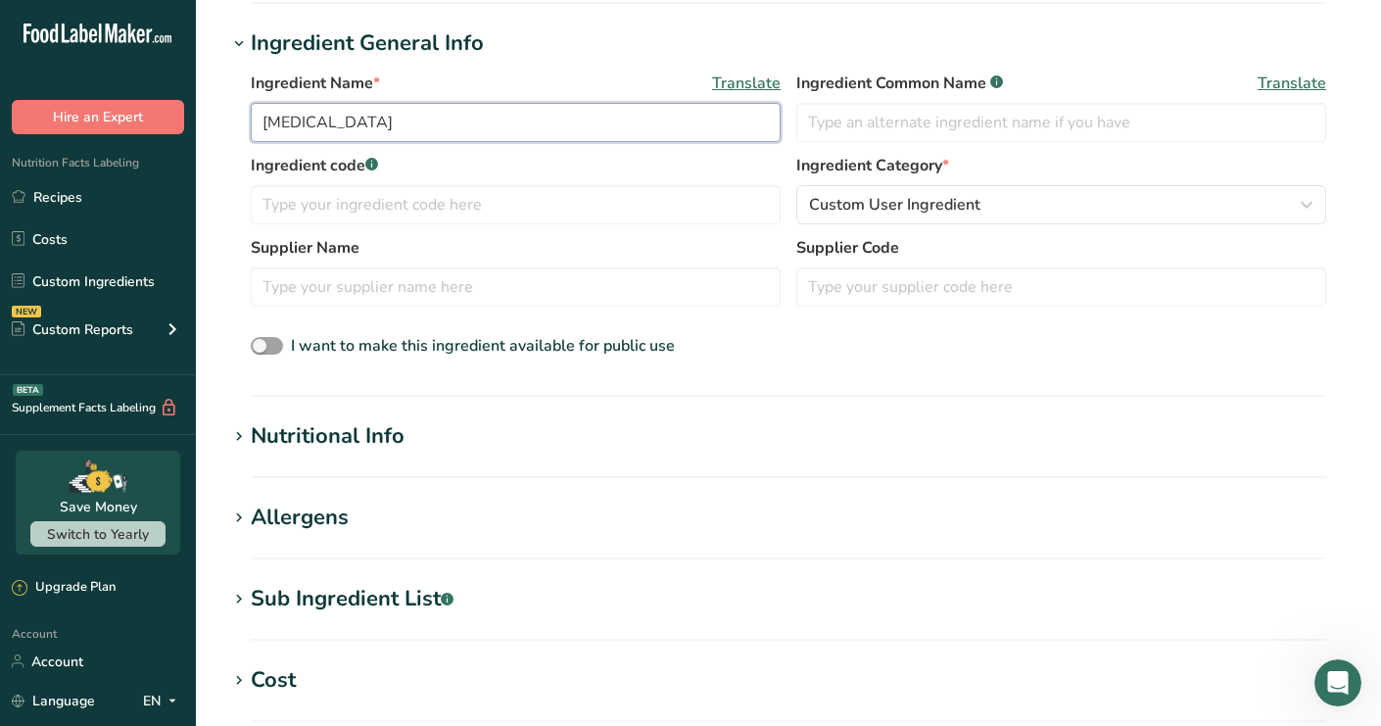
scroll to position [355, 0]
type input "Inulin"
click at [324, 442] on div "Nutritional Info" at bounding box center [328, 437] width 154 height 32
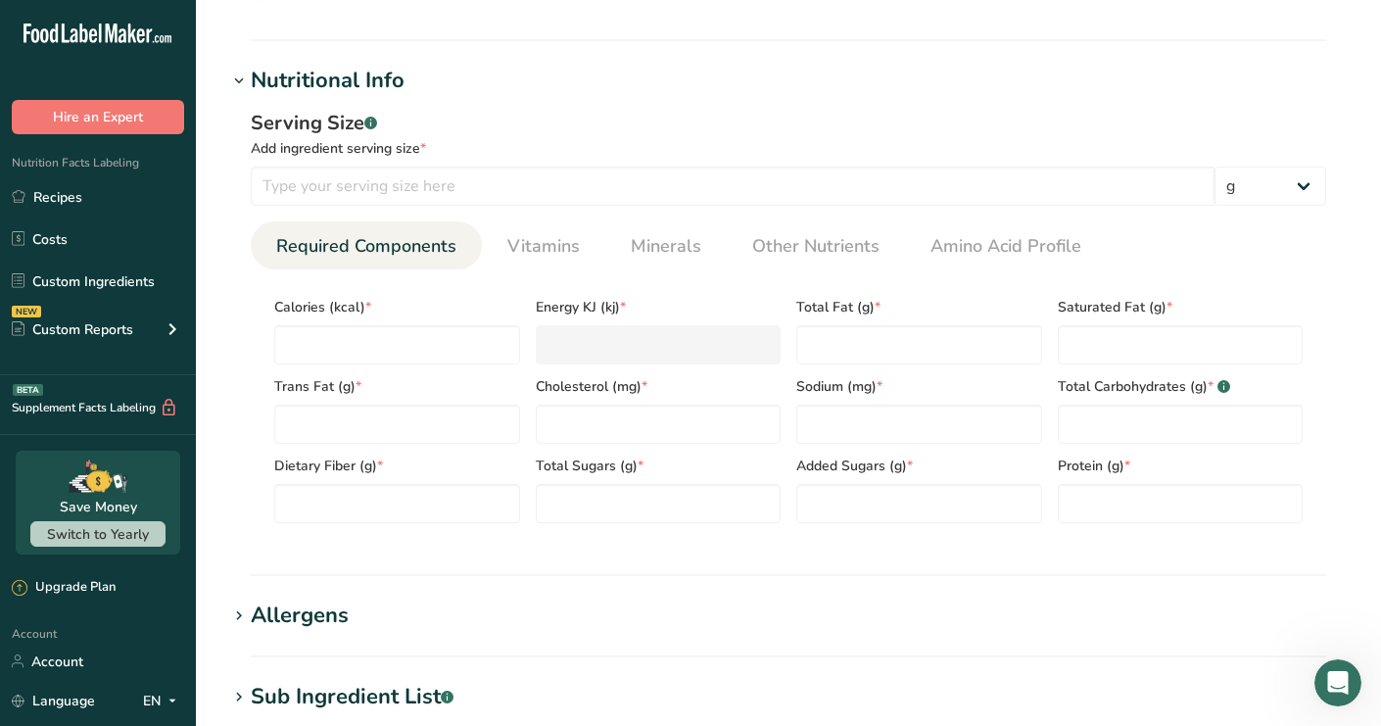
scroll to position [716, 0]
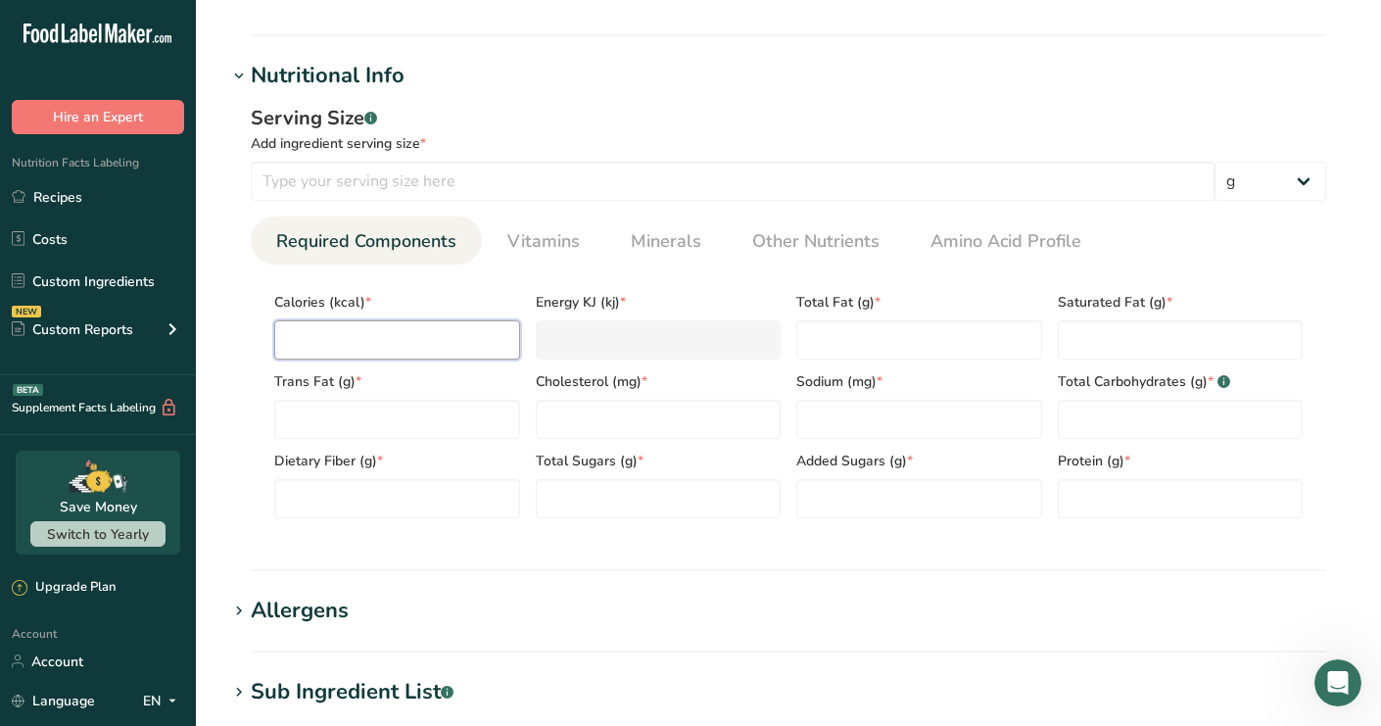
click at [351, 321] on input "number" at bounding box center [397, 339] width 246 height 39
type input "1"
type KJ "4.2"
type input "13"
type KJ "54.4"
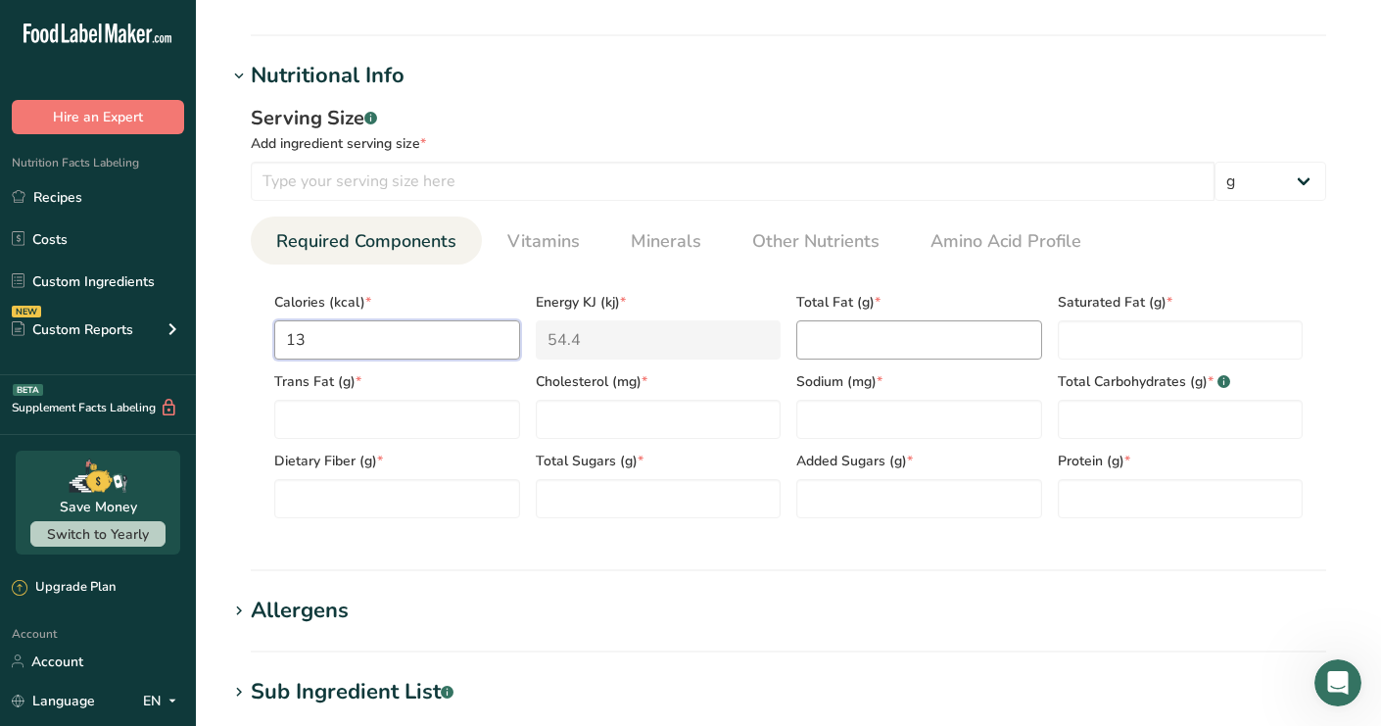
type input "13"
click at [879, 344] on Fat "number" at bounding box center [919, 339] width 246 height 39
type Fat "0"
click at [1112, 342] on Fat "number" at bounding box center [1181, 339] width 246 height 39
type Fat "0"
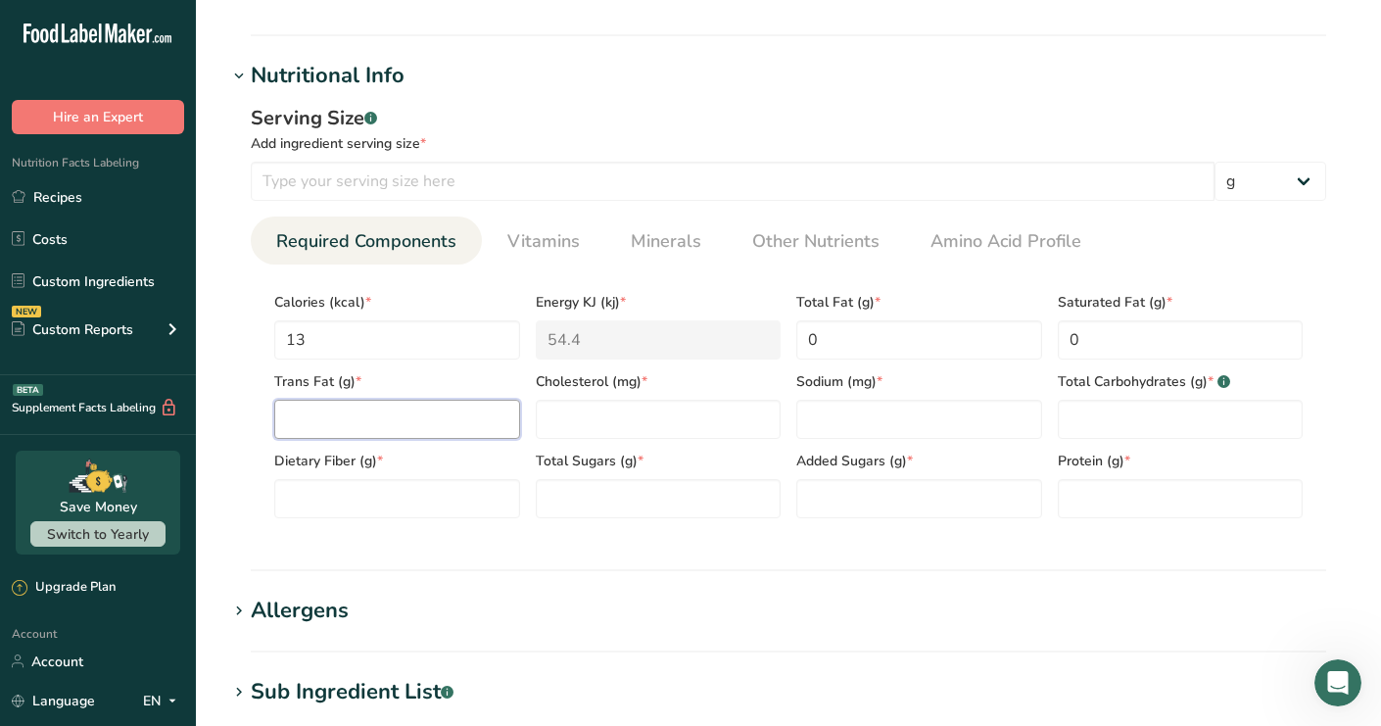
click at [332, 435] on Fat "number" at bounding box center [397, 419] width 246 height 39
type Fat "0"
click at [600, 425] on input "number" at bounding box center [659, 419] width 246 height 39
type input "0"
click at [861, 428] on input "number" at bounding box center [919, 419] width 246 height 39
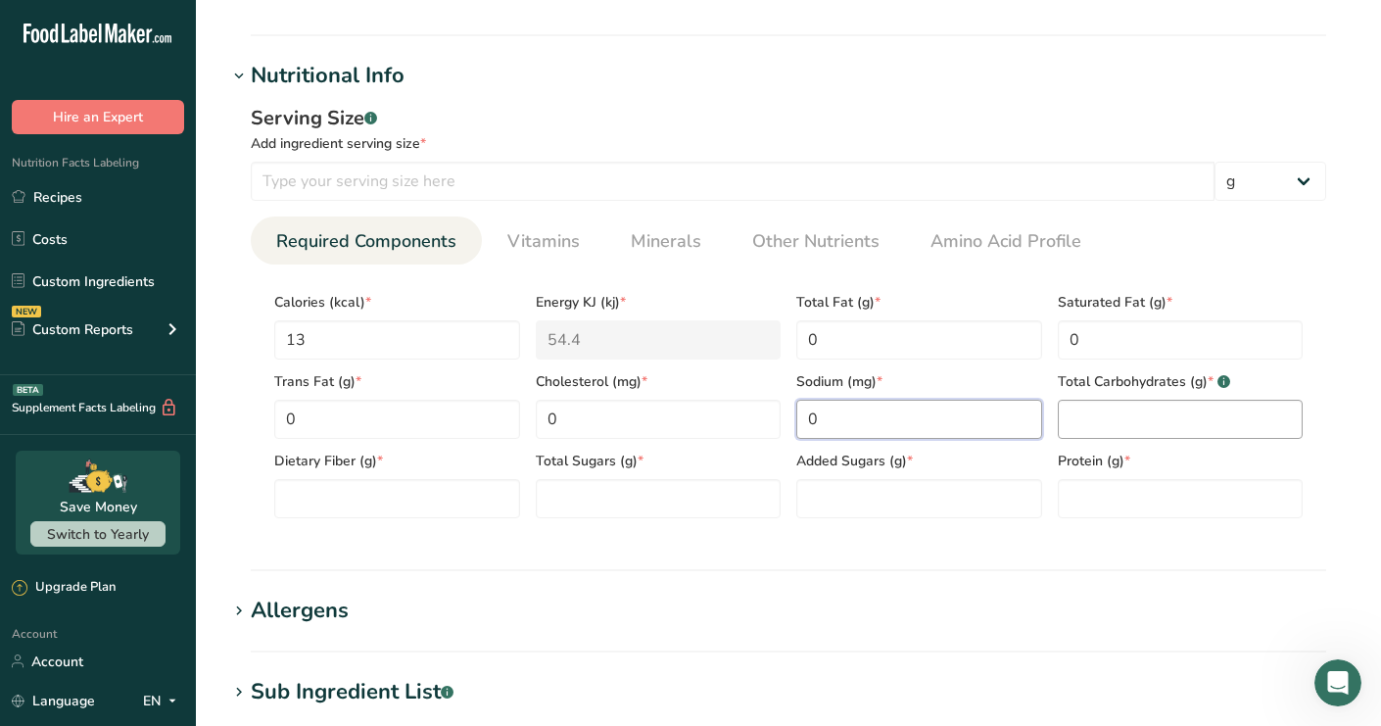
type input "0"
click at [1066, 415] on Carbohydrates "number" at bounding box center [1181, 419] width 246 height 39
type Carbohydrates "0"
click at [323, 504] on Fiber "number" at bounding box center [397, 498] width 246 height 39
type Fiber "9"
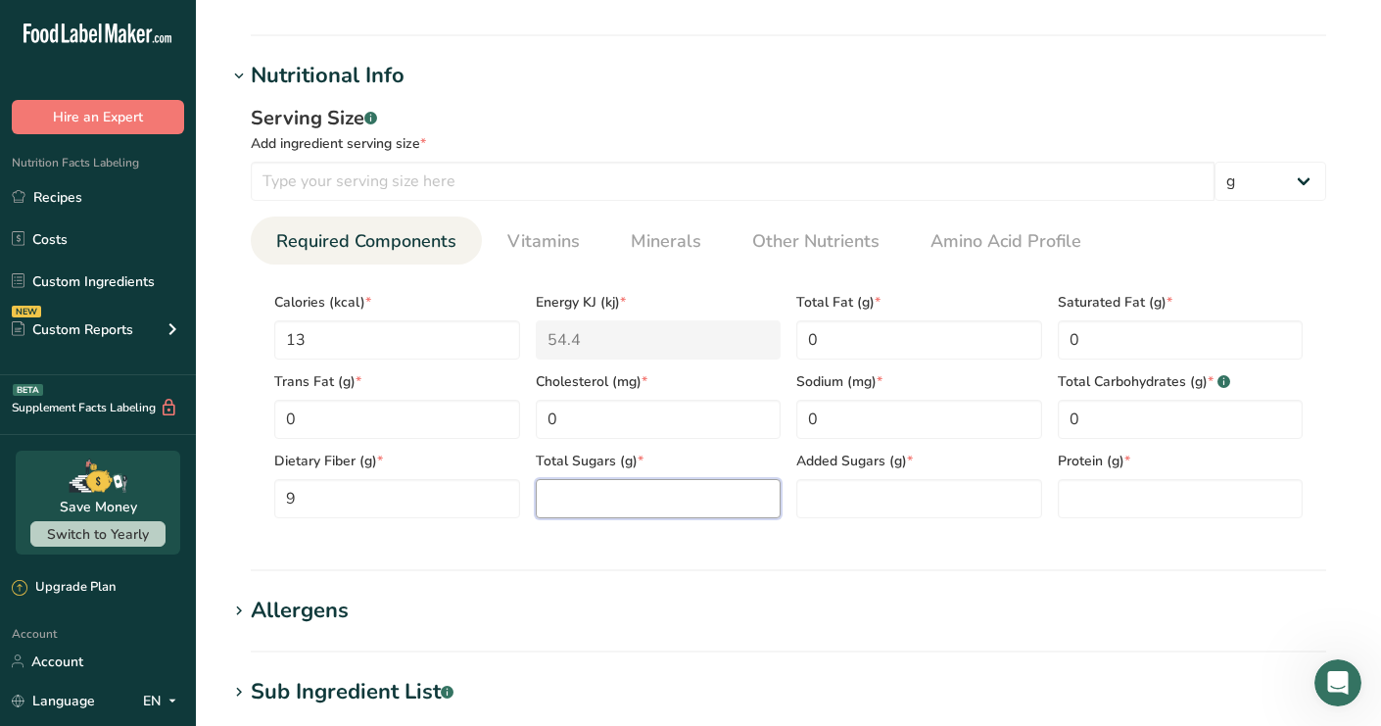
click at [558, 499] on Sugars "number" at bounding box center [659, 498] width 246 height 39
type Sugars "0"
click at [797, 497] on Sugars "number" at bounding box center [919, 498] width 246 height 39
type Sugars "0"
click at [1160, 535] on div "Serving Size .a-a{fill:#347362;}.b-a{fill:#fff;} Add ingredient serving size * …" at bounding box center [788, 318] width 1122 height 453
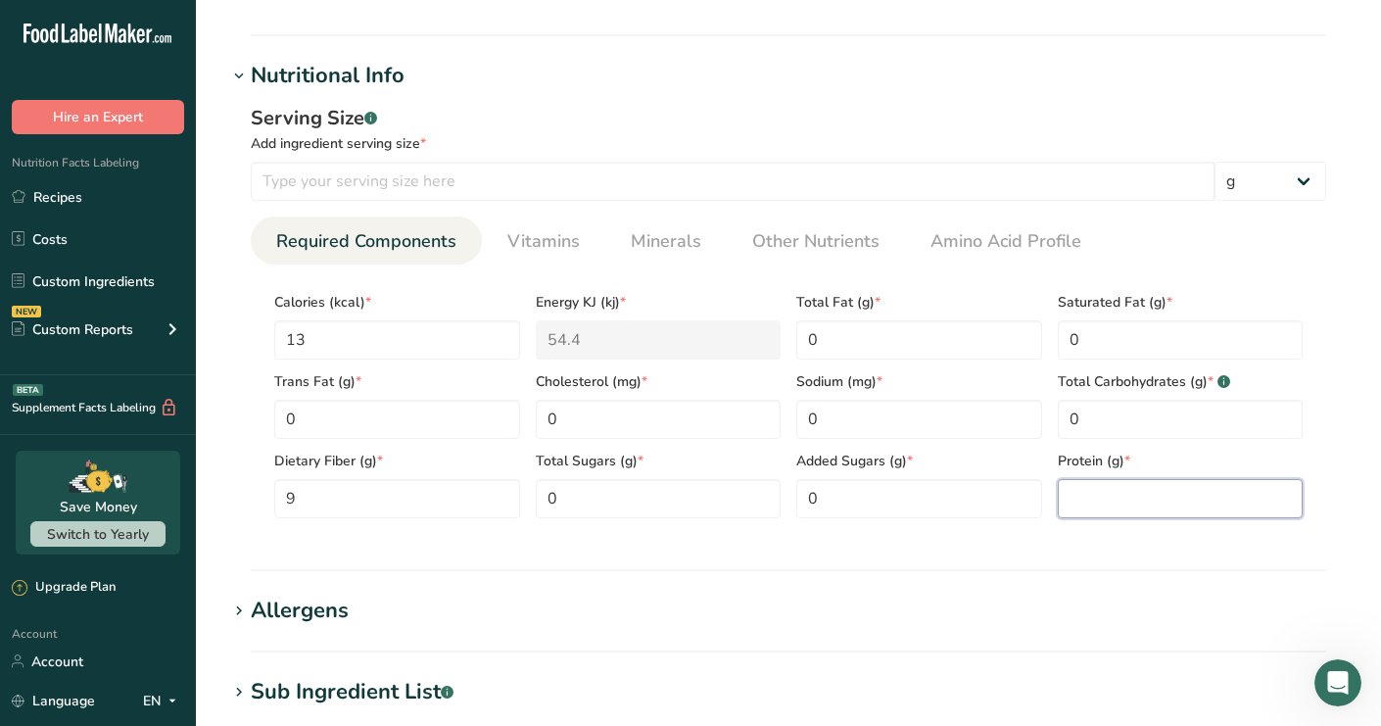
click at [1151, 503] on input "number" at bounding box center [1181, 498] width 246 height 39
type input "0"
click at [766, 552] on section "Nutritional Info Serving Size .a-a{fill:#347362;}.b-a{fill:#fff;} Add ingredien…" at bounding box center [788, 315] width 1122 height 511
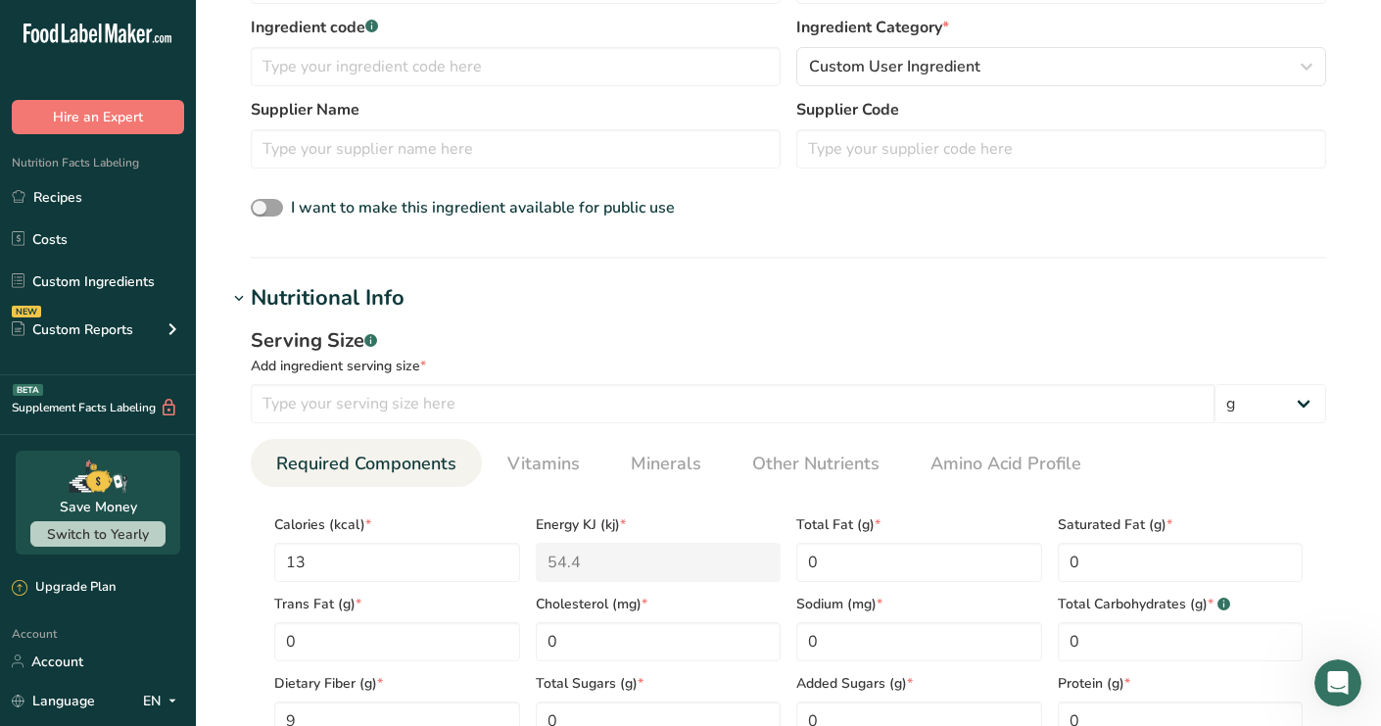
scroll to position [1286, 0]
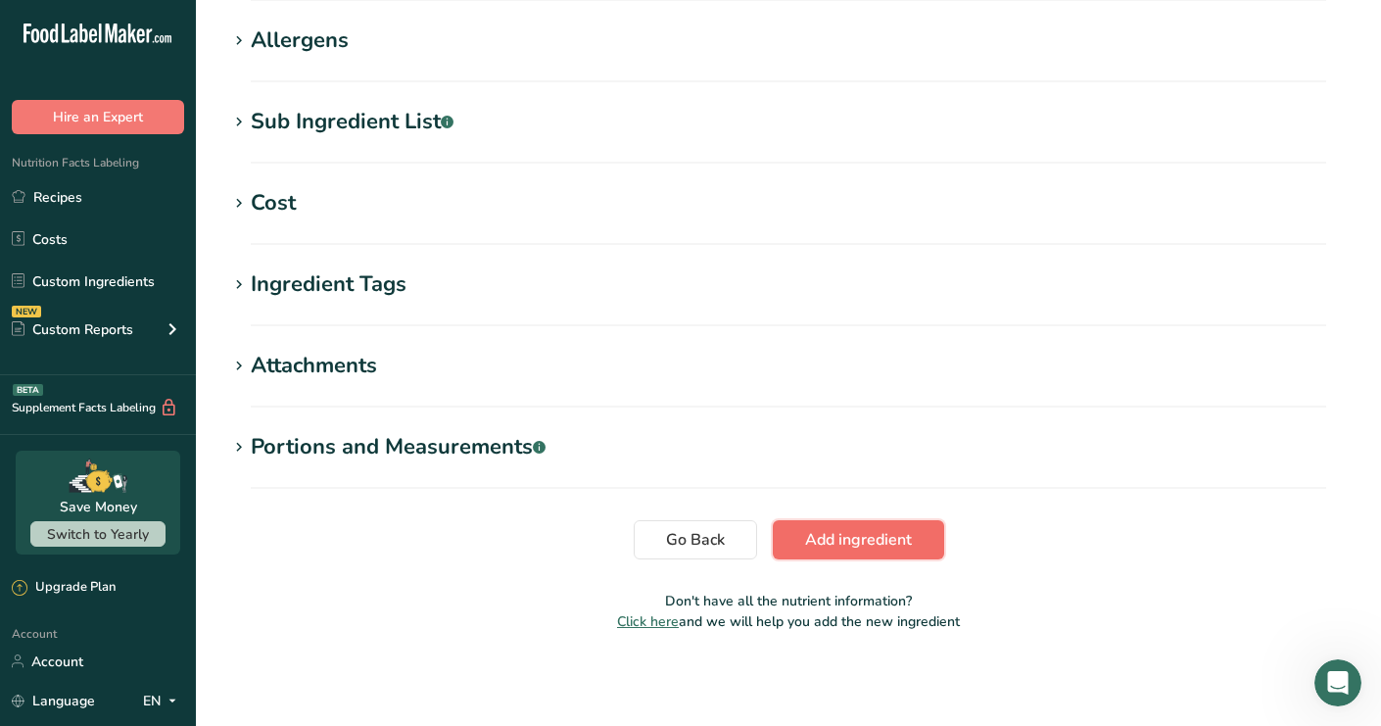
click at [845, 538] on span "Add ingredient" at bounding box center [858, 540] width 107 height 24
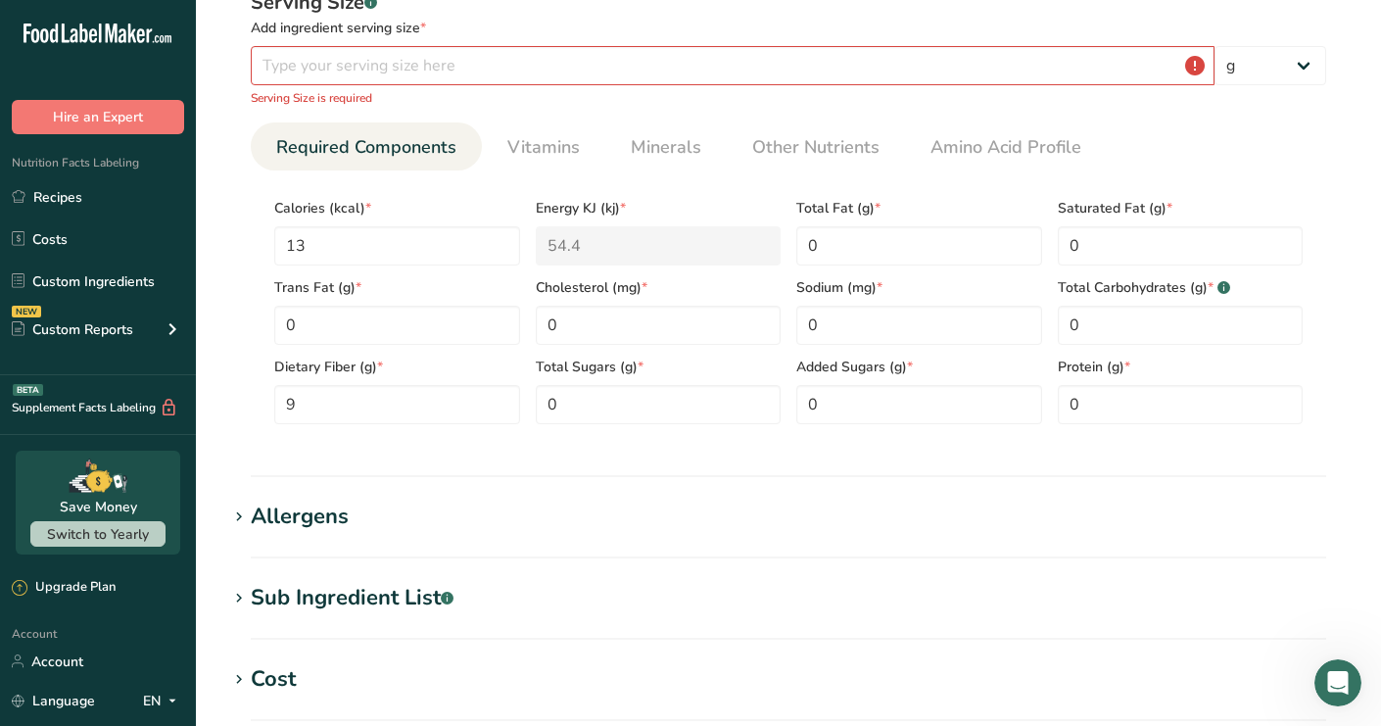
scroll to position [32, 0]
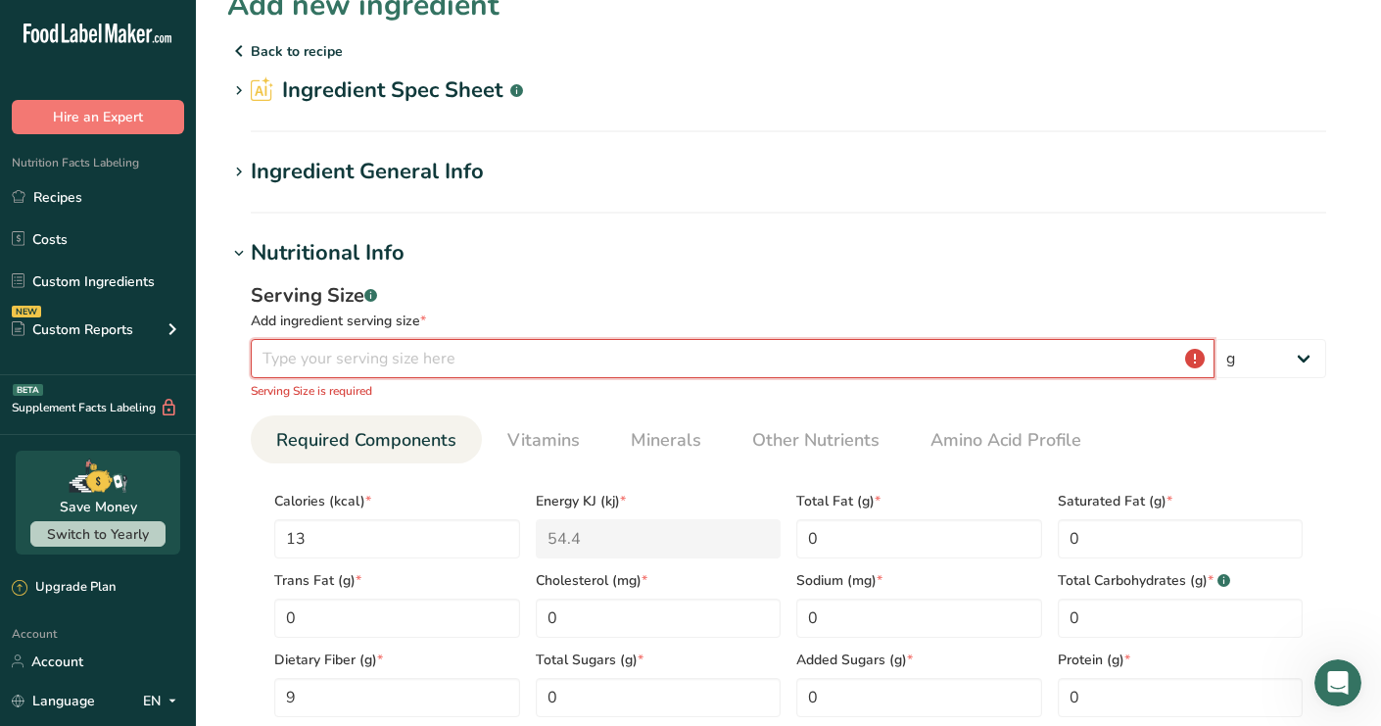
click at [470, 346] on input "number" at bounding box center [733, 358] width 964 height 39
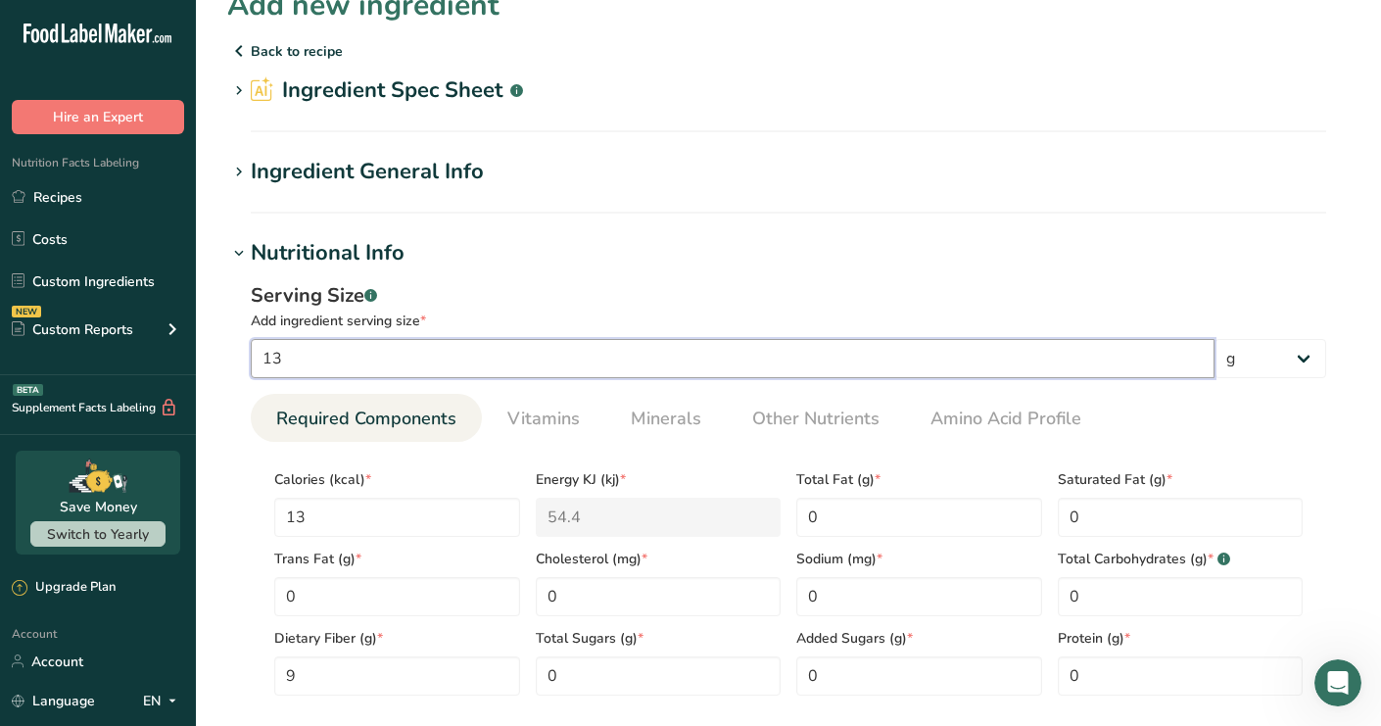
type input "13"
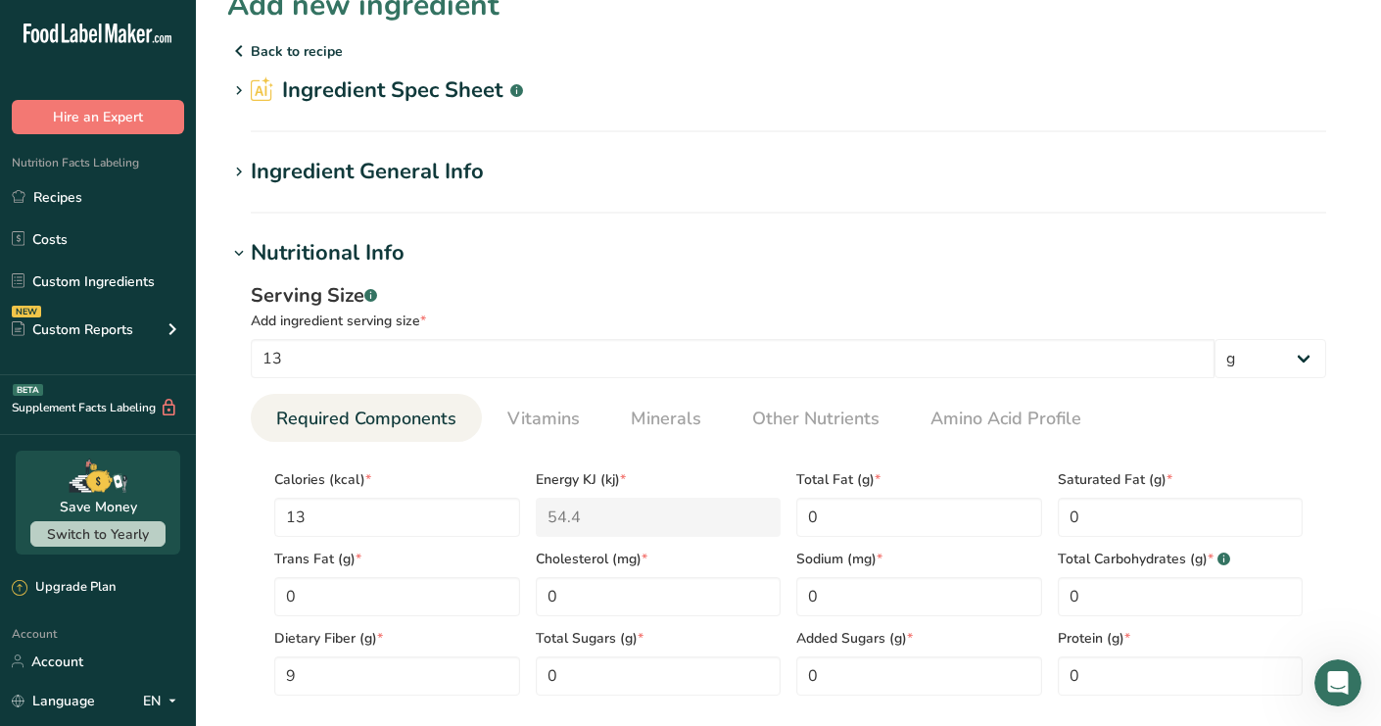
click at [199, 511] on section "Add new ingredient Back to recipe Ingredient Spec Sheet .a-a{fill:#347362;}.b-a…" at bounding box center [788, 689] width 1185 height 1443
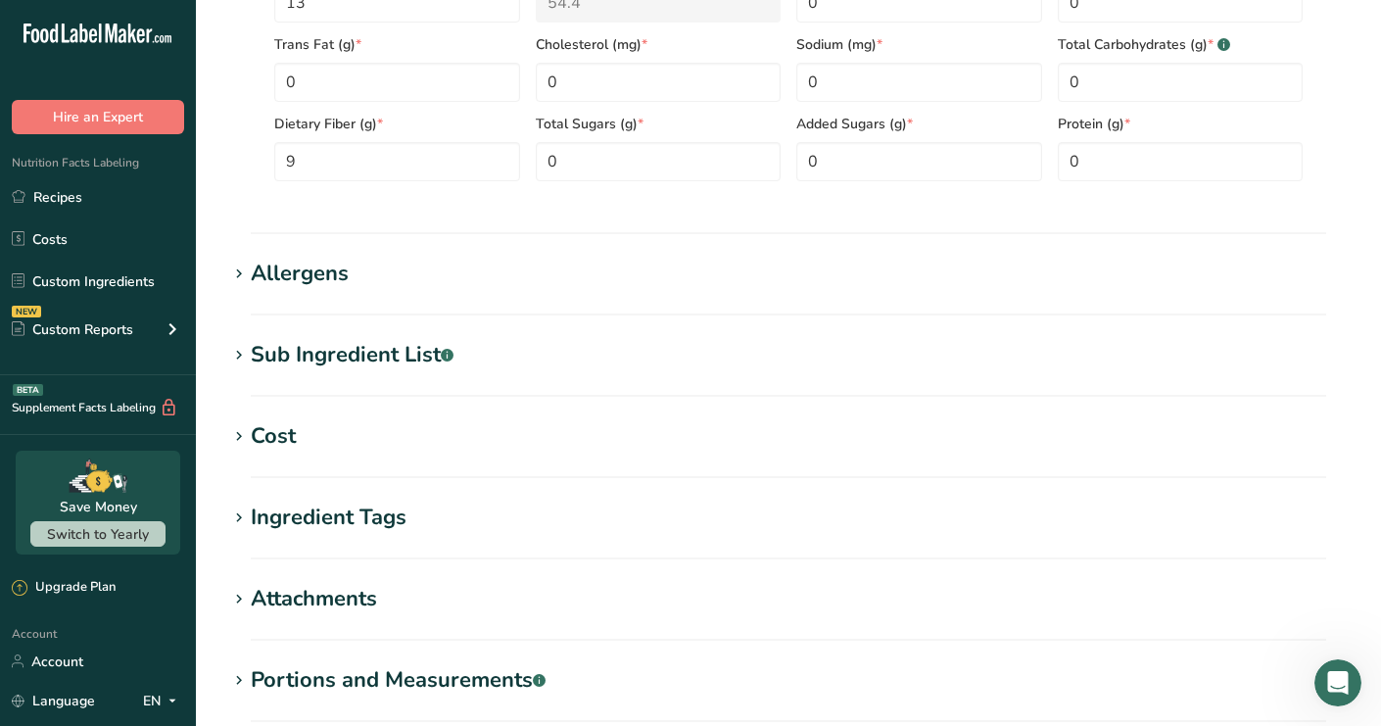
scroll to position [780, 0]
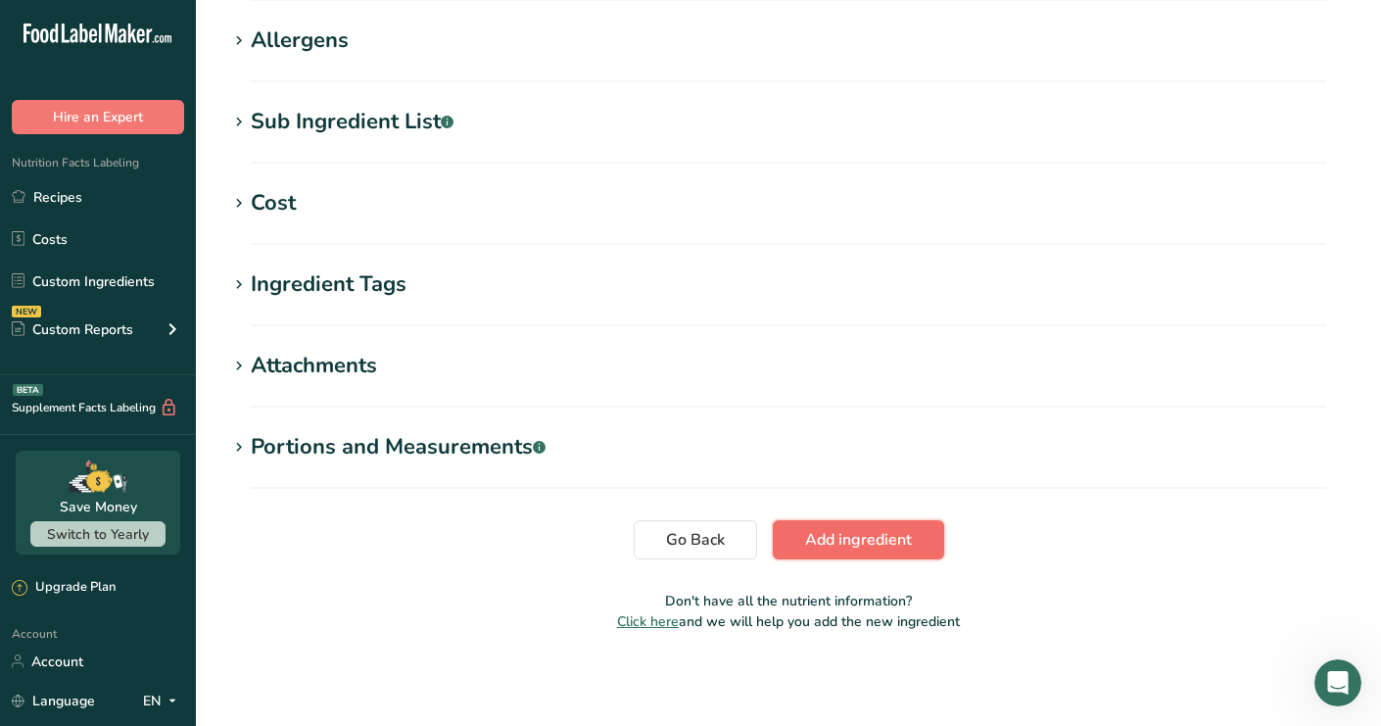
click at [899, 531] on span "Add ingredient" at bounding box center [858, 540] width 107 height 24
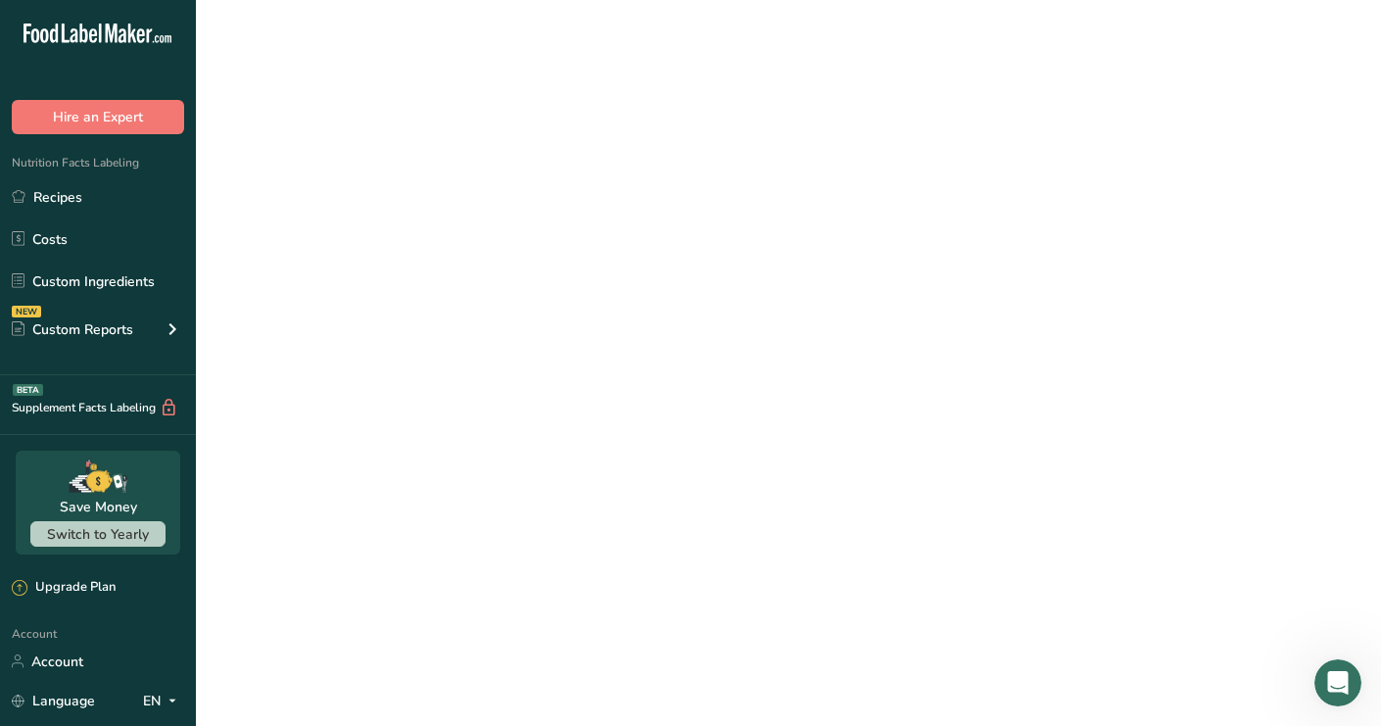
scroll to position [310, 0]
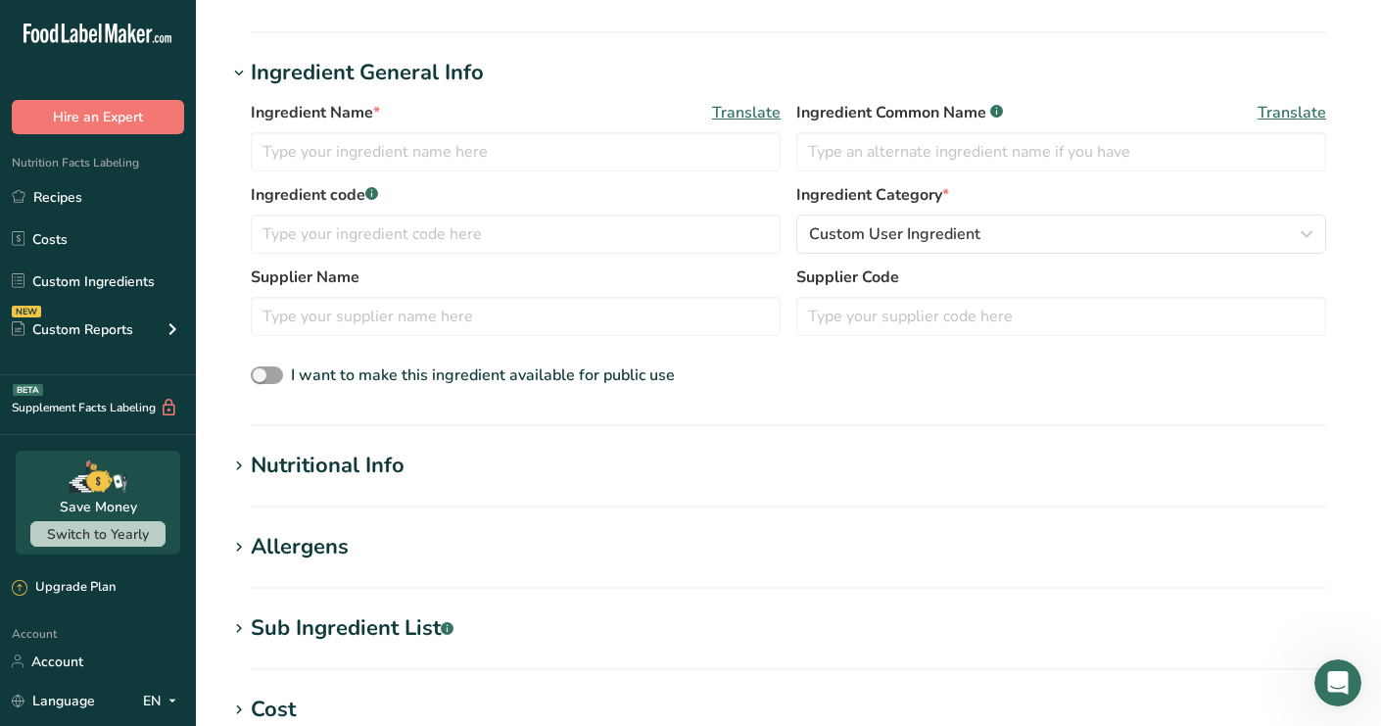
click at [312, 441] on section "Add new ingredient Ingredient Spec Sheet .a-a{fill:#347362;}.b-a{fill:#fff;} Up…" at bounding box center [788, 430] width 1185 height 1480
click at [316, 453] on div "Nutritional Info" at bounding box center [328, 466] width 154 height 32
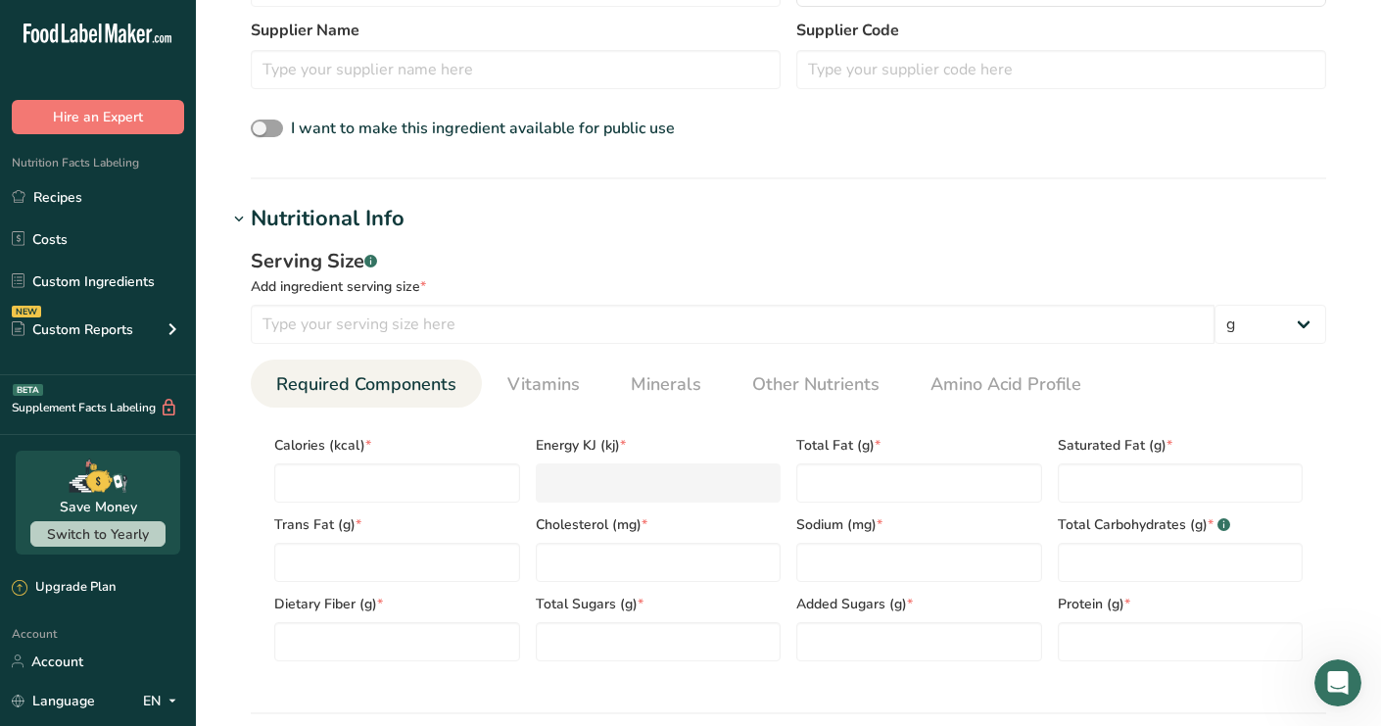
scroll to position [726, 0]
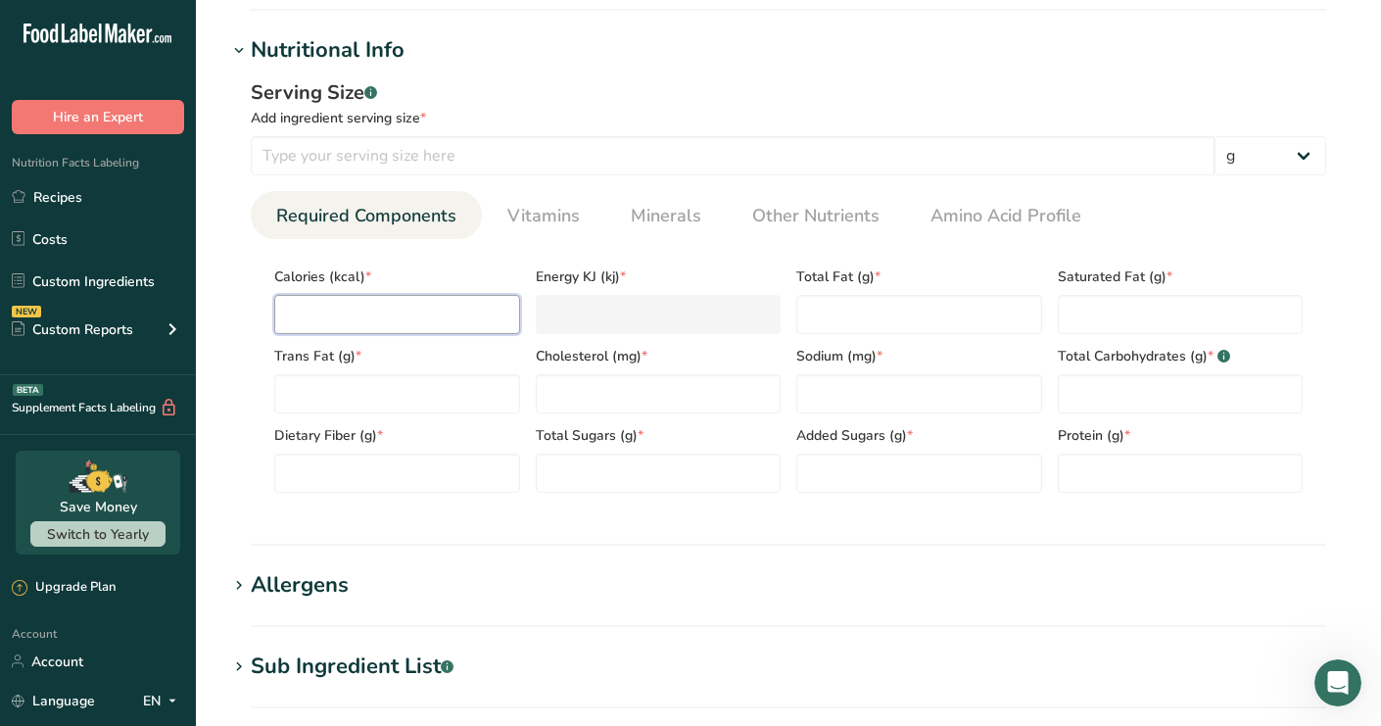
click at [330, 310] on input "number" at bounding box center [397, 314] width 246 height 39
type input "1"
type KJ "4.2"
type input "13"
type KJ "54.4"
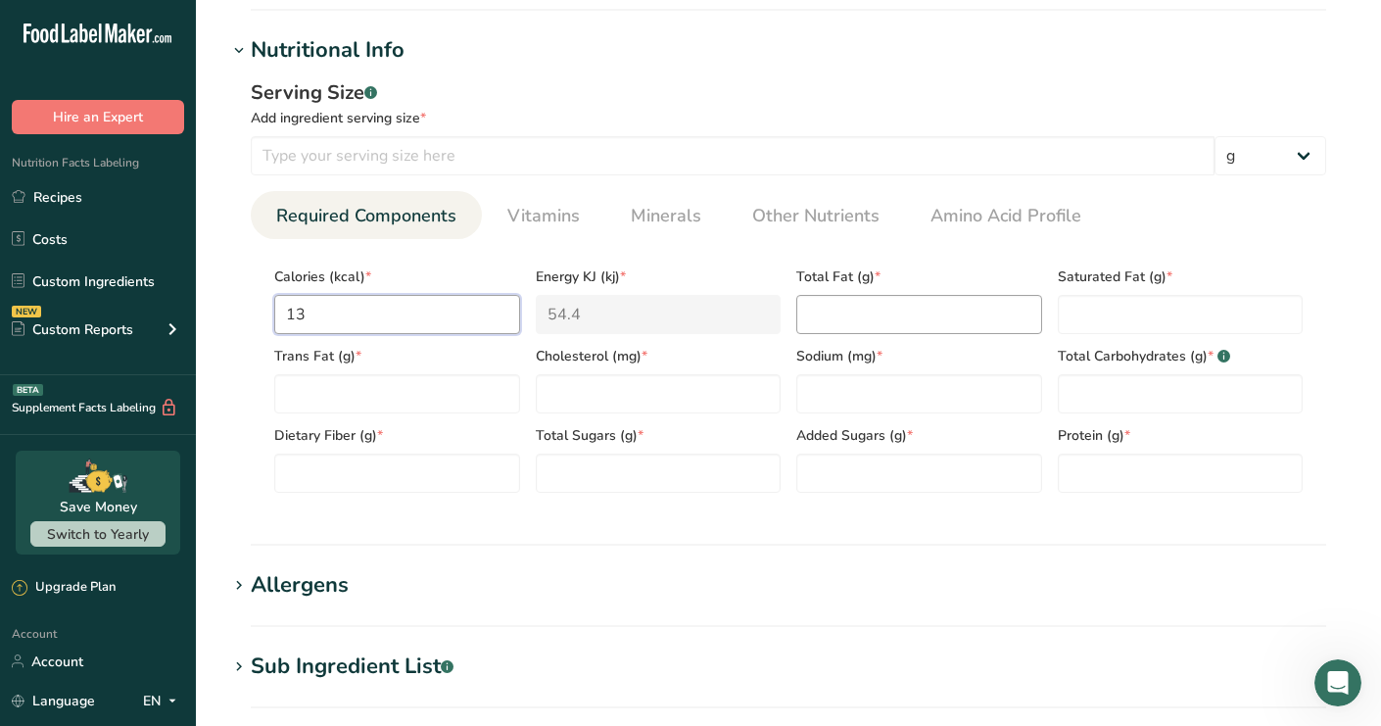
type input "13"
click at [905, 308] on Fat "number" at bounding box center [919, 314] width 246 height 39
type Fat "0"
click at [1116, 300] on Fat "number" at bounding box center [1181, 314] width 246 height 39
type Fat "0"
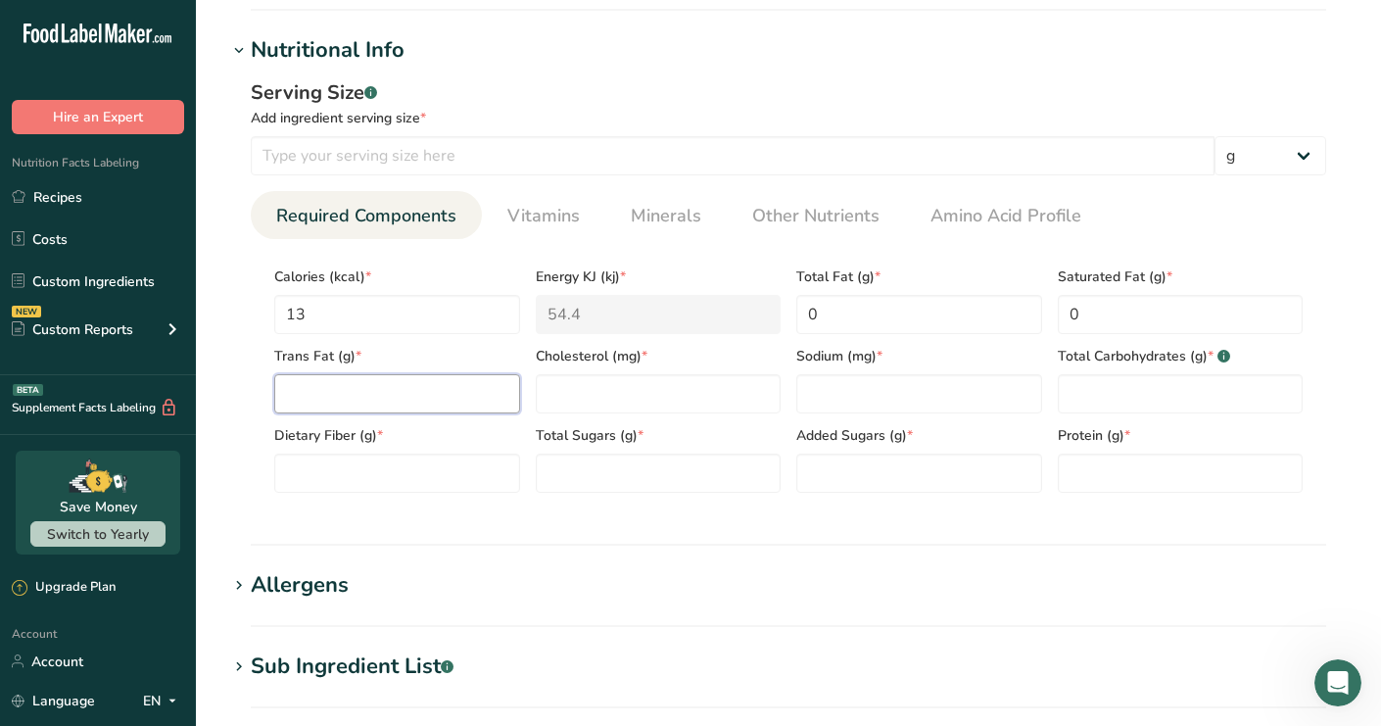
click at [359, 382] on Fat "number" at bounding box center [397, 393] width 246 height 39
type Fat "0"
click at [615, 371] on div "Cholesterol (mg) *" at bounding box center [658, 373] width 261 height 79
click at [676, 387] on input "number" at bounding box center [659, 393] width 246 height 39
type input "0"
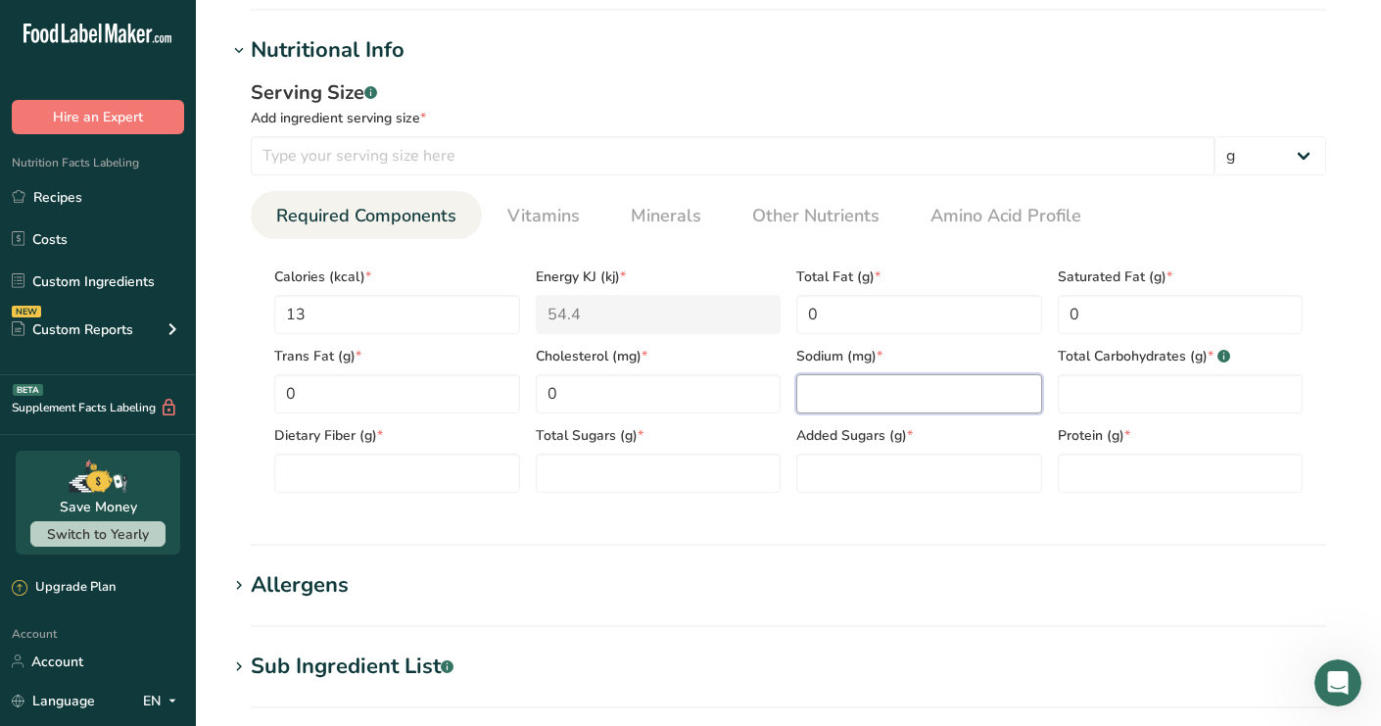
click at [847, 398] on input "number" at bounding box center [919, 393] width 246 height 39
type input "0"
click at [1101, 398] on Carbohydrates "number" at bounding box center [1181, 393] width 246 height 39
type Carbohydrates "0"
click at [312, 483] on Fiber "number" at bounding box center [397, 472] width 246 height 39
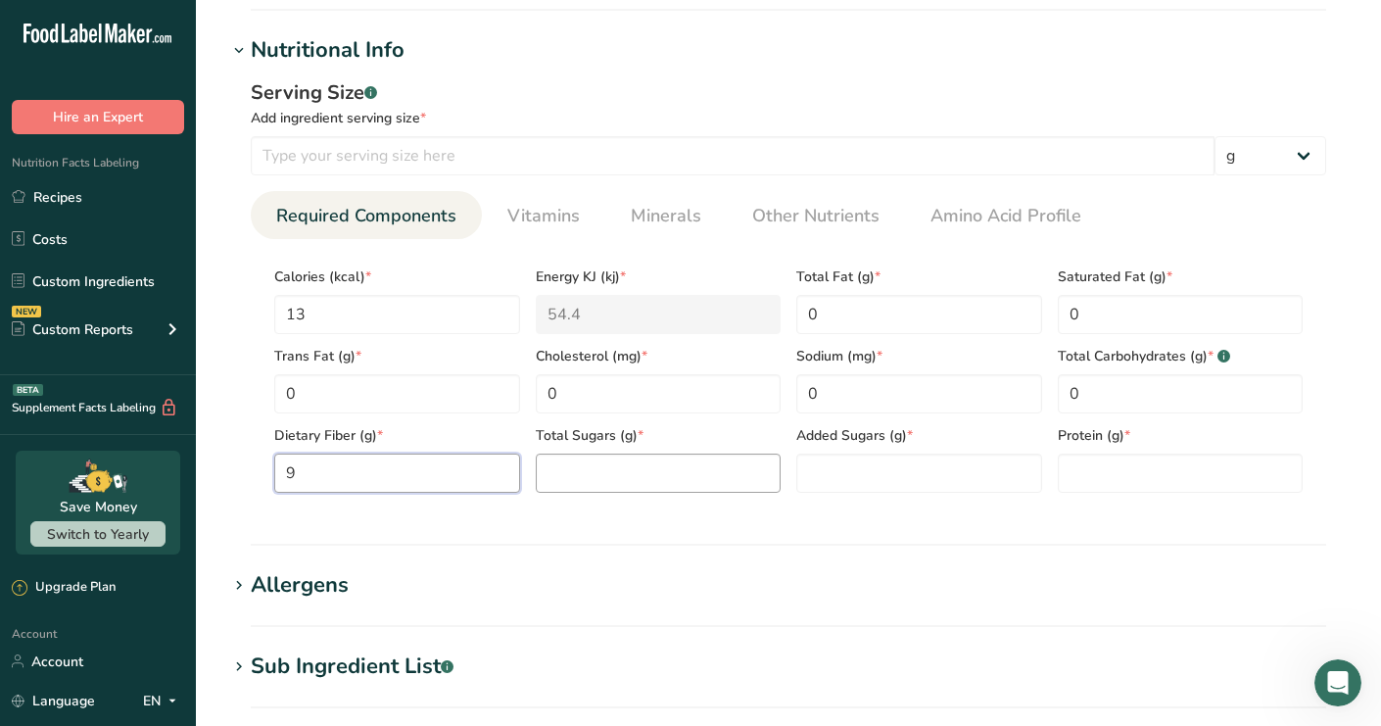
type Fiber "9"
click at [579, 484] on Sugars "number" at bounding box center [659, 472] width 246 height 39
type Sugars "0"
click at [831, 481] on Sugars "number" at bounding box center [919, 472] width 246 height 39
type Sugars "0"
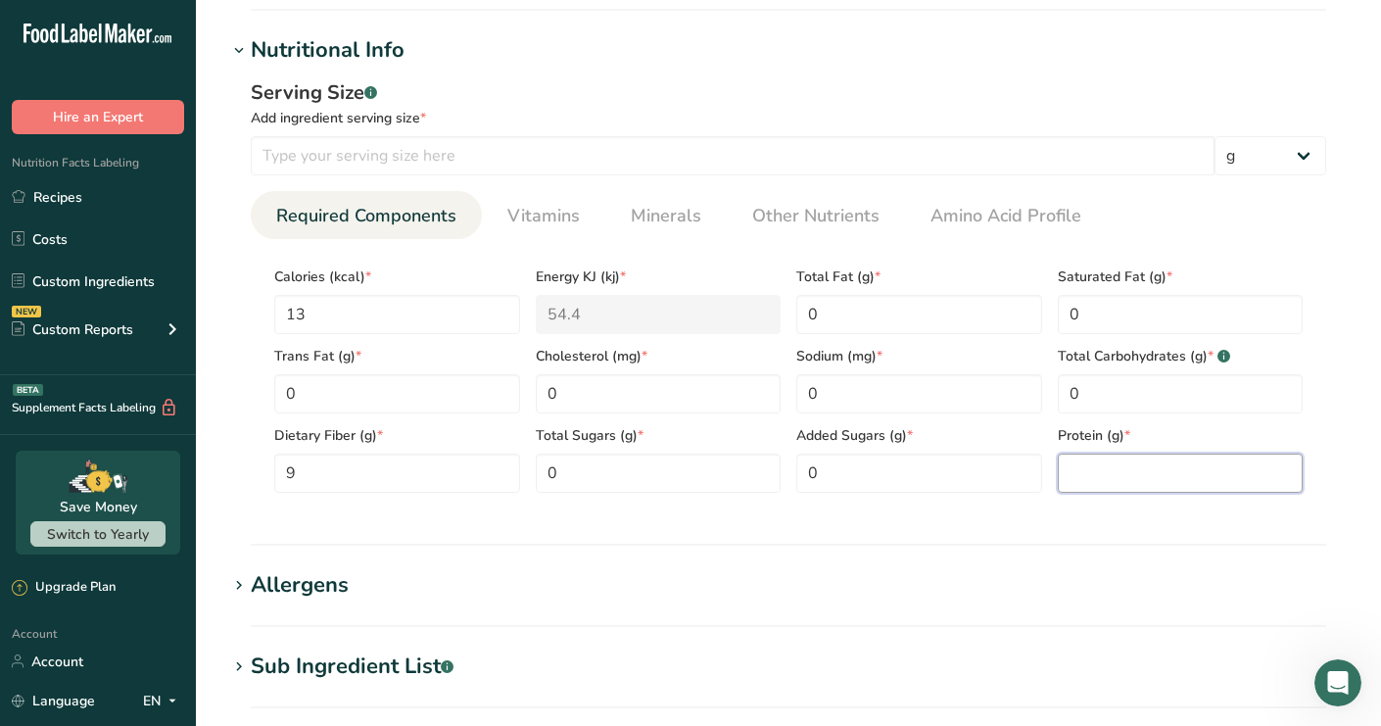
click at [1086, 464] on input "number" at bounding box center [1181, 472] width 246 height 39
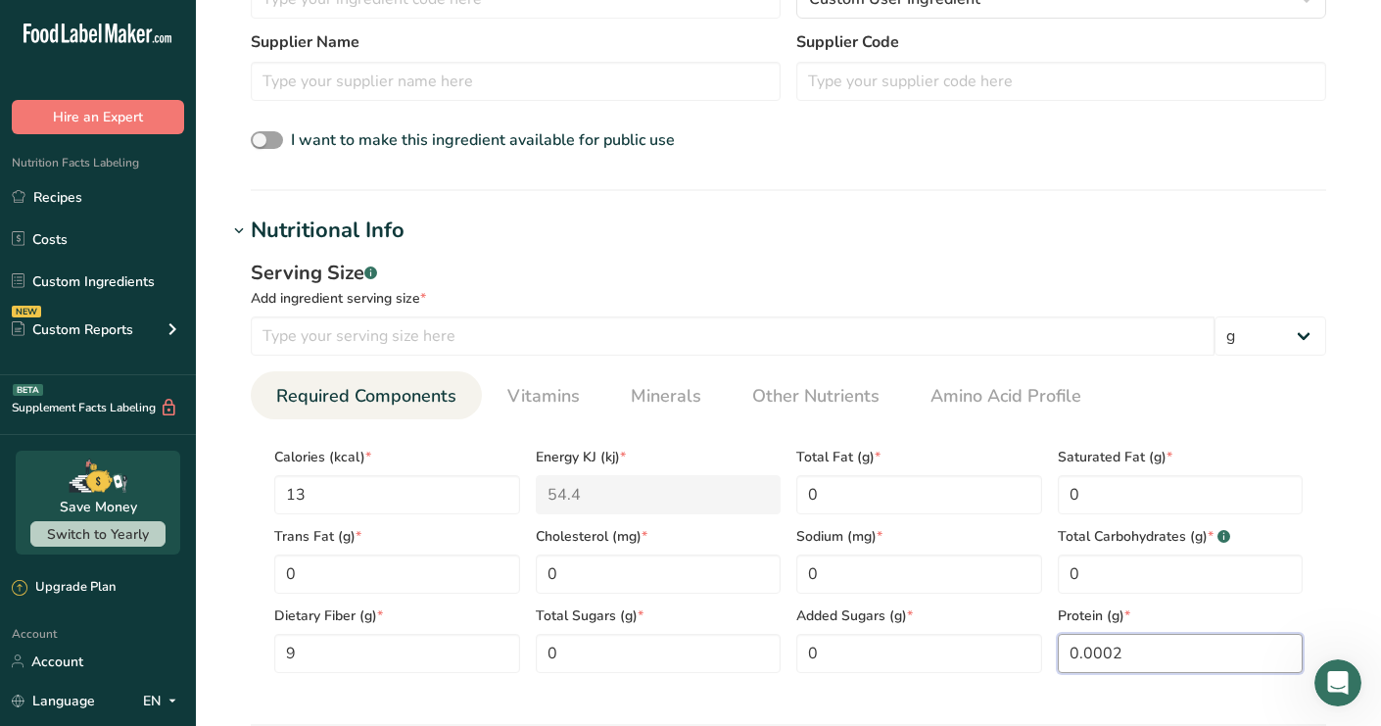
scroll to position [499, 0]
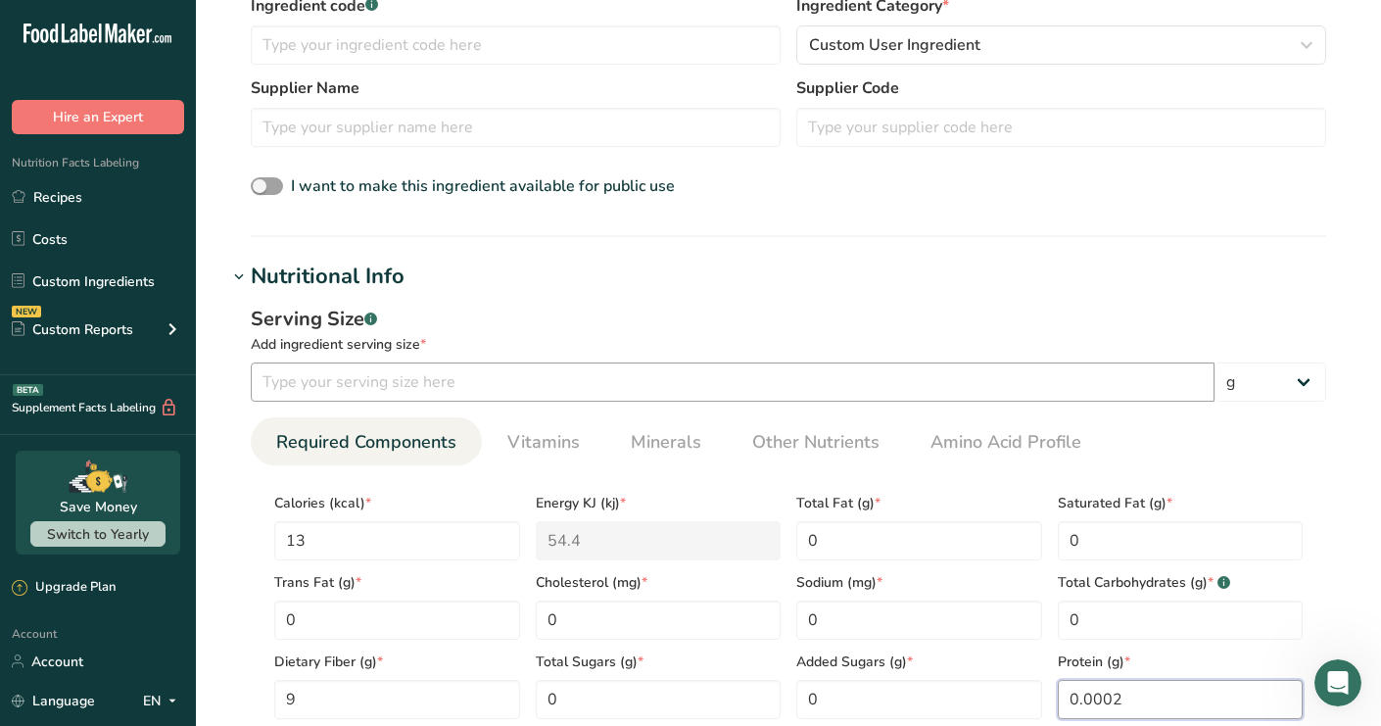
type input "0.0002"
click at [484, 380] on input "number" at bounding box center [733, 381] width 964 height 39
type input "9"
click at [732, 285] on h1 "Nutritional Info" at bounding box center [788, 277] width 1122 height 32
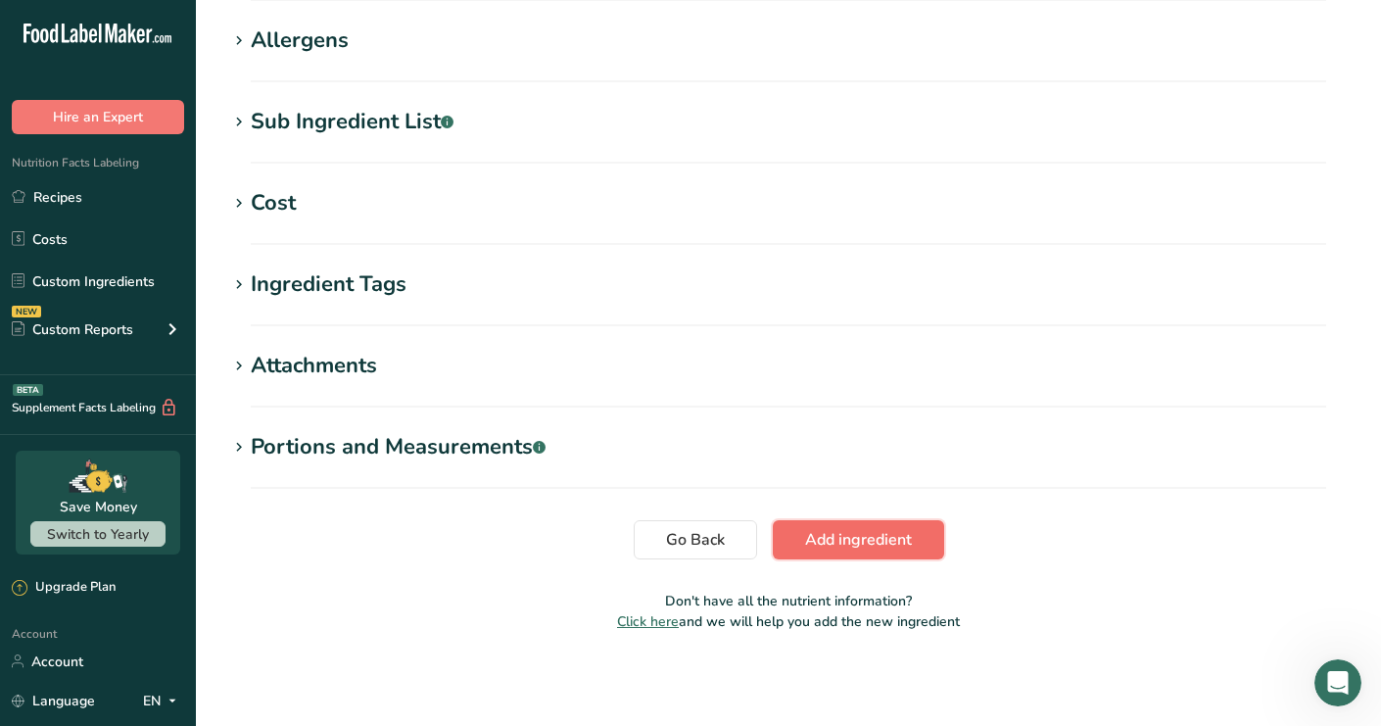
click at [827, 534] on span "Add ingredient" at bounding box center [858, 540] width 107 height 24
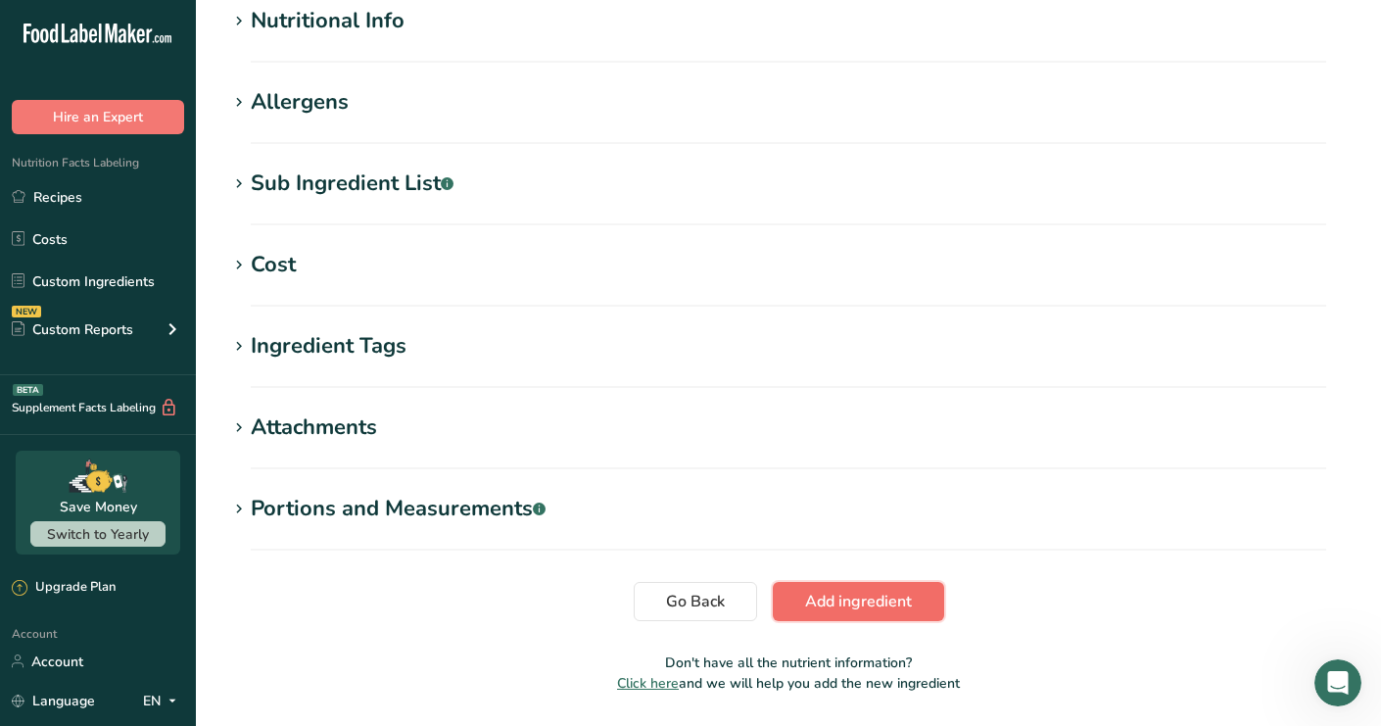
scroll to position [643, 0]
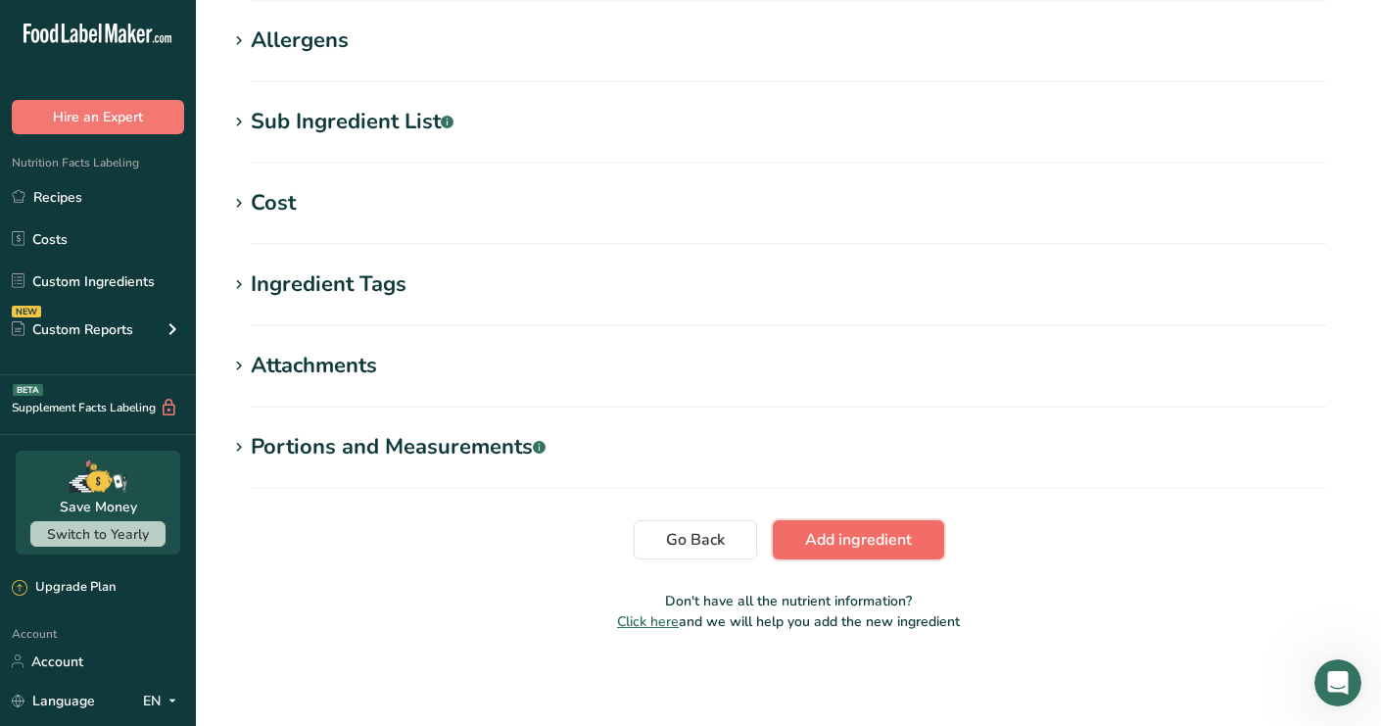
click at [868, 524] on button "Add ingredient" at bounding box center [858, 539] width 171 height 39
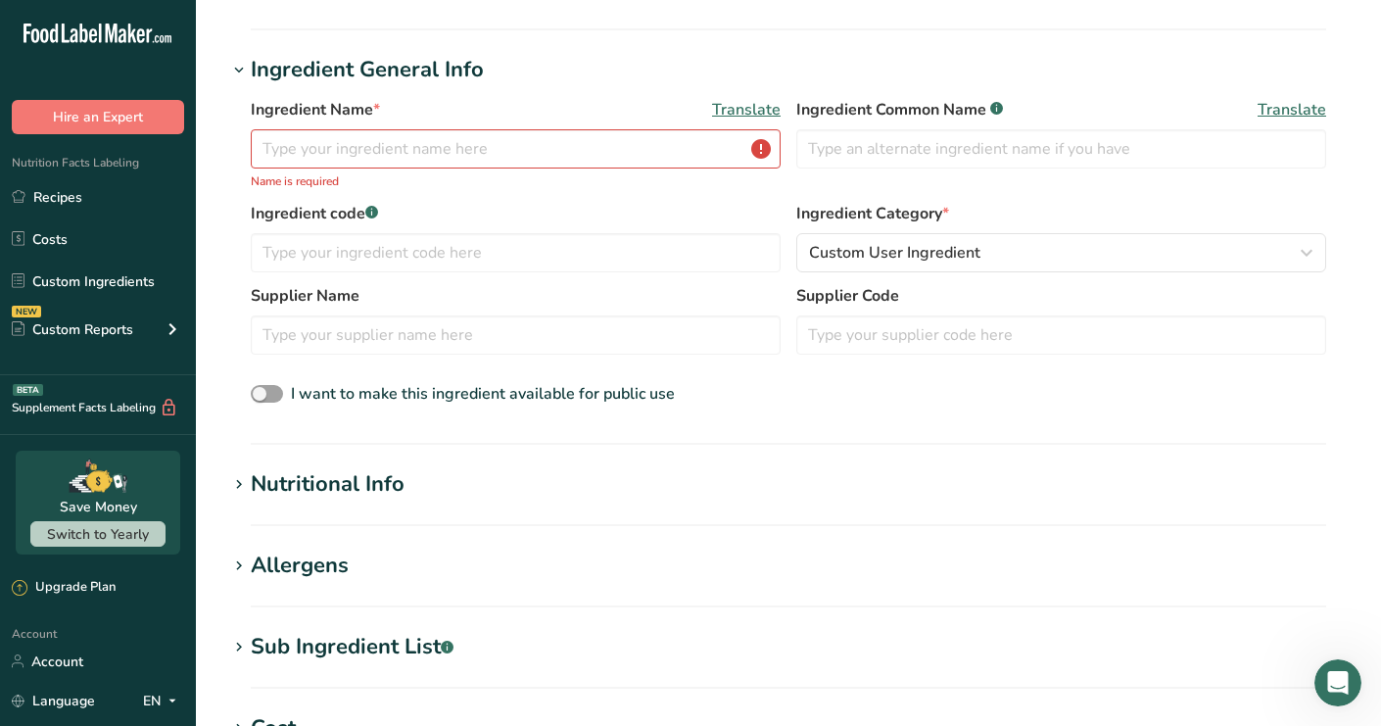
scroll to position [37, 0]
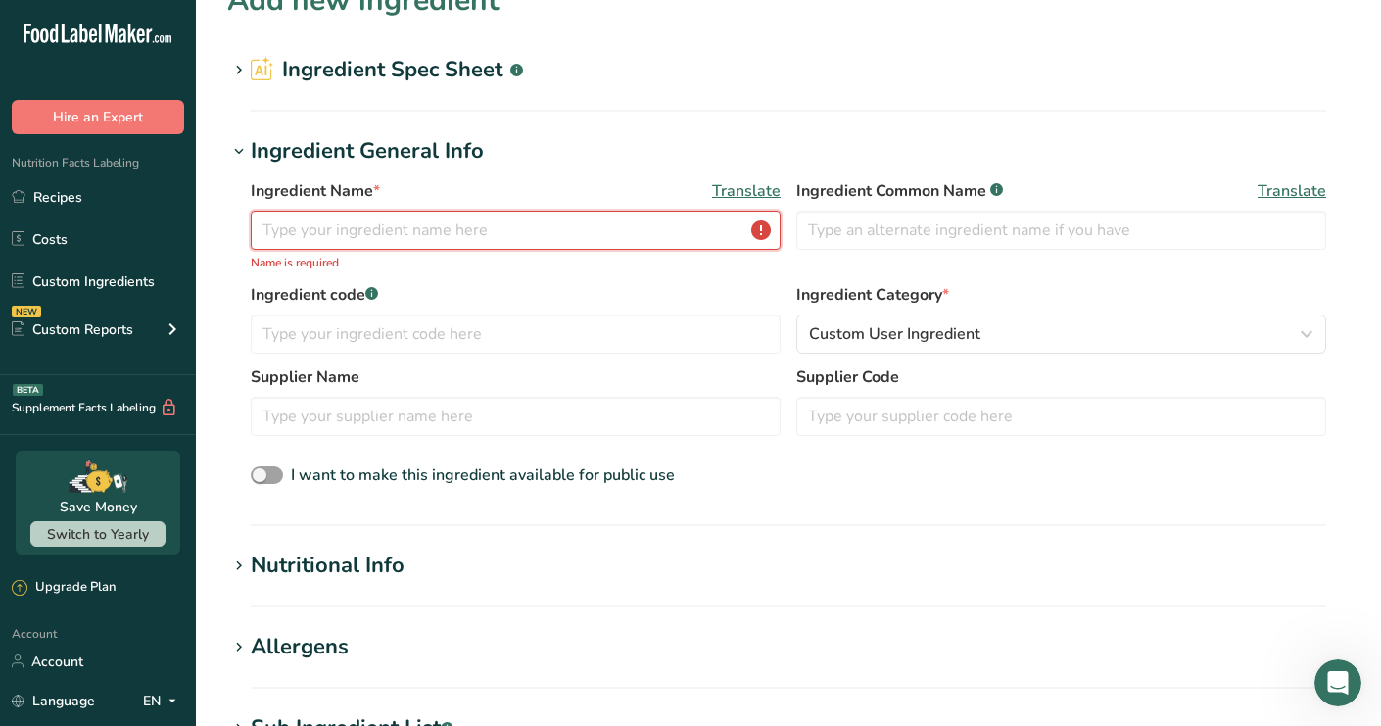
click at [301, 242] on input "text" at bounding box center [516, 230] width 530 height 39
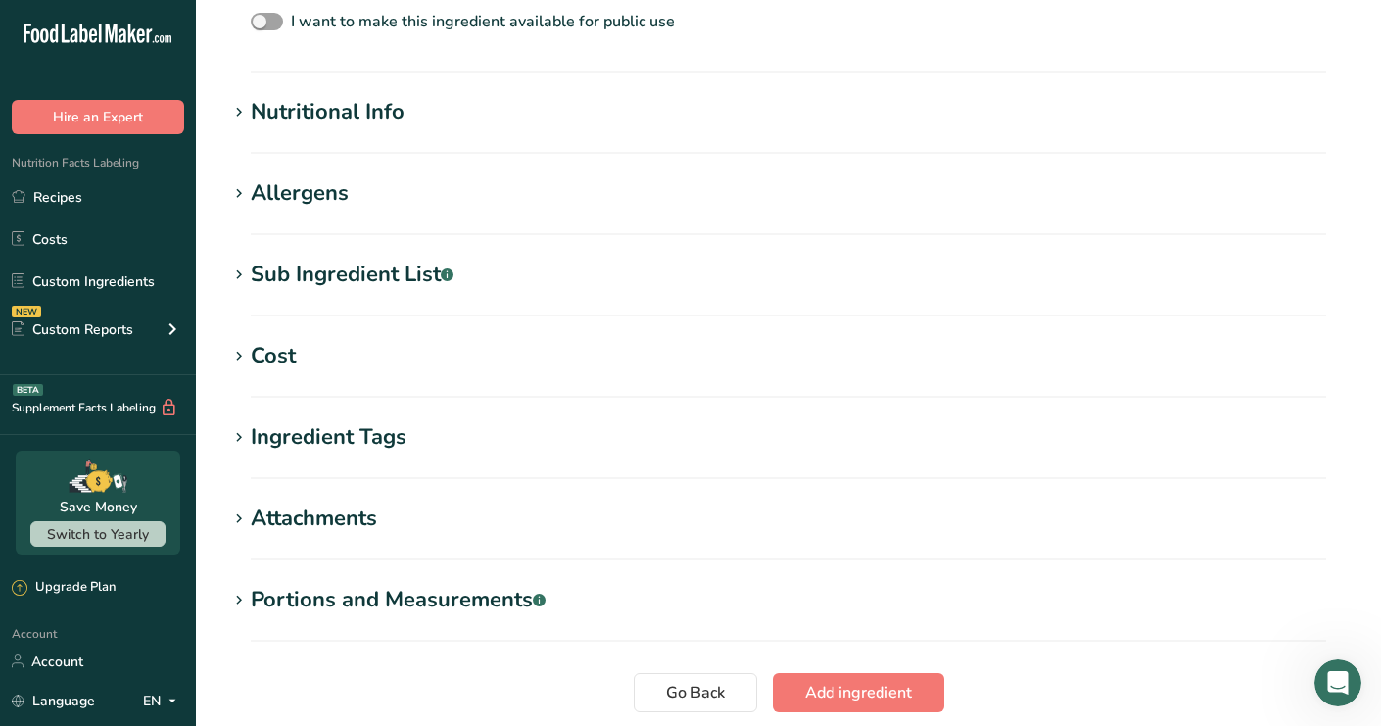
scroll to position [622, 0]
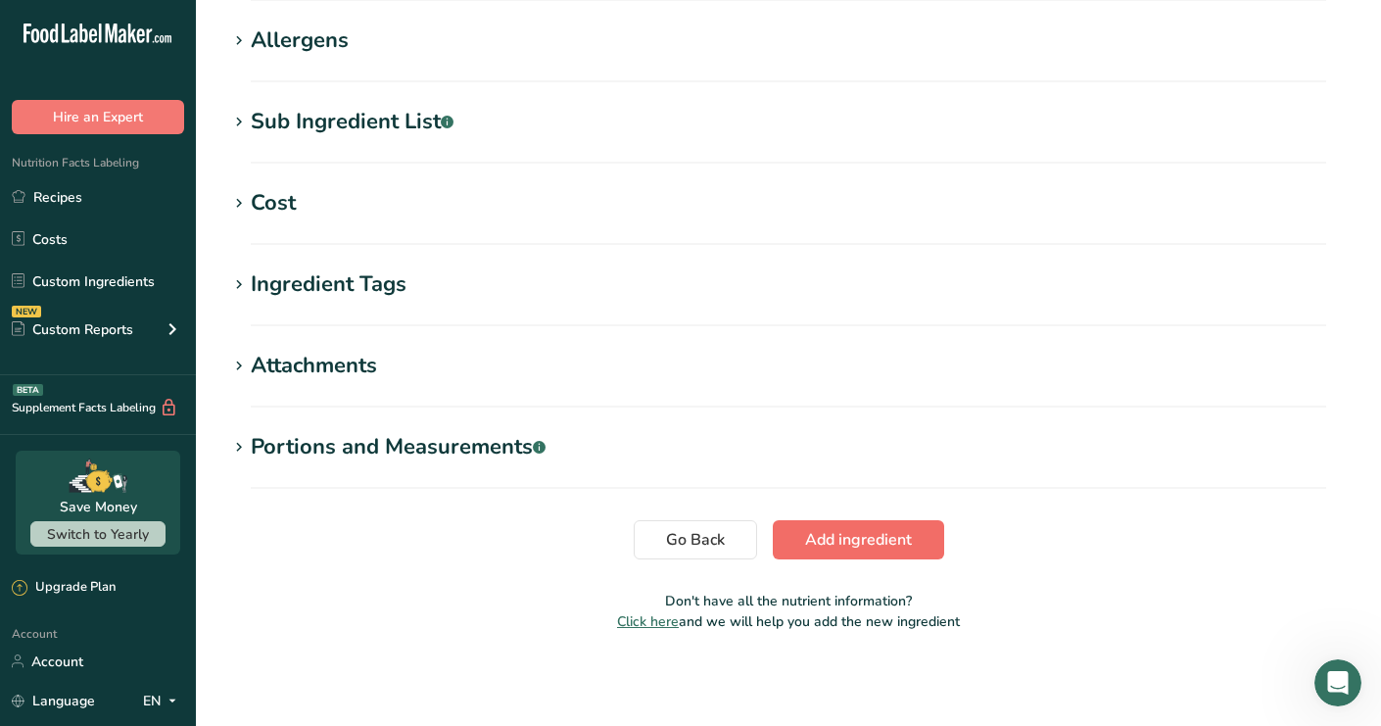
type input "Organic [MEDICAL_DATA]"
click at [820, 544] on span "Add ingredient" at bounding box center [858, 540] width 107 height 24
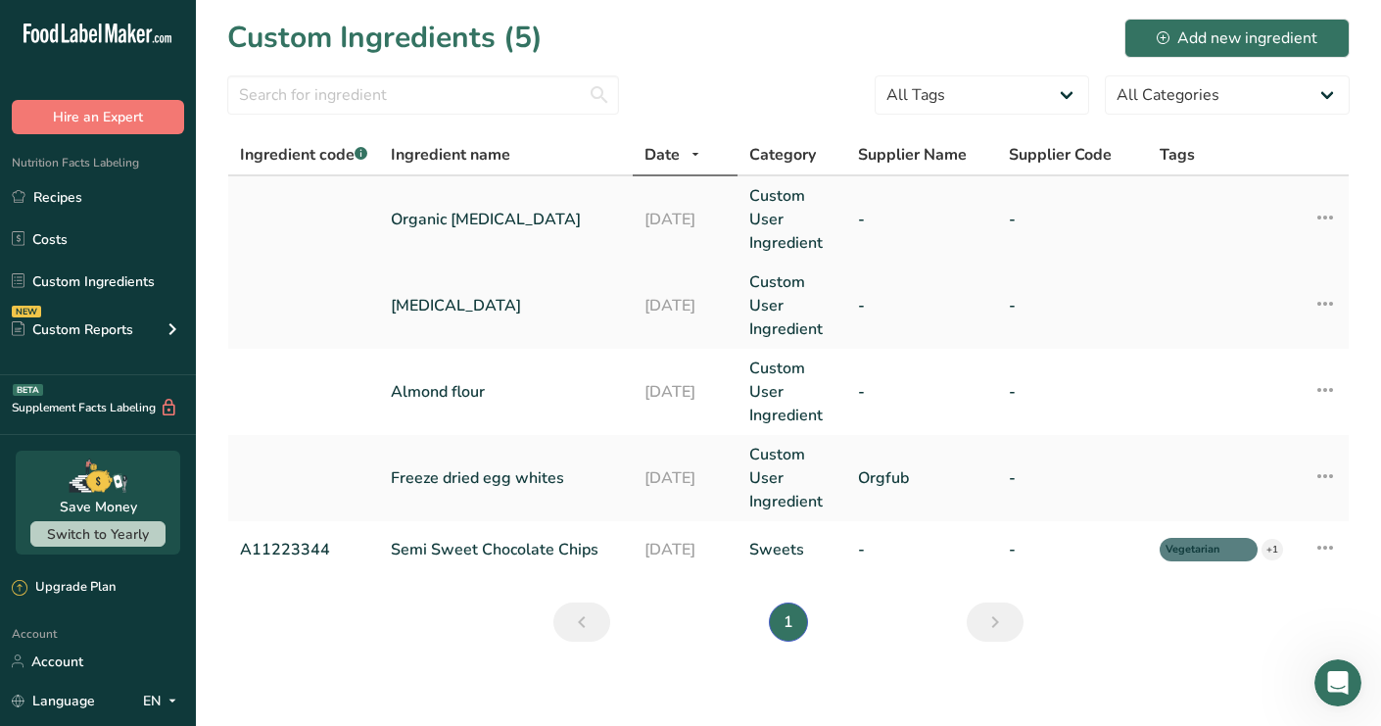
click at [735, 214] on td "17-09-2025" at bounding box center [685, 219] width 104 height 86
click at [671, 199] on td "17-09-2025" at bounding box center [685, 219] width 104 height 86
click at [670, 199] on td "17-09-2025" at bounding box center [685, 219] width 104 height 86
click at [726, 205] on td "17-09-2025" at bounding box center [685, 219] width 104 height 86
click at [432, 228] on link "Organic [MEDICAL_DATA]" at bounding box center [506, 220] width 230 height 24
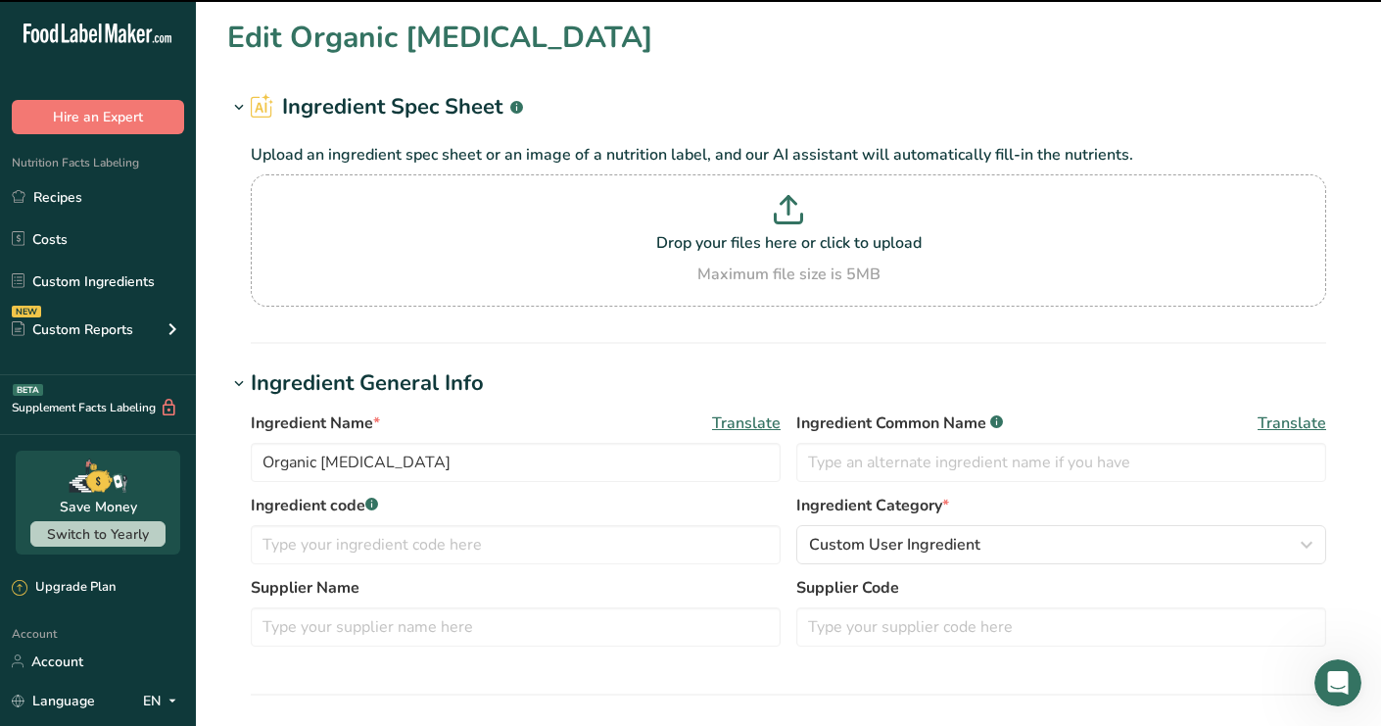
scroll to position [776, 0]
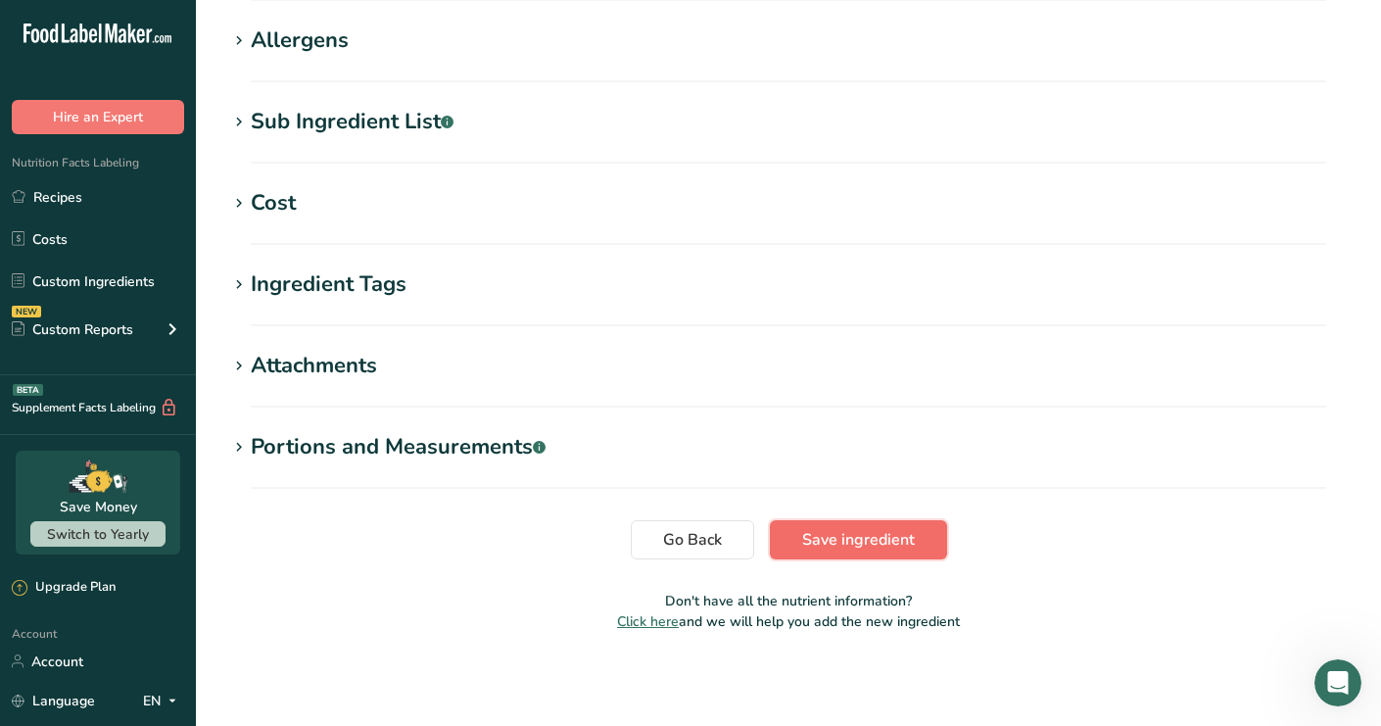
click at [810, 538] on span "Save ingredient" at bounding box center [858, 540] width 113 height 24
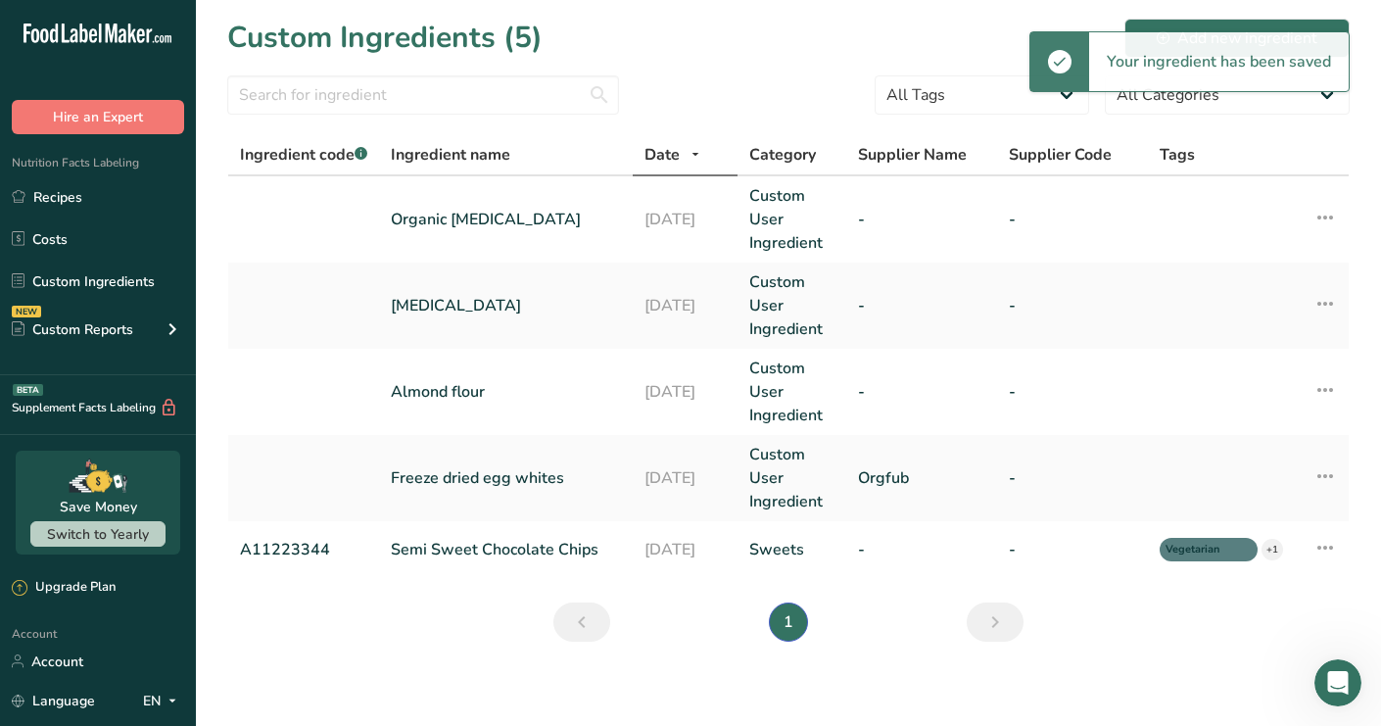
click at [150, 159] on div "Nutrition Facts Labeling Recipes Costs Custom Ingredients NEW Custom Reports Me…" at bounding box center [98, 254] width 196 height 241
click at [137, 195] on link "Recipes" at bounding box center [98, 196] width 196 height 37
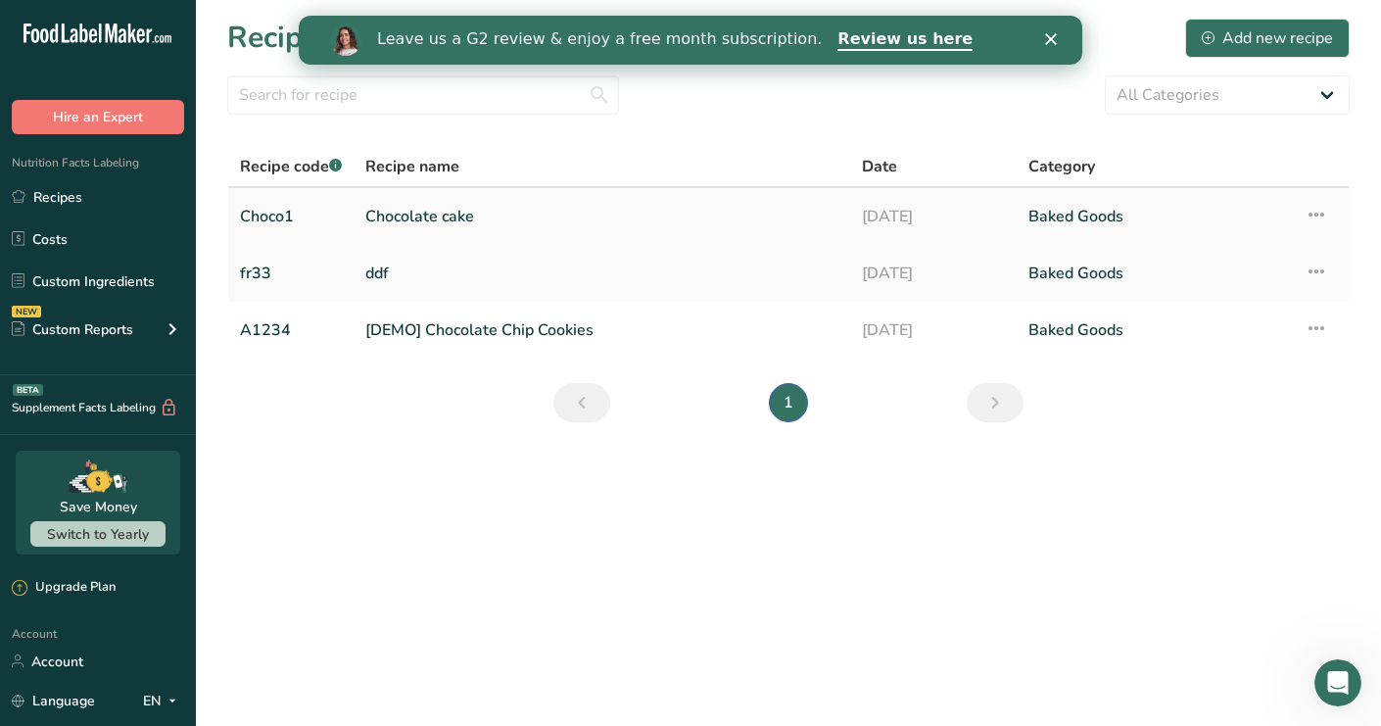
click at [478, 220] on link "Chocolate cake" at bounding box center [601, 216] width 473 height 41
click at [478, 219] on link "Chocolate cake" at bounding box center [601, 216] width 473 height 41
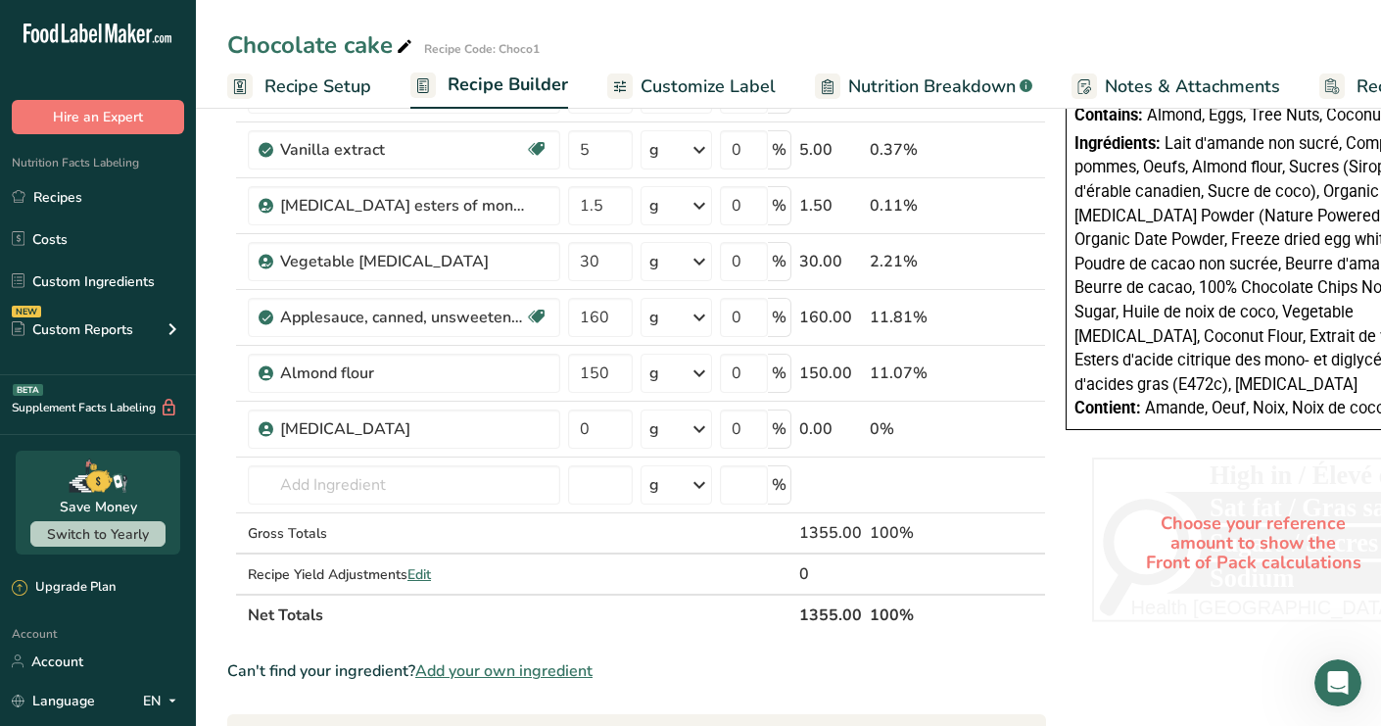
scroll to position [858, 0]
click at [1004, 427] on icon at bounding box center [1006, 428] width 14 height 21
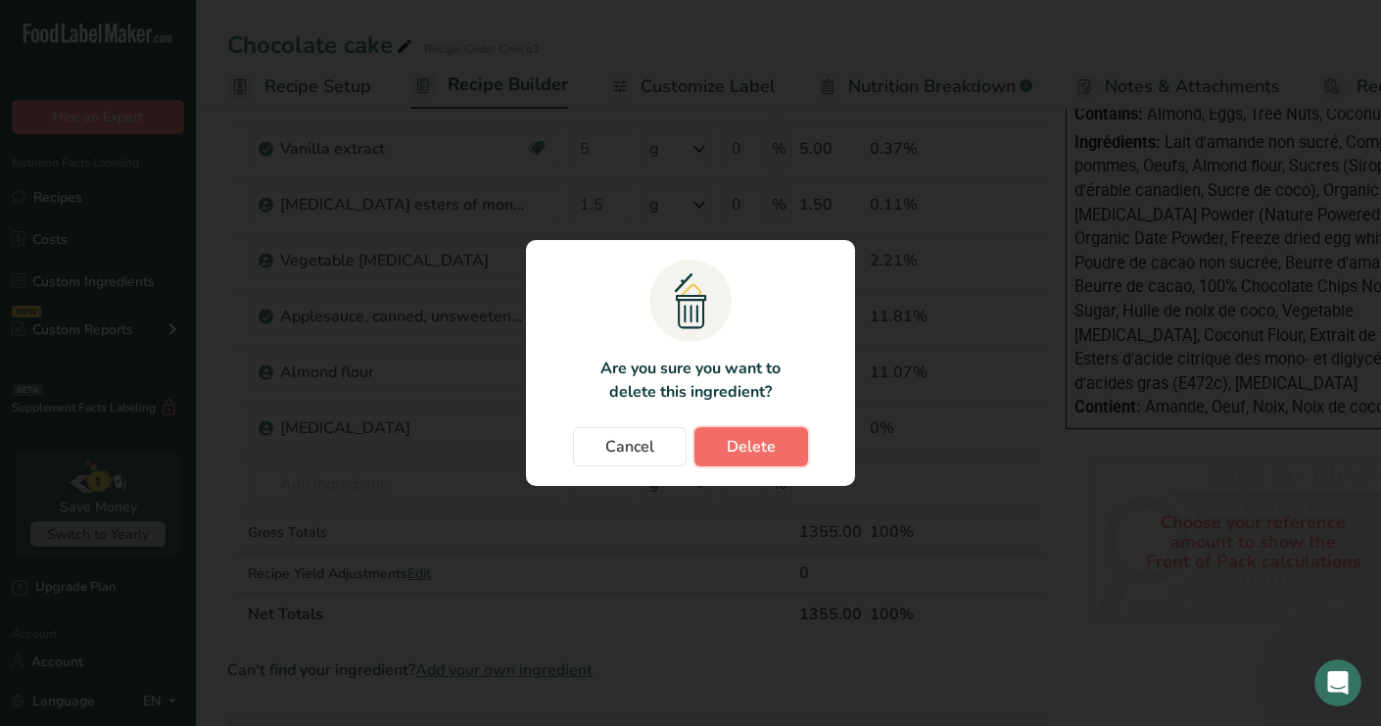
click at [736, 451] on span "Delete" at bounding box center [751, 447] width 49 height 24
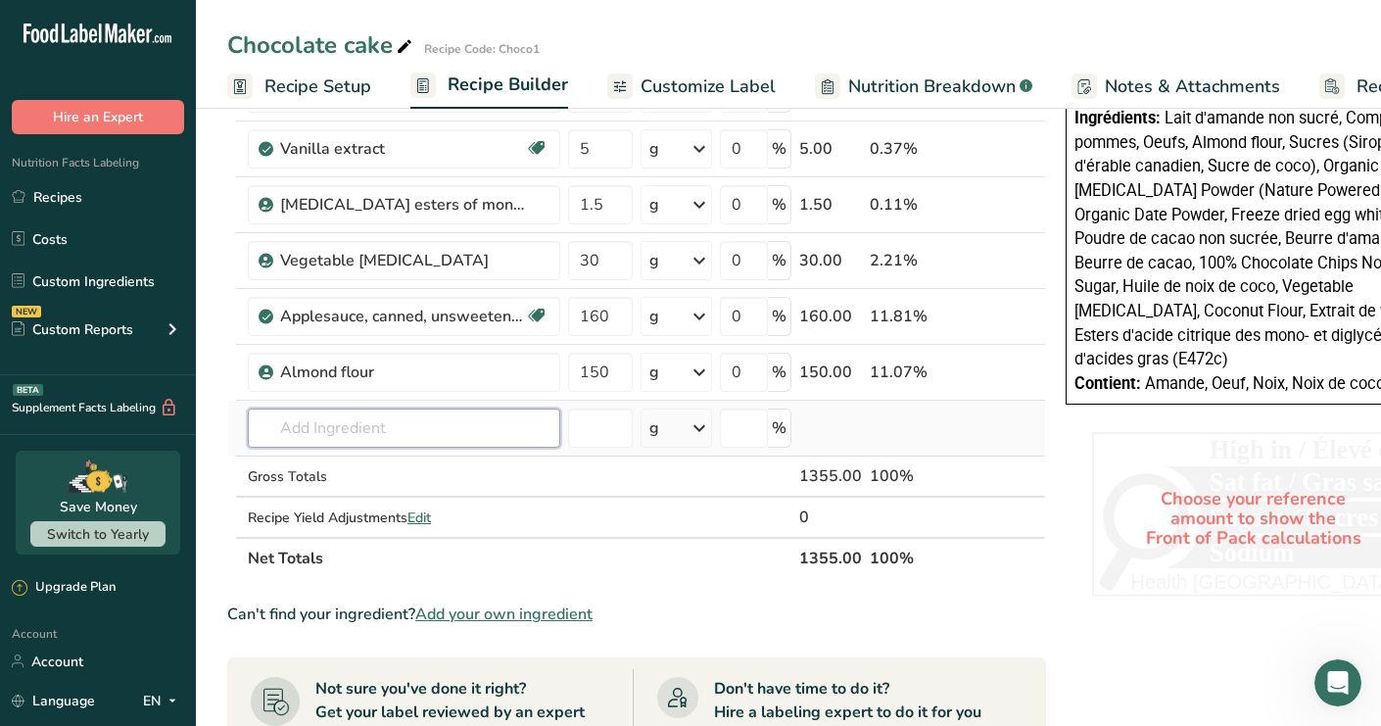
click at [356, 419] on input "text" at bounding box center [404, 427] width 312 height 39
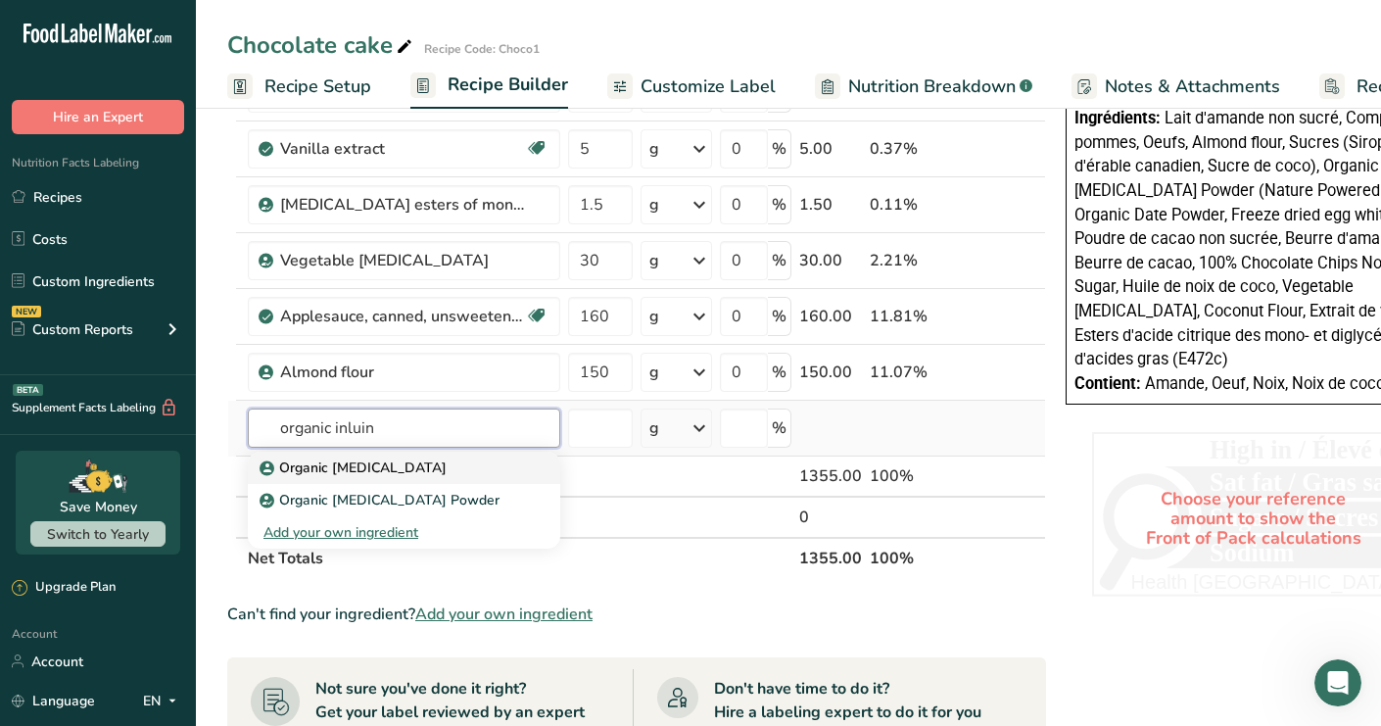
type input "organic inluin"
click at [285, 472] on p "Organic [MEDICAL_DATA]" at bounding box center [354, 467] width 183 height 21
type input "Organic [MEDICAL_DATA]"
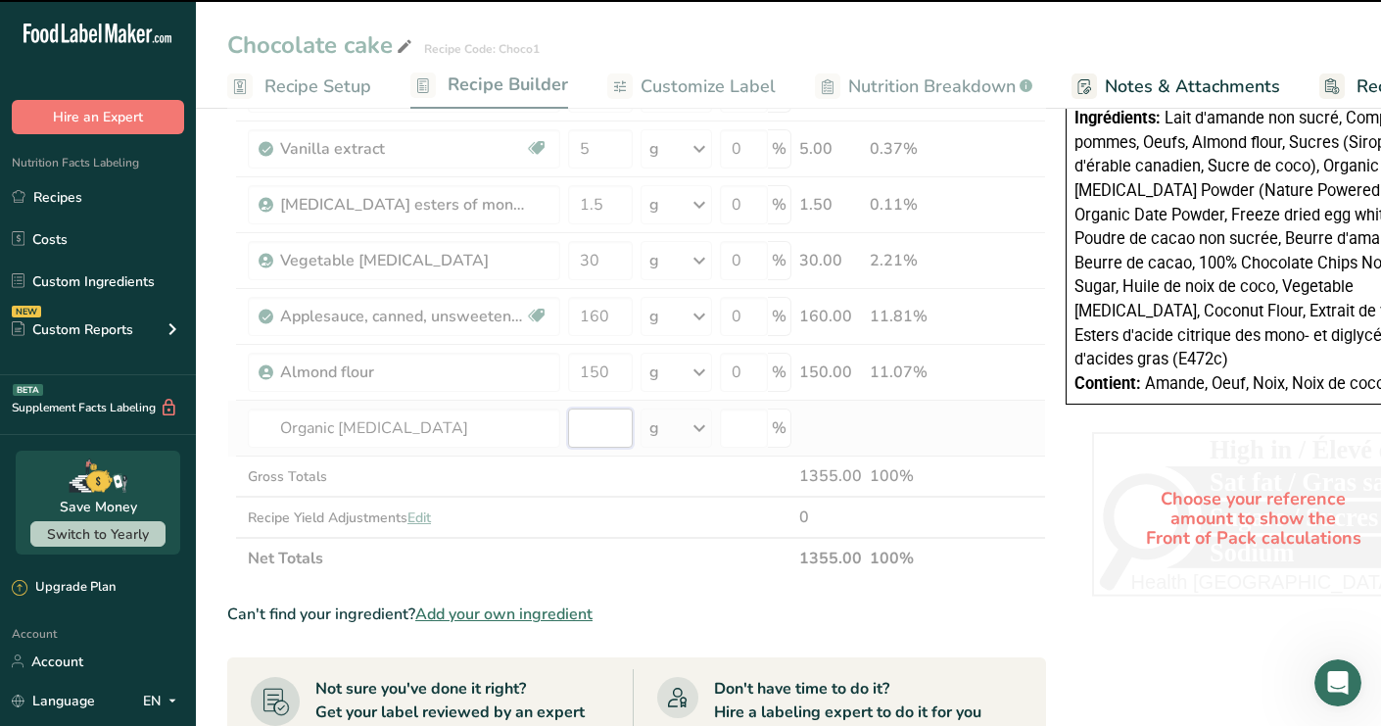
click at [598, 421] on input "number" at bounding box center [600, 427] width 65 height 39
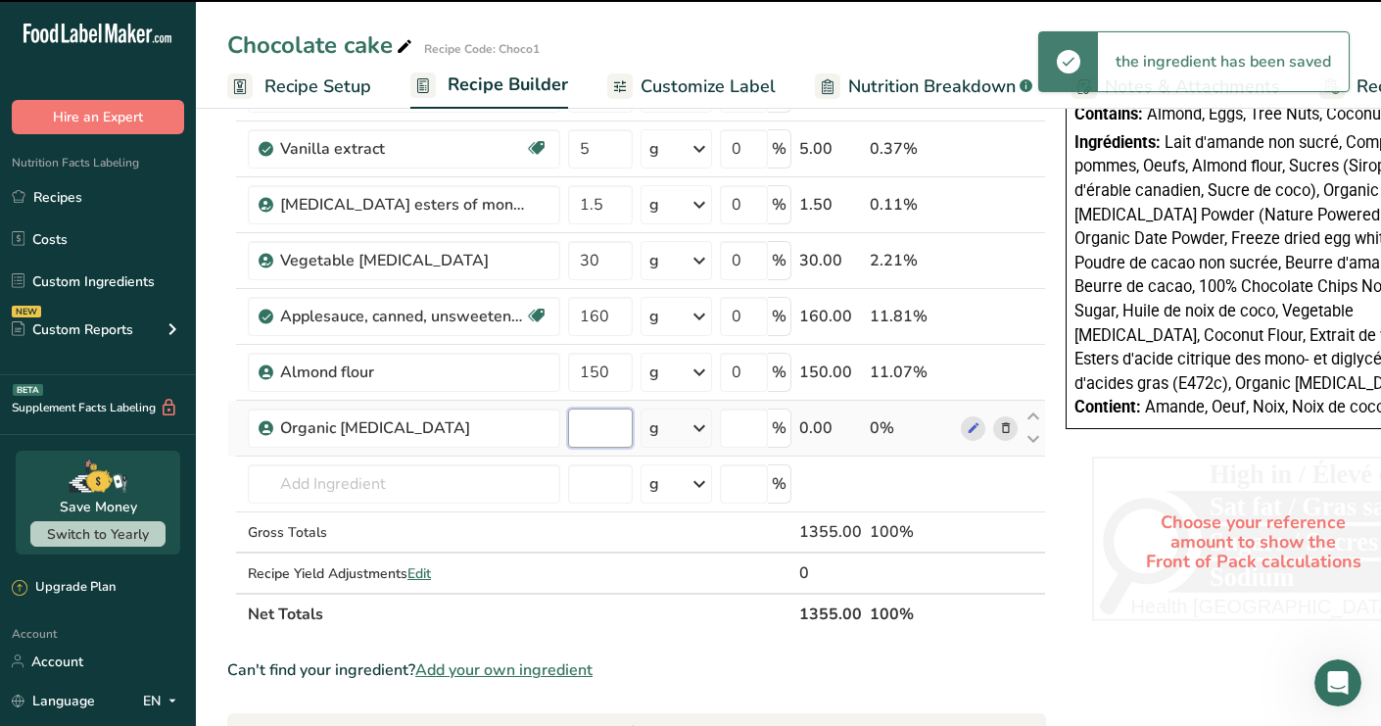
type input "0"
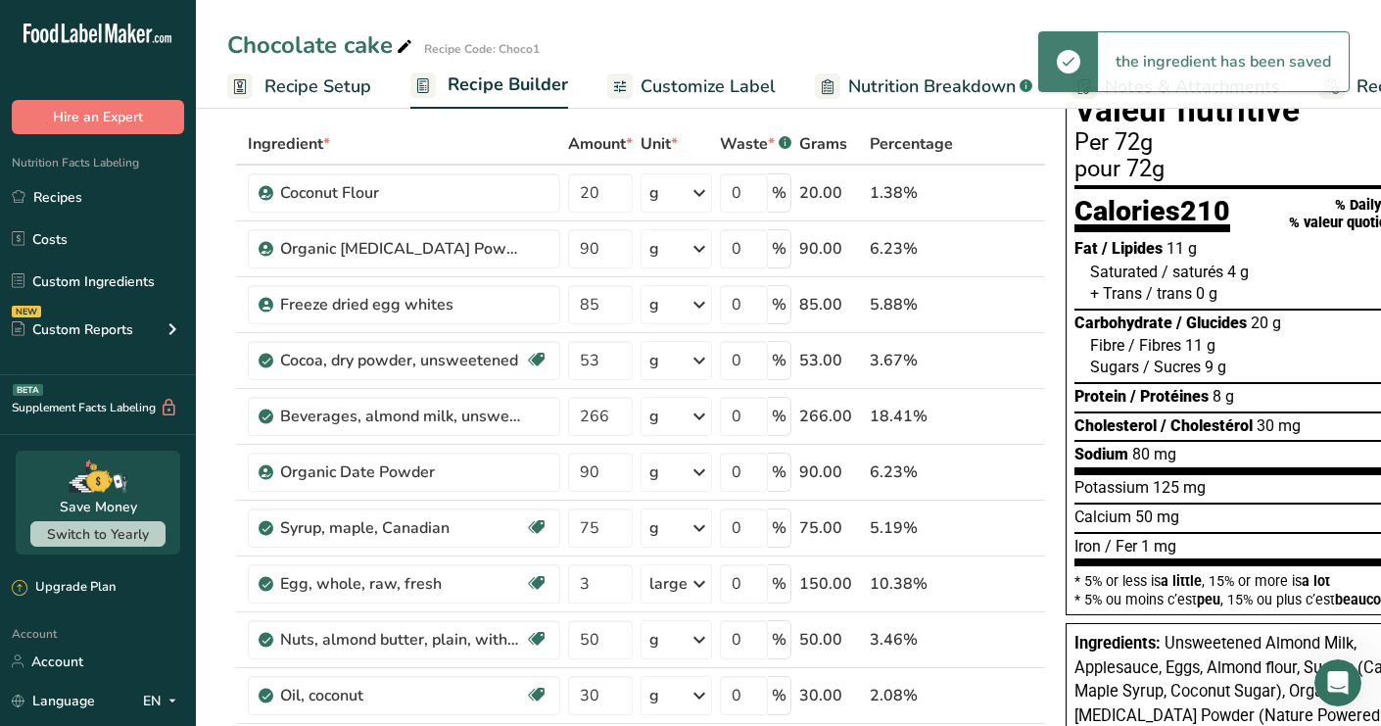
scroll to position [86, 0]
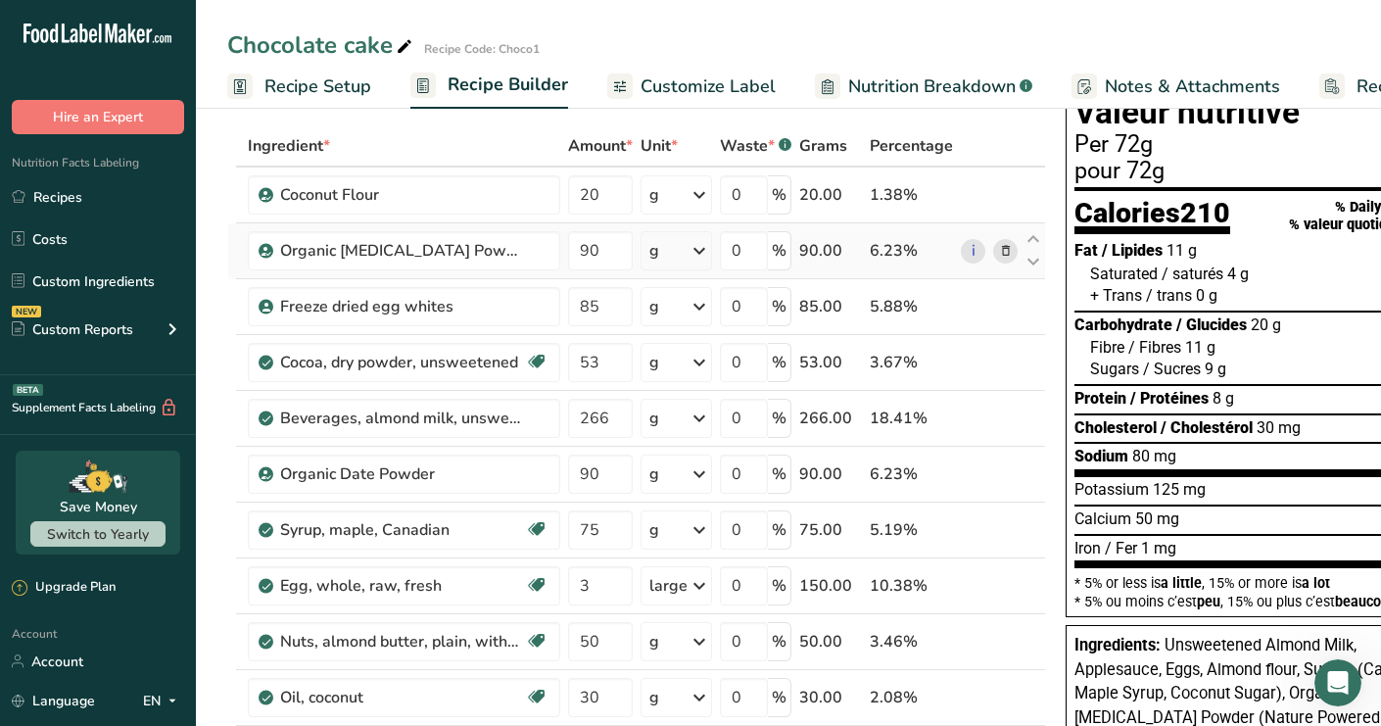
click at [999, 250] on icon at bounding box center [1006, 251] width 14 height 21
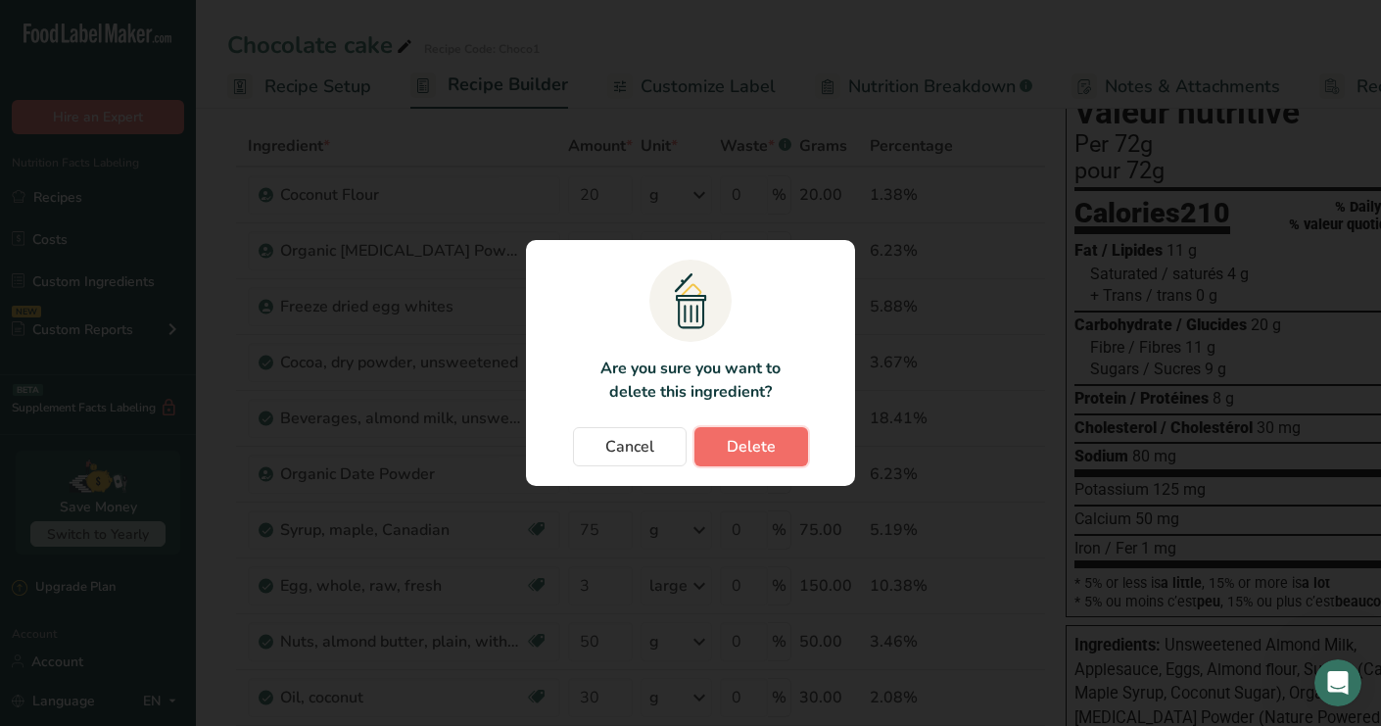
click at [763, 456] on span "Delete" at bounding box center [751, 447] width 49 height 24
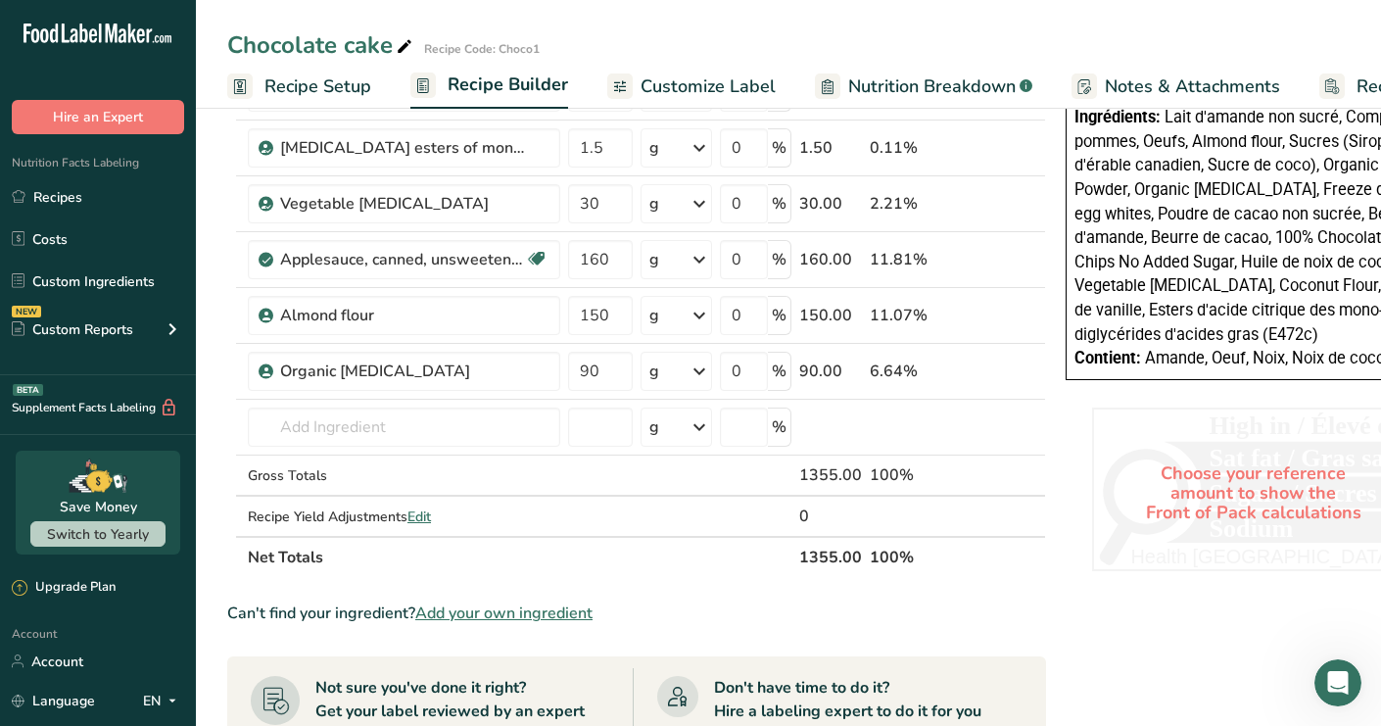
scroll to position [897, 0]
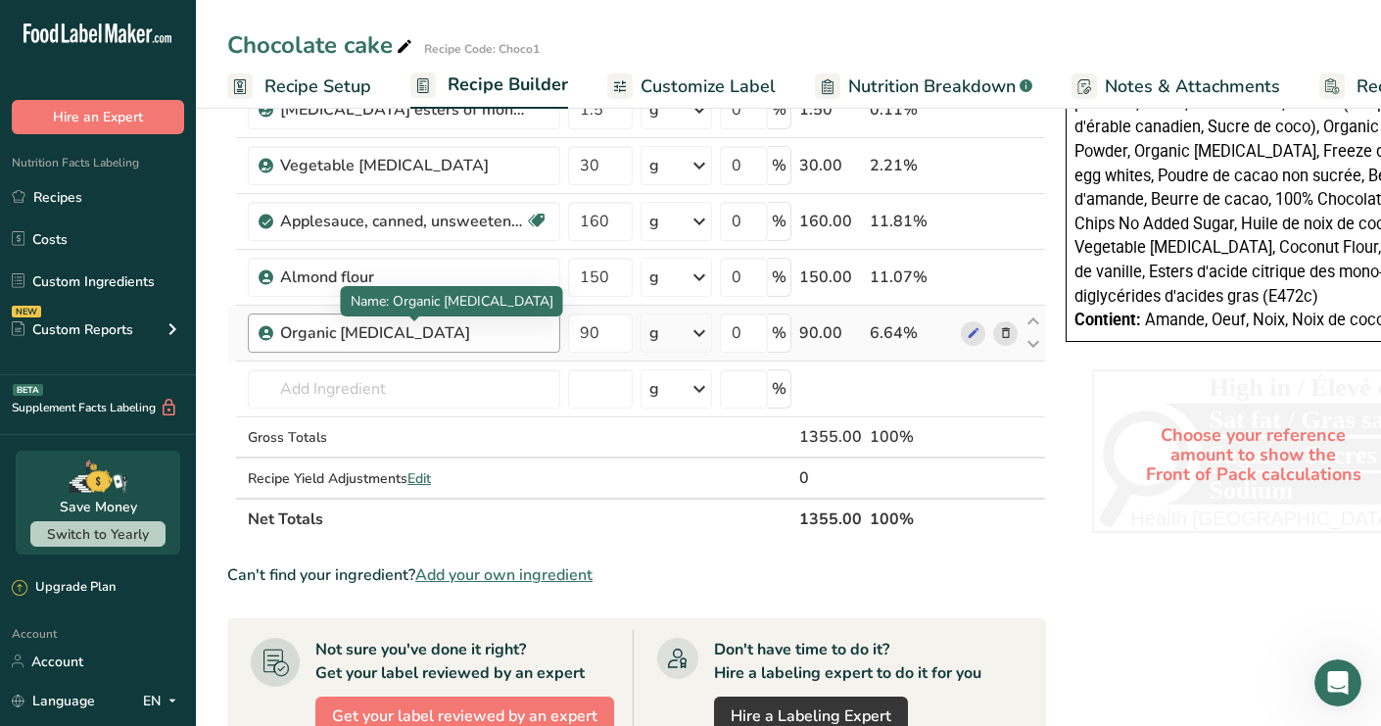
click at [351, 321] on div "Organic [MEDICAL_DATA]" at bounding box center [402, 333] width 245 height 24
click at [333, 329] on div "Organic [MEDICAL_DATA]" at bounding box center [402, 333] width 245 height 24
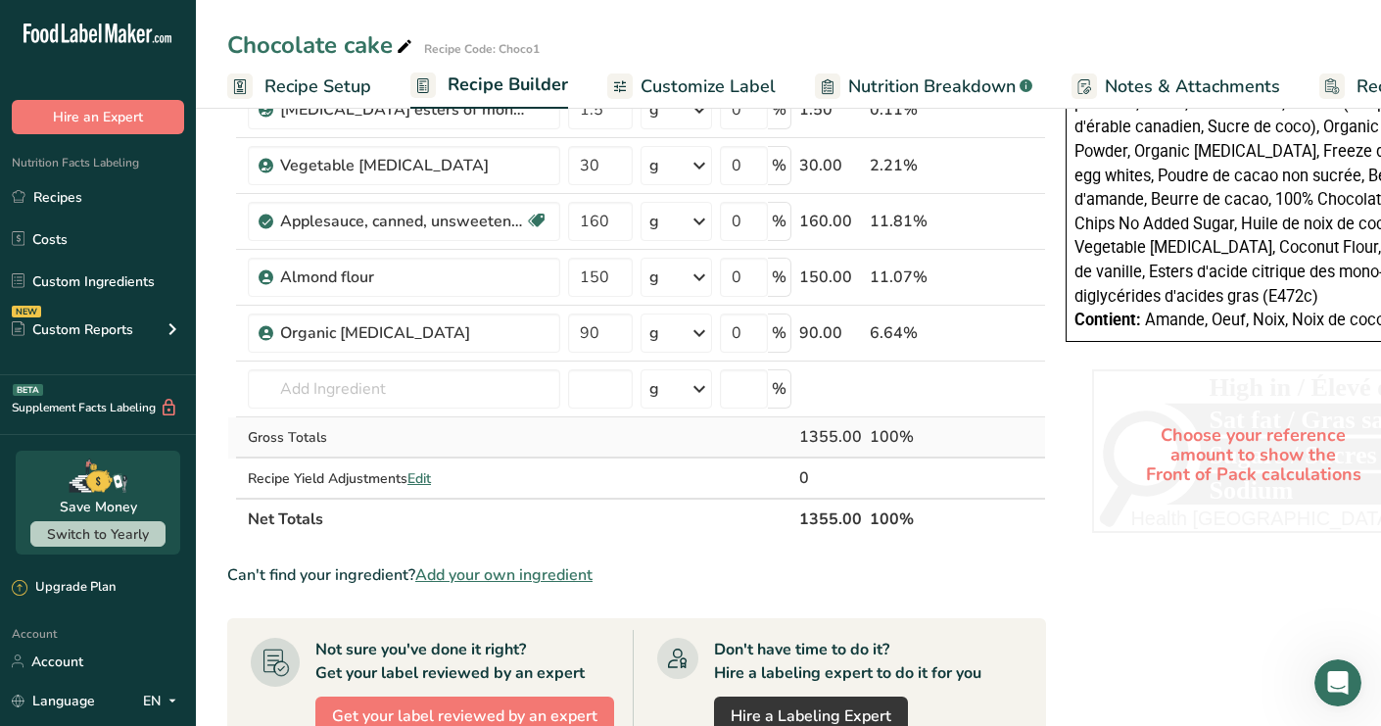
click at [273, 434] on div "Gross Totals" at bounding box center [404, 437] width 312 height 21
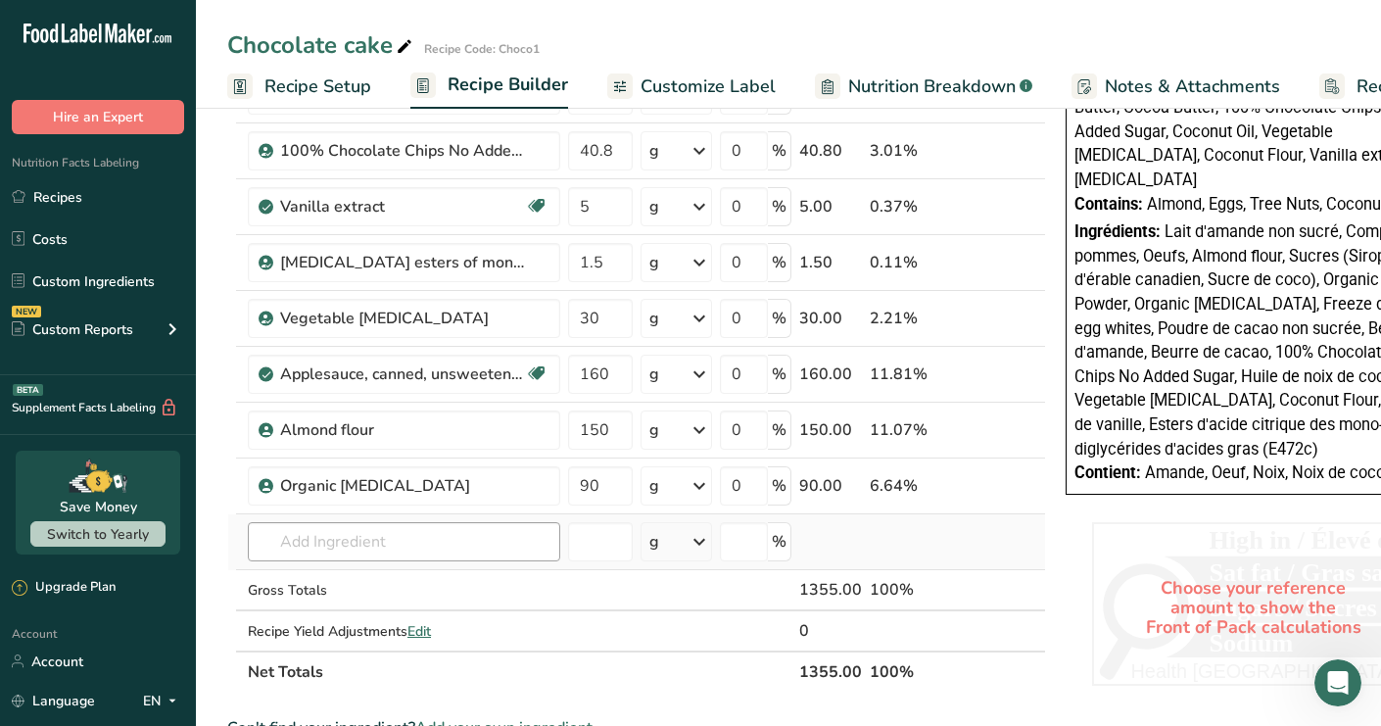
scroll to position [741, 0]
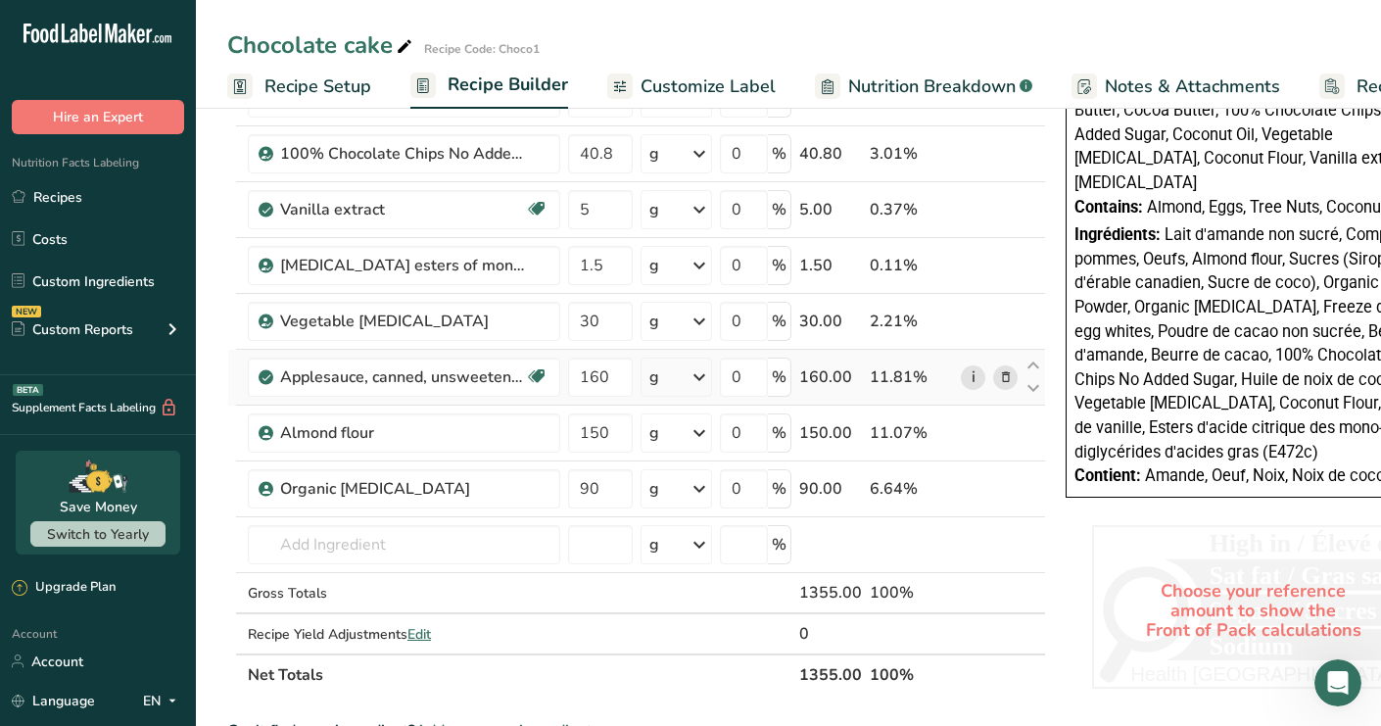
click at [976, 377] on link "i" at bounding box center [973, 377] width 24 height 24
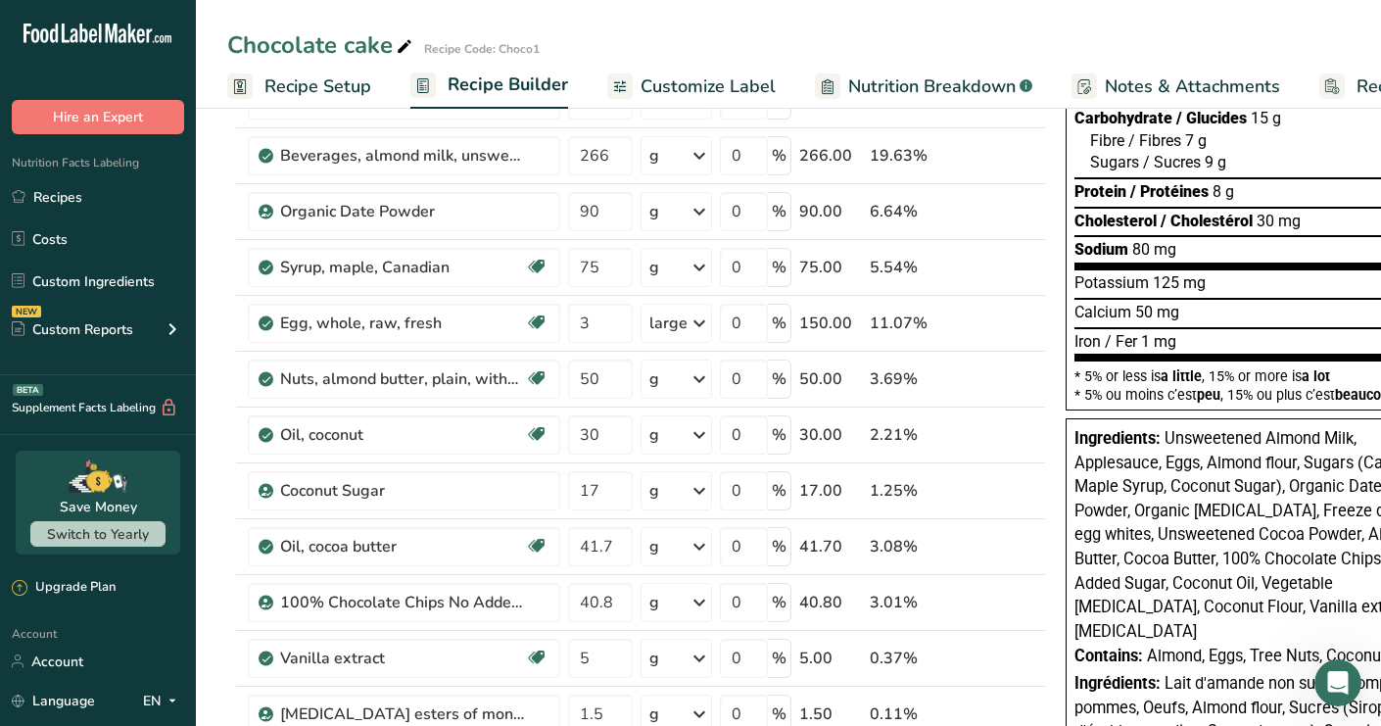
scroll to position [285, 0]
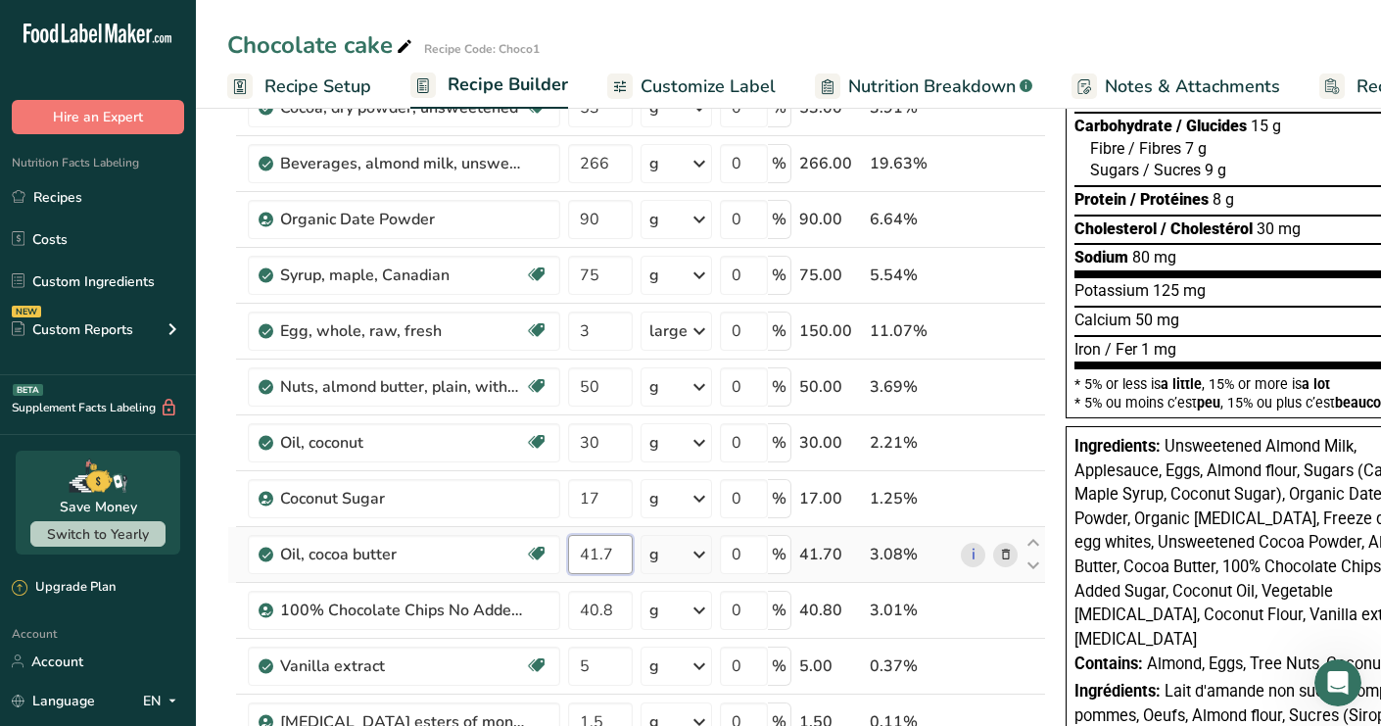
click at [624, 555] on input "41.7" at bounding box center [600, 554] width 65 height 39
drag, startPoint x: 623, startPoint y: 555, endPoint x: 560, endPoint y: 553, distance: 62.7
click at [559, 553] on tr "Oil, cocoa butter Dairy free Gluten free Vegan Vegetarian Soy free 41.7 g Porti…" at bounding box center [636, 555] width 817 height 56
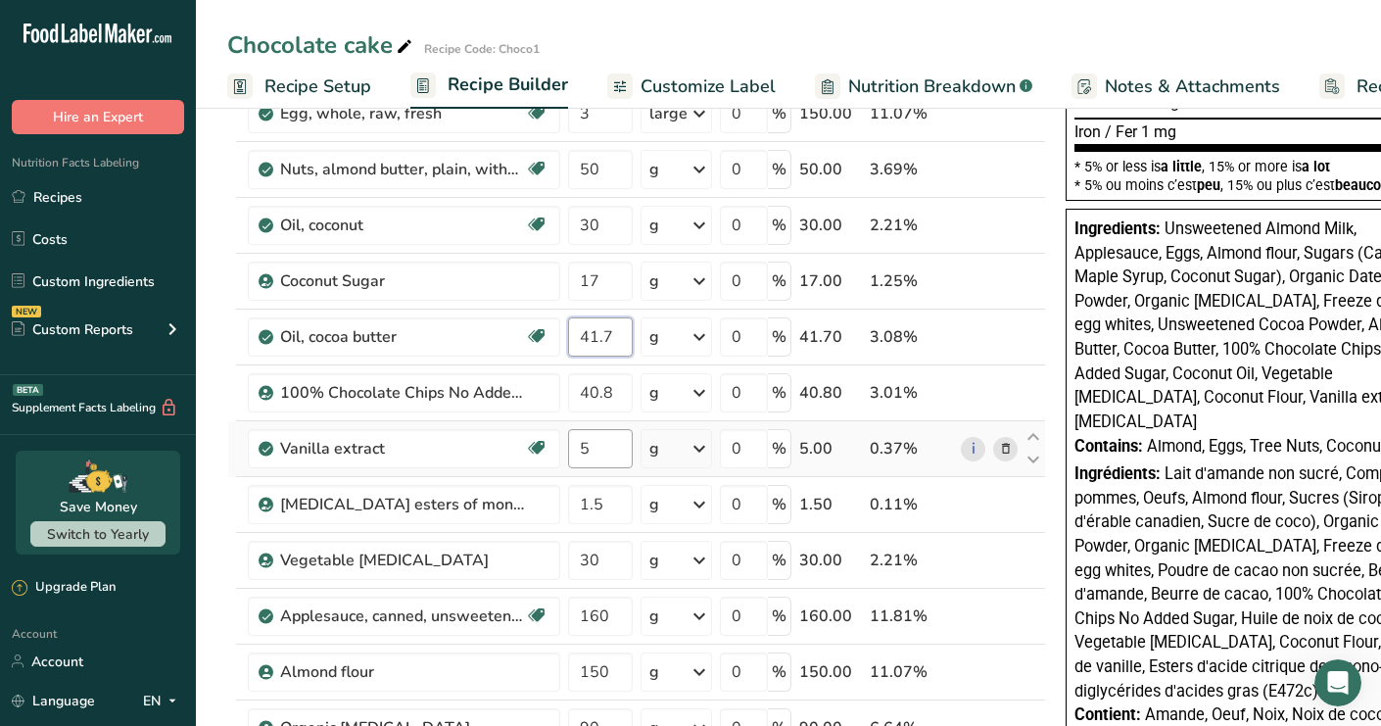
scroll to position [492, 0]
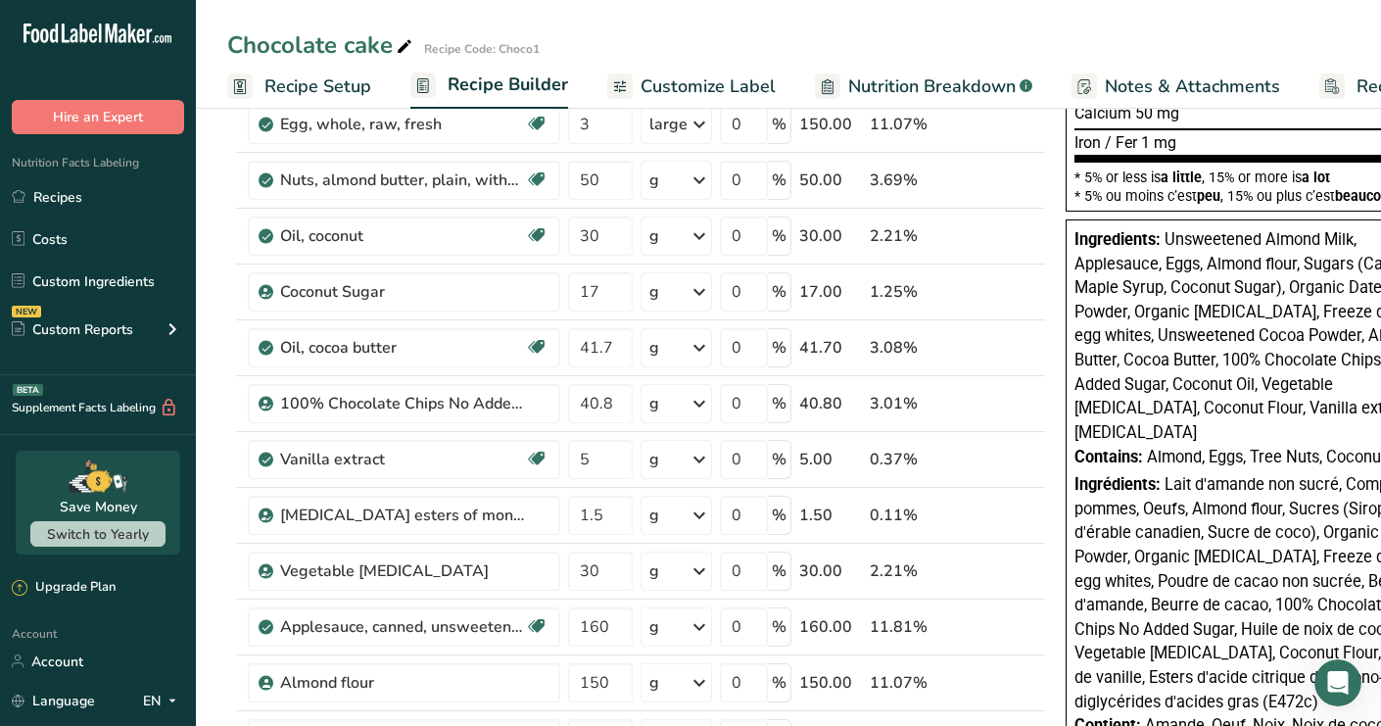
click at [212, 285] on section "Add Ingredients Manage Recipe Delete Recipe Duplicate Recipe Scale Recipe Save …" at bounding box center [788, 623] width 1185 height 2027
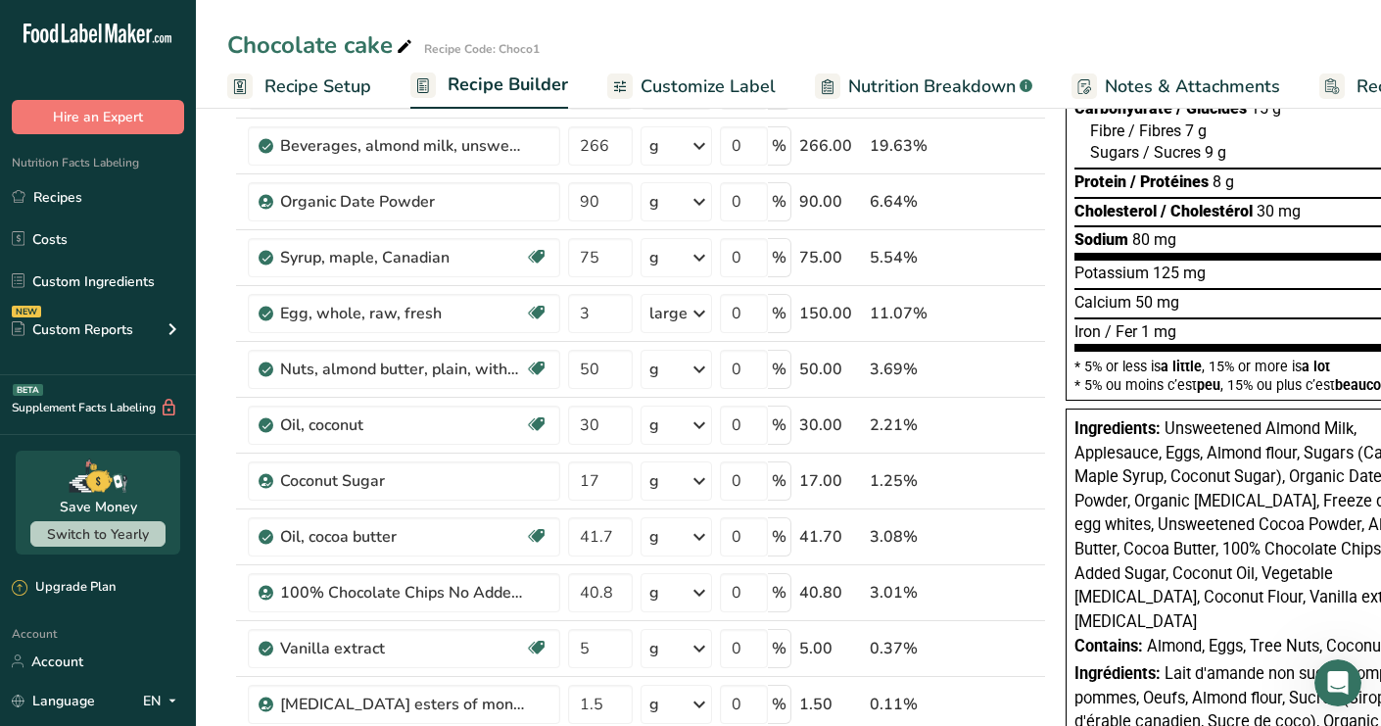
scroll to position [302, 0]
click at [686, 327] on div "large" at bounding box center [676, 314] width 71 height 39
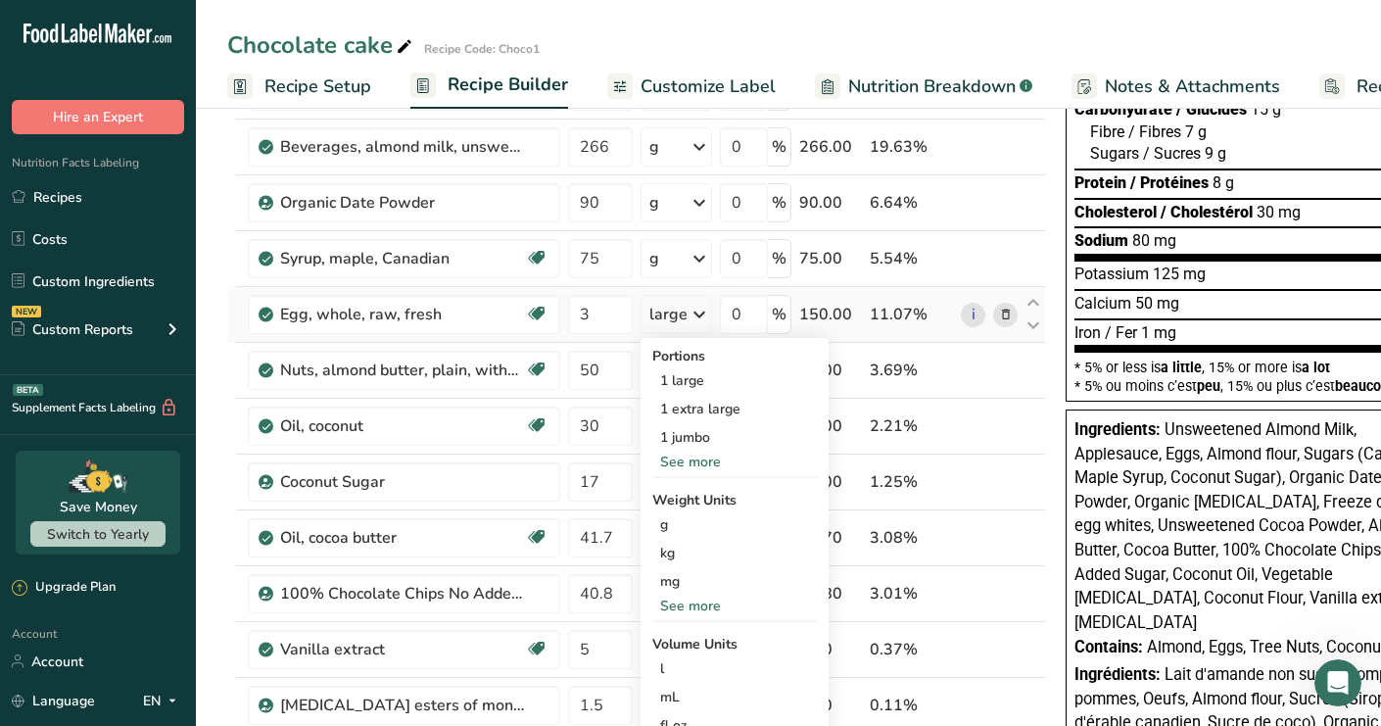
click at [690, 317] on icon at bounding box center [700, 314] width 24 height 35
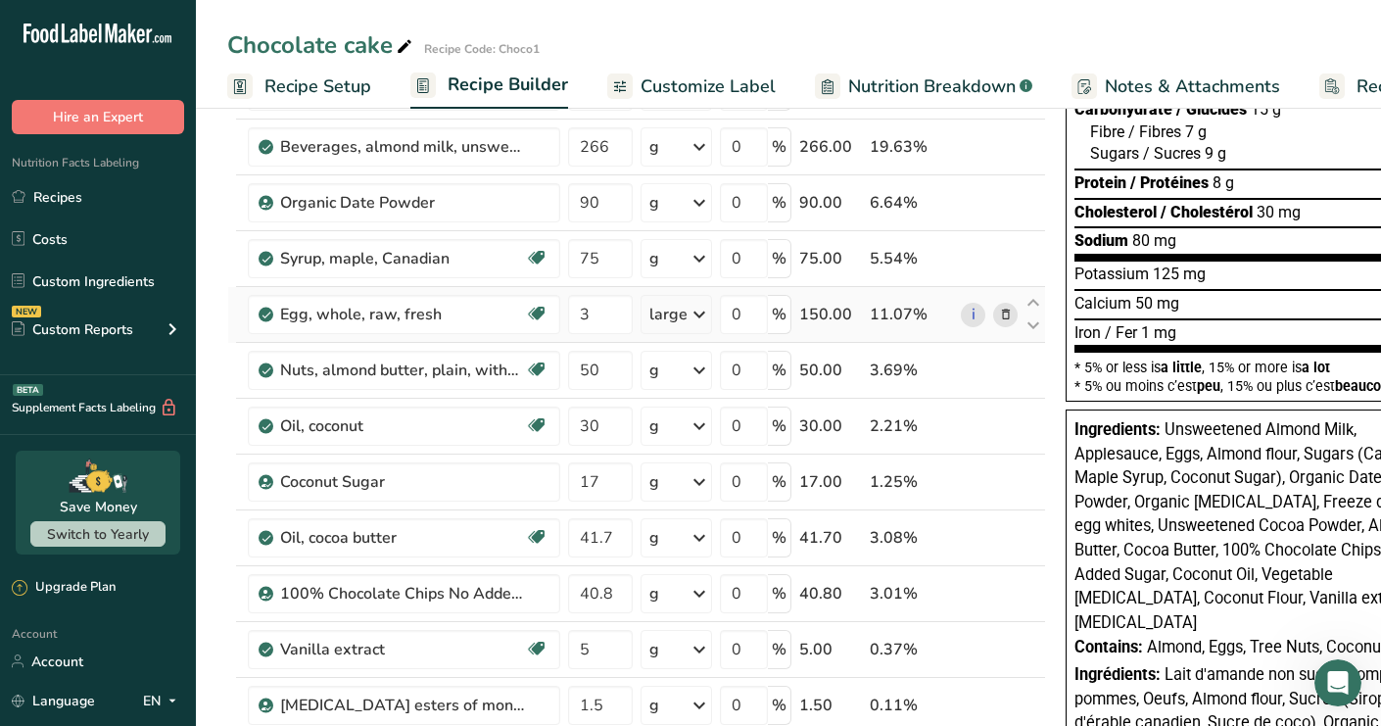
click at [690, 317] on icon at bounding box center [700, 314] width 24 height 35
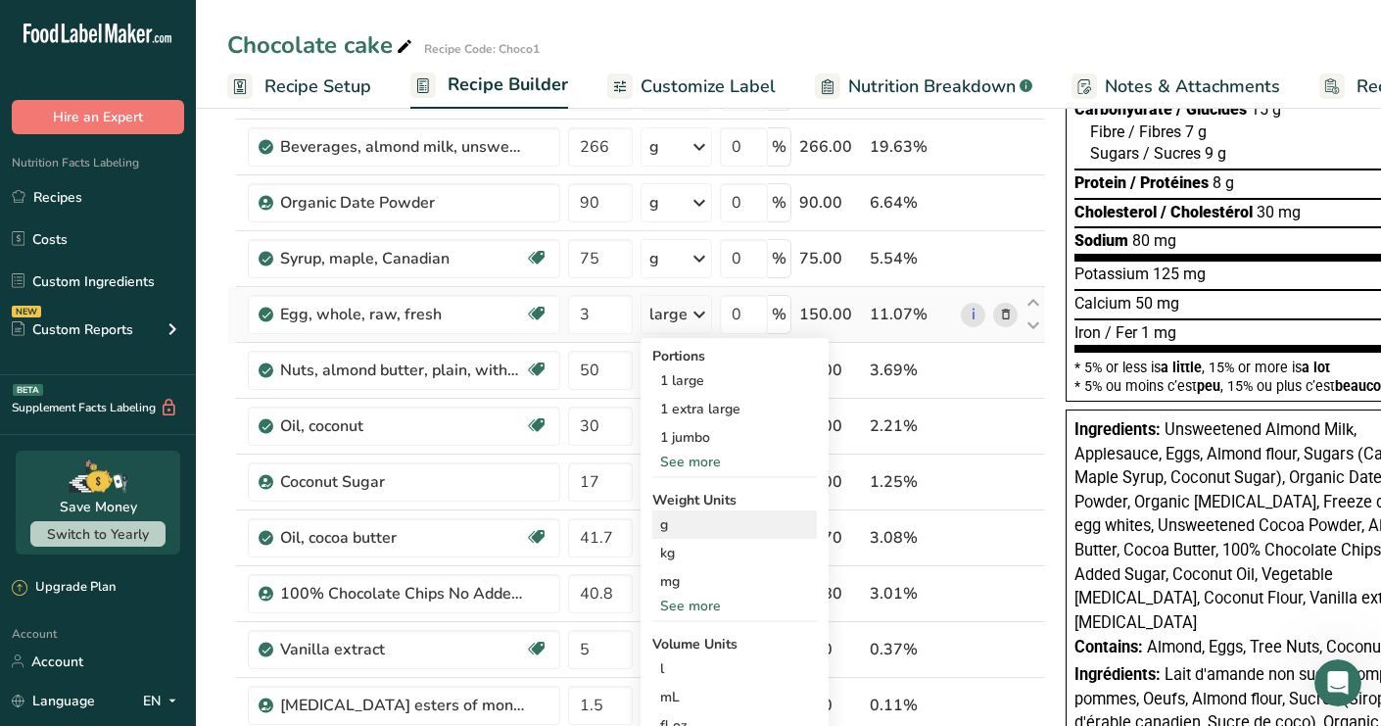
click at [703, 530] on div "g" at bounding box center [734, 524] width 165 height 28
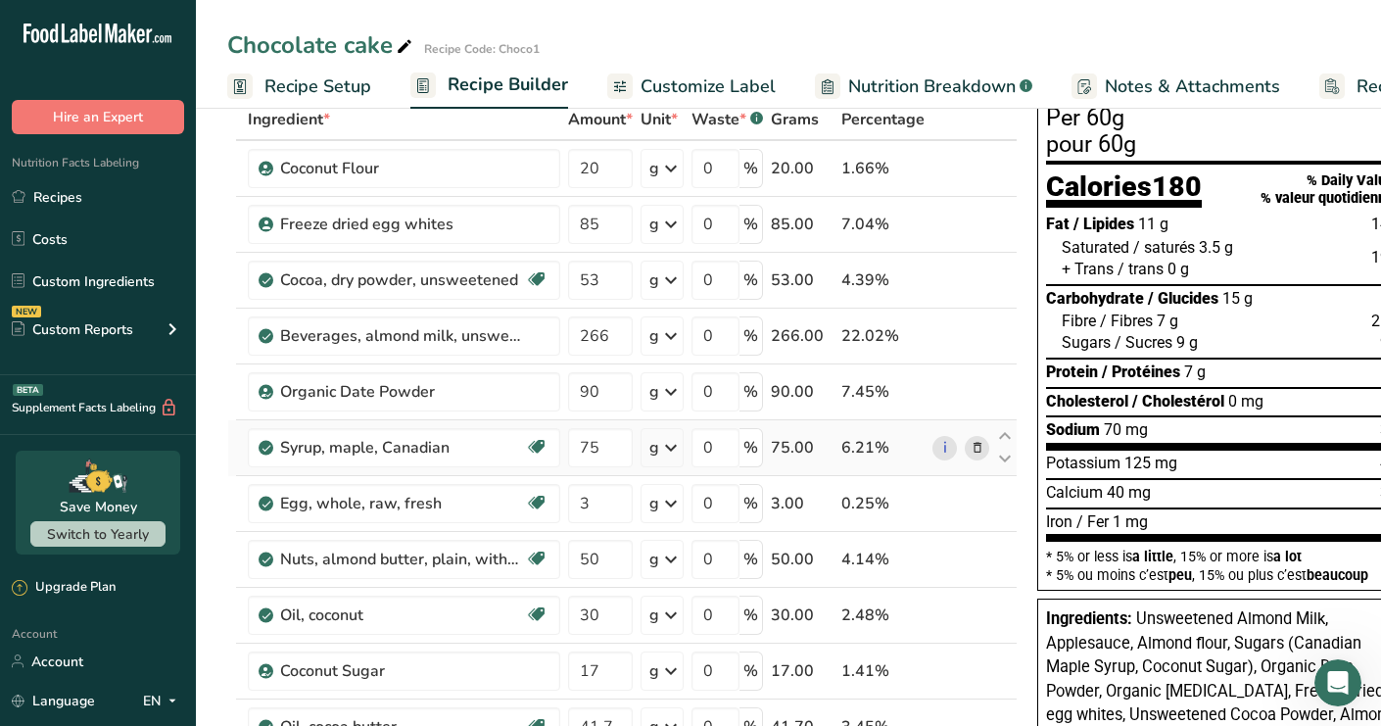
scroll to position [114, 0]
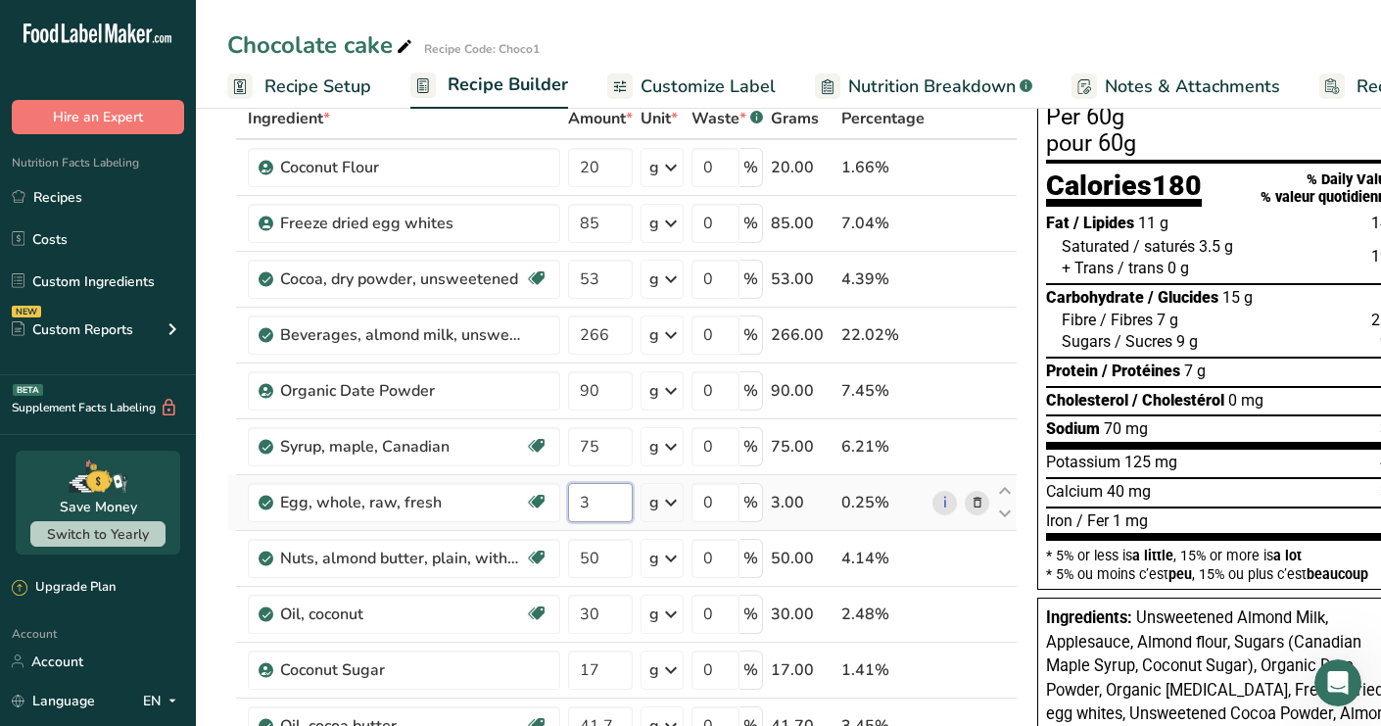
click at [611, 503] on input "3" at bounding box center [600, 502] width 65 height 39
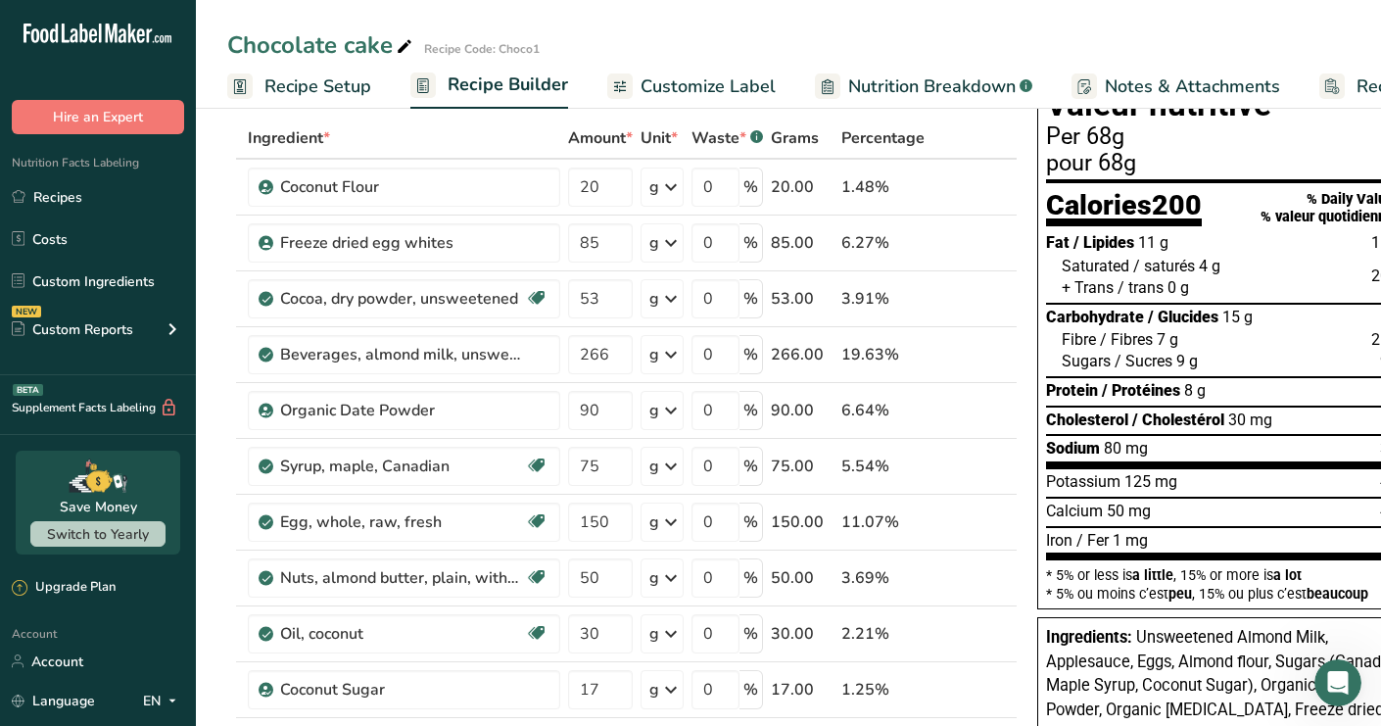
scroll to position [88, 0]
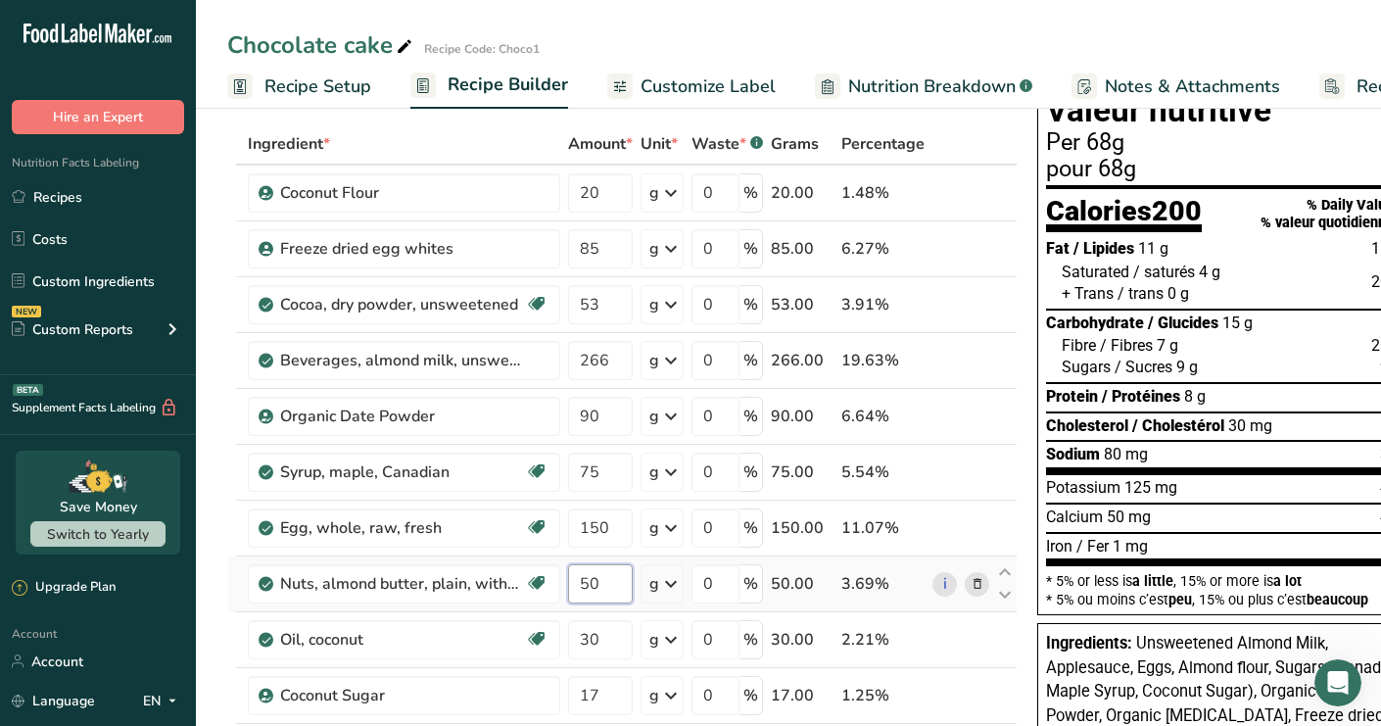
click at [629, 574] on input "50" at bounding box center [600, 583] width 65 height 39
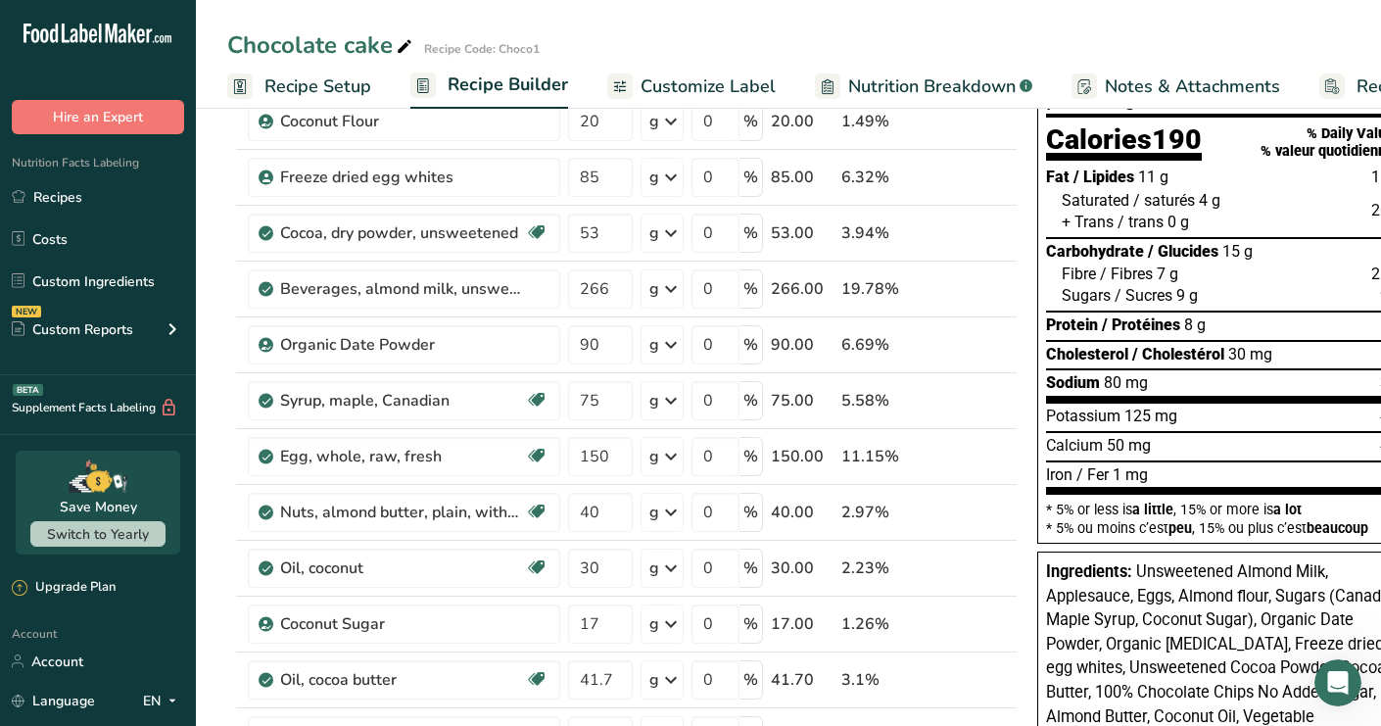
scroll to position [163, 0]
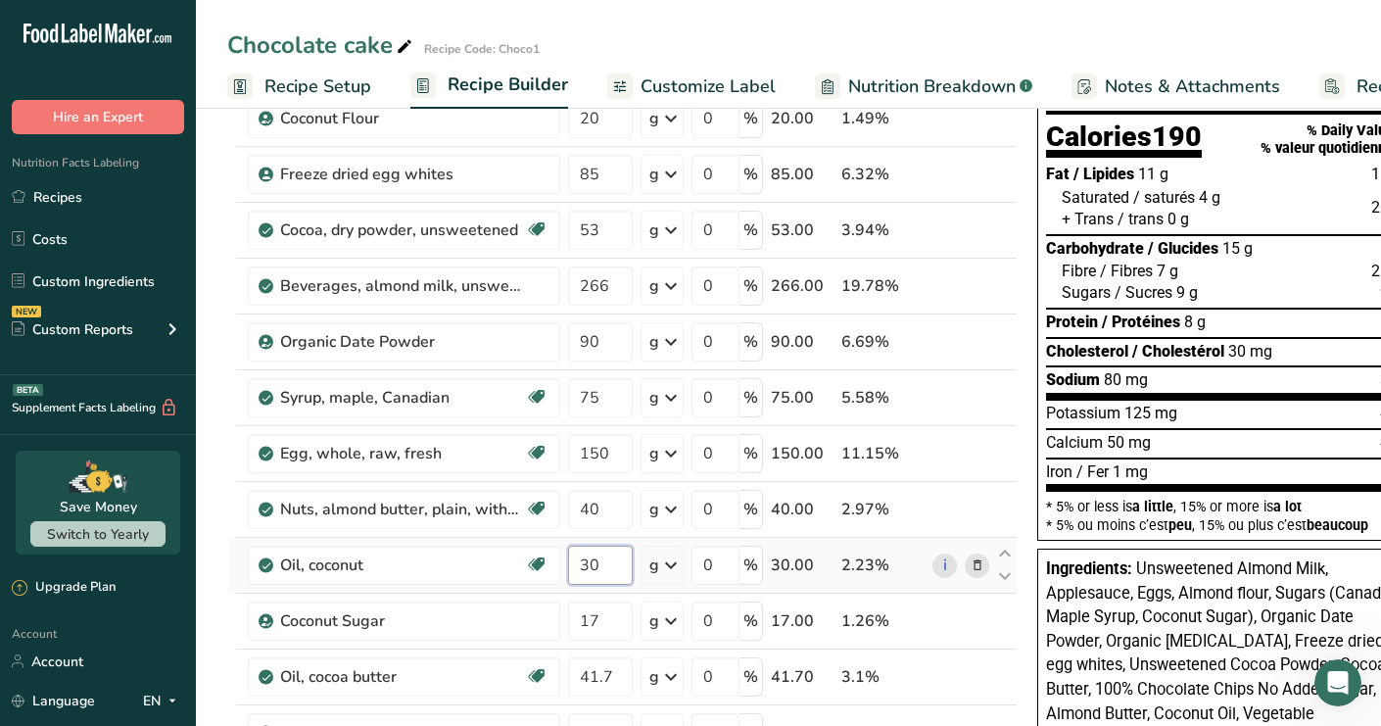
click at [618, 570] on input "30" at bounding box center [600, 565] width 65 height 39
click at [609, 567] on input "20" at bounding box center [600, 565] width 65 height 39
click at [228, 643] on div "Ingredient * Amount * Unit * Waste * .a-a{fill:#347362;}.b-a{fill:#fff;} Grams …" at bounding box center [622, 661] width 790 height 1225
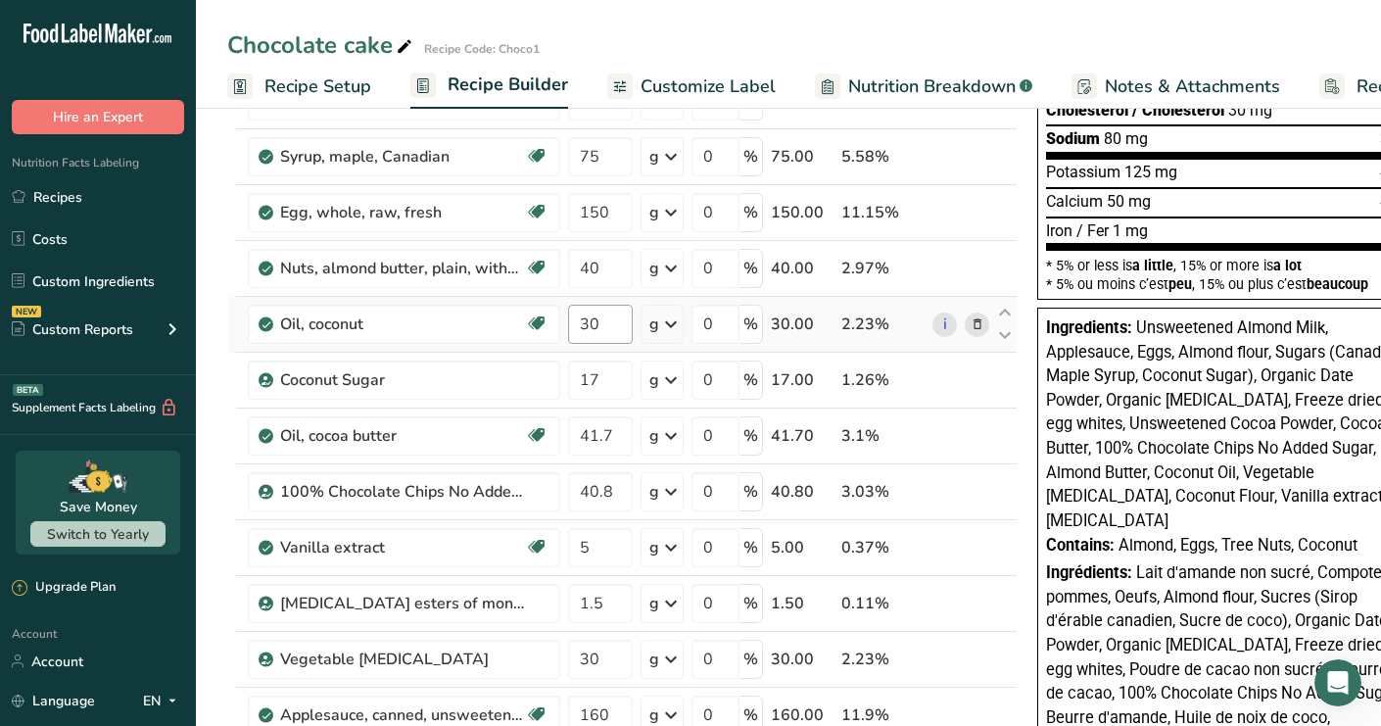
scroll to position [404, 0]
click at [598, 444] on input "41.7" at bounding box center [600, 434] width 65 height 39
click at [593, 431] on input "41.7" at bounding box center [600, 434] width 65 height 39
click at [592, 431] on input "41.7" at bounding box center [600, 434] width 65 height 39
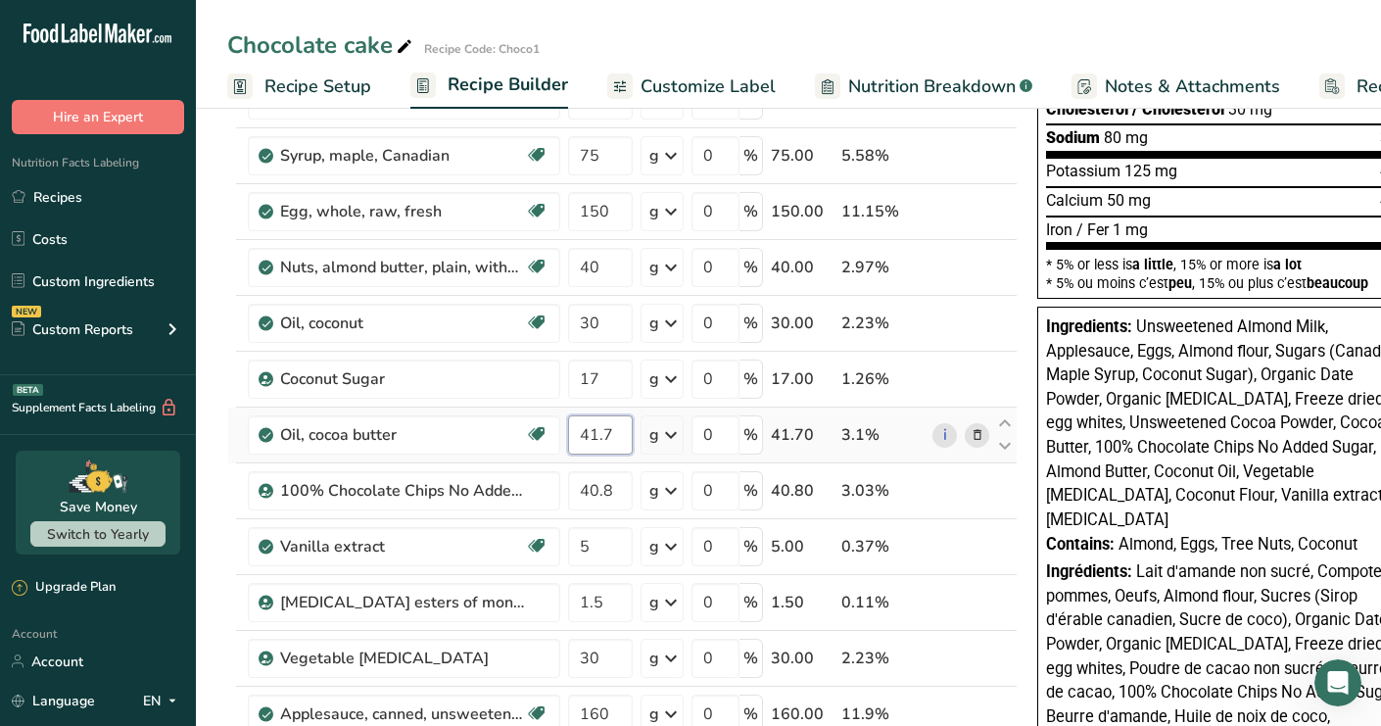
click at [593, 431] on input "41.7" at bounding box center [600, 434] width 65 height 39
click at [586, 434] on input "41.7" at bounding box center [600, 434] width 65 height 39
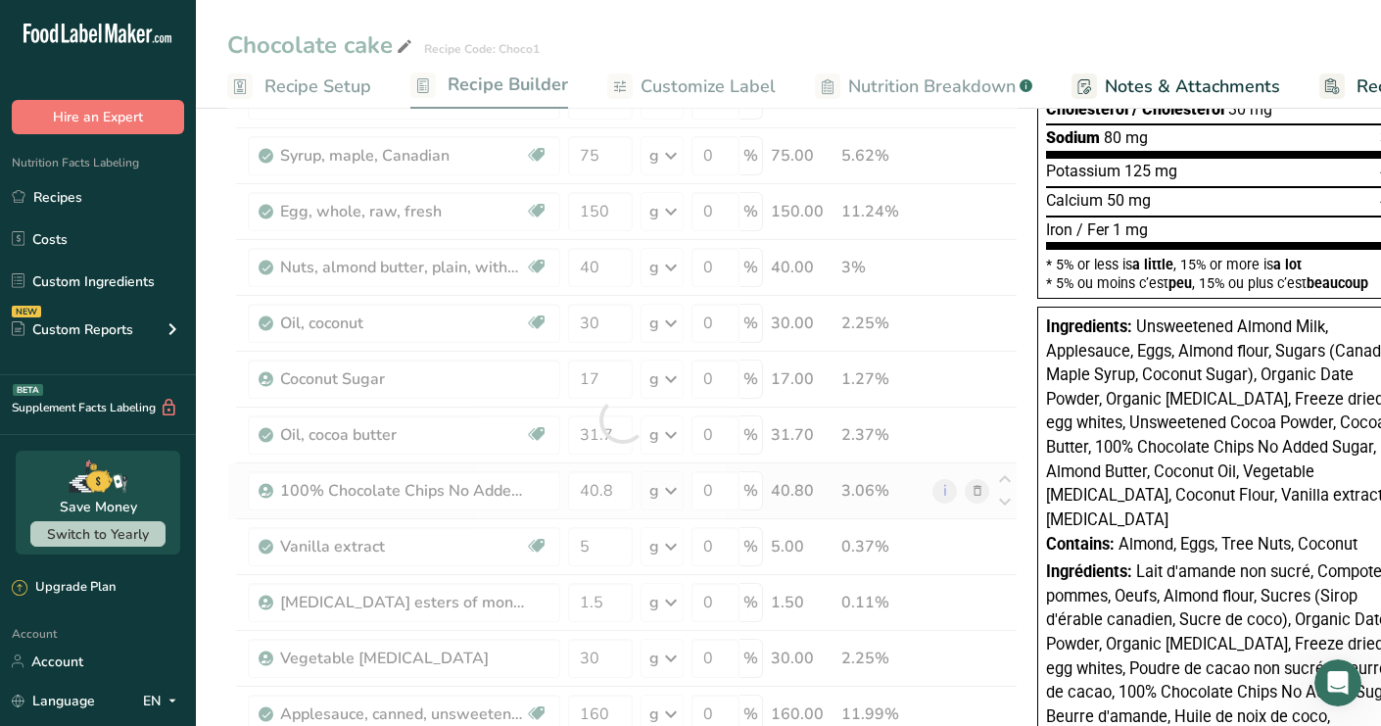
click at [230, 481] on div "Ingredient * Amount * Unit * Waste * .a-a{fill:#347362;}.b-a{fill:#fff;} Grams …" at bounding box center [622, 419] width 790 height 1225
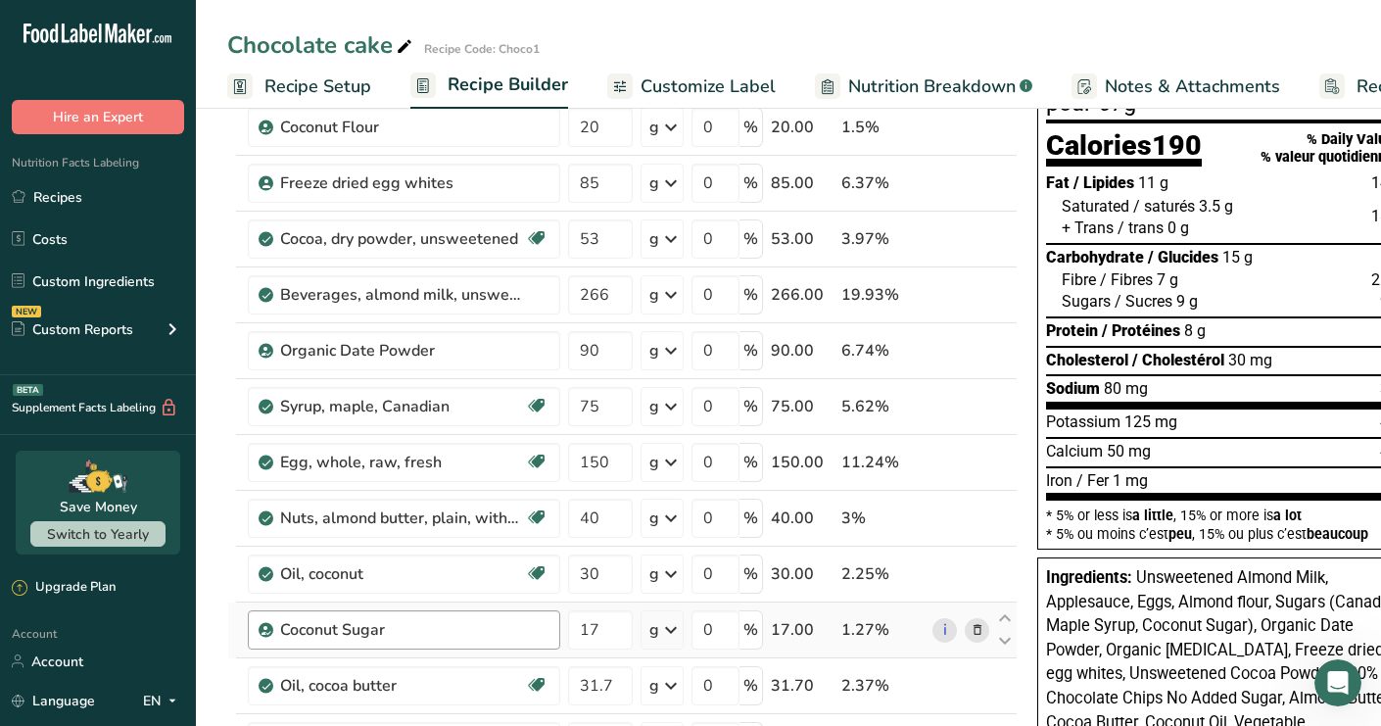
scroll to position [159, 0]
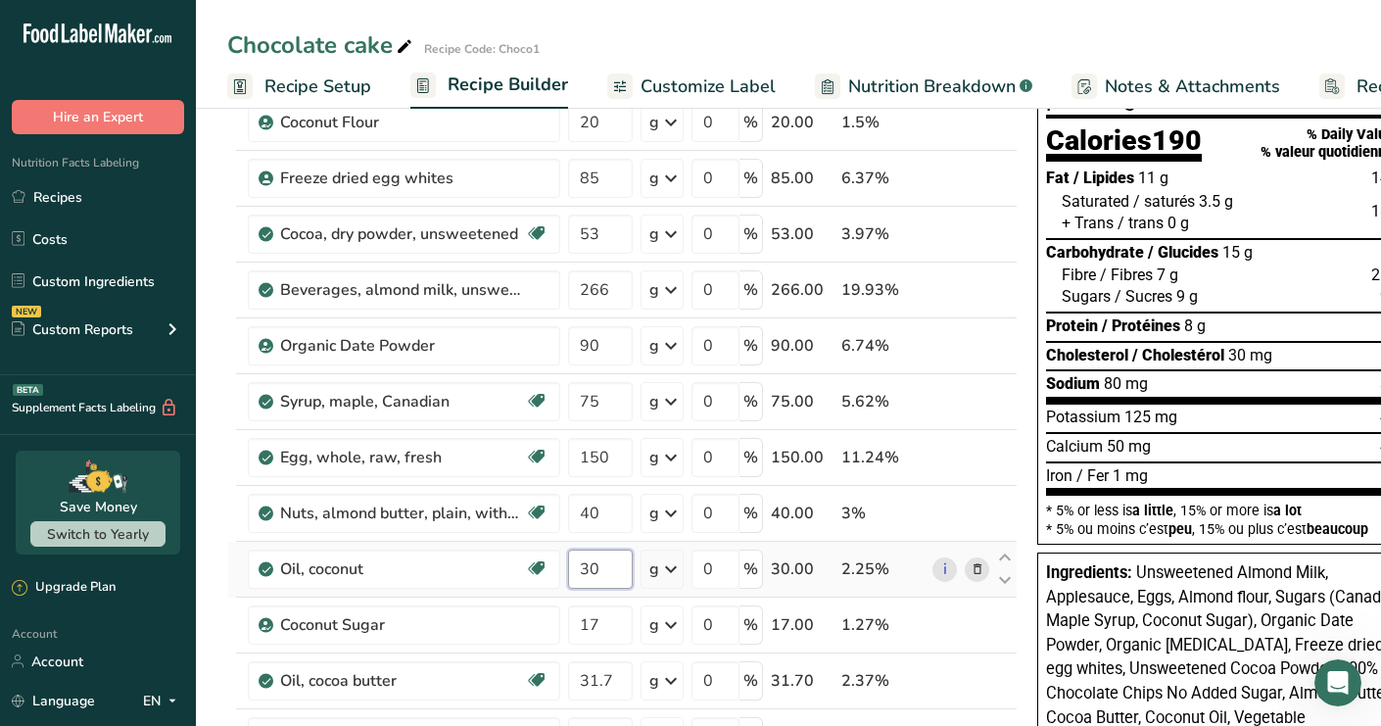
click at [593, 570] on input "30" at bounding box center [600, 568] width 65 height 39
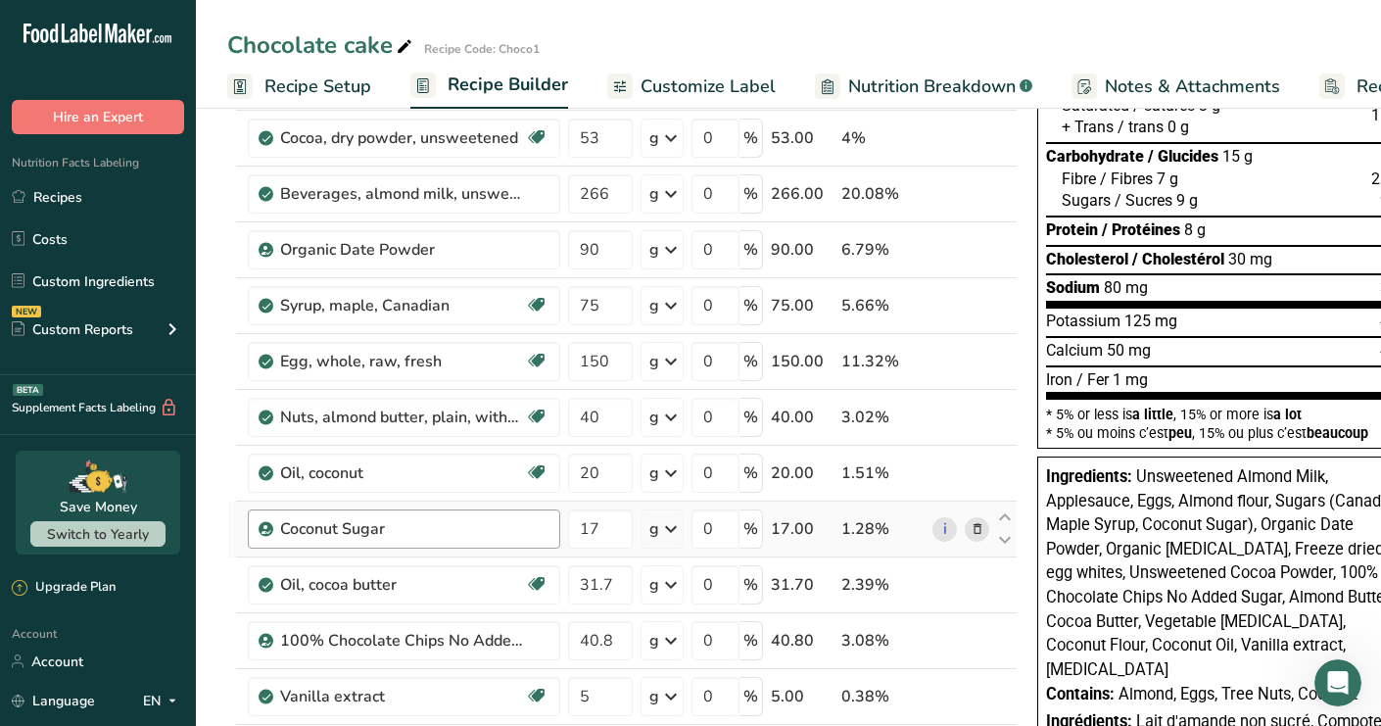
scroll to position [253, 0]
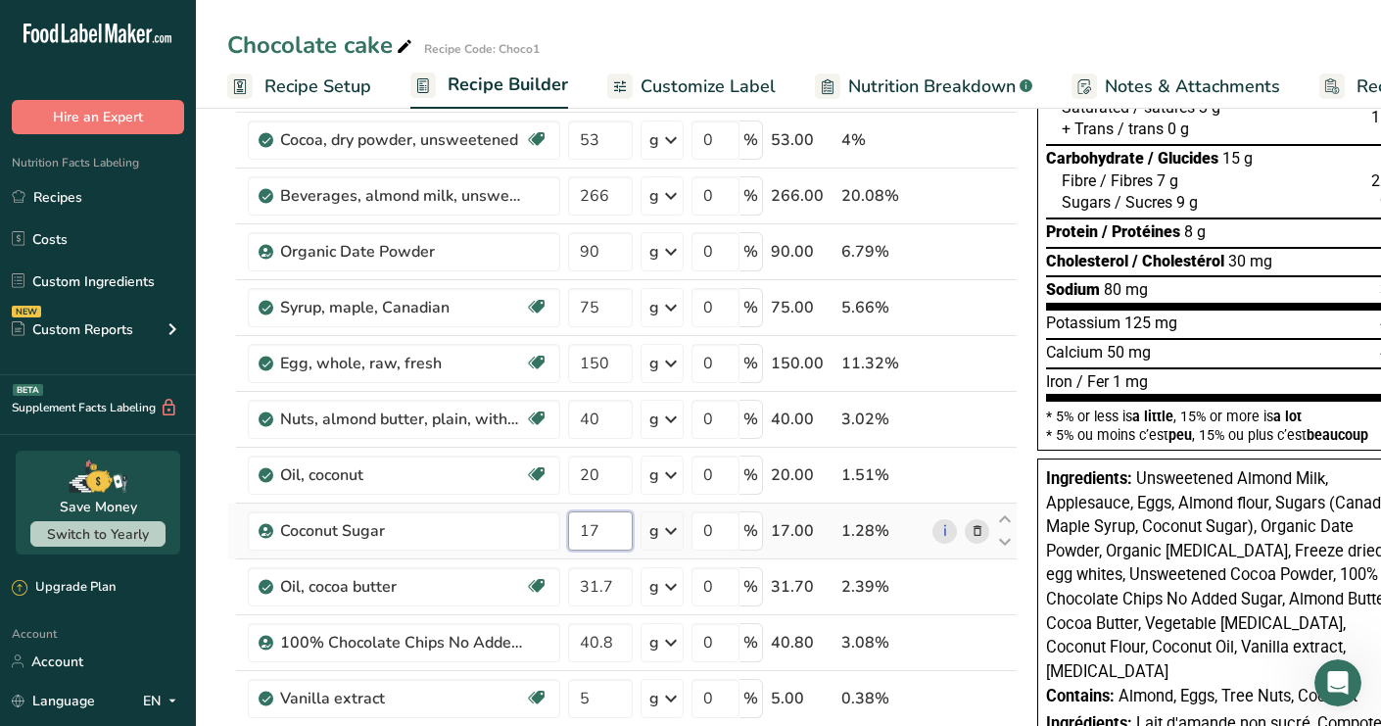
click at [604, 528] on input "17" at bounding box center [600, 530] width 65 height 39
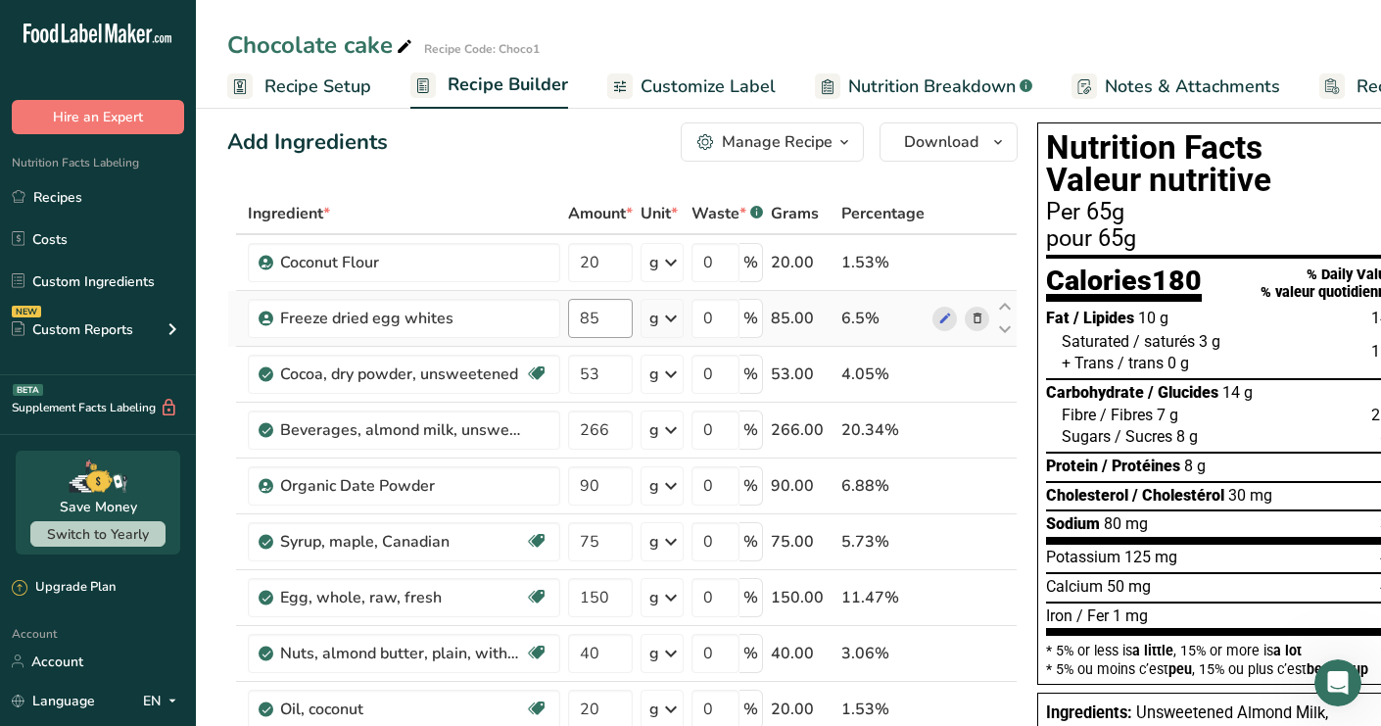
scroll to position [0, 0]
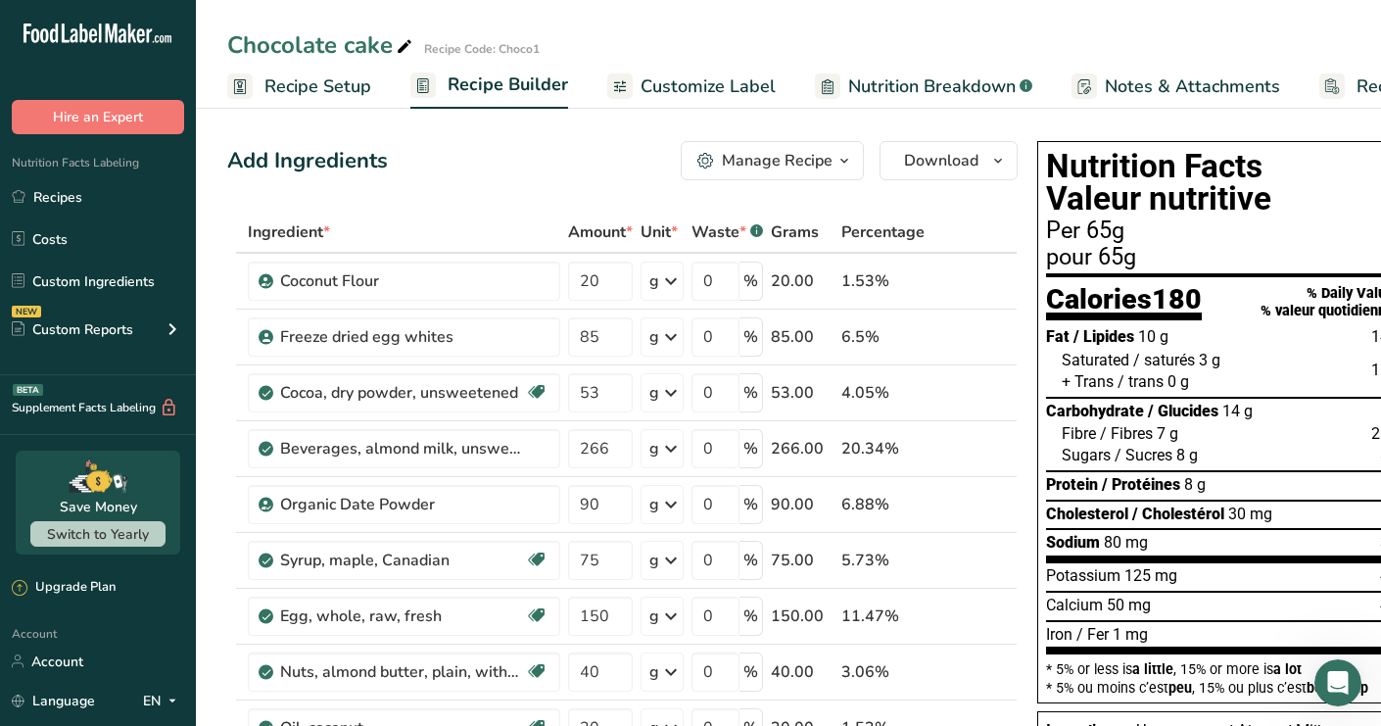
click at [861, 95] on span "Nutrition Breakdown" at bounding box center [931, 86] width 167 height 26
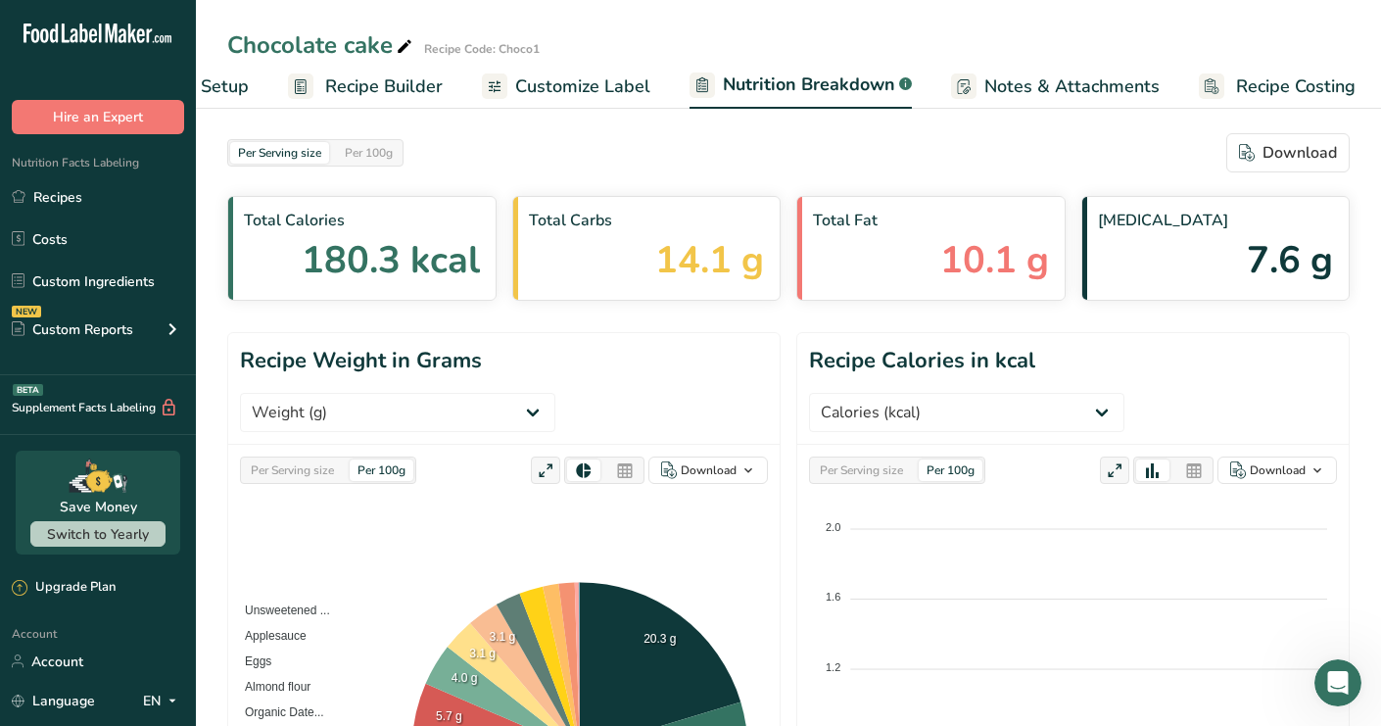
scroll to position [0, 127]
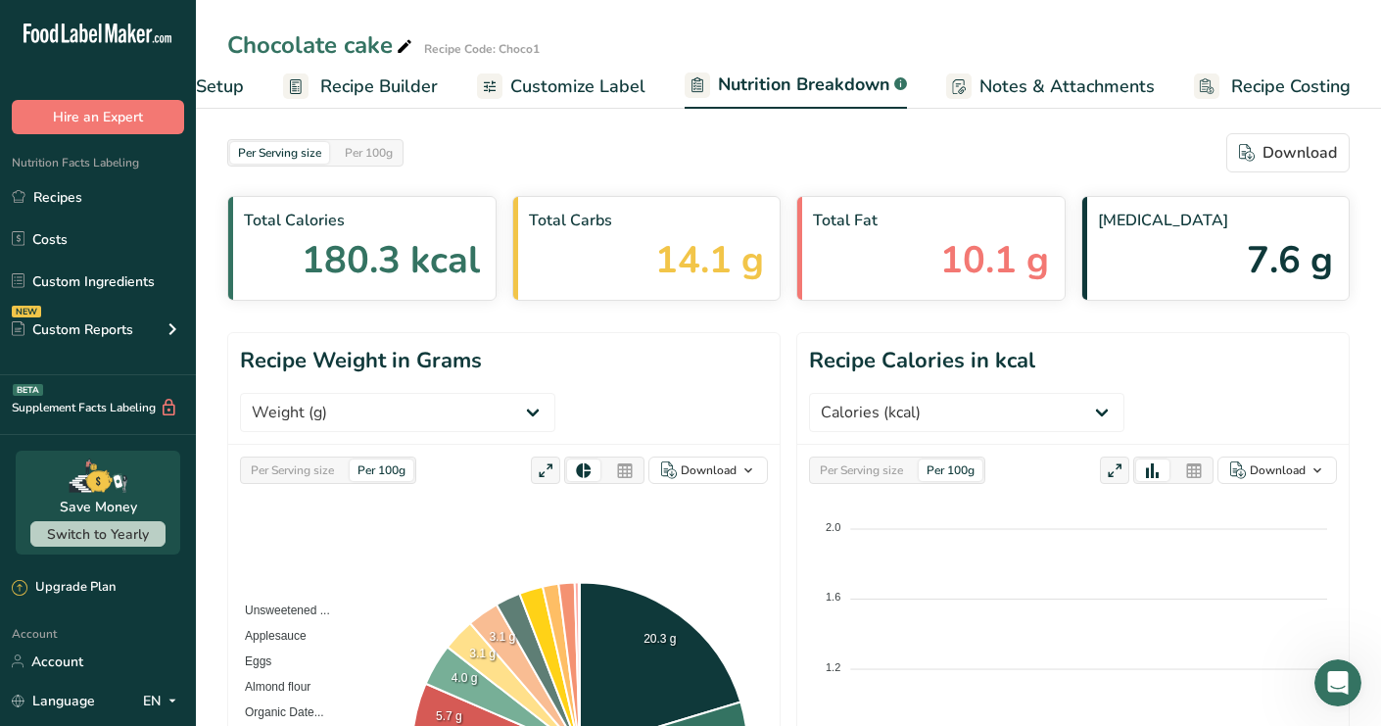
click at [347, 83] on span "Recipe Builder" at bounding box center [379, 86] width 118 height 26
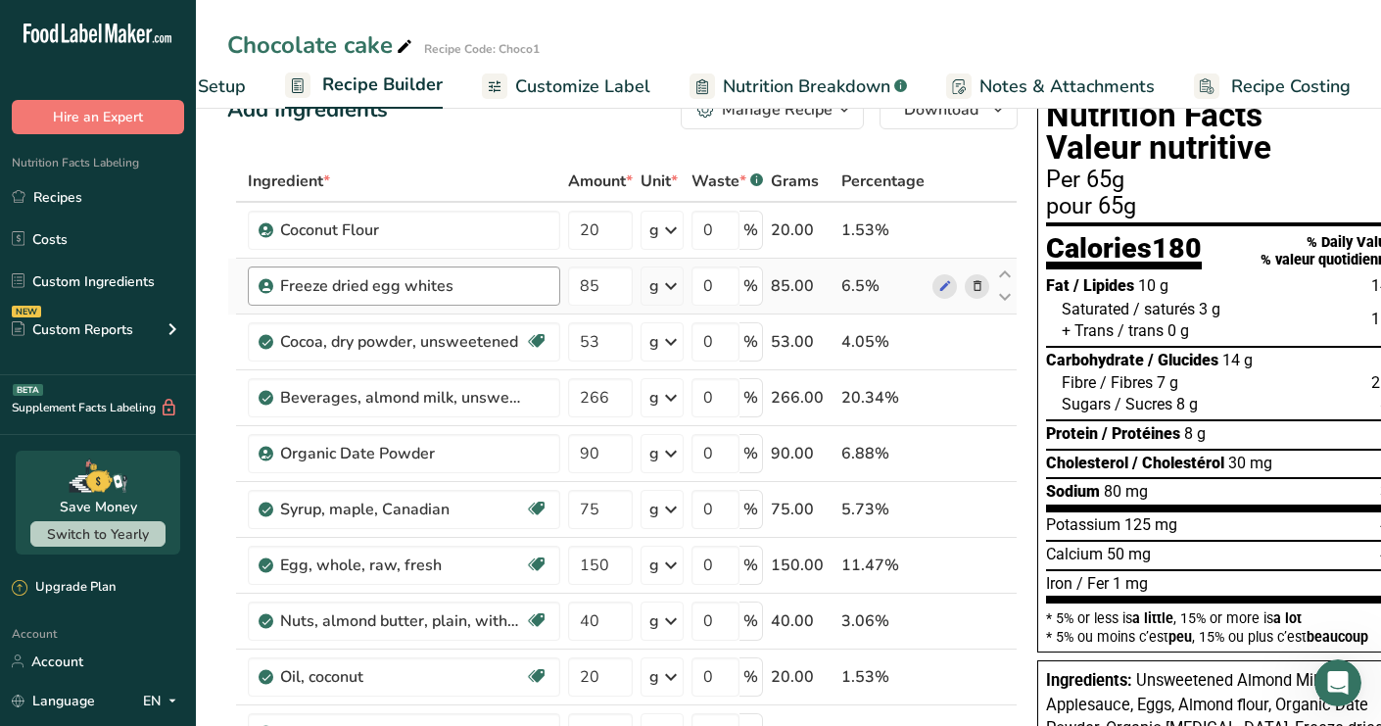
scroll to position [53, 0]
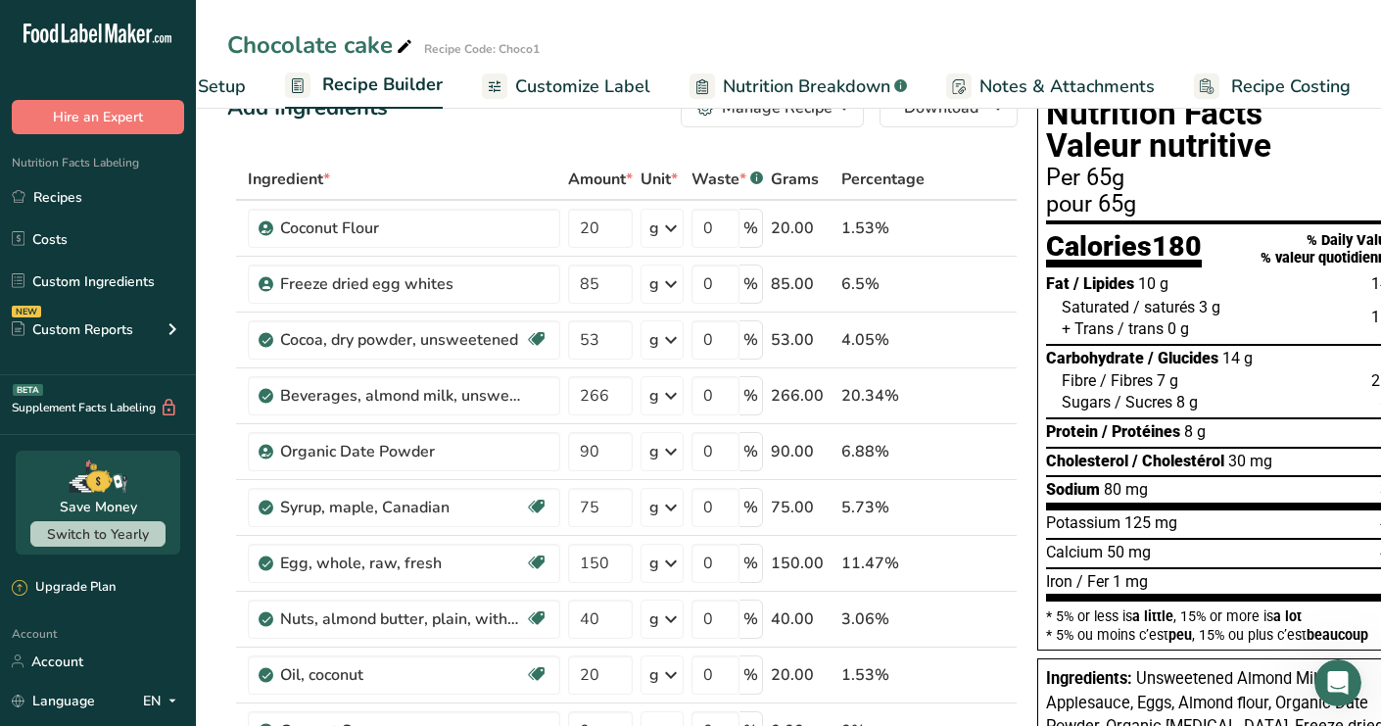
click at [632, 87] on span "Customize Label" at bounding box center [582, 86] width 135 height 26
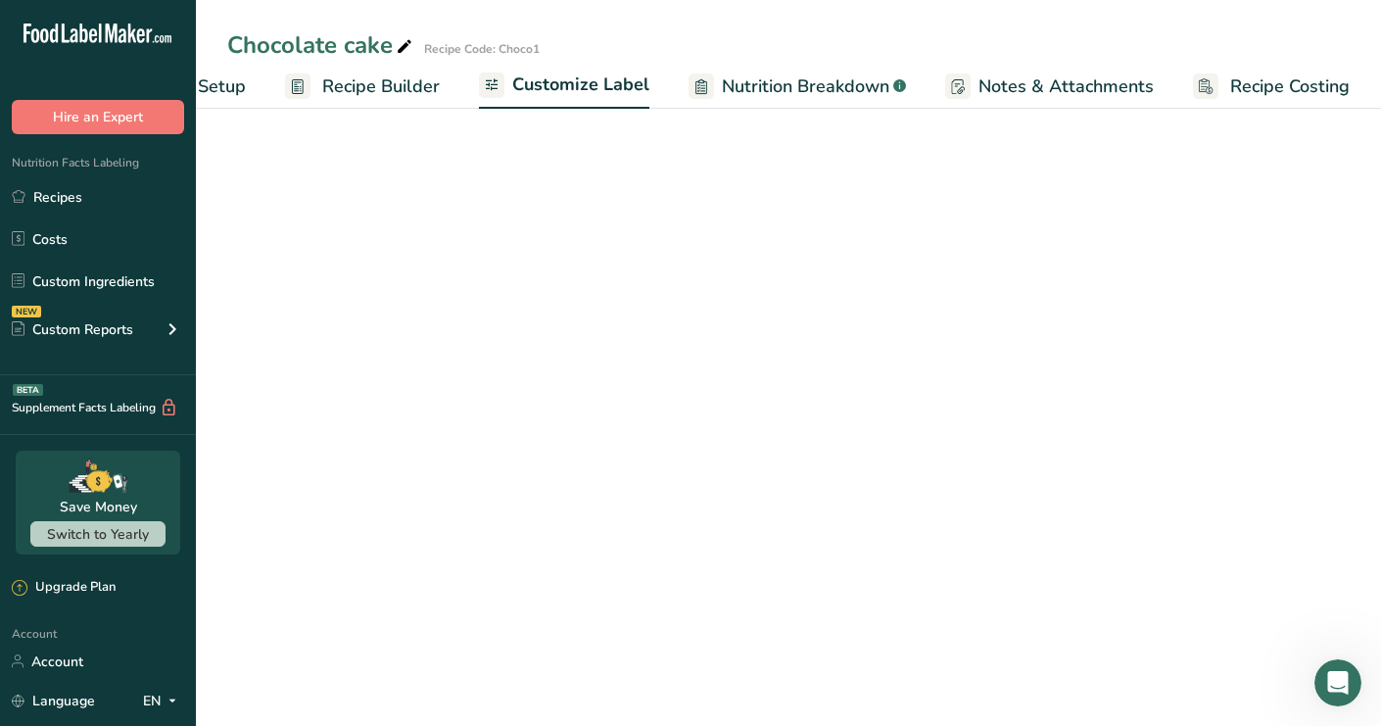
scroll to position [0, 125]
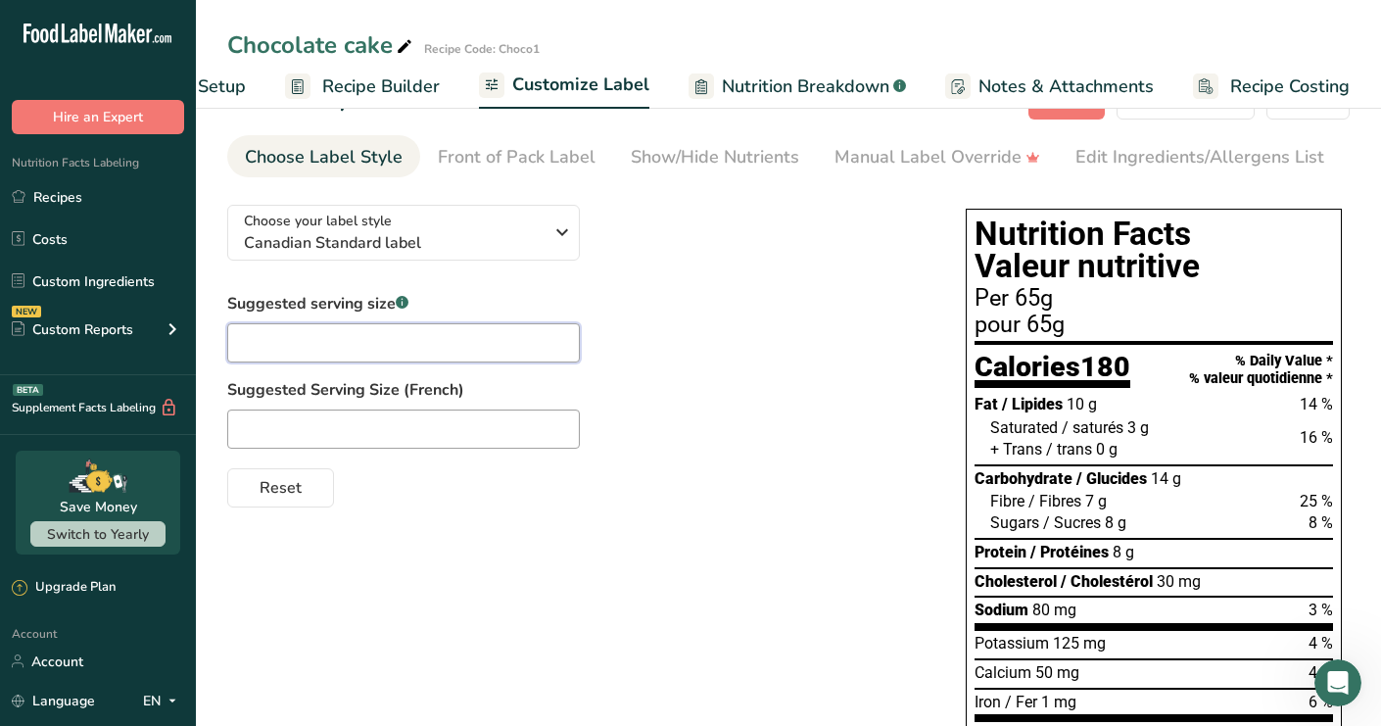
click at [505, 353] on input "text" at bounding box center [403, 342] width 353 height 39
click at [730, 480] on div "Reset" at bounding box center [576, 483] width 699 height 47
click at [550, 352] on input "60" at bounding box center [403, 342] width 353 height 39
click at [511, 444] on input "text" at bounding box center [403, 428] width 353 height 39
click at [298, 481] on span "Reset" at bounding box center [281, 488] width 42 height 24
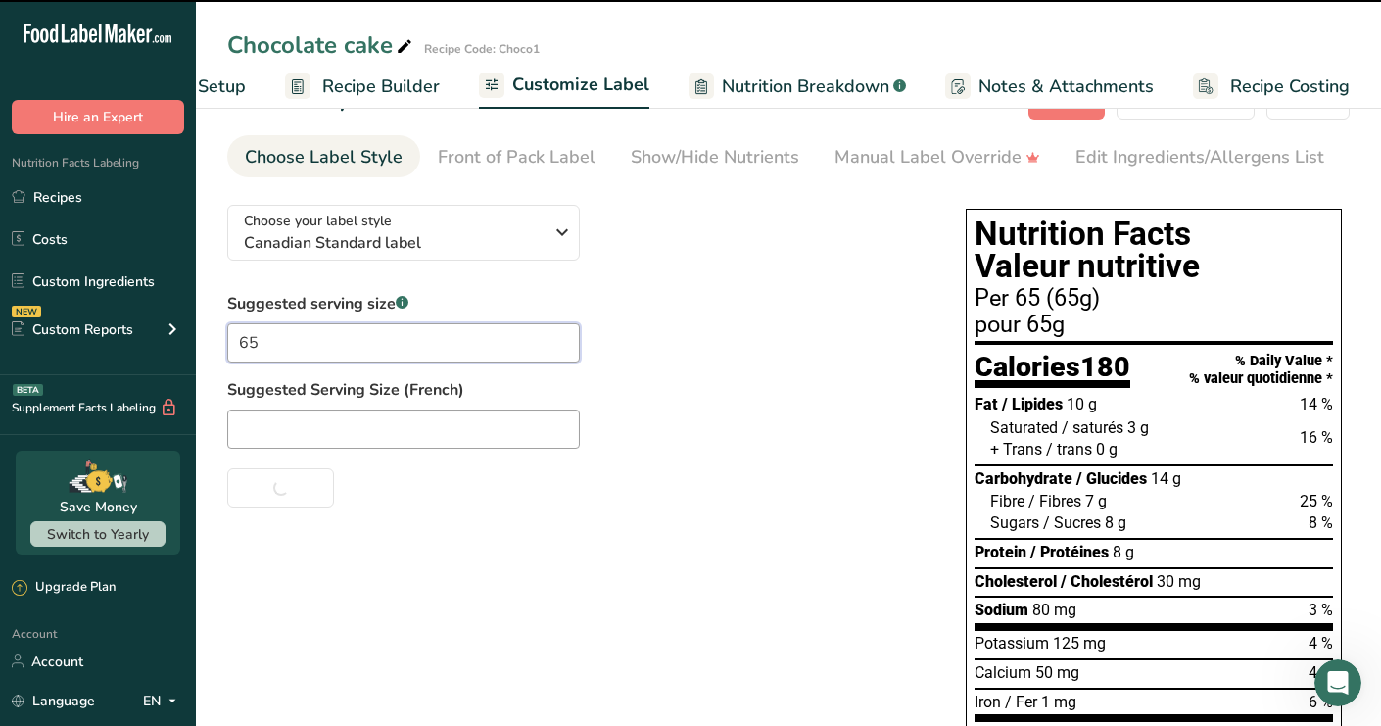
click at [320, 344] on input "65" at bounding box center [403, 342] width 353 height 39
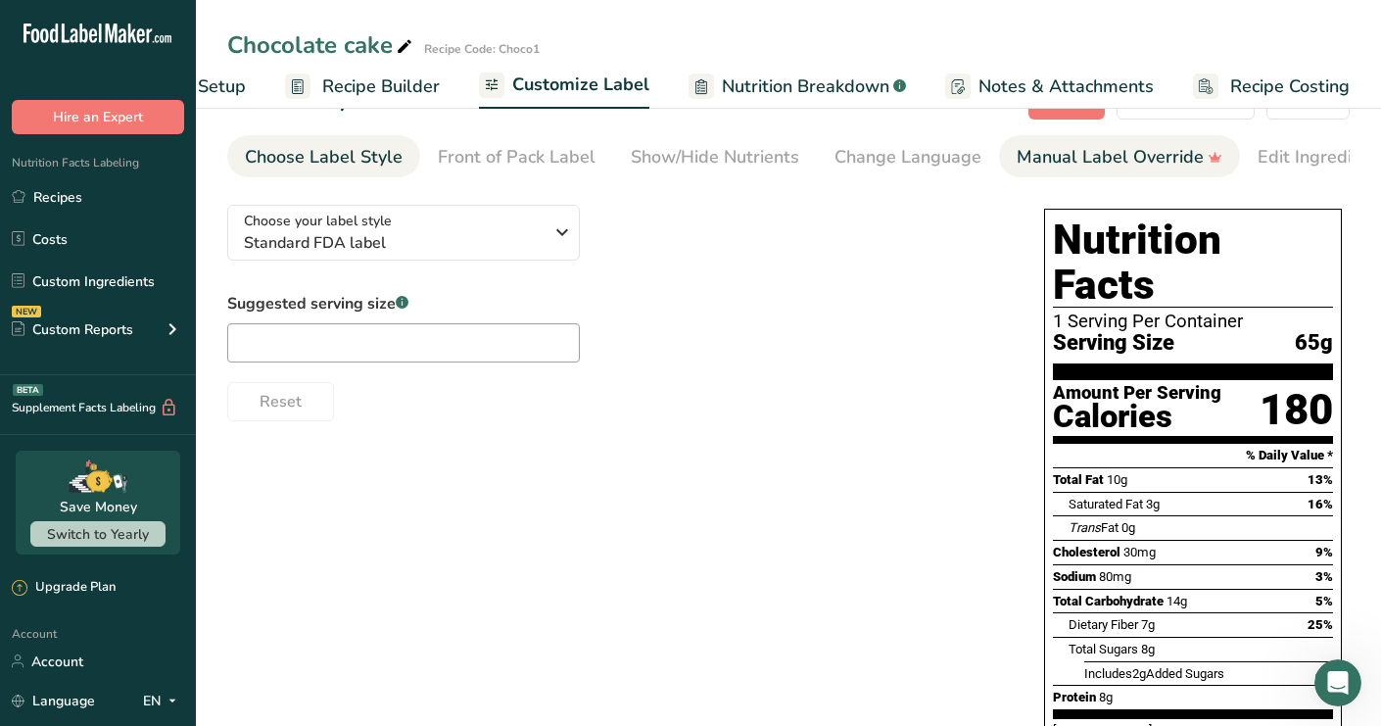
click at [1103, 154] on div "Manual Label Override" at bounding box center [1120, 157] width 206 height 26
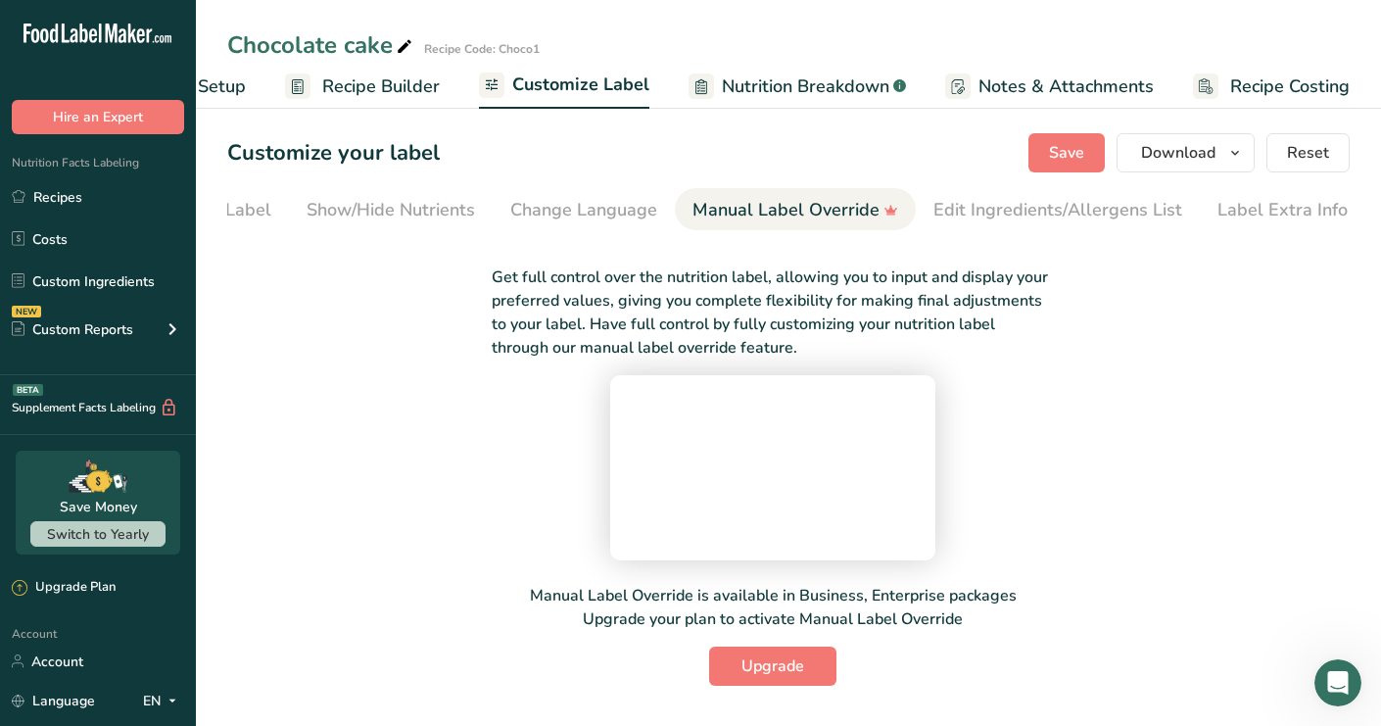
scroll to position [147, 0]
click at [362, 87] on span "Recipe Builder" at bounding box center [381, 86] width 118 height 26
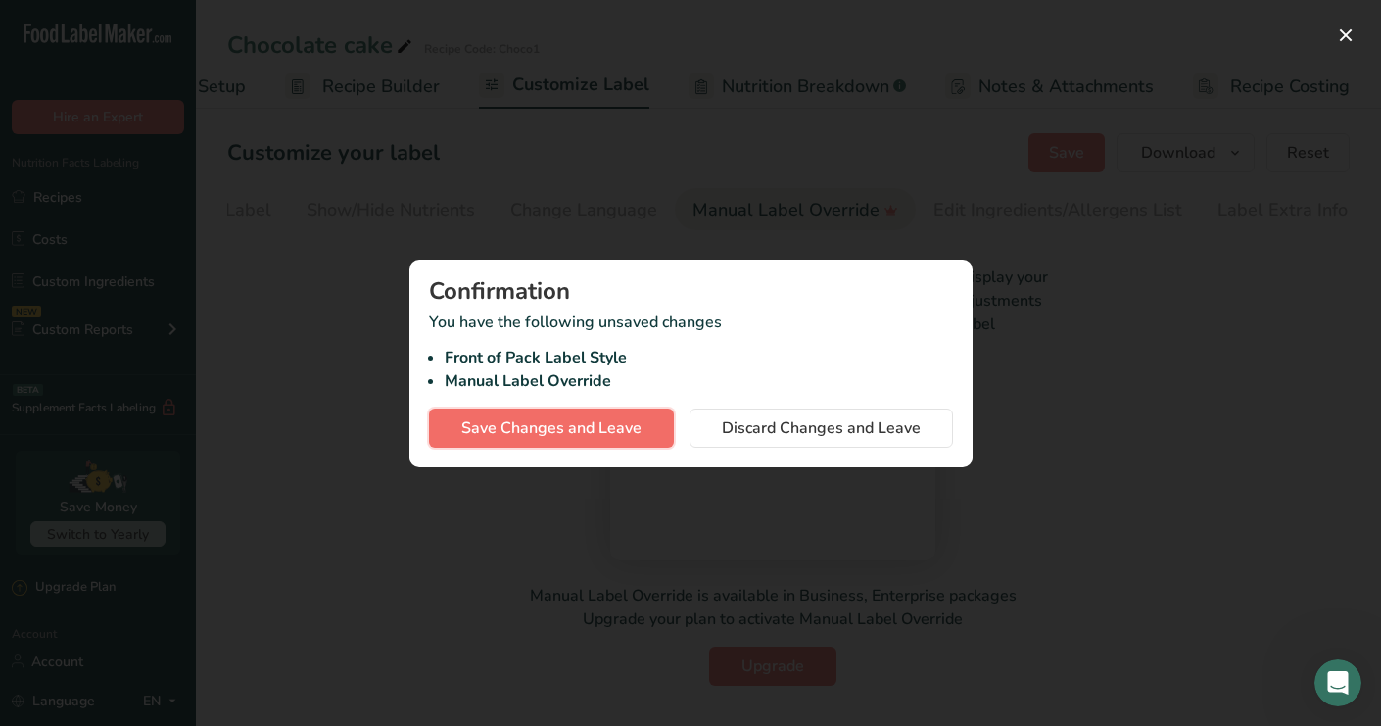
click at [580, 434] on span "Save Changes and Leave" at bounding box center [551, 428] width 180 height 24
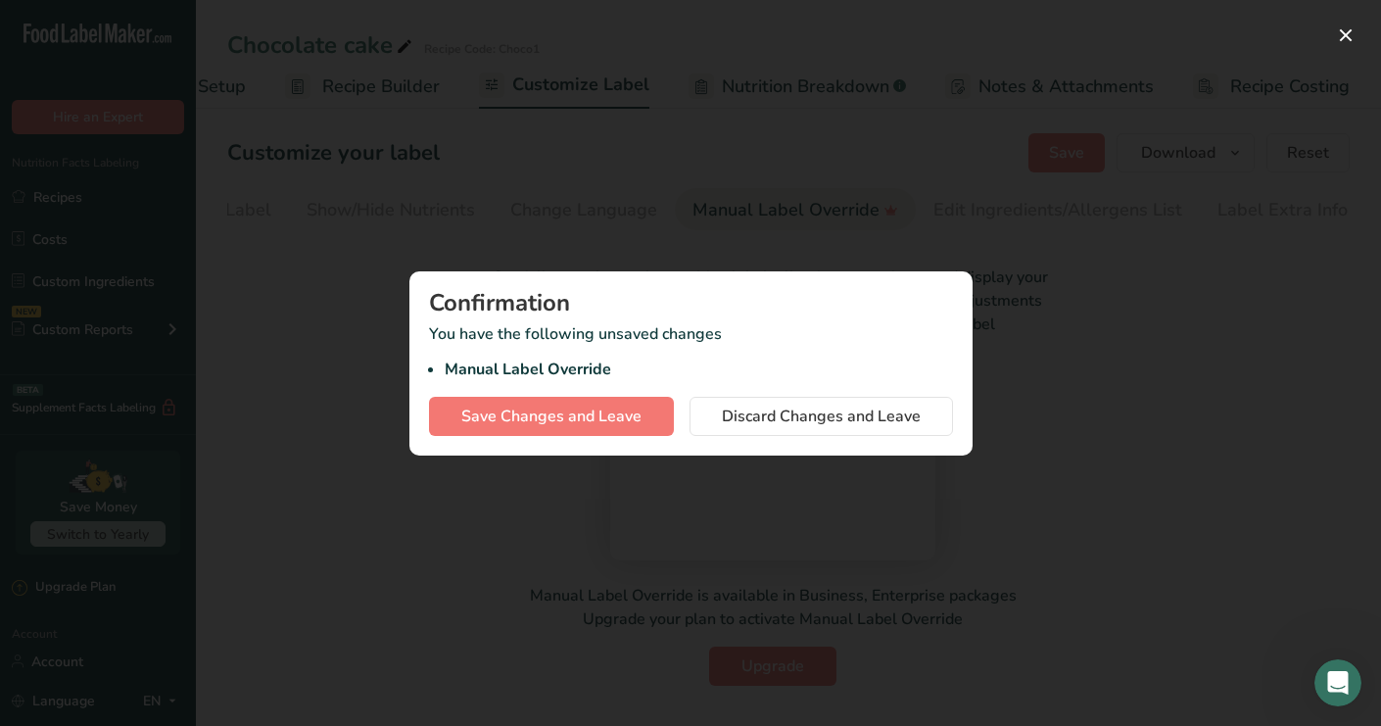
click at [255, 340] on div at bounding box center [690, 363] width 1381 height 726
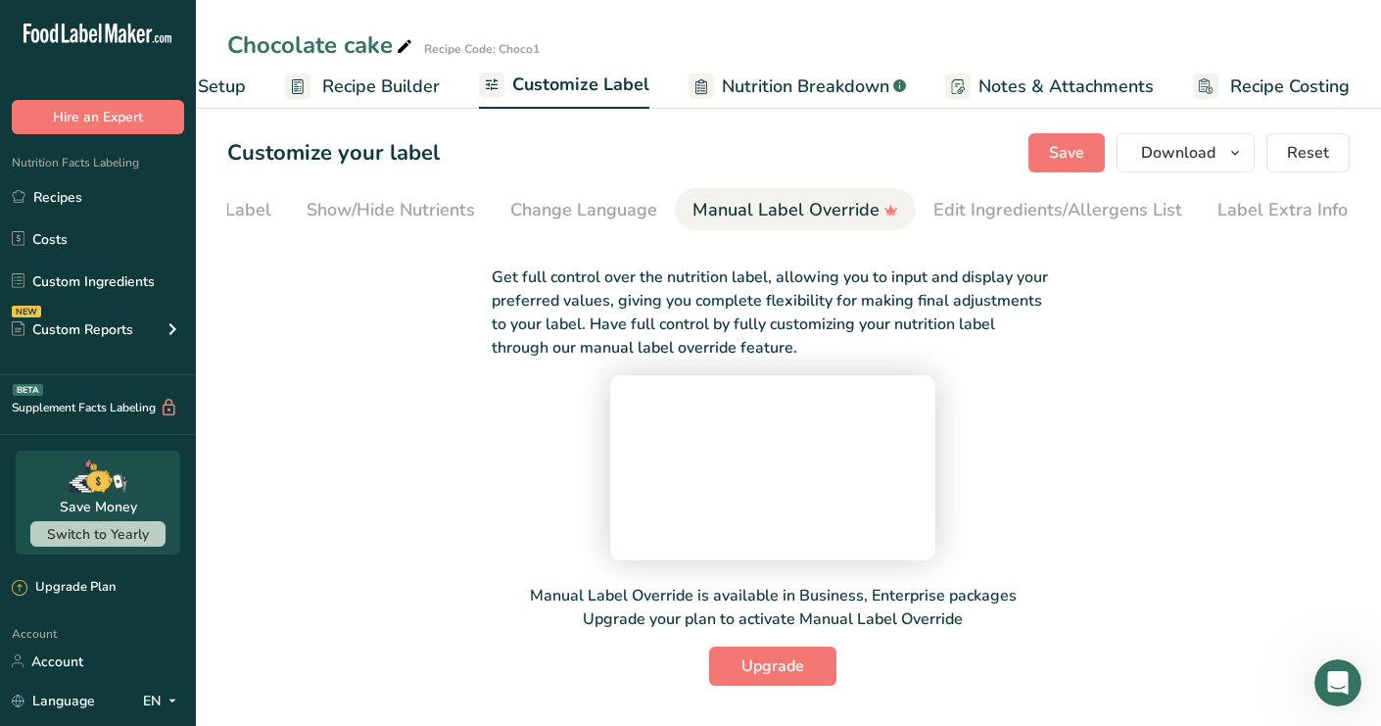
click at [380, 76] on span "Recipe Builder" at bounding box center [381, 86] width 118 height 26
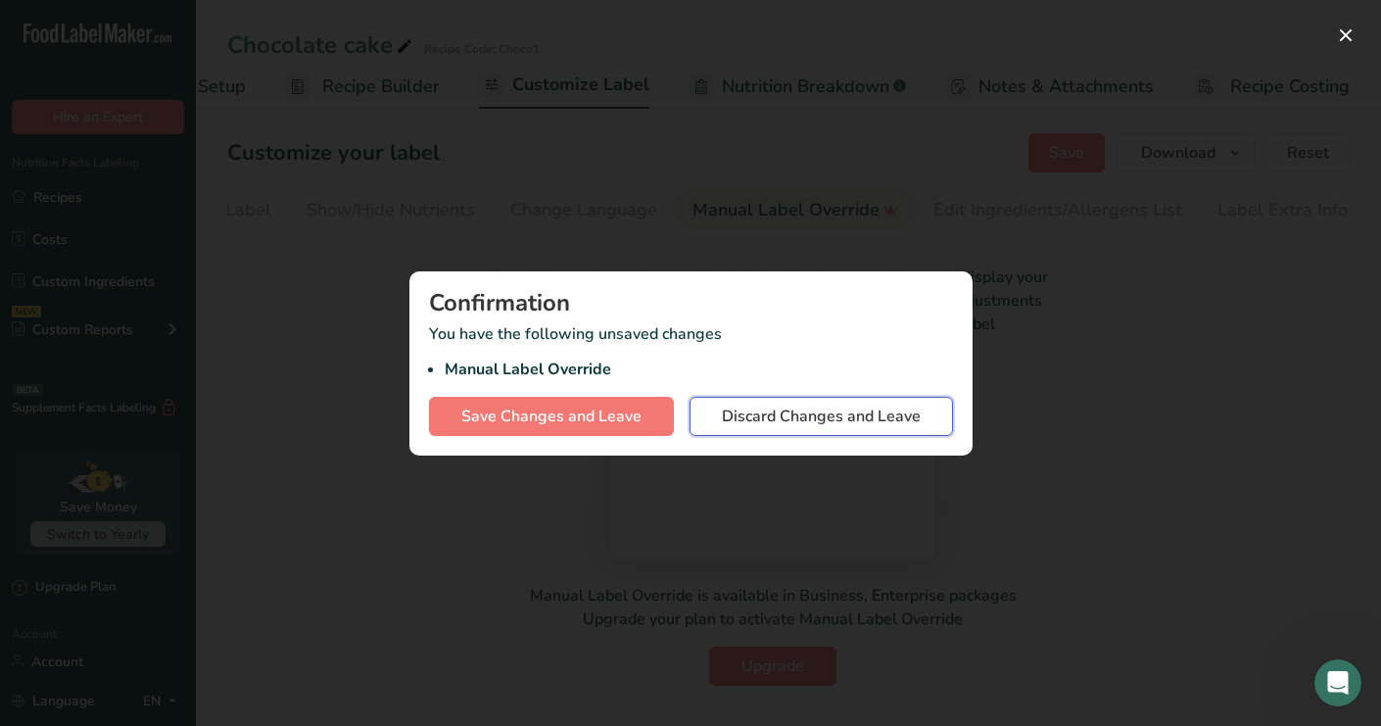
click at [705, 432] on button "Discard Changes and Leave" at bounding box center [820, 416] width 263 height 39
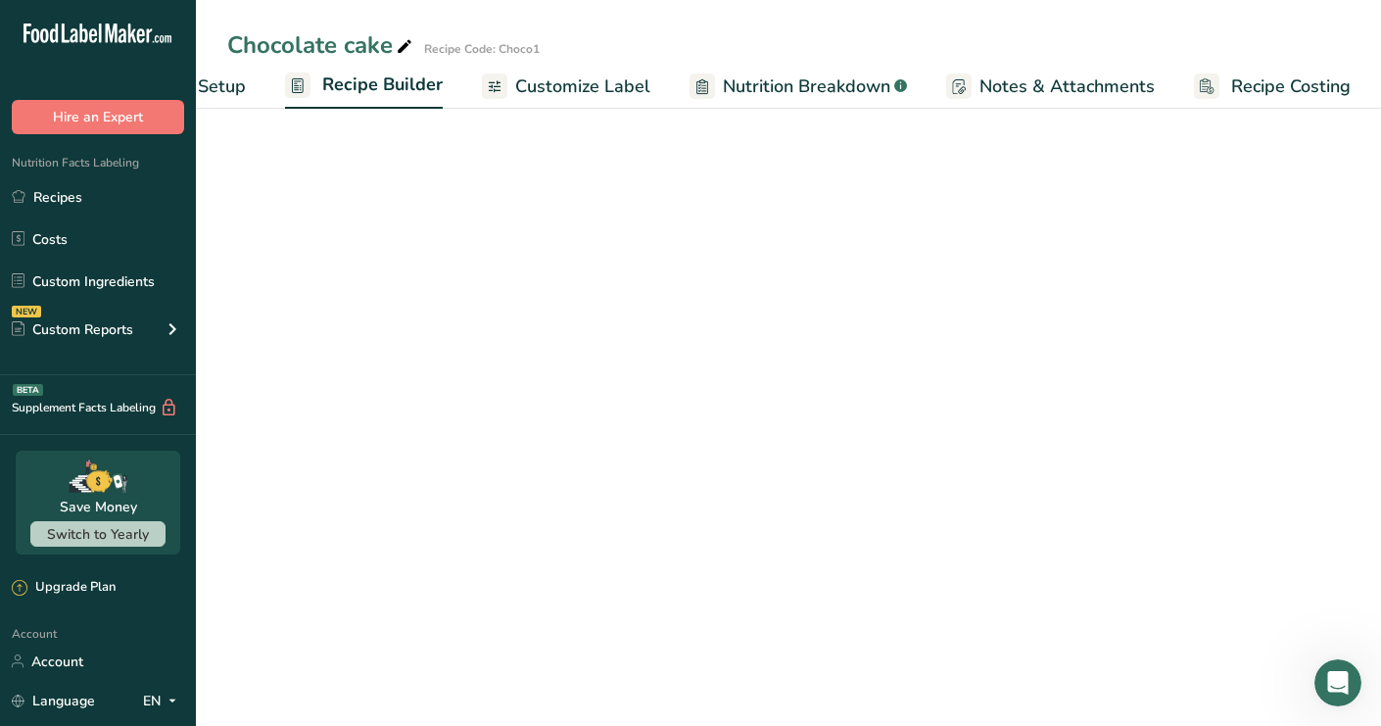
scroll to position [0, 125]
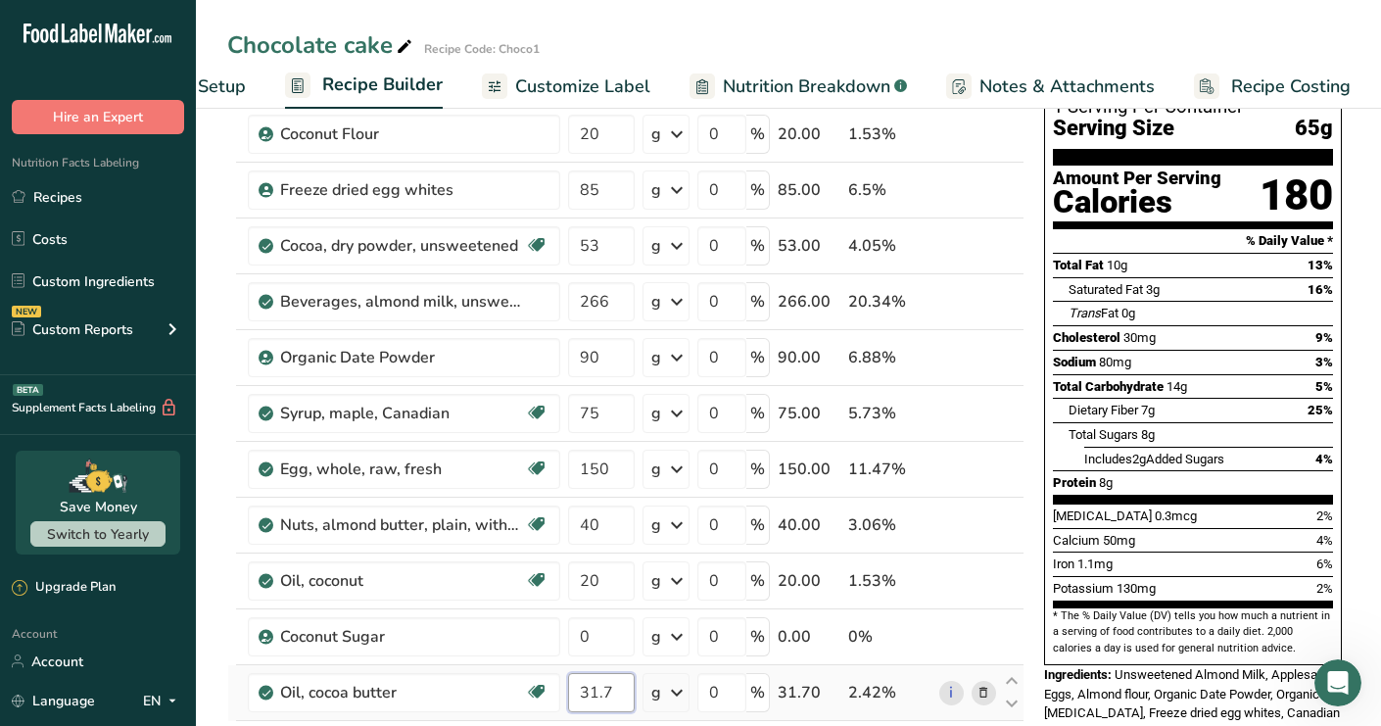
drag, startPoint x: 616, startPoint y: 692, endPoint x: 577, endPoint y: 687, distance: 39.6
click at [577, 687] on input "31.7" at bounding box center [601, 692] width 67 height 39
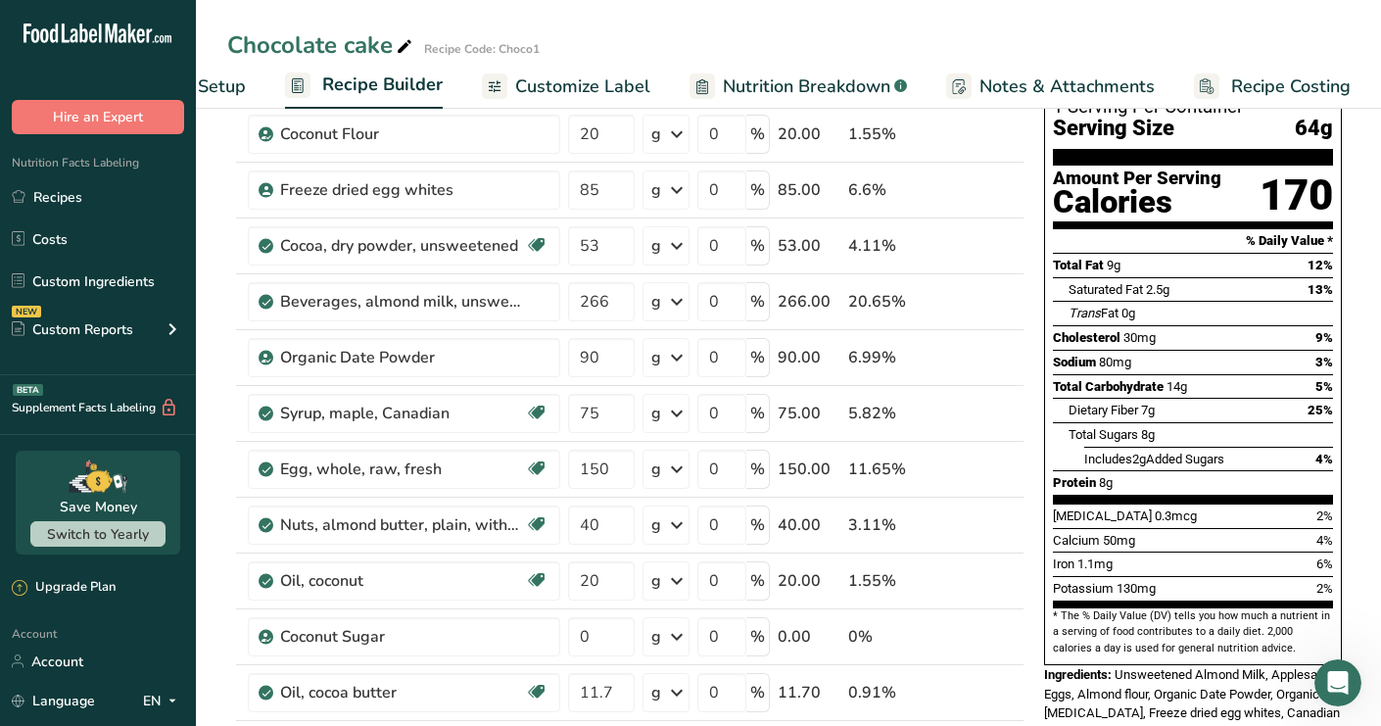
click at [728, 85] on span "Nutrition Breakdown" at bounding box center [806, 86] width 167 height 26
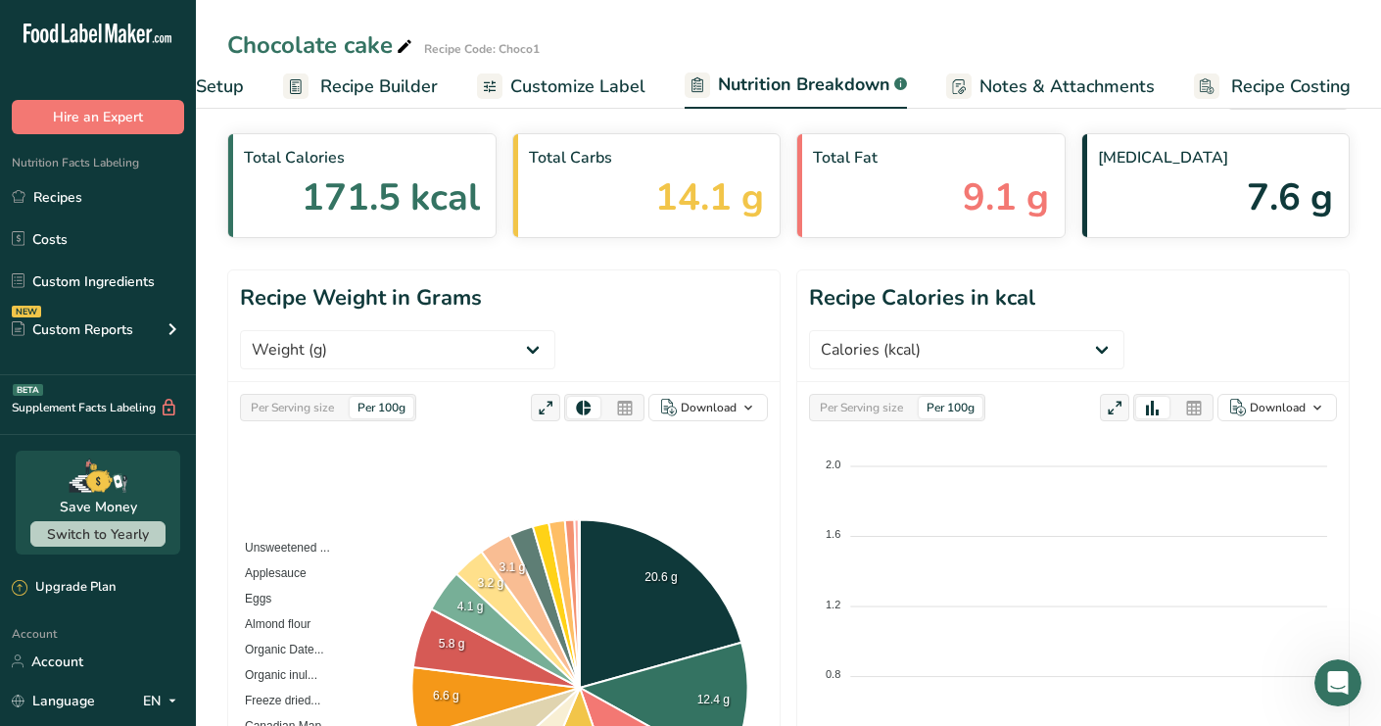
scroll to position [68, 0]
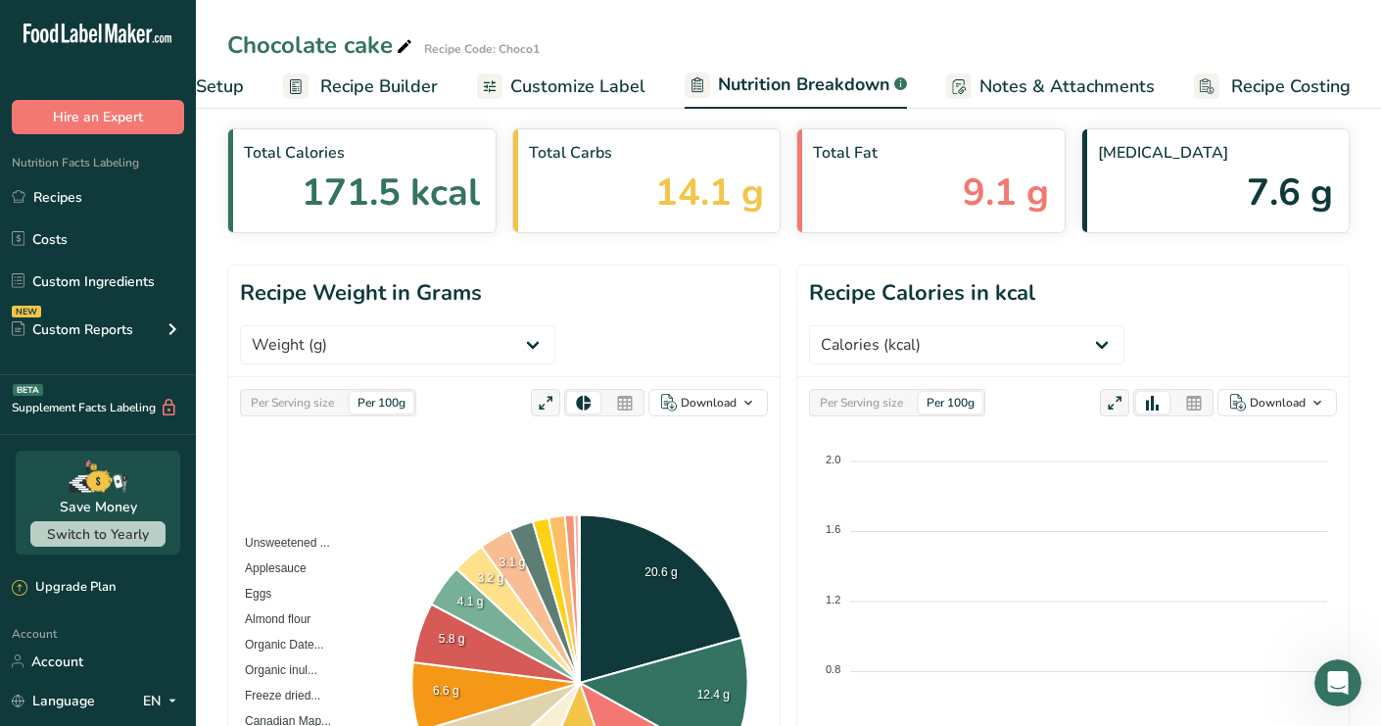
click at [396, 89] on span "Recipe Builder" at bounding box center [379, 86] width 118 height 26
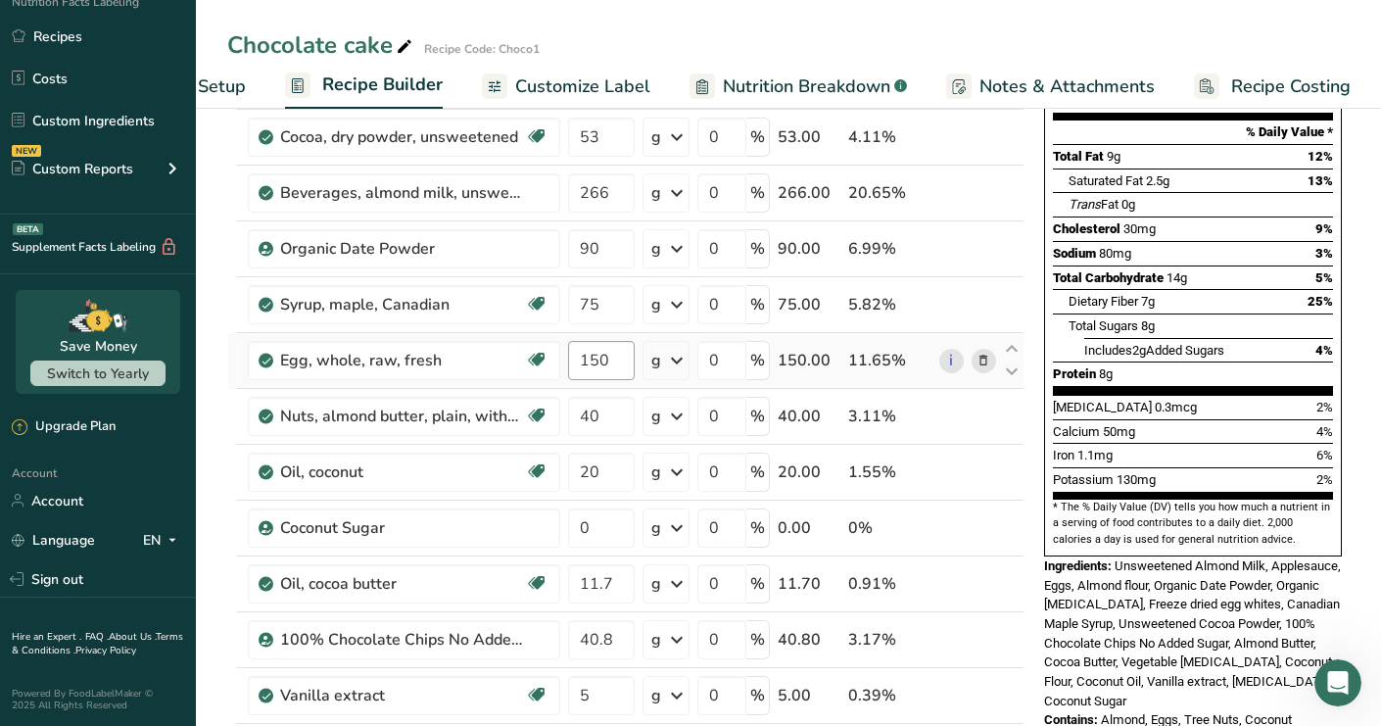
scroll to position [262, 0]
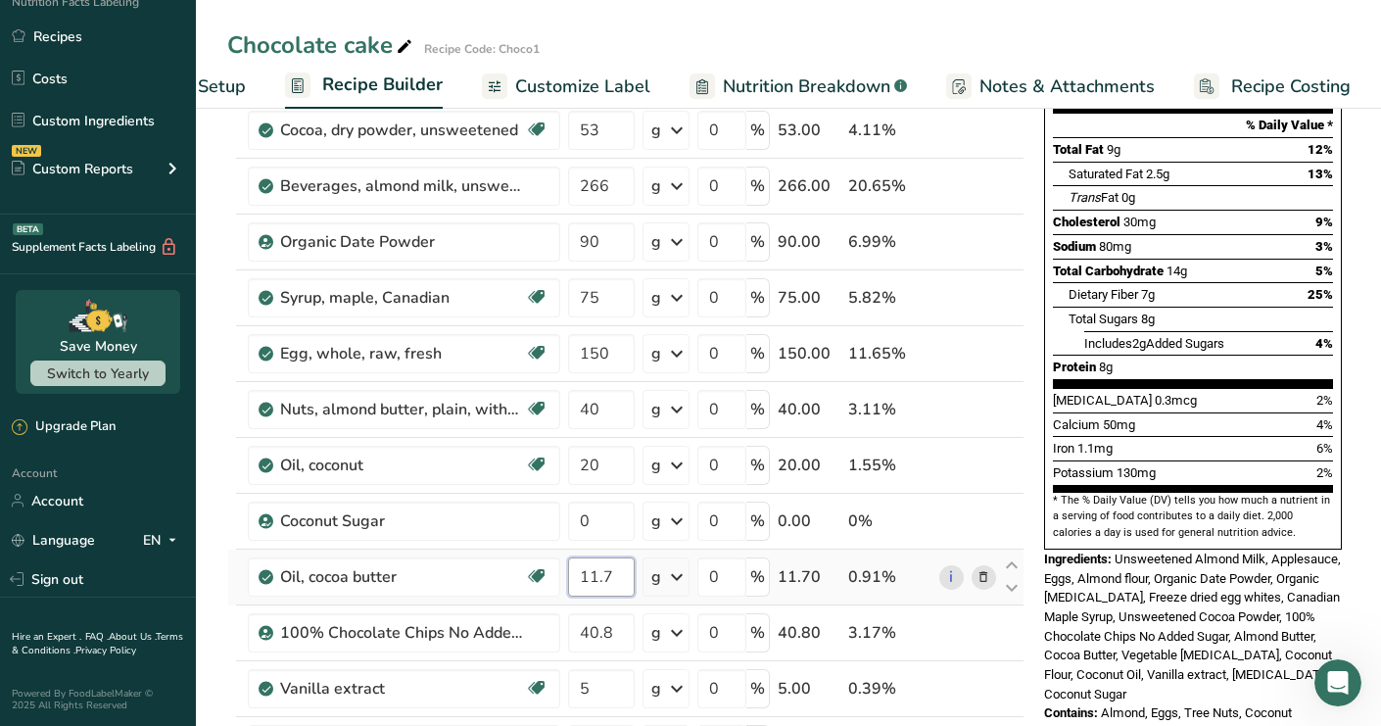
click at [619, 577] on input "11.7" at bounding box center [601, 576] width 67 height 39
click at [588, 577] on input "11.7" at bounding box center [601, 576] width 67 height 39
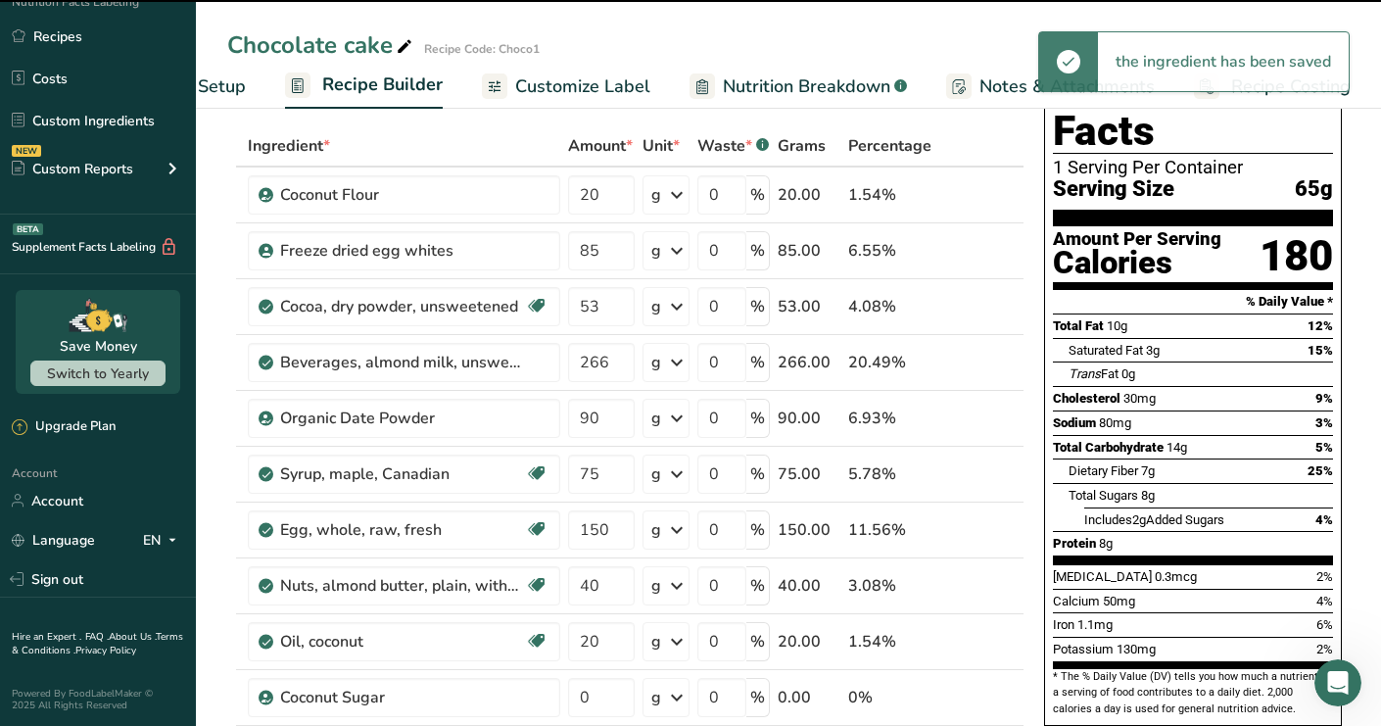
scroll to position [157, 0]
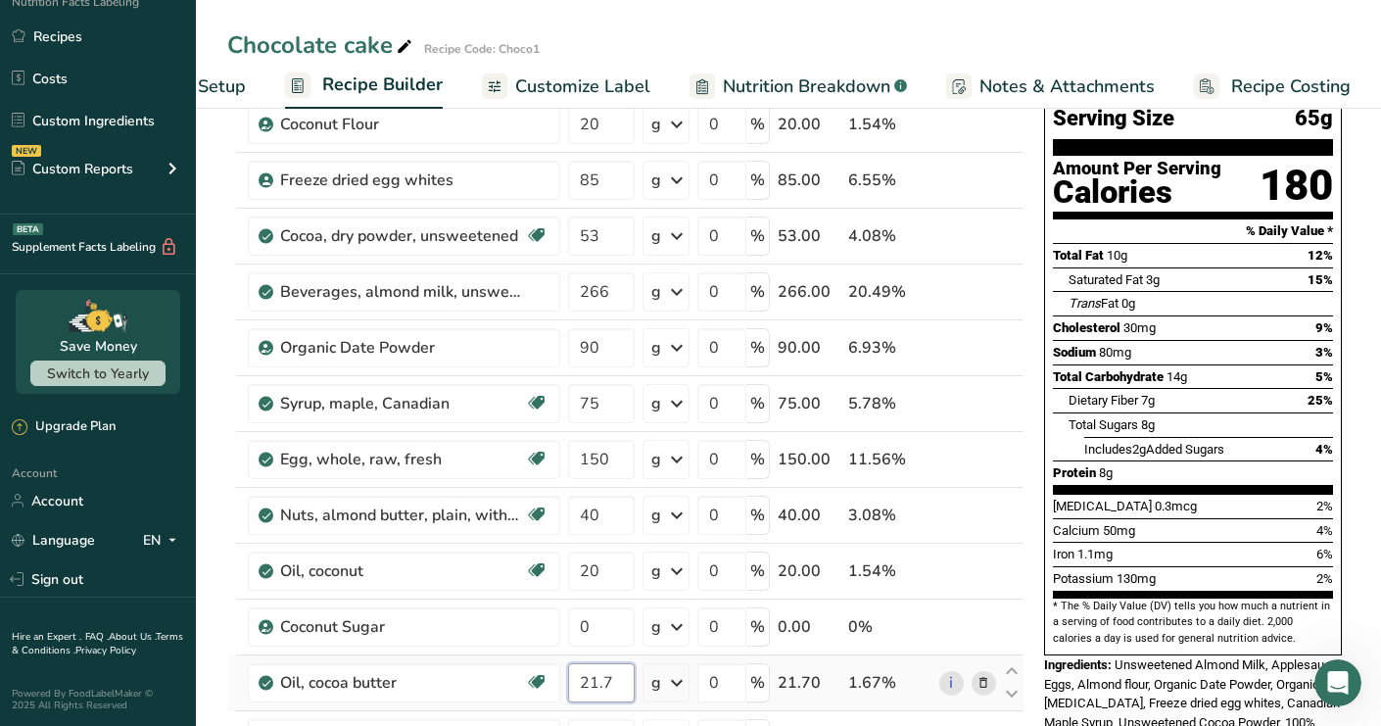
click at [592, 677] on input "21.7" at bounding box center [601, 682] width 67 height 39
click at [599, 677] on input "21.7" at bounding box center [601, 682] width 67 height 39
click at [595, 687] on input "20.7" at bounding box center [601, 682] width 67 height 39
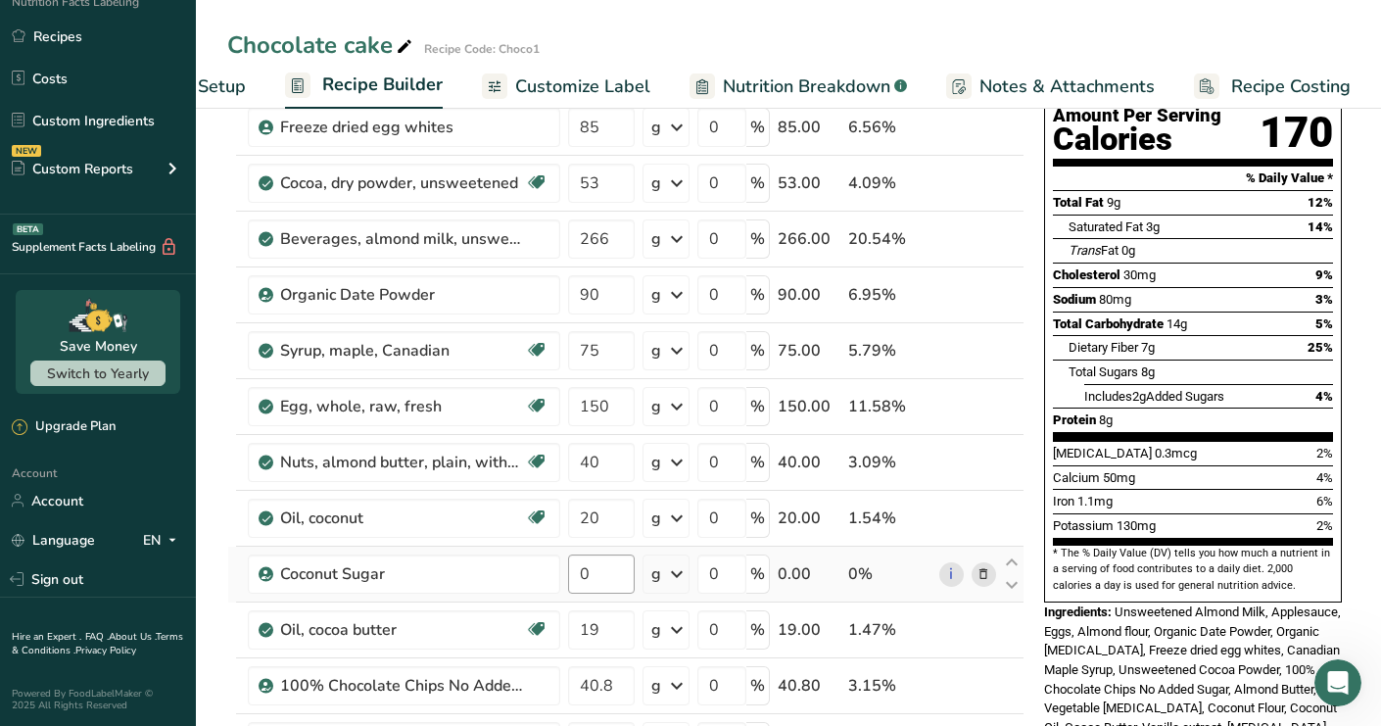
scroll to position [237, 0]
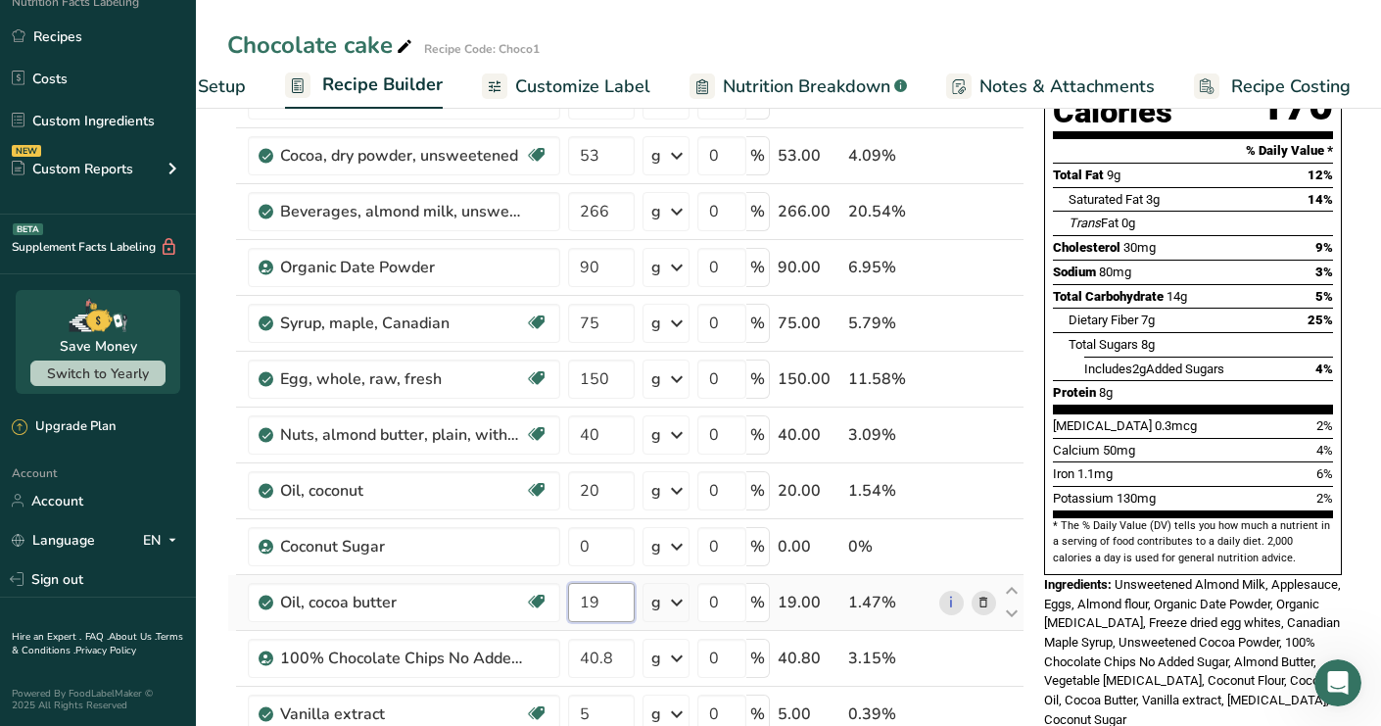
click at [595, 604] on input "19" at bounding box center [601, 602] width 67 height 39
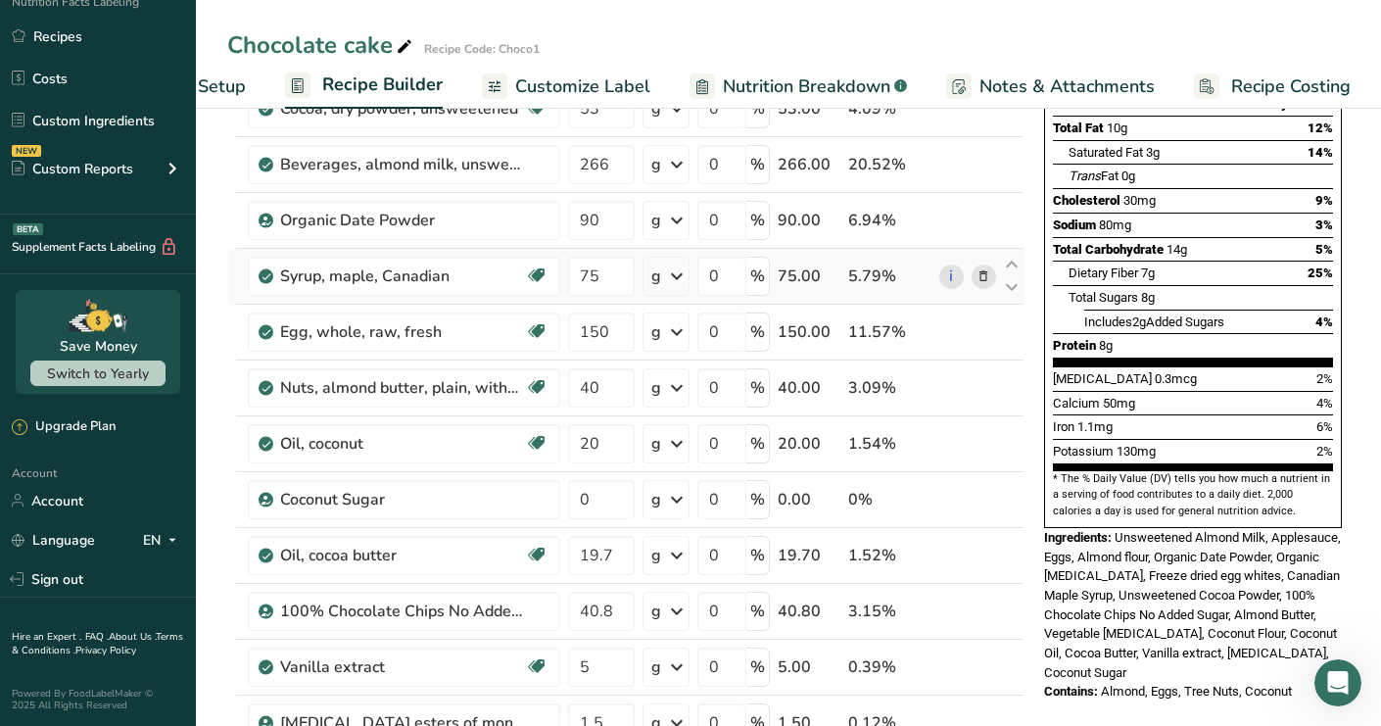
scroll to position [285, 0]
click at [616, 557] on input "19.7" at bounding box center [601, 554] width 67 height 39
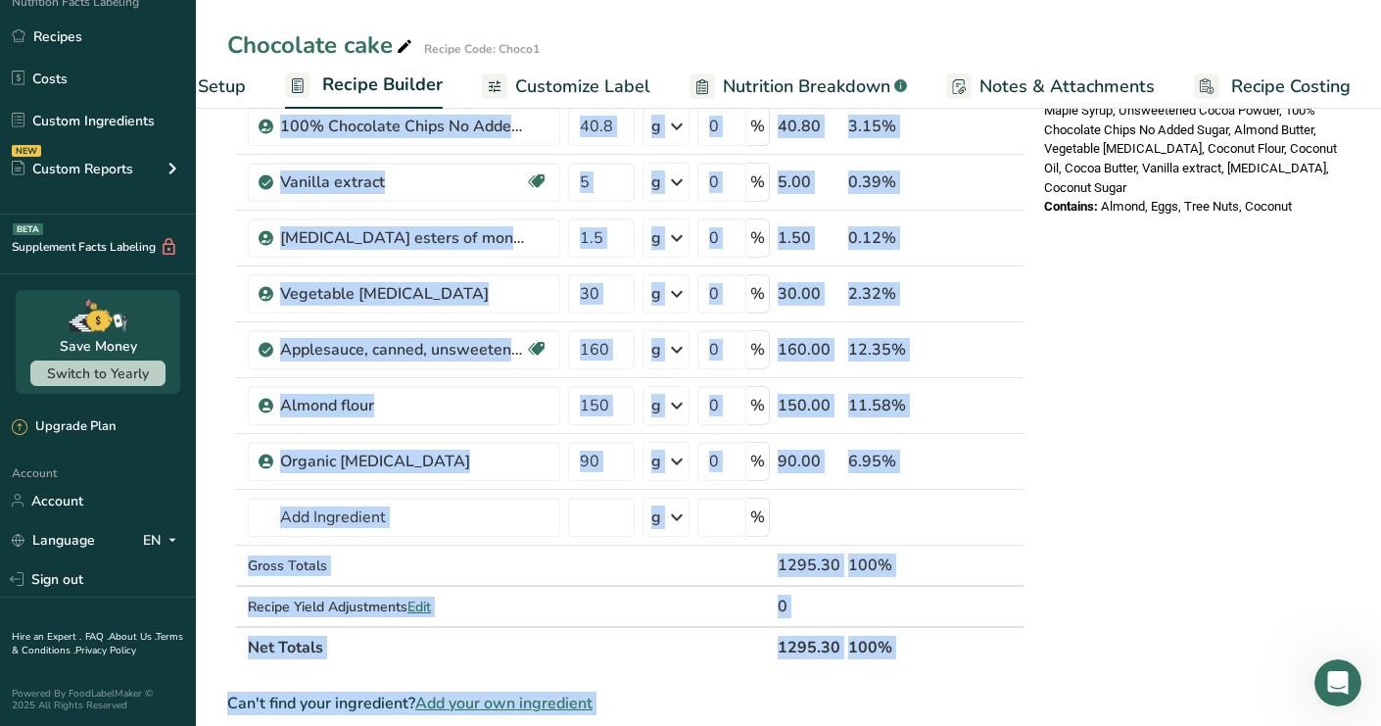
scroll to position [812, 0]
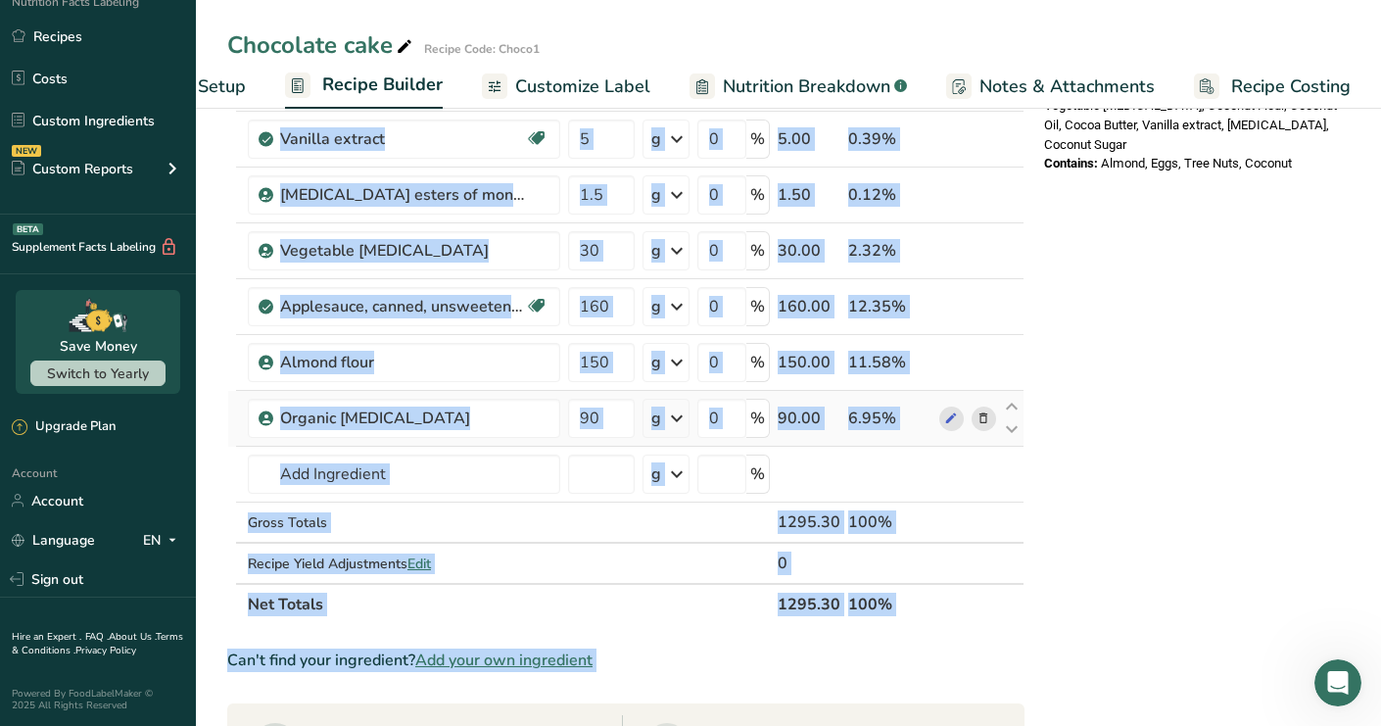
drag, startPoint x: 244, startPoint y: 150, endPoint x: 471, endPoint y: 438, distance: 366.8
click at [471, 438] on table "Ingredient * Amount * Unit * Waste * .a-a{fill:#347362;}.b-a{fill:#fff;} Grams …" at bounding box center [625, 12] width 797 height 1225
copy table "Ingredient * Amount * Unit * Waste * .a-a{fill:#347362;}.b-a{fill:#fff;} Grams …"
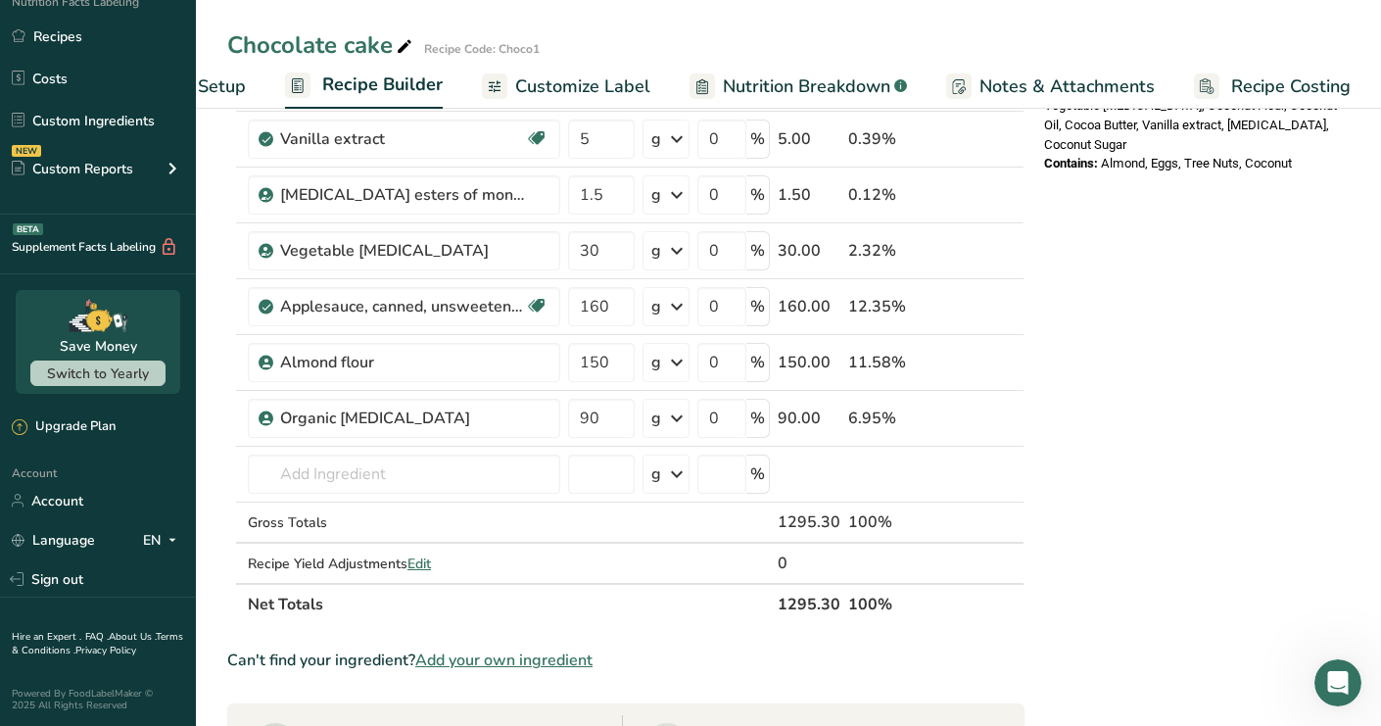
click at [1203, 283] on div "Nutrition Facts 1 Serving Per Container Serving Size 65g Amount Per Serving Cal…" at bounding box center [1192, 315] width 313 height 1988
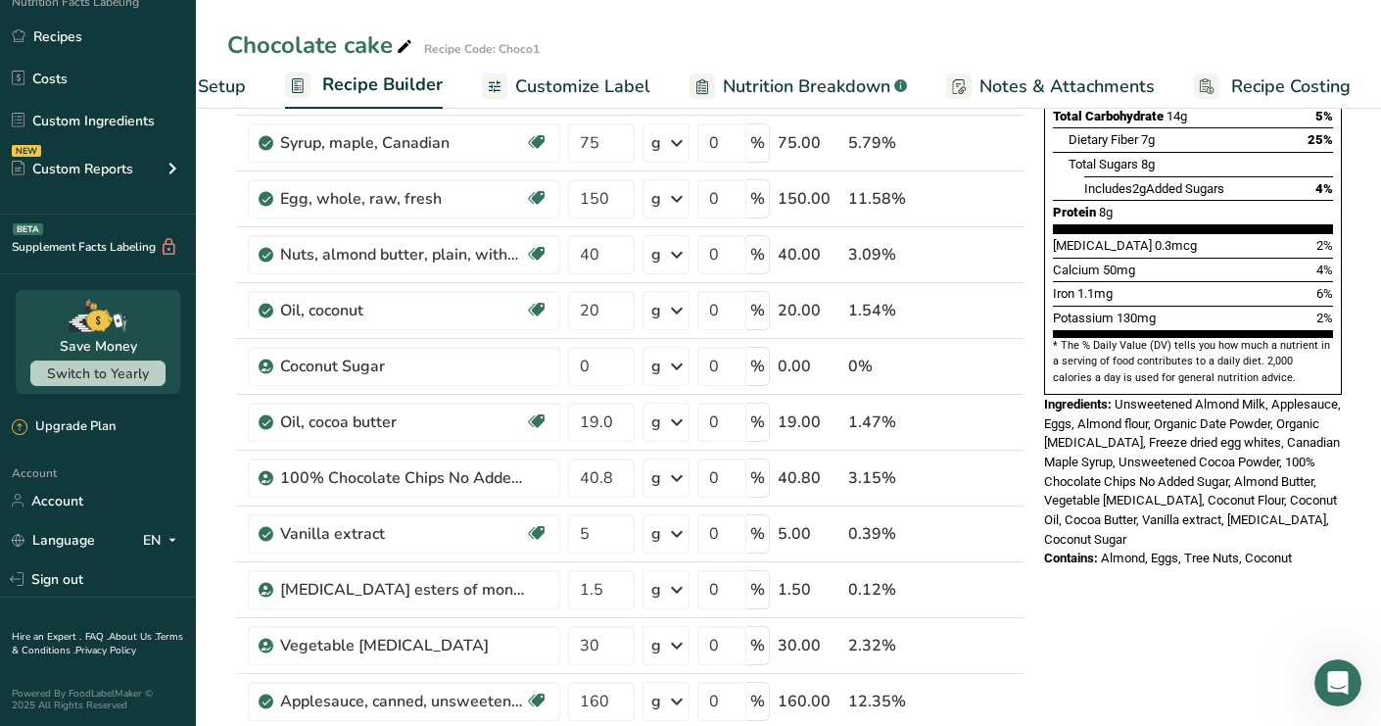
scroll to position [421, 0]
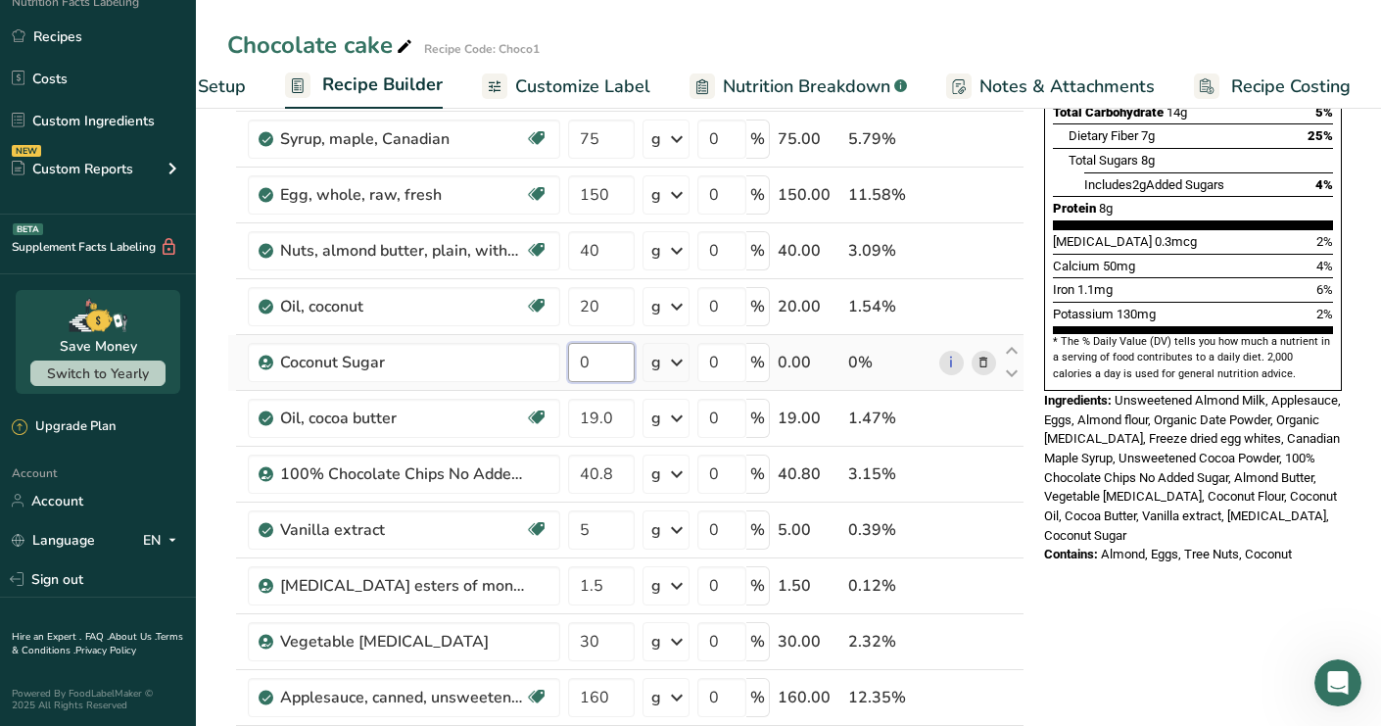
click at [600, 373] on input "0" at bounding box center [601, 362] width 67 height 39
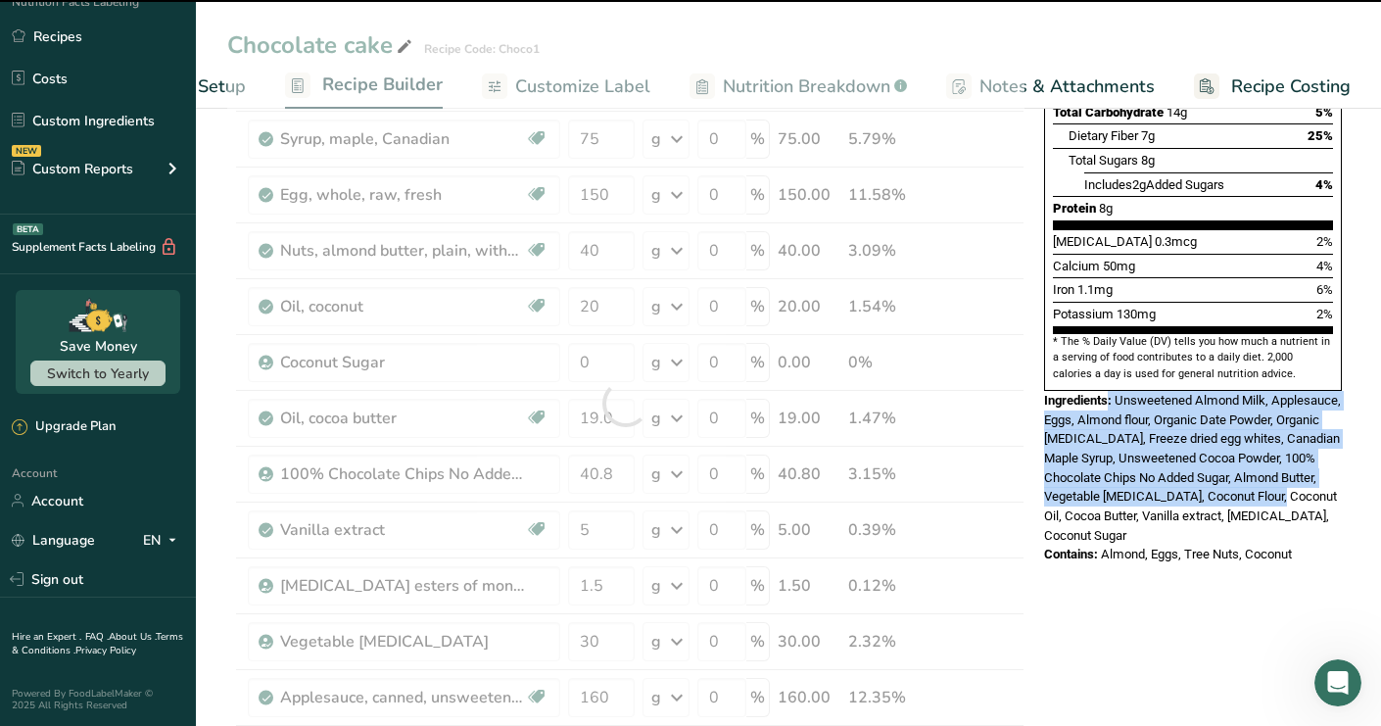
drag, startPoint x: 1111, startPoint y: 360, endPoint x: 1131, endPoint y: 628, distance: 268.2
click at [1158, 503] on div "Nutrition Facts 1 Serving Per Container Serving Size 65g Amount Per Serving Cal…" at bounding box center [1192, 142] width 313 height 860
click at [1158, 546] on span "Almond, Eggs, Tree Nuts, Coconut" at bounding box center [1196, 553] width 191 height 15
click at [1144, 481] on div "Ingredients: Unsweetened Almond Milk, Applesauce, Eggs, Almond flour, Organic D…" at bounding box center [1193, 468] width 298 height 155
click at [1131, 627] on div "Nutrition Facts 1 Serving Per Container Serving Size 65g Amount Per Serving Cal…" at bounding box center [1192, 706] width 313 height 1988
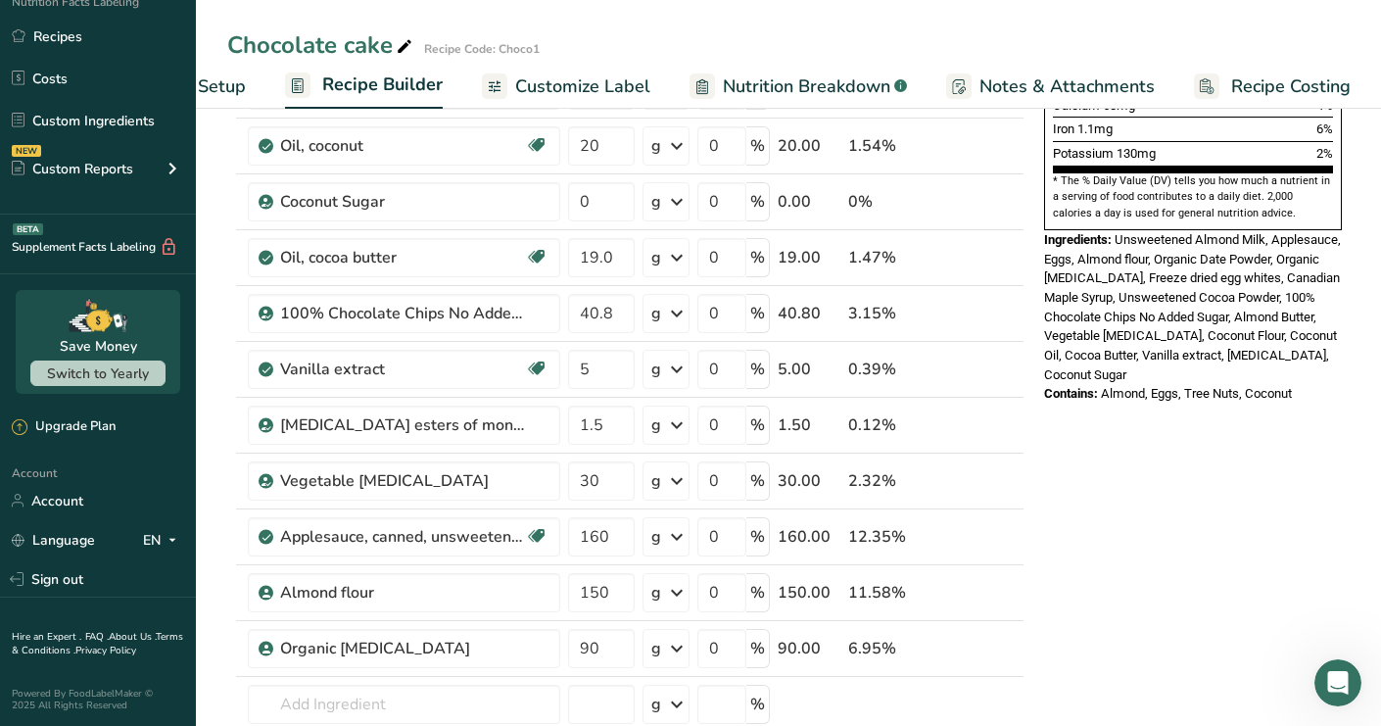
scroll to position [748, 0]
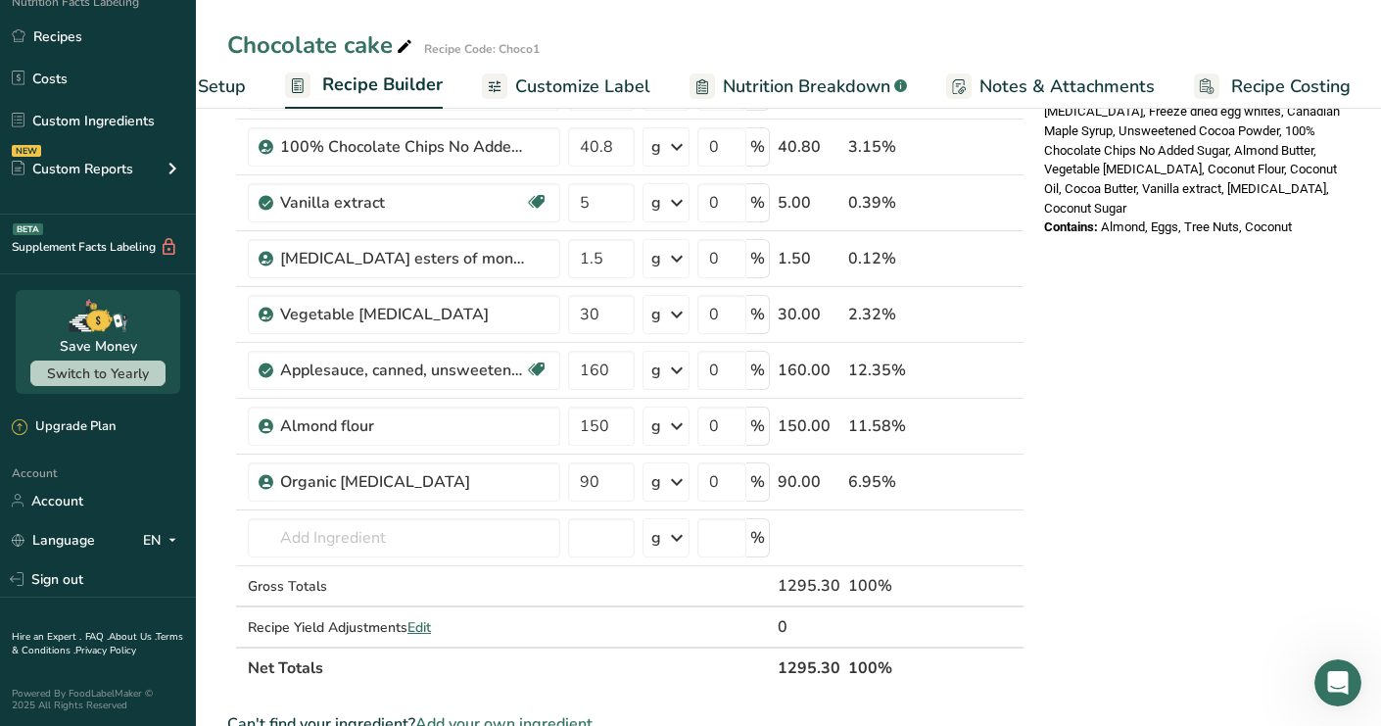
drag, startPoint x: 1056, startPoint y: 150, endPoint x: 1275, endPoint y: 237, distance: 236.1
click at [1275, 237] on div "Nutrition Facts 1 Serving Per Container Serving Size 65g Amount Per Serving Cal…" at bounding box center [1192, 379] width 313 height 1988
copy div "Nutrition Facts 1 Serving Per Container Serving Size 65g Amount Per Serving Cal…"
click at [1165, 332] on div "Nutrition Facts 1 Serving Per Container Serving Size 65g Amount Per Serving Cal…" at bounding box center [1192, 379] width 313 height 1988
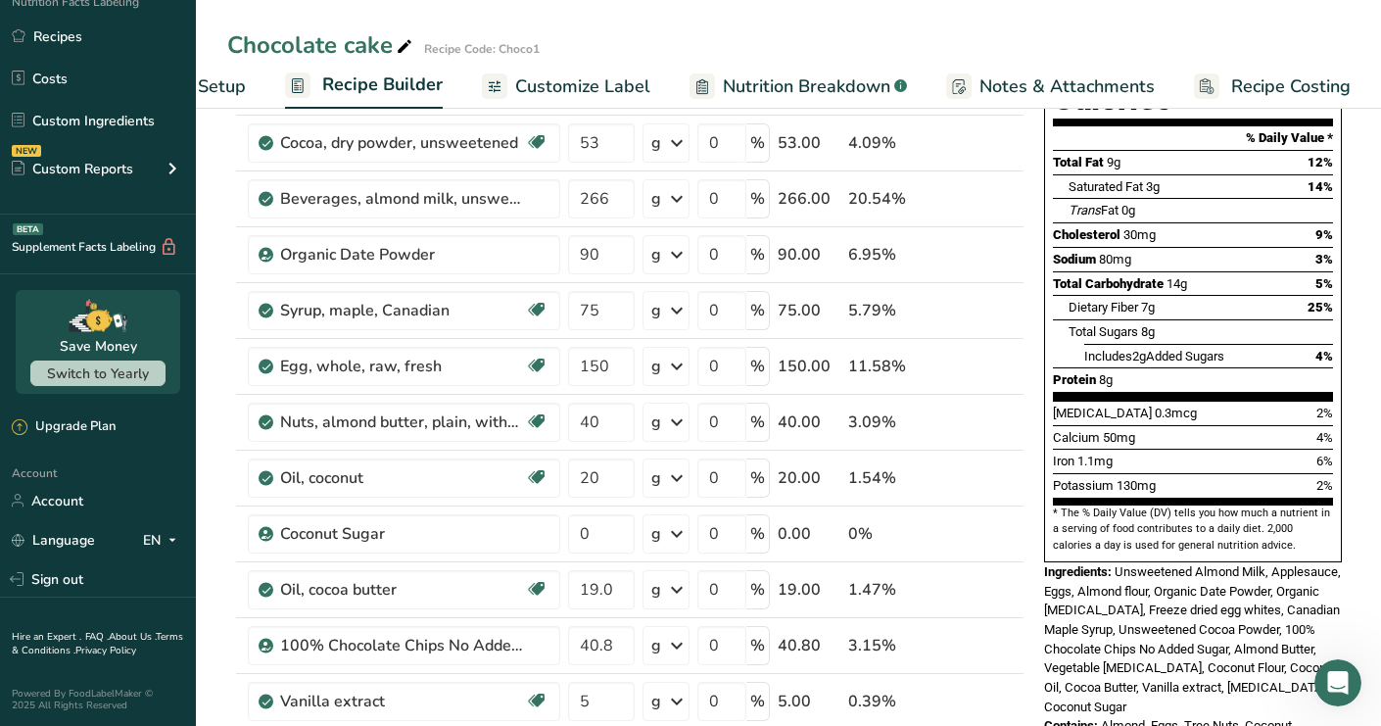
scroll to position [0, 0]
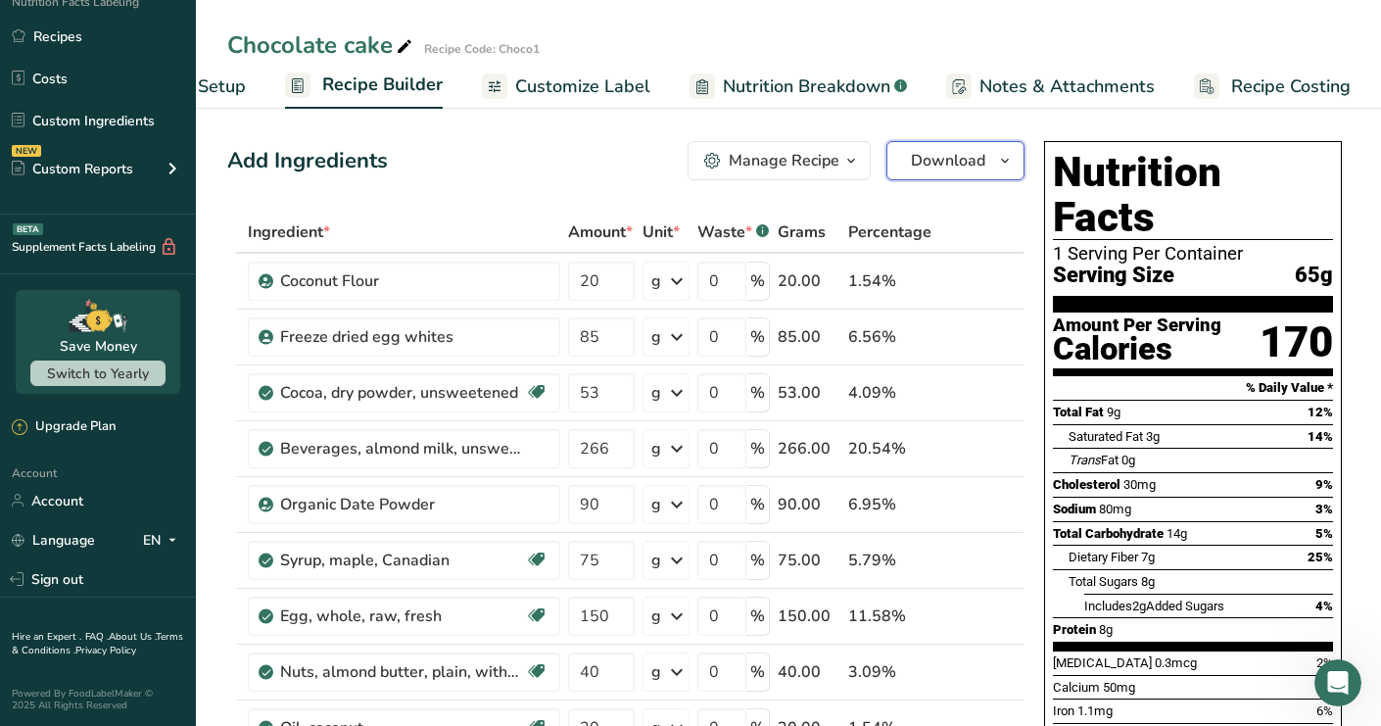
click at [938, 153] on span "Download" at bounding box center [948, 161] width 74 height 24
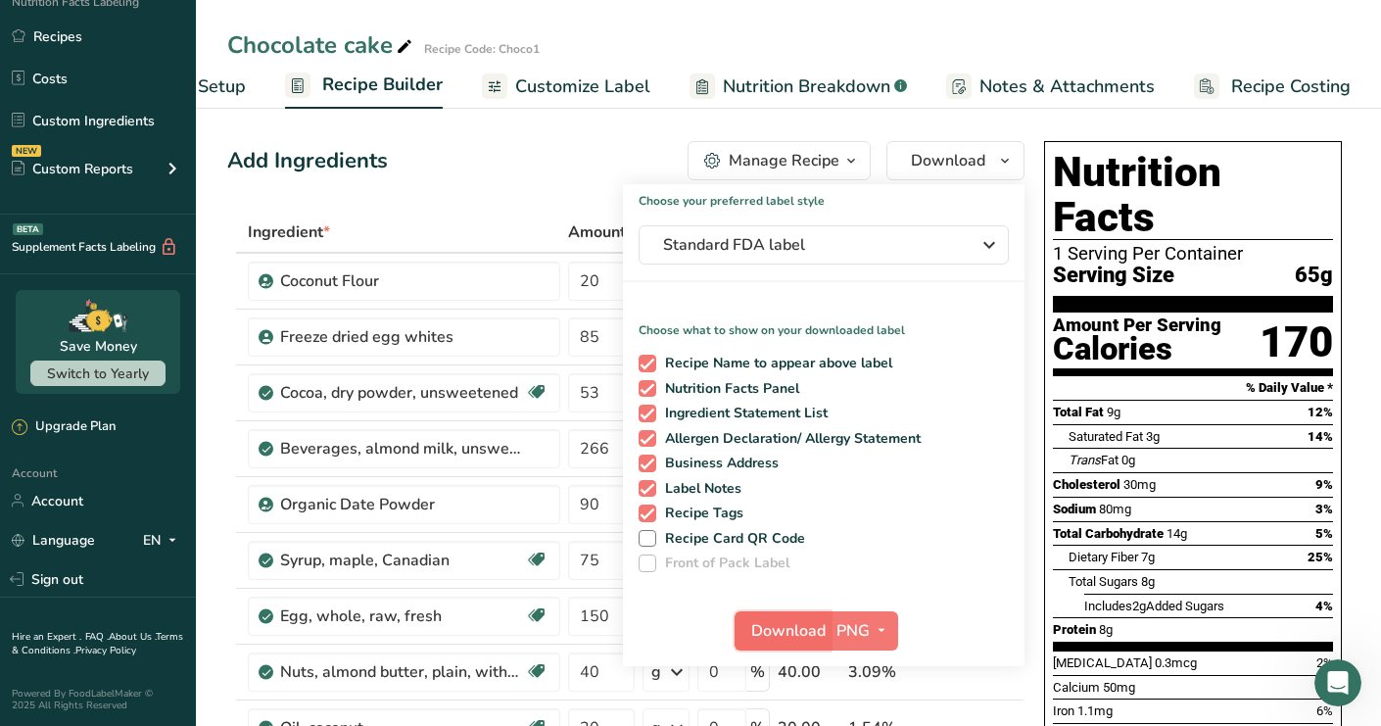
click at [801, 628] on span "Download" at bounding box center [788, 631] width 74 height 24
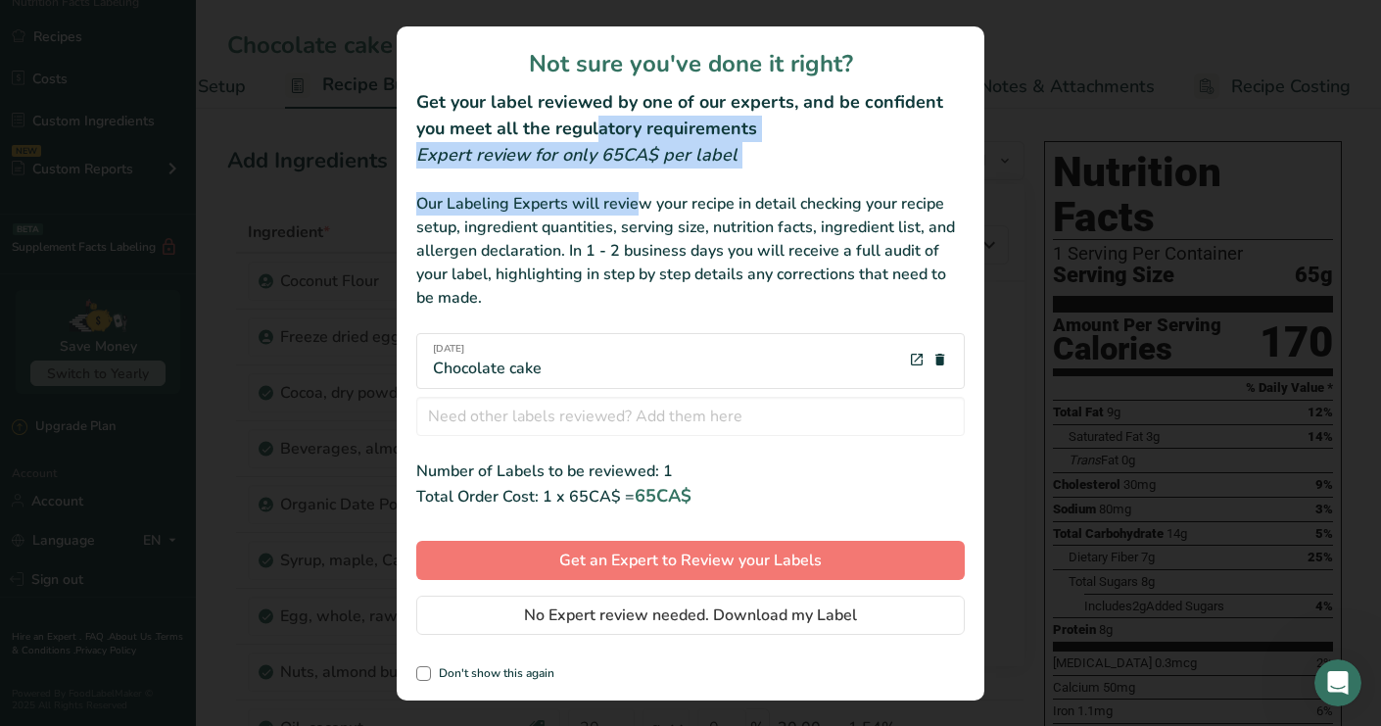
drag, startPoint x: 511, startPoint y: 117, endPoint x: 565, endPoint y: 192, distance: 92.7
click at [565, 193] on div "Not sure you've done it right? Get your label reviewed by one of our experts, a…" at bounding box center [691, 363] width 588 height 674
click at [573, 182] on div "Not sure you've done it right? Get your label reviewed by one of our experts, a…" at bounding box center [691, 363] width 588 height 674
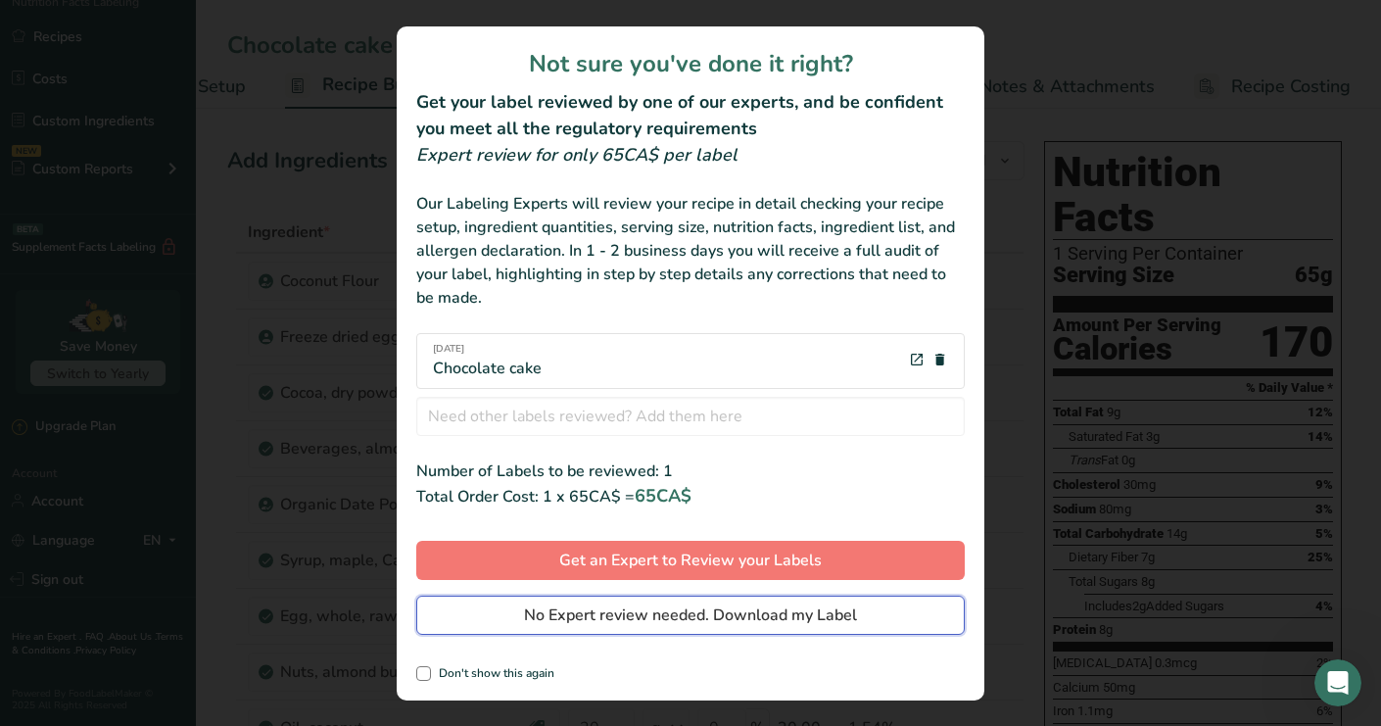
click at [604, 615] on span "No Expert review needed. Download my Label" at bounding box center [690, 615] width 333 height 24
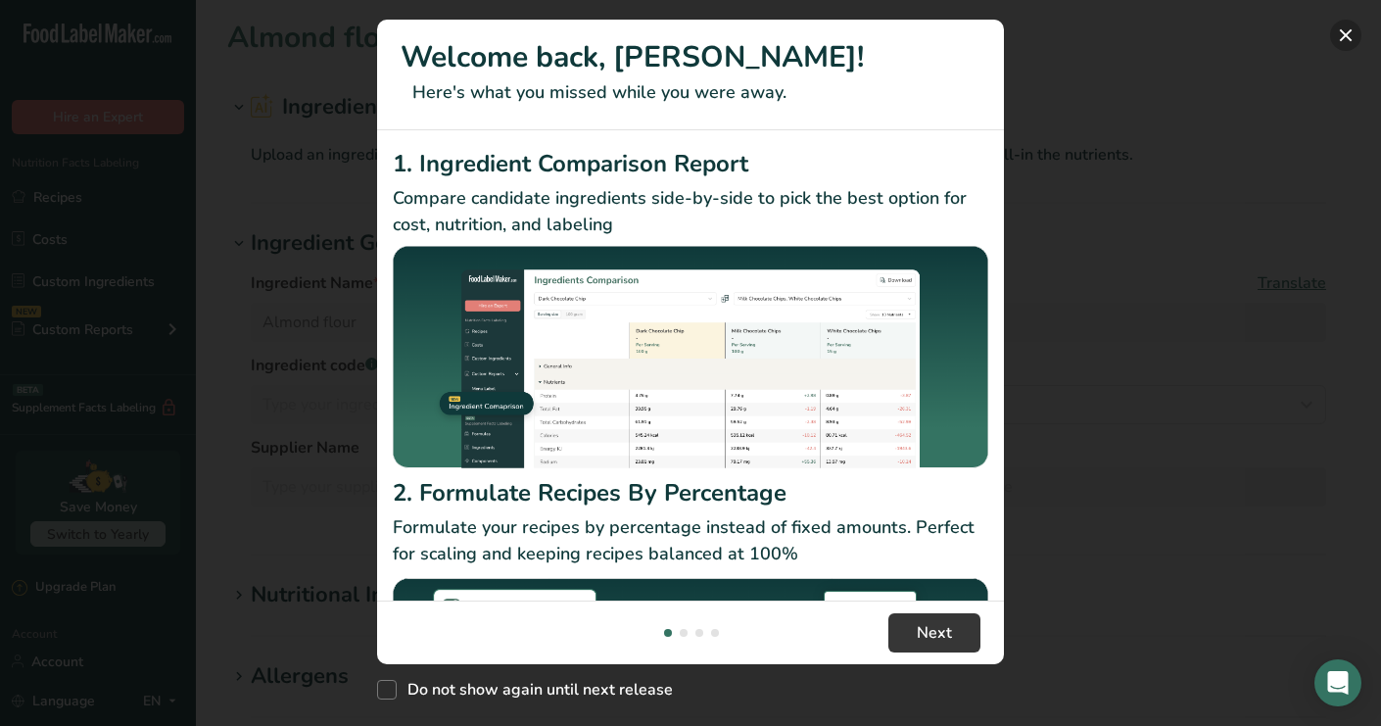
click at [1349, 35] on button "New Features" at bounding box center [1345, 35] width 31 height 31
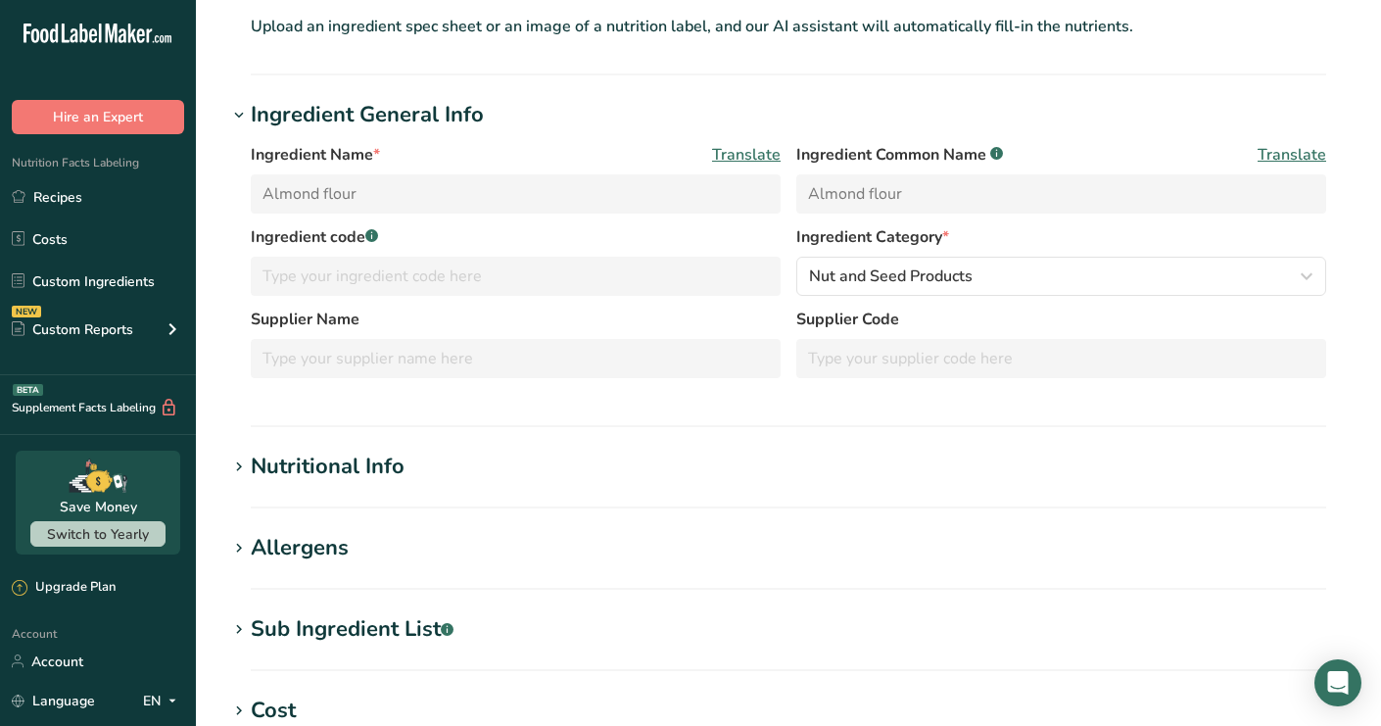
scroll to position [162, 0]
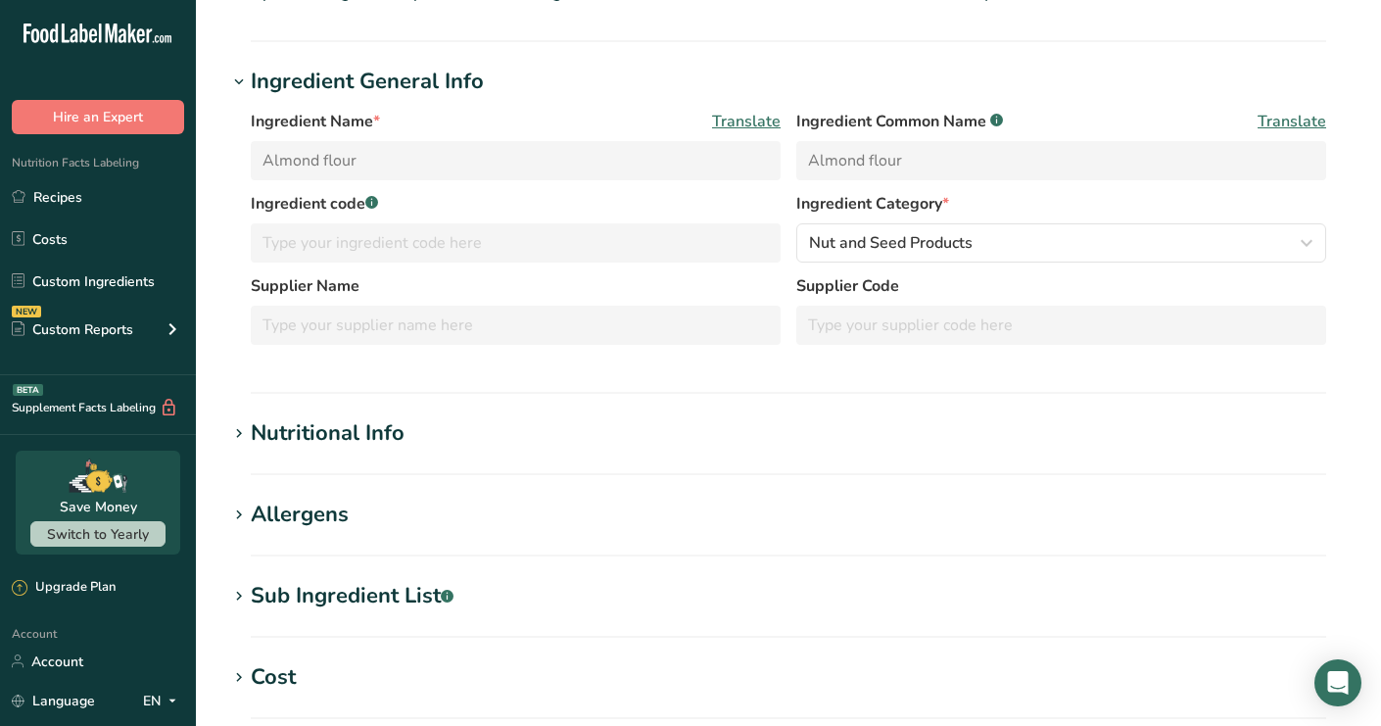
click at [967, 460] on section "Nutritional Info Required Components Vitamins Minerals Other Nutrients Amino Ac…" at bounding box center [788, 446] width 1122 height 58
click at [416, 421] on h1 "Nutritional Info" at bounding box center [788, 433] width 1122 height 32
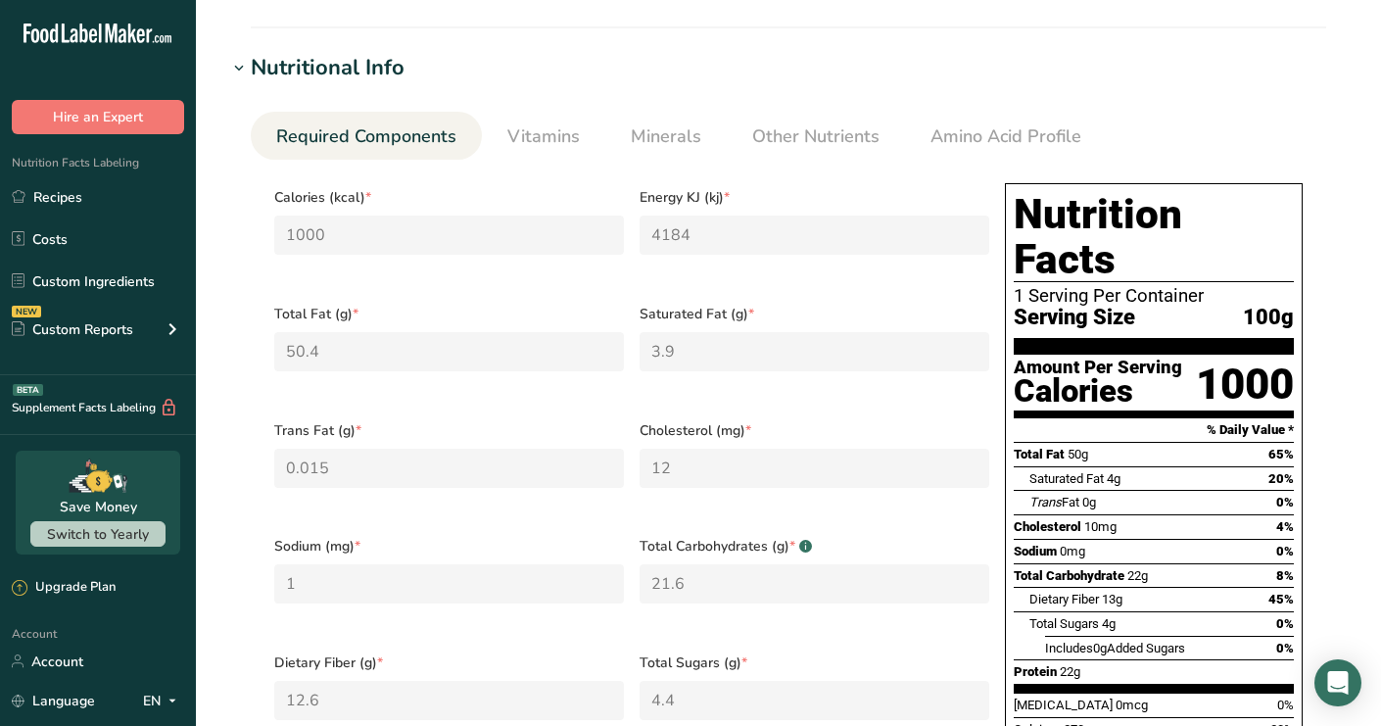
scroll to position [528, 0]
click at [1136, 357] on div "Amount Per Serving" at bounding box center [1098, 366] width 168 height 19
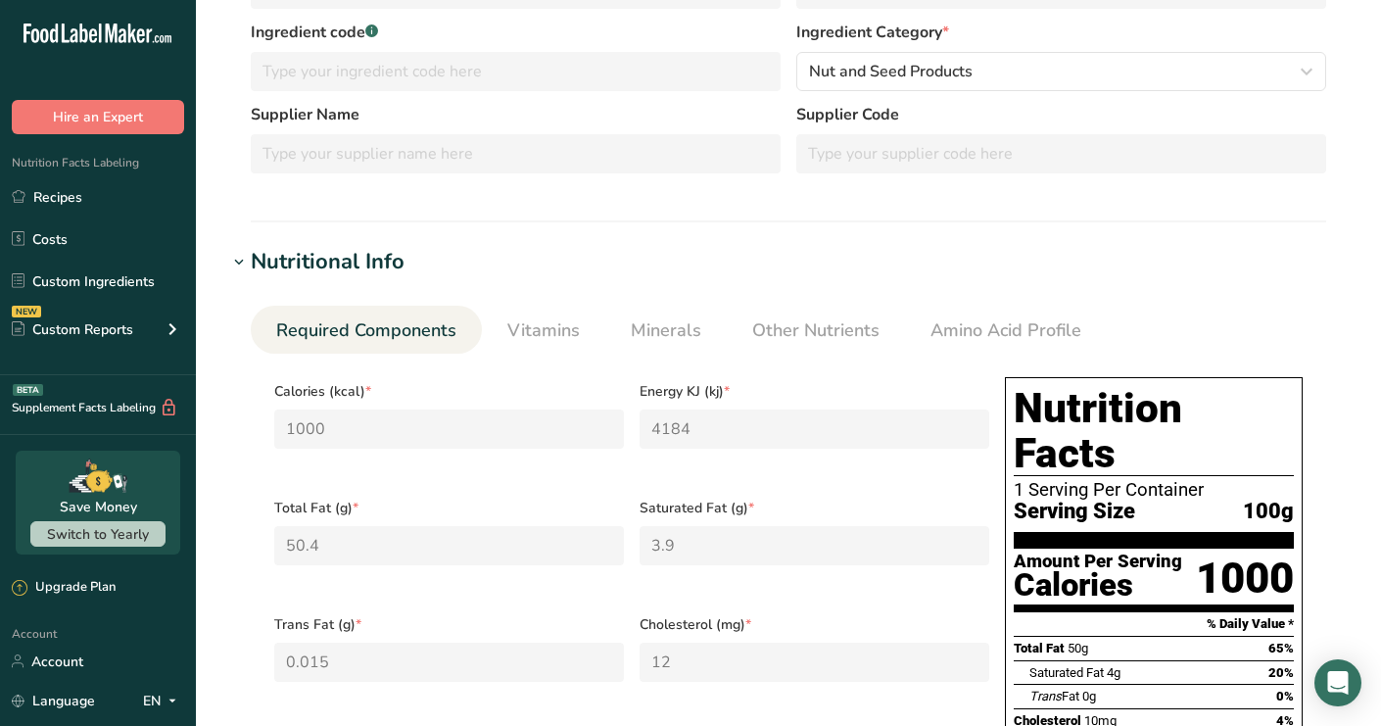
scroll to position [147, 0]
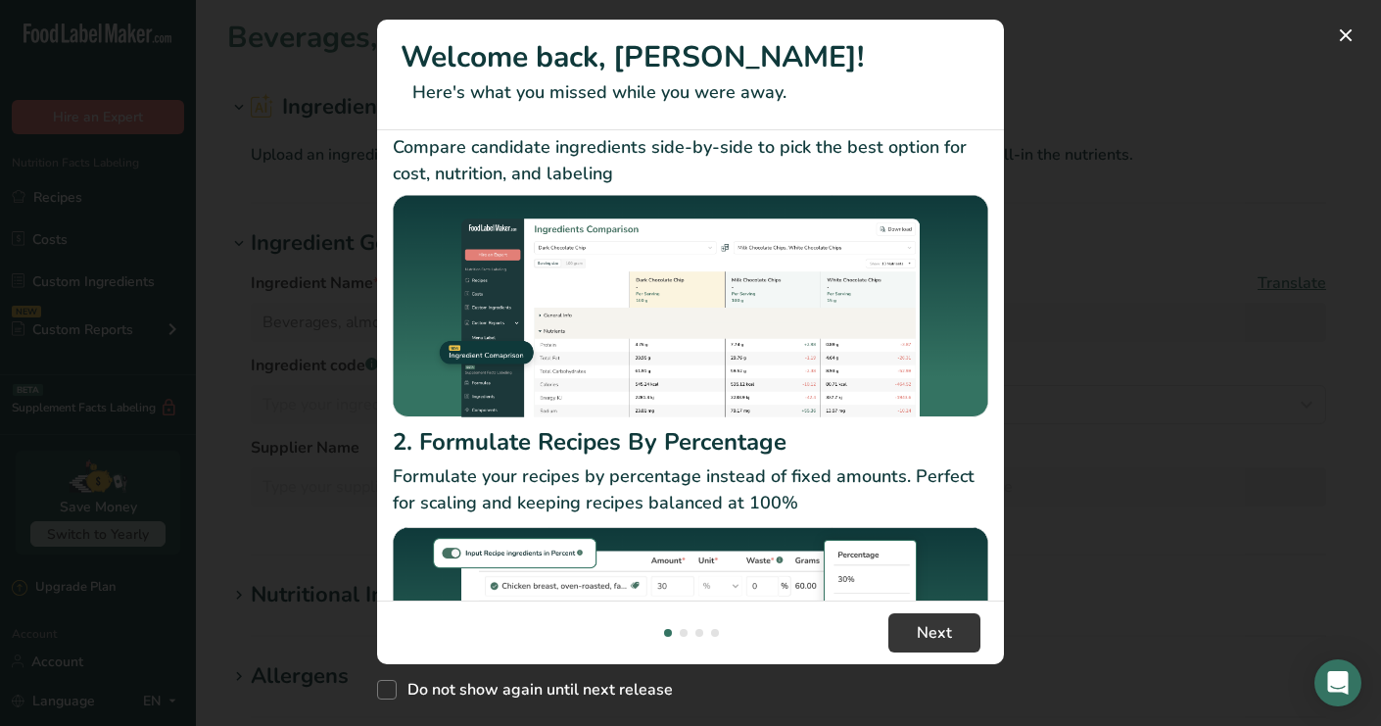
scroll to position [138, 0]
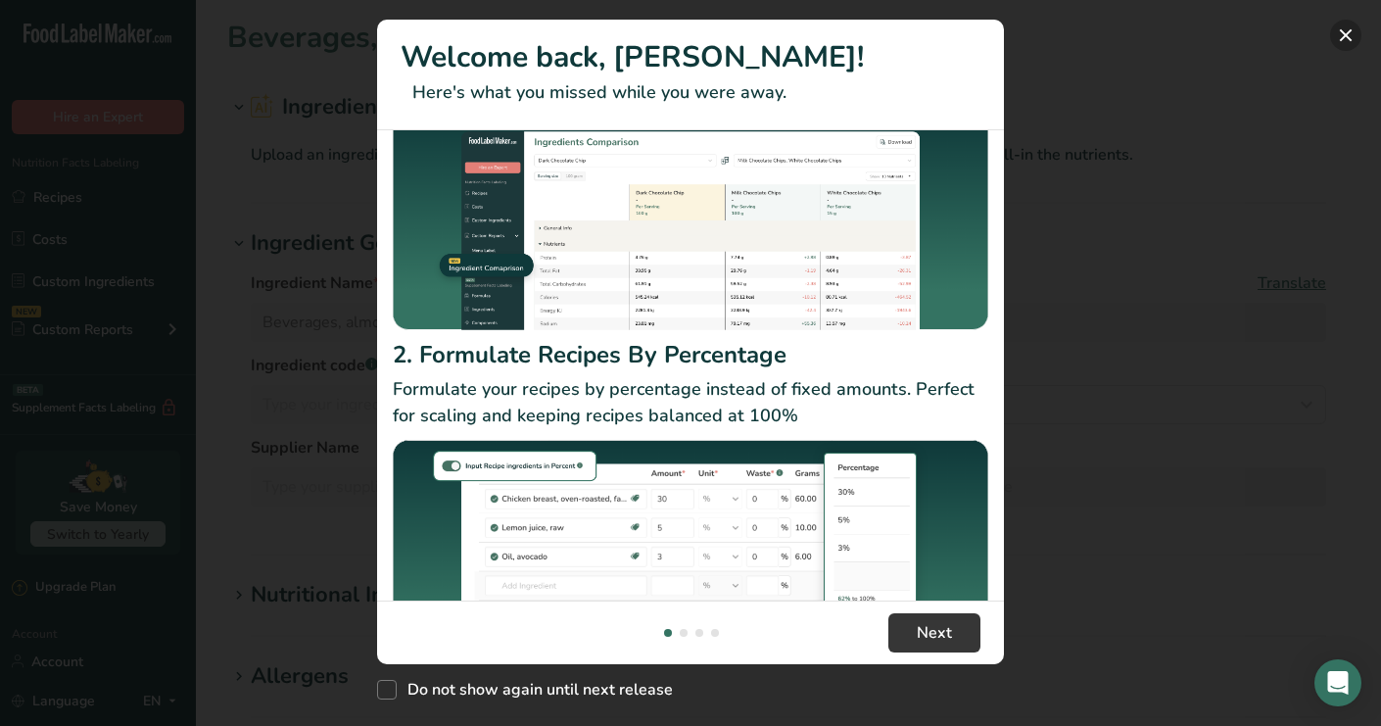
click at [1344, 37] on button "New Features" at bounding box center [1345, 35] width 31 height 31
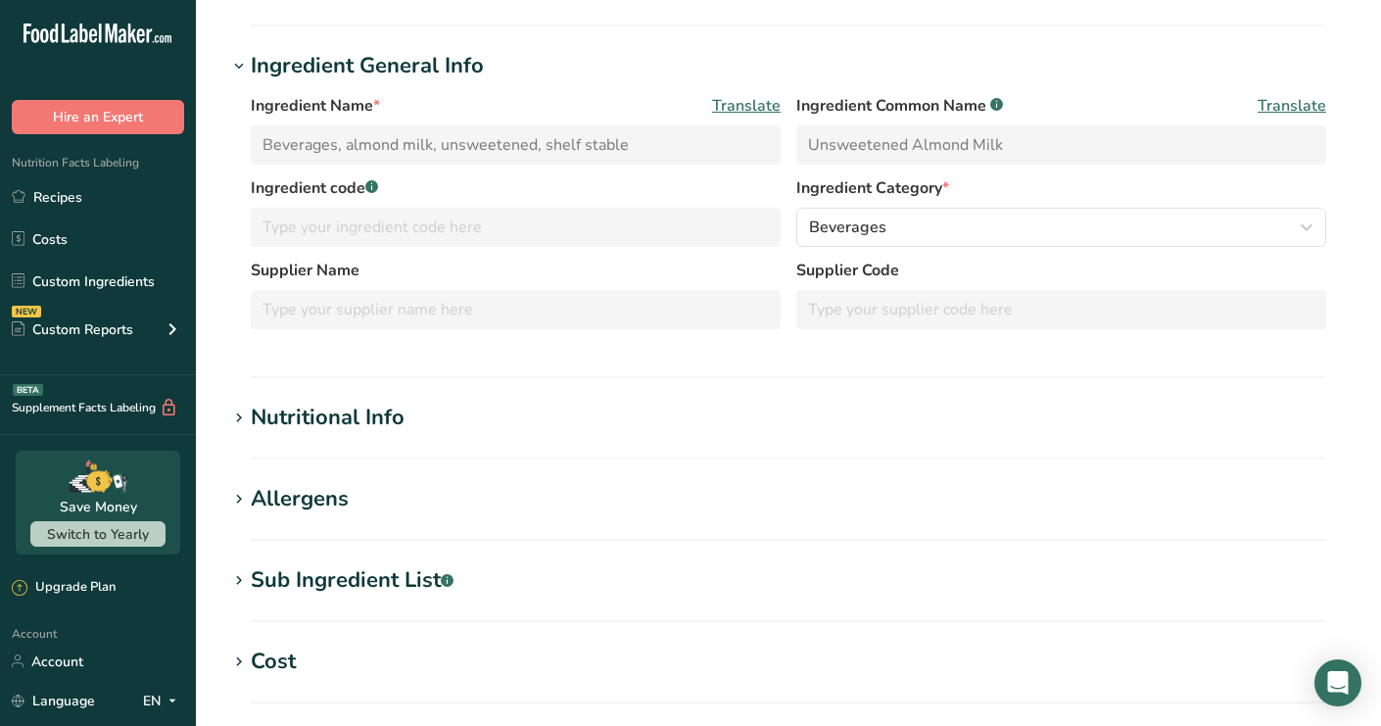
scroll to position [253, 0]
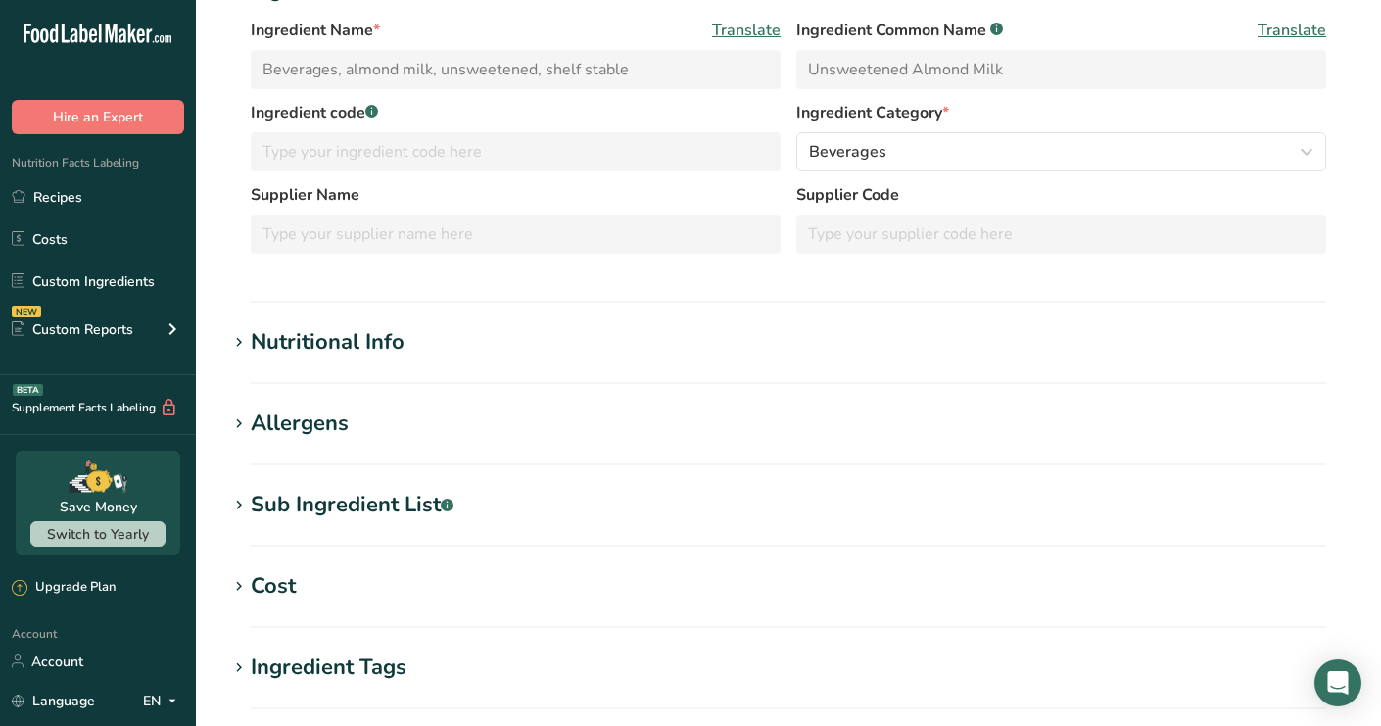
click at [501, 350] on h1 "Nutritional Info" at bounding box center [788, 342] width 1122 height 32
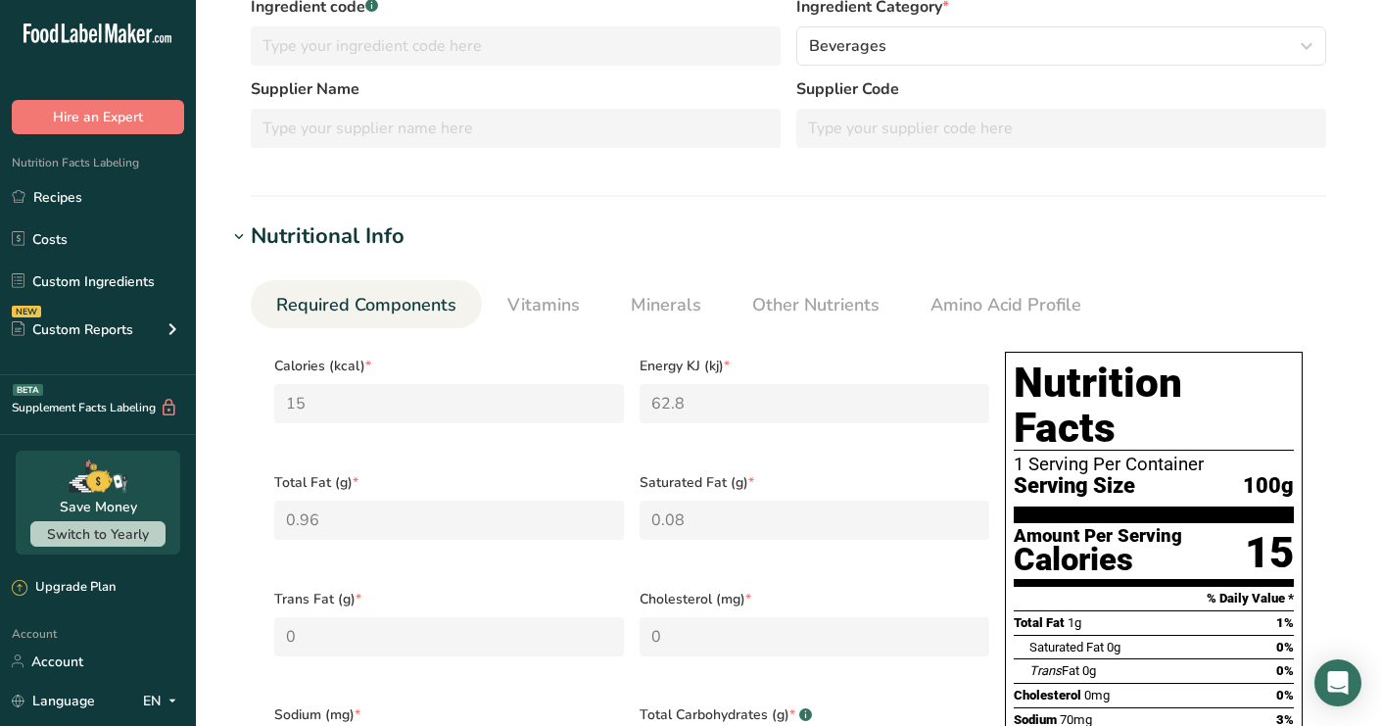
scroll to position [364, 0]
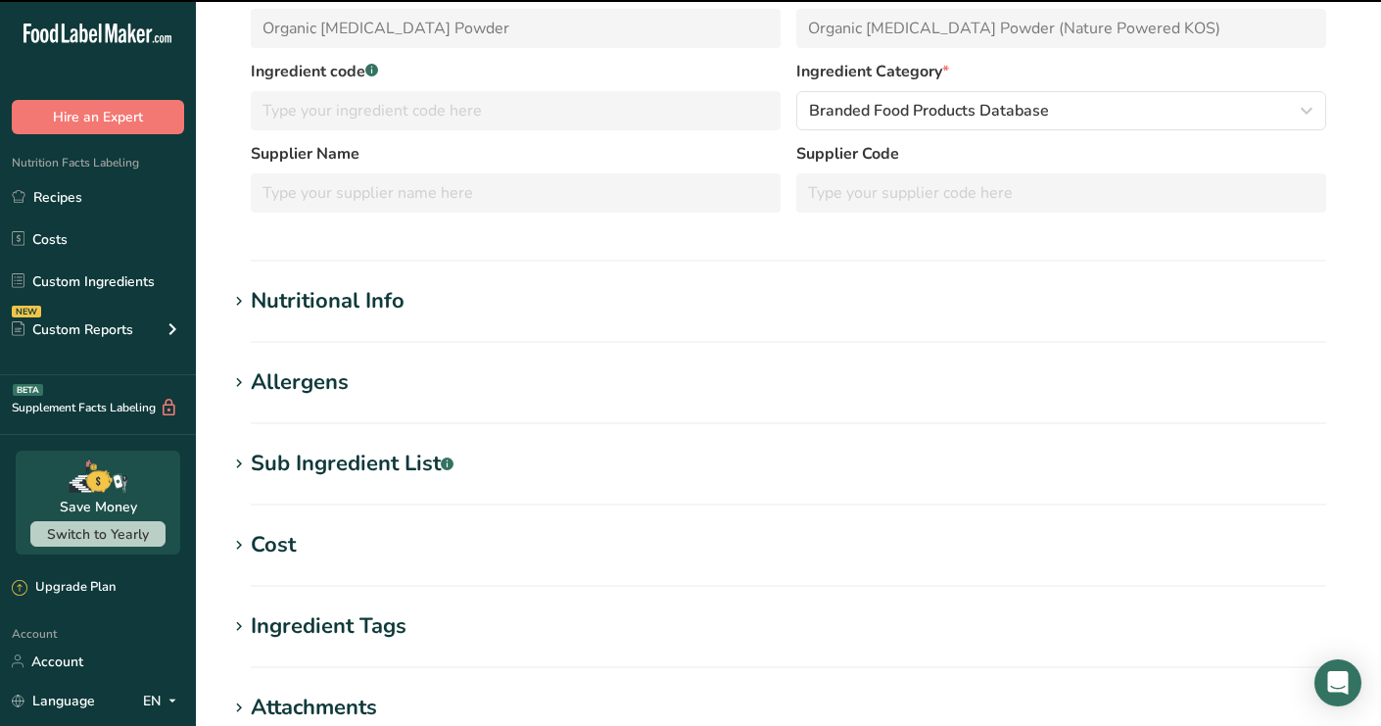
scroll to position [327, 0]
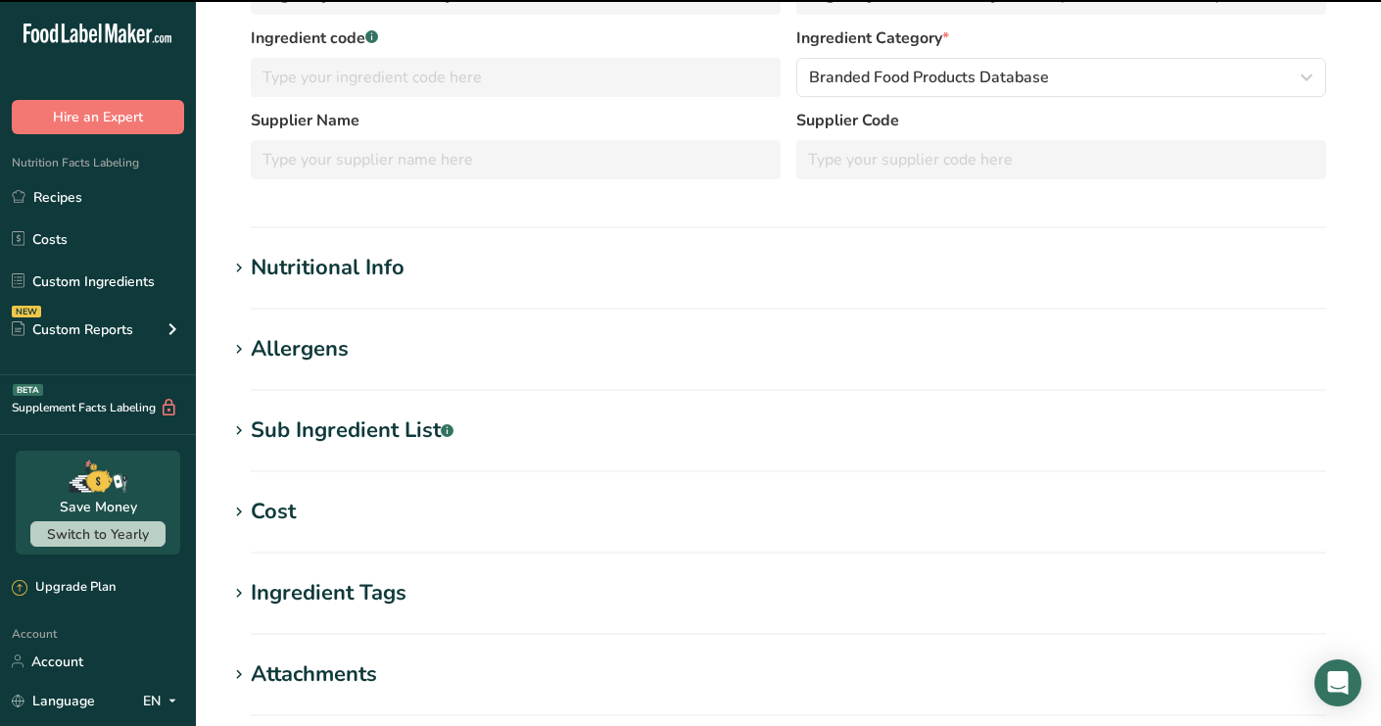
click at [354, 257] on div "New Features" at bounding box center [690, 363] width 1381 height 726
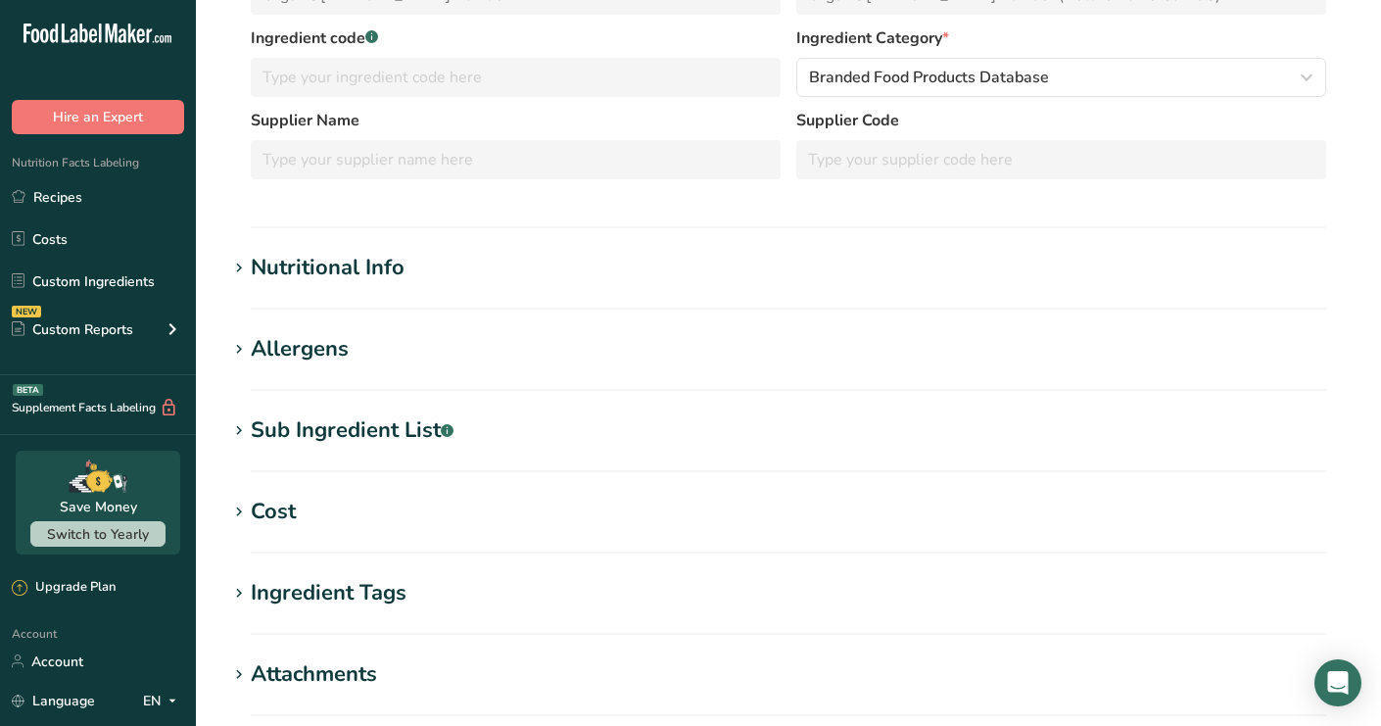
click at [354, 257] on div "Nutritional Info" at bounding box center [328, 268] width 154 height 32
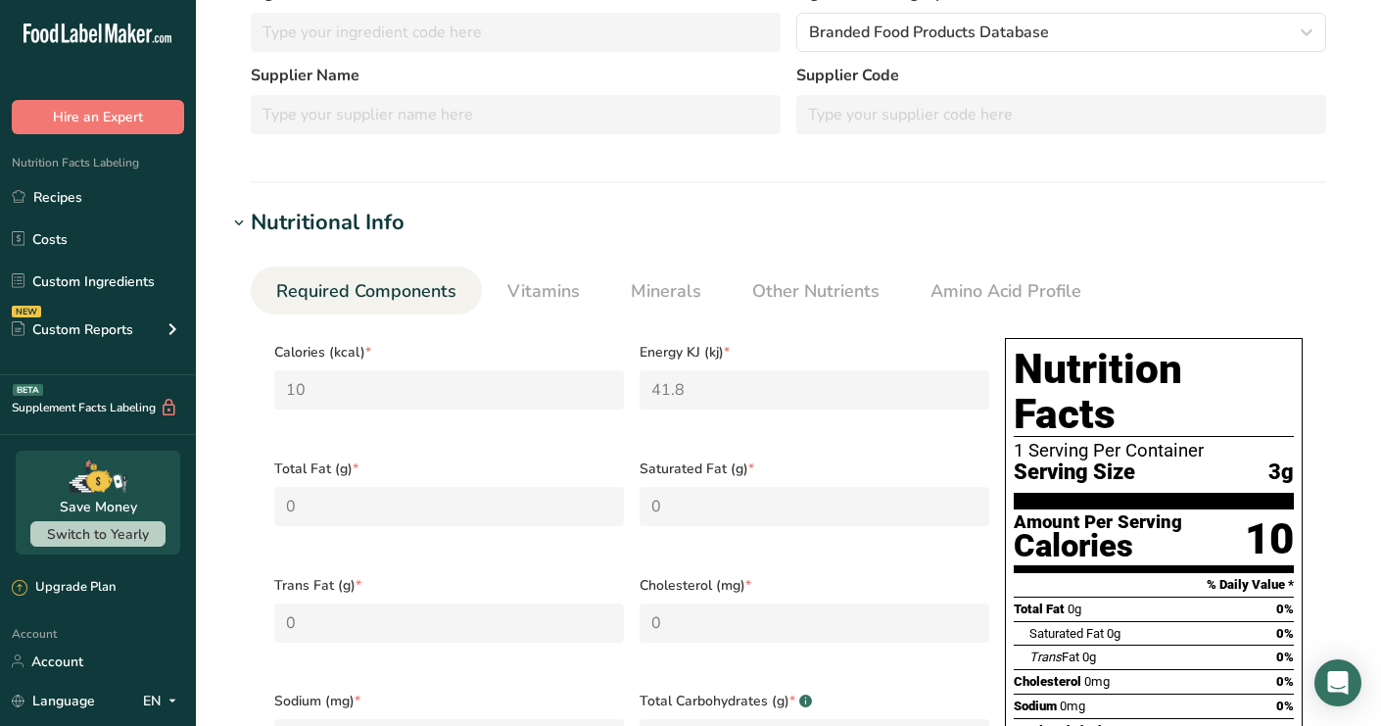
scroll to position [0, 0]
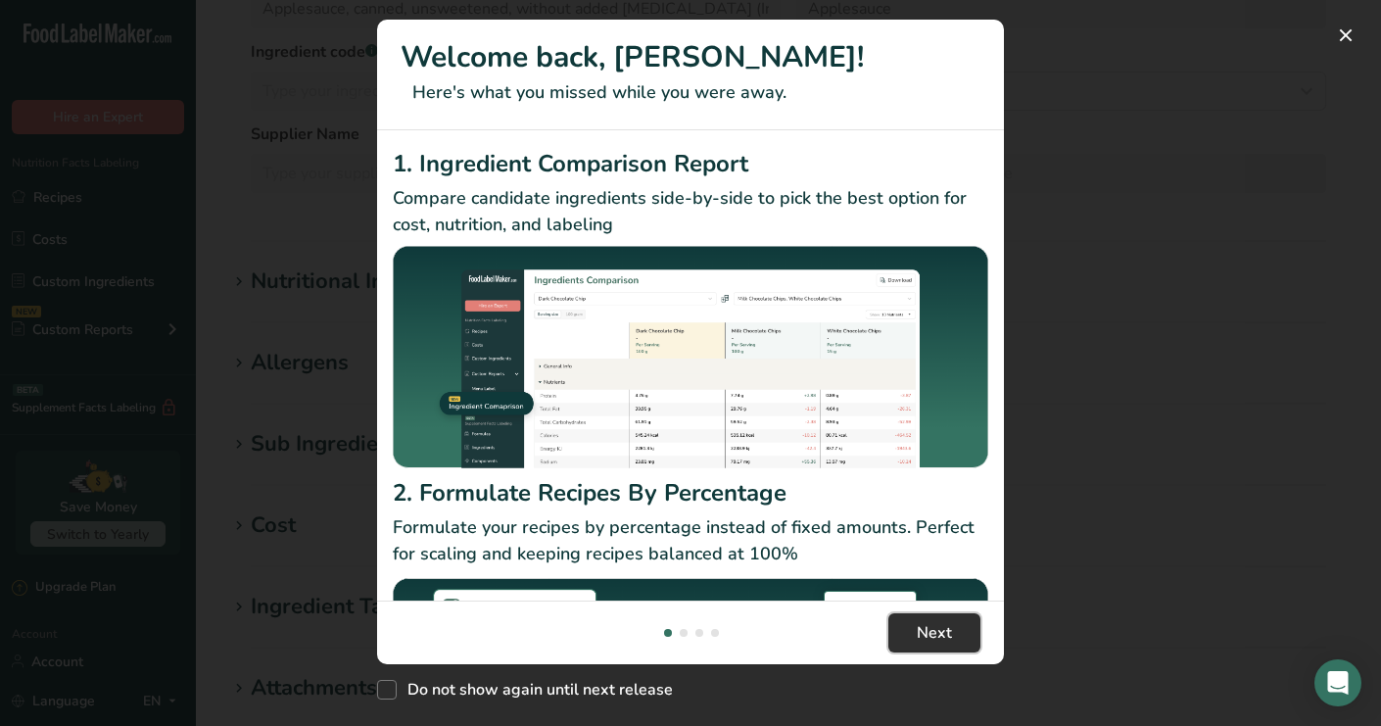
click at [909, 617] on button "Next" at bounding box center [934, 632] width 92 height 39
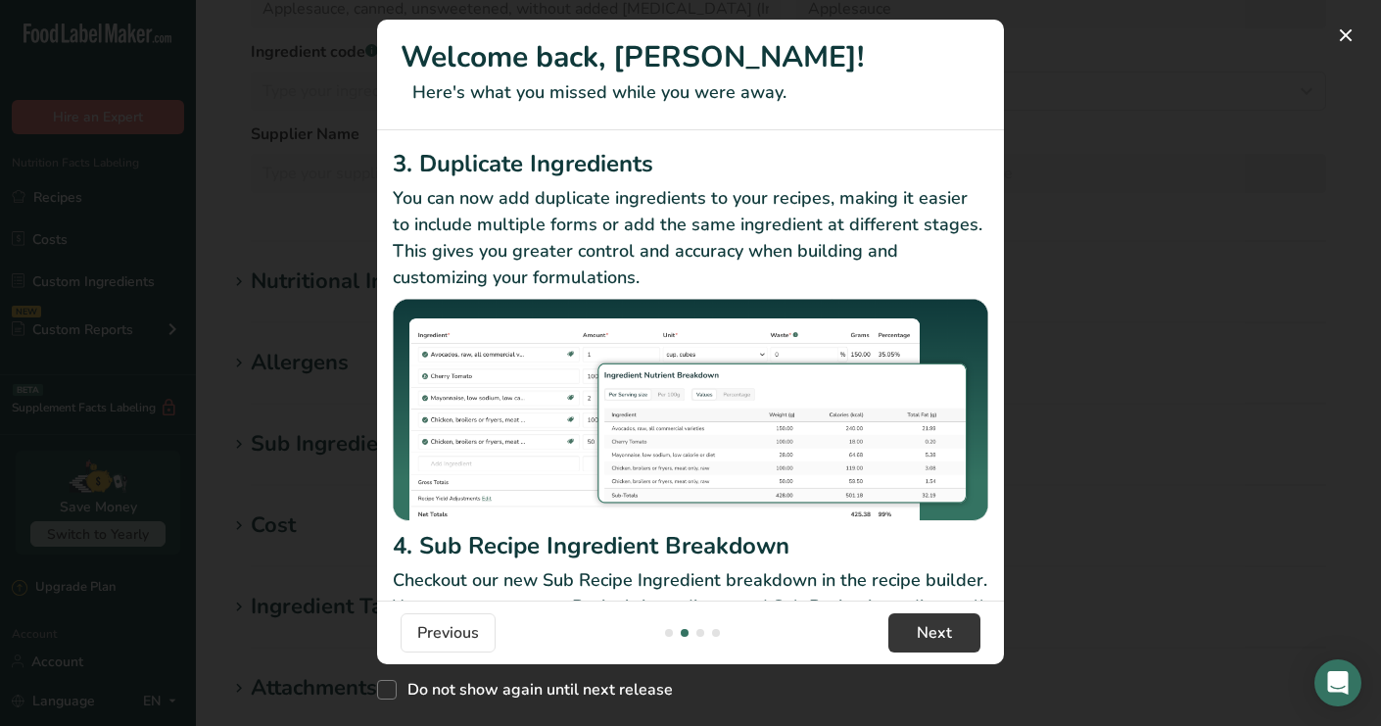
click at [1168, 381] on div "New Features" at bounding box center [690, 363] width 1381 height 726
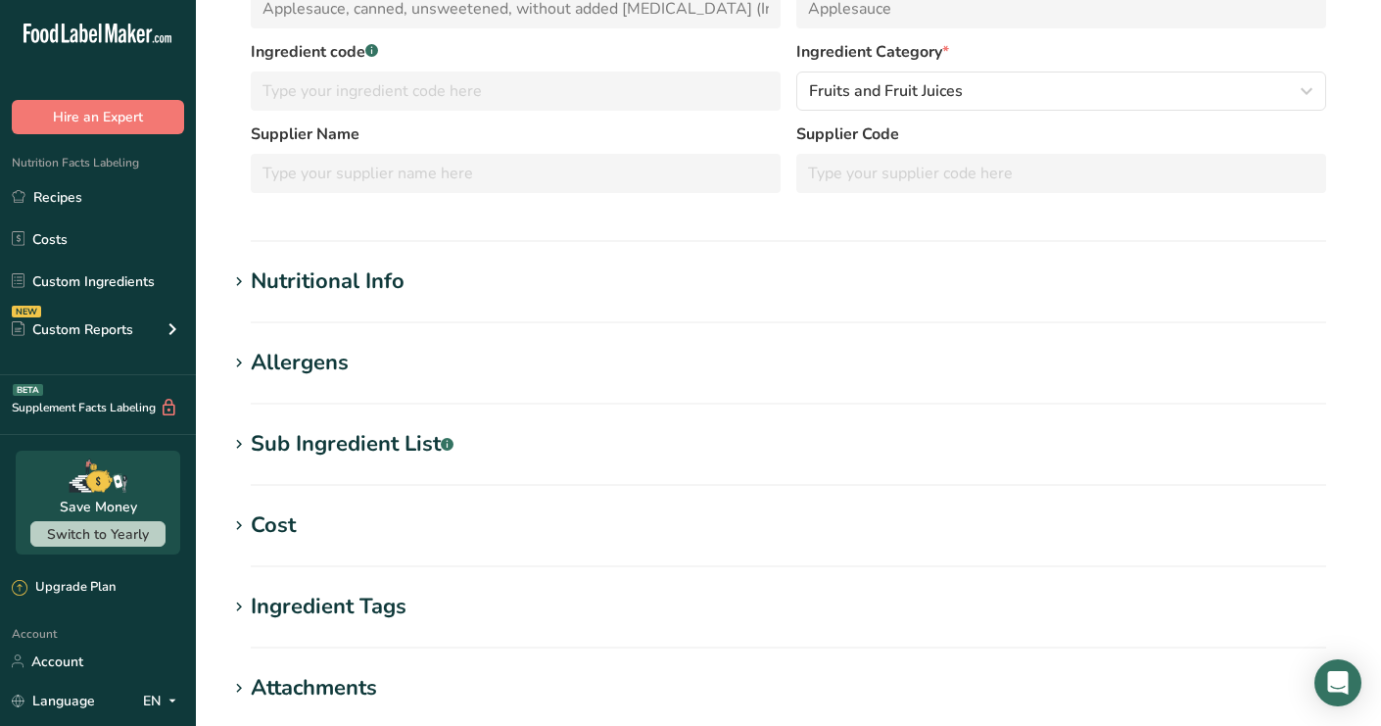
click at [431, 281] on h1 "Nutritional Info" at bounding box center [788, 281] width 1122 height 32
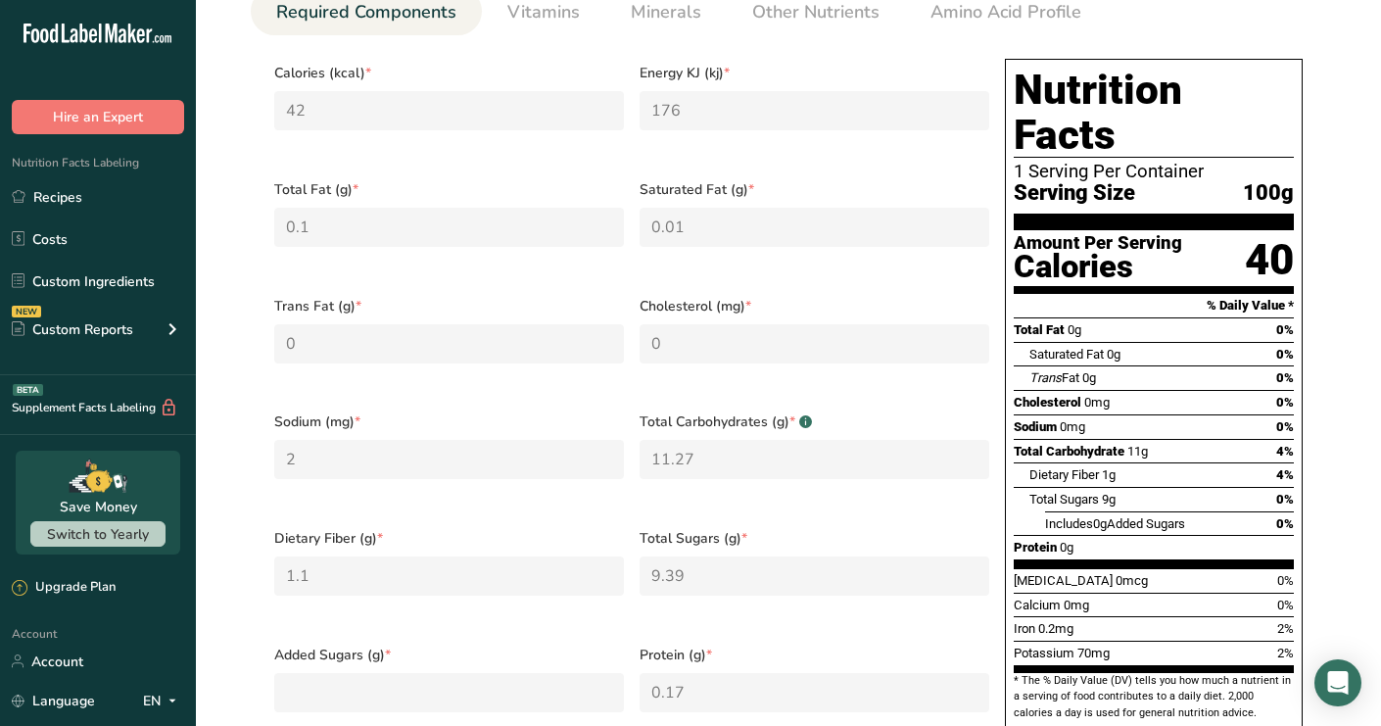
scroll to position [695, 0]
